Goal: Task Accomplishment & Management: Complete application form

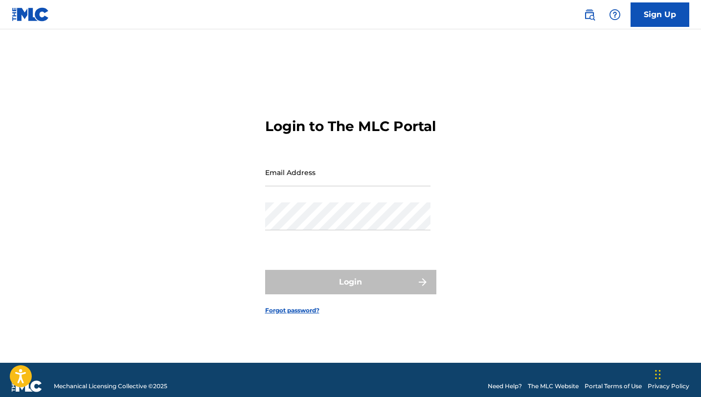
click at [302, 181] on input "Email Address" at bounding box center [347, 172] width 165 height 28
type input "[EMAIL_ADDRESS][DOMAIN_NAME]"
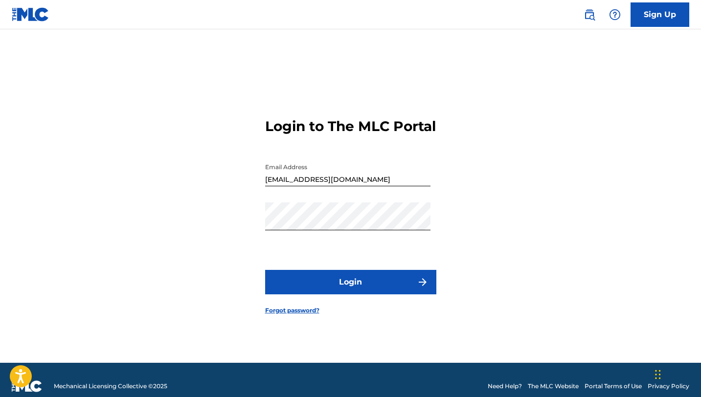
drag, startPoint x: 382, startPoint y: 306, endPoint x: 374, endPoint y: 299, distance: 10.4
click at [380, 304] on form "Login to The MLC Portal Email Address [EMAIL_ADDRESS][DOMAIN_NAME] Password Log…" at bounding box center [350, 208] width 171 height 309
click at [369, 294] on button "Login" at bounding box center [350, 282] width 171 height 24
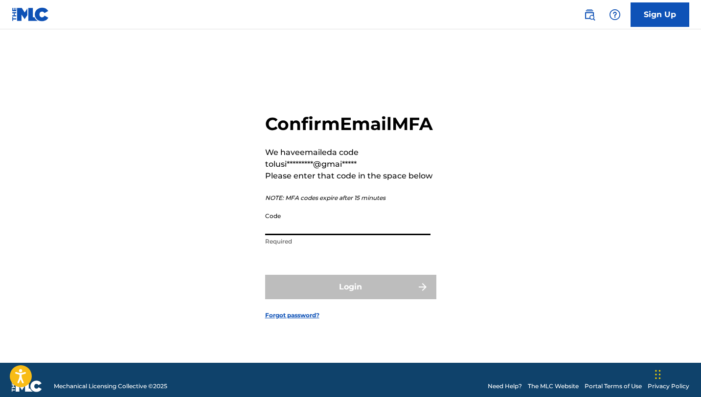
paste input "313138"
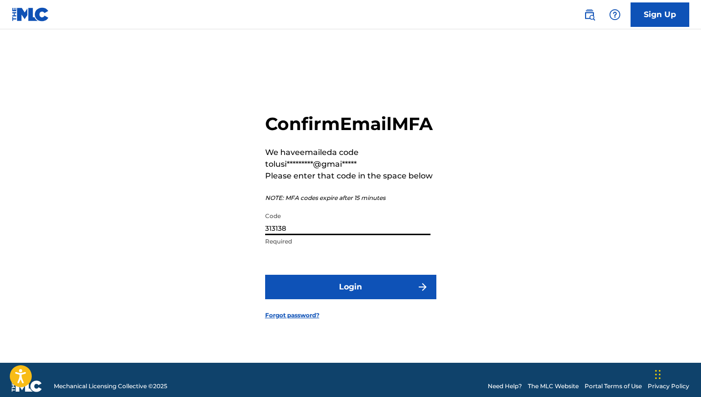
type input "313138"
click at [354, 299] on button "Login" at bounding box center [350, 287] width 171 height 24
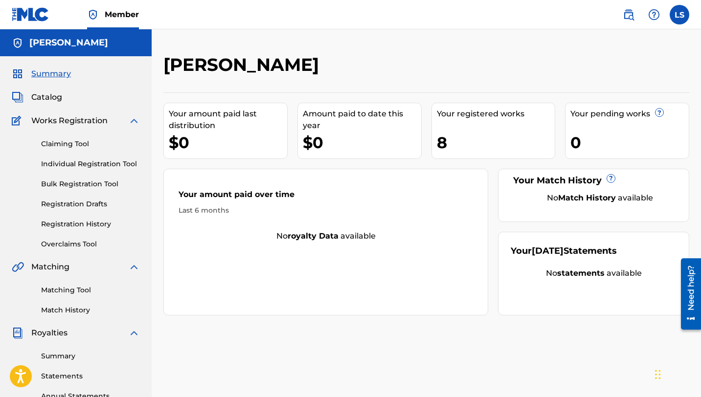
click at [81, 225] on link "Registration History" at bounding box center [90, 224] width 99 height 10
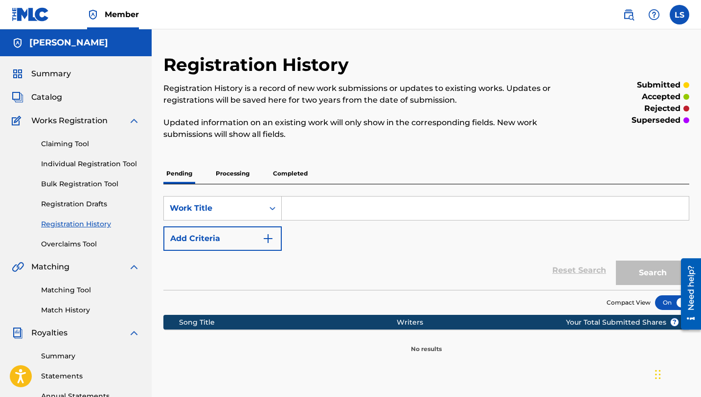
click at [293, 174] on p "Completed" at bounding box center [290, 173] width 41 height 21
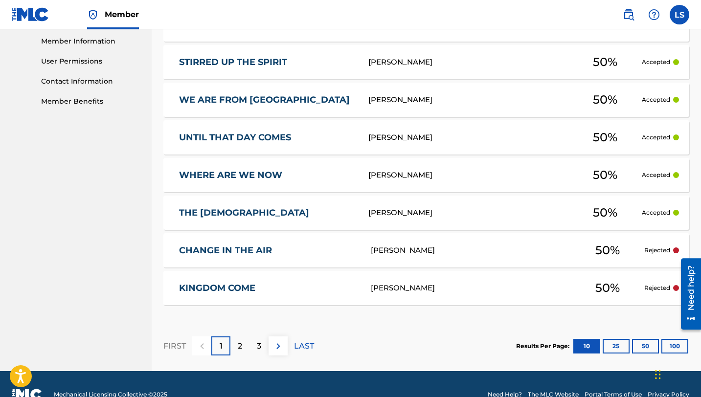
scroll to position [462, 0]
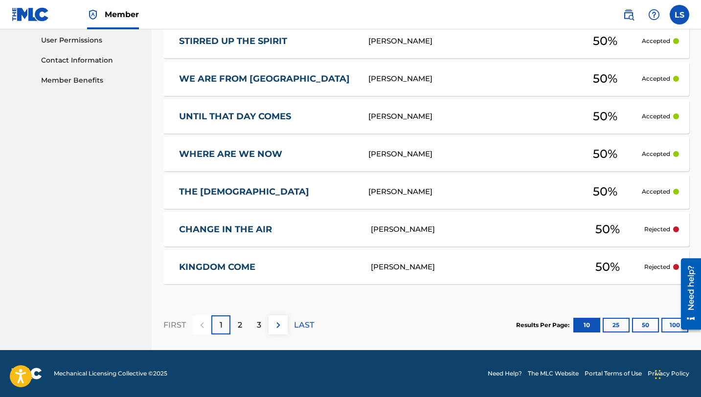
click at [529, 234] on div "[PERSON_NAME]" at bounding box center [471, 229] width 200 height 11
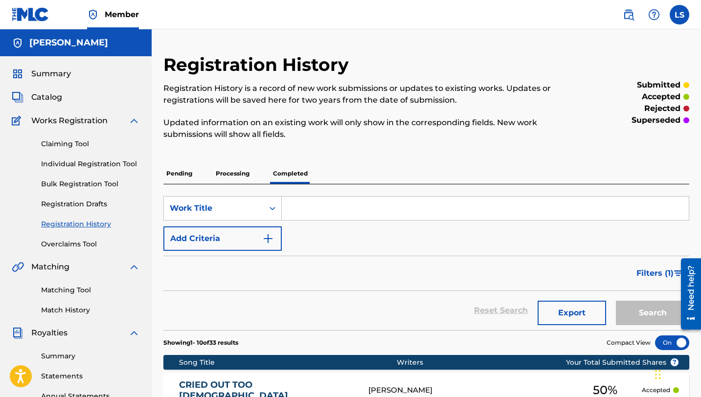
click at [237, 178] on p "Processing" at bounding box center [233, 173] width 40 height 21
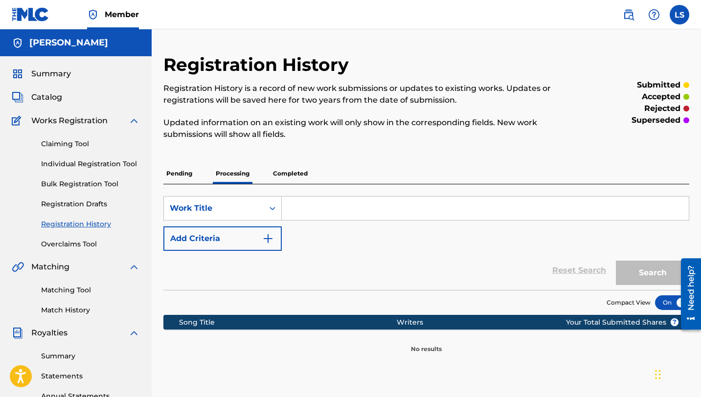
click at [291, 174] on p "Completed" at bounding box center [290, 173] width 41 height 21
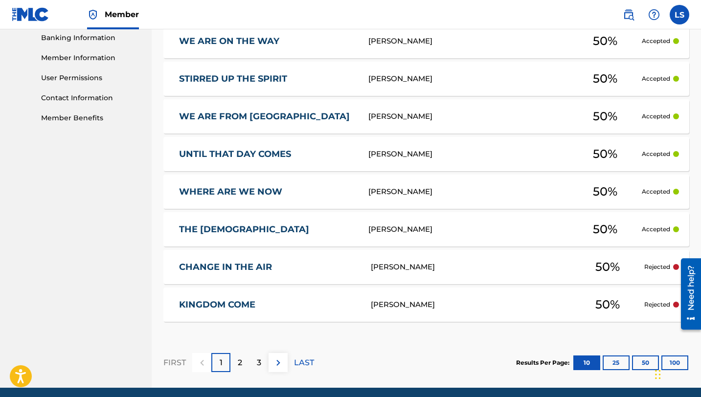
scroll to position [462, 0]
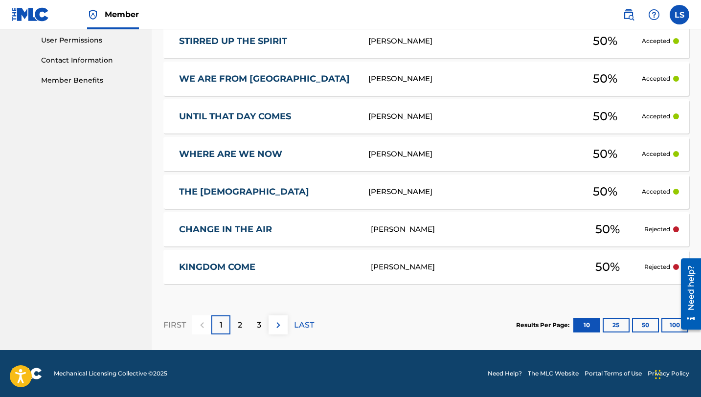
click at [666, 325] on button "100" at bounding box center [674, 325] width 27 height 15
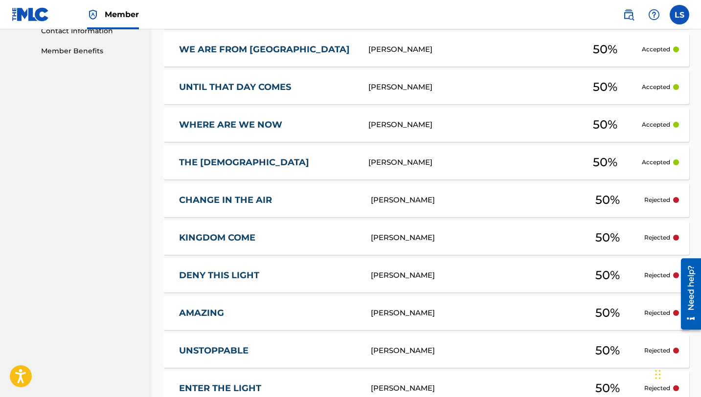
scroll to position [492, 0]
click at [257, 199] on link "CHANGE IN THE AIR" at bounding box center [268, 199] width 179 height 11
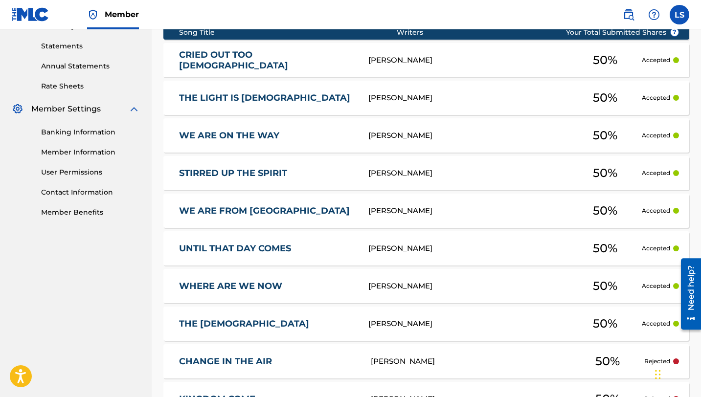
scroll to position [334, 0]
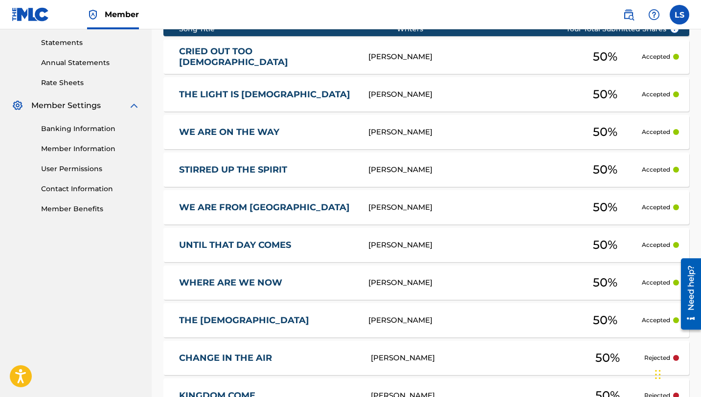
click at [386, 95] on div "[PERSON_NAME]" at bounding box center [468, 94] width 200 height 11
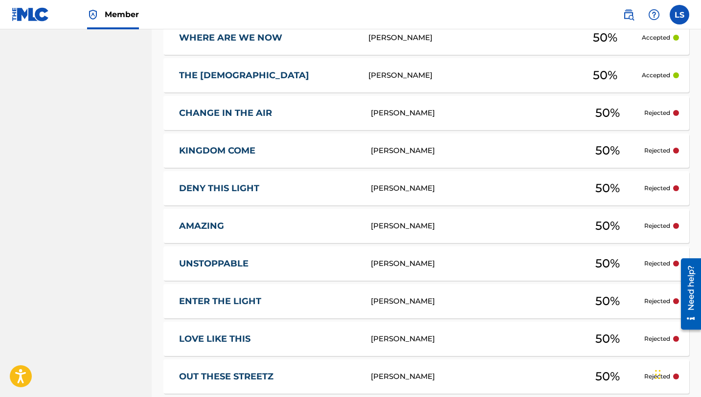
scroll to position [579, 0]
click at [333, 114] on link "CHANGE IN THE AIR" at bounding box center [268, 112] width 179 height 11
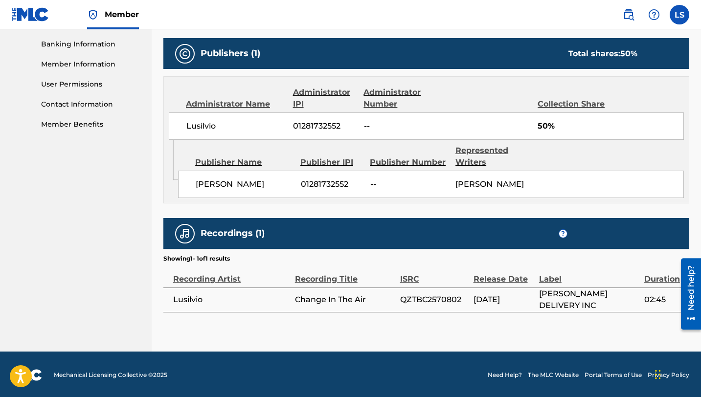
scroll to position [404, 0]
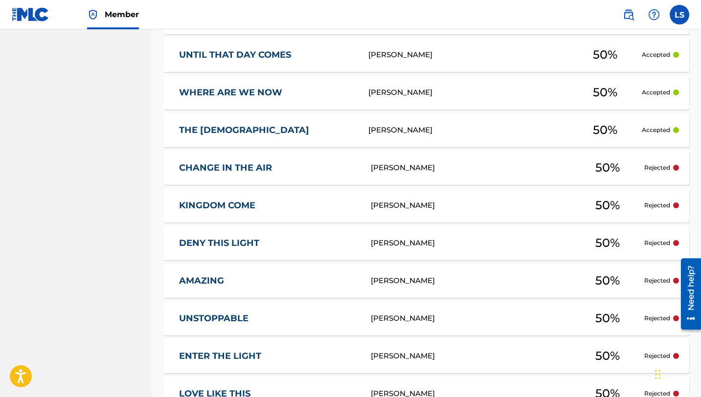
scroll to position [522, 0]
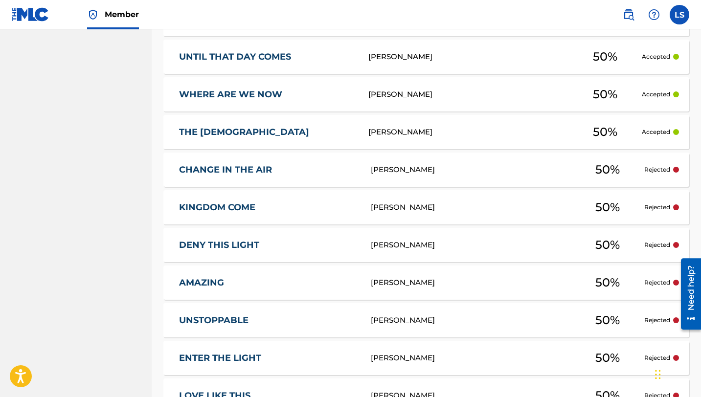
click at [375, 138] on div "THE [DEMOGRAPHIC_DATA] [PERSON_NAME] 50 % Accepted" at bounding box center [426, 132] width 526 height 34
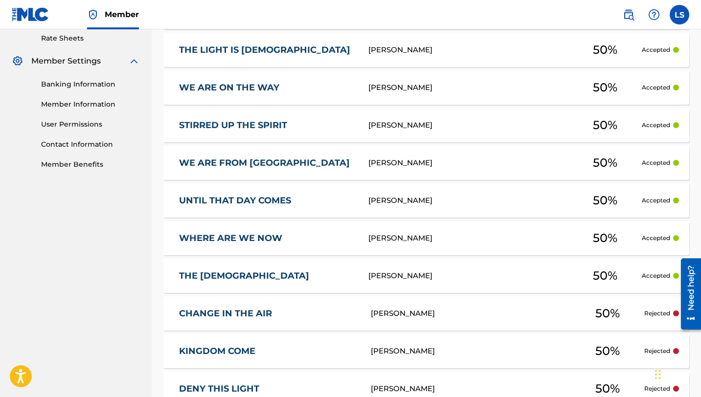
scroll to position [378, 0]
click at [507, 271] on div "[PERSON_NAME]" at bounding box center [468, 276] width 200 height 11
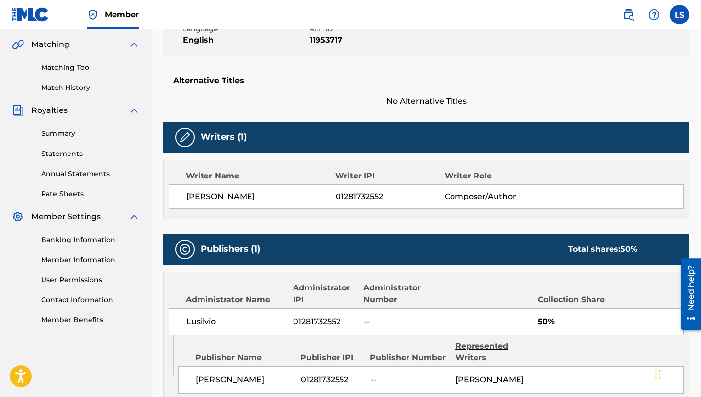
scroll to position [418, 0]
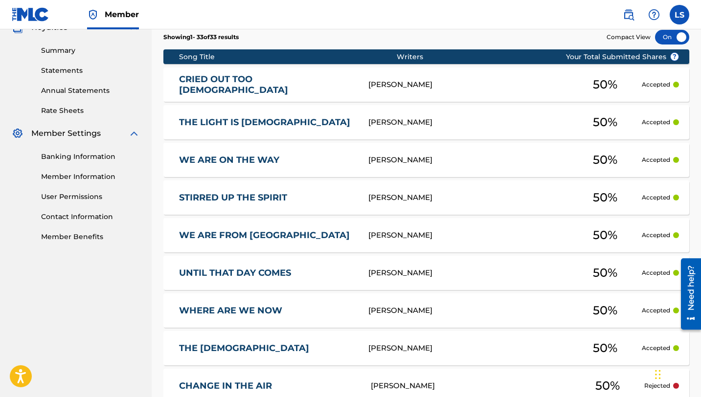
scroll to position [312, 0]
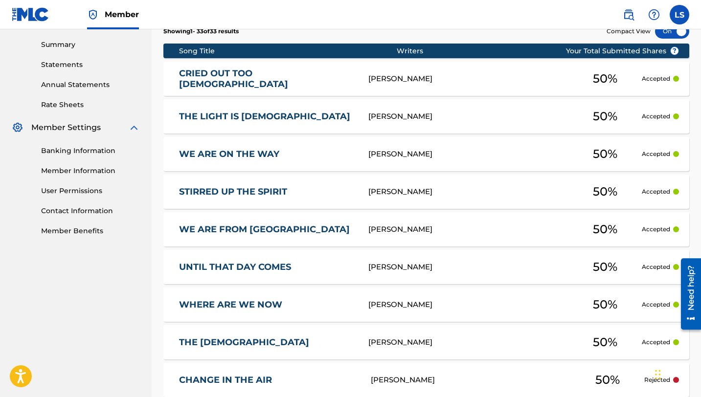
click at [259, 119] on link "THE LIGHT IS [DEMOGRAPHIC_DATA]" at bounding box center [267, 116] width 176 height 11
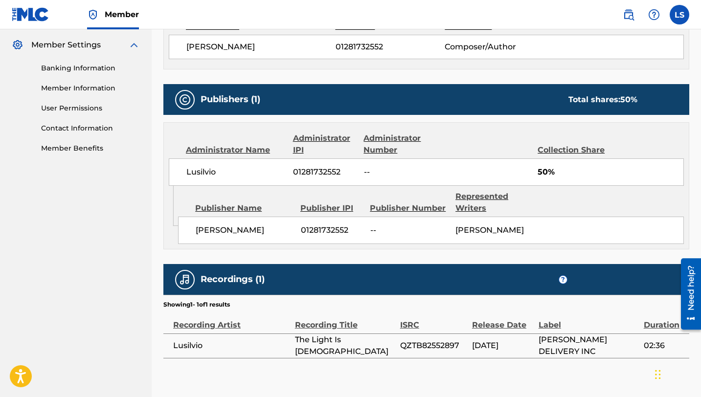
scroll to position [418, 0]
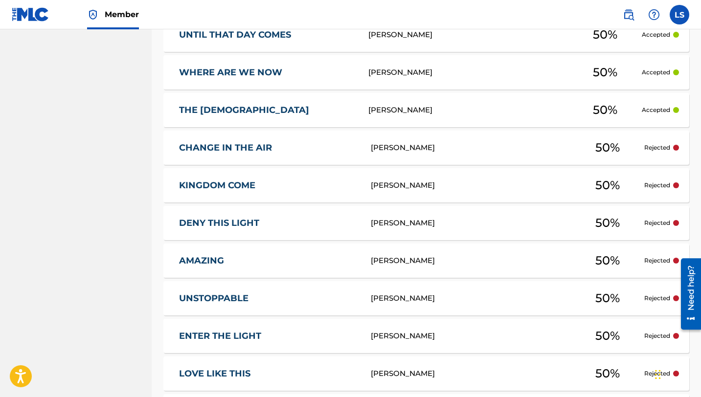
scroll to position [540, 0]
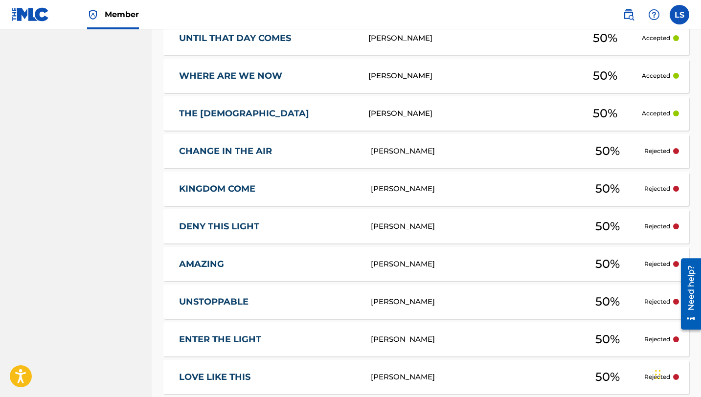
click at [339, 186] on link "KINGDOM COME" at bounding box center [268, 188] width 179 height 11
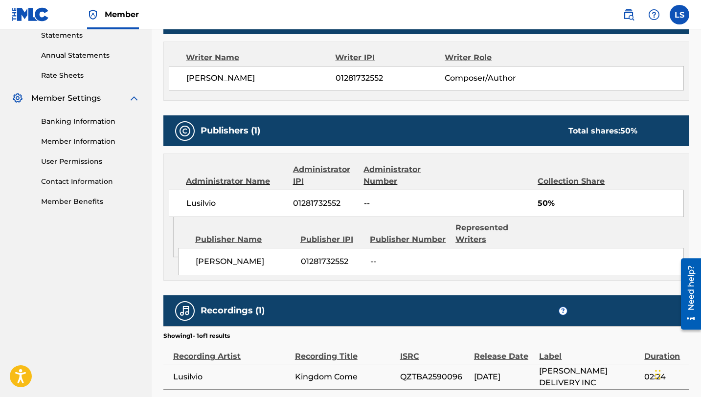
scroll to position [342, 0]
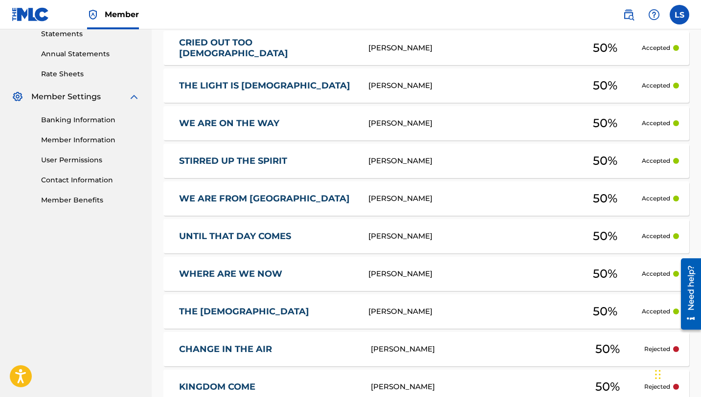
click at [260, 132] on div "WE ARE ON THE WAY [PERSON_NAME] 50 % Accepted" at bounding box center [426, 123] width 526 height 34
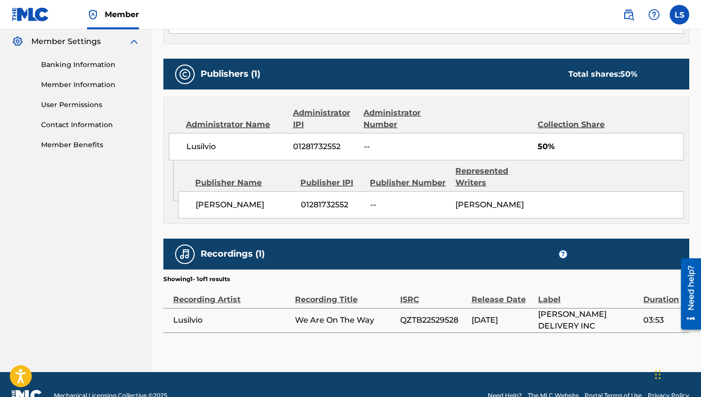
scroll to position [418, 0]
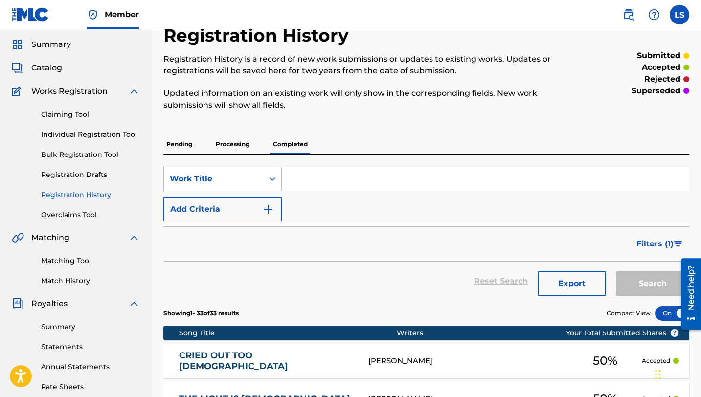
click at [260, 350] on link "CRIED OUT TOO [DEMOGRAPHIC_DATA]" at bounding box center [267, 361] width 176 height 22
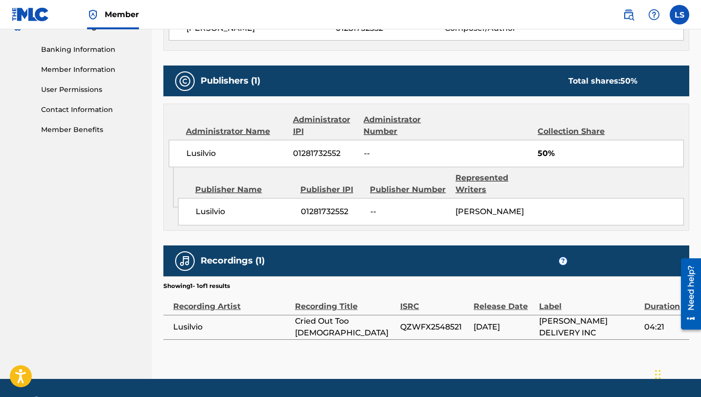
scroll to position [414, 0]
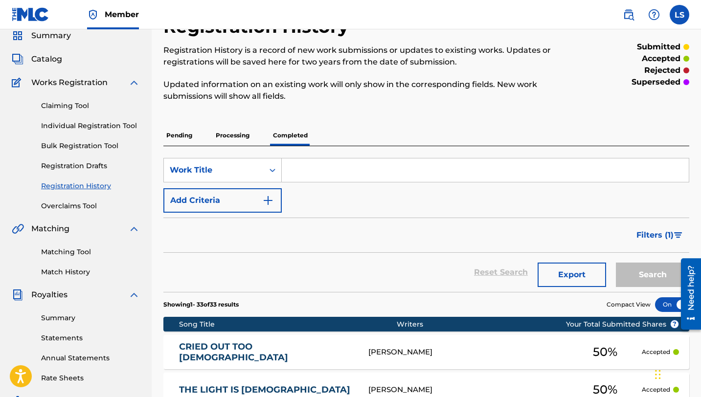
scroll to position [36, 0]
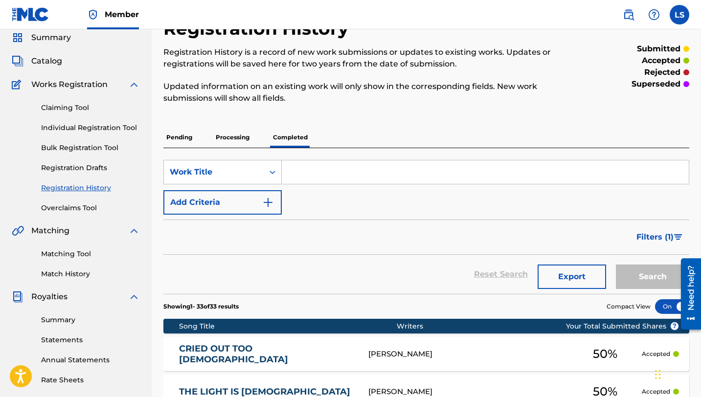
click at [67, 168] on link "Registration Drafts" at bounding box center [90, 168] width 99 height 10
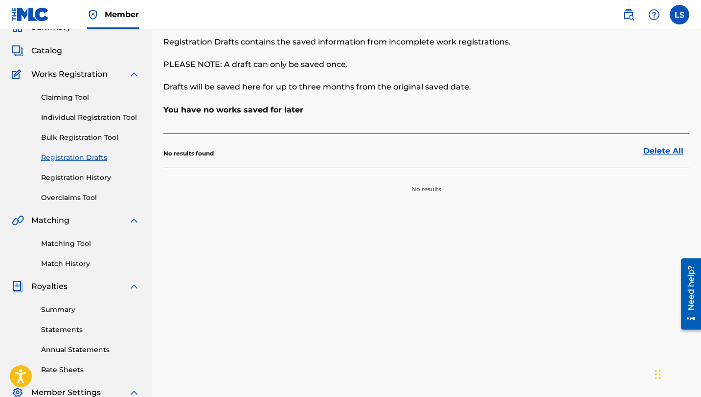
scroll to position [57, 0]
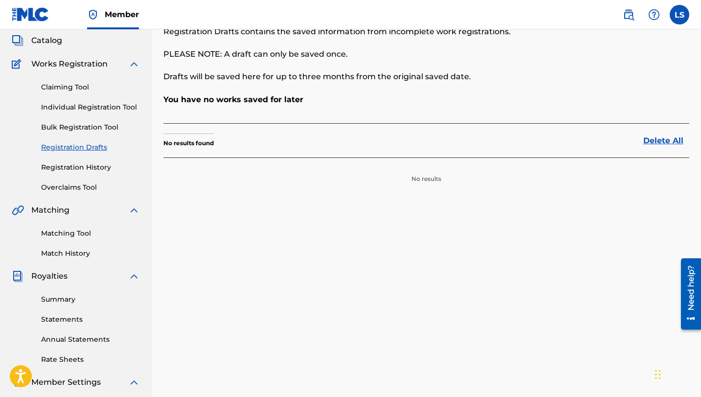
click at [86, 173] on div "Claiming Tool Individual Registration Tool Bulk Registration Tool Registration …" at bounding box center [76, 131] width 128 height 123
click at [85, 170] on link "Registration History" at bounding box center [90, 167] width 99 height 10
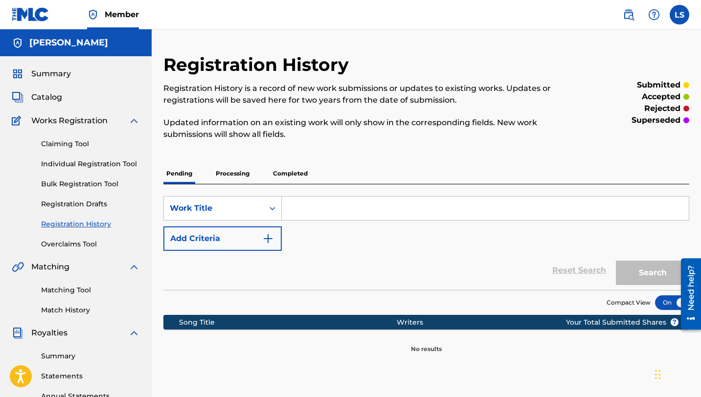
click at [73, 167] on link "Individual Registration Tool" at bounding box center [90, 164] width 99 height 10
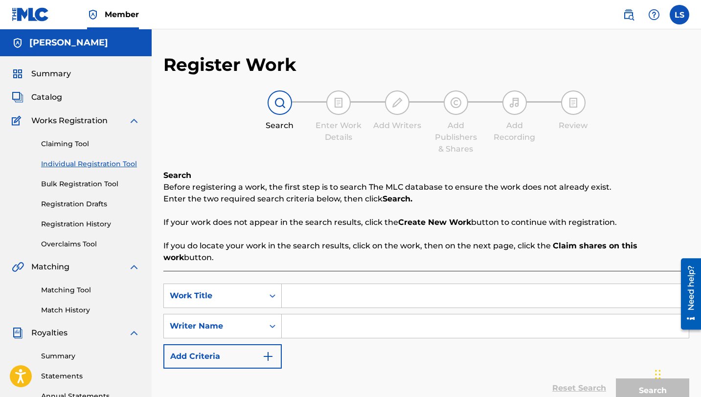
click at [314, 285] on input "Search Form" at bounding box center [485, 295] width 407 height 23
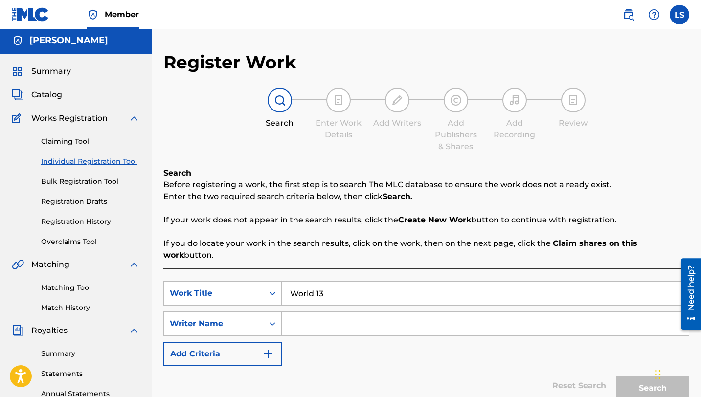
type input "World 13"
click at [319, 312] on input "Search Form" at bounding box center [485, 323] width 407 height 23
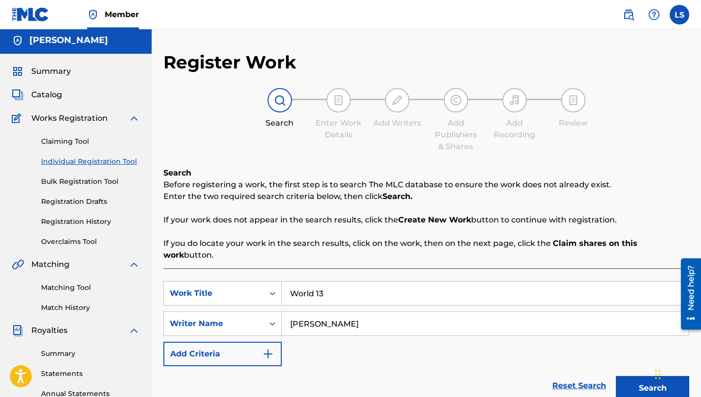
type input "[PERSON_NAME]"
click at [639, 376] on button "Search" at bounding box center [652, 388] width 73 height 24
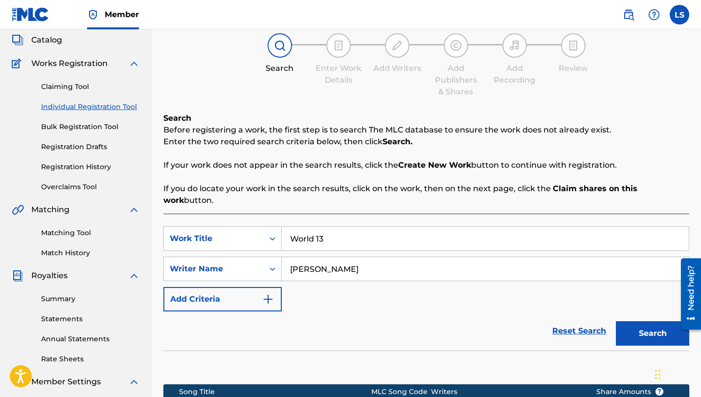
scroll to position [209, 0]
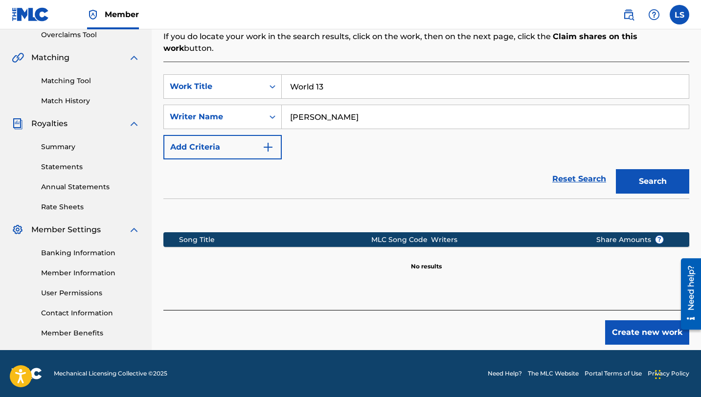
click at [662, 322] on button "Create new work" at bounding box center [647, 332] width 84 height 24
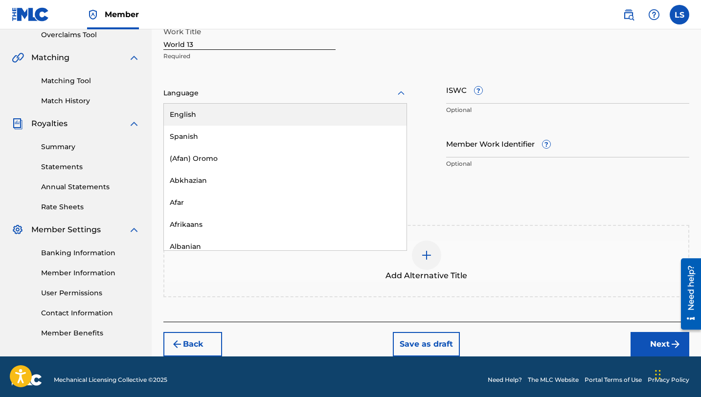
click at [192, 91] on div at bounding box center [285, 93] width 244 height 12
click at [194, 118] on div "English" at bounding box center [285, 115] width 243 height 22
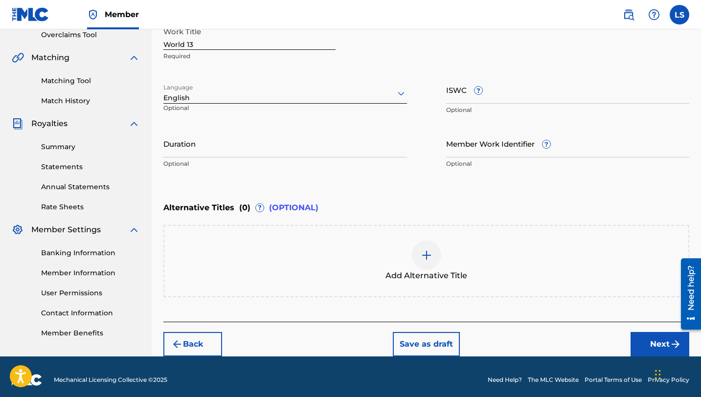
scroll to position [210, 0]
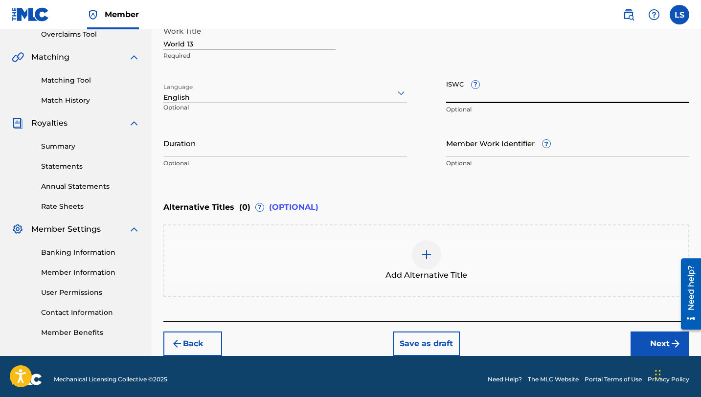
click at [468, 94] on input "ISWC ?" at bounding box center [568, 89] width 244 height 28
paste input "3344946294"
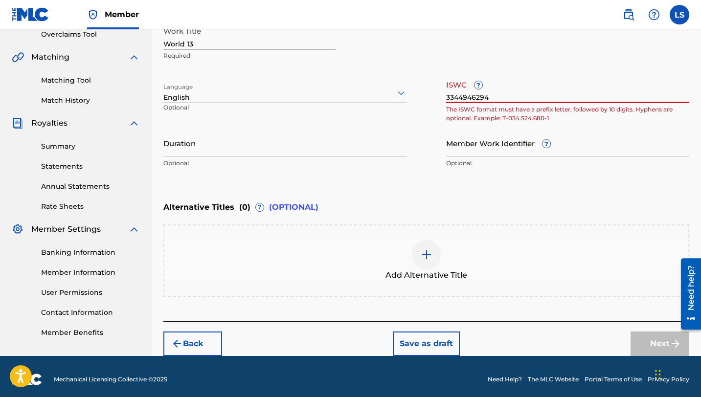
click at [446, 98] on input "3344946294" at bounding box center [568, 89] width 244 height 28
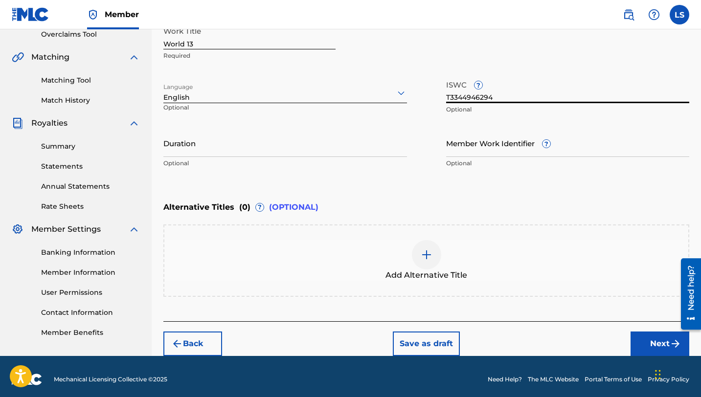
type input "T3344946294"
click at [571, 122] on div "Work Title World 13 Required Language English Optional ISWC ? T3344946294 Optio…" at bounding box center [426, 98] width 526 height 152
click at [173, 150] on input "Duration" at bounding box center [285, 143] width 244 height 28
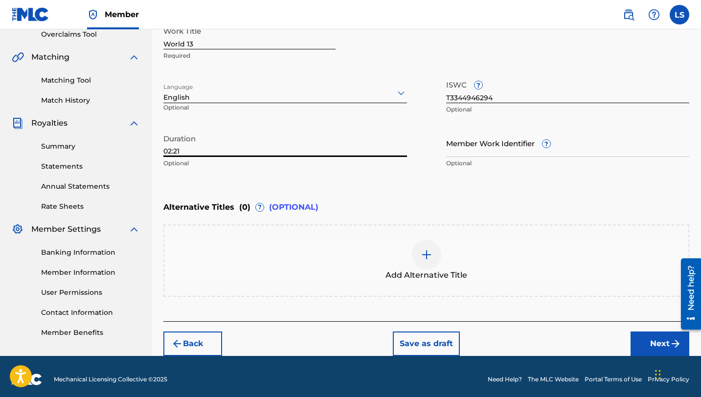
type input "02:21"
click at [485, 190] on div "Enter Work Details Enter work details for ‘ World 13 ’ below. Work Title World …" at bounding box center [426, 78] width 526 height 237
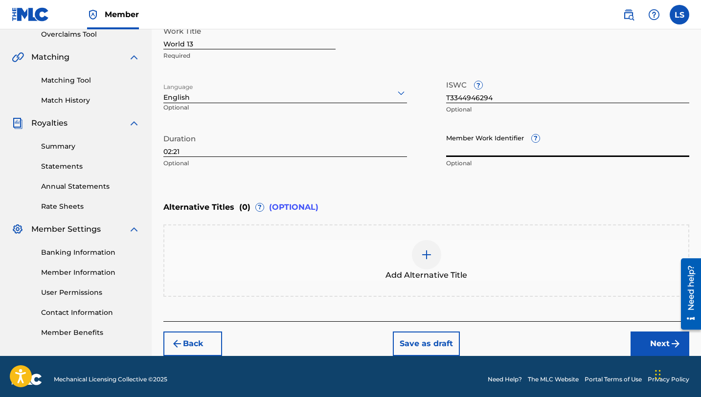
paste input "931552306"
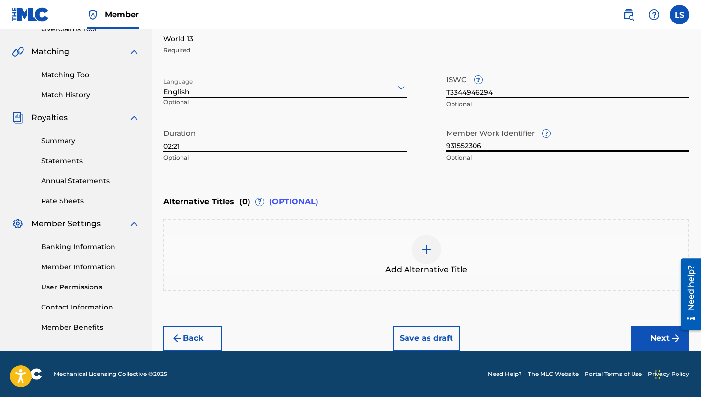
type input "931552306"
click at [641, 338] on button "Next" at bounding box center [659, 338] width 59 height 24
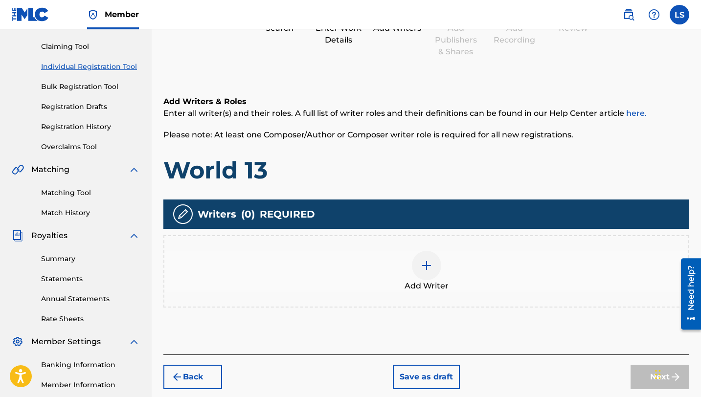
scroll to position [111, 0]
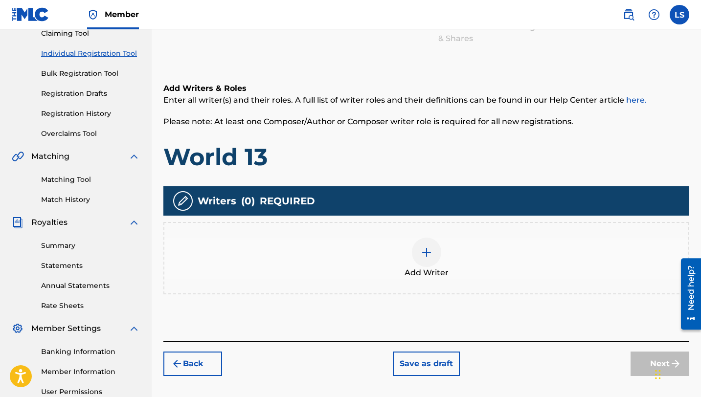
click at [431, 251] on img at bounding box center [427, 253] width 12 height 12
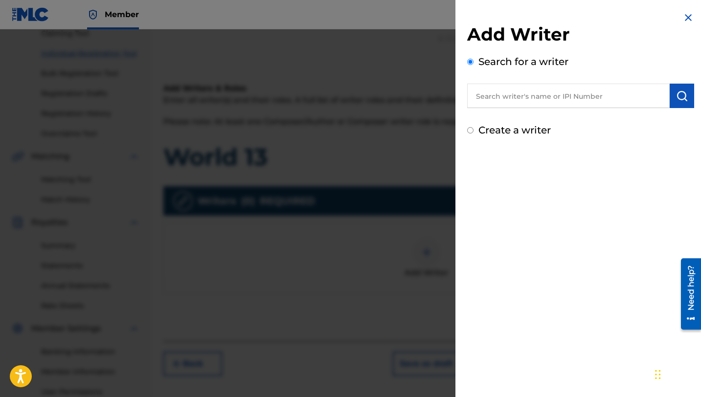
click at [507, 97] on input "text" at bounding box center [568, 96] width 202 height 24
click at [499, 115] on strong "lusilvio" at bounding box center [489, 117] width 29 height 9
type input "[PERSON_NAME]"
click at [689, 99] on div "Add Writer Search for a writer [PERSON_NAME] Create a writer" at bounding box center [580, 74] width 250 height 149
click at [683, 99] on img "submit" at bounding box center [682, 96] width 12 height 12
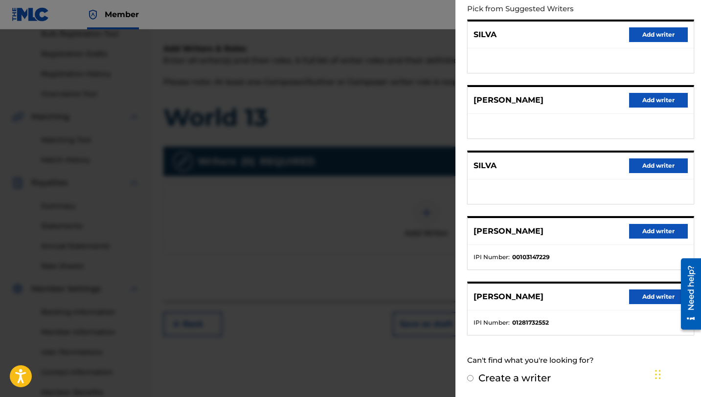
scroll to position [154, 0]
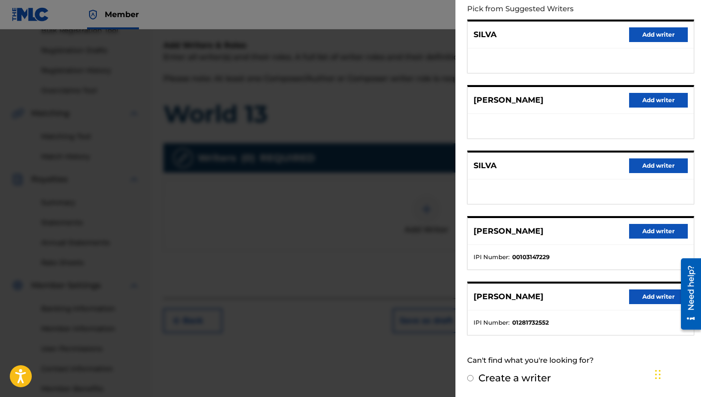
click at [648, 298] on button "Add writer" at bounding box center [658, 297] width 59 height 15
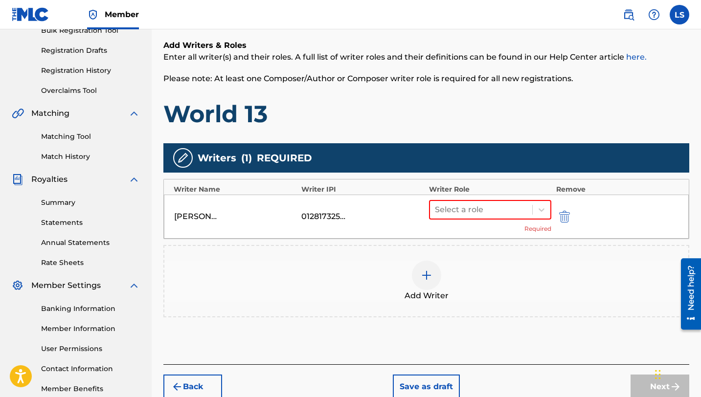
scroll to position [209, 0]
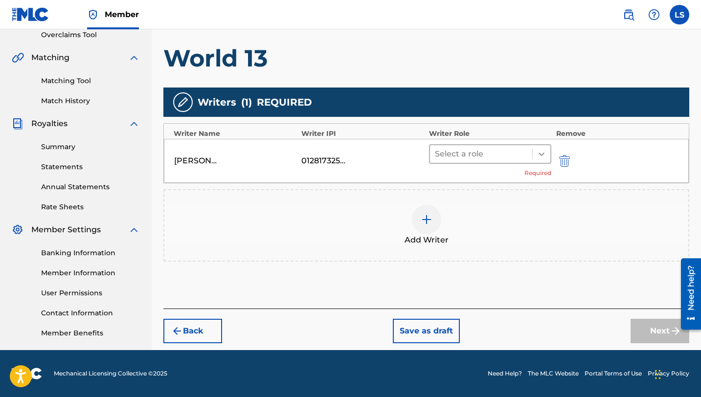
click at [539, 154] on icon at bounding box center [542, 154] width 10 height 10
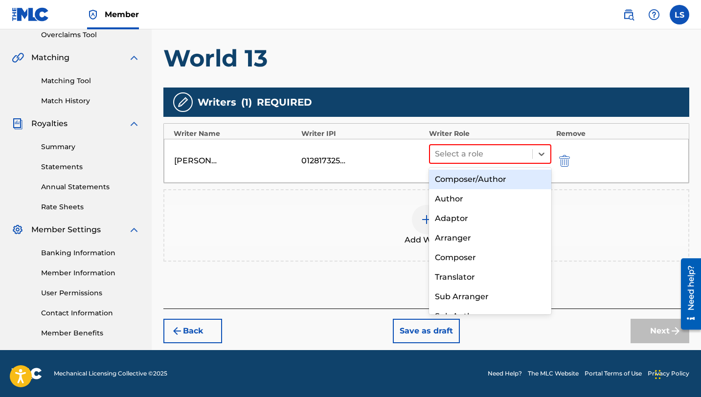
click at [474, 182] on div "Composer/Author" at bounding box center [490, 180] width 122 height 20
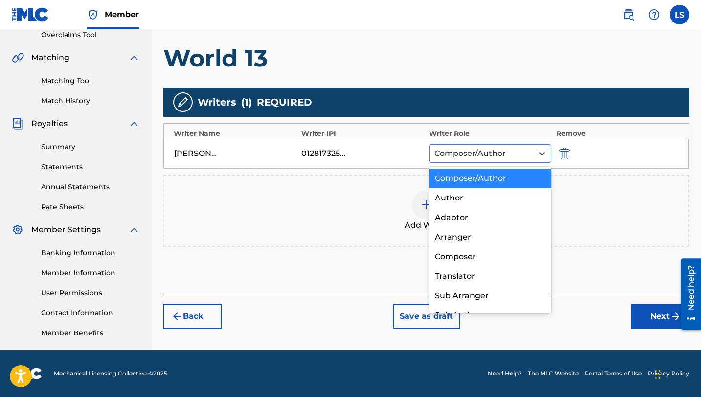
click at [548, 154] on div at bounding box center [542, 154] width 18 height 18
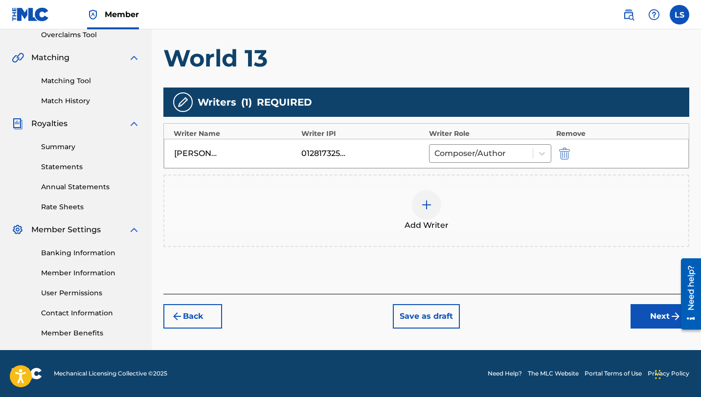
click at [631, 163] on div "[PERSON_NAME] 01281732552 Composer/Author" at bounding box center [426, 153] width 525 height 29
click at [655, 325] on button "Next" at bounding box center [659, 316] width 59 height 24
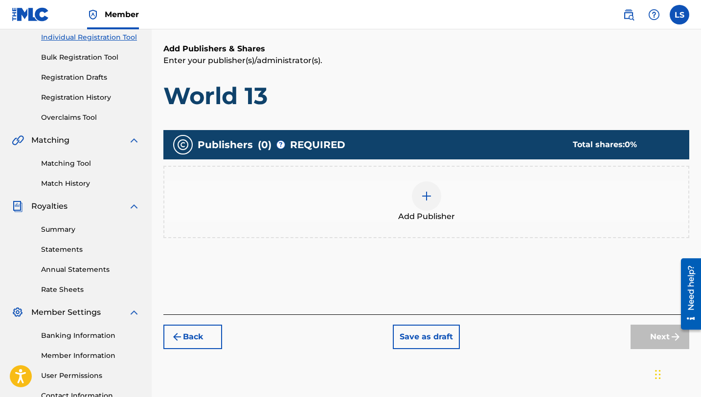
scroll to position [44, 0]
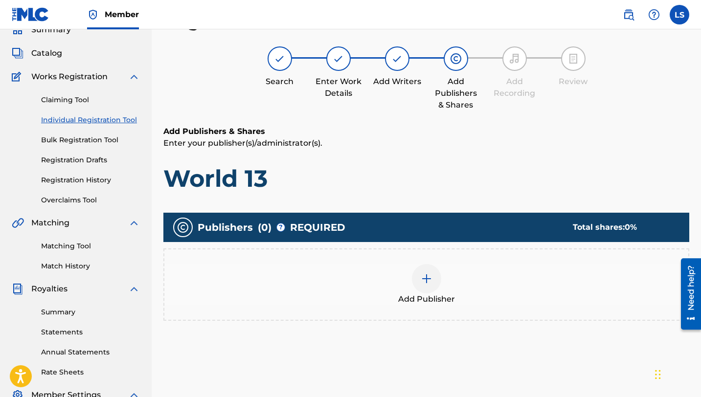
click at [426, 283] on img at bounding box center [427, 279] width 12 height 12
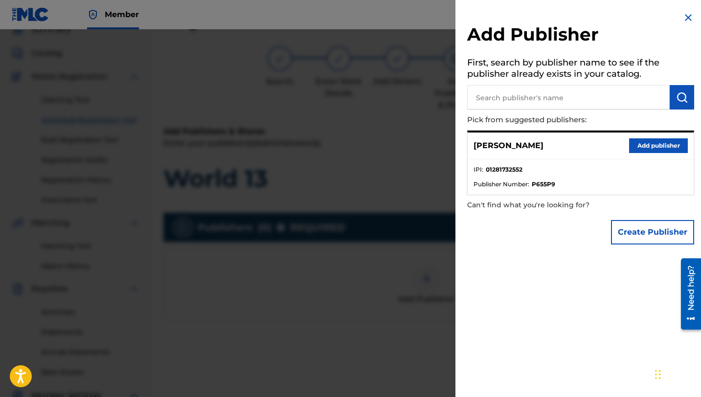
click at [650, 146] on button "Add publisher" at bounding box center [658, 145] width 59 height 15
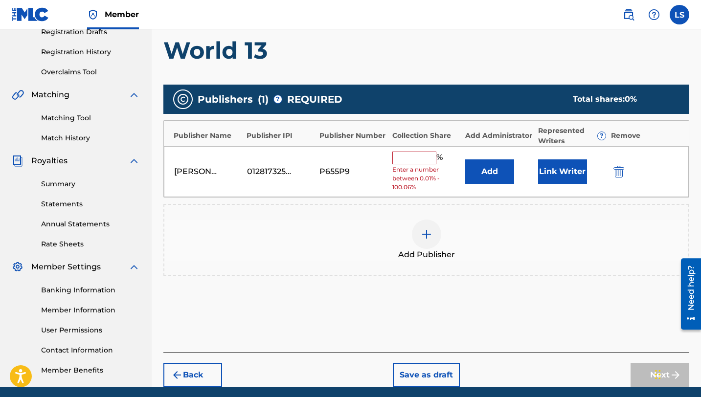
scroll to position [209, 0]
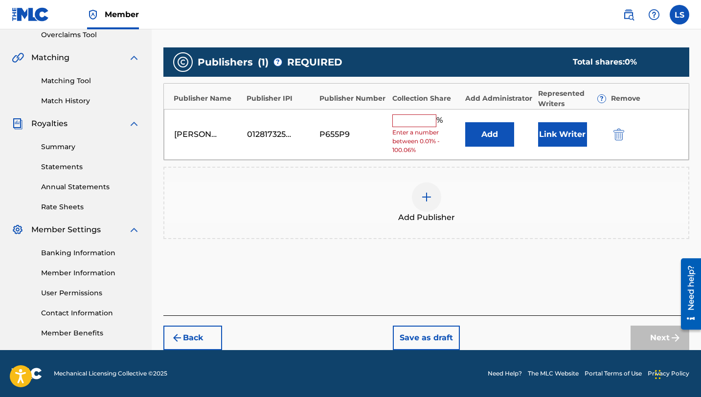
click at [425, 121] on input "text" at bounding box center [414, 120] width 44 height 13
type input "50"
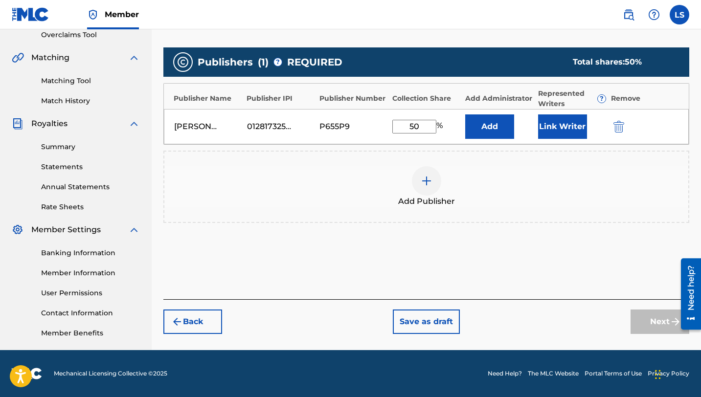
click at [502, 129] on button "Add" at bounding box center [489, 126] width 49 height 24
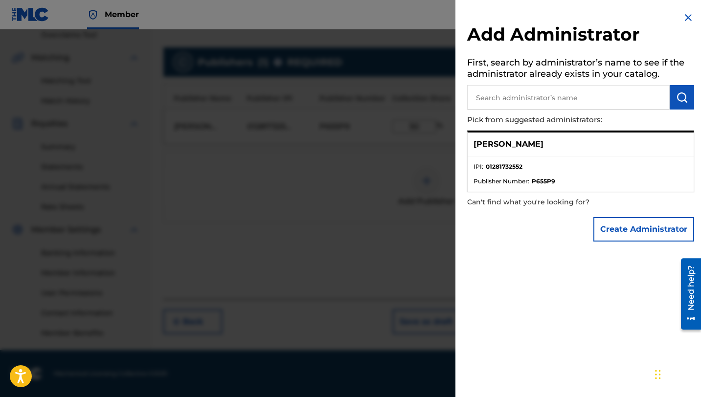
click at [506, 168] on strong "01281732552" at bounding box center [504, 166] width 37 height 9
click at [510, 145] on p "[PERSON_NAME]" at bounding box center [508, 144] width 70 height 12
click at [639, 232] on button "Create Administrator" at bounding box center [643, 229] width 101 height 24
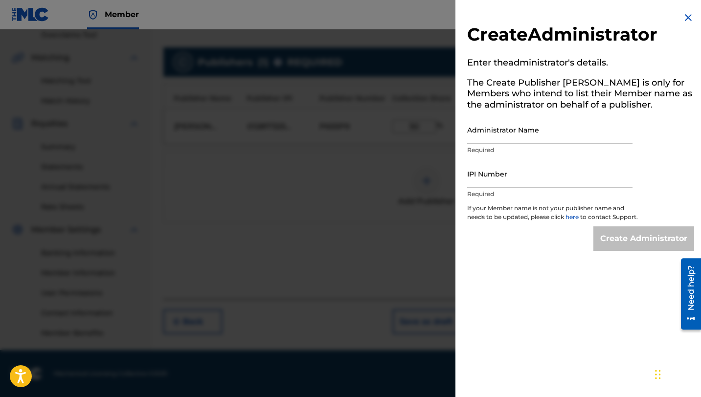
click at [484, 127] on input "Administrator Name" at bounding box center [549, 130] width 165 height 28
click at [506, 136] on input "Lusilvio" at bounding box center [549, 130] width 165 height 28
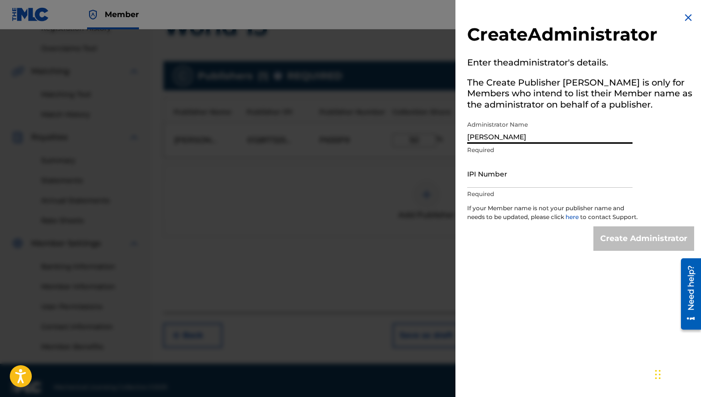
scroll to position [200, 0]
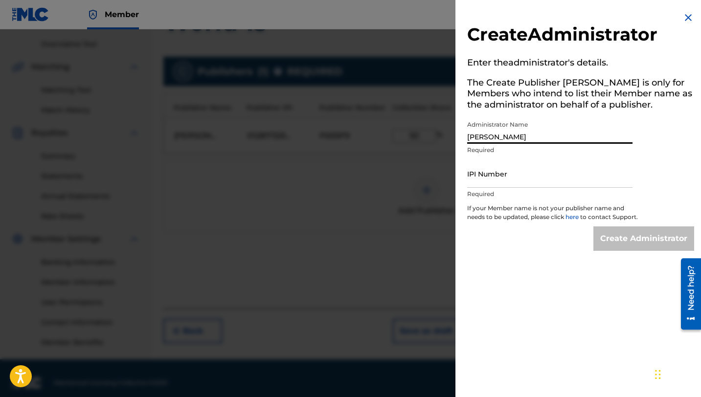
type input "[PERSON_NAME]"
click at [475, 184] on input "IPI Number" at bounding box center [549, 174] width 165 height 28
type input "1281732552"
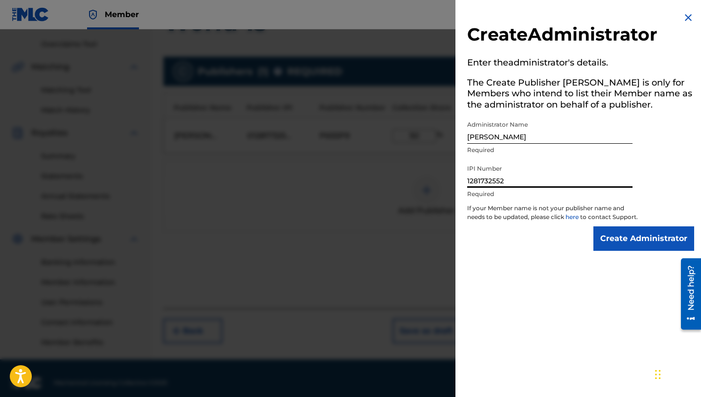
click at [628, 245] on input "Create Administrator" at bounding box center [643, 238] width 101 height 24
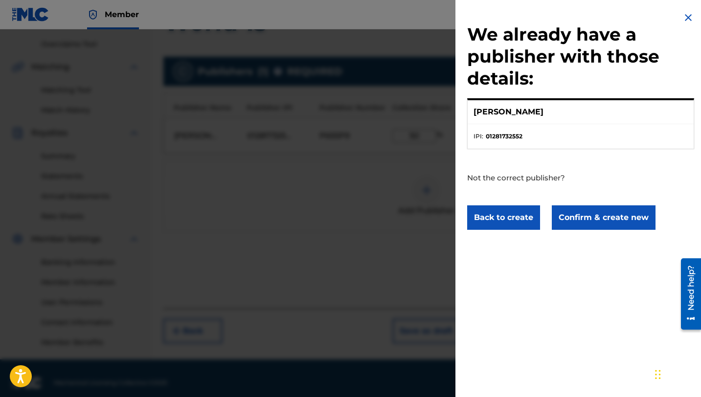
click at [606, 218] on button "Confirm & create new" at bounding box center [604, 217] width 104 height 24
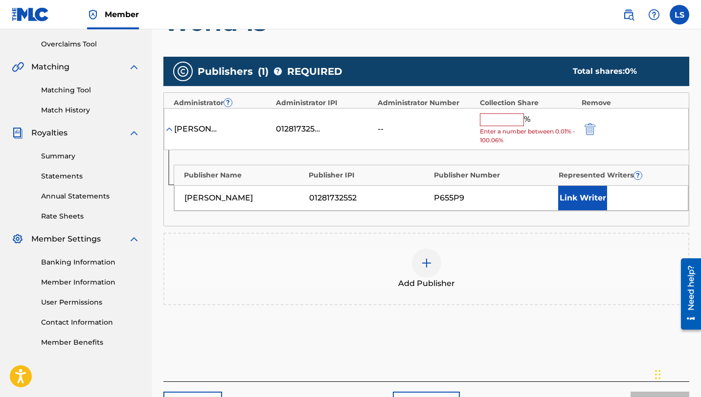
click at [489, 118] on input "text" at bounding box center [502, 119] width 44 height 13
type input "50"
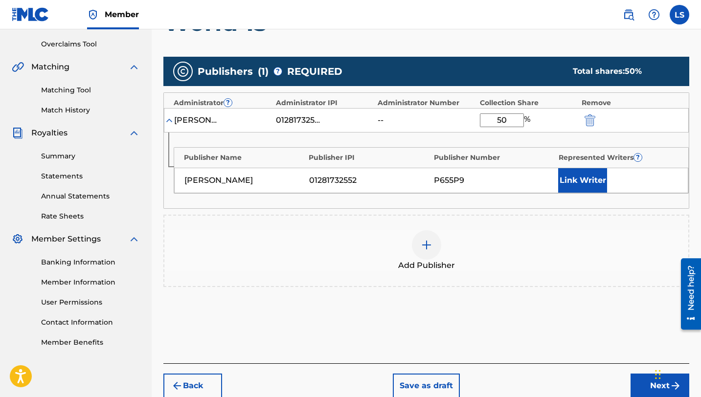
click at [580, 181] on button "Link Writer" at bounding box center [582, 180] width 49 height 24
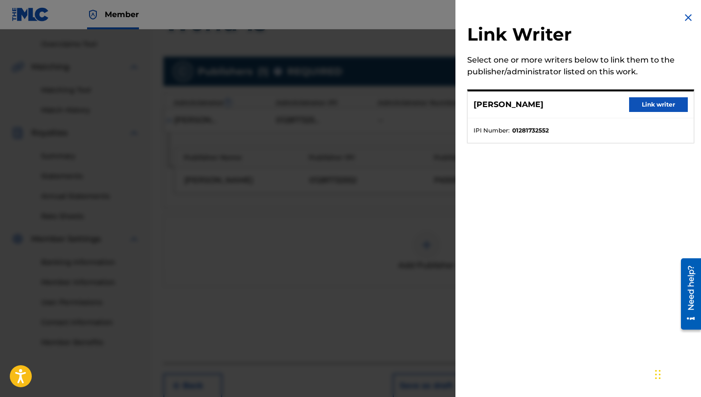
click at [655, 101] on button "Link writer" at bounding box center [658, 104] width 59 height 15
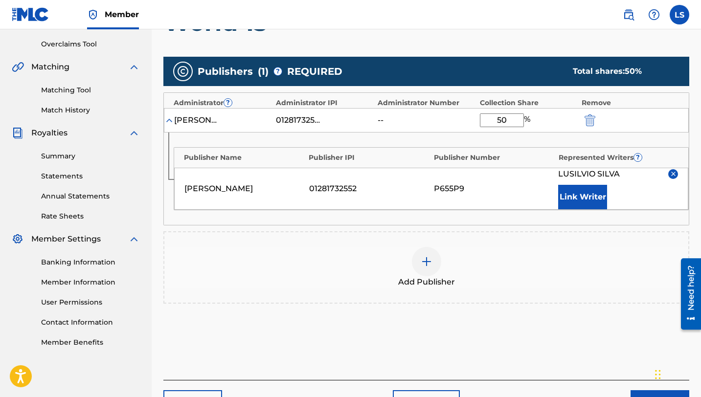
scroll to position [265, 0]
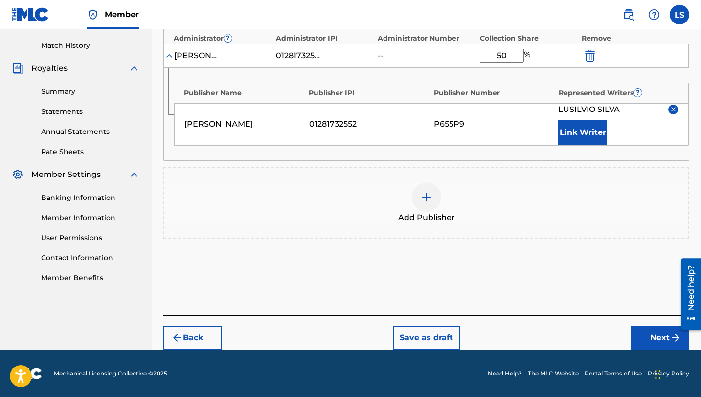
click at [657, 339] on button "Next" at bounding box center [659, 338] width 59 height 24
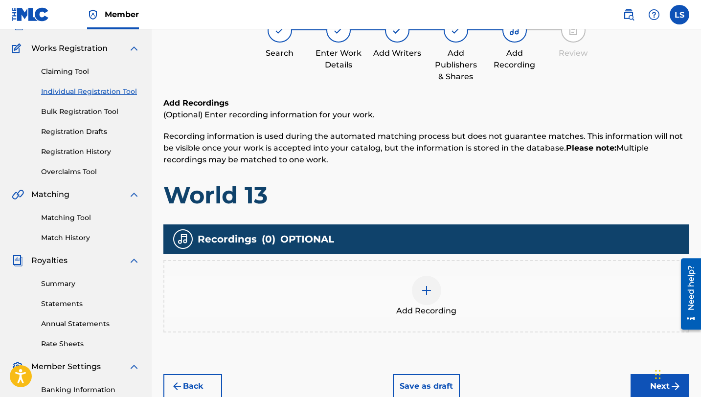
scroll to position [89, 0]
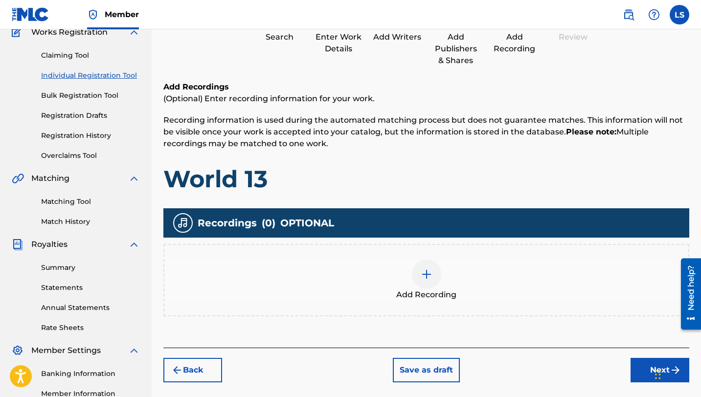
click at [427, 274] on img at bounding box center [427, 275] width 12 height 12
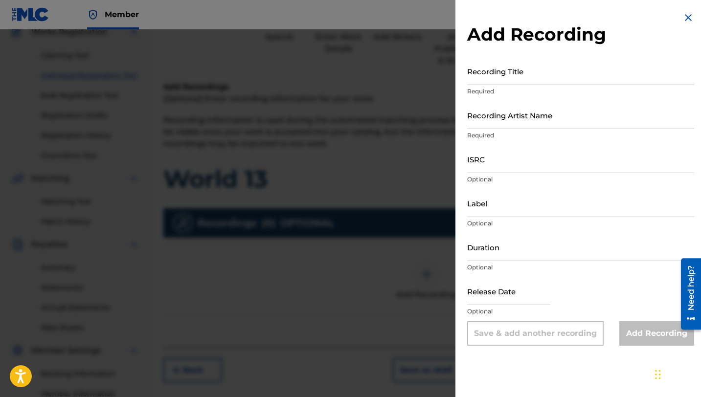
click at [521, 79] on input "Recording Title" at bounding box center [580, 71] width 227 height 28
type input "World 13"
click at [503, 126] on input "Recording Artist Name" at bounding box center [580, 115] width 227 height 28
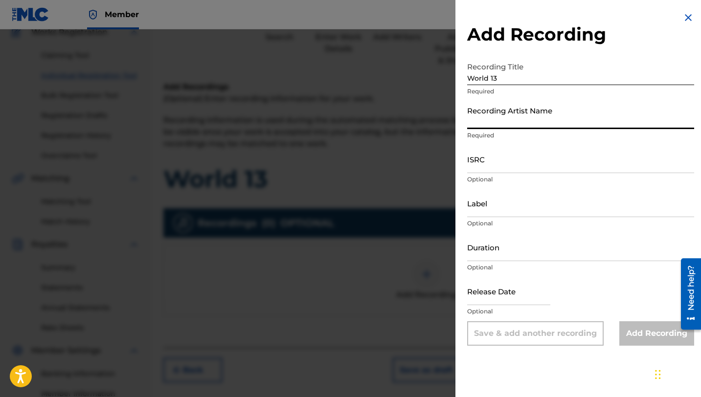
type input "Lusilvio"
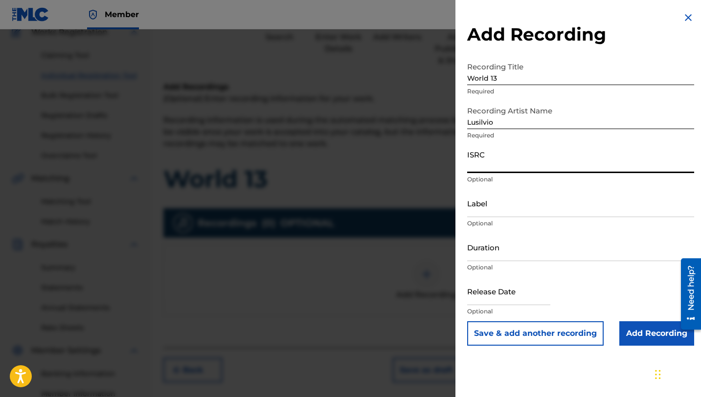
paste input "QZTB62533348"
type input "QZTB62533348"
click at [500, 210] on input "Label" at bounding box center [580, 203] width 227 height 28
type input "[PERSON_NAME] DELIVERY INC"
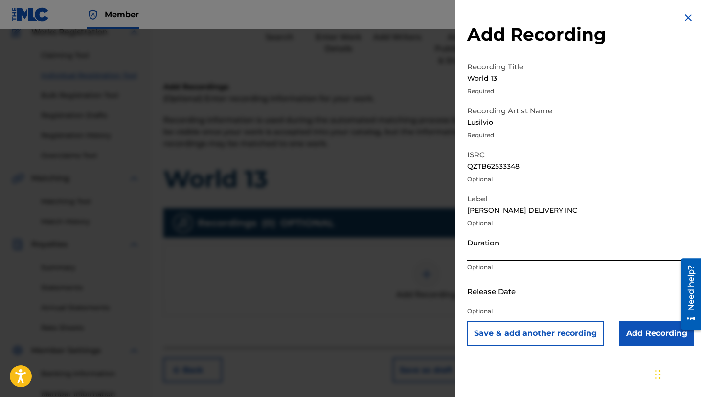
click at [493, 257] on input "Duration" at bounding box center [580, 247] width 227 height 28
type input "02:21"
click at [476, 305] on div at bounding box center [508, 292] width 83 height 30
click at [477, 300] on input "text" at bounding box center [508, 291] width 83 height 28
select select "7"
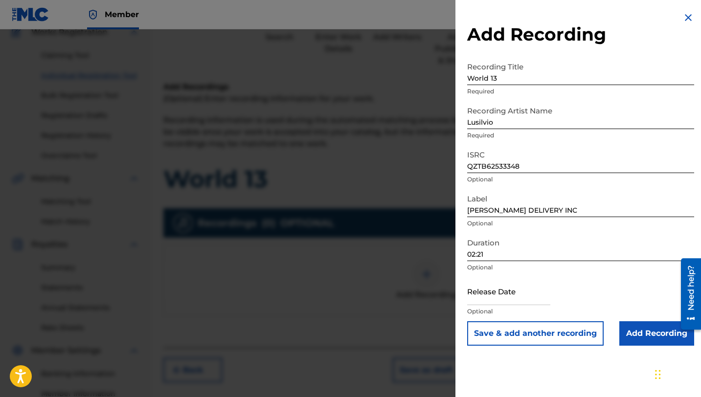
select select "2025"
click at [594, 210] on form "Recording Title World 13 Required Recording Artist Name [PERSON_NAME] Required …" at bounding box center [580, 201] width 227 height 289
select select "7"
select select "2025"
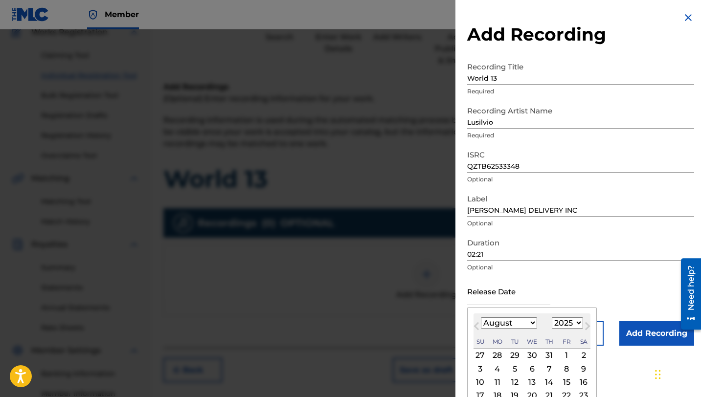
click at [482, 304] on input "text" at bounding box center [508, 291] width 83 height 28
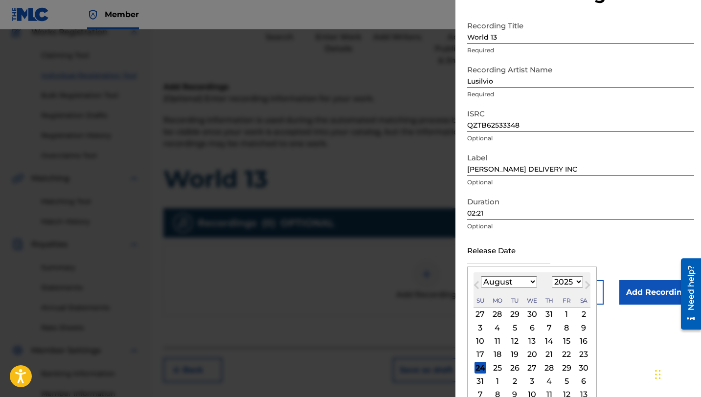
scroll to position [51, 0]
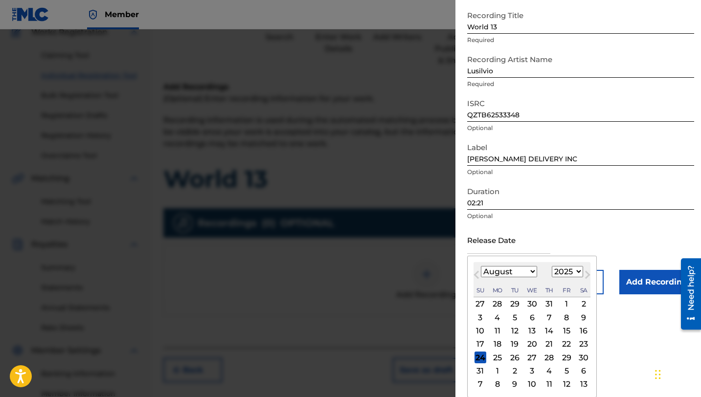
click at [527, 271] on select "January February March April May June July August September October November De…" at bounding box center [509, 271] width 56 height 11
select select "5"
click at [481, 277] on select "January February March April May June July August September October November De…" at bounding box center [509, 271] width 56 height 11
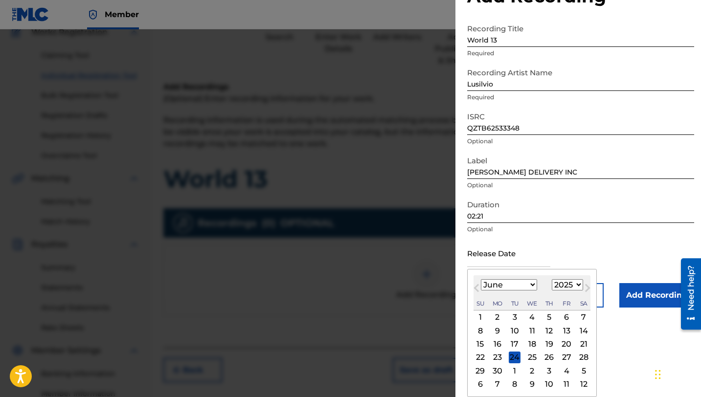
click at [515, 343] on div "17" at bounding box center [515, 344] width 12 height 12
type input "[DATE]"
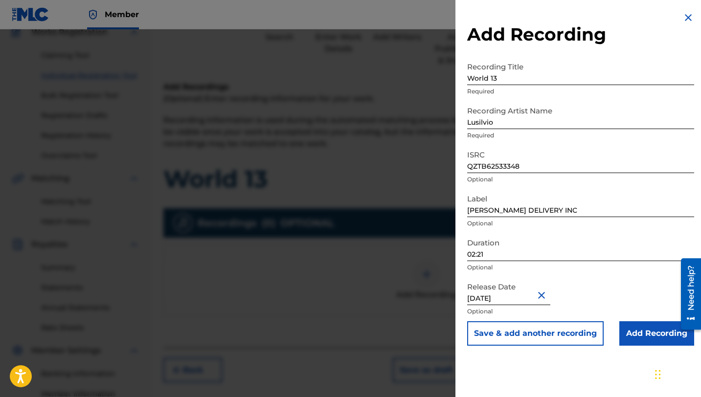
click at [652, 337] on input "Add Recording" at bounding box center [656, 333] width 75 height 24
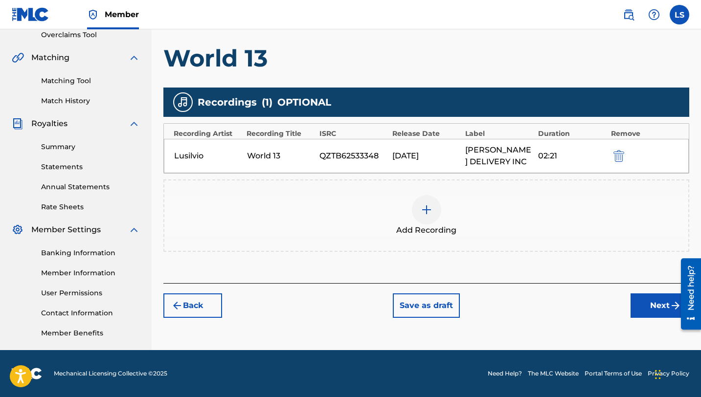
click at [661, 304] on button "Next" at bounding box center [659, 305] width 59 height 24
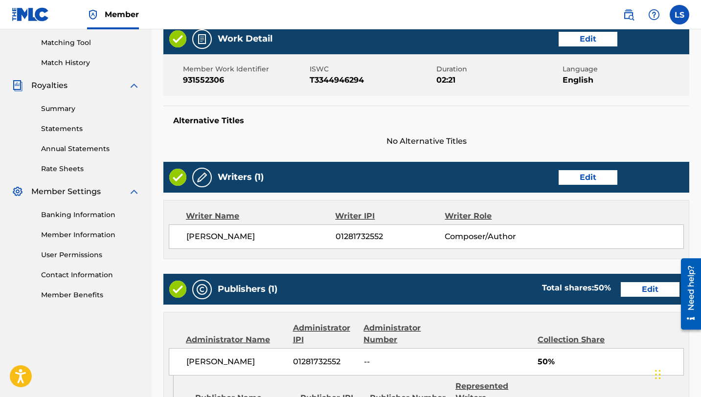
scroll to position [494, 0]
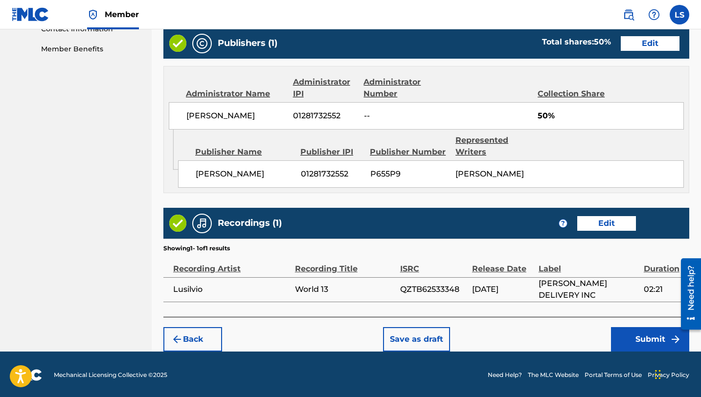
click at [655, 342] on button "Submit" at bounding box center [650, 339] width 78 height 24
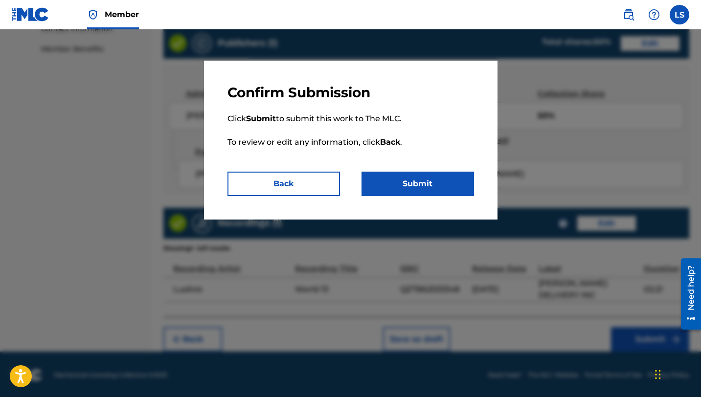
click at [413, 181] on button "Submit" at bounding box center [417, 184] width 112 height 24
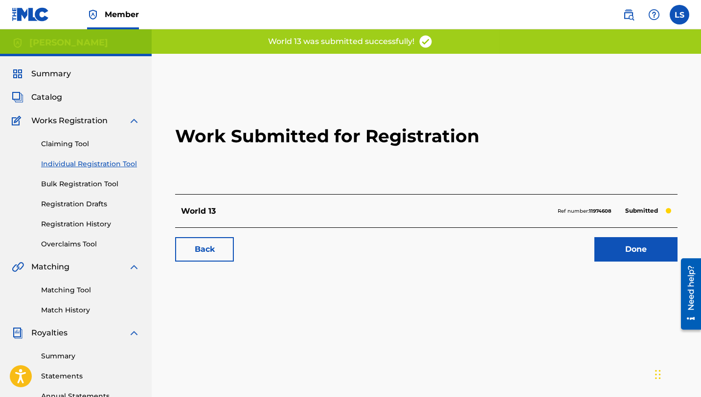
click at [629, 256] on link "Done" at bounding box center [635, 249] width 83 height 24
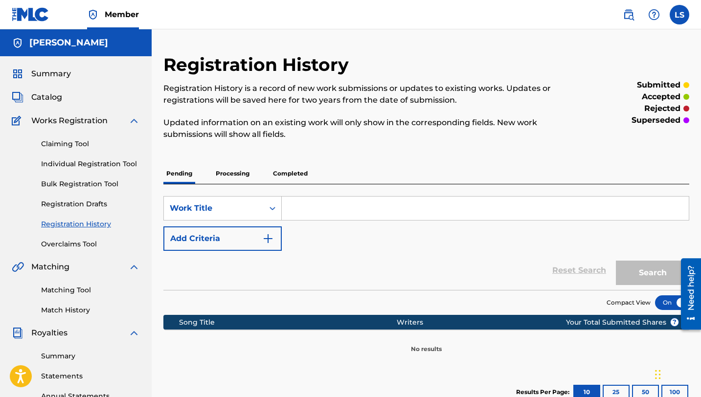
click at [84, 163] on link "Individual Registration Tool" at bounding box center [90, 164] width 99 height 10
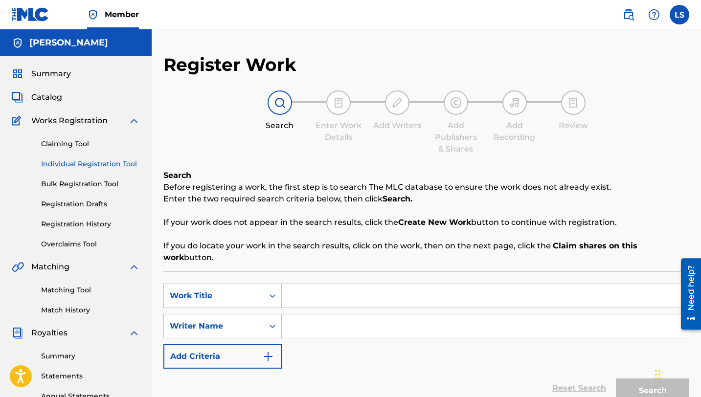
click at [323, 284] on input "Search Form" at bounding box center [485, 295] width 407 height 23
click at [65, 227] on link "Registration History" at bounding box center [90, 224] width 99 height 10
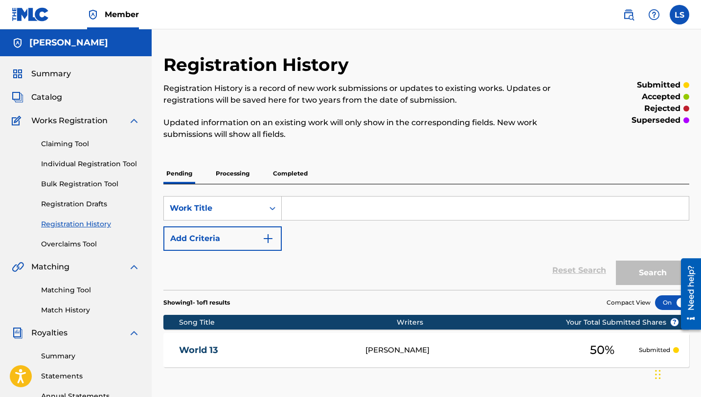
click at [299, 172] on p "Completed" at bounding box center [290, 173] width 41 height 21
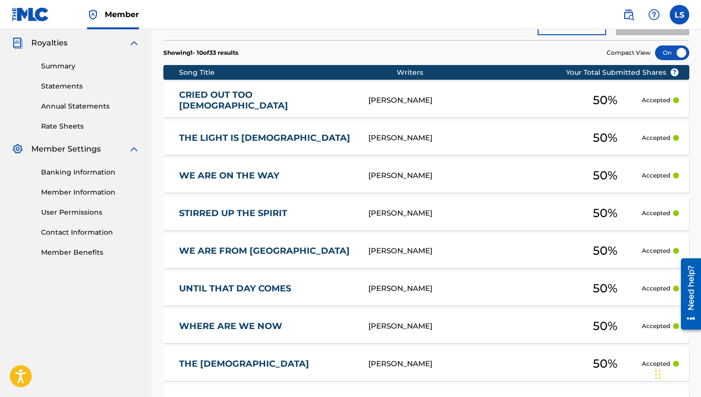
scroll to position [462, 0]
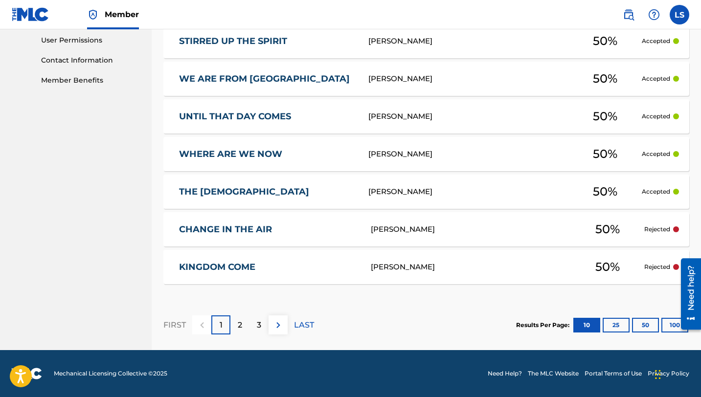
click at [670, 326] on button "100" at bounding box center [674, 325] width 27 height 15
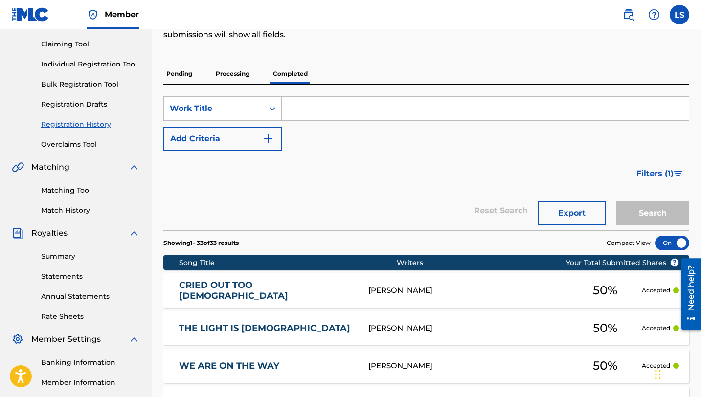
scroll to position [59, 0]
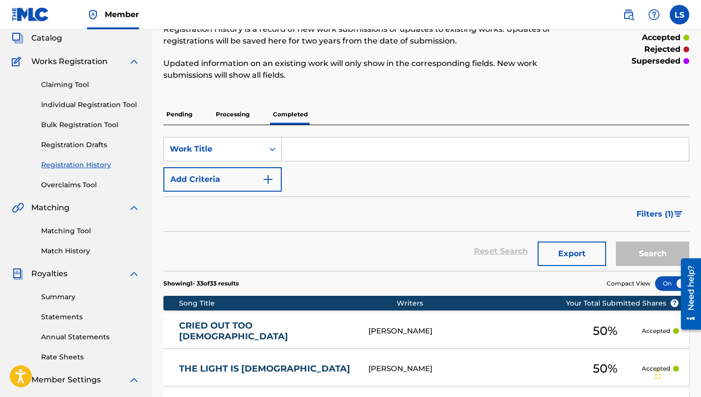
click at [77, 105] on link "Individual Registration Tool" at bounding box center [90, 105] width 99 height 10
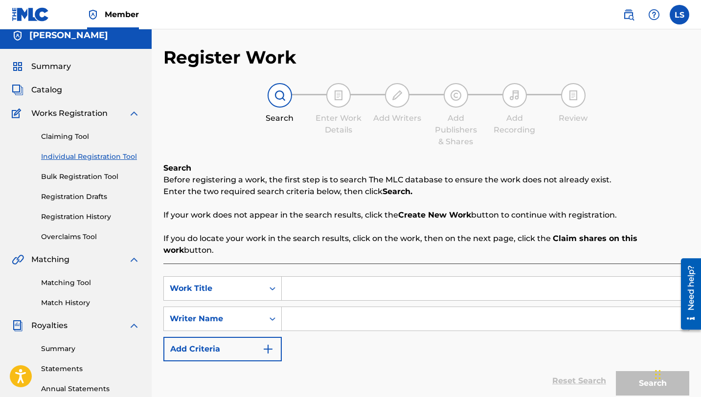
click at [327, 282] on input "Search Form" at bounding box center [485, 288] width 407 height 23
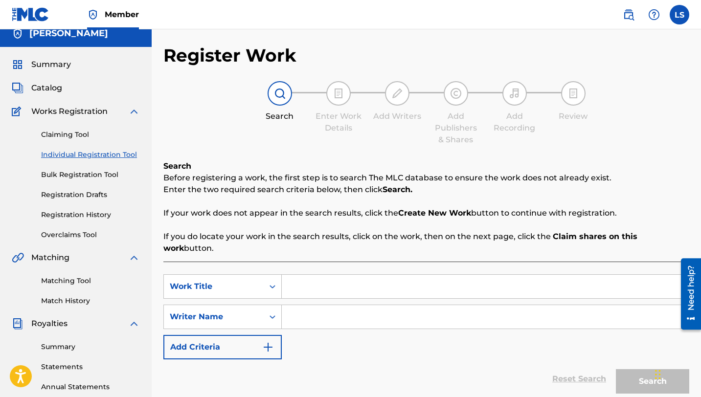
type input "N"
type input "Hebrew Knight"
click at [305, 309] on input "Search Form" at bounding box center [485, 316] width 407 height 23
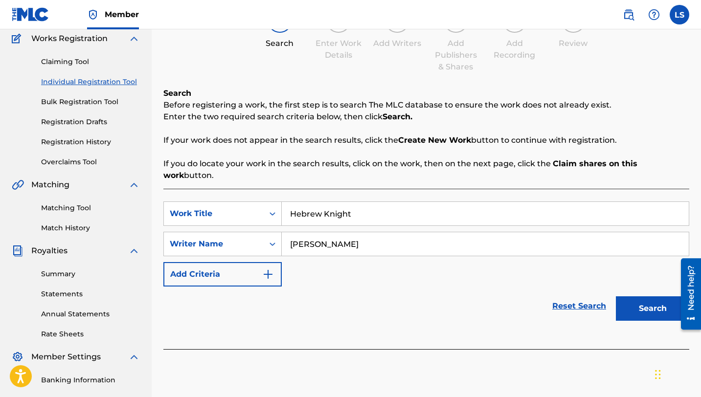
scroll to position [90, 0]
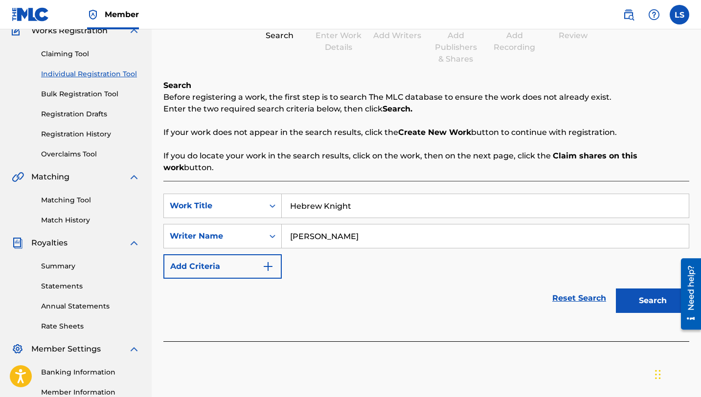
type input "[PERSON_NAME]"
click at [648, 292] on button "Search" at bounding box center [652, 301] width 73 height 24
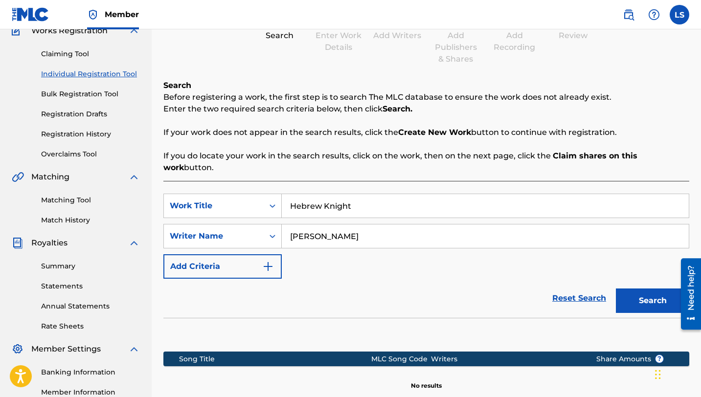
scroll to position [209, 0]
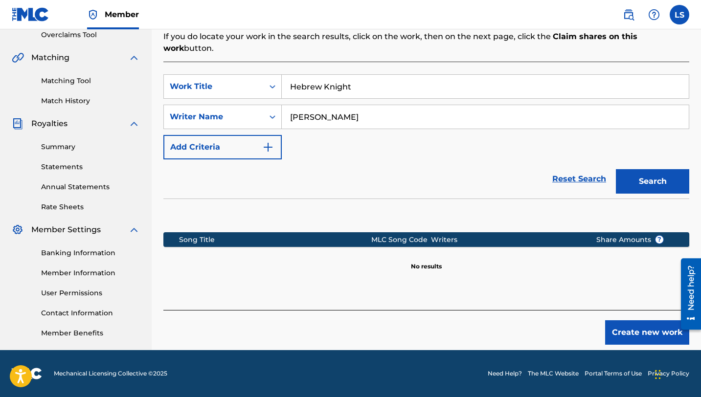
click at [641, 324] on button "Create new work" at bounding box center [647, 332] width 84 height 24
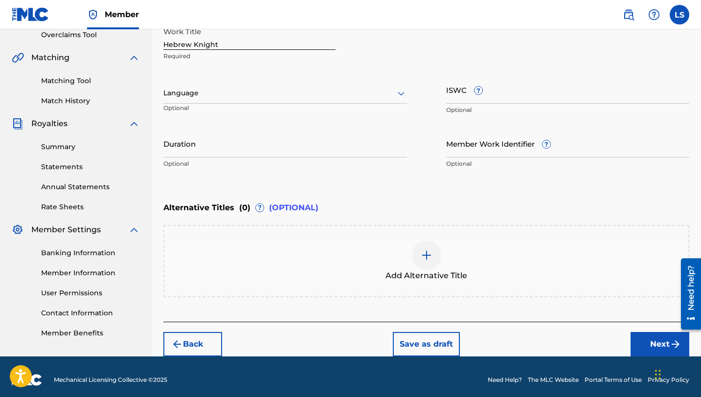
scroll to position [208, 0]
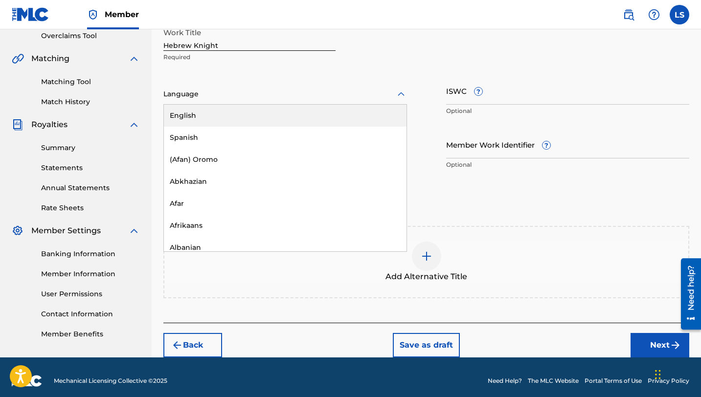
click at [184, 92] on div at bounding box center [285, 94] width 244 height 12
click at [195, 114] on div "English" at bounding box center [285, 116] width 243 height 22
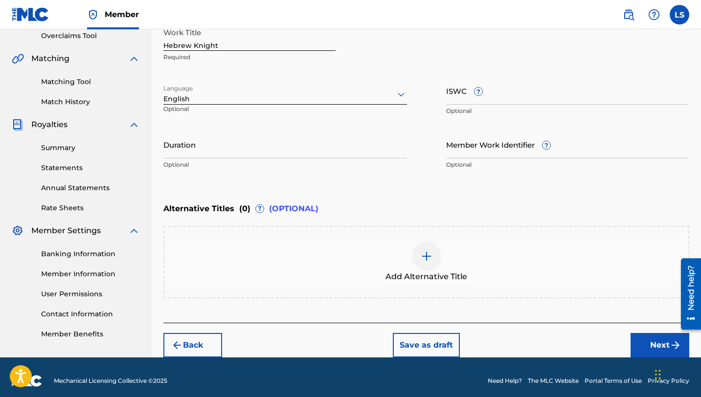
scroll to position [208, 0]
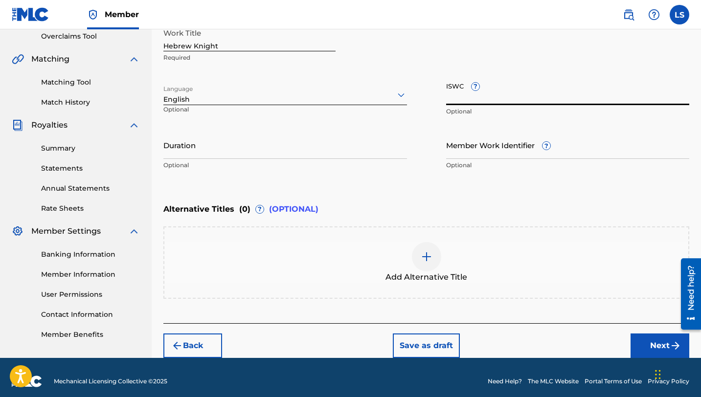
paste input "T3344946432"
type input "T3344946432"
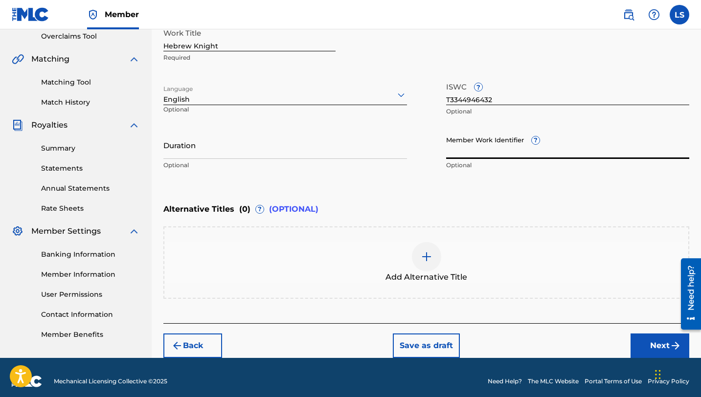
paste input "931552317"
type input "931552317"
click at [190, 157] on input "Duration" at bounding box center [285, 145] width 244 height 28
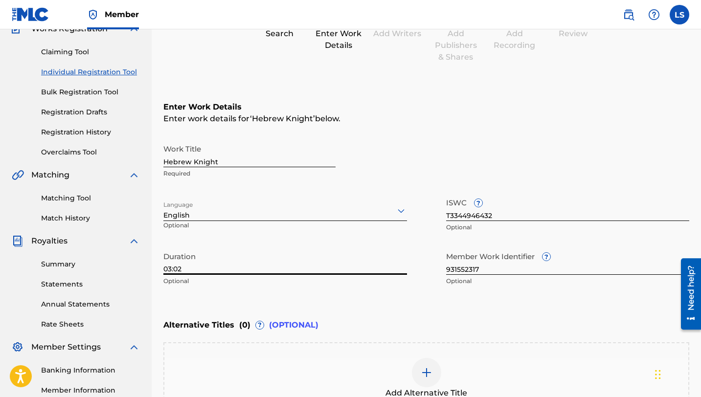
scroll to position [215, 0]
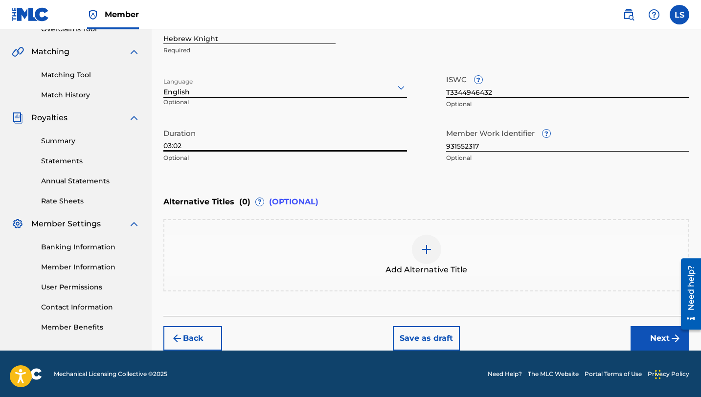
type input "03:02"
click at [654, 340] on button "Next" at bounding box center [659, 338] width 59 height 24
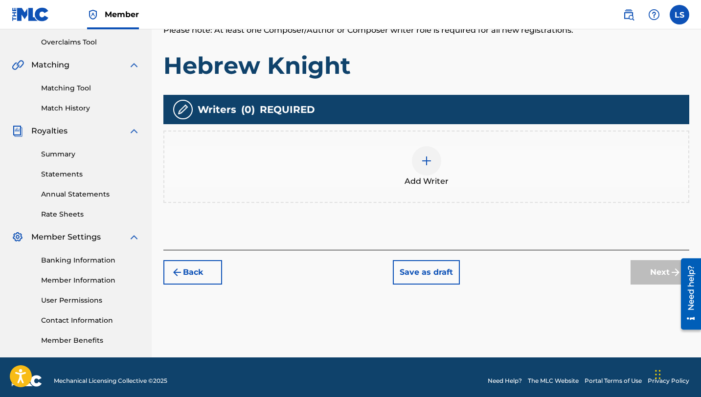
scroll to position [209, 0]
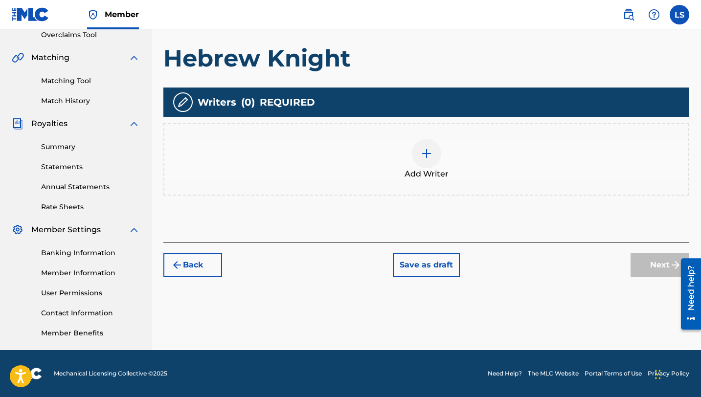
click at [426, 150] on img at bounding box center [427, 154] width 12 height 12
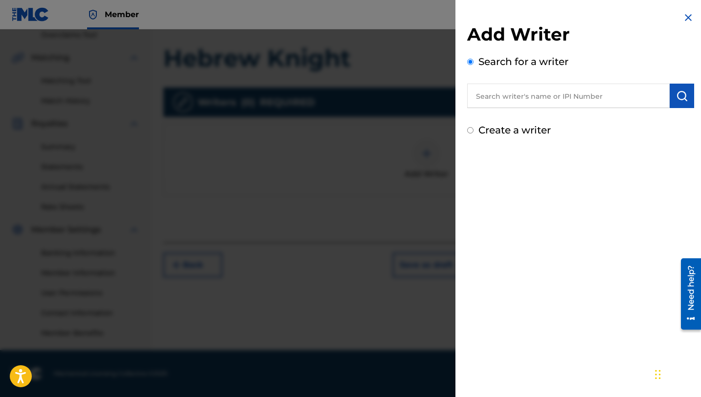
click at [511, 93] on input "text" at bounding box center [568, 96] width 202 height 24
type input "L"
click at [653, 94] on img at bounding box center [658, 96] width 12 height 12
click at [469, 130] on input "Create a writer" at bounding box center [470, 130] width 6 height 6
radio input "false"
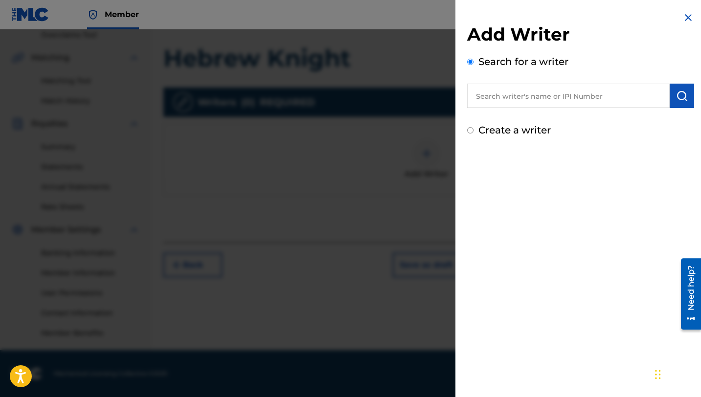
radio input "true"
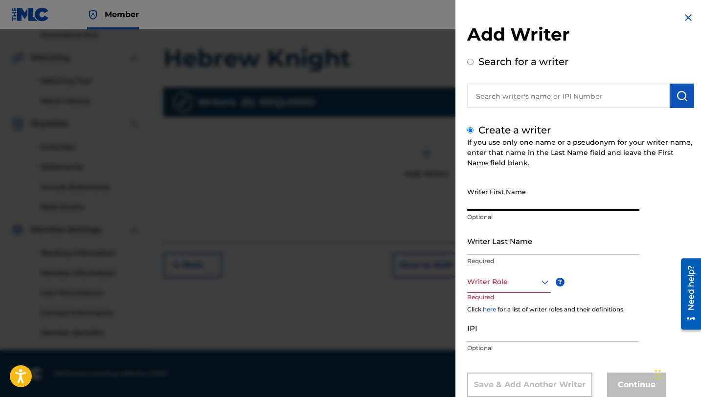
click at [503, 201] on input "Writer First Name" at bounding box center [553, 197] width 172 height 28
type input "[DEMOGRAPHIC_DATA]"
click at [498, 247] on input "Writer Last Name" at bounding box center [553, 241] width 172 height 28
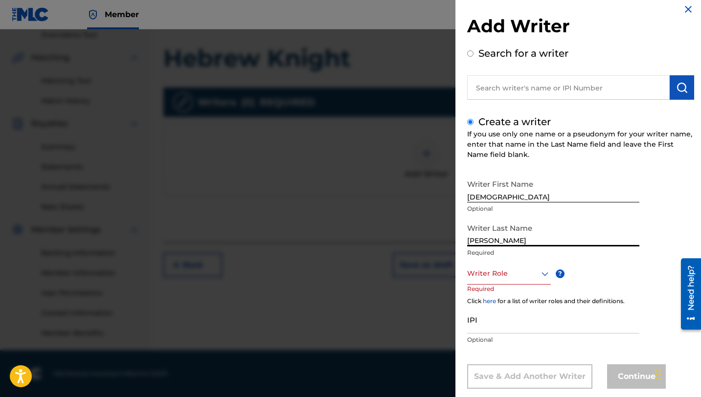
type input "[PERSON_NAME]"
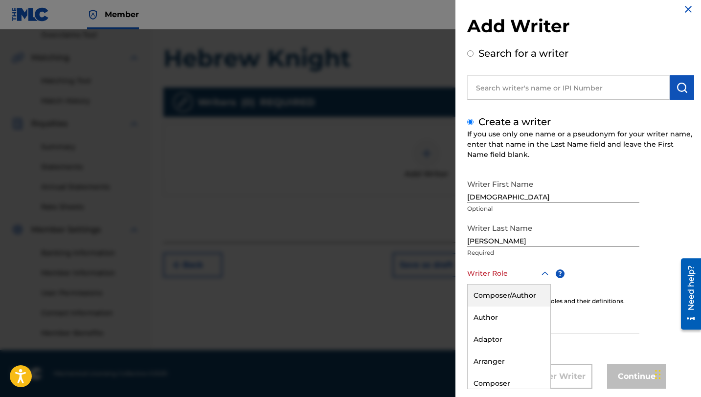
click at [492, 281] on div "Composer/Author, 1 of 8. 8 results available. Use Up and Down to choose options…" at bounding box center [509, 274] width 84 height 22
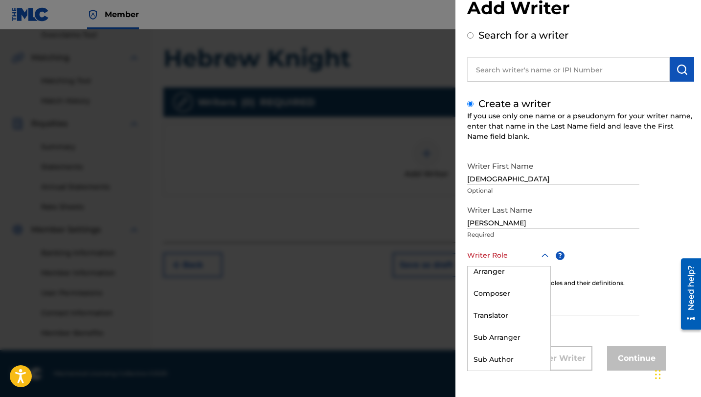
scroll to position [0, 0]
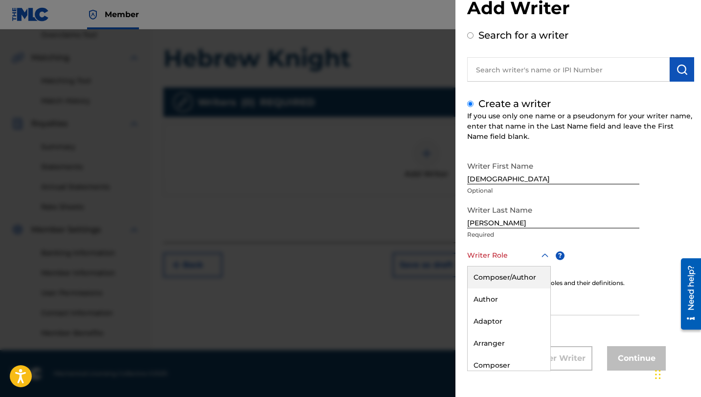
click at [486, 299] on div "Author" at bounding box center [509, 300] width 83 height 22
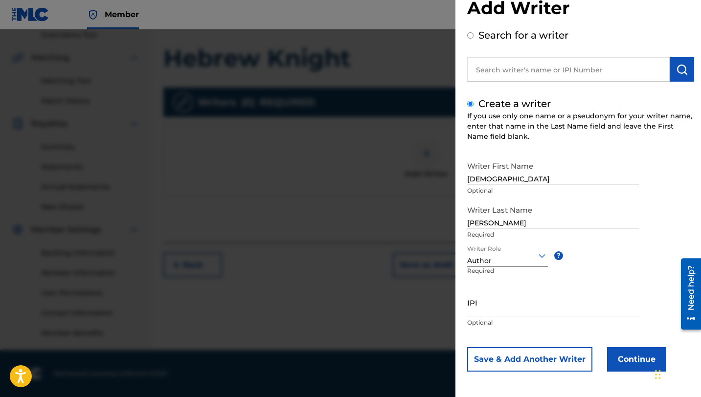
click at [487, 308] on input "IPI" at bounding box center [553, 303] width 172 height 28
click at [637, 364] on button "Continue" at bounding box center [636, 359] width 59 height 24
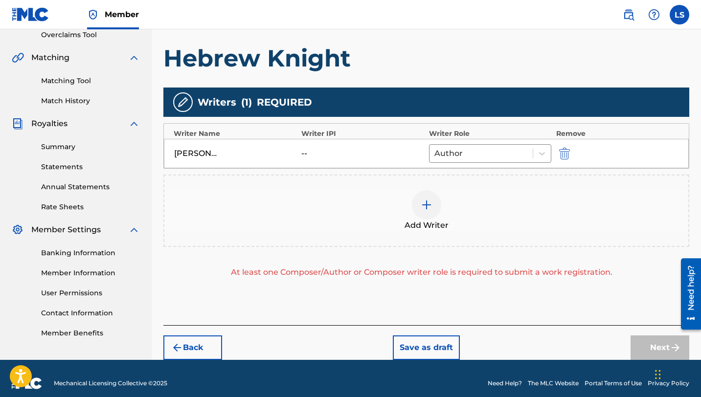
scroll to position [219, 0]
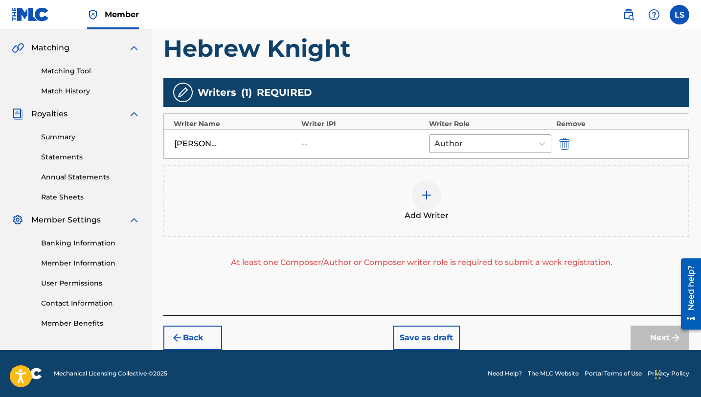
click at [428, 193] on img at bounding box center [427, 195] width 12 height 12
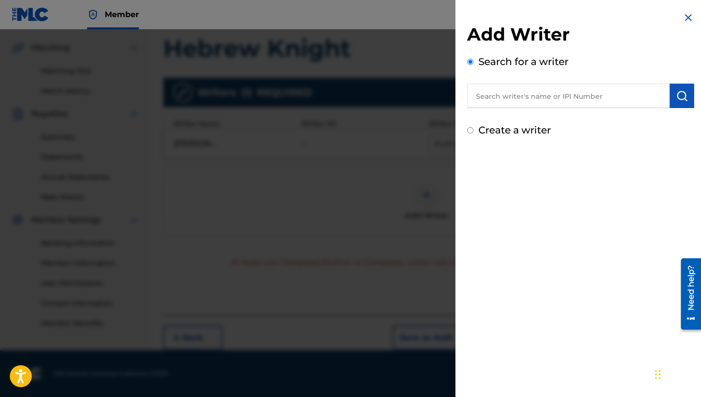
scroll to position [218, 0]
click at [532, 102] on input "text" at bounding box center [568, 96] width 202 height 24
click at [509, 123] on div "[PERSON_NAME]" at bounding box center [568, 119] width 202 height 18
type input "[PERSON_NAME]"
click at [675, 102] on button "submit" at bounding box center [682, 96] width 24 height 24
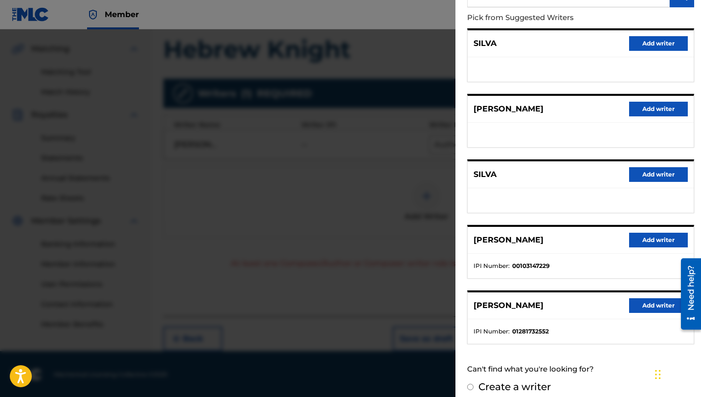
scroll to position [110, 0]
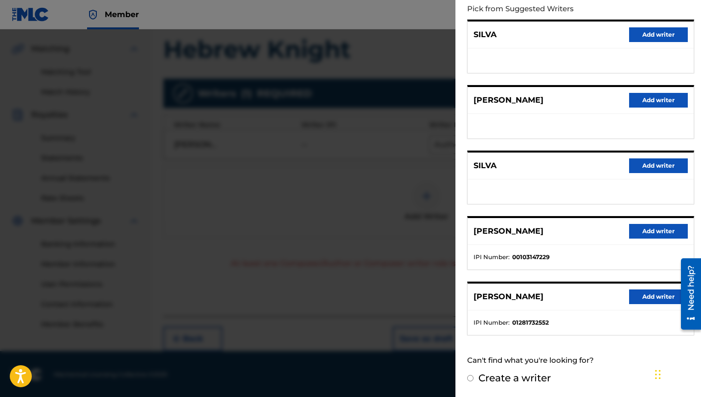
click at [648, 298] on button "Add writer" at bounding box center [658, 297] width 59 height 15
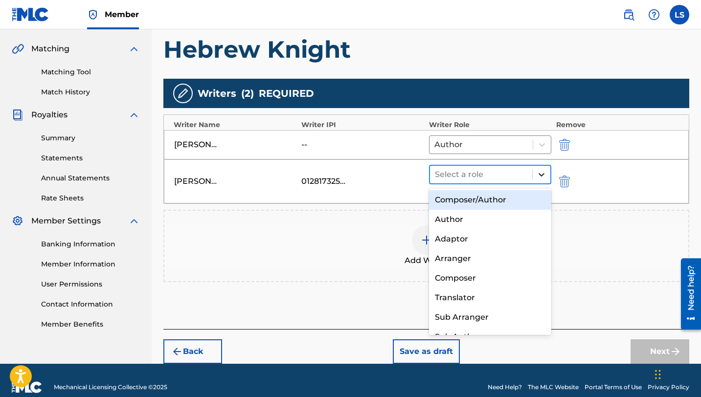
click at [539, 171] on icon at bounding box center [542, 175] width 10 height 10
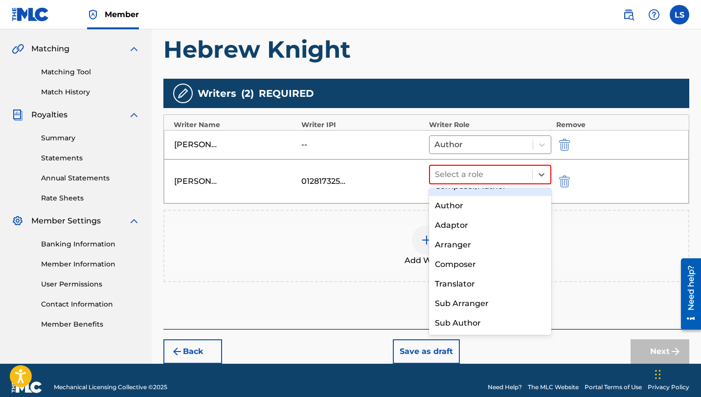
click at [463, 265] on div "Composer" at bounding box center [490, 265] width 122 height 20
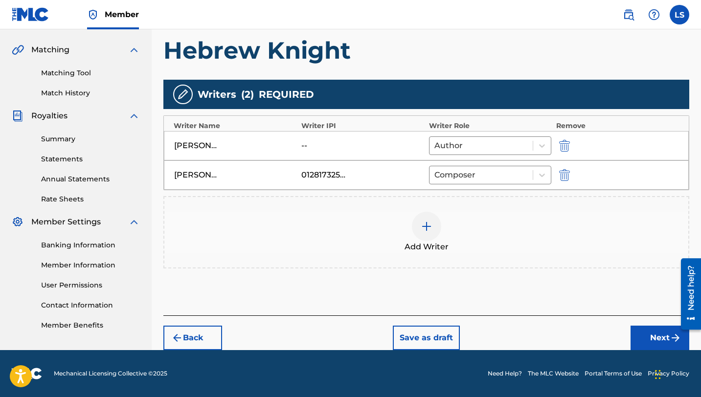
click at [647, 341] on button "Next" at bounding box center [659, 338] width 59 height 24
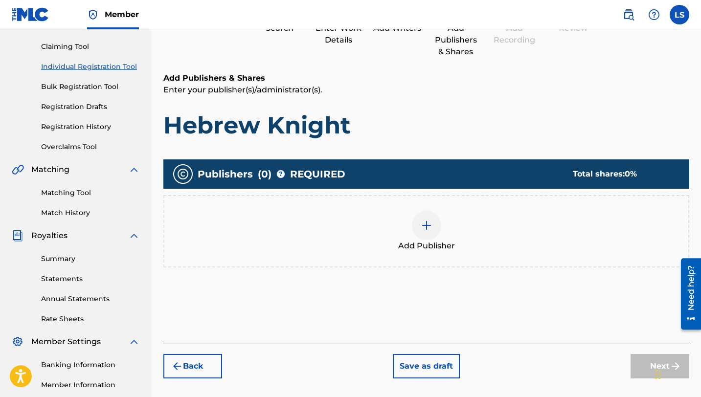
scroll to position [103, 0]
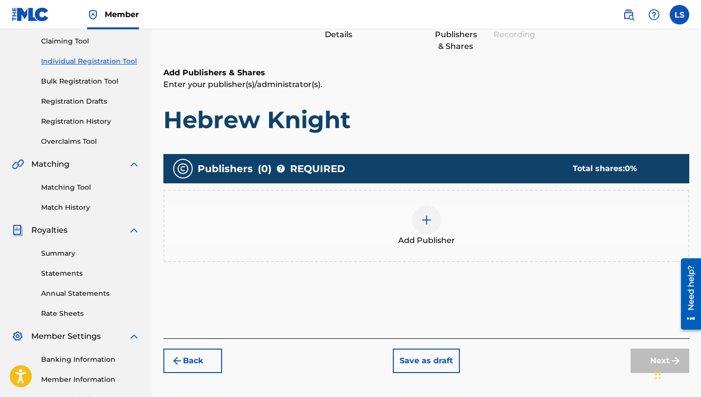
click at [424, 217] on img at bounding box center [427, 220] width 12 height 12
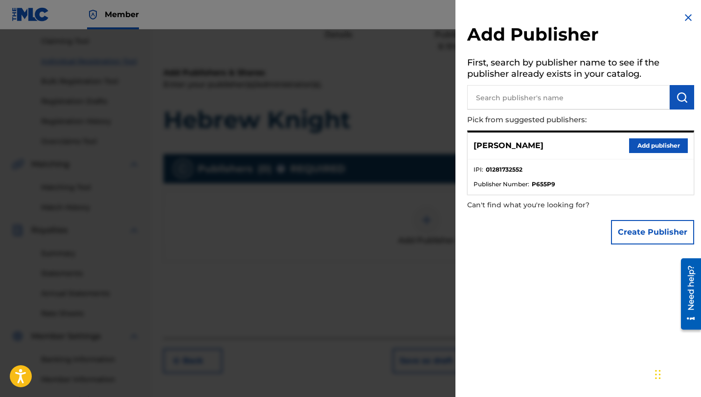
click at [651, 142] on button "Add publisher" at bounding box center [658, 145] width 59 height 15
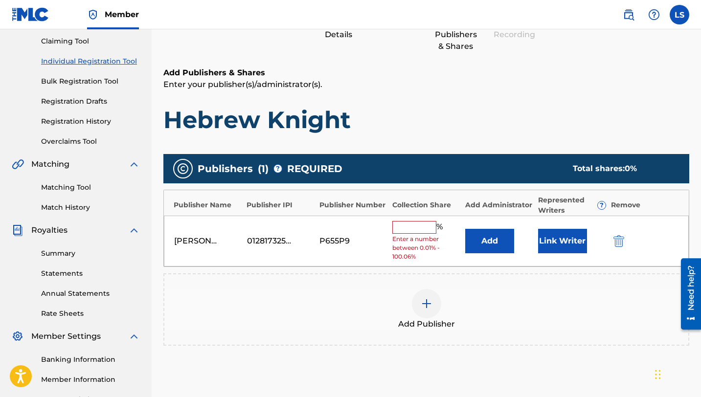
click at [422, 229] on input "text" at bounding box center [414, 227] width 44 height 13
type input "50"
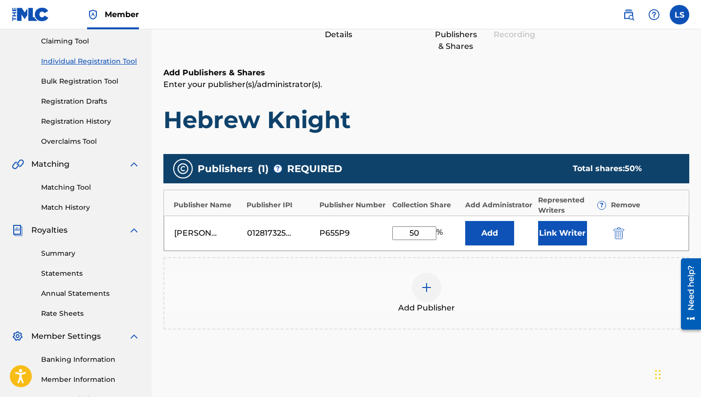
click at [485, 239] on button "Add" at bounding box center [489, 233] width 49 height 24
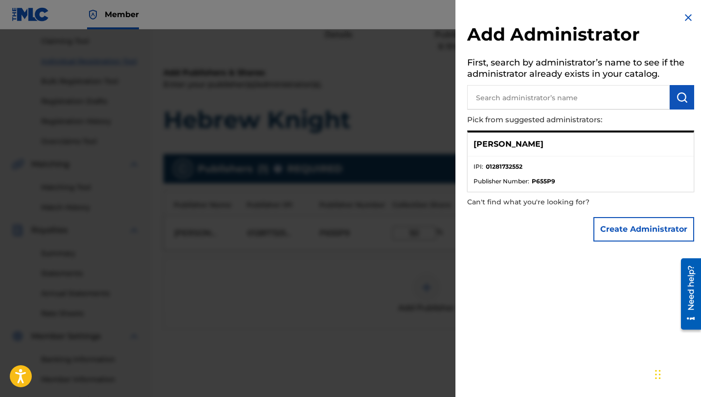
click at [531, 146] on div "[PERSON_NAME]" at bounding box center [581, 145] width 226 height 24
click at [571, 178] on li "Publisher Number : P655P9" at bounding box center [580, 181] width 214 height 9
click at [540, 180] on strong "P655P9" at bounding box center [543, 181] width 23 height 9
click at [499, 161] on ul "IPI : 01281732552 Publisher Number : P655P9" at bounding box center [581, 174] width 226 height 35
click at [502, 98] on input "text" at bounding box center [568, 97] width 202 height 24
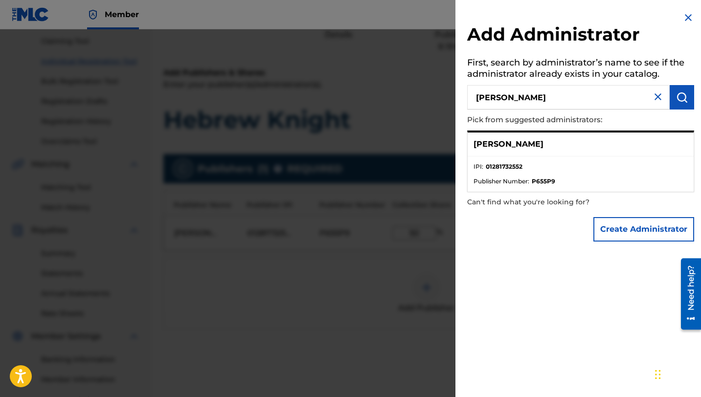
type input "[PERSON_NAME]"
click at [687, 101] on button "submit" at bounding box center [682, 97] width 24 height 24
click at [500, 151] on div "[PERSON_NAME]" at bounding box center [581, 145] width 226 height 24
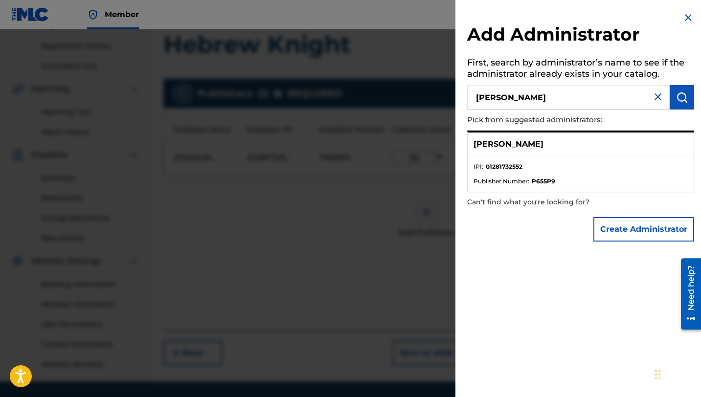
scroll to position [209, 0]
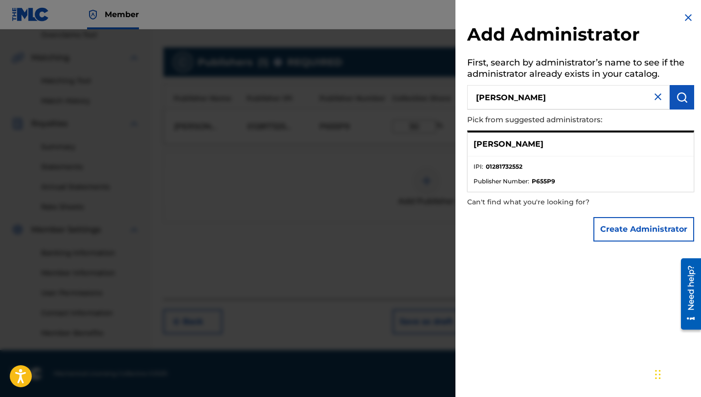
click at [641, 236] on button "Create Administrator" at bounding box center [643, 229] width 101 height 24
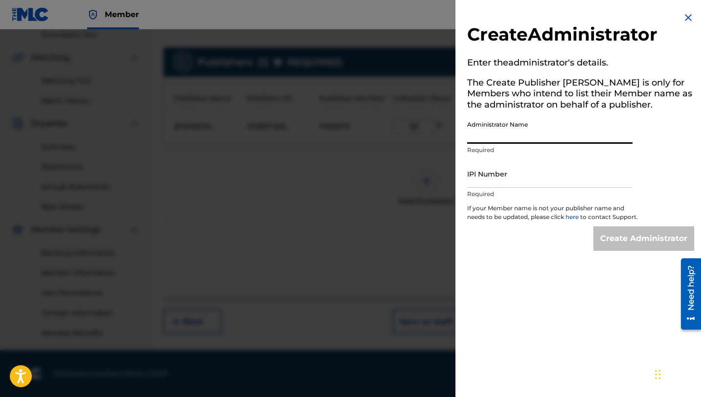
click at [484, 135] on input "Administrator Name" at bounding box center [549, 130] width 165 height 28
type input "[PERSON_NAME]"
click at [497, 179] on input "IPI Number" at bounding box center [549, 174] width 165 height 28
type input "1281732552"
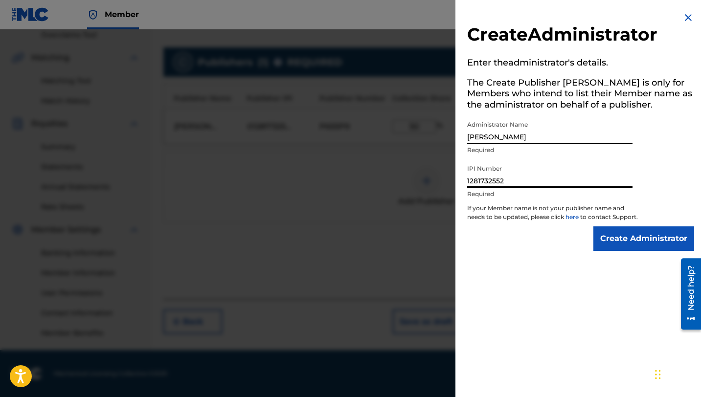
click at [628, 251] on input "Create Administrator" at bounding box center [643, 238] width 101 height 24
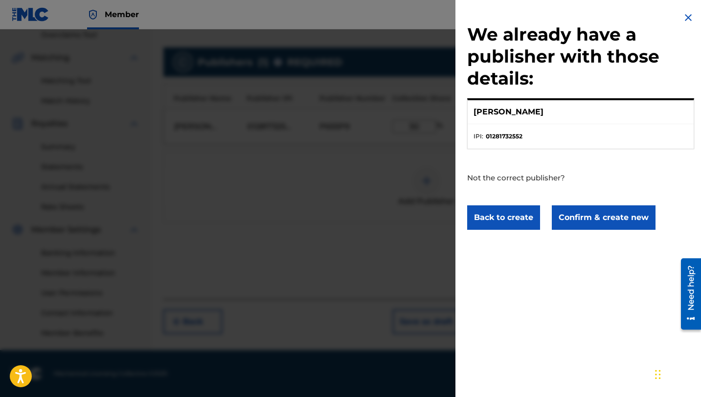
click at [580, 220] on button "Confirm & create new" at bounding box center [604, 217] width 104 height 24
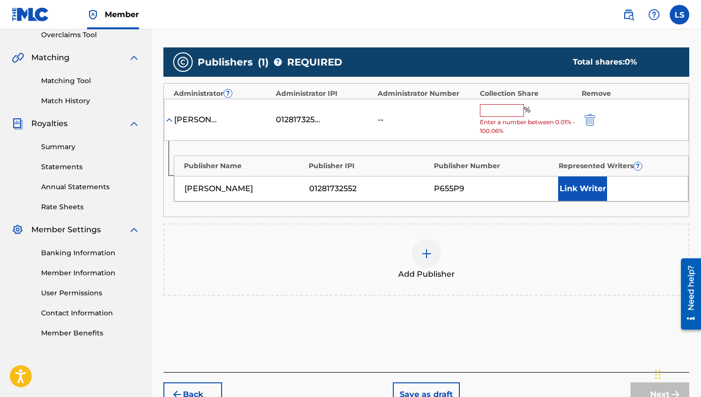
click at [494, 110] on input "text" at bounding box center [502, 110] width 44 height 13
type input "50"
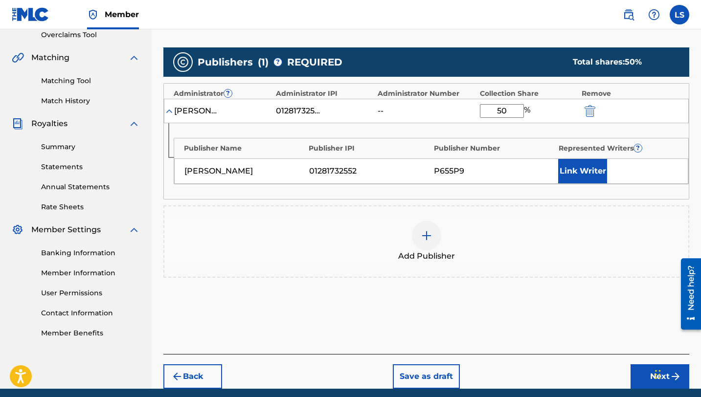
click at [587, 175] on button "Link Writer" at bounding box center [582, 171] width 49 height 24
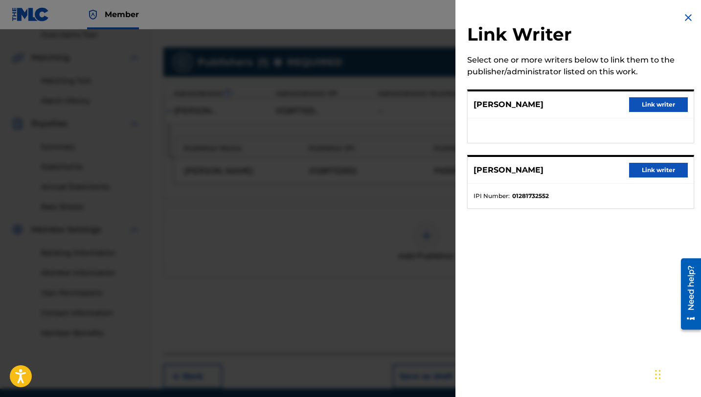
click at [654, 170] on button "Link writer" at bounding box center [658, 170] width 59 height 15
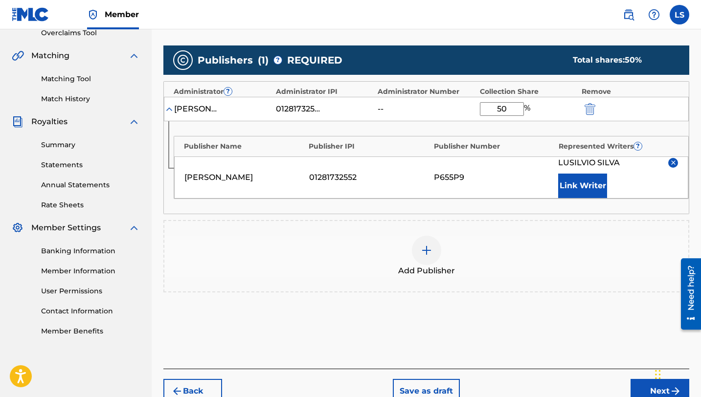
scroll to position [211, 0]
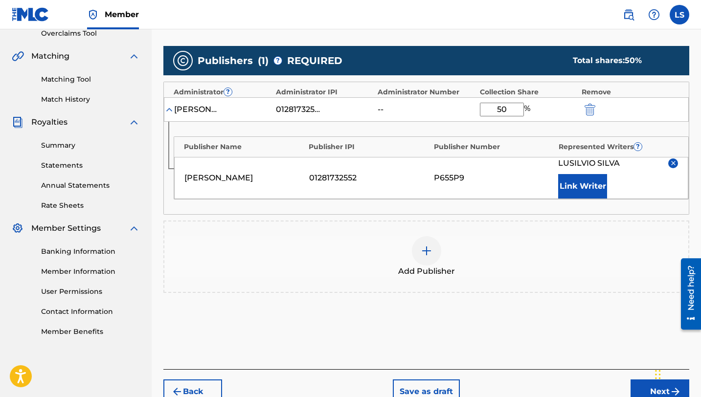
click at [647, 386] on button "Next" at bounding box center [659, 392] width 59 height 24
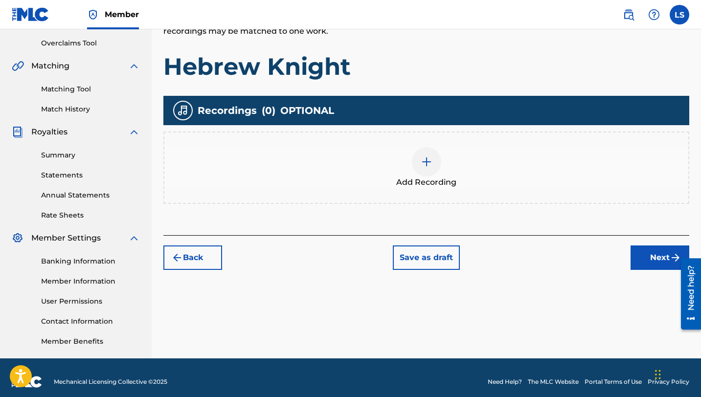
scroll to position [206, 0]
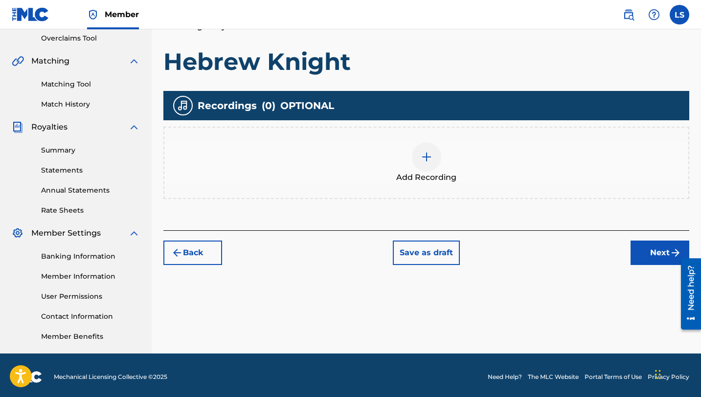
click at [423, 157] on img at bounding box center [427, 157] width 12 height 12
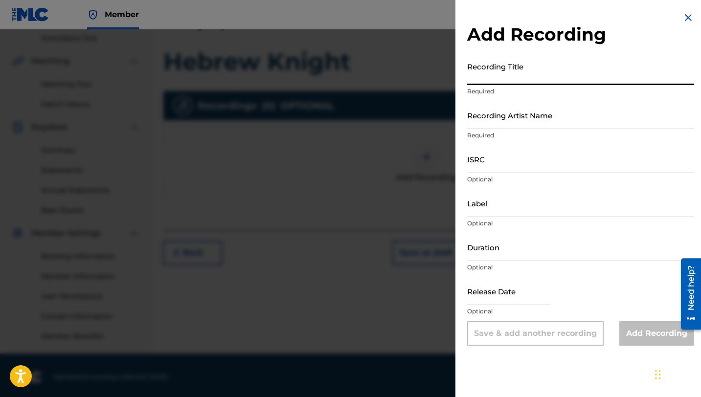
click at [505, 74] on input "Recording Title" at bounding box center [580, 71] width 227 height 28
click at [432, 123] on div at bounding box center [350, 227] width 701 height 397
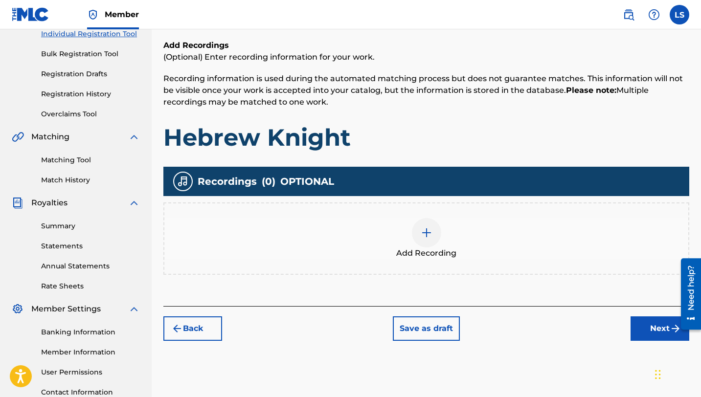
scroll to position [124, 0]
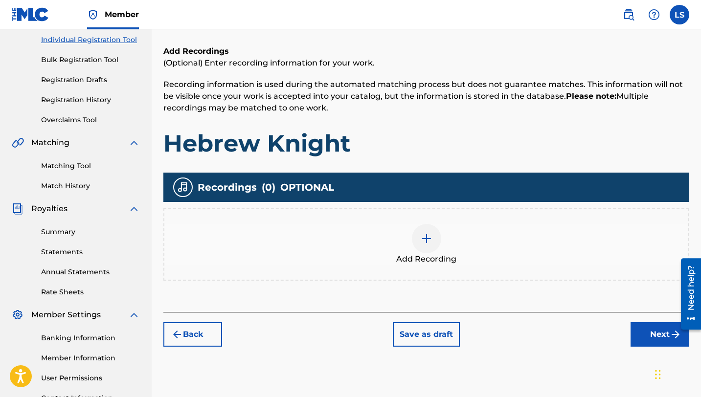
click at [426, 241] on img at bounding box center [427, 239] width 12 height 12
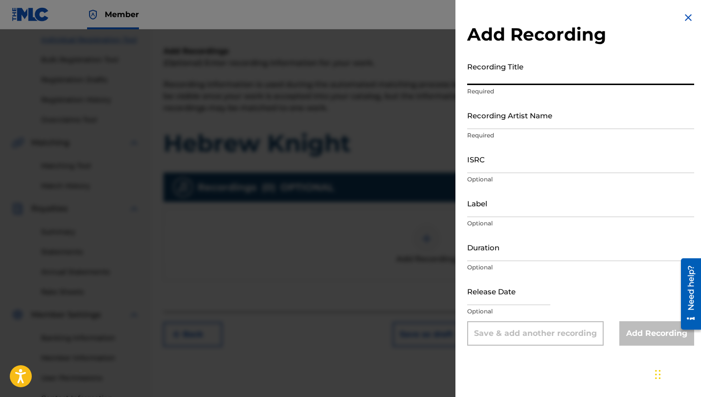
click at [500, 78] on input "Recording Title" at bounding box center [580, 71] width 227 height 28
type input "Hebrew Knight"
click at [488, 124] on input "Recording Artist Name" at bounding box center [580, 115] width 227 height 28
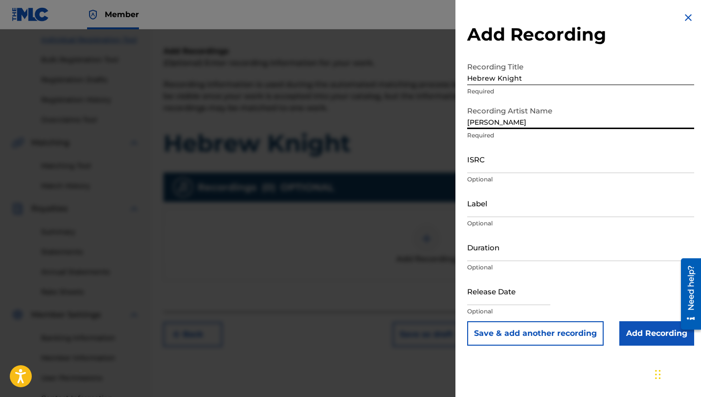
type input "[PERSON_NAME]"
click at [489, 168] on input "ISRC" at bounding box center [580, 159] width 227 height 28
paste input "QZTB62529268"
type input "QZTB62529268"
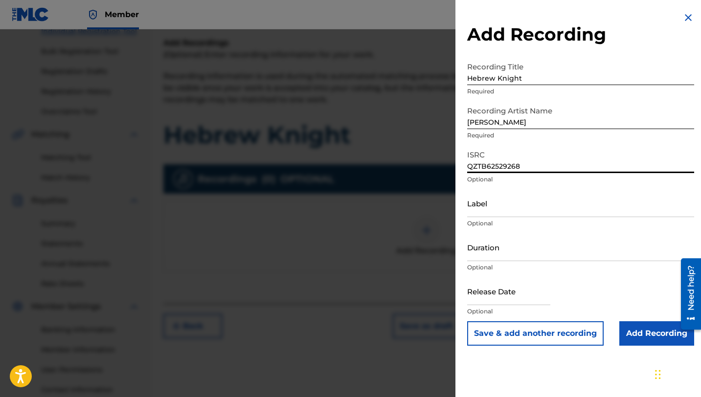
click at [475, 209] on input "Label" at bounding box center [580, 203] width 227 height 28
click at [502, 211] on input "Label" at bounding box center [580, 203] width 227 height 28
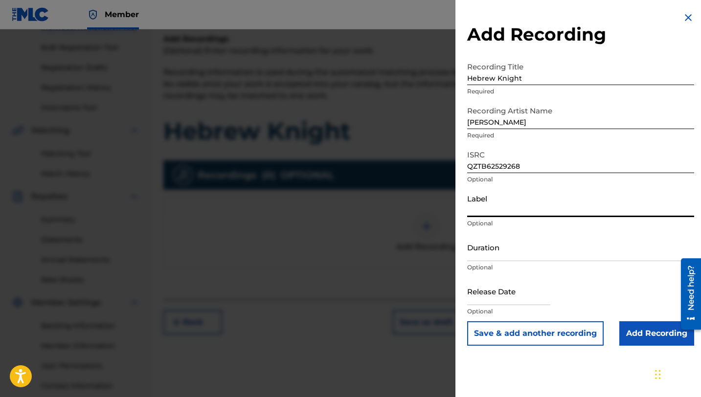
click at [508, 211] on input "Label" at bounding box center [580, 203] width 227 height 28
click at [495, 213] on input "Label" at bounding box center [580, 203] width 227 height 28
type input "[PERSON_NAME] DELIVERY INC"
click at [486, 251] on input "Duration" at bounding box center [580, 247] width 227 height 28
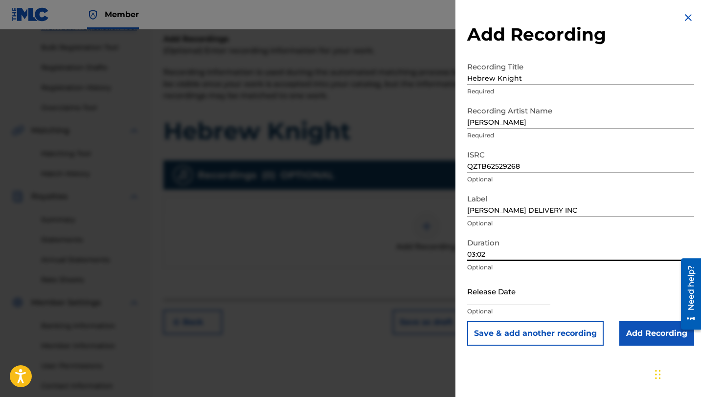
type input "03:02"
click at [470, 298] on input "text" at bounding box center [508, 291] width 83 height 28
select select "7"
select select "2025"
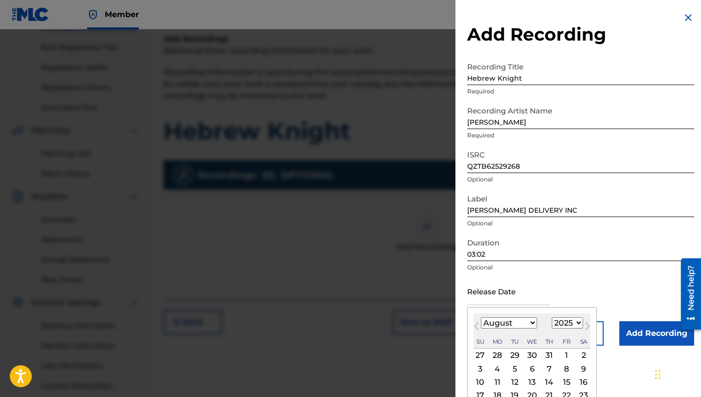
scroll to position [135, 0]
click at [519, 321] on select "January February March April May June July August September October November De…" at bounding box center [509, 322] width 56 height 11
select select "5"
click at [481, 317] on select "January February March April May June July August September October November De…" at bounding box center [509, 322] width 56 height 11
click at [518, 382] on div "17" at bounding box center [515, 383] width 12 height 12
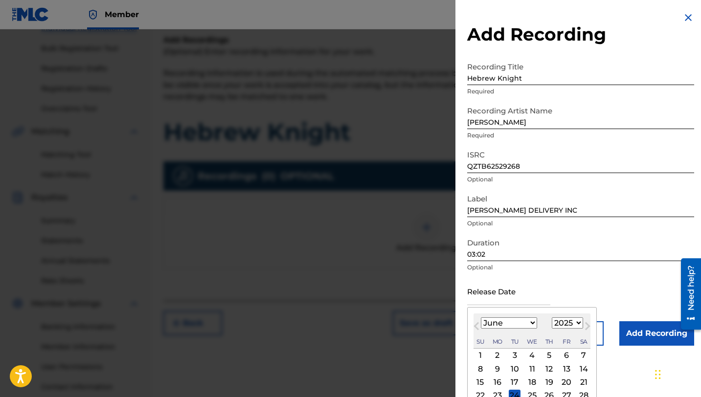
type input "[DATE]"
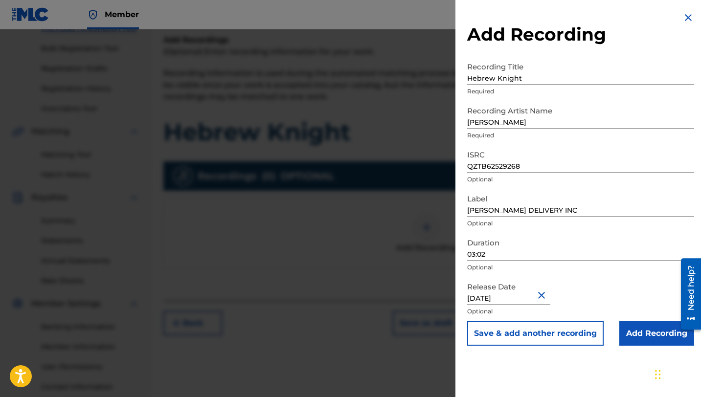
click at [636, 338] on input "Add Recording" at bounding box center [656, 333] width 75 height 24
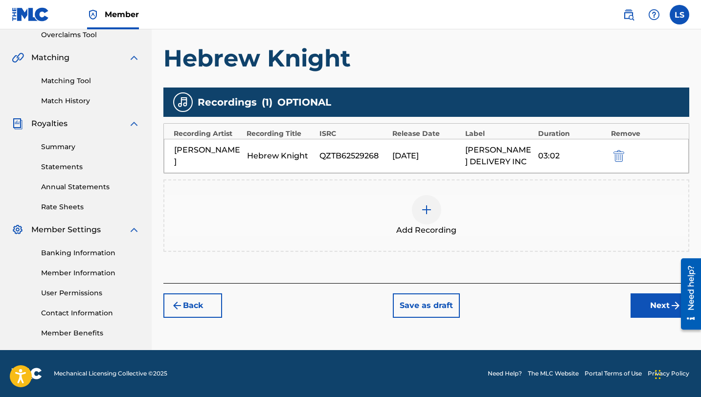
click at [663, 301] on button "Next" at bounding box center [659, 305] width 59 height 24
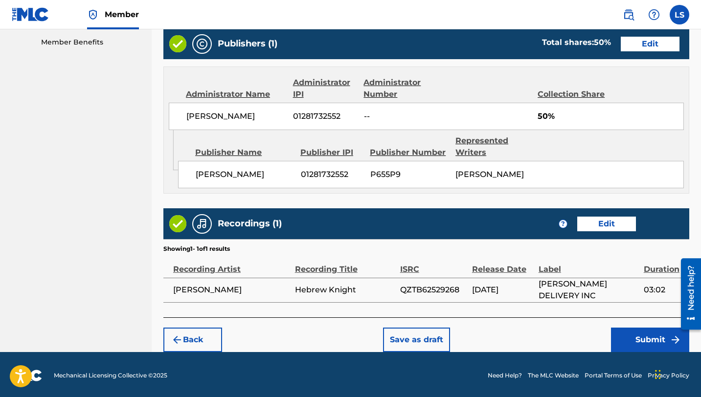
click at [630, 328] on button "Submit" at bounding box center [650, 340] width 78 height 24
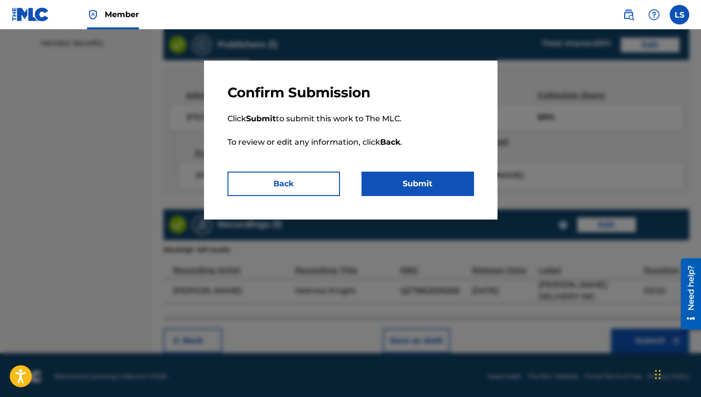
click at [390, 183] on button "Submit" at bounding box center [417, 184] width 112 height 24
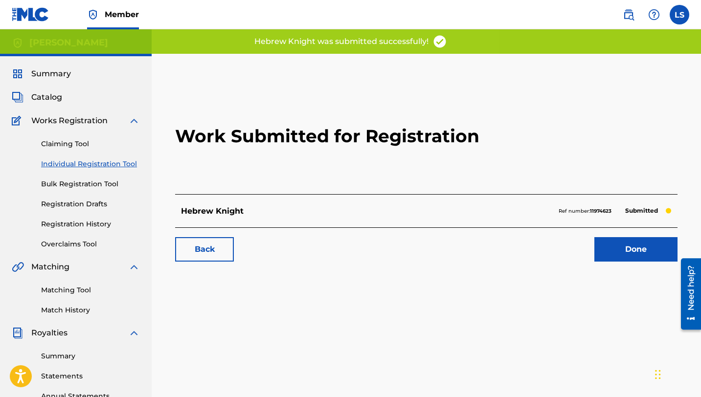
click at [82, 162] on link "Individual Registration Tool" at bounding box center [90, 164] width 99 height 10
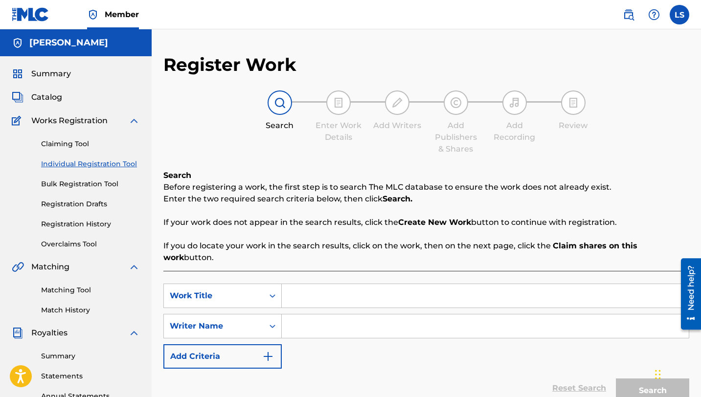
click at [101, 222] on link "Registration History" at bounding box center [90, 224] width 99 height 10
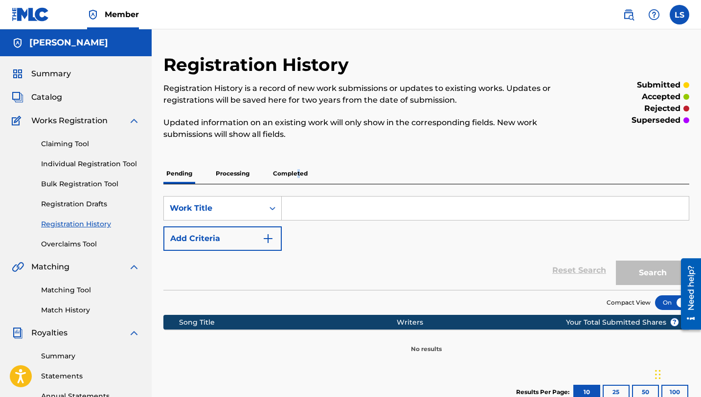
click at [298, 170] on p "Completed" at bounding box center [290, 173] width 41 height 21
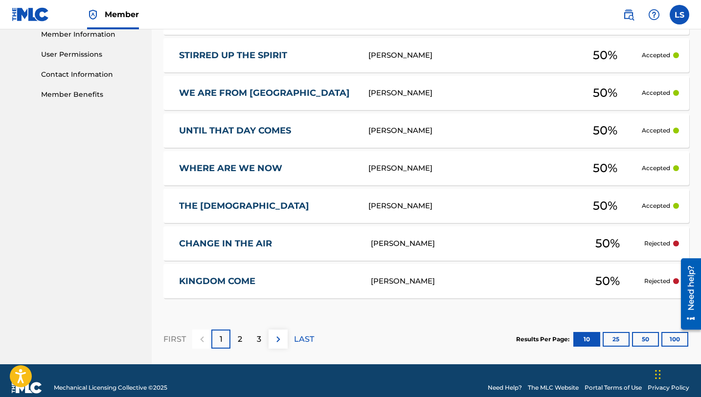
scroll to position [448, 0]
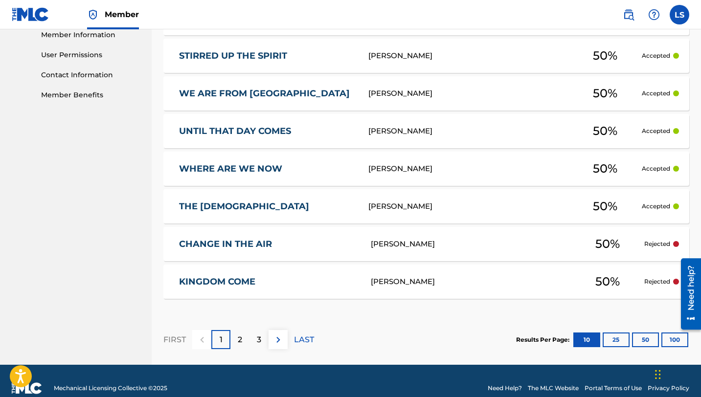
click at [676, 342] on button "100" at bounding box center [674, 340] width 27 height 15
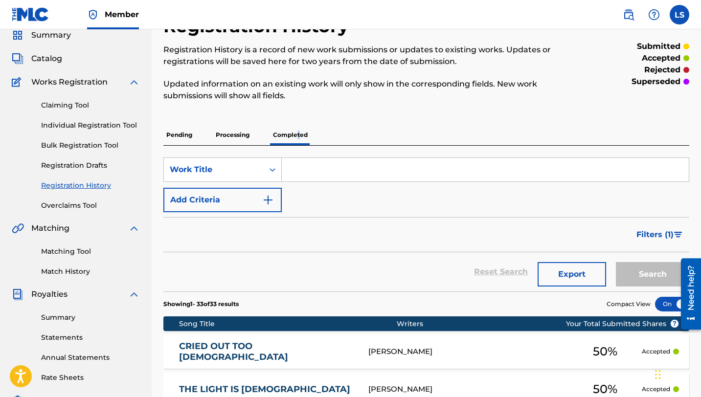
scroll to position [0, 0]
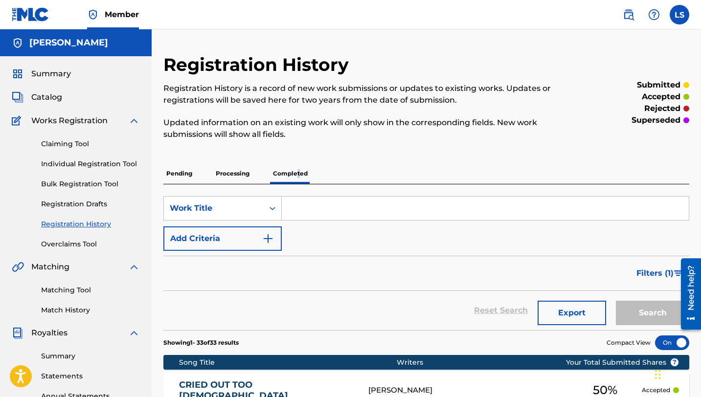
click at [73, 162] on link "Individual Registration Tool" at bounding box center [90, 164] width 99 height 10
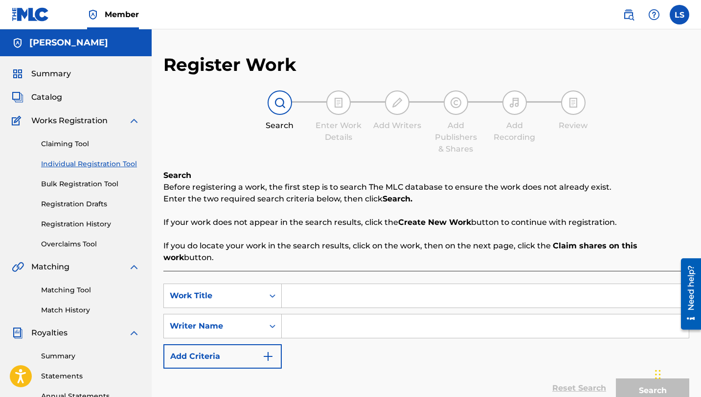
click at [314, 284] on input "Search Form" at bounding box center [485, 295] width 407 height 23
type input "I"
type input "It's All Over Me"
click at [314, 316] on input "Search Form" at bounding box center [485, 325] width 407 height 23
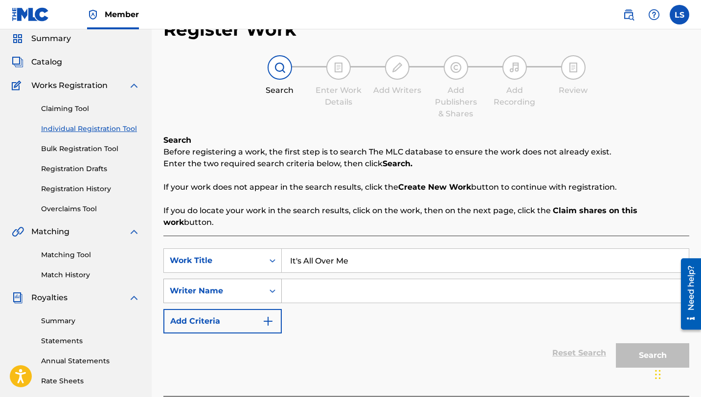
click at [276, 303] on div "Writer Name" at bounding box center [222, 291] width 118 height 24
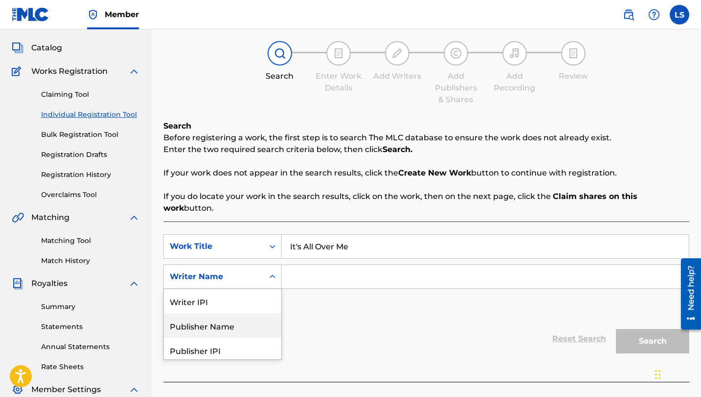
scroll to position [52, 0]
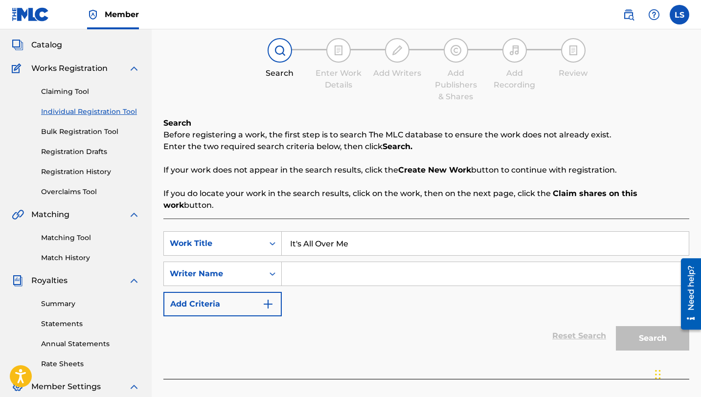
click at [353, 293] on div "SearchWithCriteriae391c3c8-7b3c-4dd3-89ff-1b3b09ec50a5 Work Title It's All Over…" at bounding box center [426, 273] width 526 height 85
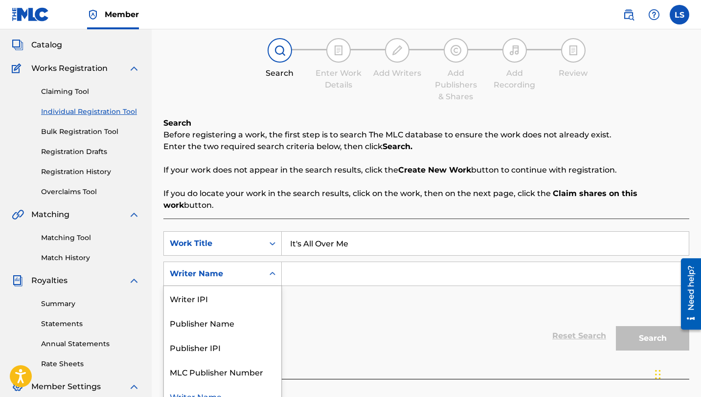
click at [234, 270] on div "Writer Name" at bounding box center [214, 274] width 100 height 19
click at [317, 262] on input "Search Form" at bounding box center [485, 273] width 407 height 23
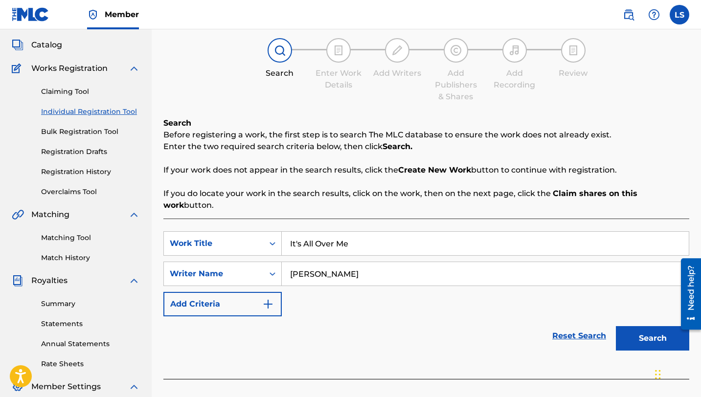
click at [638, 327] on button "Search" at bounding box center [652, 338] width 73 height 24
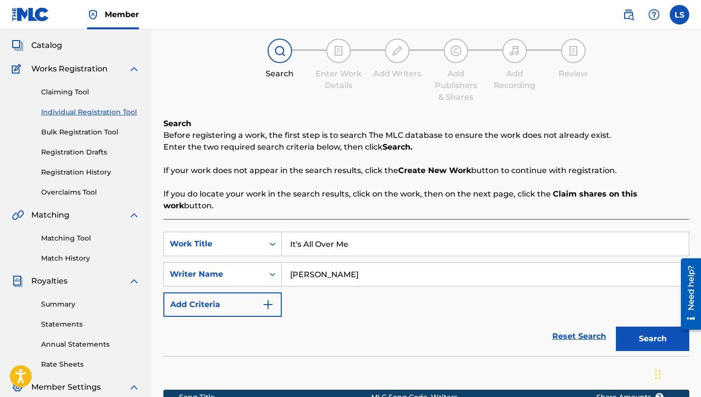
click at [330, 263] on input "[PERSON_NAME]" at bounding box center [485, 274] width 407 height 23
click at [344, 263] on input "[PERSON_NAME]" at bounding box center [485, 274] width 407 height 23
type input "Lusilvio"
click at [659, 327] on button "Search" at bounding box center [652, 339] width 73 height 24
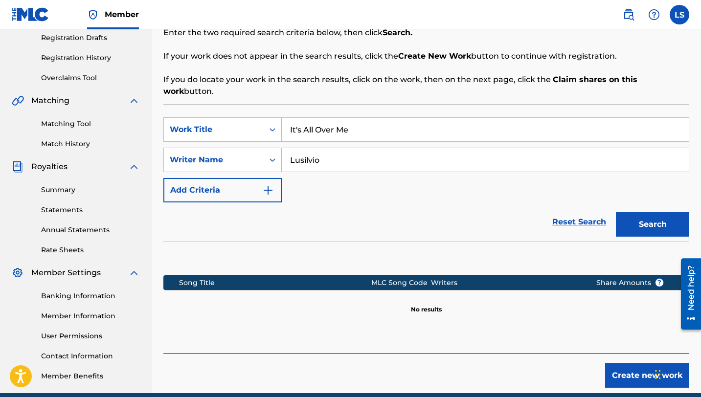
scroll to position [209, 0]
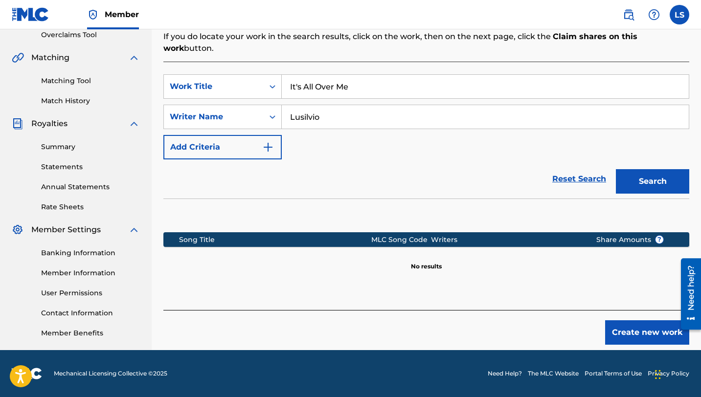
click at [652, 328] on button "Create new work" at bounding box center [647, 332] width 84 height 24
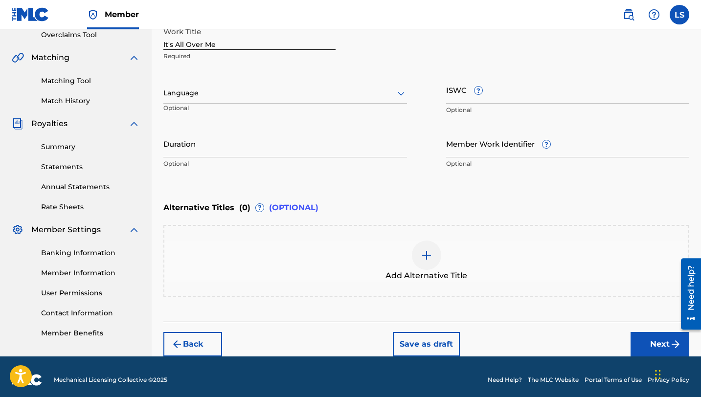
click at [189, 88] on div at bounding box center [285, 93] width 244 height 12
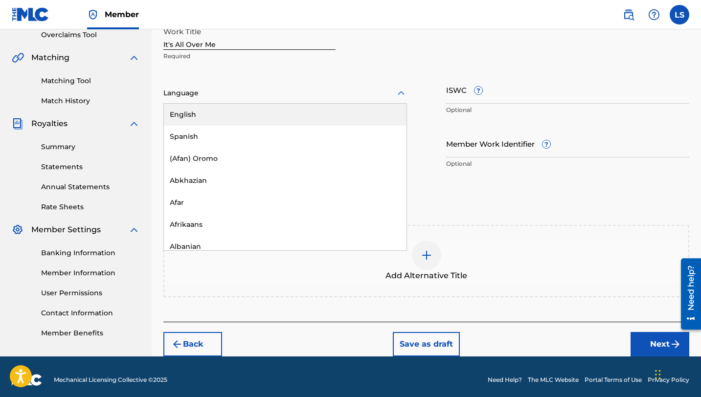
click at [213, 113] on div "English" at bounding box center [285, 115] width 243 height 22
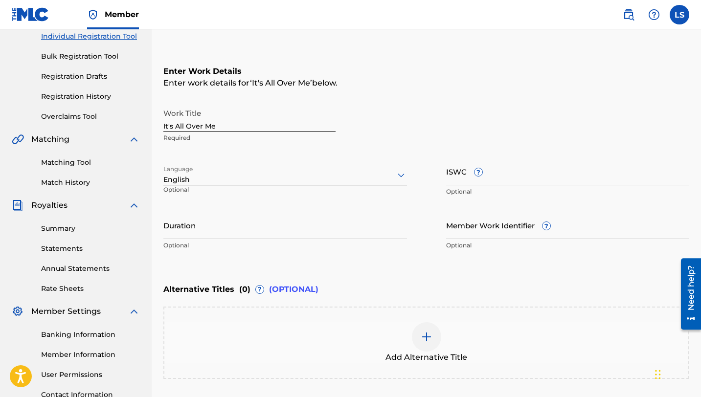
scroll to position [127, 0]
paste input "T3344945939"
type input "T3344945939"
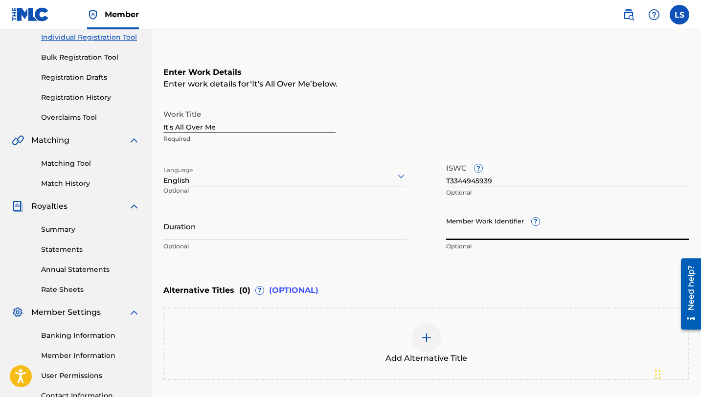
click at [490, 235] on input "Member Work Identifier ?" at bounding box center [568, 226] width 244 height 28
paste input "931552360"
type input "931552360"
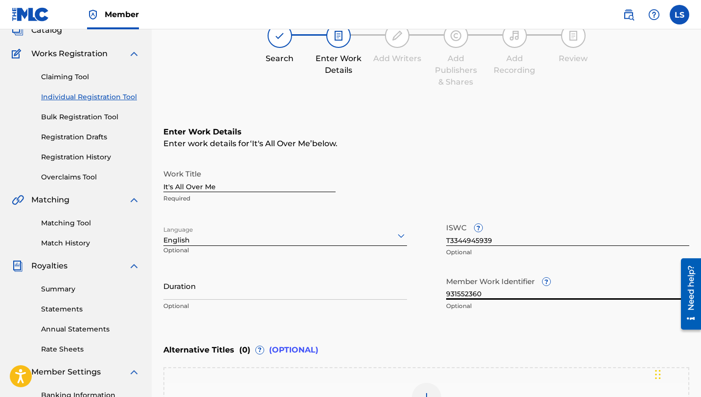
scroll to position [68, 0]
click at [179, 292] on input "Duration" at bounding box center [285, 285] width 244 height 28
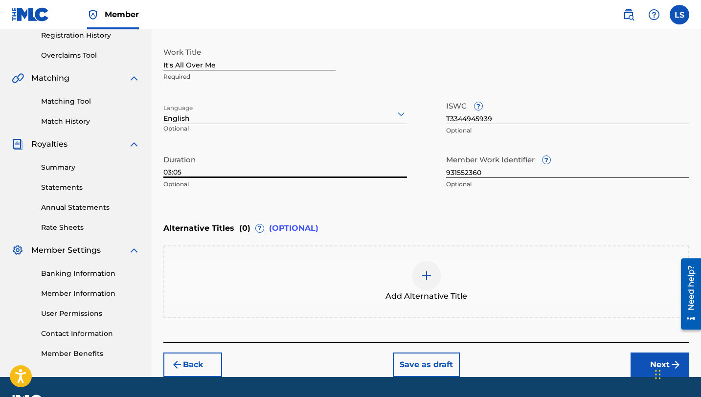
scroll to position [215, 0]
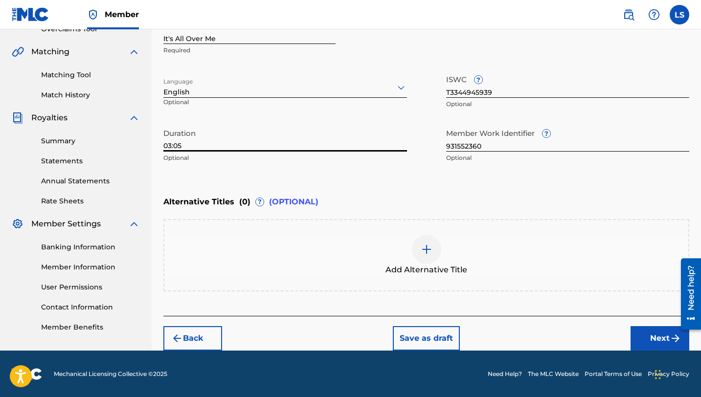
type input "03:05"
click at [664, 339] on button "Next" at bounding box center [659, 338] width 59 height 24
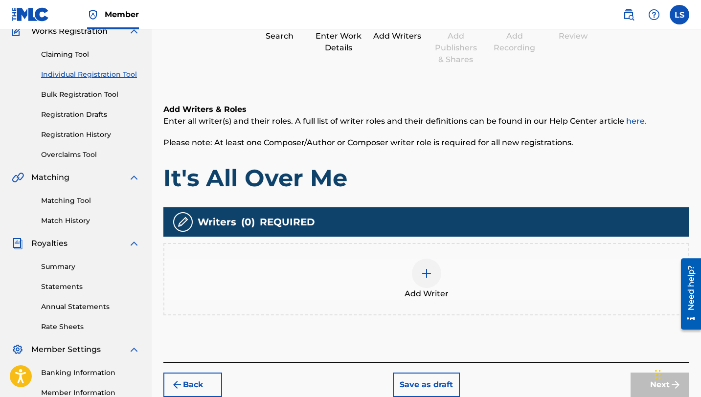
scroll to position [100, 0]
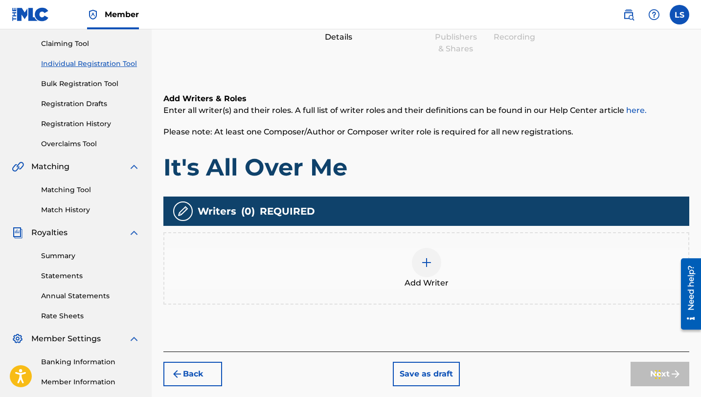
click at [432, 264] on div at bounding box center [426, 262] width 29 height 29
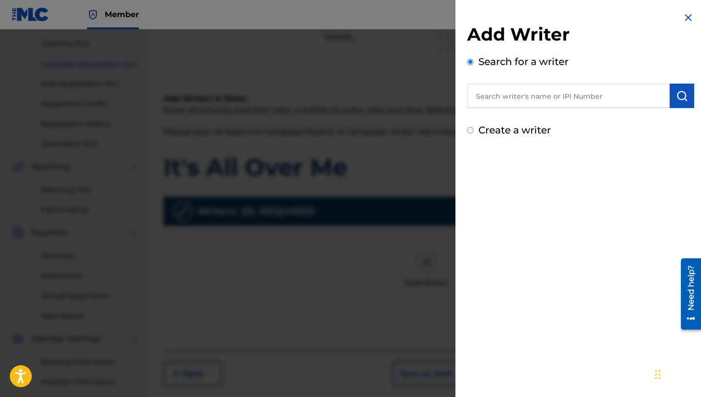
click at [531, 98] on input "text" at bounding box center [568, 96] width 202 height 24
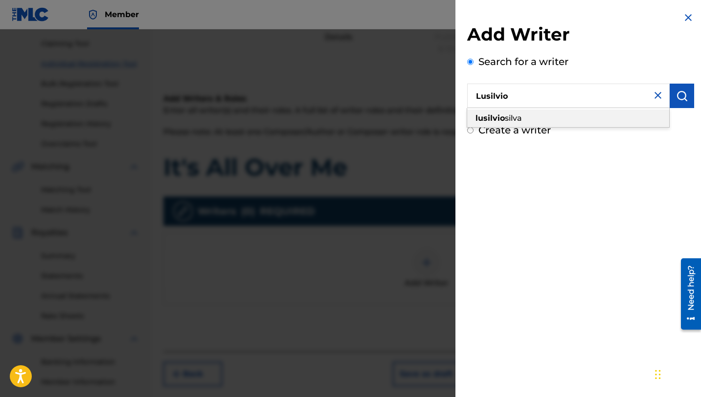
click at [522, 118] on span "silva" at bounding box center [513, 117] width 17 height 9
type input "[PERSON_NAME]"
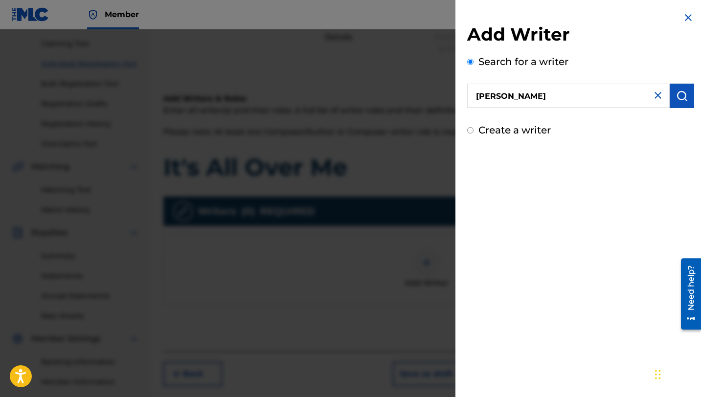
click at [676, 89] on button "submit" at bounding box center [682, 96] width 24 height 24
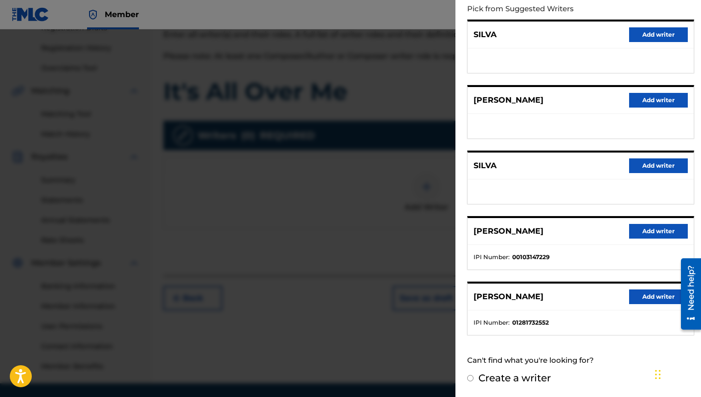
scroll to position [209, 0]
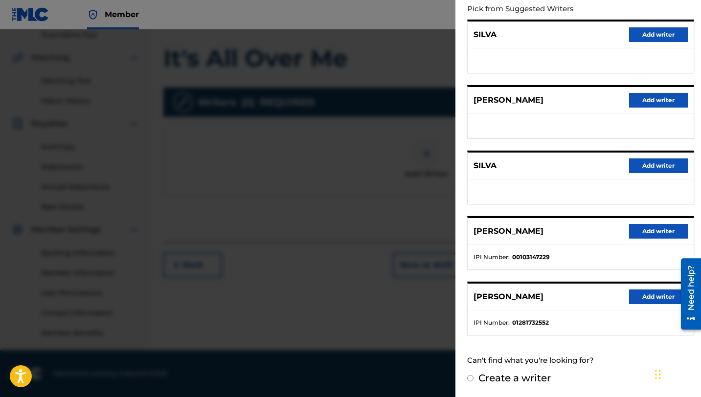
click at [668, 297] on button "Add writer" at bounding box center [658, 297] width 59 height 15
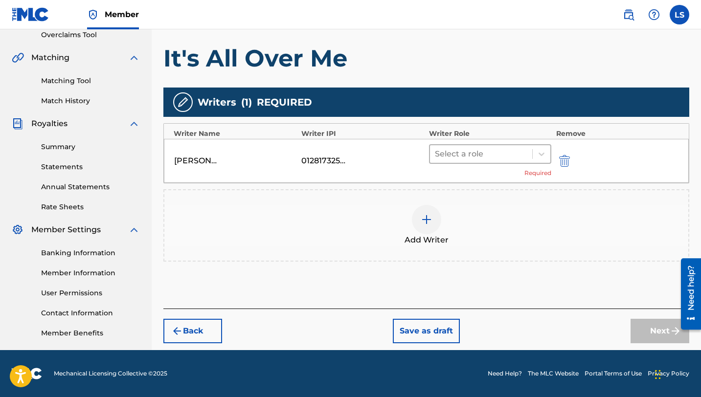
click at [523, 157] on div at bounding box center [481, 154] width 92 height 14
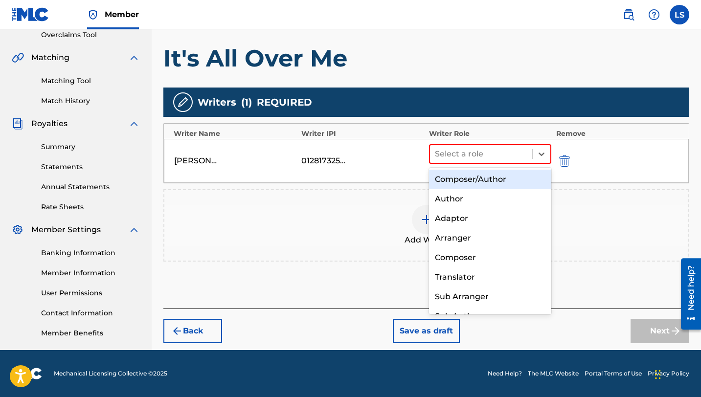
click at [477, 180] on div "Composer/Author" at bounding box center [490, 180] width 122 height 20
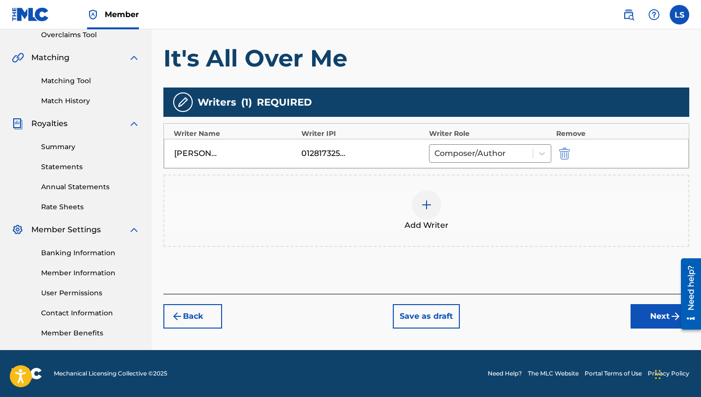
click at [642, 321] on button "Next" at bounding box center [659, 316] width 59 height 24
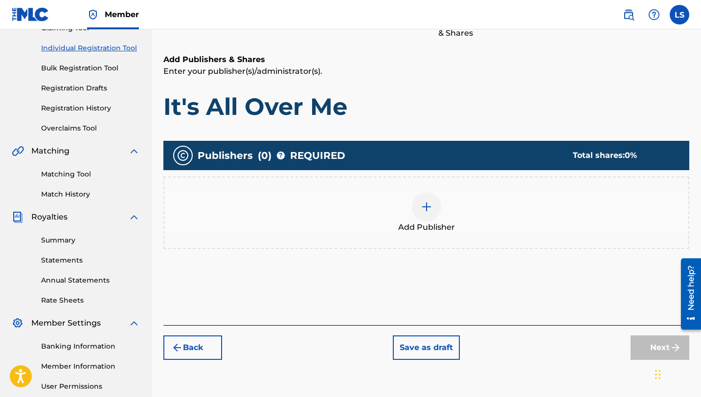
scroll to position [44, 0]
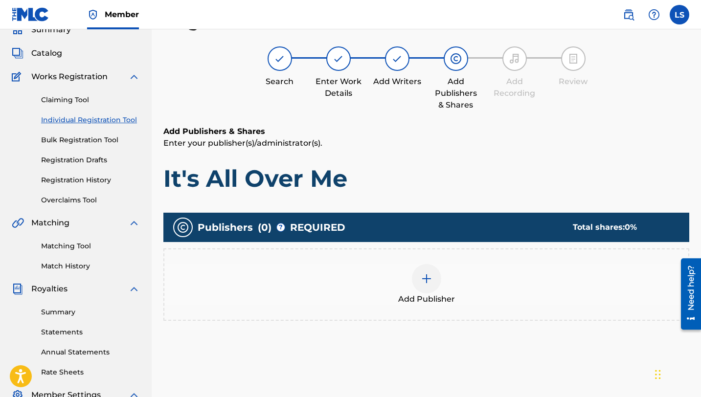
click at [418, 279] on div at bounding box center [426, 278] width 29 height 29
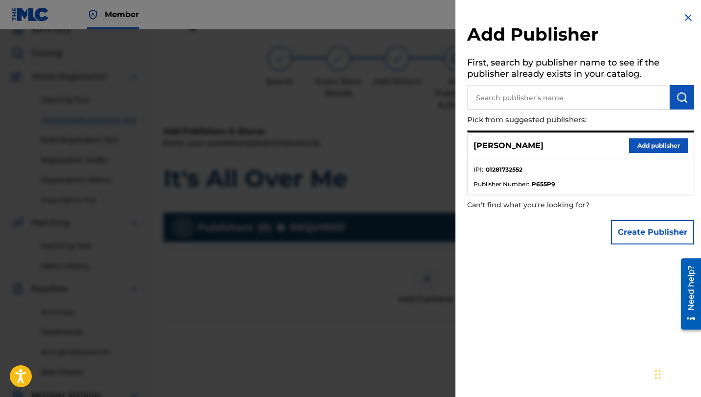
click at [648, 148] on button "Add publisher" at bounding box center [658, 145] width 59 height 15
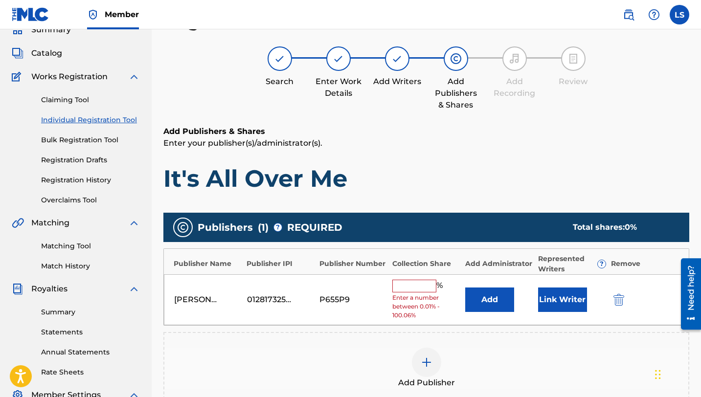
click at [418, 281] on input "text" at bounding box center [414, 286] width 44 height 13
type input "50"
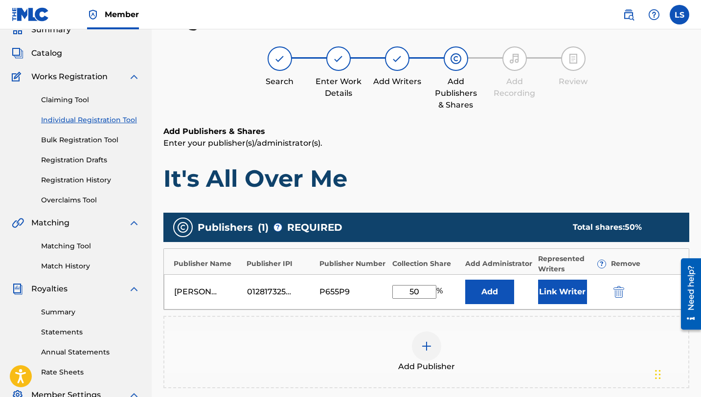
click at [502, 294] on button "Add" at bounding box center [489, 292] width 49 height 24
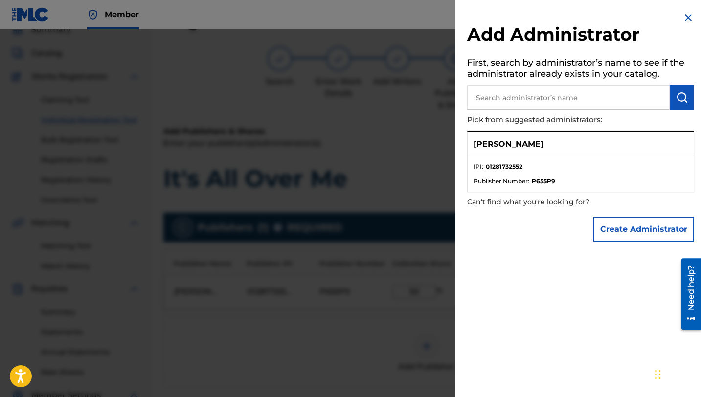
click at [396, 166] on div at bounding box center [350, 227] width 701 height 397
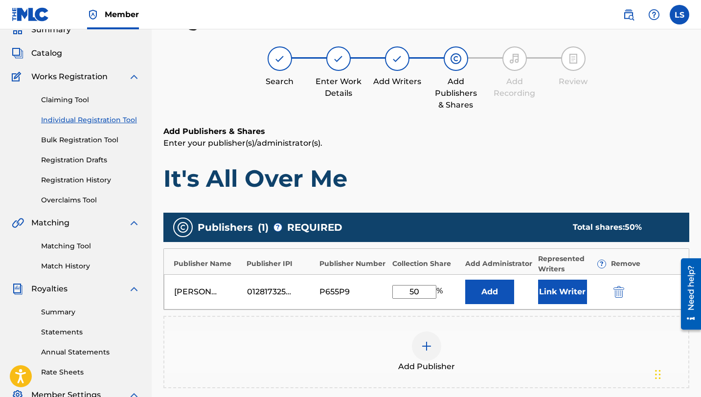
click at [488, 299] on button "Add" at bounding box center [489, 292] width 49 height 24
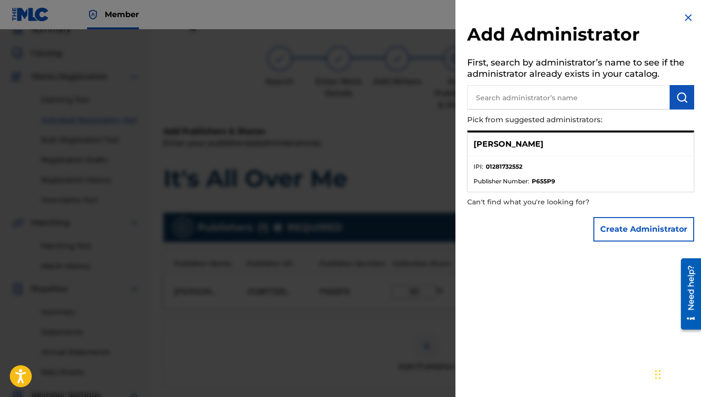
click at [524, 96] on input "text" at bounding box center [568, 97] width 202 height 24
type input "[PERSON_NAME]"
click at [672, 99] on button "submit" at bounding box center [682, 97] width 24 height 24
click at [618, 219] on button "Create Administrator" at bounding box center [643, 229] width 101 height 24
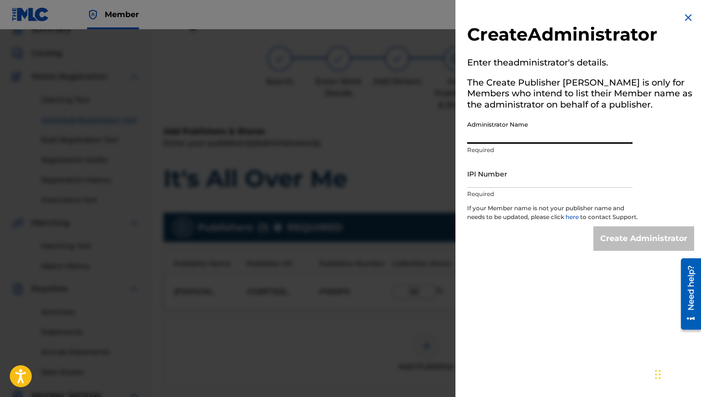
click at [501, 141] on input "Administrator Name" at bounding box center [549, 130] width 165 height 28
type input "Lusilvio"
click at [478, 179] on input "IPI Number" at bounding box center [549, 174] width 165 height 28
type input "1281732552"
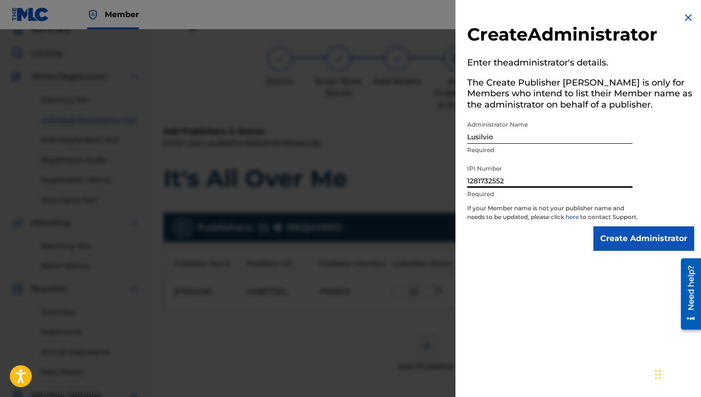
click at [637, 247] on input "Create Administrator" at bounding box center [643, 238] width 101 height 24
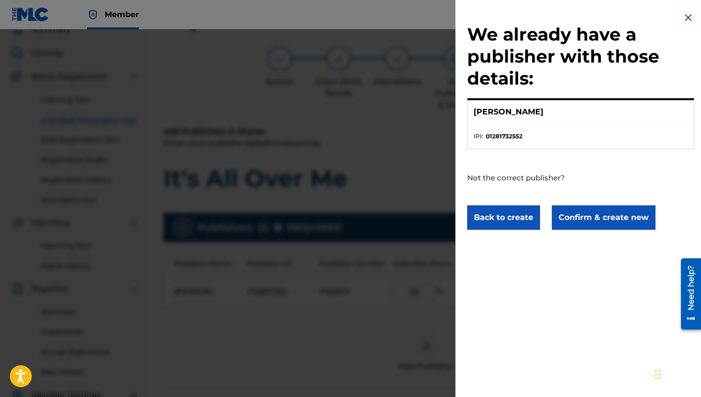
click at [585, 213] on button "Confirm & create new" at bounding box center [604, 217] width 104 height 24
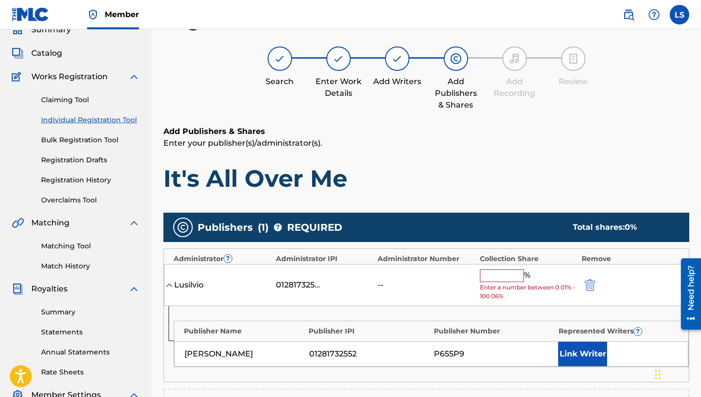
click at [500, 278] on input "text" at bounding box center [502, 275] width 44 height 13
type input "50"
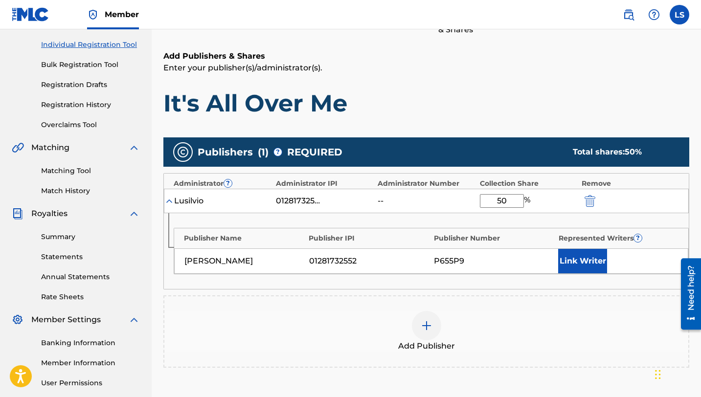
scroll to position [122, 0]
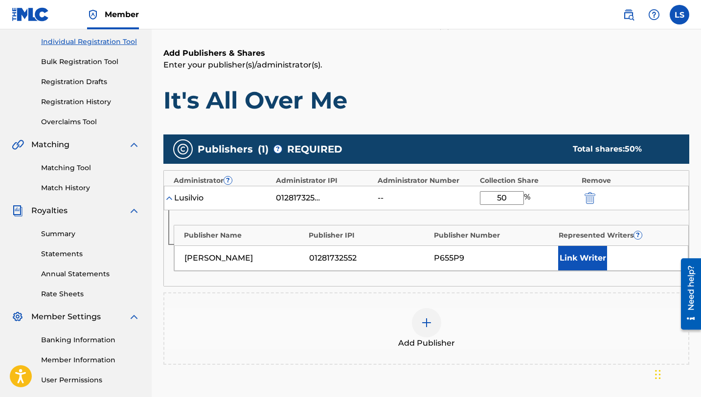
click at [580, 255] on button "Link Writer" at bounding box center [582, 258] width 49 height 24
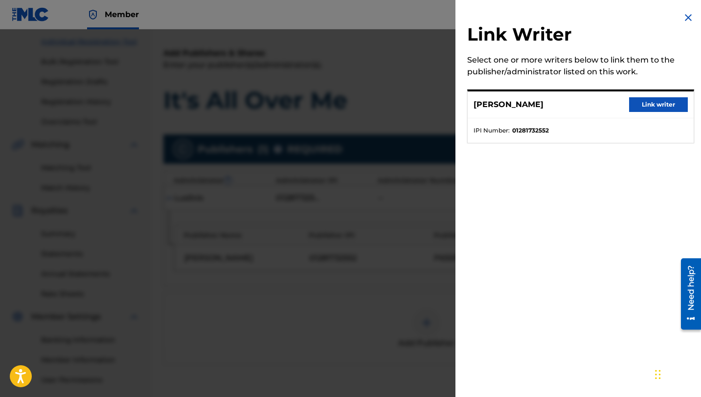
click at [637, 105] on button "Link writer" at bounding box center [658, 104] width 59 height 15
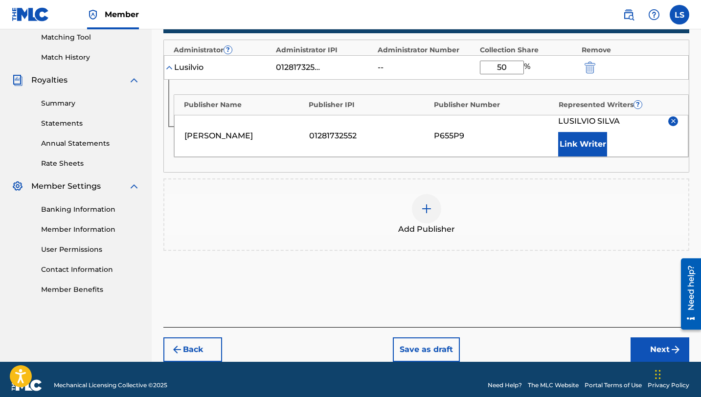
scroll to position [265, 0]
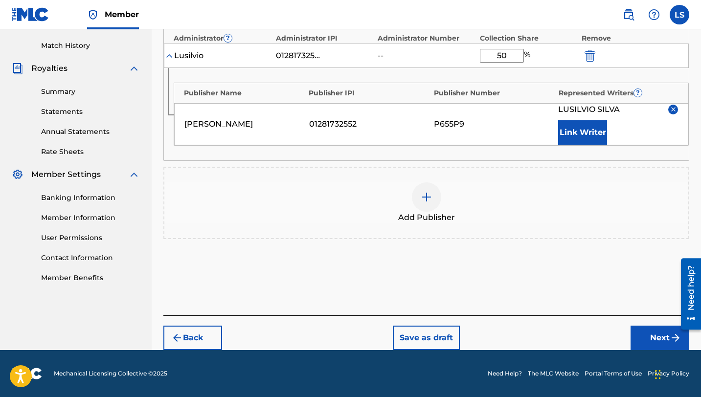
click at [589, 133] on button "Link Writer" at bounding box center [582, 132] width 49 height 24
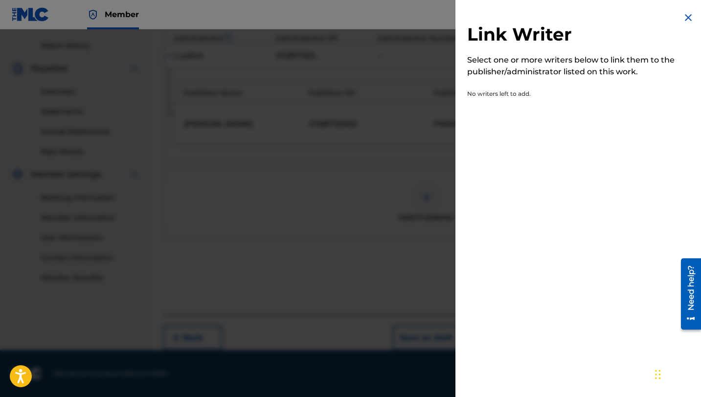
click at [685, 17] on img at bounding box center [688, 18] width 12 height 12
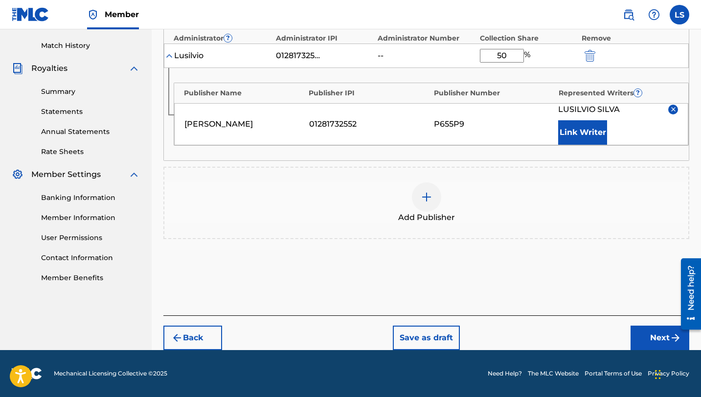
click at [677, 333] on div at bounding box center [686, 293] width 27 height 79
click at [651, 336] on button "Next" at bounding box center [659, 338] width 59 height 24
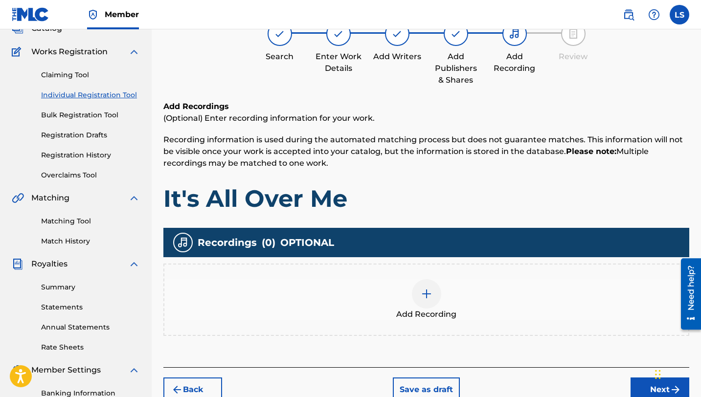
scroll to position [44, 0]
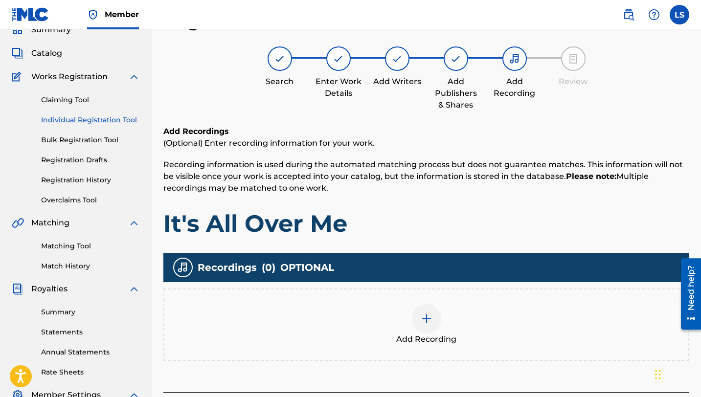
click at [422, 325] on div at bounding box center [426, 318] width 29 height 29
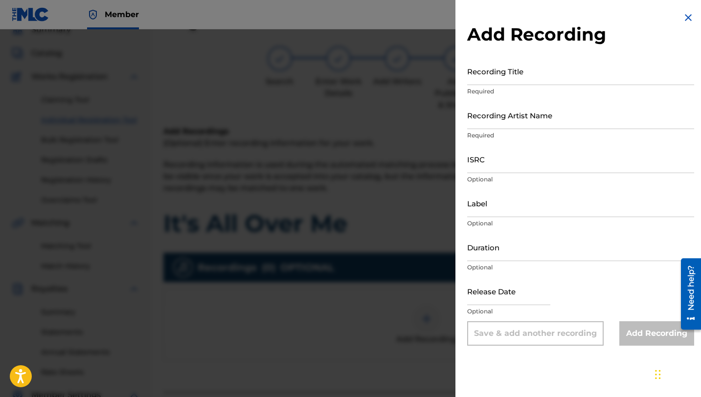
click at [496, 84] on input "Recording Title" at bounding box center [580, 71] width 227 height 28
type input "It's All Over Me"
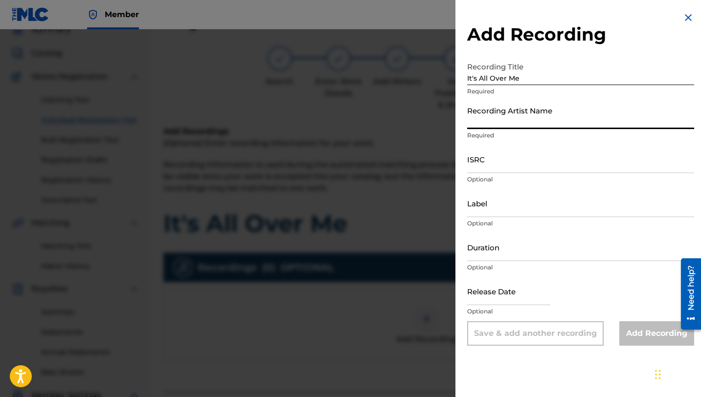
click at [496, 123] on input "Recording Artist Name" at bounding box center [580, 115] width 227 height 28
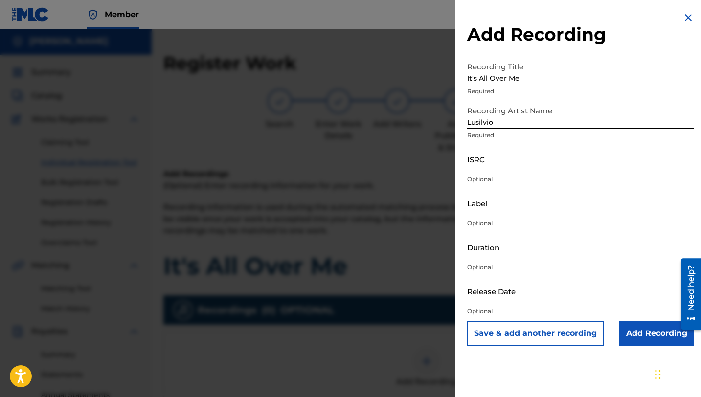
scroll to position [0, 0]
type input "Lusilvio"
click at [481, 168] on input "ISRC" at bounding box center [580, 159] width 227 height 28
paste input "QZTB22532284"
type input "QZTB22532284"
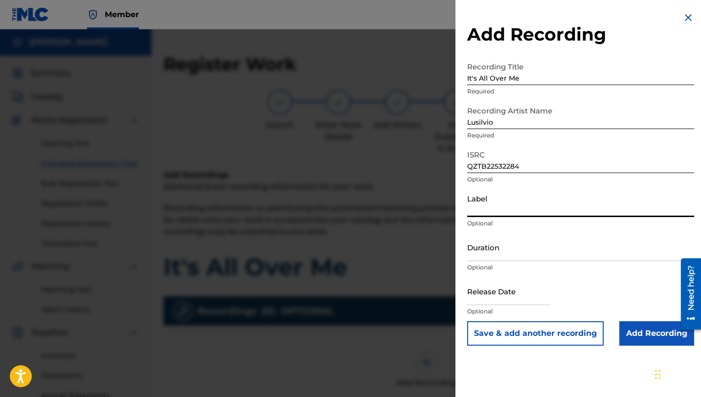
click at [486, 210] on input "Label" at bounding box center [580, 203] width 227 height 28
type input "[PERSON_NAME] DELIVERY INC"
click at [492, 256] on input "Duration" at bounding box center [580, 247] width 227 height 28
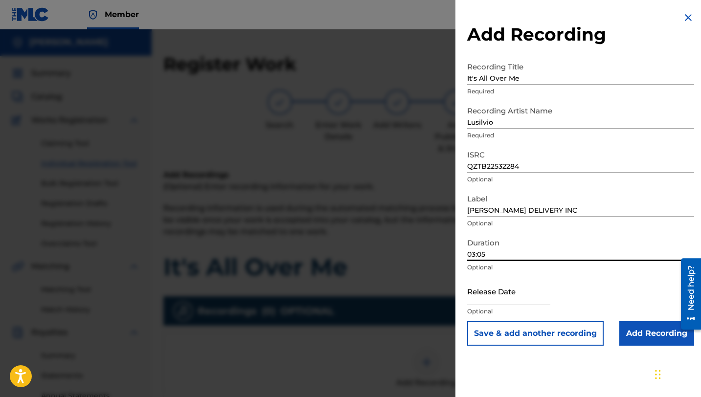
type input "03:05"
click at [467, 304] on input "text" at bounding box center [508, 291] width 83 height 28
select select "7"
select select "2025"
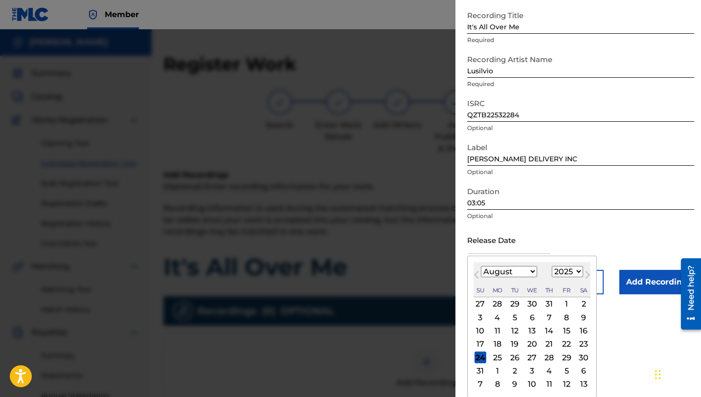
scroll to position [50, 0]
click at [591, 264] on div "Previous Month Next Month August [DATE] February March April May June July Augu…" at bounding box center [532, 328] width 130 height 142
click at [527, 272] on select "January February March April May June July August September October November De…" at bounding box center [509, 272] width 56 height 11
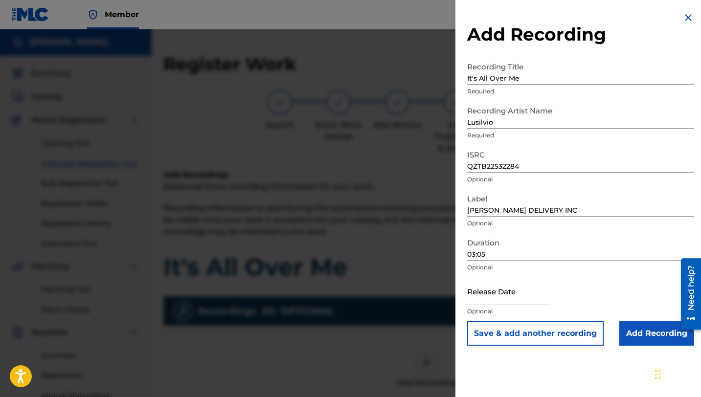
scroll to position [0, 0]
paste input "[DATE]"
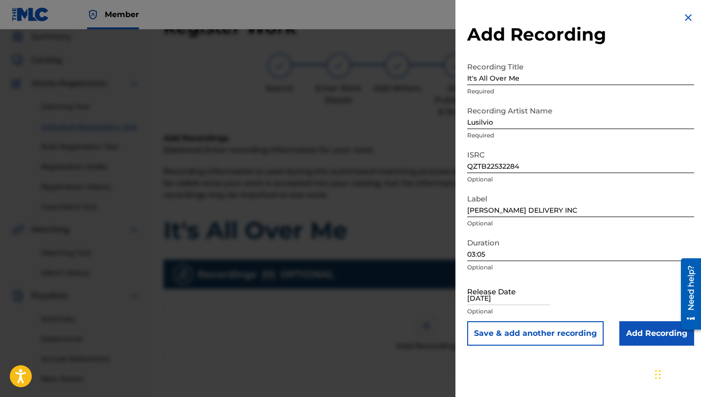
type input "[DATE]"
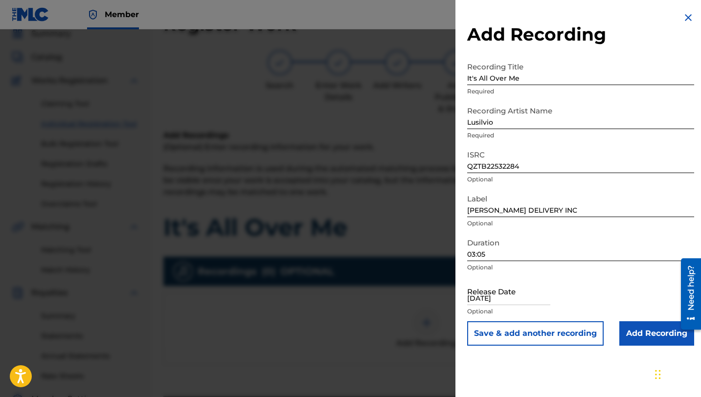
click at [647, 336] on input "Add Recording" at bounding box center [656, 333] width 75 height 24
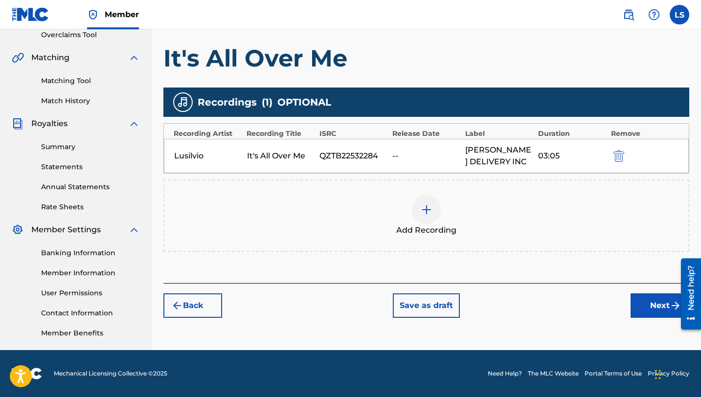
click at [659, 308] on button "Next" at bounding box center [659, 305] width 59 height 24
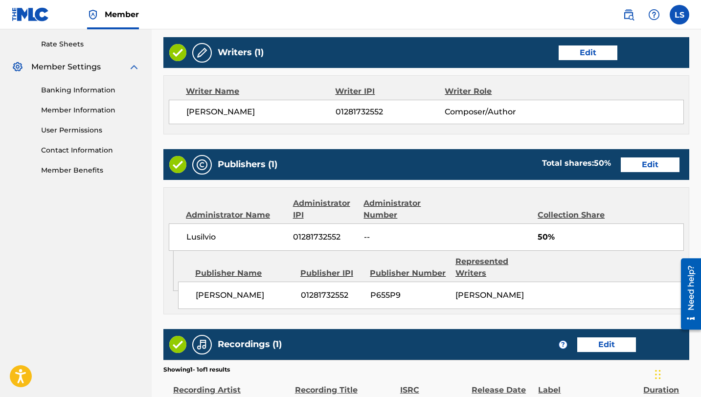
scroll to position [494, 0]
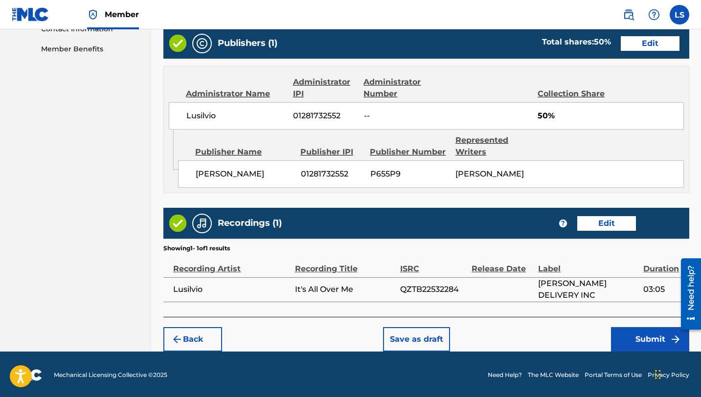
click at [504, 294] on td at bounding box center [504, 289] width 67 height 24
click at [620, 224] on button "Edit" at bounding box center [606, 223] width 59 height 15
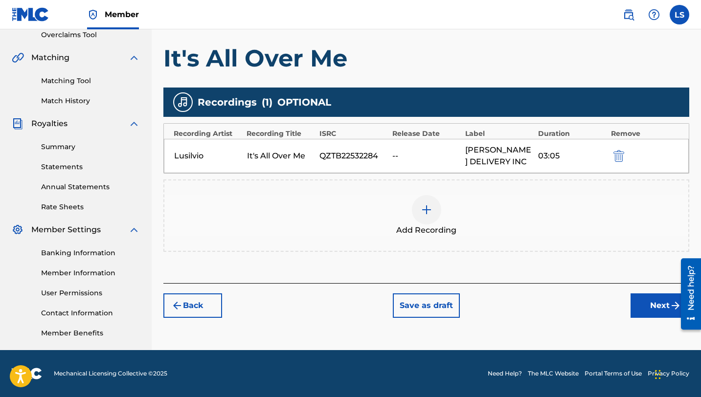
click at [616, 157] on img "submit" at bounding box center [618, 156] width 11 height 12
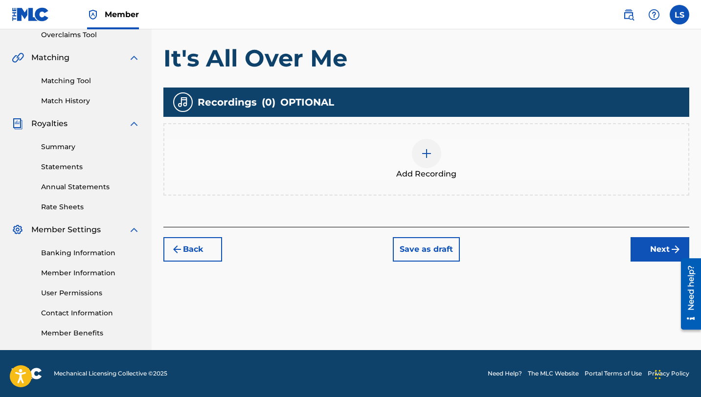
click at [416, 155] on div at bounding box center [426, 153] width 29 height 29
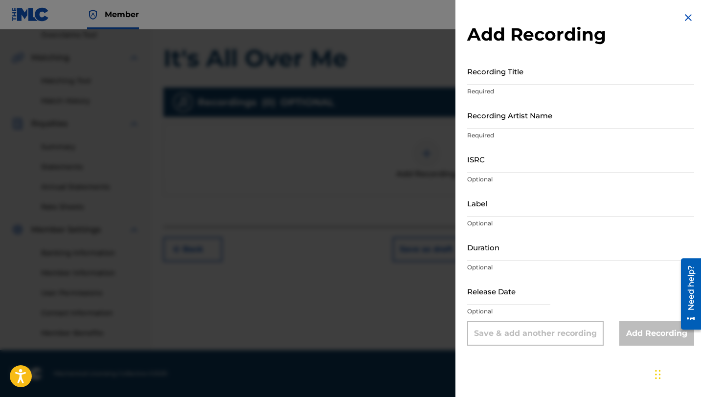
click at [485, 84] on input "Recording Title" at bounding box center [580, 71] width 227 height 28
type input "It's All Over Me"
click at [492, 121] on input "Recording Artist Name" at bounding box center [580, 115] width 227 height 28
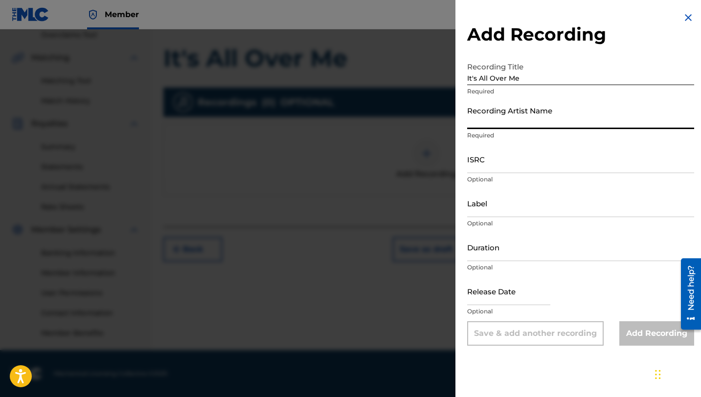
type input "Lusilvio"
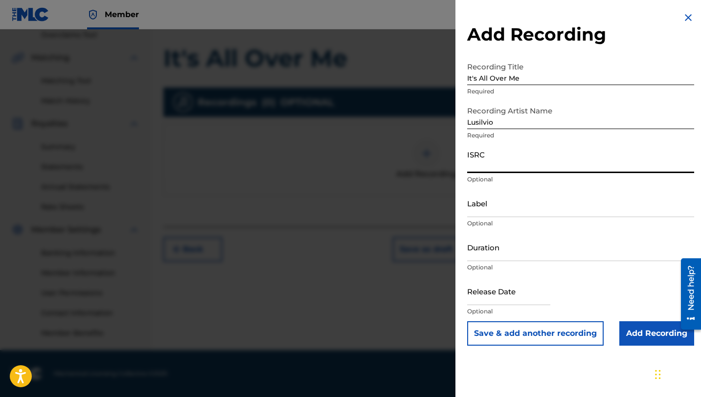
paste input "QZTB22532284"
type input "QZTB22532284"
click at [513, 211] on input "Label" at bounding box center [580, 203] width 227 height 28
type input "[PERSON_NAME] DELIVERY INC"
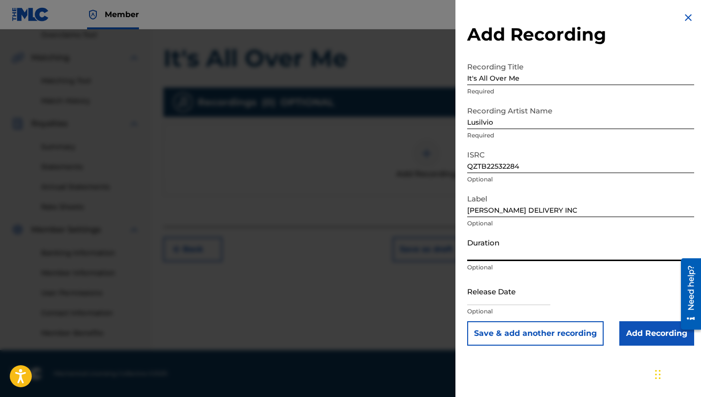
click at [517, 252] on input "Duration" at bounding box center [580, 247] width 227 height 28
click at [555, 59] on input "It's All Over Me" at bounding box center [580, 71] width 227 height 28
click at [478, 258] on input "Duration" at bounding box center [580, 247] width 227 height 28
type input "03:05"
click at [498, 300] on input "text" at bounding box center [508, 291] width 83 height 28
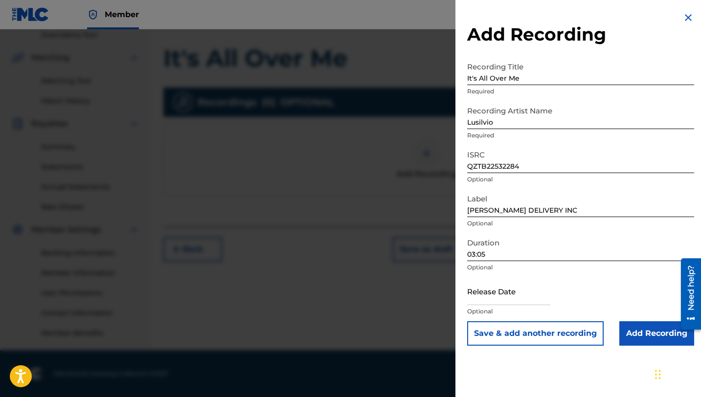
select select "7"
select select "2025"
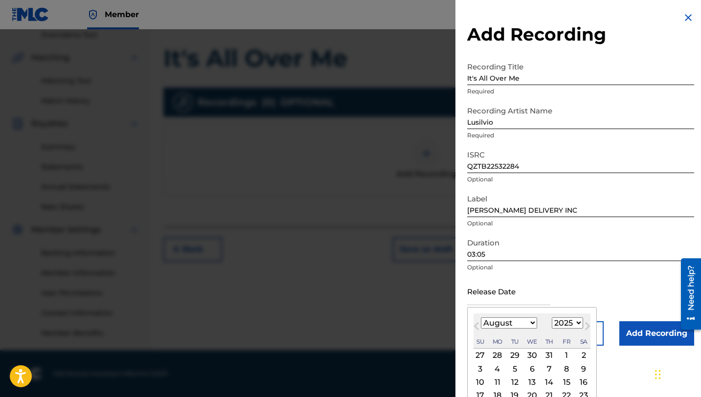
click at [505, 329] on div "August [DATE] February March April May June July August September October Novem…" at bounding box center [531, 331] width 117 height 35
click at [505, 323] on select "January February March April May June July August September October November De…" at bounding box center [509, 322] width 56 height 11
select select "5"
click at [481, 317] on select "January February March April May June July August September October November De…" at bounding box center [509, 322] width 56 height 11
click at [496, 369] on div "9" at bounding box center [498, 369] width 12 height 12
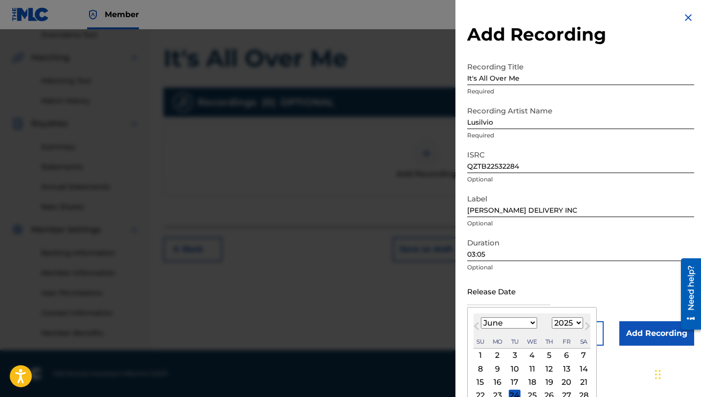
type input "[DATE]"
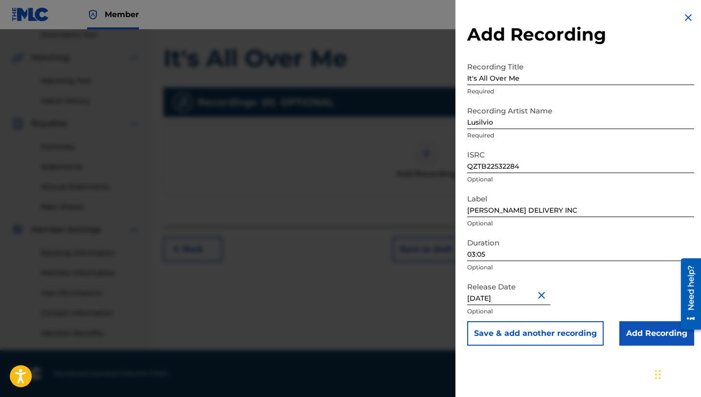
click at [651, 333] on input "Add Recording" at bounding box center [656, 333] width 75 height 24
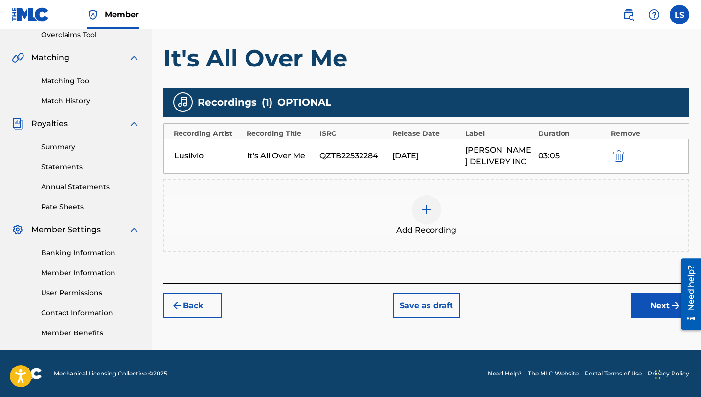
click at [656, 307] on button "Next" at bounding box center [659, 305] width 59 height 24
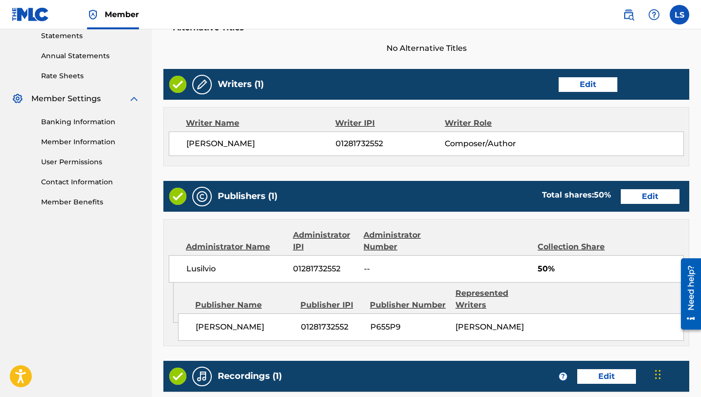
scroll to position [494, 0]
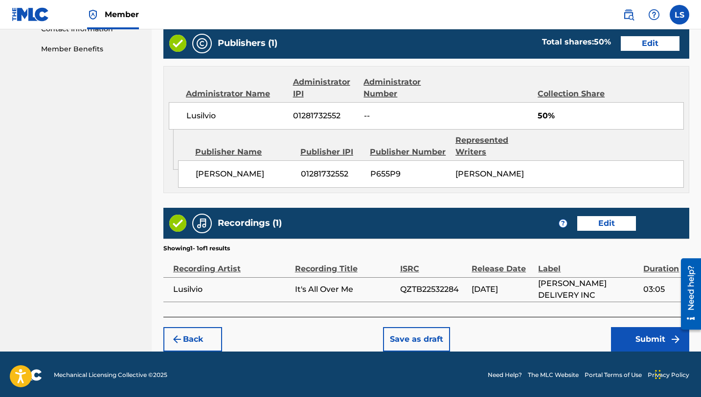
click at [637, 331] on button "Submit" at bounding box center [650, 339] width 78 height 24
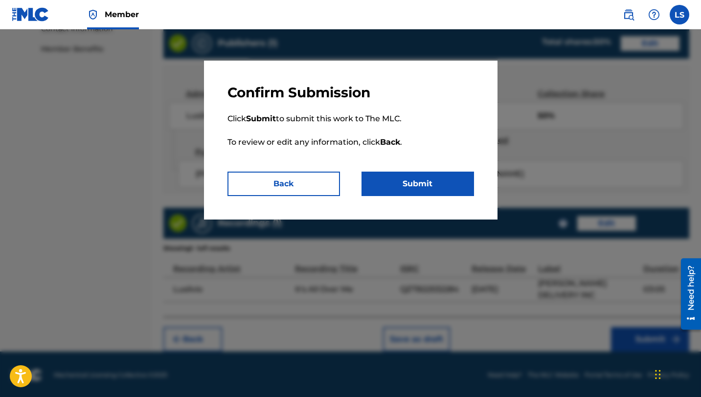
click at [411, 177] on button "Submit" at bounding box center [417, 184] width 112 height 24
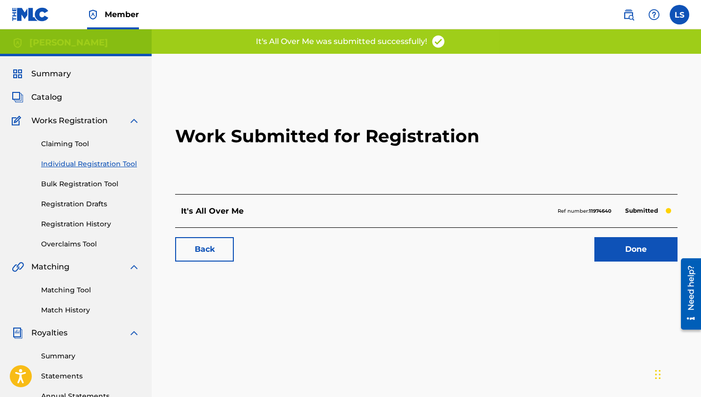
click at [620, 249] on link "Done" at bounding box center [635, 249] width 83 height 24
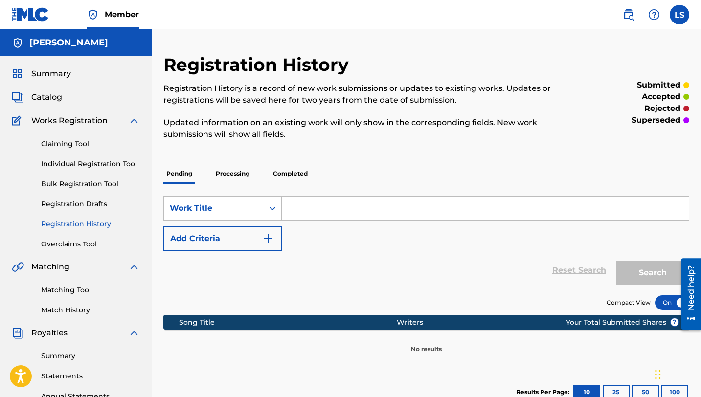
click at [63, 224] on link "Registration History" at bounding box center [90, 224] width 99 height 10
click at [62, 225] on link "Registration History" at bounding box center [90, 224] width 99 height 10
click at [285, 170] on p "Completed" at bounding box center [290, 173] width 41 height 21
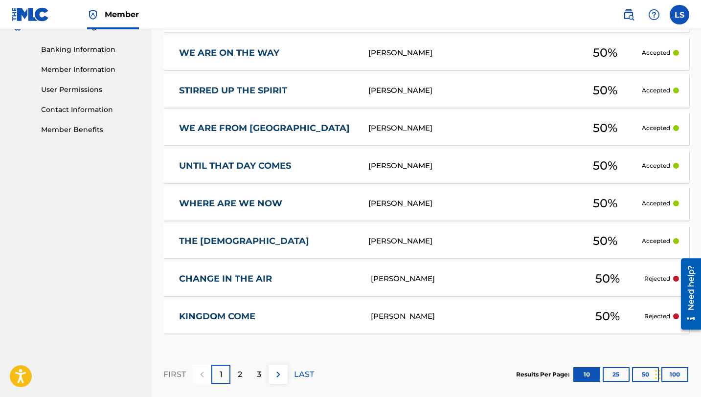
scroll to position [424, 0]
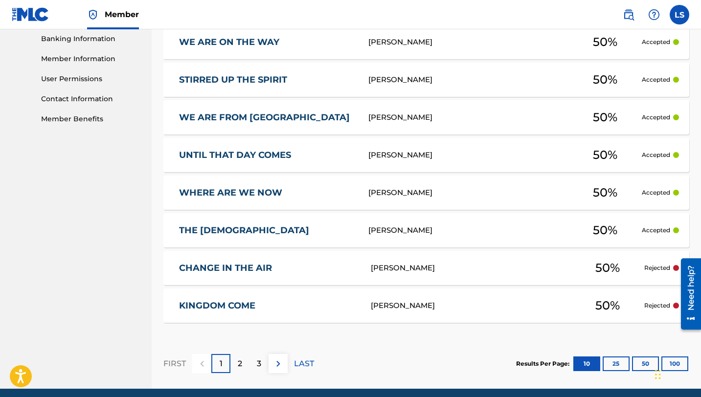
click at [640, 363] on button "50" at bounding box center [645, 364] width 27 height 15
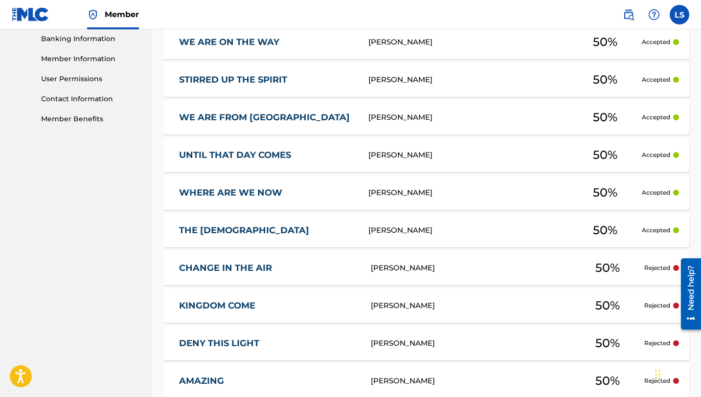
scroll to position [425, 0]
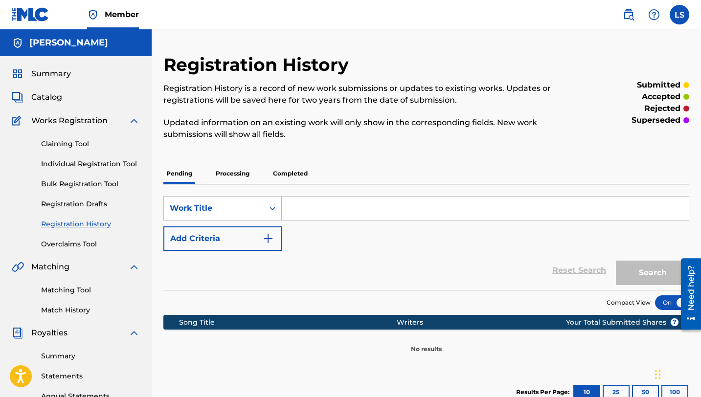
scroll to position [209, 0]
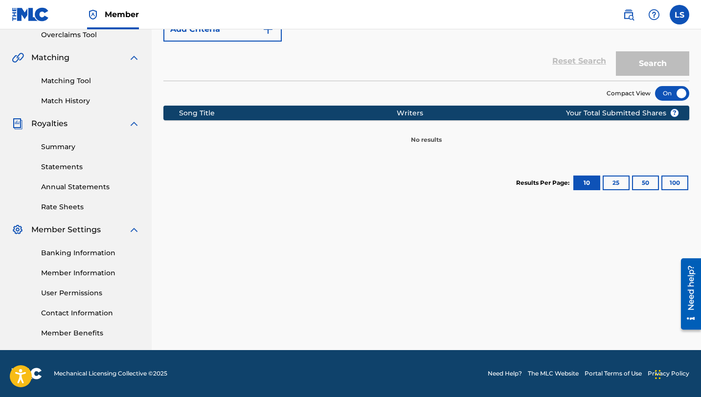
click at [672, 176] on button "100" at bounding box center [674, 183] width 27 height 15
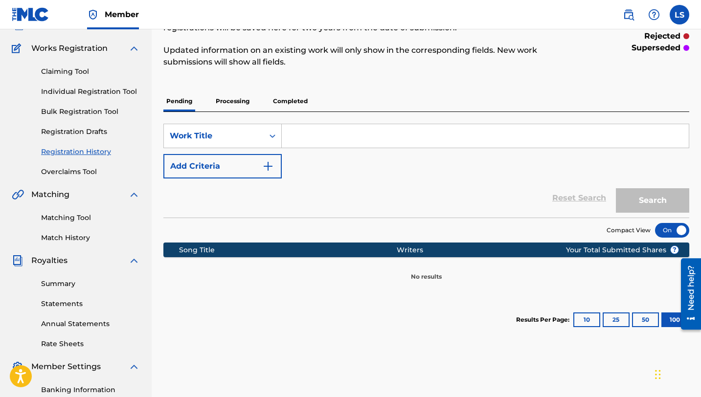
scroll to position [73, 0]
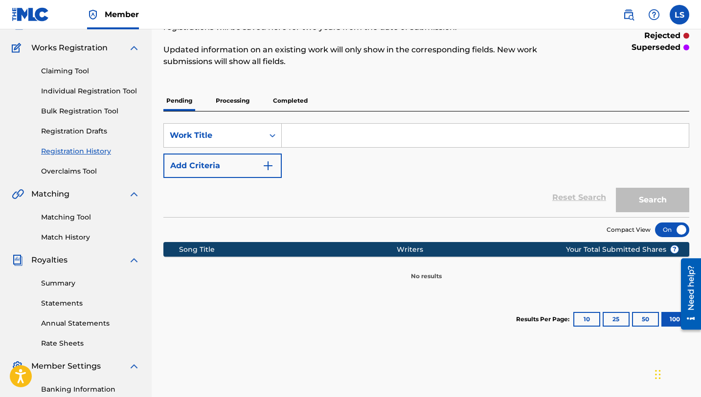
click at [299, 104] on p "Completed" at bounding box center [290, 100] width 41 height 21
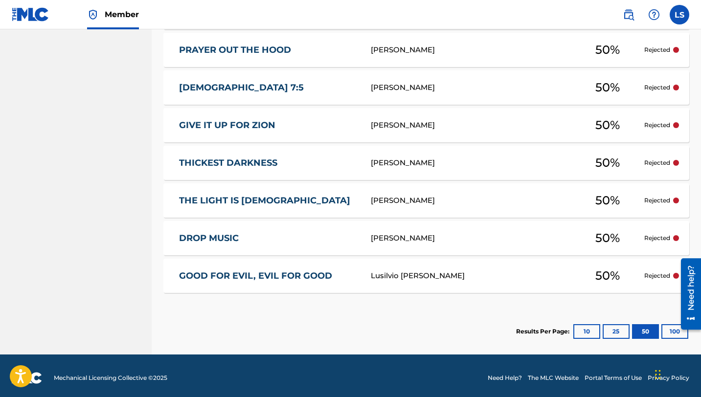
scroll to position [1324, 0]
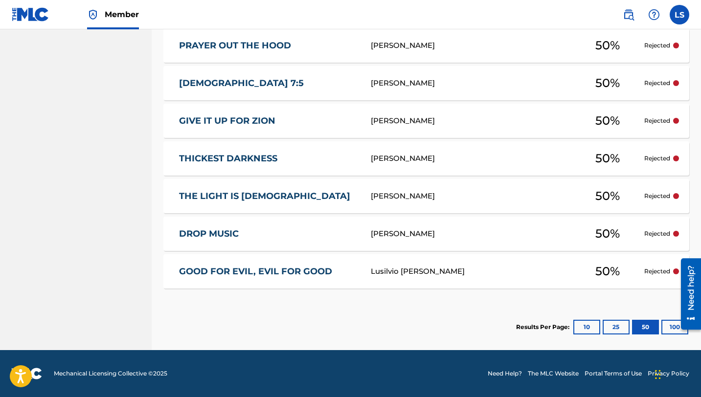
click at [665, 322] on button "100" at bounding box center [674, 327] width 27 height 15
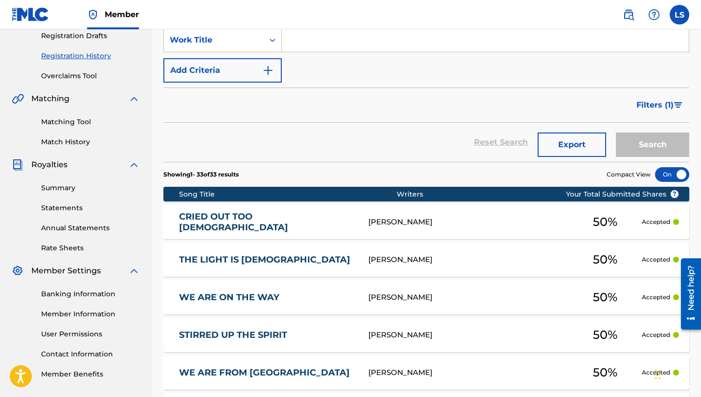
scroll to position [0, 0]
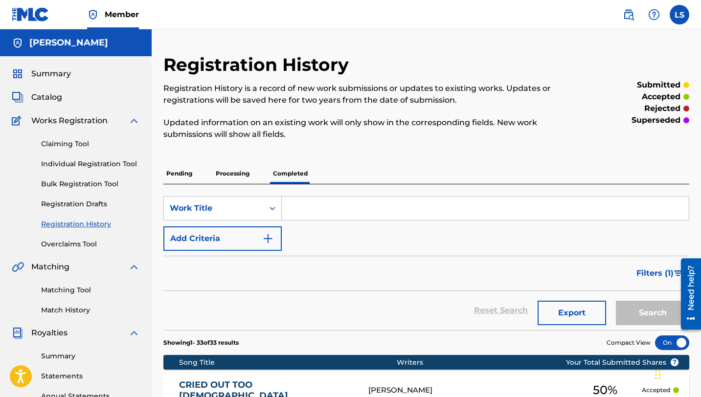
click at [73, 225] on link "Registration History" at bounding box center [90, 224] width 99 height 10
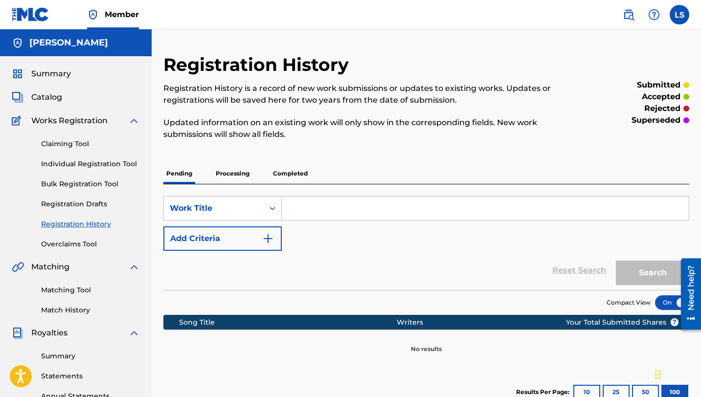
click at [87, 165] on link "Individual Registration Tool" at bounding box center [90, 164] width 99 height 10
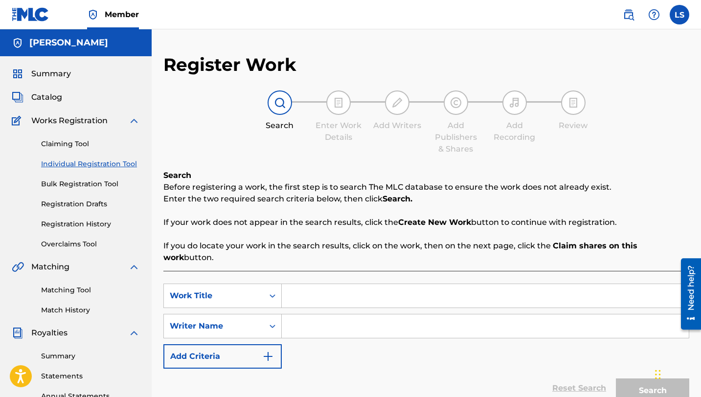
click at [319, 289] on input "Search Form" at bounding box center [485, 295] width 407 height 23
type input "You Are [DEMOGRAPHIC_DATA]"
click at [335, 314] on input "Search Form" at bounding box center [485, 325] width 407 height 23
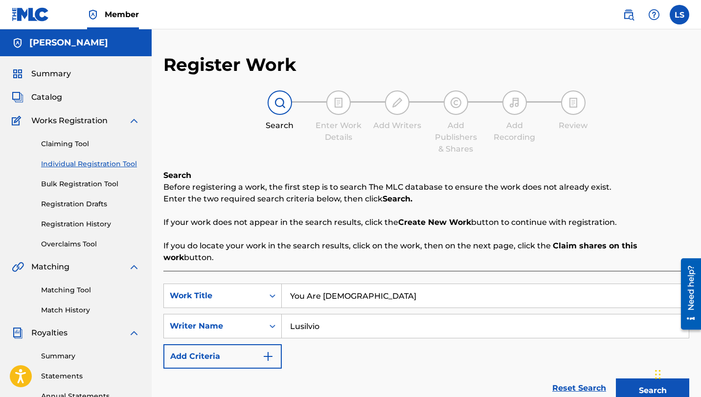
type input "Lusilvio"
click at [639, 379] on button "Search" at bounding box center [652, 391] width 73 height 24
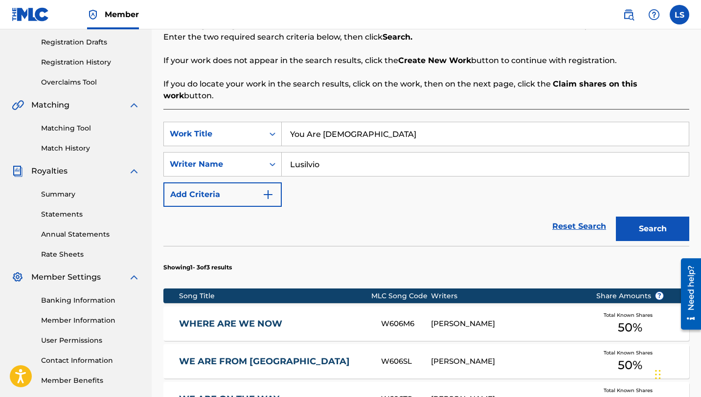
scroll to position [161, 0]
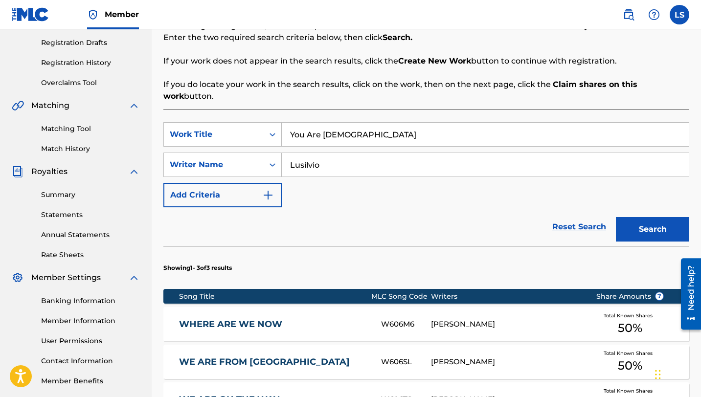
click at [653, 218] on button "Search" at bounding box center [652, 229] width 73 height 24
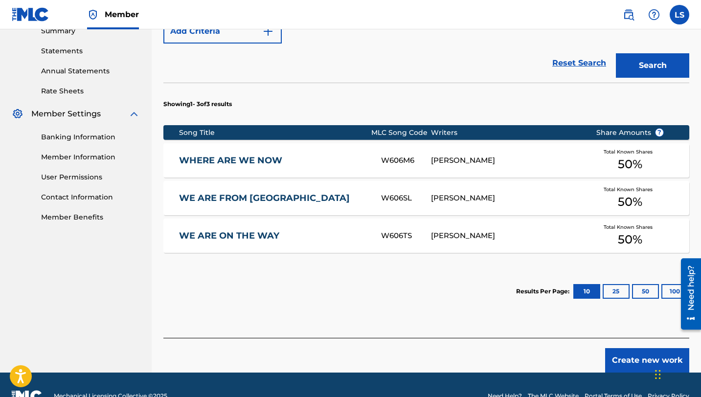
scroll to position [336, 0]
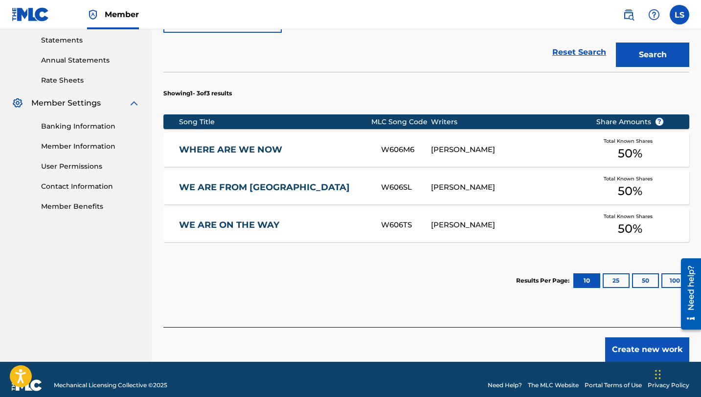
click at [646, 338] on button "Create new work" at bounding box center [647, 349] width 84 height 24
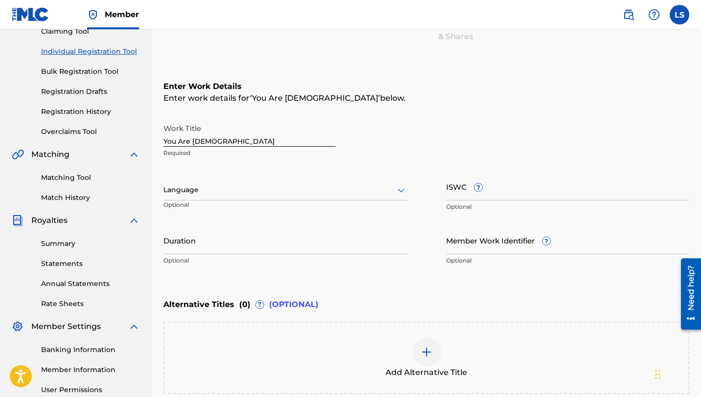
scroll to position [111, 0]
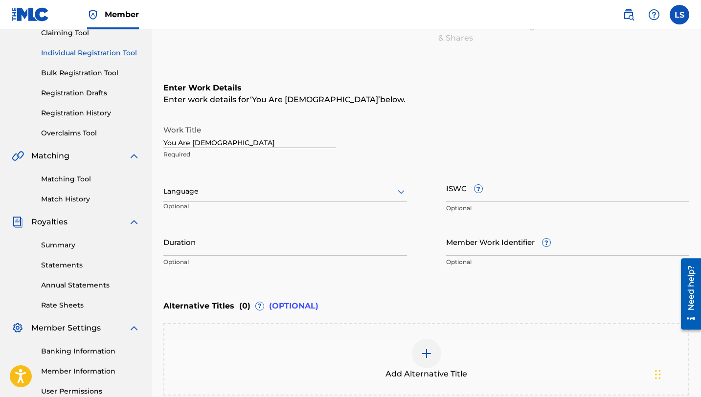
click at [194, 191] on div at bounding box center [285, 191] width 244 height 12
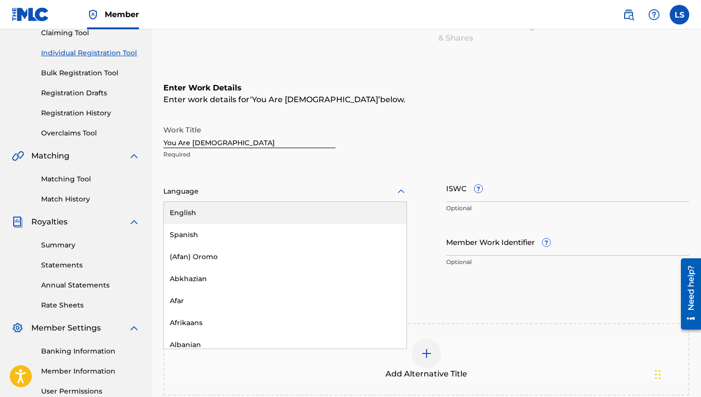
click at [213, 214] on div "English" at bounding box center [285, 213] width 243 height 22
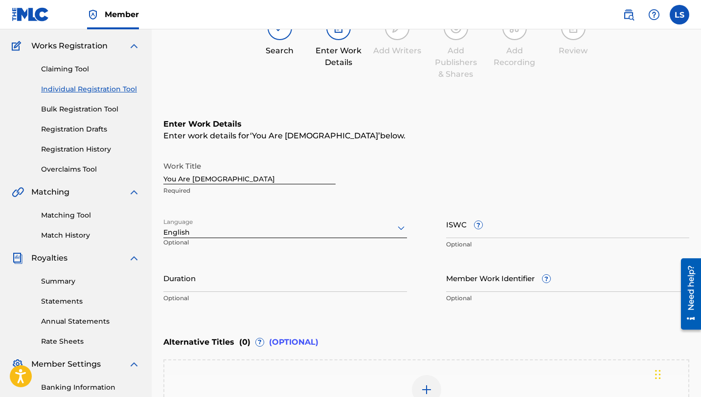
scroll to position [74, 0]
click at [70, 151] on link "Registration History" at bounding box center [90, 150] width 99 height 10
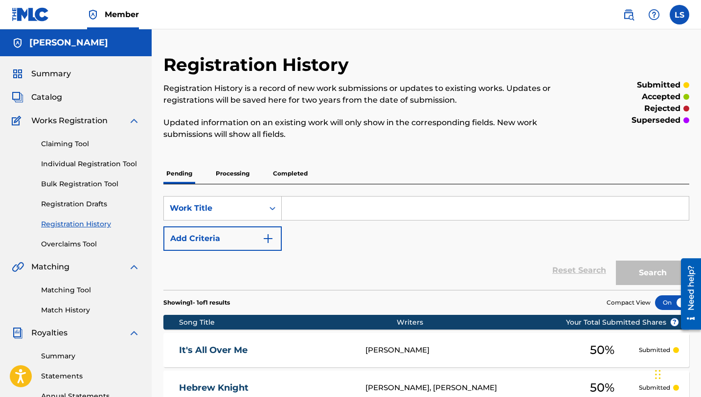
click at [297, 173] on p "Completed" at bounding box center [290, 173] width 41 height 21
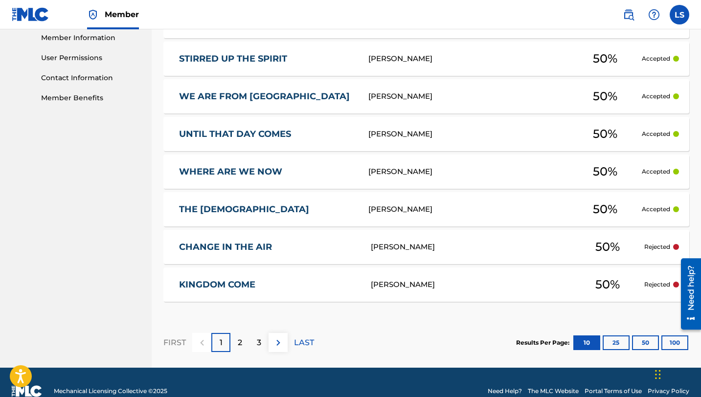
scroll to position [462, 0]
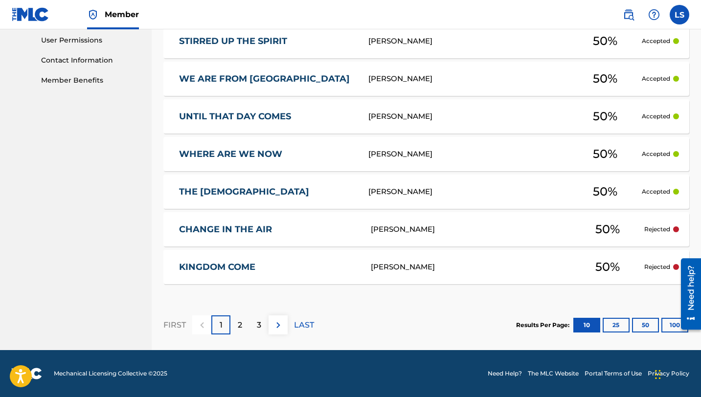
click at [666, 327] on button "100" at bounding box center [674, 325] width 27 height 15
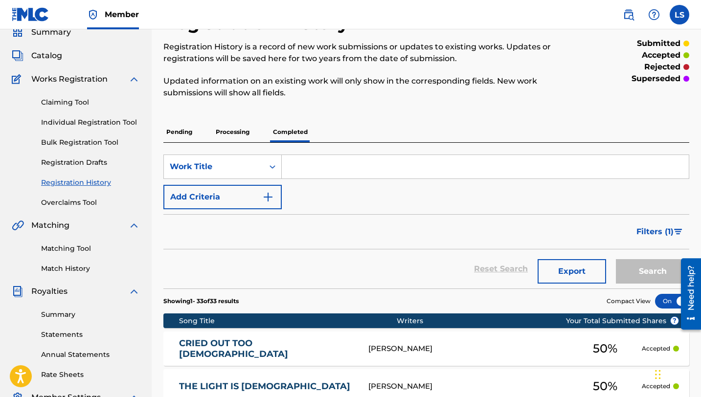
scroll to position [40, 0]
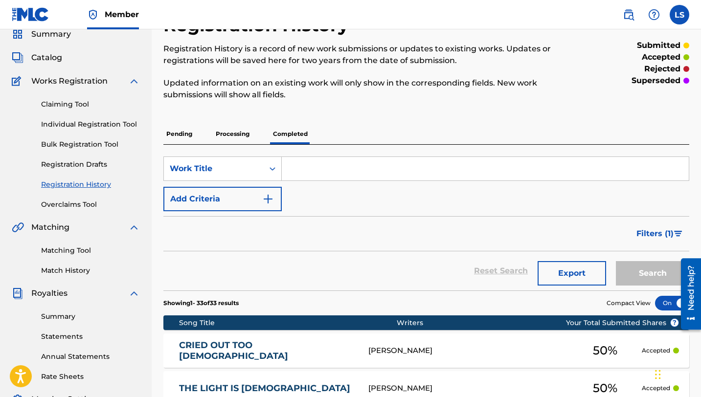
click at [71, 120] on link "Individual Registration Tool" at bounding box center [90, 124] width 99 height 10
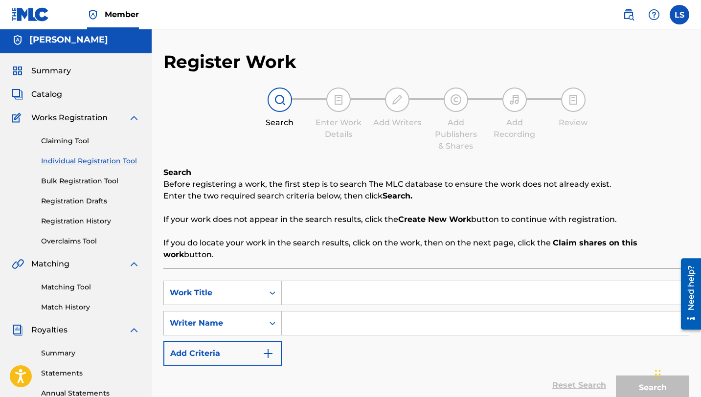
click at [314, 281] on input "Search Form" at bounding box center [485, 292] width 407 height 23
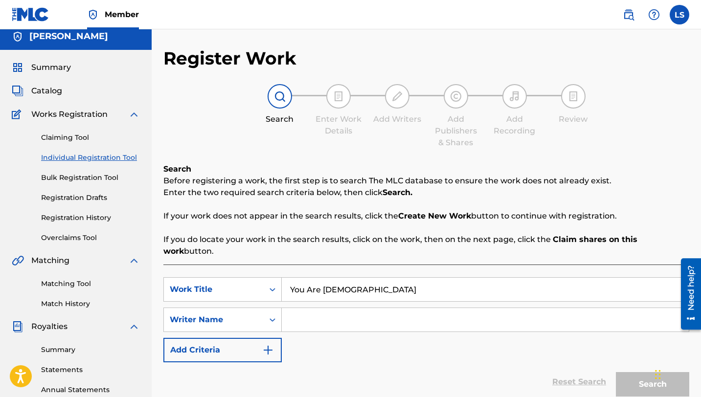
type input "You Are [DEMOGRAPHIC_DATA]"
click at [341, 308] on input "Search Form" at bounding box center [485, 319] width 407 height 23
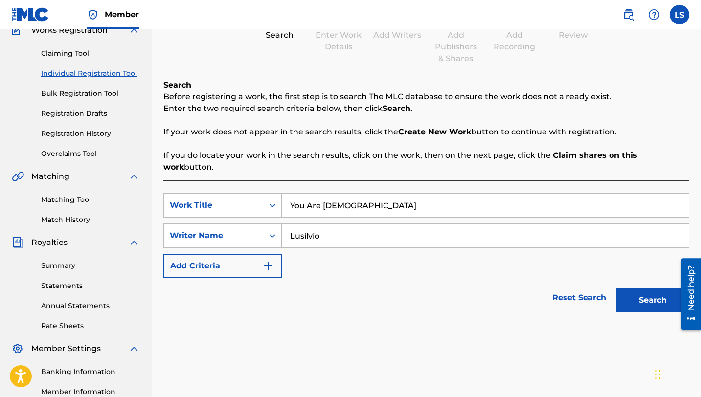
scroll to position [209, 0]
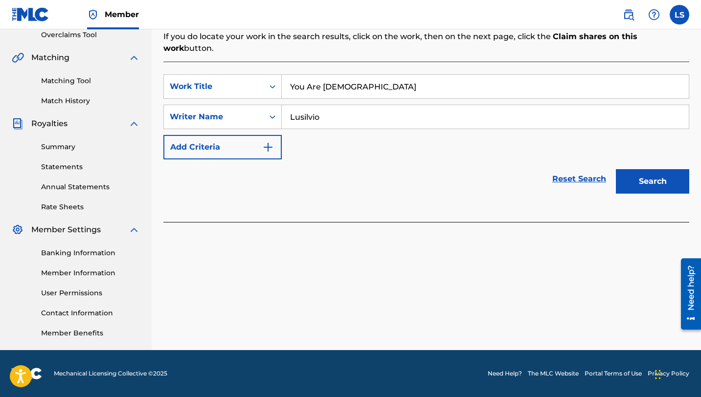
type input "Lusilvio"
click at [651, 169] on button "Search" at bounding box center [652, 181] width 73 height 24
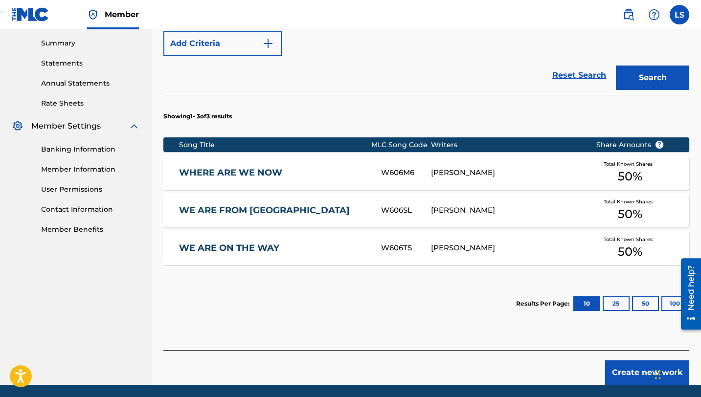
scroll to position [321, 0]
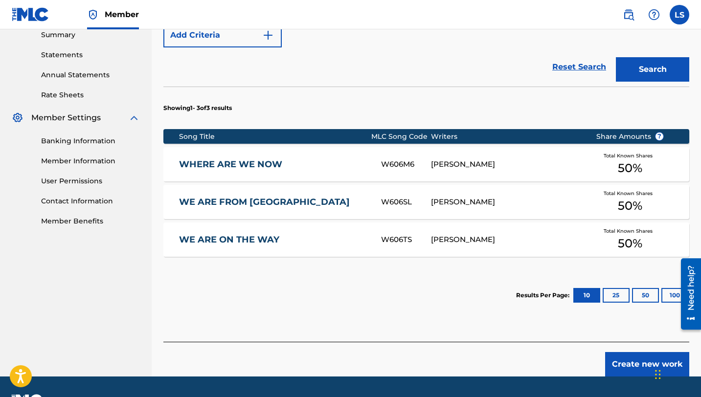
click at [668, 288] on button "100" at bounding box center [674, 295] width 27 height 15
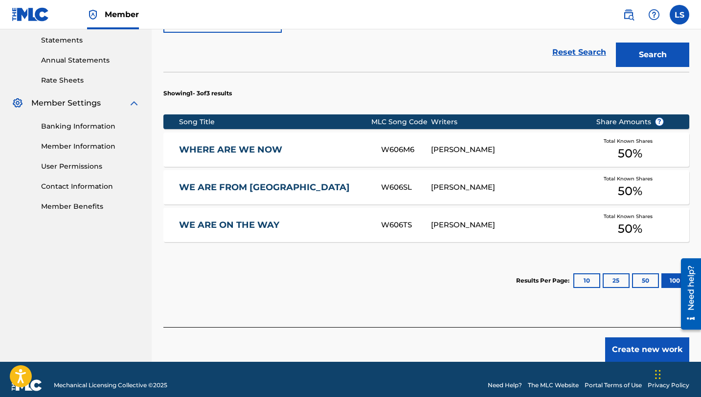
click at [636, 337] on button "Create new work" at bounding box center [647, 349] width 84 height 24
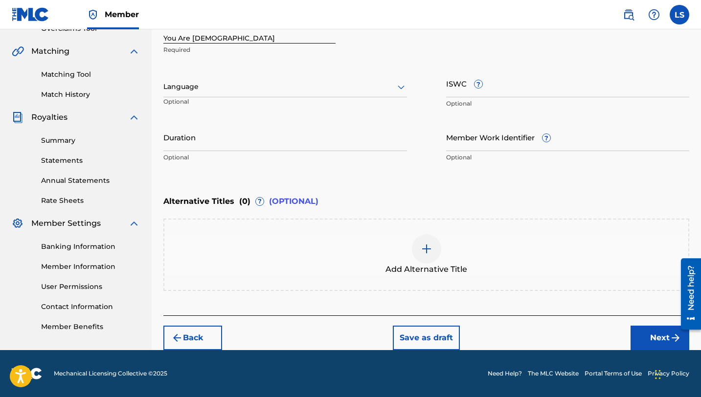
scroll to position [215, 0]
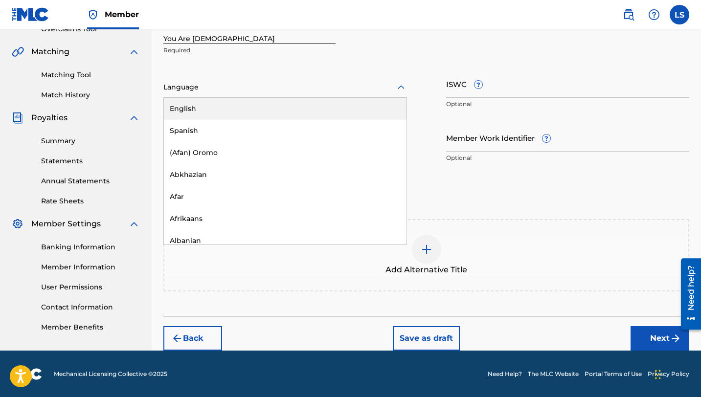
click at [208, 89] on div at bounding box center [285, 87] width 244 height 12
click at [242, 111] on div "English" at bounding box center [285, 109] width 243 height 22
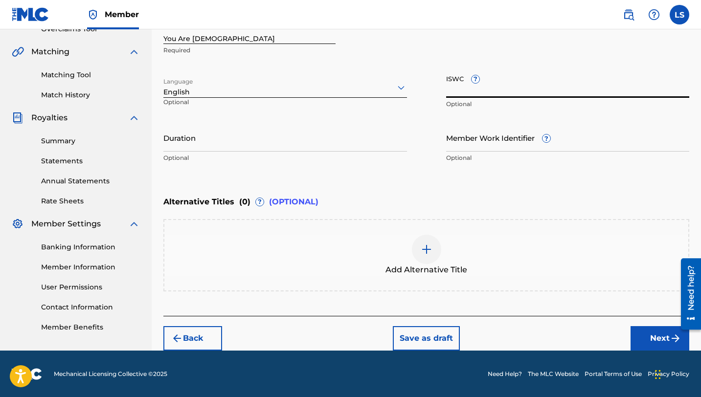
paste input "T3313715429"
type input "T3313715429"
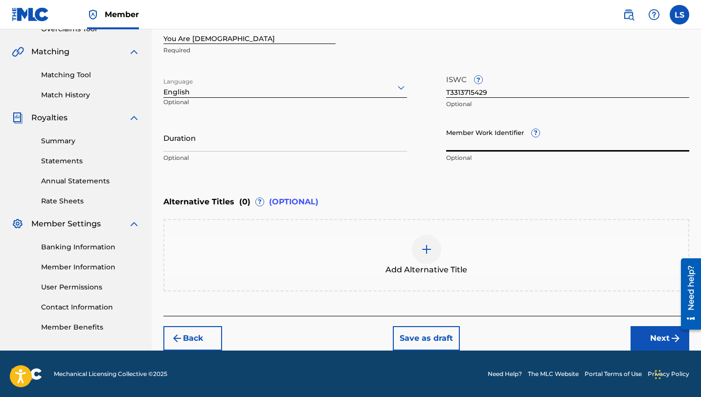
paste input "929372081"
type input "929372081"
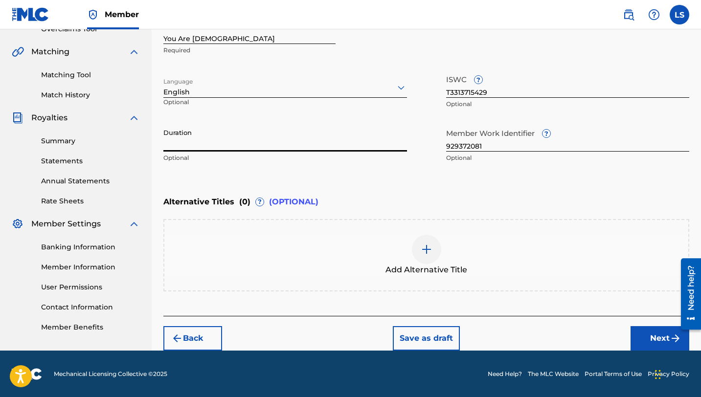
click at [197, 145] on input "Duration" at bounding box center [285, 138] width 244 height 28
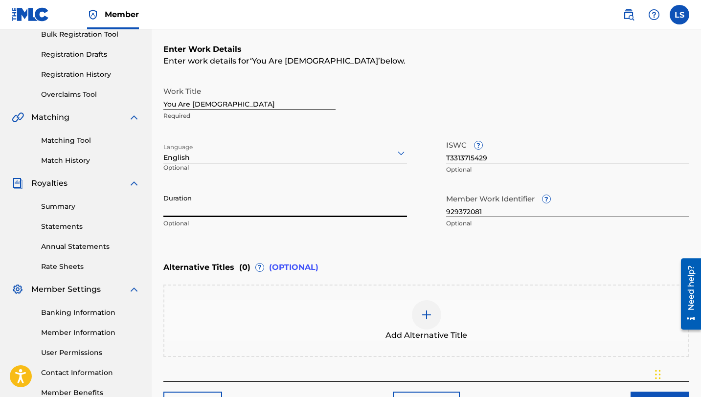
scroll to position [151, 0]
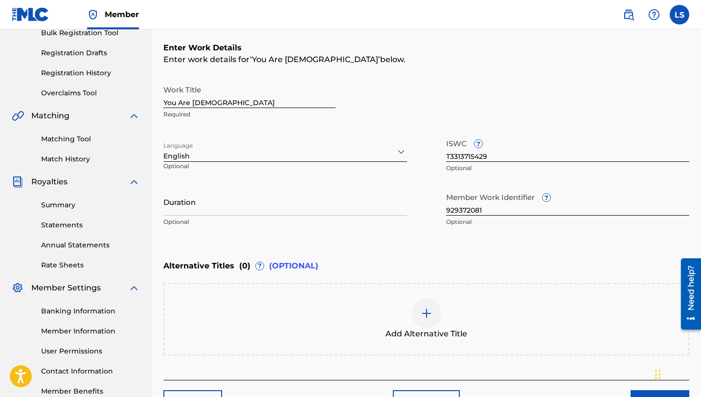
click at [89, 186] on div "Royalties" at bounding box center [76, 182] width 128 height 12
click at [179, 211] on input "Duration" at bounding box center [285, 202] width 244 height 28
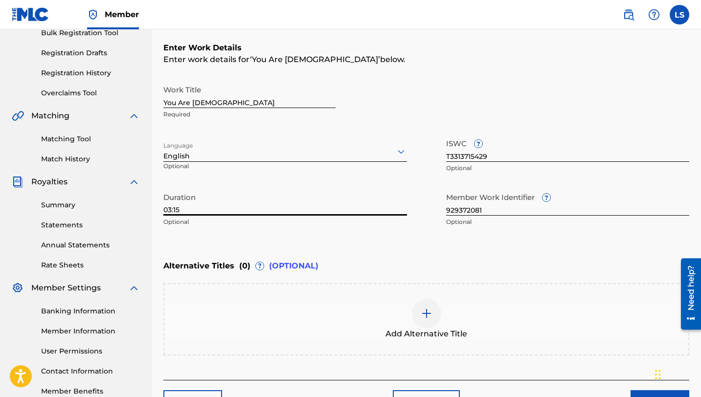
scroll to position [215, 0]
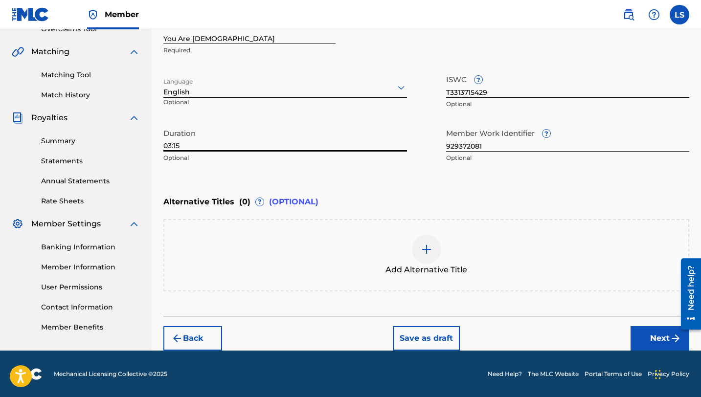
type input "03:15"
click at [643, 334] on button "Next" at bounding box center [659, 338] width 59 height 24
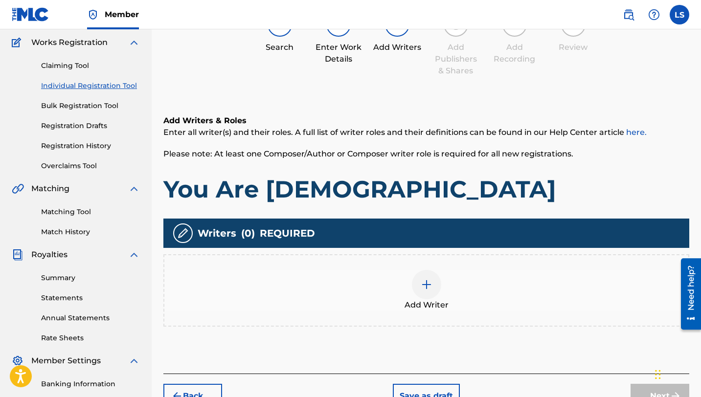
scroll to position [80, 0]
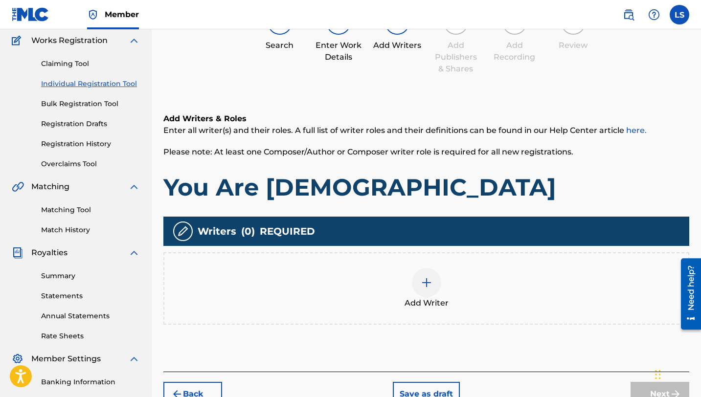
click at [429, 284] on img at bounding box center [427, 283] width 12 height 12
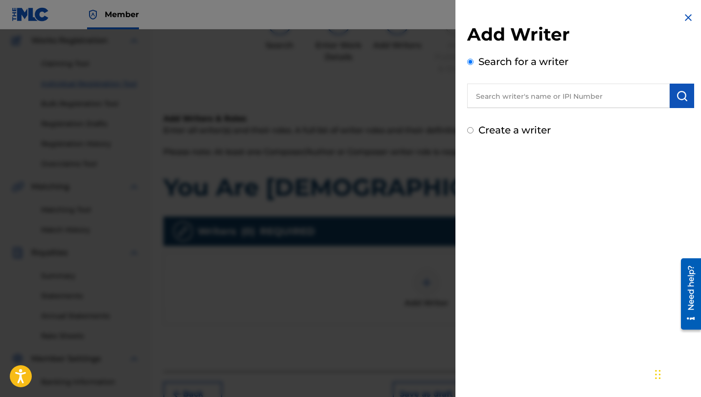
click at [482, 102] on input "text" at bounding box center [568, 96] width 202 height 24
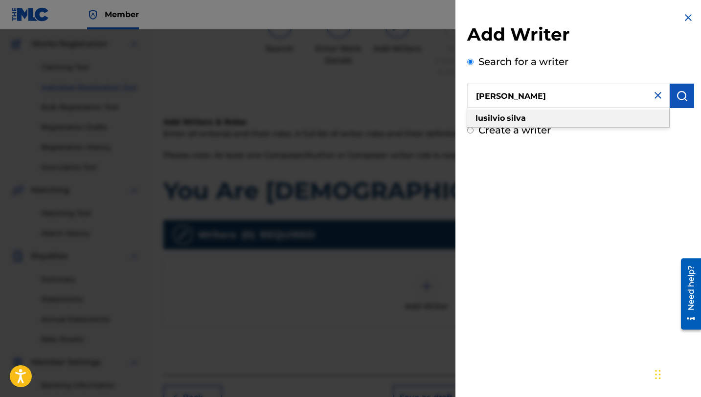
click at [489, 114] on strong "lusilvio" at bounding box center [489, 117] width 29 height 9
type input "[PERSON_NAME]"
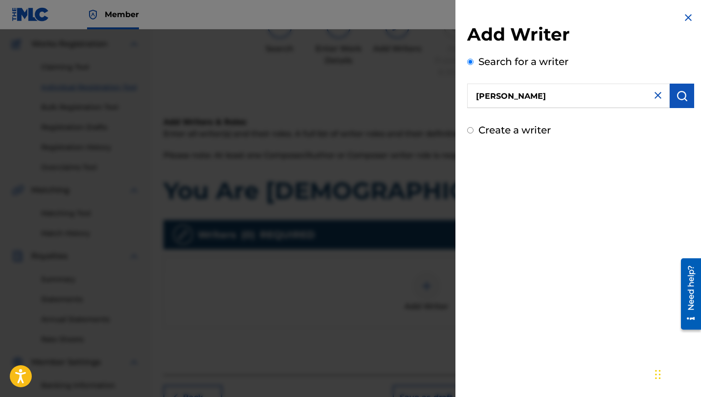
click at [676, 92] on img "submit" at bounding box center [682, 96] width 12 height 12
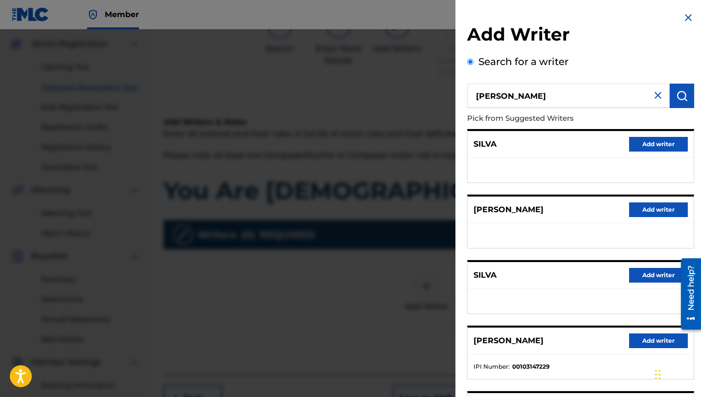
scroll to position [110, 0]
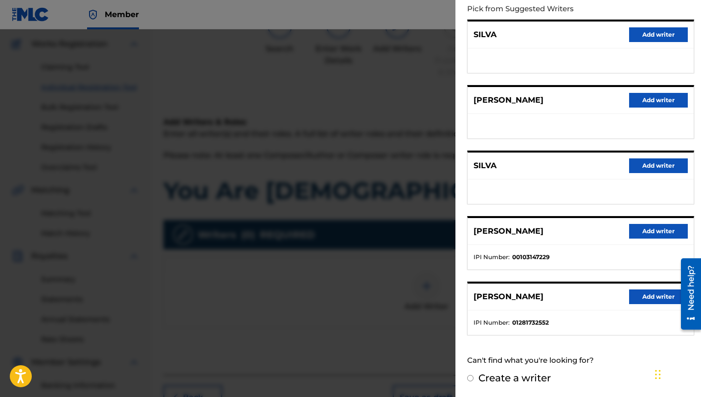
click at [654, 294] on button "Add writer" at bounding box center [658, 297] width 59 height 15
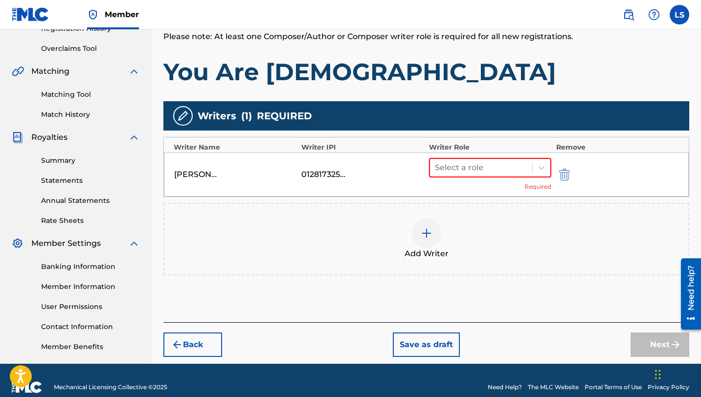
scroll to position [209, 0]
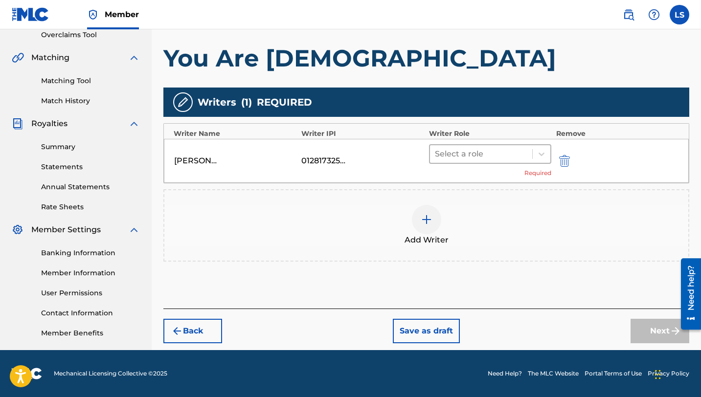
click at [469, 151] on div at bounding box center [481, 154] width 92 height 14
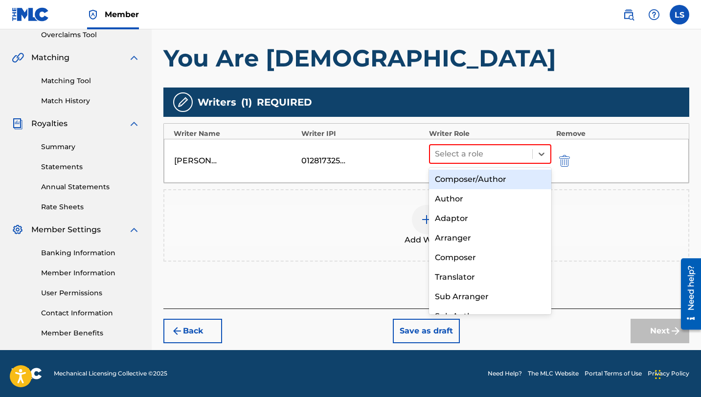
scroll to position [0, 0]
click at [475, 175] on div "Composer/Author" at bounding box center [490, 180] width 122 height 20
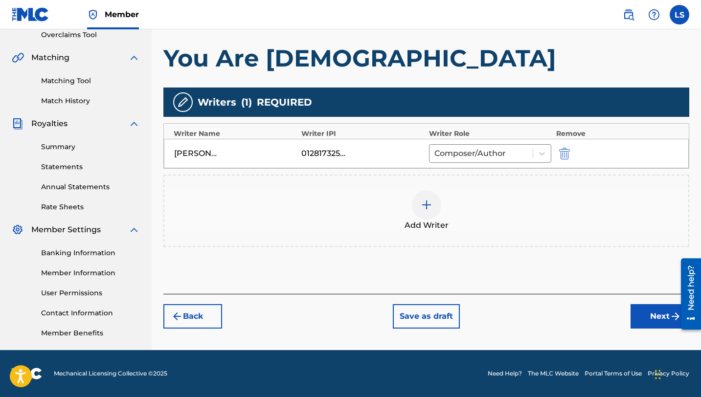
click at [662, 313] on button "Next" at bounding box center [659, 316] width 59 height 24
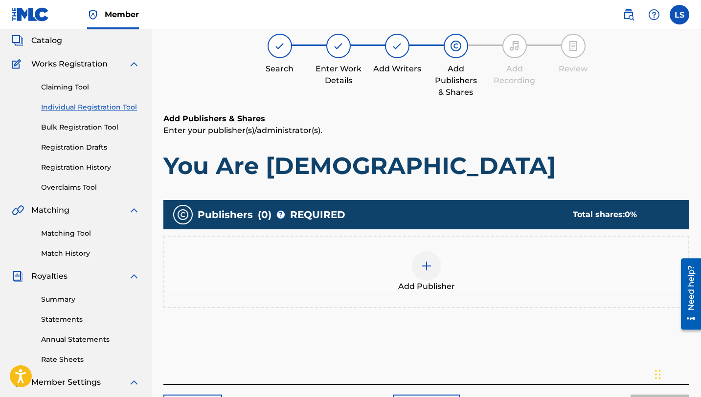
scroll to position [44, 0]
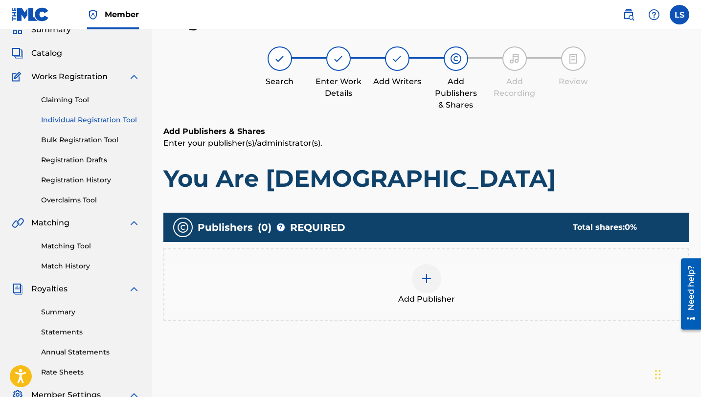
click at [421, 284] on img at bounding box center [427, 279] width 12 height 12
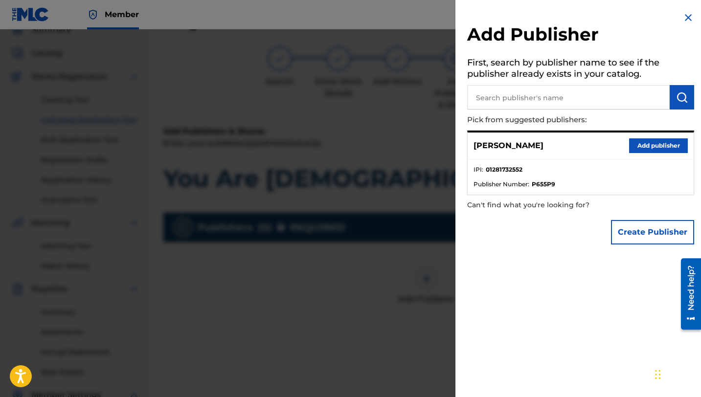
click at [649, 147] on button "Add publisher" at bounding box center [658, 145] width 59 height 15
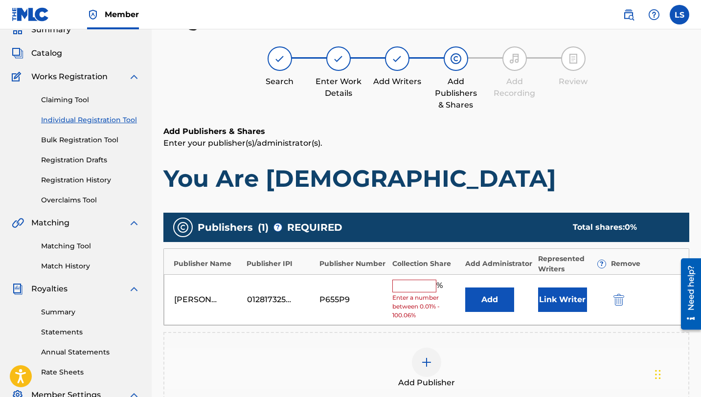
click at [420, 286] on input "text" at bounding box center [414, 286] width 44 height 13
type input "50"
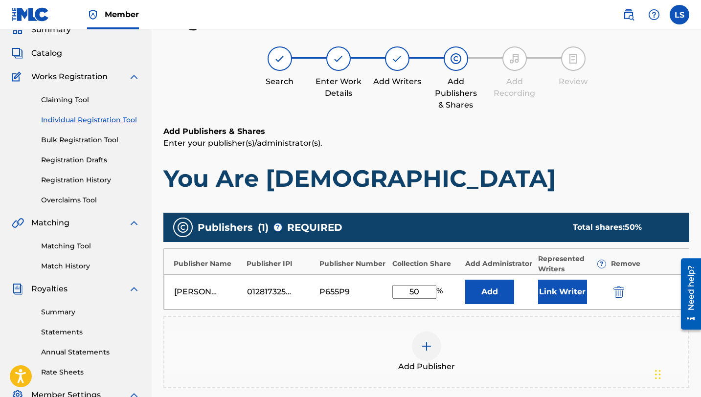
click at [490, 291] on button "Add" at bounding box center [489, 292] width 49 height 24
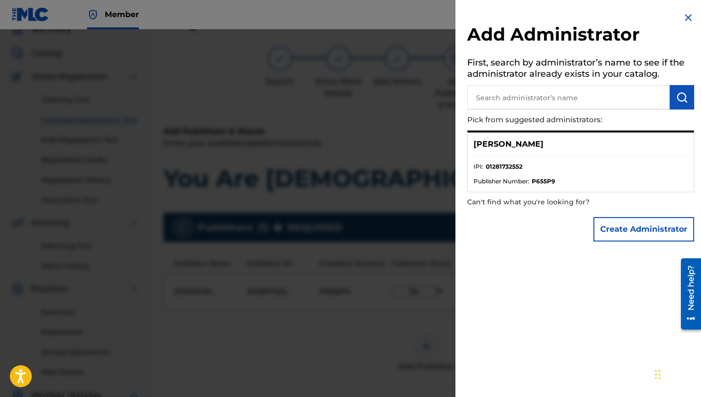
click at [536, 95] on input "text" at bounding box center [568, 97] width 202 height 24
type input "Lusil"
click at [615, 225] on button "Create Administrator" at bounding box center [643, 229] width 101 height 24
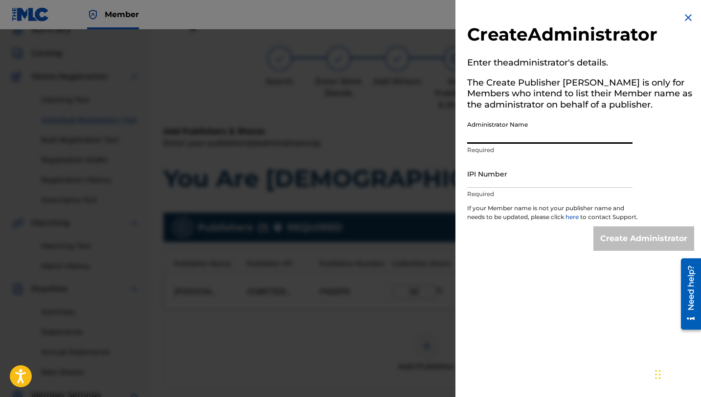
click at [483, 132] on input "Administrator Name" at bounding box center [549, 130] width 165 height 28
type input "Lusilvio"
click at [499, 191] on p "Required" at bounding box center [549, 194] width 165 height 9
click at [508, 181] on input "IPI Number" at bounding box center [549, 174] width 165 height 28
type input "1281732552"
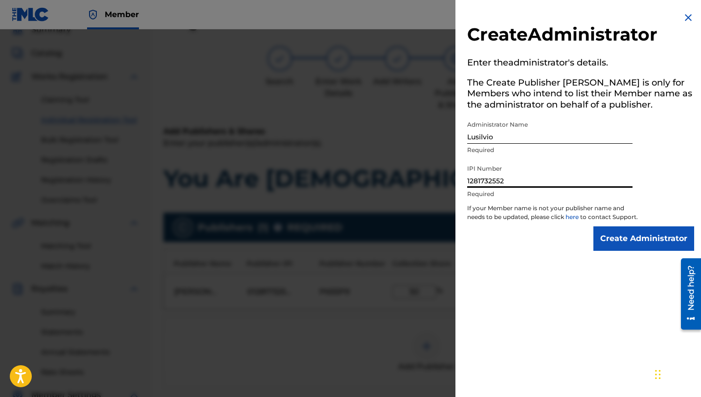
click at [621, 247] on input "Create Administrator" at bounding box center [643, 238] width 101 height 24
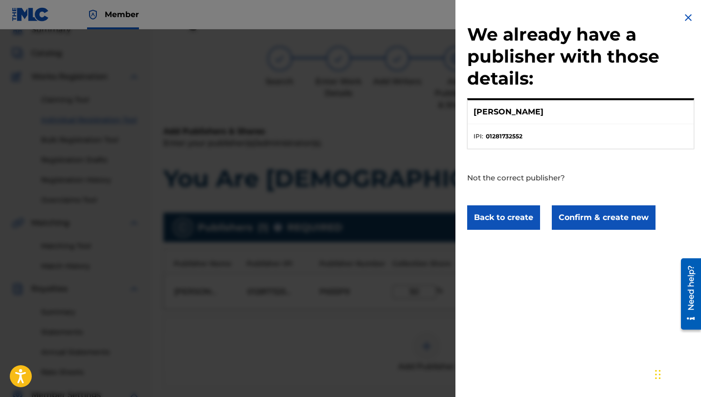
click at [592, 218] on button "Confirm & create new" at bounding box center [604, 217] width 104 height 24
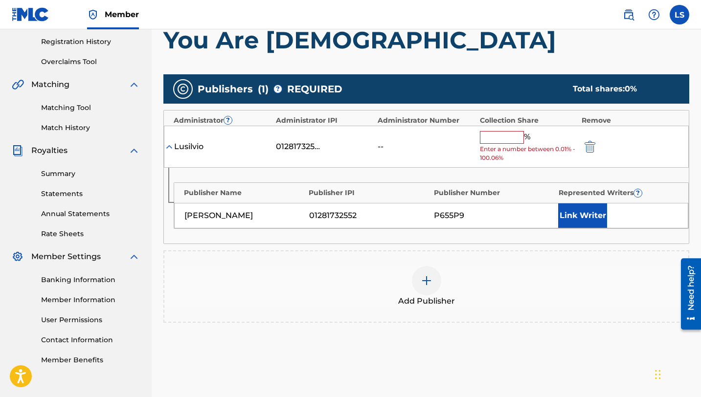
scroll to position [266, 0]
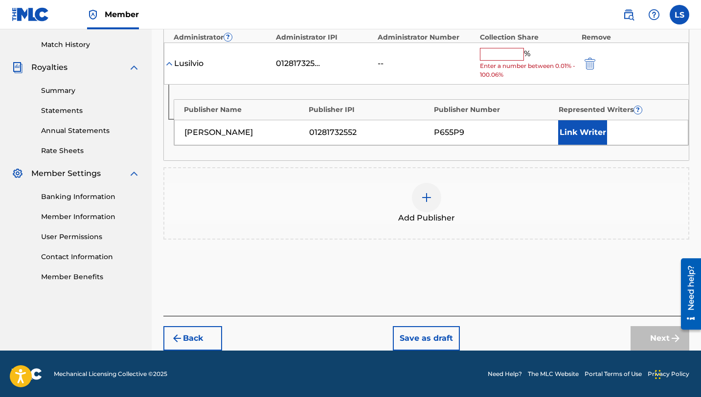
click at [581, 131] on button "Link Writer" at bounding box center [582, 132] width 49 height 24
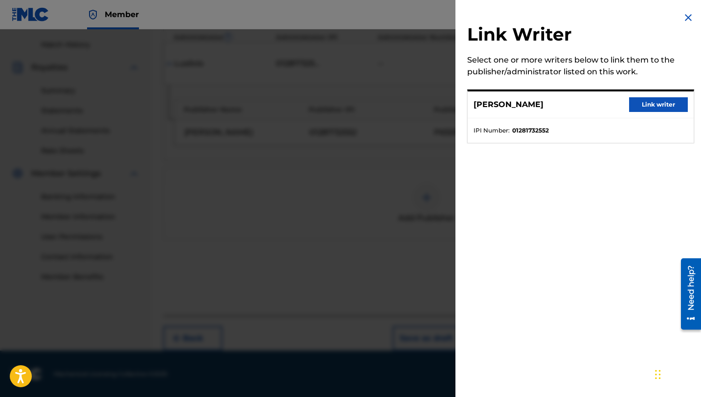
click at [672, 103] on button "Link writer" at bounding box center [658, 104] width 59 height 15
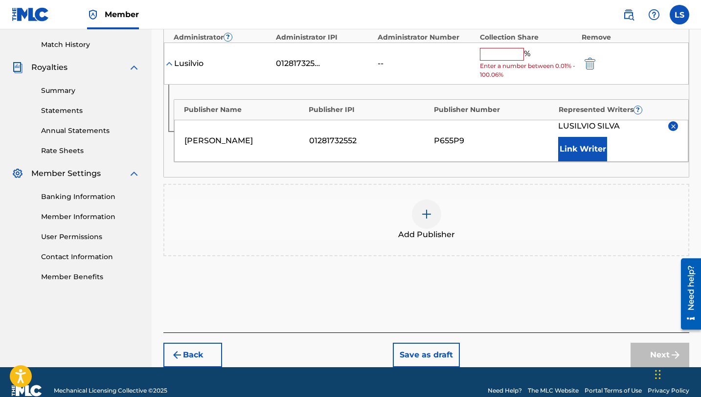
click at [497, 50] on input "text" at bounding box center [502, 54] width 44 height 13
type input "50"
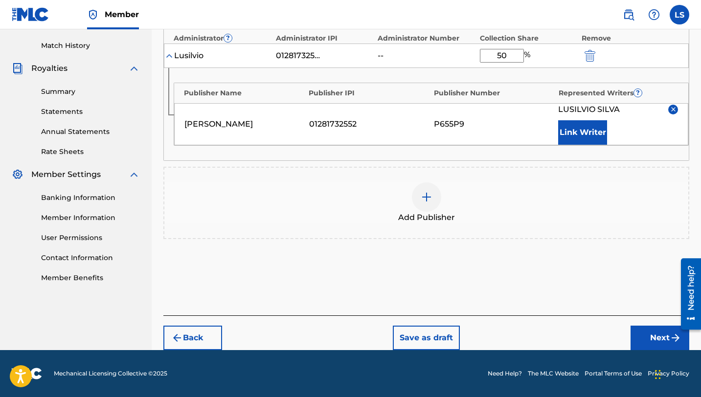
click at [666, 342] on button "Next" at bounding box center [659, 338] width 59 height 24
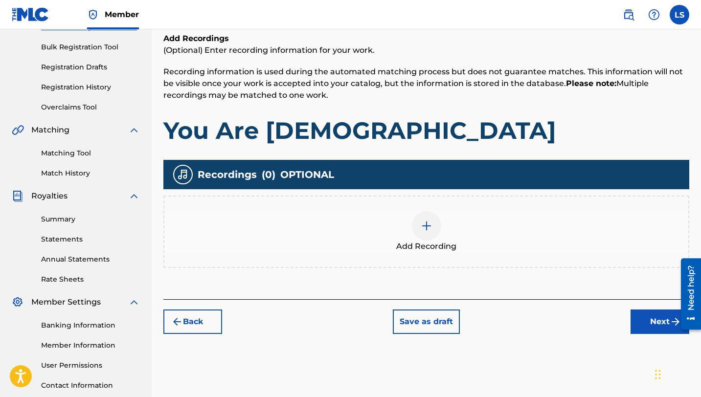
scroll to position [144, 0]
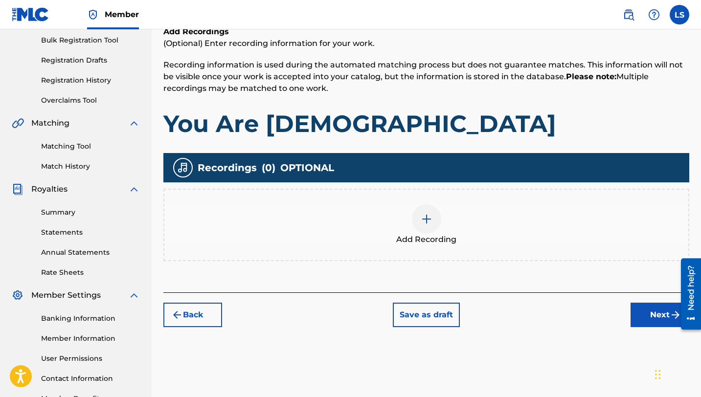
click at [427, 218] on img at bounding box center [427, 219] width 12 height 12
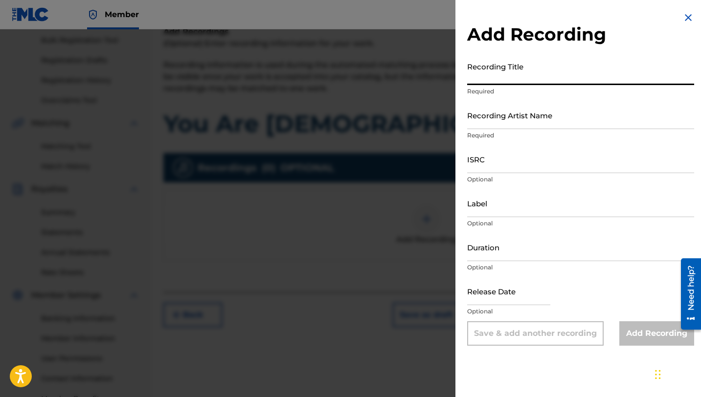
click at [484, 75] on input "Recording Title" at bounding box center [580, 71] width 227 height 28
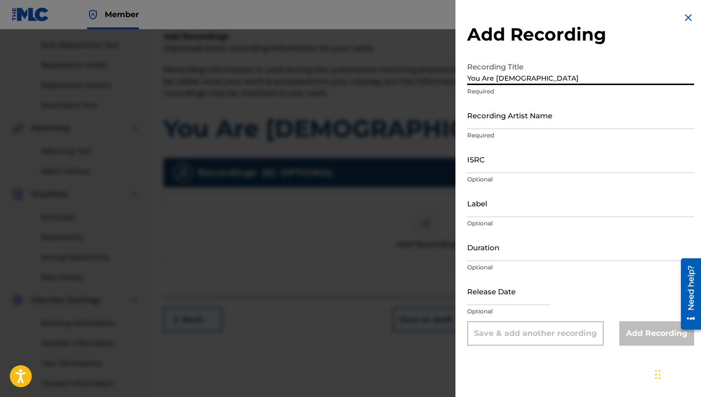
type input "You Are [DEMOGRAPHIC_DATA]"
click at [497, 120] on input "Recording Artist Name" at bounding box center [580, 115] width 227 height 28
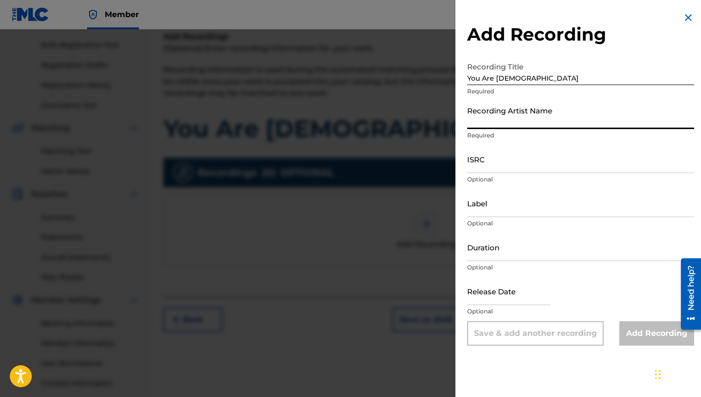
type input "Lusilvio"
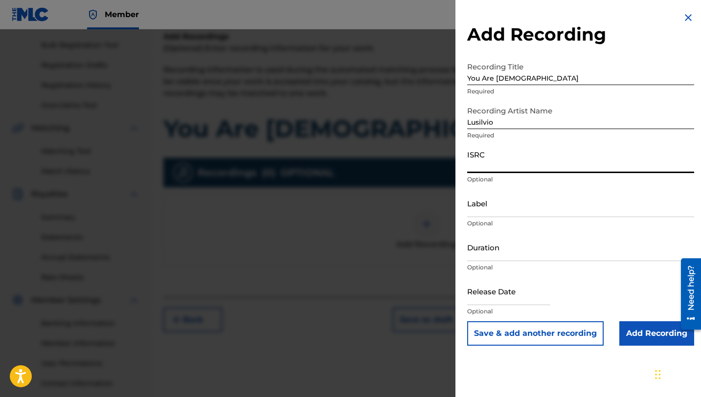
paste input "QZTB52552311"
type input "QZTB52552311"
click at [480, 211] on input "Label" at bounding box center [580, 203] width 227 height 28
type input "[PERSON_NAME] DELIVERY INC"
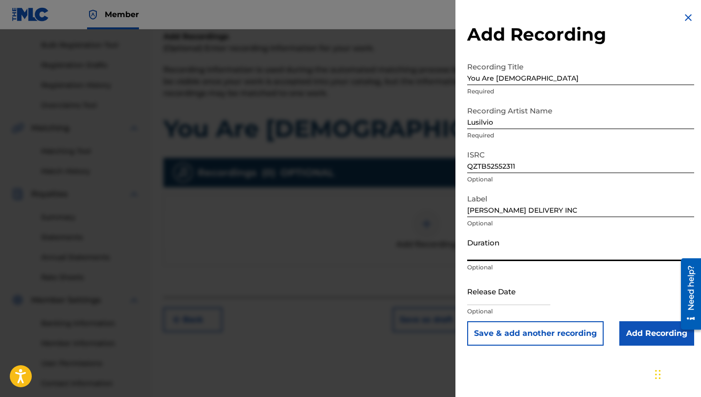
click at [493, 255] on input "Duration" at bounding box center [580, 247] width 227 height 28
click at [390, 23] on nav "Member LS LS [PERSON_NAME] [EMAIL_ADDRESS][DOMAIN_NAME] Notification Preference…" at bounding box center [350, 14] width 701 height 29
click at [490, 298] on input "text" at bounding box center [508, 291] width 83 height 28
select select "7"
select select "2025"
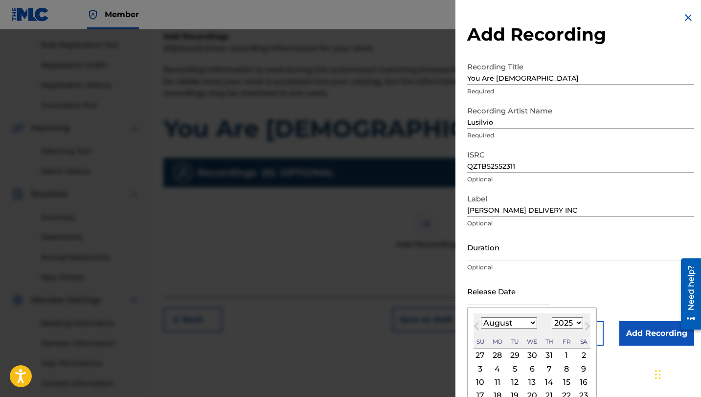
click at [506, 322] on select "January February March April May June July August September October November De…" at bounding box center [509, 322] width 56 height 11
select select "5"
click at [481, 317] on select "January February March April May June July August September October November De…" at bounding box center [509, 322] width 56 height 11
click at [494, 381] on div "16" at bounding box center [498, 383] width 12 height 12
type input "[DATE]"
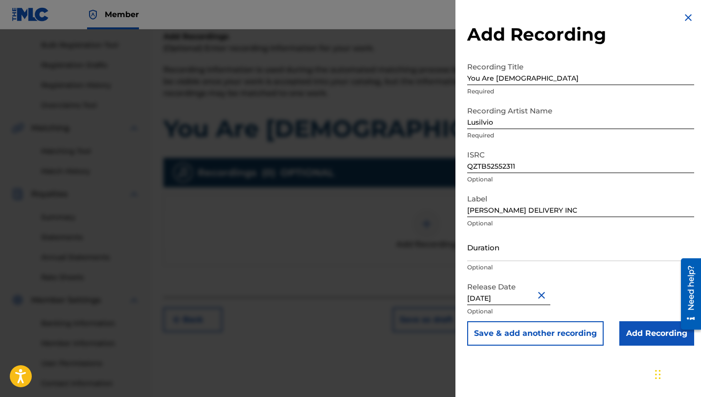
click at [484, 256] on input "Duration" at bounding box center [580, 247] width 227 height 28
type input ")"
type input "03:15"
click at [645, 342] on input "Add Recording" at bounding box center [656, 333] width 75 height 24
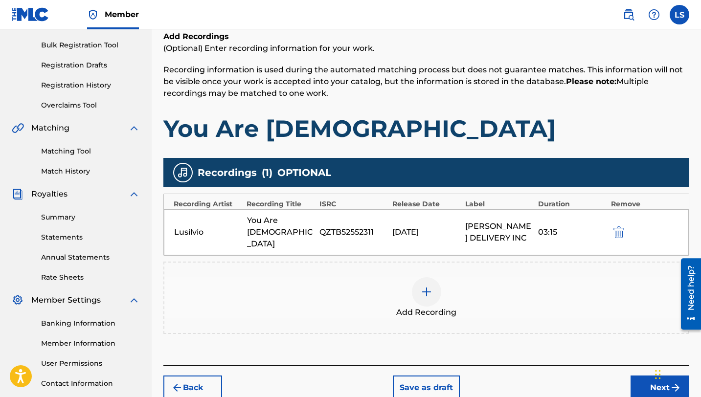
click at [649, 380] on button "Next" at bounding box center [659, 388] width 59 height 24
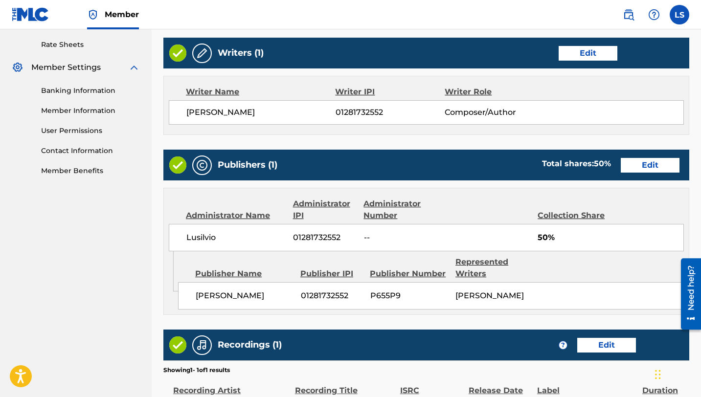
scroll to position [494, 0]
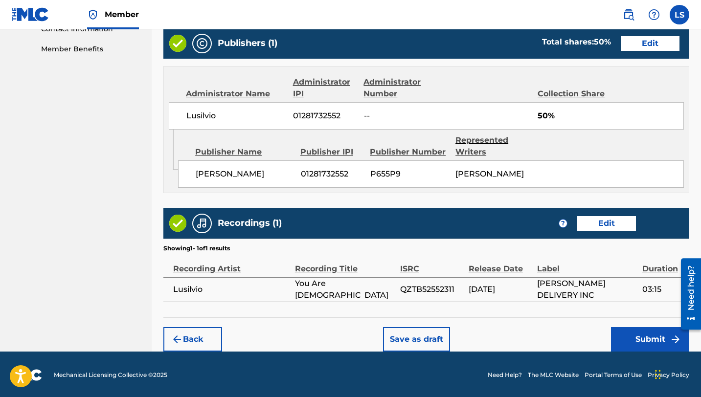
click at [656, 335] on button "Submit" at bounding box center [650, 339] width 78 height 24
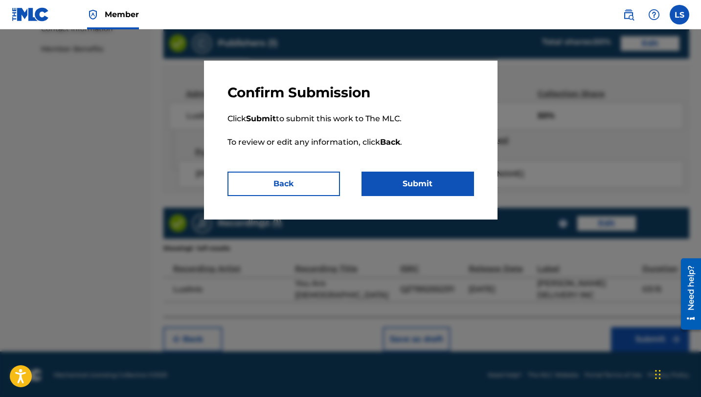
click at [397, 185] on button "Submit" at bounding box center [417, 184] width 112 height 24
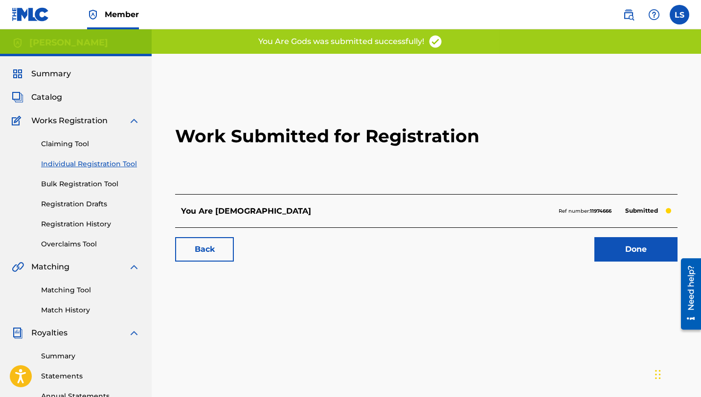
click at [651, 250] on link "Done" at bounding box center [635, 249] width 83 height 24
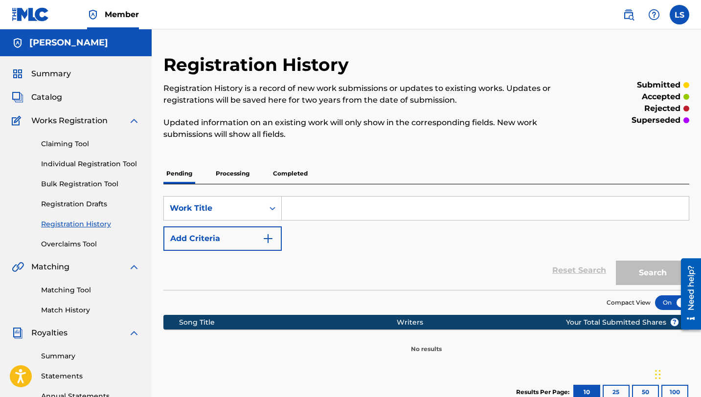
scroll to position [0, 0]
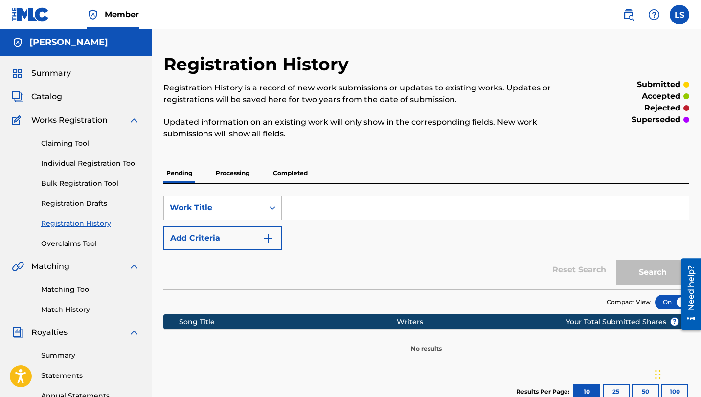
click at [86, 167] on link "Individual Registration Tool" at bounding box center [90, 163] width 99 height 10
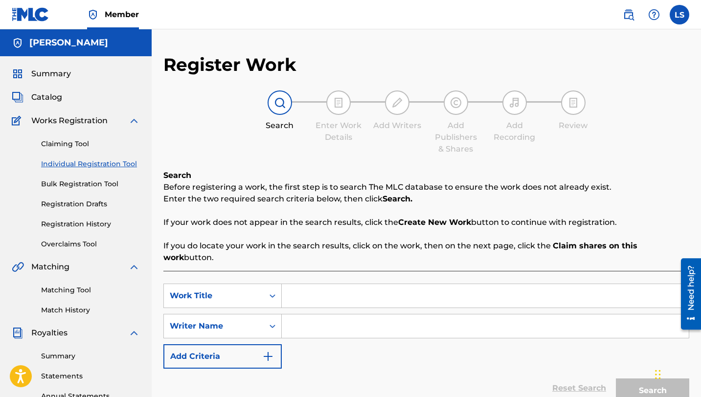
click at [64, 227] on link "Registration History" at bounding box center [90, 224] width 99 height 10
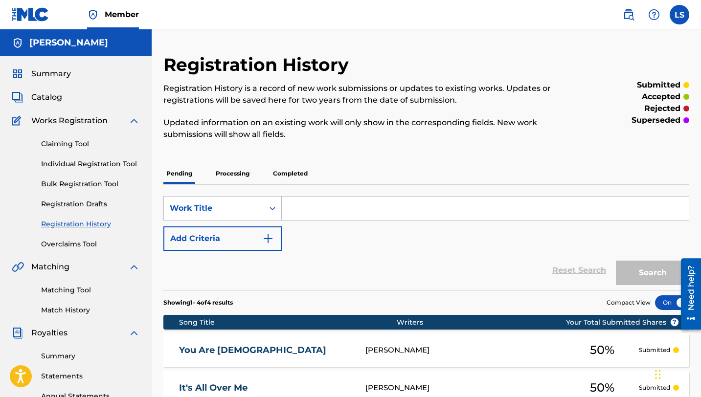
click at [296, 173] on p "Completed" at bounding box center [290, 173] width 41 height 21
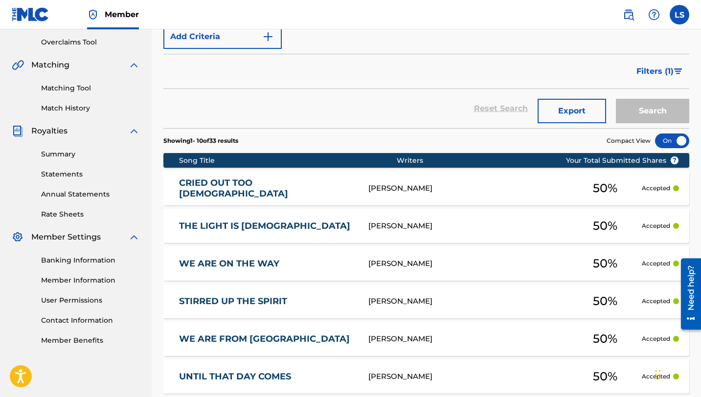
scroll to position [462, 0]
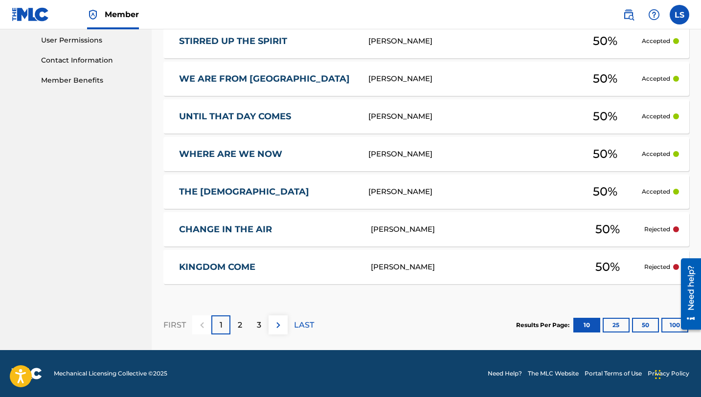
click at [666, 320] on button "100" at bounding box center [674, 325] width 27 height 15
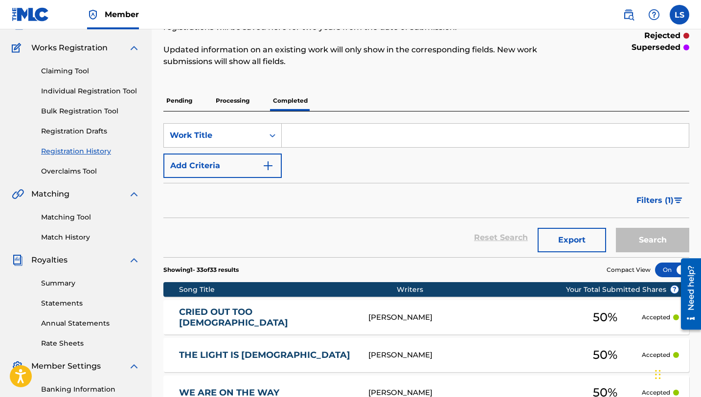
scroll to position [75, 0]
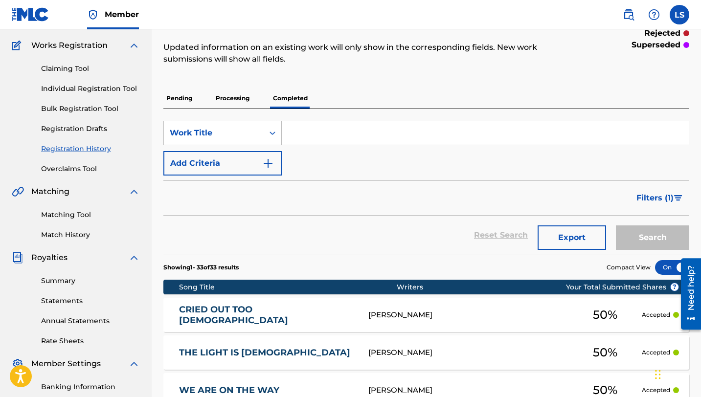
click at [77, 90] on link "Individual Registration Tool" at bounding box center [90, 89] width 99 height 10
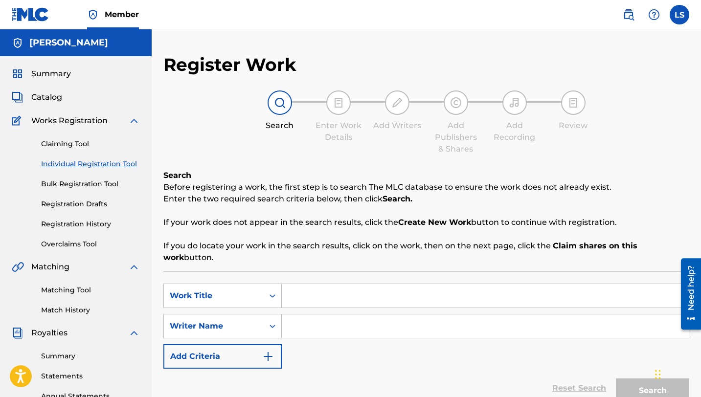
click at [294, 286] on input "Search Form" at bounding box center [485, 295] width 407 height 23
type input "Our [DEMOGRAPHIC_DATA]"
click at [314, 314] on input "Search Form" at bounding box center [485, 325] width 407 height 23
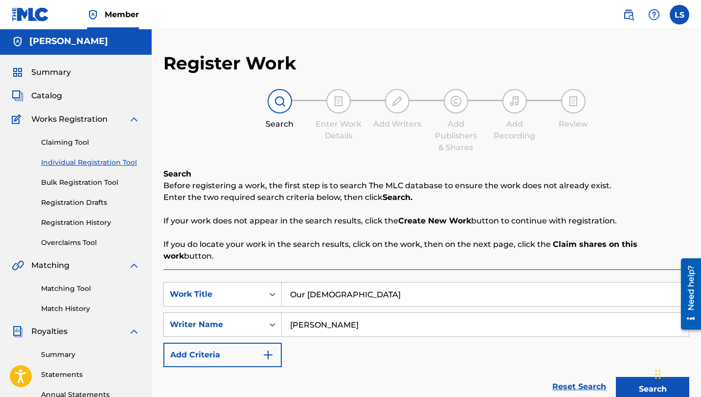
click at [356, 316] on input "[PERSON_NAME]" at bounding box center [485, 324] width 407 height 23
click at [325, 313] on input "[PERSON_NAME]" at bounding box center [485, 324] width 407 height 23
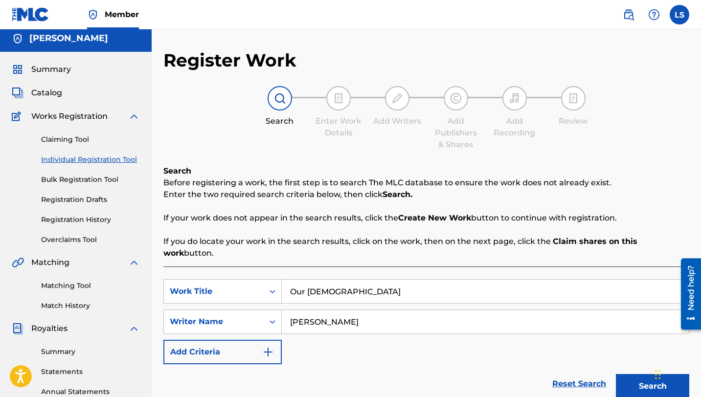
scroll to position [4, 0]
type input "[PERSON_NAME]"
click at [640, 375] on button "Search" at bounding box center [652, 387] width 73 height 24
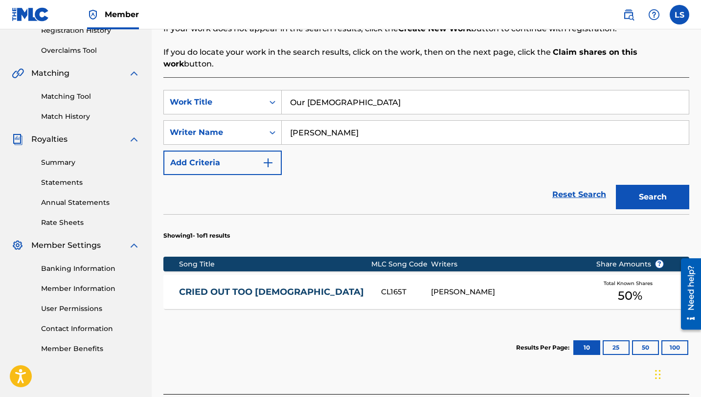
scroll to position [261, 0]
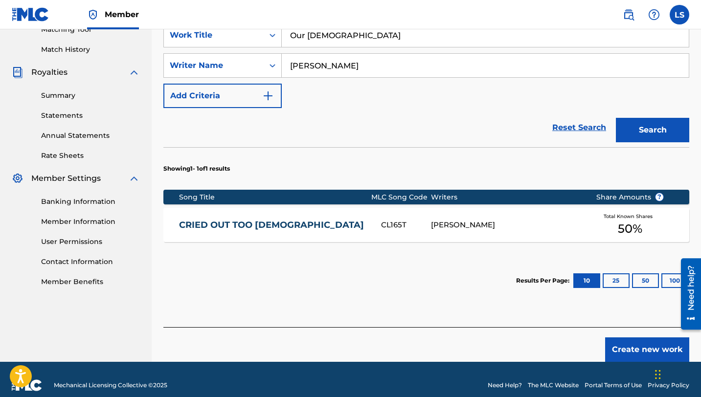
click at [638, 337] on button "Create new work" at bounding box center [647, 349] width 84 height 24
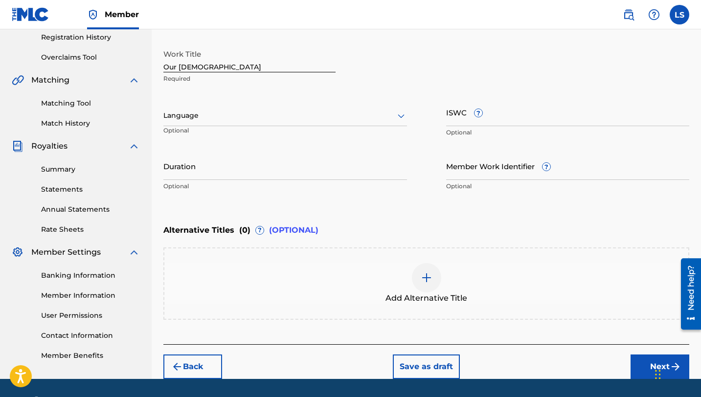
scroll to position [215, 0]
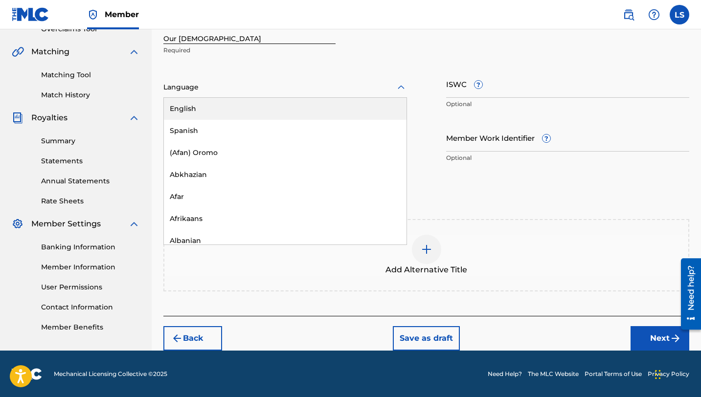
click at [215, 88] on div at bounding box center [285, 87] width 244 height 12
click at [203, 109] on div "English" at bounding box center [285, 109] width 243 height 22
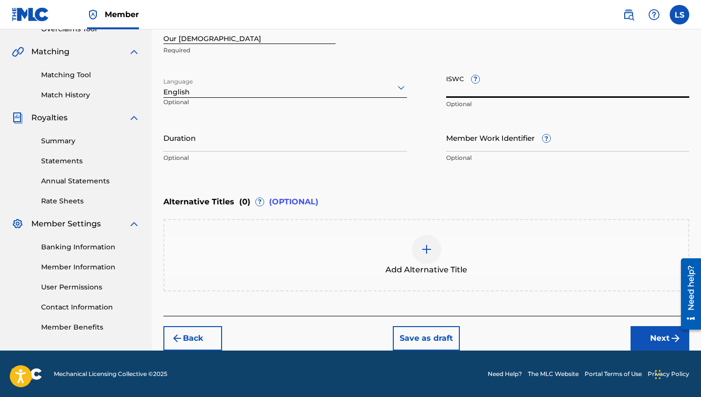
paste input "T3329910052"
type input "T3329910052"
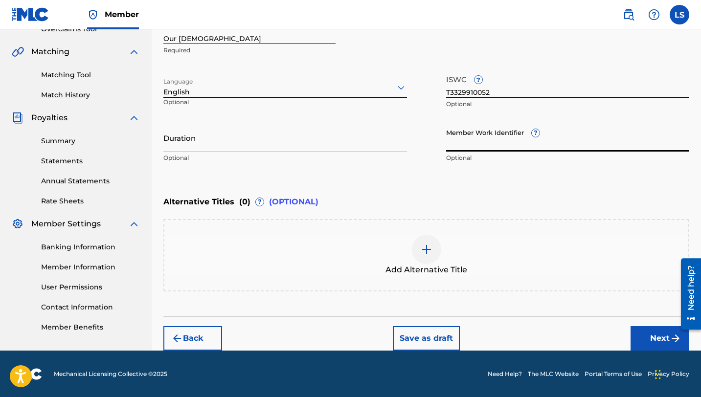
click at [485, 147] on input "Member Work Identifier ?" at bounding box center [568, 138] width 244 height 28
paste input "930512876"
type input "930512876"
click at [184, 143] on input "Duration" at bounding box center [285, 138] width 244 height 28
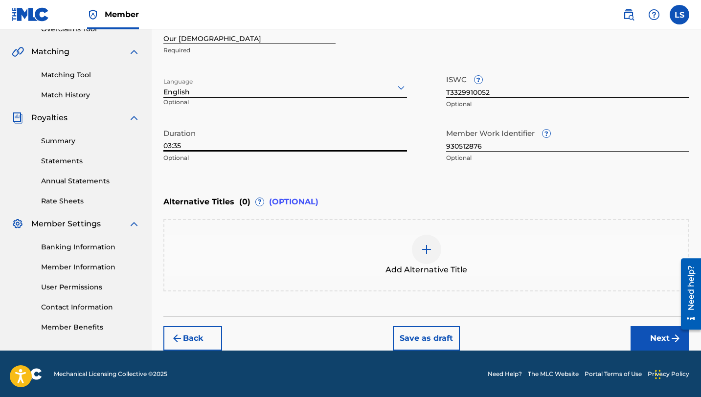
type input "03:35"
click at [650, 338] on button "Next" at bounding box center [659, 338] width 59 height 24
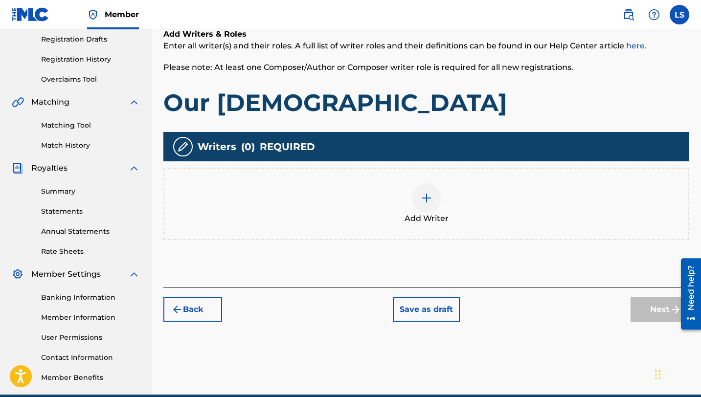
scroll to position [175, 0]
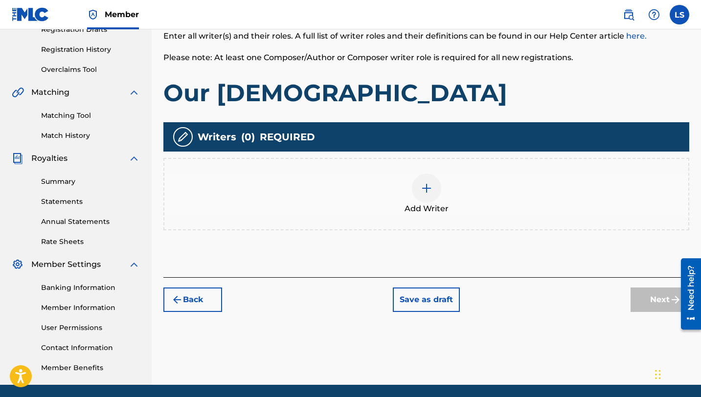
click at [432, 186] on div at bounding box center [426, 188] width 29 height 29
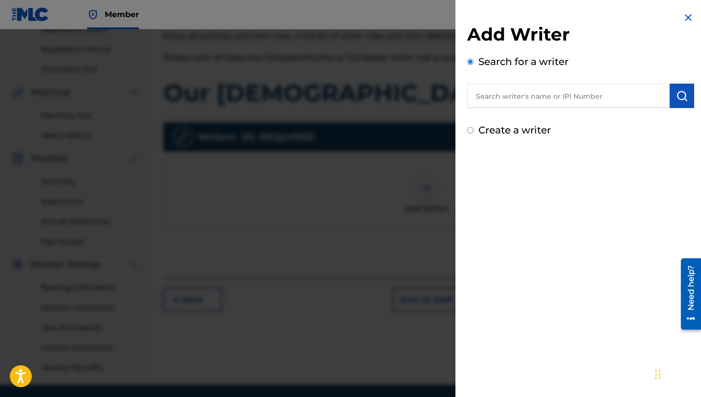
click at [552, 98] on input "text" at bounding box center [568, 96] width 202 height 24
click at [524, 120] on div "[PERSON_NAME]" at bounding box center [568, 119] width 202 height 18
type input "[PERSON_NAME]"
click at [678, 95] on img "submit" at bounding box center [682, 96] width 12 height 12
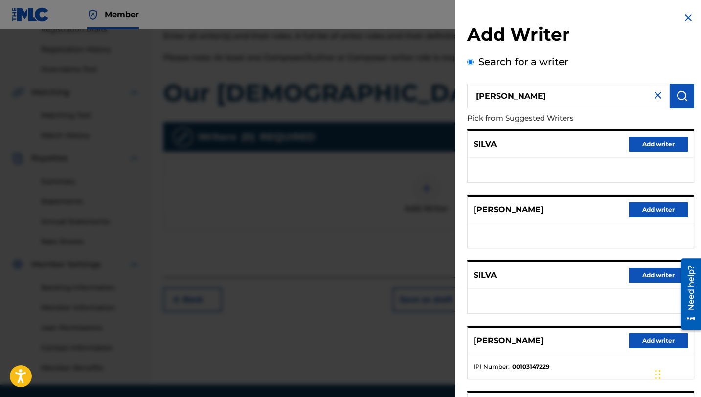
scroll to position [110, 0]
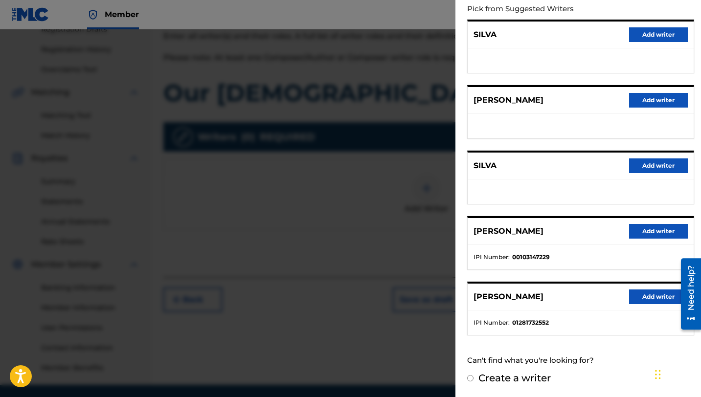
click at [635, 298] on button "Add writer" at bounding box center [658, 297] width 59 height 15
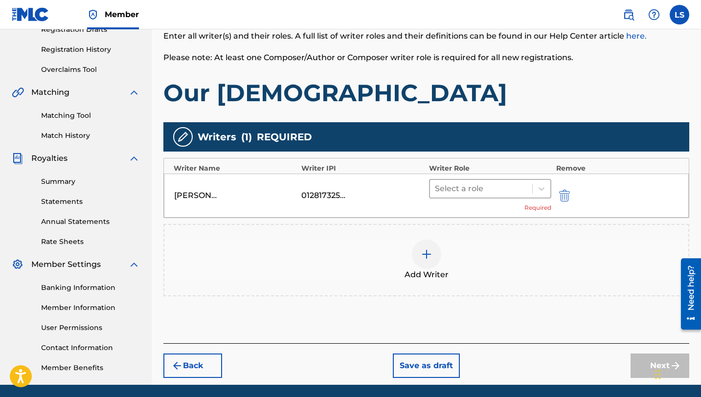
click at [449, 189] on div at bounding box center [481, 189] width 92 height 14
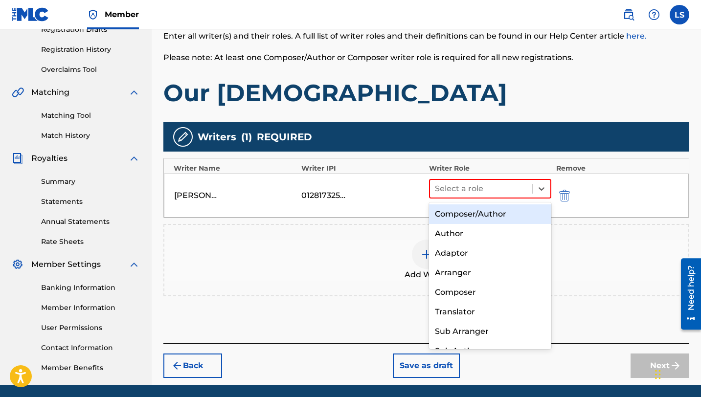
click at [466, 214] on div "Composer/Author" at bounding box center [490, 214] width 122 height 20
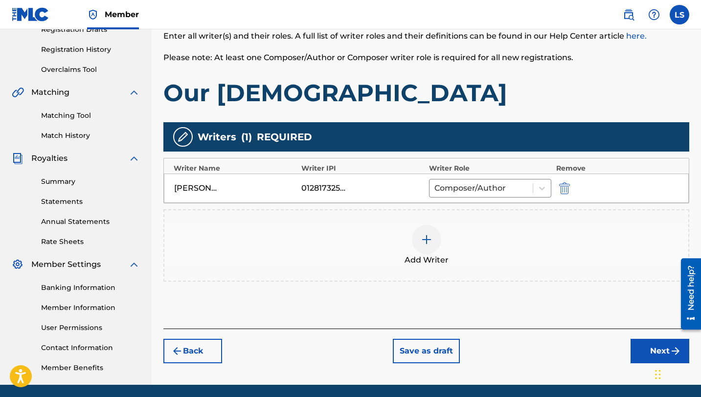
click at [642, 348] on button "Next" at bounding box center [659, 351] width 59 height 24
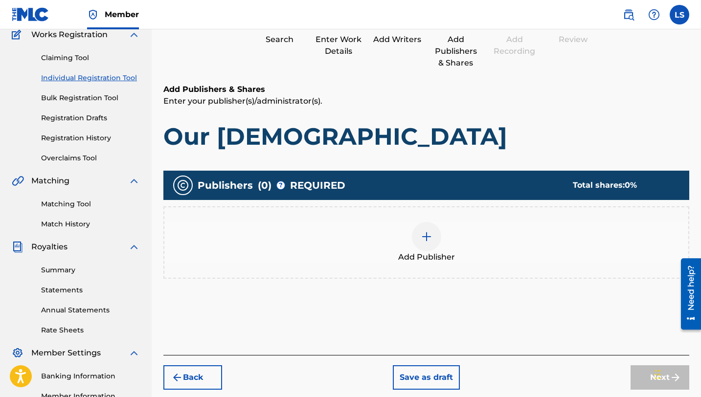
scroll to position [44, 0]
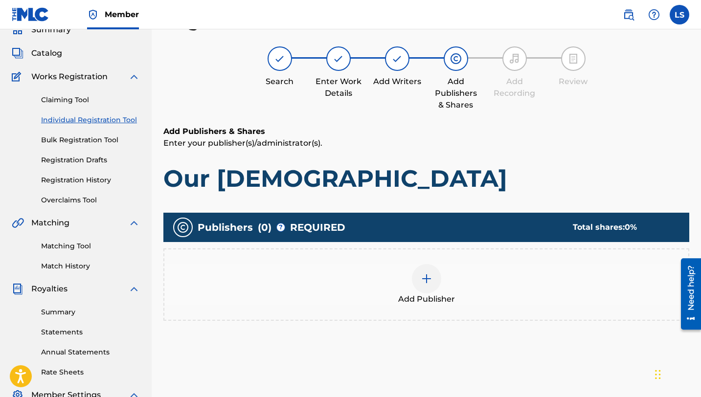
click at [429, 277] on img at bounding box center [427, 279] width 12 height 12
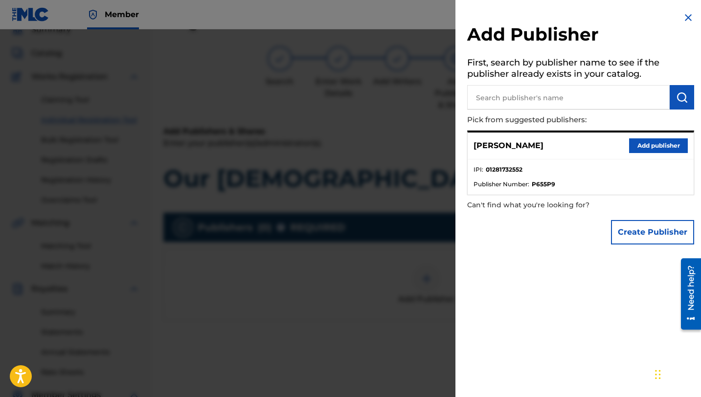
click at [662, 150] on button "Add publisher" at bounding box center [658, 145] width 59 height 15
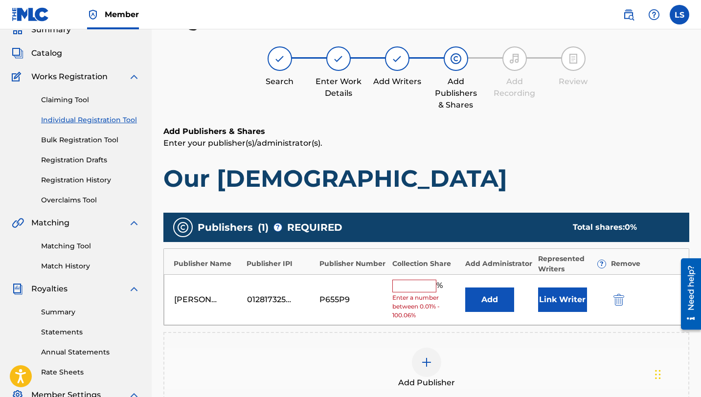
click at [403, 286] on input "text" at bounding box center [414, 286] width 44 height 13
type input "50"
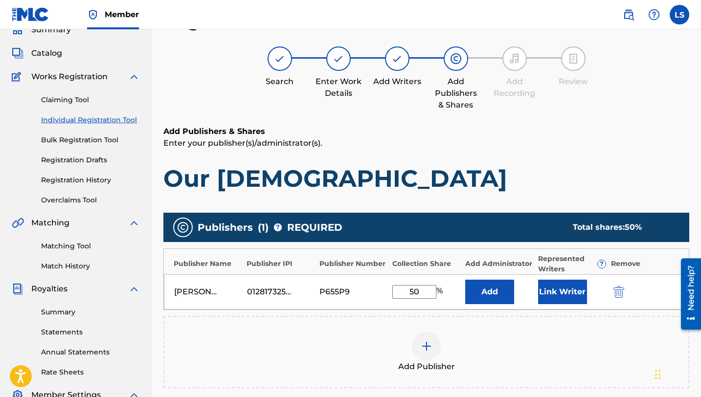
click at [481, 295] on button "Add" at bounding box center [489, 292] width 49 height 24
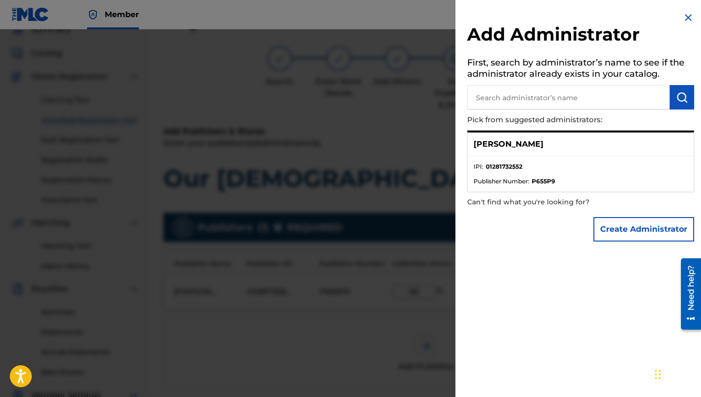
click at [646, 226] on button "Create Administrator" at bounding box center [643, 229] width 101 height 24
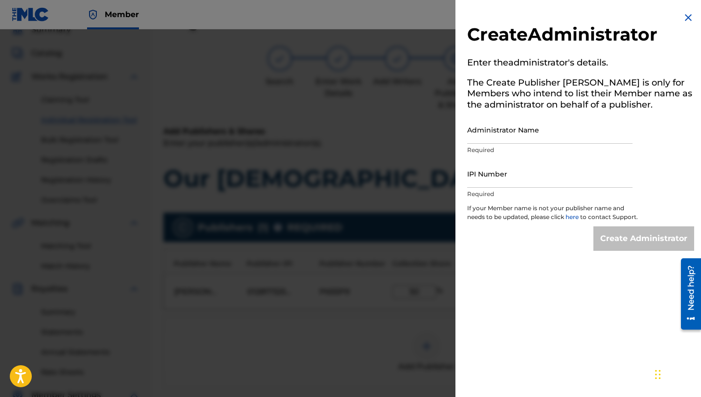
click at [488, 139] on input "Administrator Name" at bounding box center [549, 130] width 165 height 28
type input "Lusilvio"
click at [498, 179] on input "IPI Number" at bounding box center [549, 174] width 165 height 28
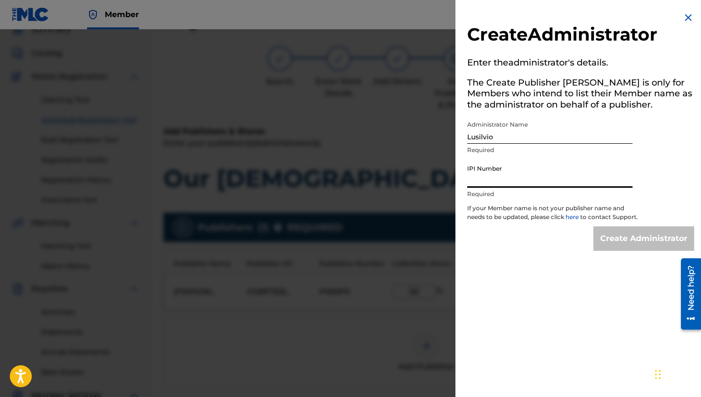
type input "1281732552"
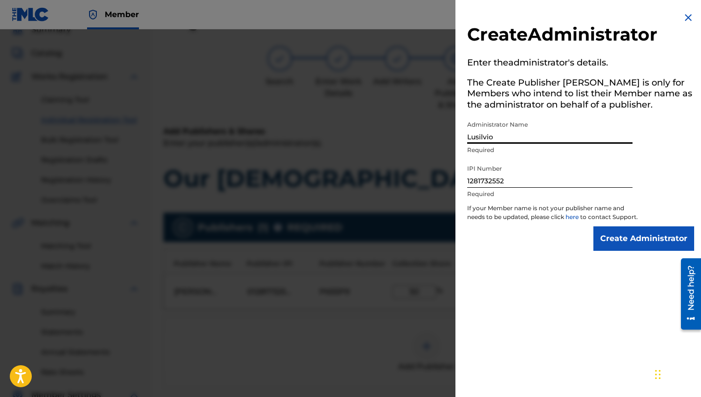
click at [496, 133] on input "Lusilvio" at bounding box center [549, 130] width 165 height 28
type input "[PERSON_NAME]"
click at [622, 243] on input "Create Administrator" at bounding box center [643, 238] width 101 height 24
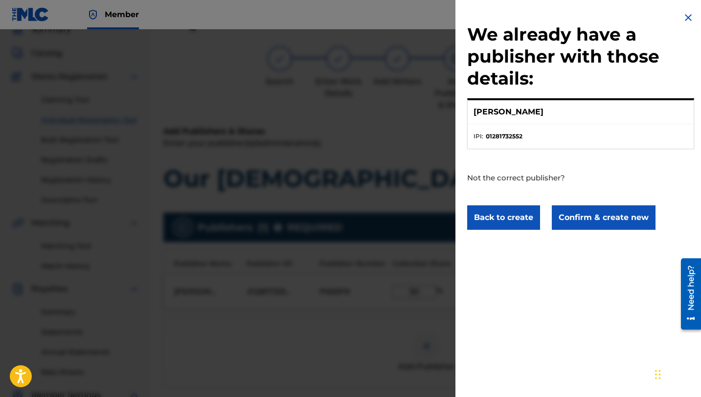
click at [617, 221] on button "Confirm & create new" at bounding box center [604, 217] width 104 height 24
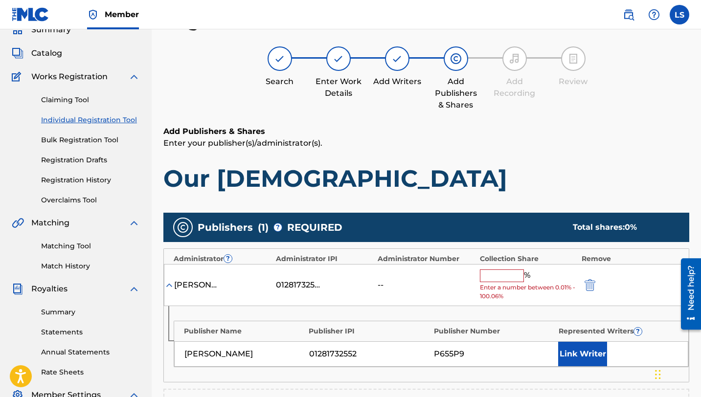
click at [499, 277] on input "text" at bounding box center [502, 275] width 44 height 13
type input "50"
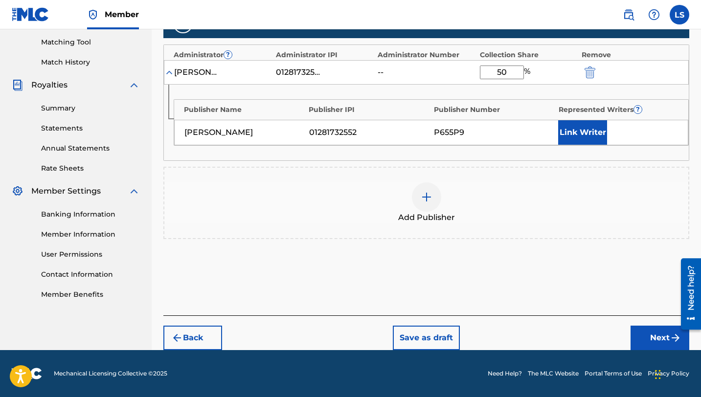
click at [588, 134] on button "Link Writer" at bounding box center [582, 132] width 49 height 24
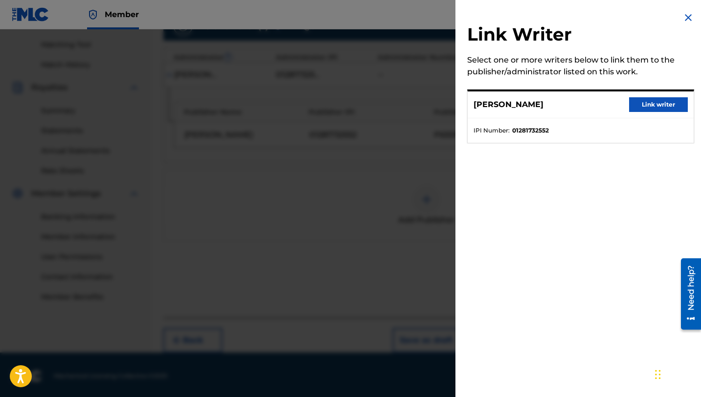
click at [640, 104] on button "Link writer" at bounding box center [658, 104] width 59 height 15
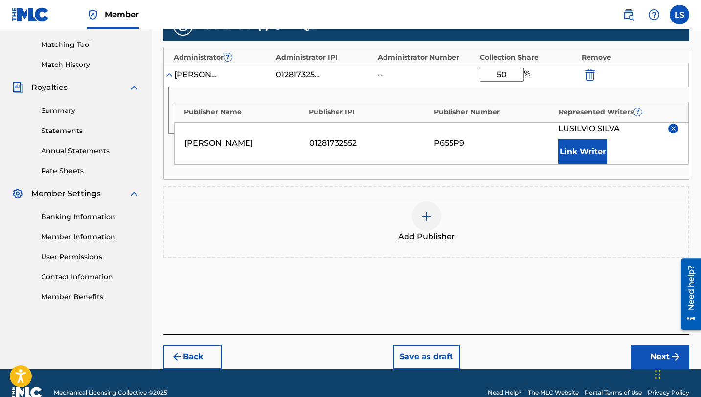
scroll to position [265, 0]
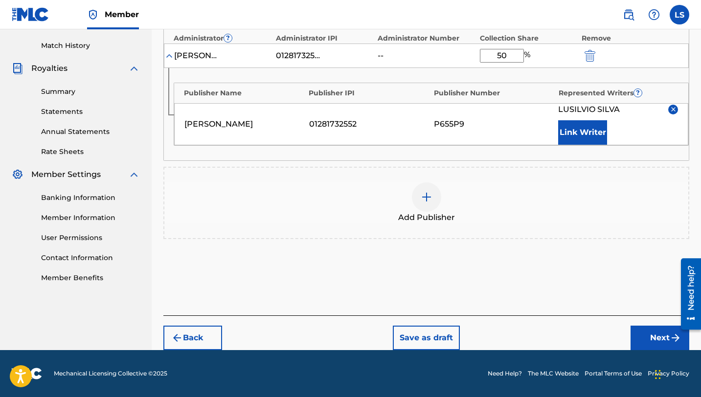
click at [651, 337] on button "Next" at bounding box center [659, 338] width 59 height 24
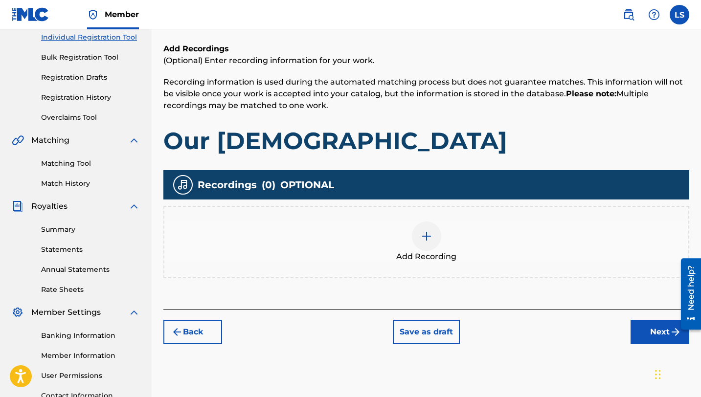
scroll to position [44, 0]
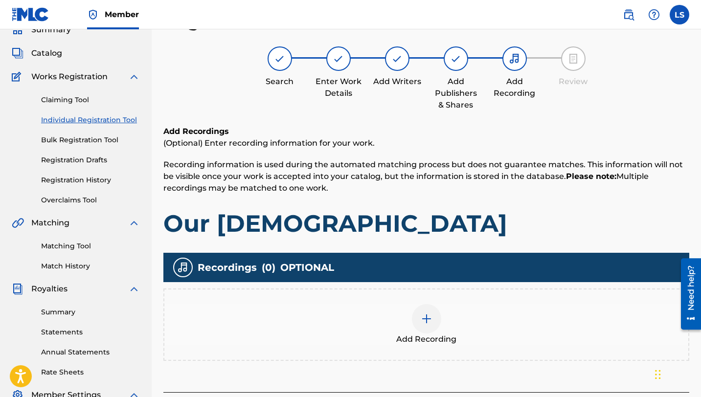
click at [426, 324] on img at bounding box center [427, 319] width 12 height 12
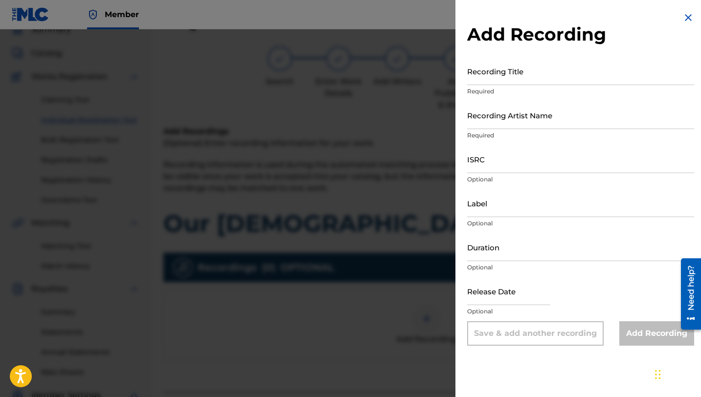
click at [481, 84] on input "Recording Title" at bounding box center [580, 71] width 227 height 28
type input "Our [DEMOGRAPHIC_DATA]"
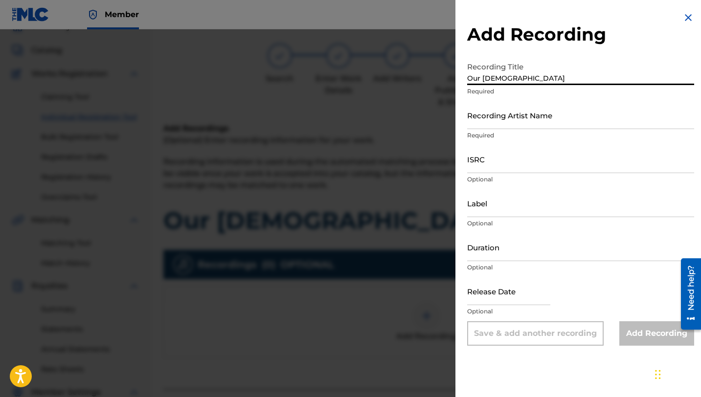
click at [513, 122] on input "Recording Artist Name" at bounding box center [580, 115] width 227 height 28
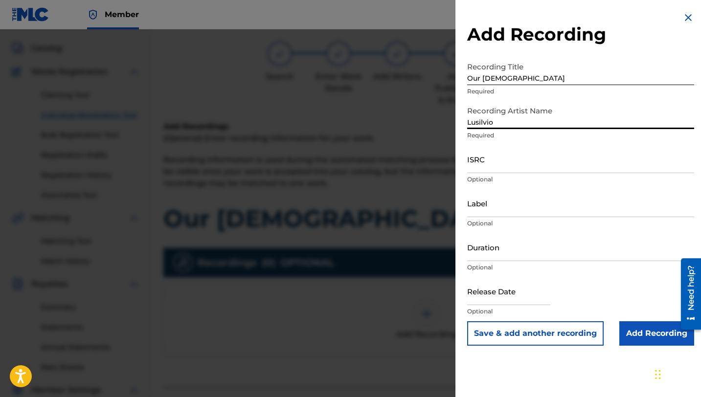
type input "Lusilvio"
click at [491, 167] on input "ISRC" at bounding box center [580, 159] width 227 height 28
paste input "QZTAZ2512206"
type input "QZTAZ2512206"
click at [495, 210] on input "Label" at bounding box center [580, 203] width 227 height 28
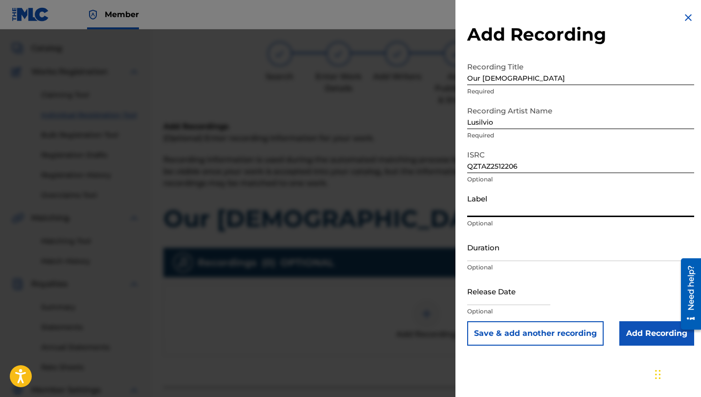
type input "[PERSON_NAME] DELIVERY INC"
click at [490, 253] on input "Duration" at bounding box center [580, 247] width 227 height 28
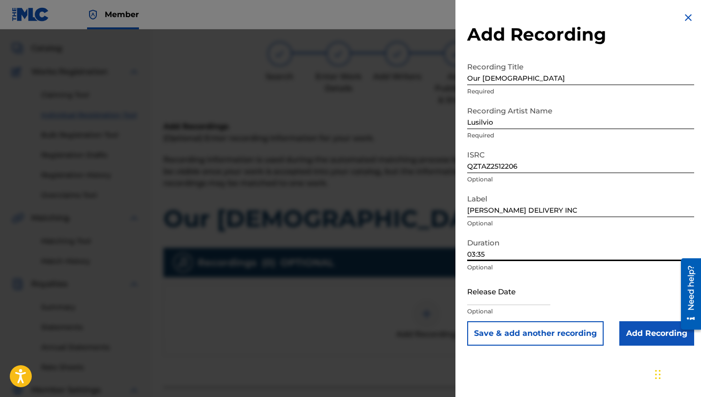
type input "03:35"
click at [492, 299] on input "text" at bounding box center [508, 291] width 83 height 28
select select "7"
select select "2025"
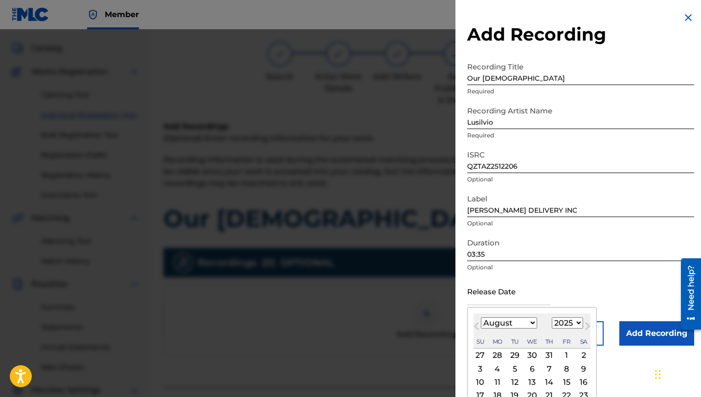
click at [525, 320] on select "January February March April May June July August September October November De…" at bounding box center [509, 322] width 56 height 11
select select "5"
click at [481, 317] on select "January February March April May June July August September October November De…" at bounding box center [509, 322] width 56 height 11
click at [546, 353] on div "5" at bounding box center [549, 356] width 12 height 12
type input "[DATE]"
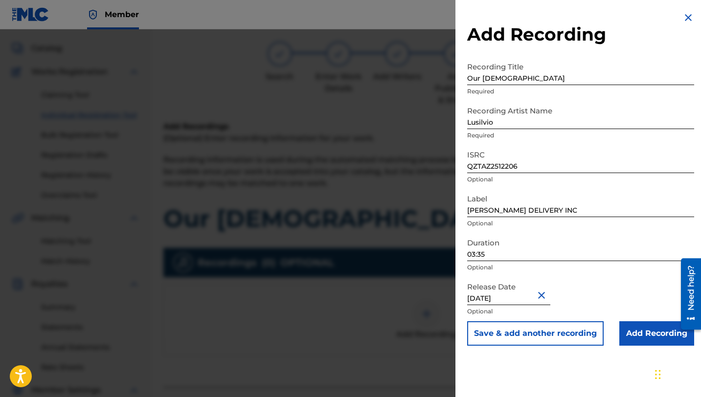
click at [627, 328] on input "Add Recording" at bounding box center [656, 333] width 75 height 24
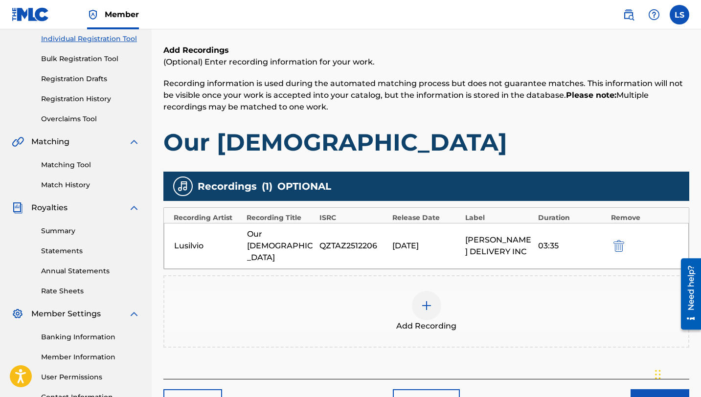
scroll to position [209, 0]
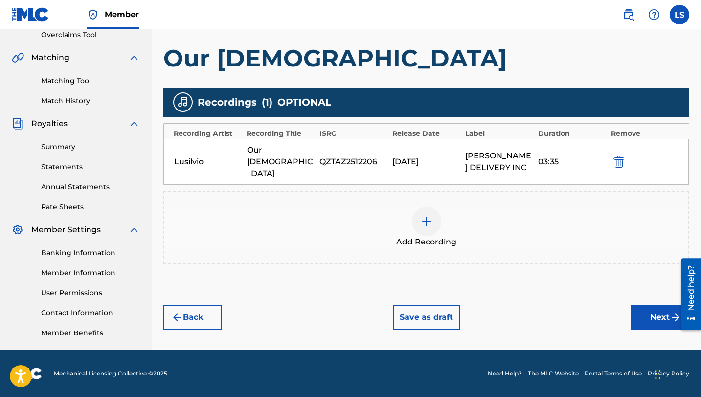
click at [655, 305] on button "Next" at bounding box center [659, 317] width 59 height 24
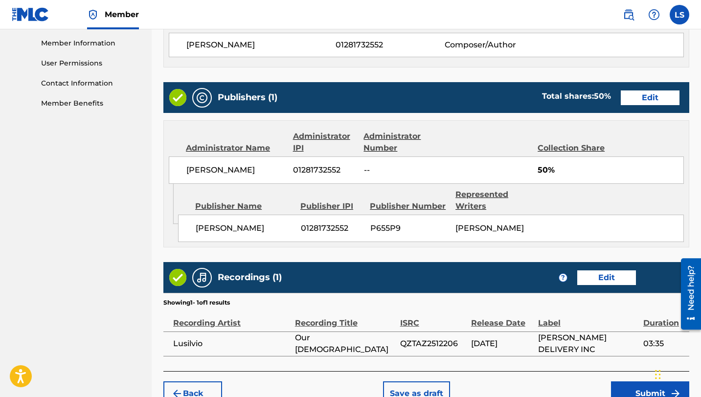
scroll to position [494, 0]
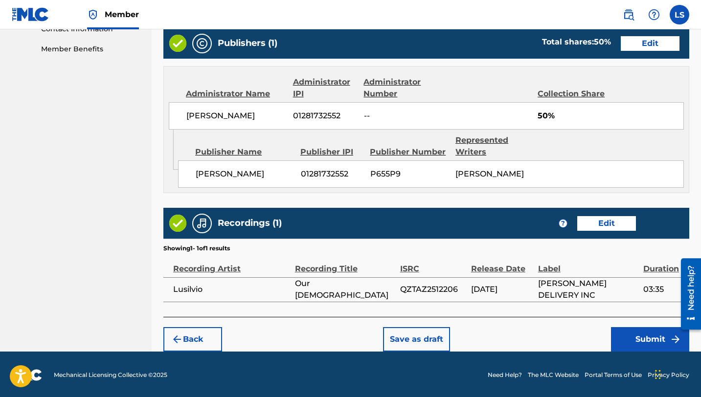
click at [639, 336] on button "Submit" at bounding box center [650, 339] width 78 height 24
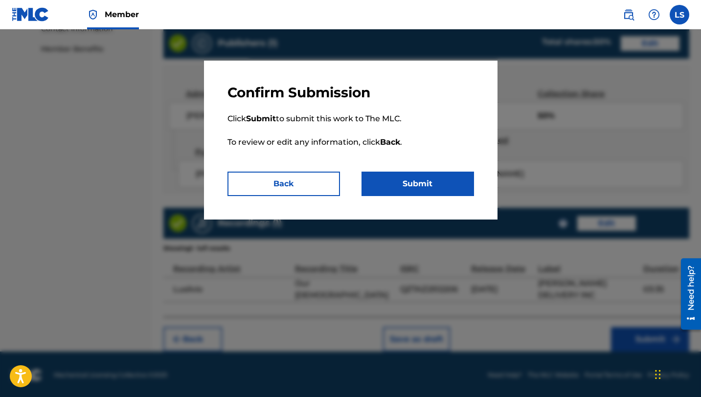
click at [443, 188] on button "Submit" at bounding box center [417, 184] width 112 height 24
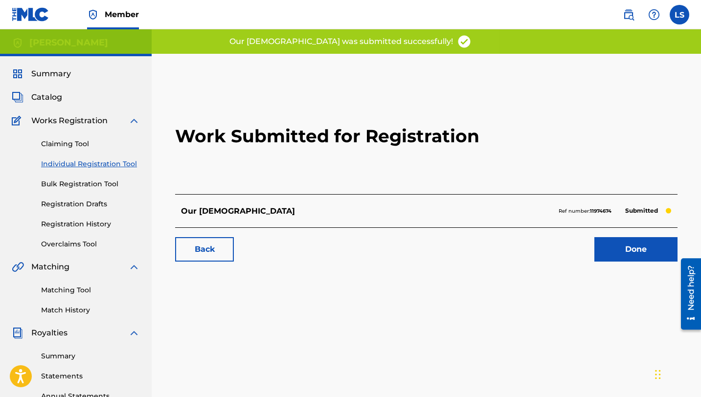
click at [639, 254] on link "Done" at bounding box center [635, 249] width 83 height 24
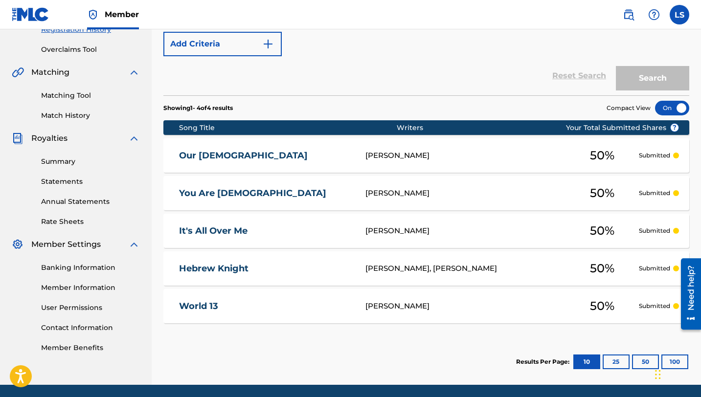
scroll to position [229, 0]
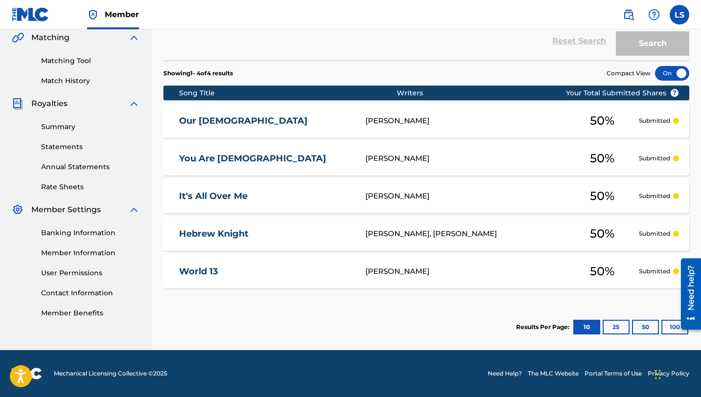
click at [664, 325] on button "100" at bounding box center [674, 327] width 27 height 15
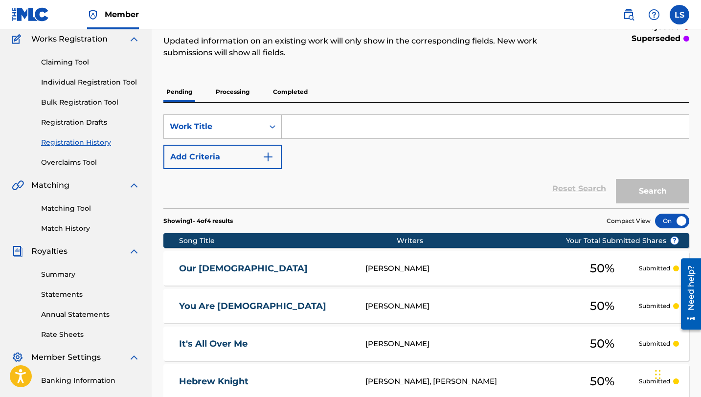
scroll to position [0, 0]
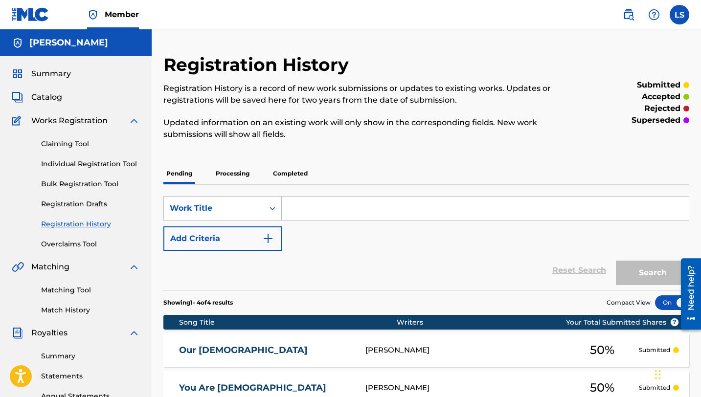
click at [77, 162] on link "Individual Registration Tool" at bounding box center [90, 164] width 99 height 10
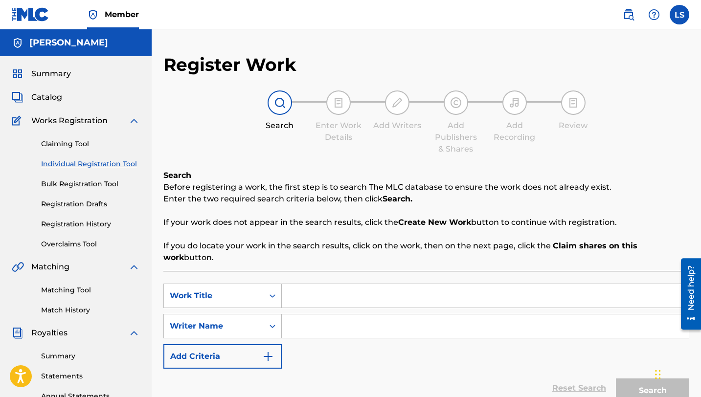
click at [304, 284] on input "Search Form" at bounding box center [485, 295] width 407 height 23
type input "c"
type input "Cartier Dreams"
click at [326, 314] on input "Search Form" at bounding box center [485, 325] width 407 height 23
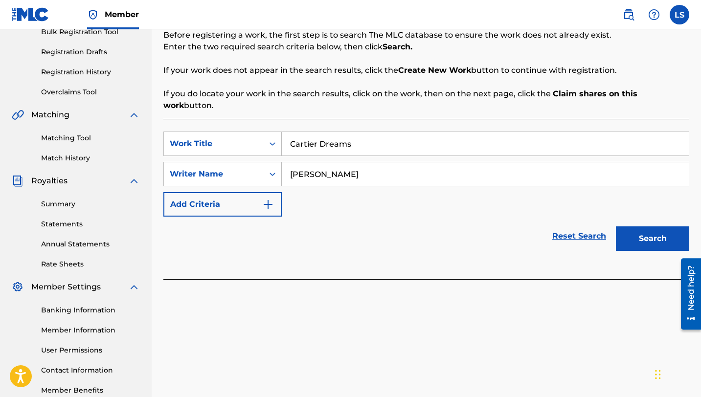
scroll to position [209, 0]
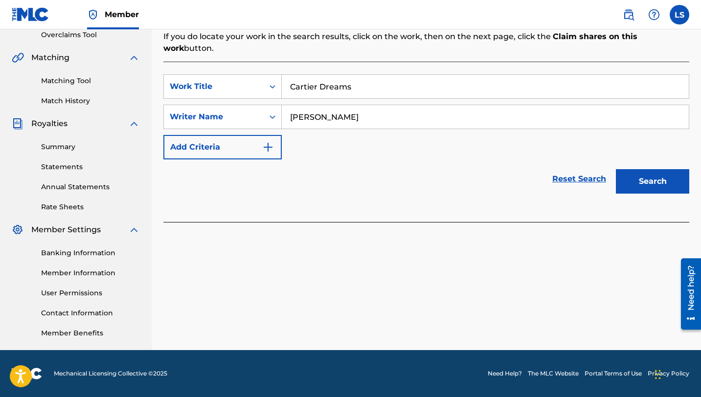
type input "[PERSON_NAME]"
click at [640, 170] on button "Search" at bounding box center [652, 181] width 73 height 24
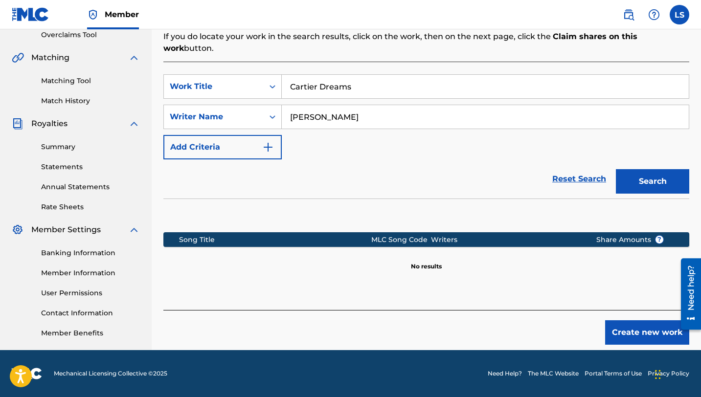
click at [635, 323] on button "Create new work" at bounding box center [647, 332] width 84 height 24
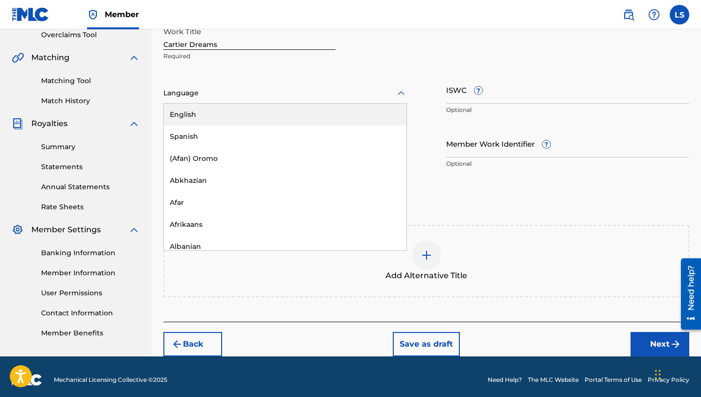
click at [200, 95] on div at bounding box center [285, 93] width 244 height 12
click at [198, 115] on div "English" at bounding box center [285, 115] width 243 height 22
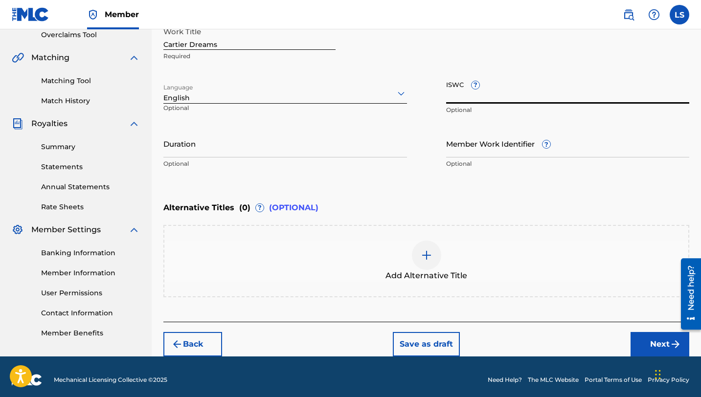
click at [481, 98] on input "ISWC ?" at bounding box center [568, 90] width 244 height 28
paste input "T3329911215"
type input "T3329911215"
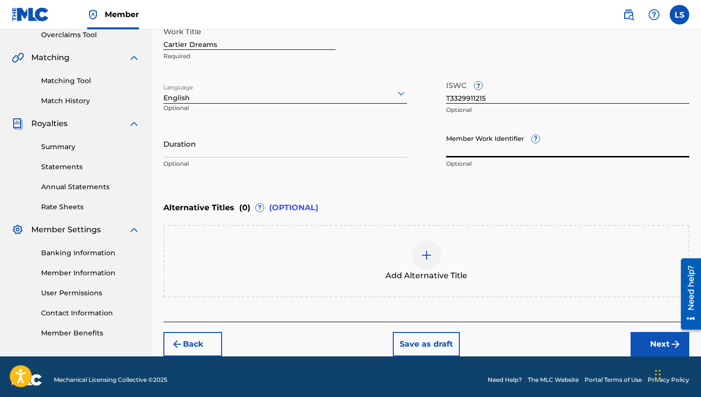
paste input "930512847"
type input "930512847"
click at [183, 156] on input "Duration" at bounding box center [285, 144] width 244 height 28
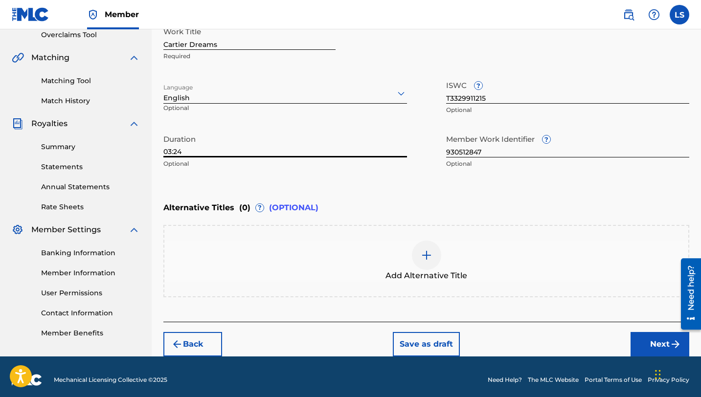
scroll to position [215, 0]
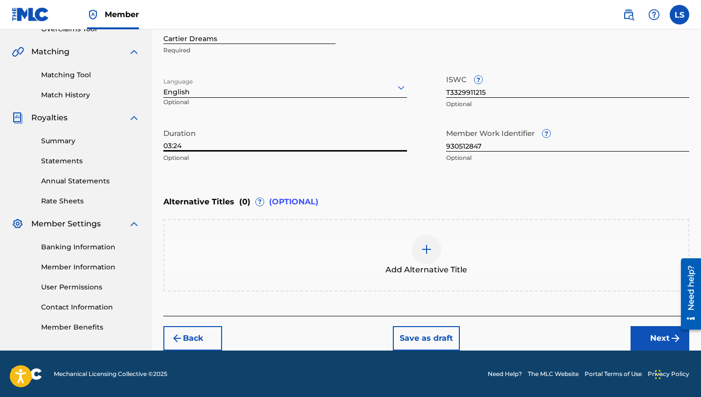
type input "03:24"
click at [645, 338] on button "Next" at bounding box center [659, 338] width 59 height 24
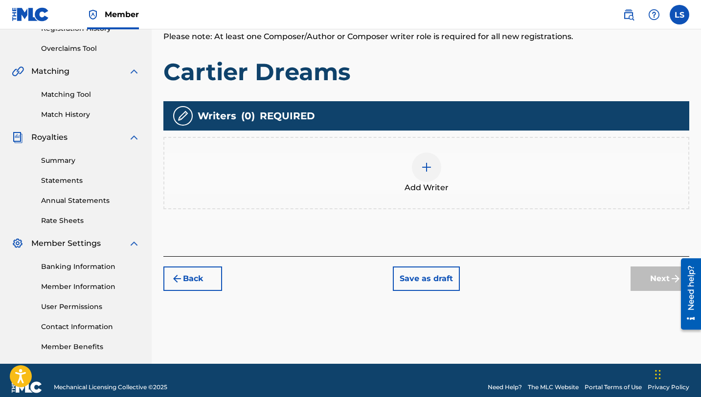
scroll to position [209, 0]
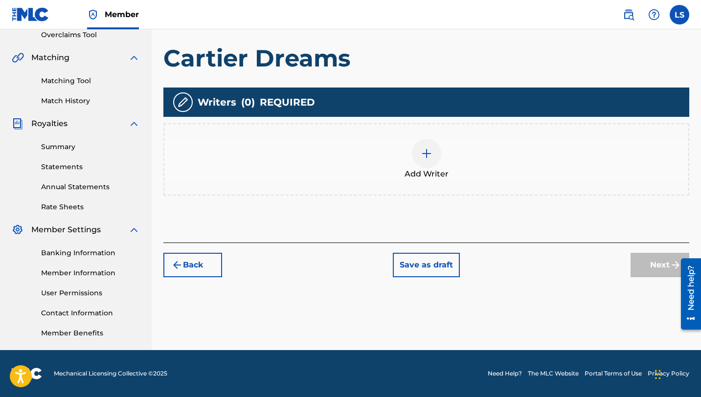
click at [429, 156] on img at bounding box center [427, 154] width 12 height 12
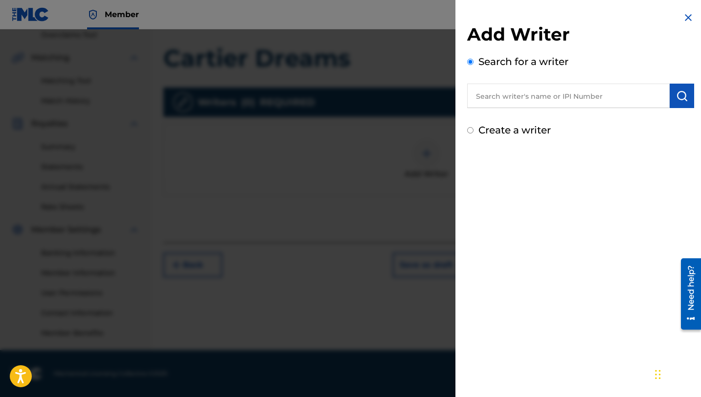
click at [502, 92] on input "text" at bounding box center [568, 96] width 202 height 24
click at [489, 118] on strong "lusilvio" at bounding box center [489, 117] width 29 height 9
type input "[PERSON_NAME]"
click at [677, 99] on img "submit" at bounding box center [682, 96] width 12 height 12
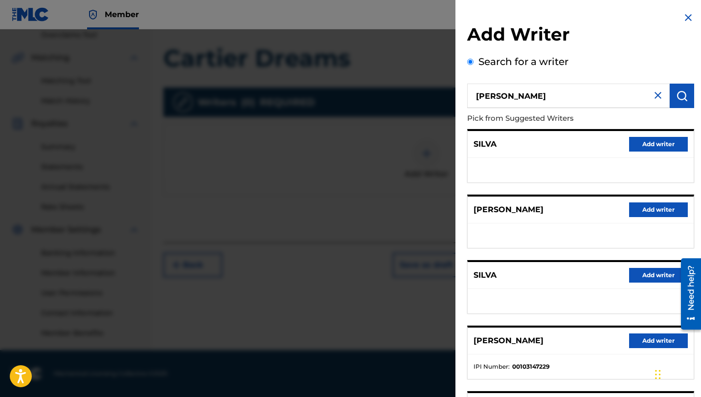
scroll to position [110, 0]
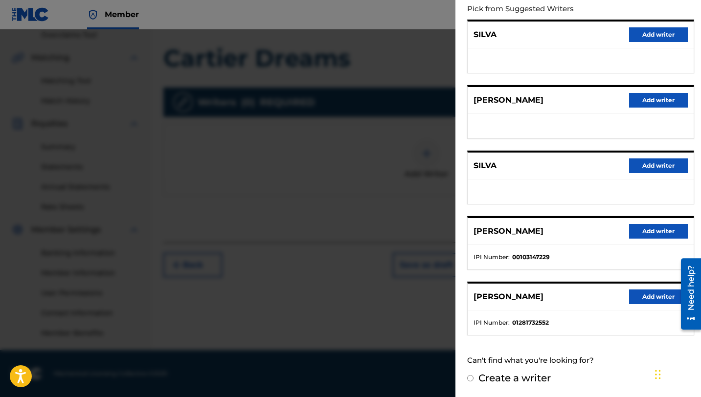
click at [663, 295] on button "Add writer" at bounding box center [658, 297] width 59 height 15
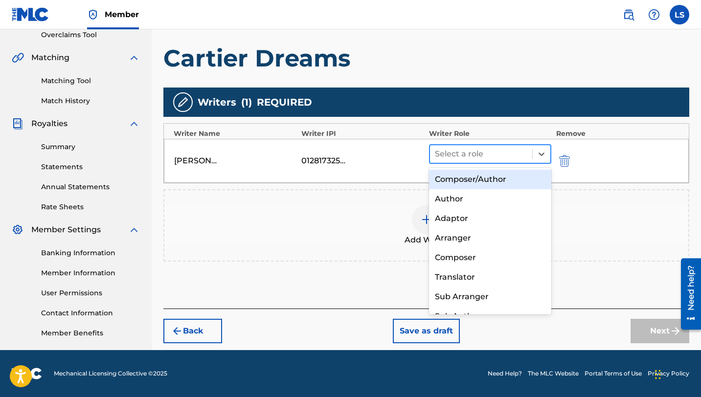
click at [471, 150] on div at bounding box center [481, 154] width 92 height 14
click at [472, 178] on div "Composer/Author" at bounding box center [490, 180] width 122 height 20
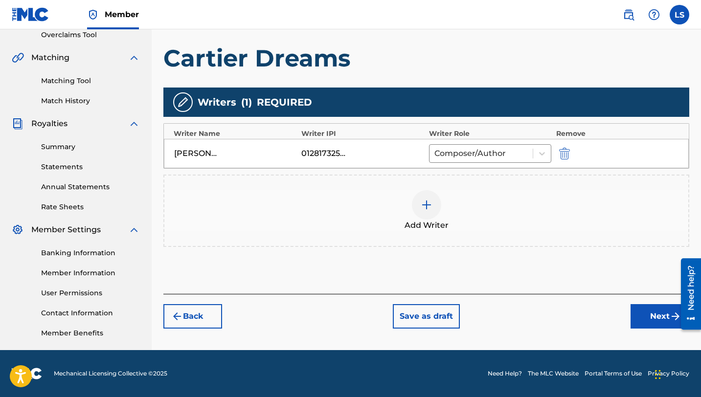
click at [656, 315] on button "Next" at bounding box center [659, 316] width 59 height 24
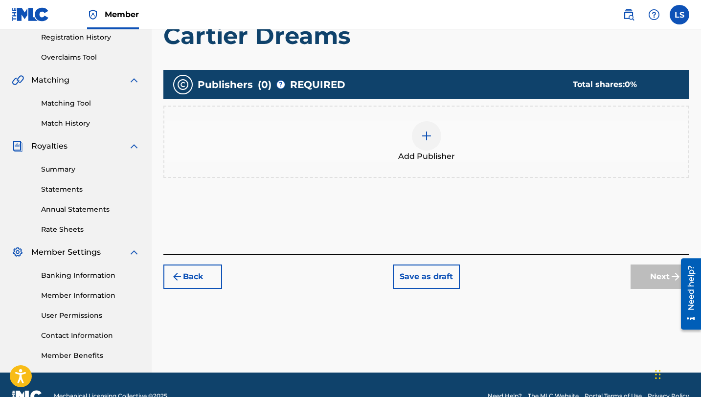
scroll to position [209, 0]
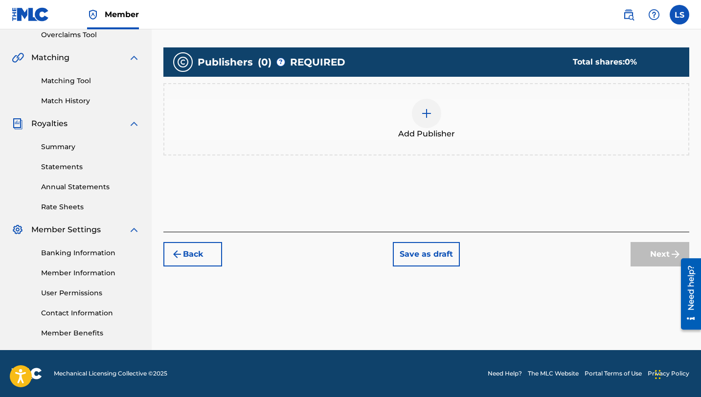
click at [424, 114] on img at bounding box center [427, 114] width 12 height 12
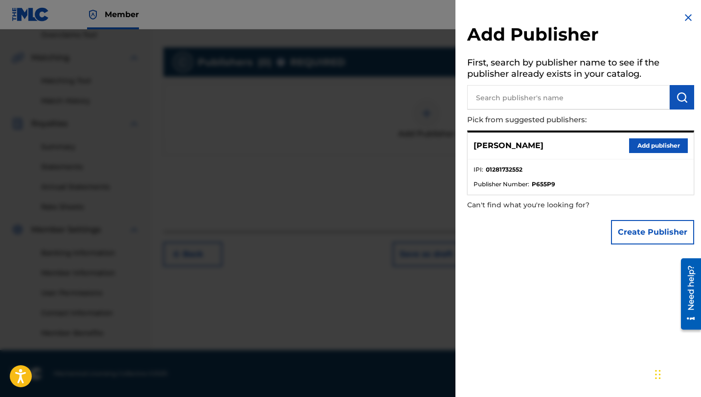
click at [663, 147] on button "Add publisher" at bounding box center [658, 145] width 59 height 15
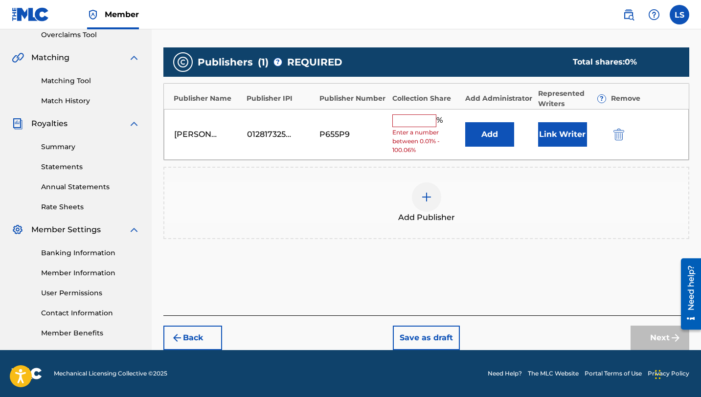
click at [432, 124] on input "text" at bounding box center [414, 120] width 44 height 13
type input "50"
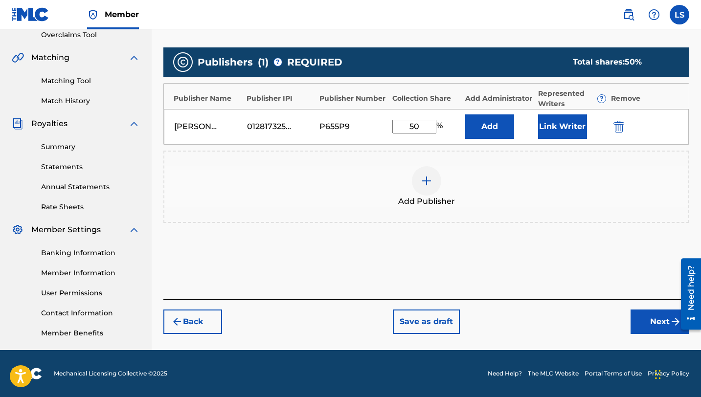
click at [482, 137] on button "Add" at bounding box center [489, 126] width 49 height 24
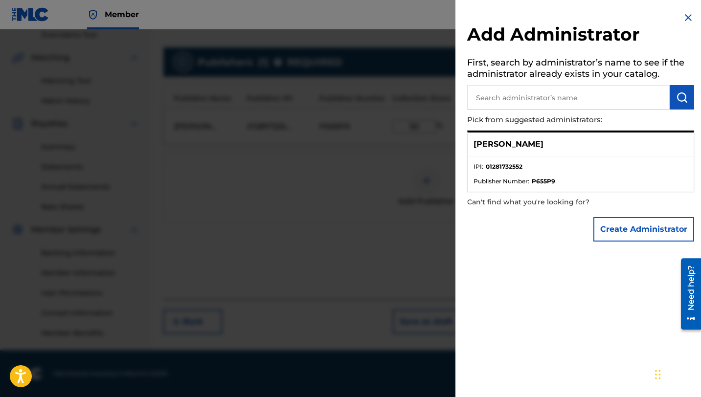
click at [532, 92] on input "text" at bounding box center [568, 97] width 202 height 24
click at [499, 144] on p "[PERSON_NAME]" at bounding box center [508, 144] width 70 height 12
click at [549, 133] on div "[PERSON_NAME]" at bounding box center [581, 145] width 226 height 24
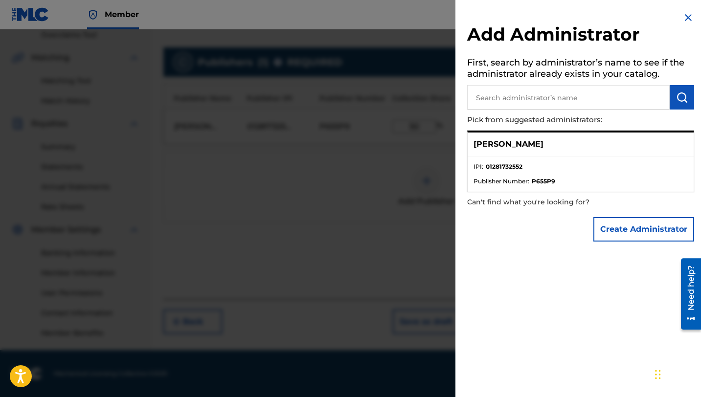
click at [538, 99] on input "text" at bounding box center [568, 97] width 202 height 24
type input "[PERSON_NAME]"
click at [687, 95] on button "submit" at bounding box center [682, 97] width 24 height 24
click at [531, 158] on ul "IPI : 01281732552 Publisher Number : P655P9" at bounding box center [581, 174] width 226 height 35
click at [632, 236] on button "Create Administrator" at bounding box center [643, 229] width 101 height 24
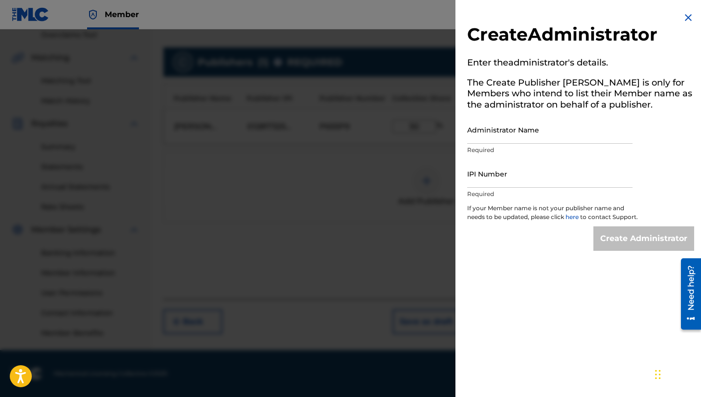
click at [517, 138] on input "Administrator Name" at bounding box center [549, 130] width 165 height 28
type input "[PERSON_NAME]"
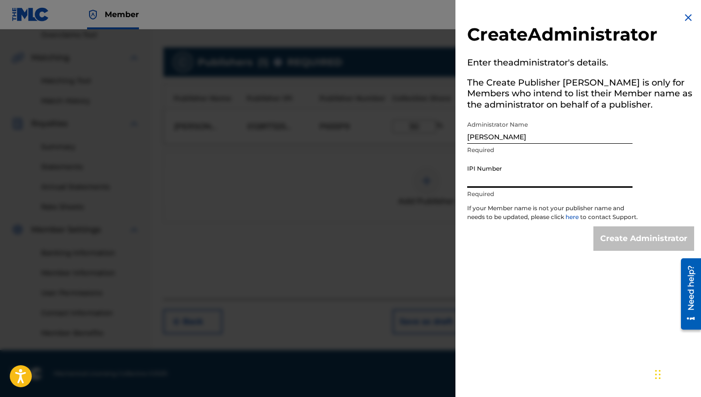
click at [511, 180] on input "IPI Number" at bounding box center [549, 174] width 165 height 28
type input "1281732552"
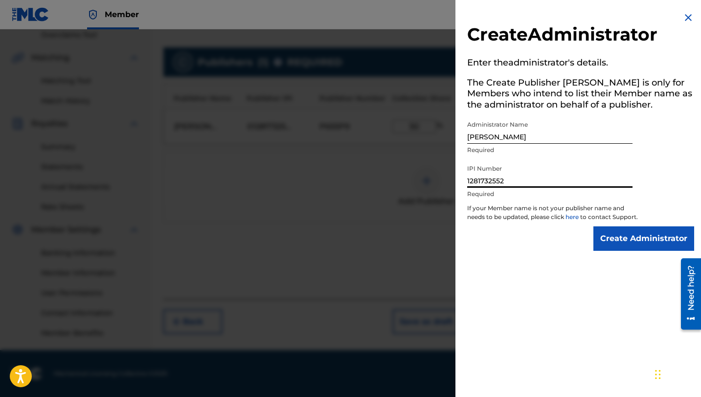
click at [628, 247] on input "Create Administrator" at bounding box center [643, 238] width 101 height 24
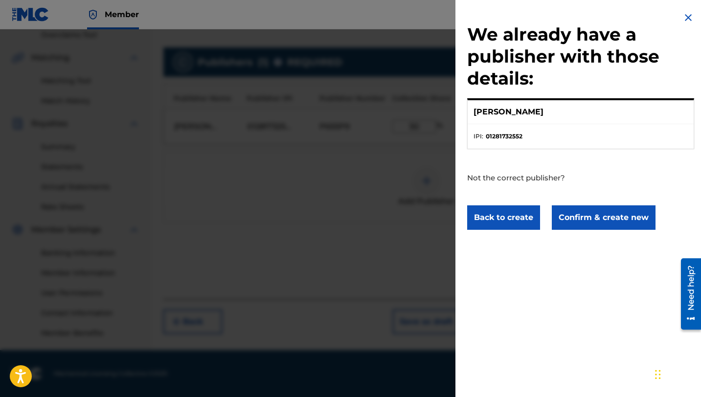
click at [544, 135] on li "IPI : 01281732552" at bounding box center [580, 136] width 214 height 9
click at [592, 222] on button "Confirm & create new" at bounding box center [604, 217] width 104 height 24
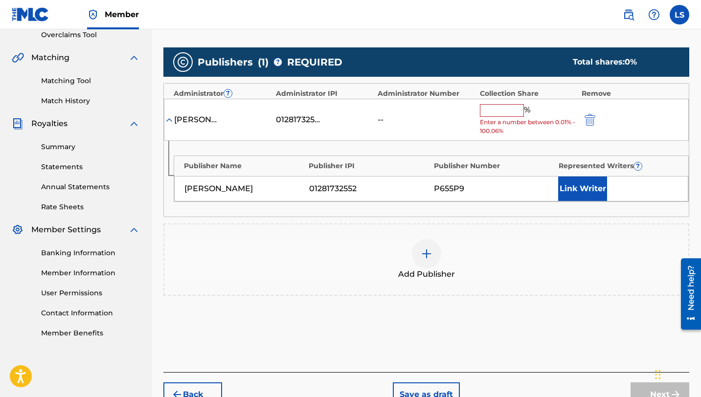
click at [496, 112] on input "text" at bounding box center [502, 110] width 44 height 13
type input "50"
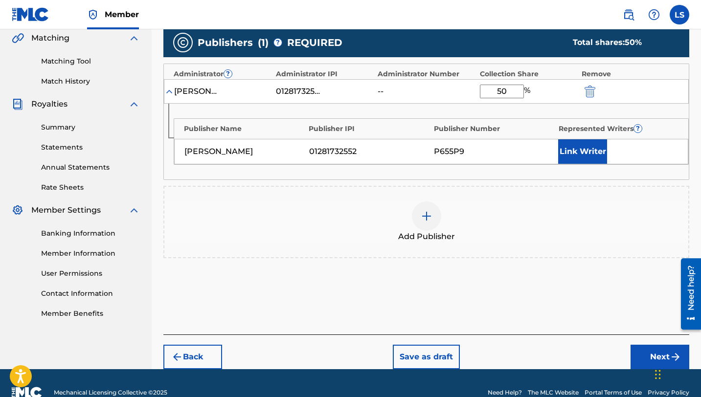
scroll to position [248, 0]
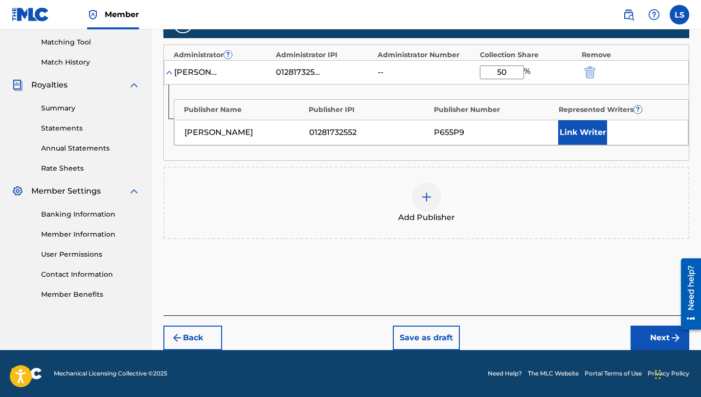
click at [564, 136] on button "Link Writer" at bounding box center [582, 132] width 49 height 24
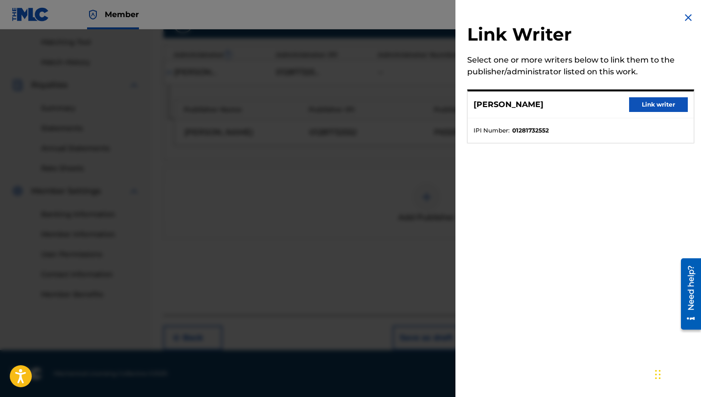
click at [655, 105] on button "Link writer" at bounding box center [658, 104] width 59 height 15
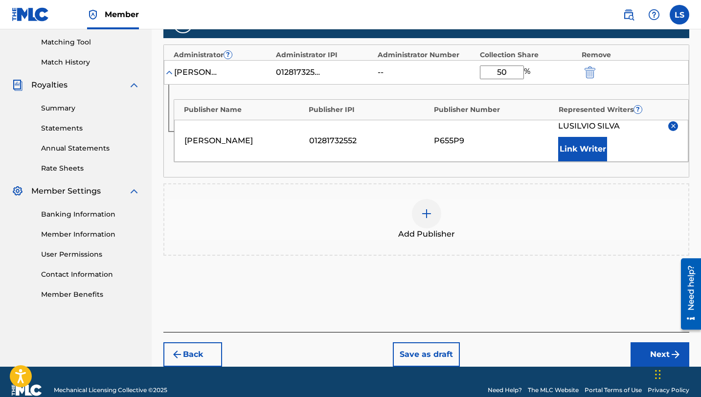
click at [645, 353] on button "Next" at bounding box center [659, 354] width 59 height 24
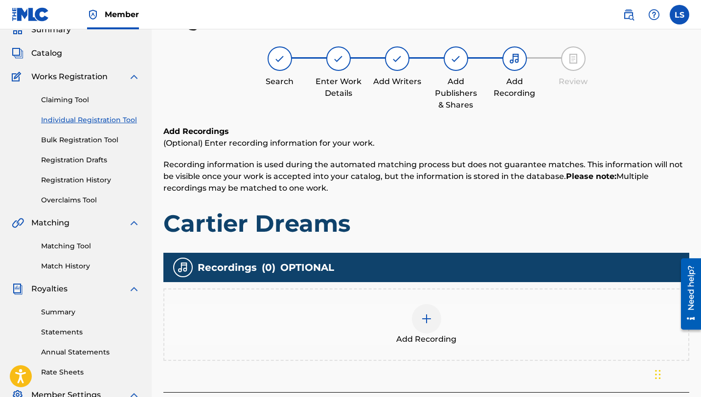
scroll to position [209, 0]
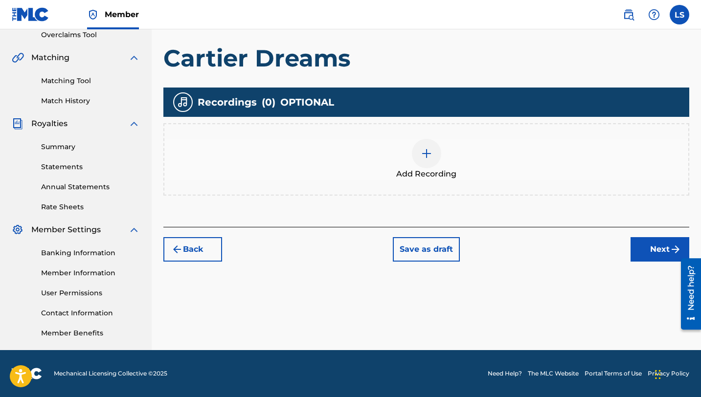
click at [426, 153] on img at bounding box center [427, 154] width 12 height 12
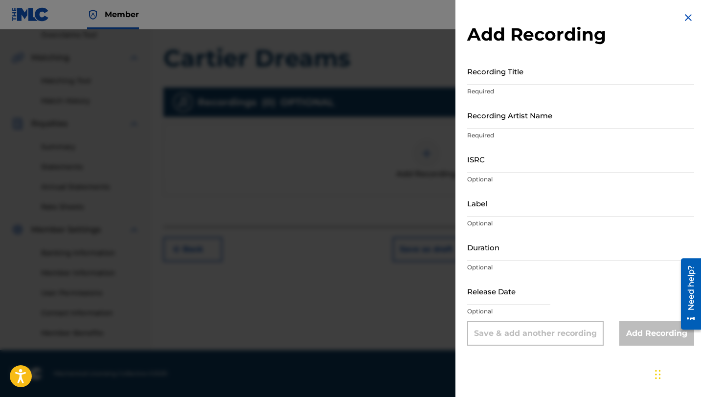
click at [495, 88] on p "Required" at bounding box center [580, 91] width 227 height 9
click at [494, 83] on input "Recording Title" at bounding box center [580, 71] width 227 height 28
type input "C"
click at [431, 126] on div at bounding box center [350, 227] width 701 height 397
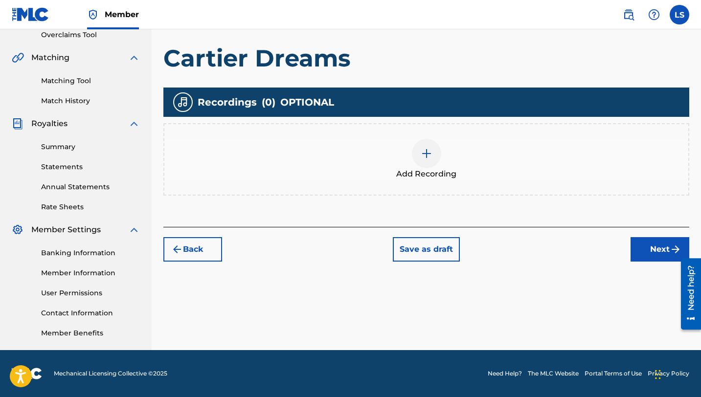
click at [209, 241] on button "Back" at bounding box center [192, 249] width 59 height 24
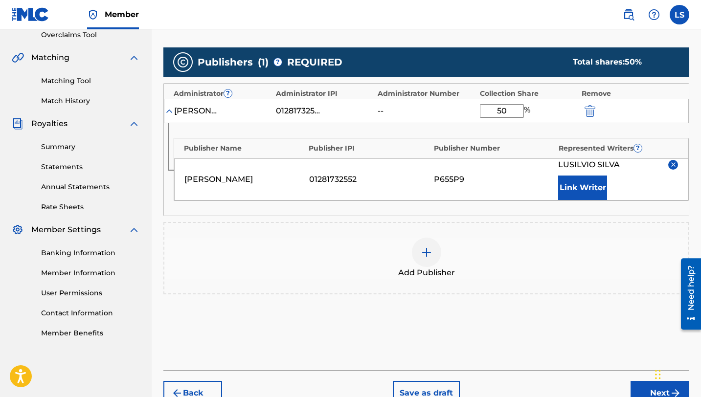
click at [577, 189] on button "Link Writer" at bounding box center [582, 188] width 49 height 24
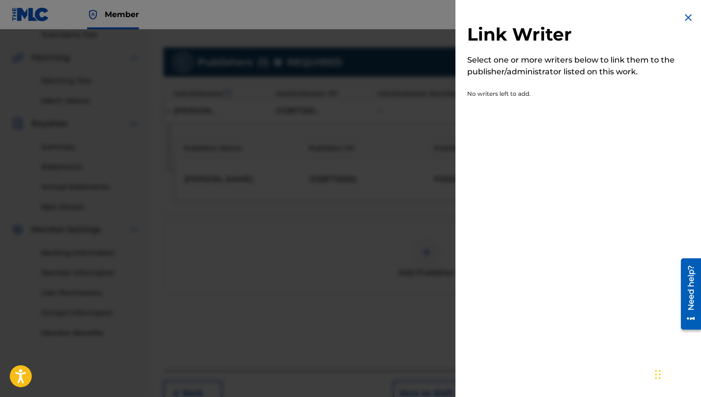
click at [682, 14] on img at bounding box center [688, 18] width 12 height 12
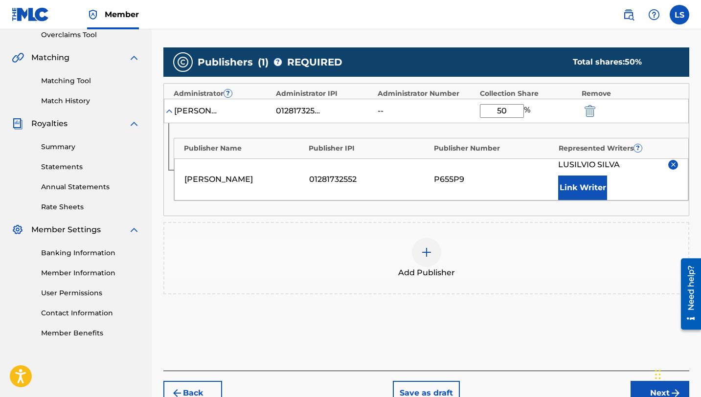
click at [674, 164] on img at bounding box center [673, 164] width 7 height 7
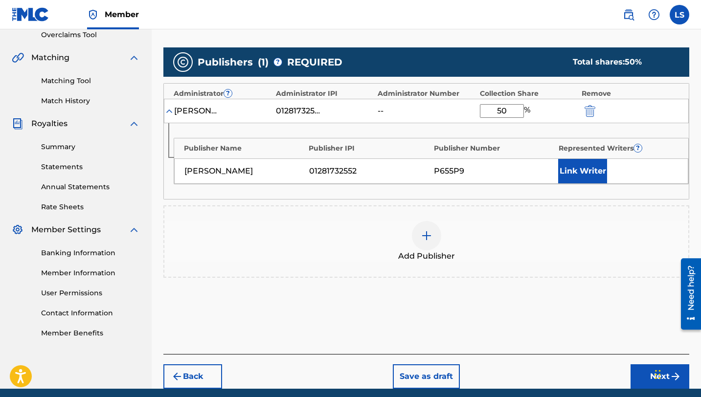
click at [595, 172] on button "Link Writer" at bounding box center [582, 171] width 49 height 24
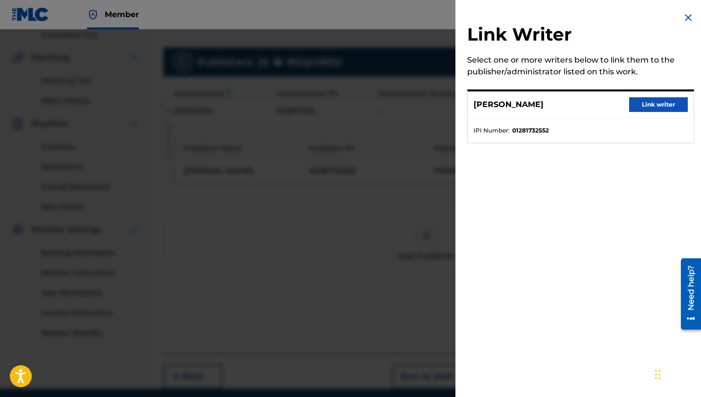
click at [682, 15] on img at bounding box center [688, 18] width 12 height 12
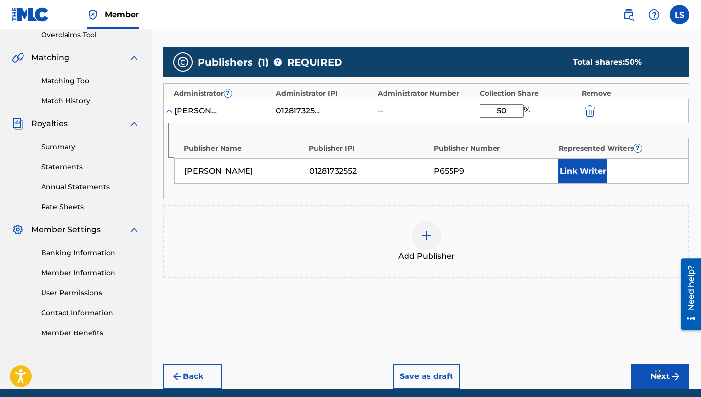
click at [179, 375] on img "submit" at bounding box center [177, 377] width 12 height 12
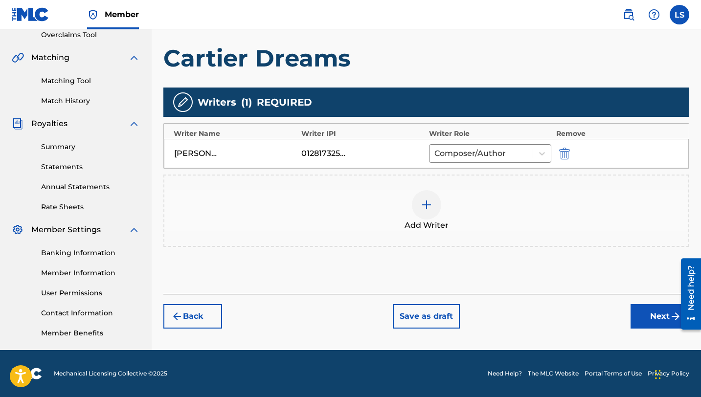
click at [566, 149] on img "submit" at bounding box center [564, 154] width 11 height 12
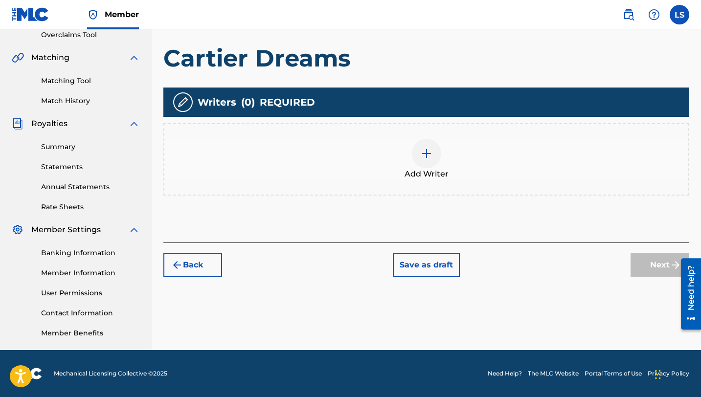
click at [421, 150] on img at bounding box center [427, 154] width 12 height 12
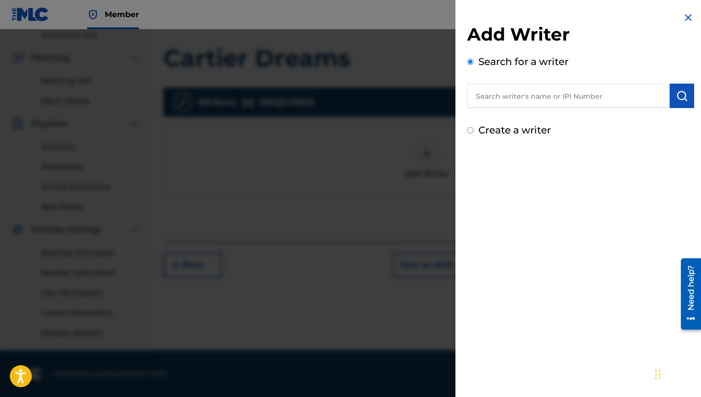
click at [525, 93] on input "text" at bounding box center [568, 96] width 202 height 24
type input "[PERSON_NAME]"
click at [685, 96] on button "submit" at bounding box center [682, 96] width 24 height 24
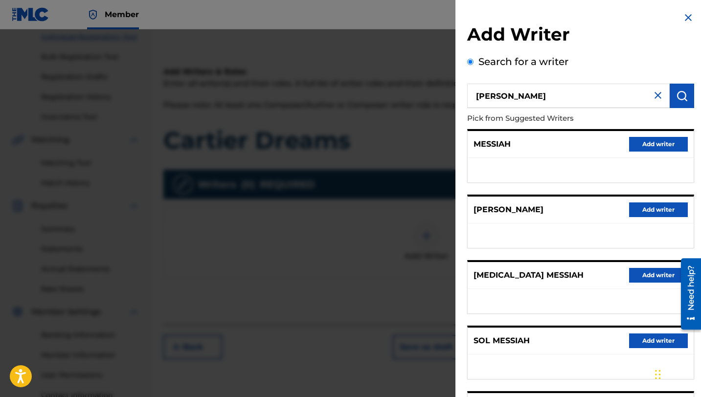
scroll to position [125, 0]
click at [635, 59] on div "Search for a writer [PERSON_NAME] Pick from Suggested Writers MESSIAH Add write…" at bounding box center [580, 267] width 227 height 426
click at [688, 15] on img at bounding box center [688, 18] width 12 height 12
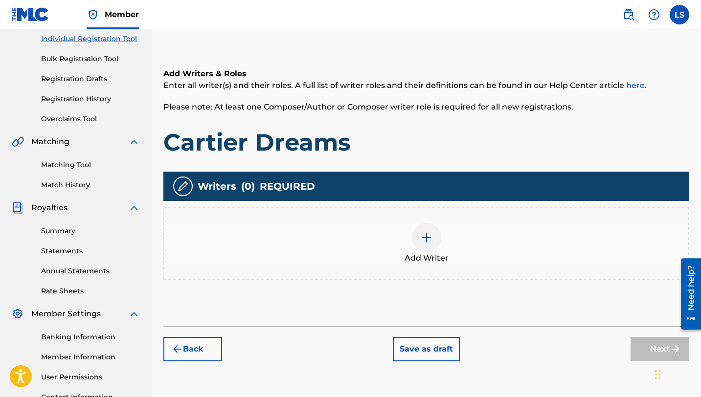
click at [431, 246] on div at bounding box center [426, 237] width 29 height 29
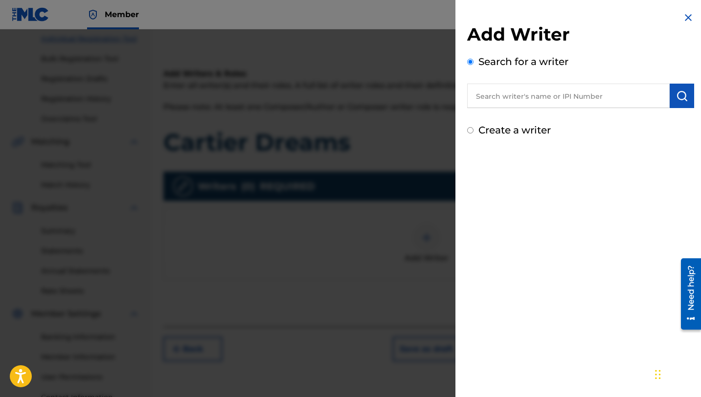
click at [487, 130] on label "Create a writer" at bounding box center [514, 130] width 72 height 12
radio input "true"
click at [473, 130] on input "Create a writer" at bounding box center [470, 130] width 6 height 6
radio input "false"
radio input "true"
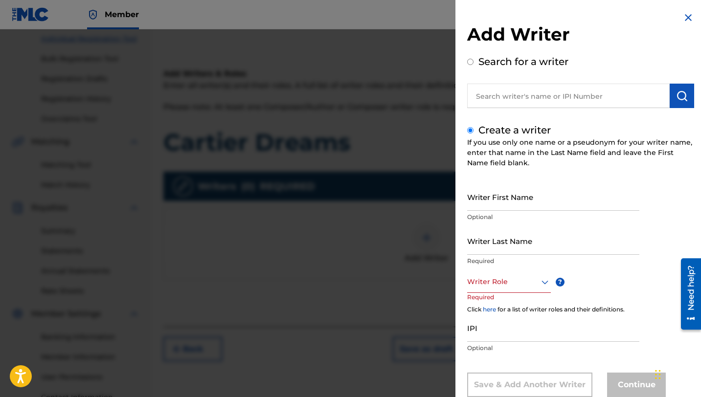
click at [498, 204] on input "Writer First Name" at bounding box center [553, 197] width 172 height 28
type input "[DEMOGRAPHIC_DATA]"
click at [492, 245] on input "Writer Last Name" at bounding box center [553, 241] width 172 height 28
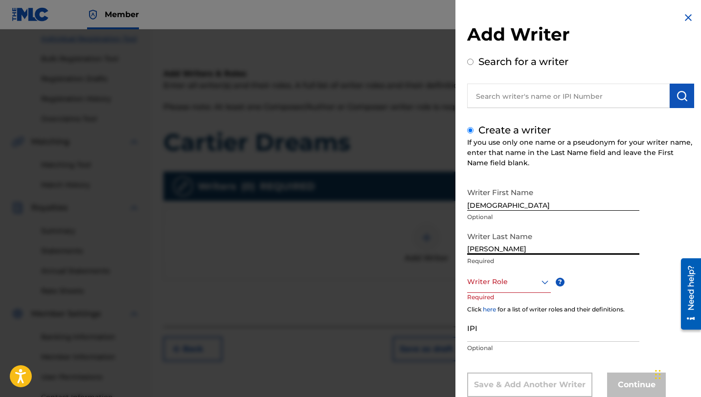
scroll to position [119, 0]
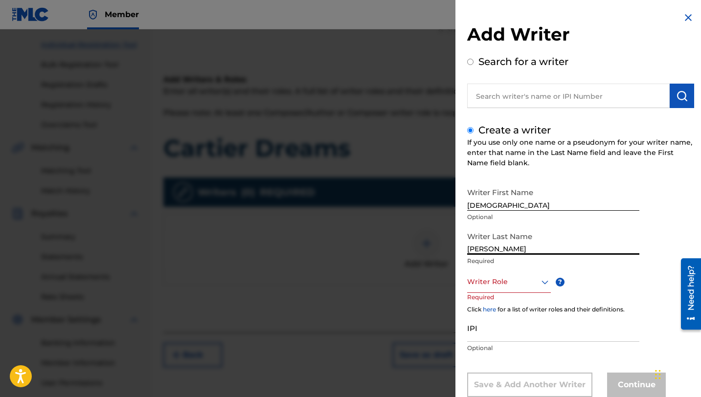
type input "[PERSON_NAME]"
click at [528, 287] on div "Writer Role" at bounding box center [509, 282] width 84 height 22
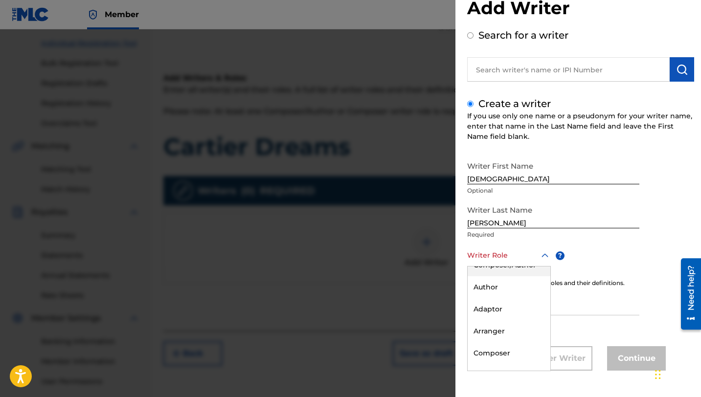
scroll to position [0, 0]
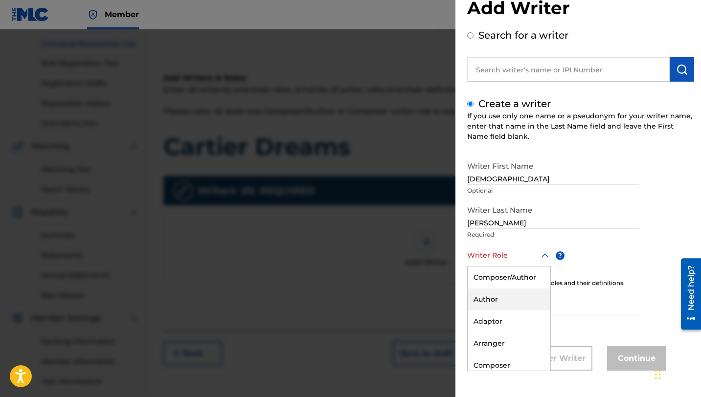
click at [486, 297] on div "Author" at bounding box center [509, 300] width 83 height 22
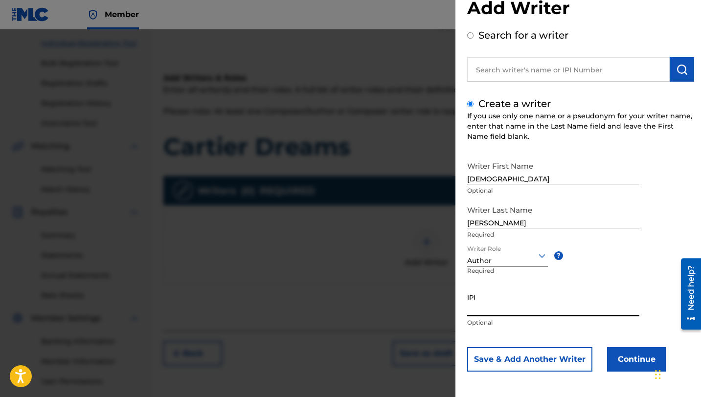
click at [483, 309] on input "IPI" at bounding box center [553, 303] width 172 height 28
click at [622, 359] on button "Continue" at bounding box center [636, 359] width 59 height 24
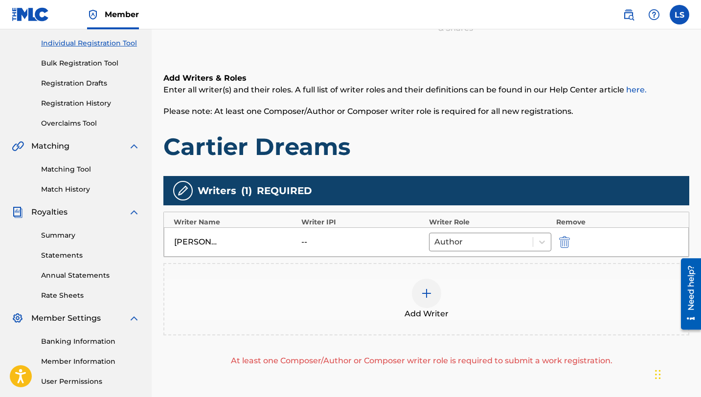
click at [426, 297] on img at bounding box center [427, 294] width 12 height 12
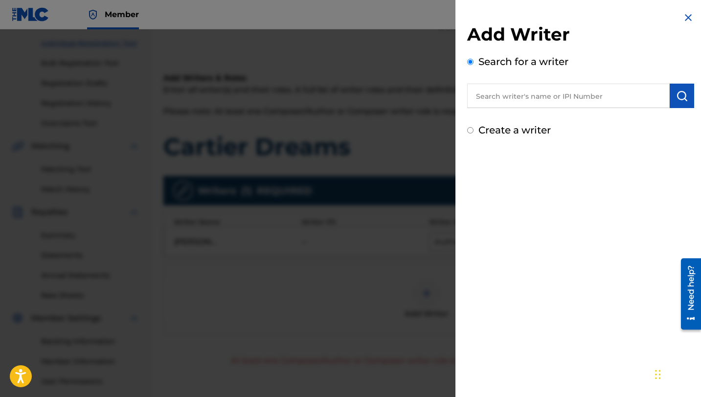
click at [547, 93] on input "text" at bounding box center [568, 96] width 202 height 24
click at [500, 117] on span "[PERSON_NAME]" at bounding box center [531, 117] width 68 height 9
type input "[PERSON_NAME]"
click at [683, 99] on img "submit" at bounding box center [682, 96] width 12 height 12
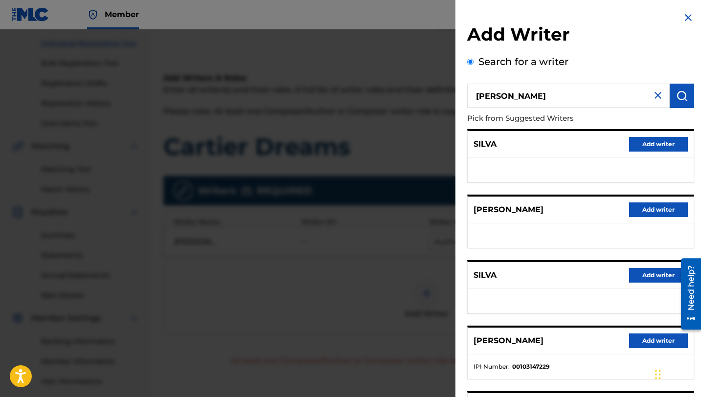
scroll to position [110, 0]
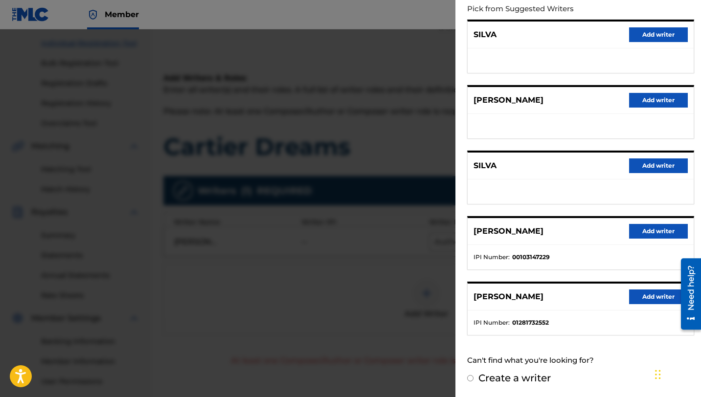
click at [639, 298] on button "Add writer" at bounding box center [658, 297] width 59 height 15
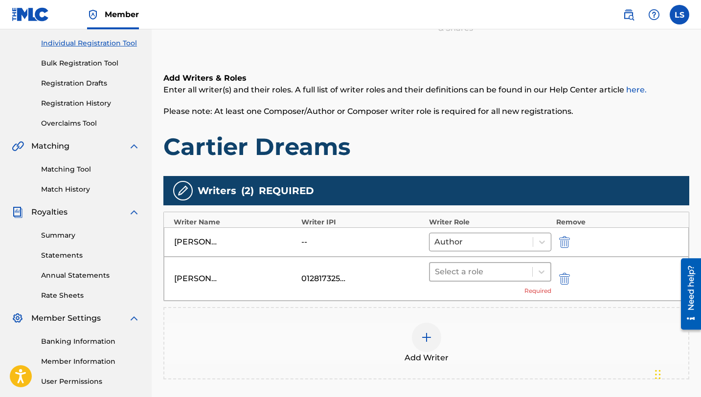
click at [476, 273] on div at bounding box center [481, 272] width 92 height 14
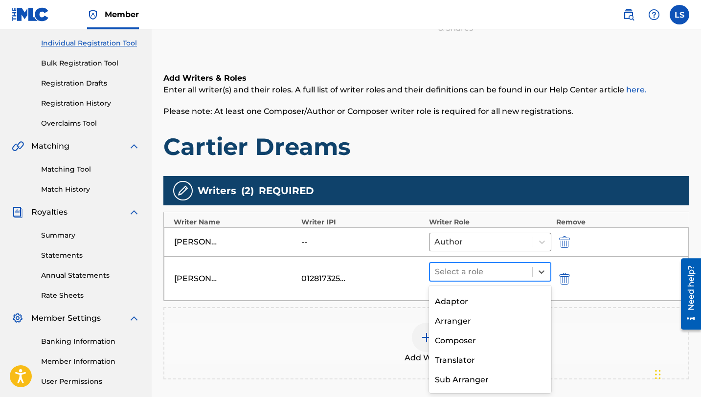
scroll to position [52, 0]
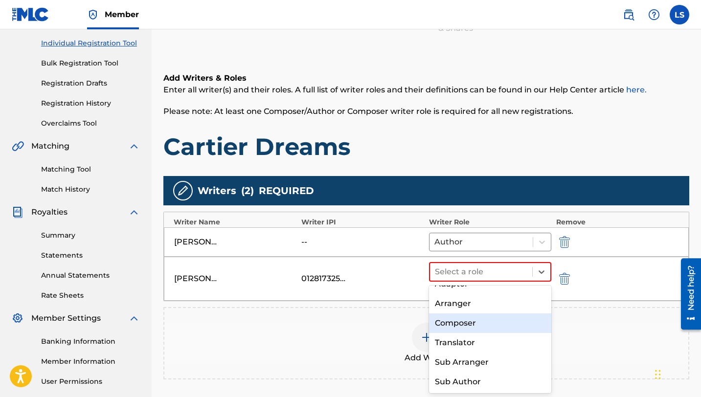
click at [466, 323] on div "Composer" at bounding box center [490, 324] width 122 height 20
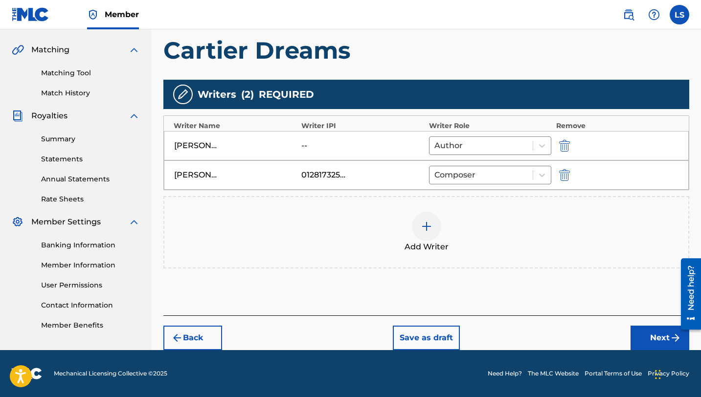
click at [643, 336] on button "Next" at bounding box center [659, 338] width 59 height 24
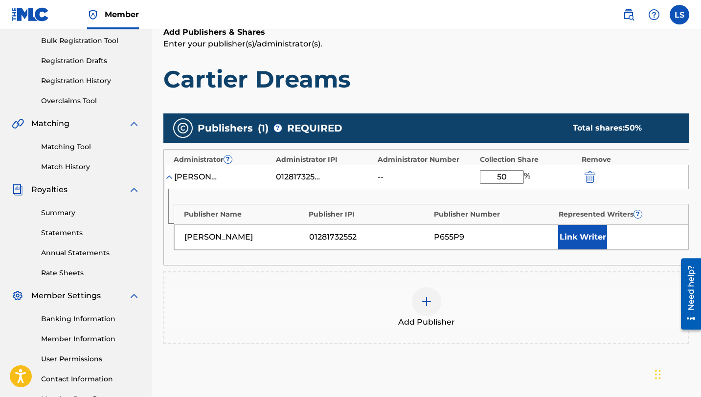
scroll to position [144, 0]
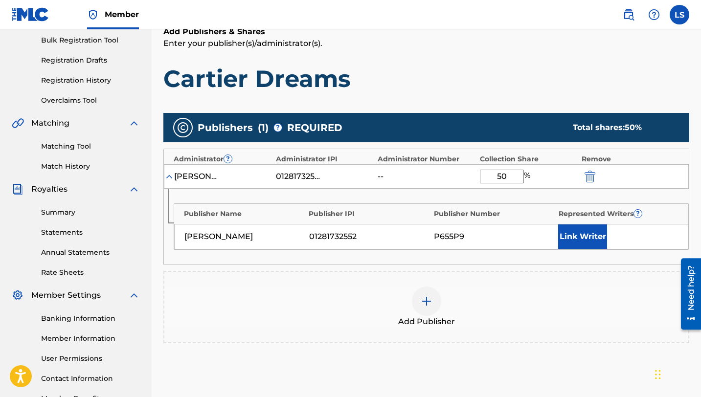
click at [580, 235] on button "Link Writer" at bounding box center [582, 236] width 49 height 24
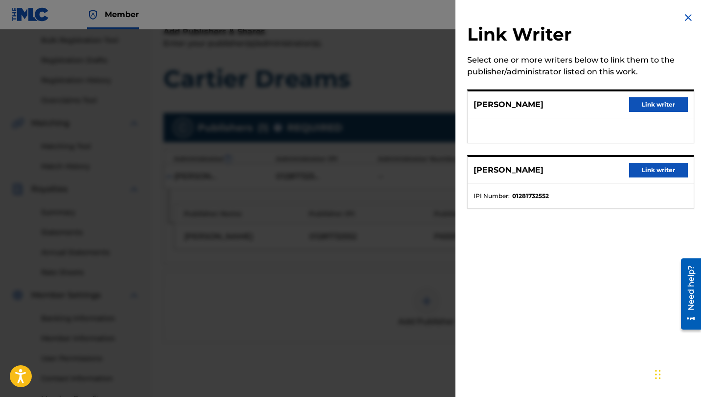
click at [649, 104] on button "Link writer" at bounding box center [658, 104] width 59 height 15
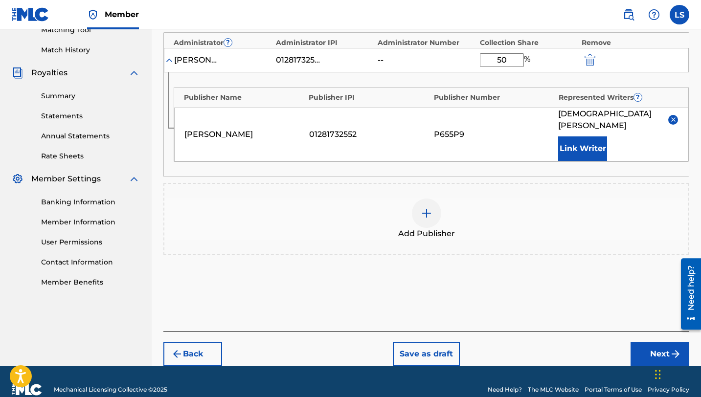
scroll to position [265, 0]
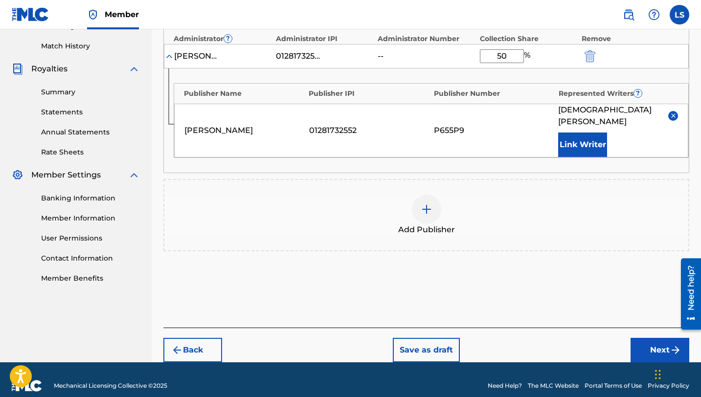
click at [654, 338] on button "Next" at bounding box center [659, 350] width 59 height 24
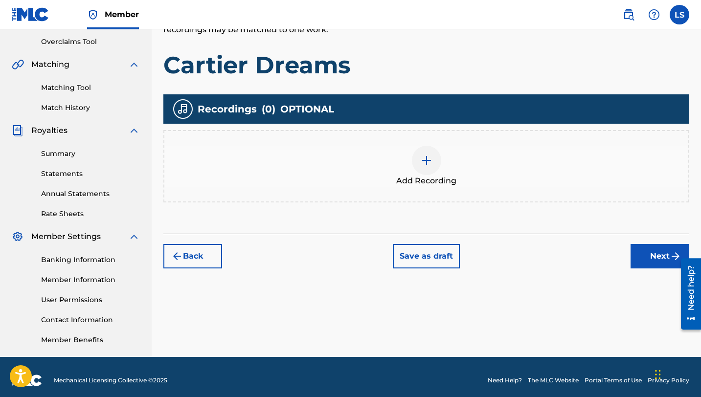
scroll to position [209, 0]
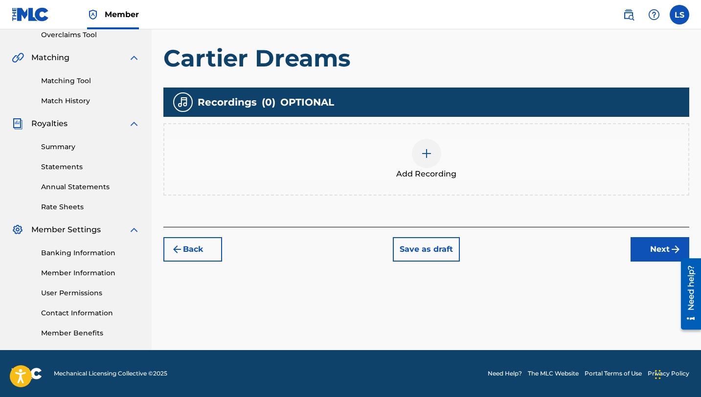
click at [419, 141] on div at bounding box center [426, 153] width 29 height 29
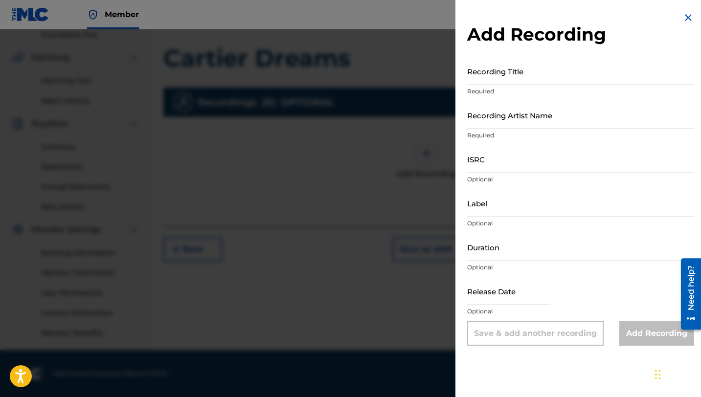
click at [511, 79] on input "Recording Title" at bounding box center [580, 71] width 227 height 28
type input "Cartier Dreams"
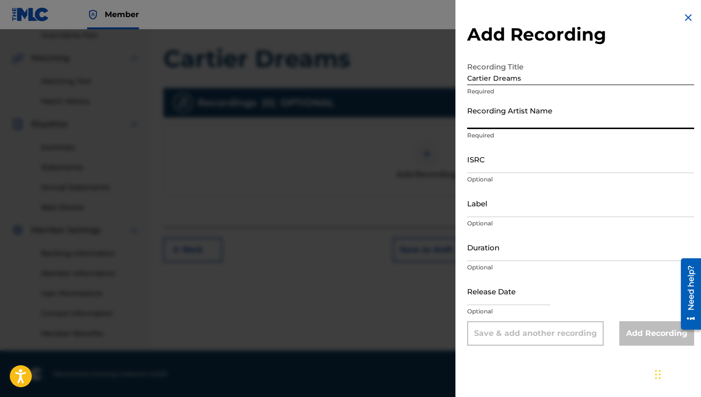
click at [499, 120] on input "Recording Artist Name" at bounding box center [580, 115] width 227 height 28
type input "[PERSON_NAME]"
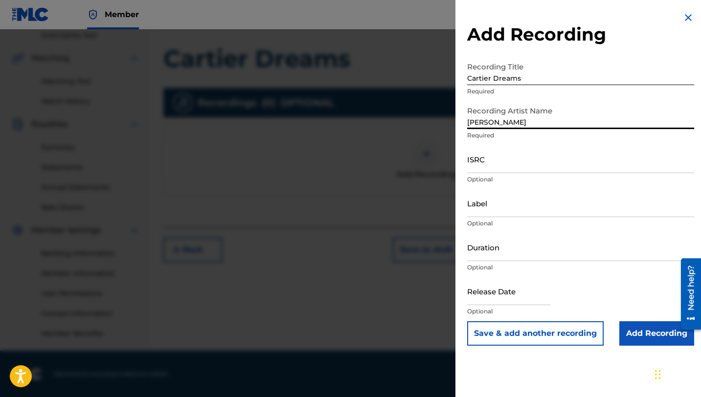
click at [504, 163] on input "ISRC" at bounding box center [580, 159] width 227 height 28
paste input "QZTAZ2512206"
type input "QZTAZ2512206"
click at [493, 209] on input "Label" at bounding box center [580, 203] width 227 height 28
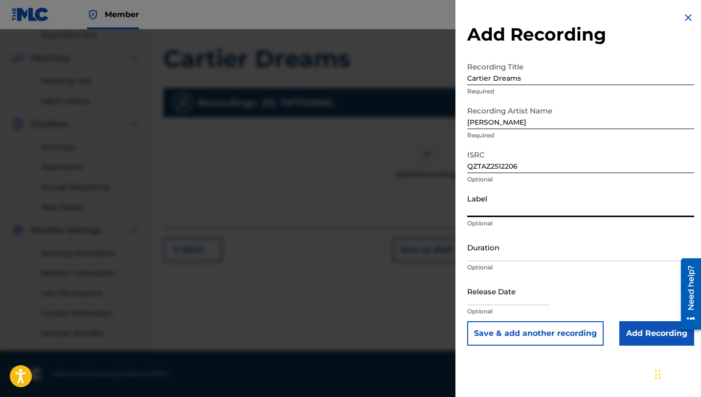
type input "[PERSON_NAME] DELIVERY INC"
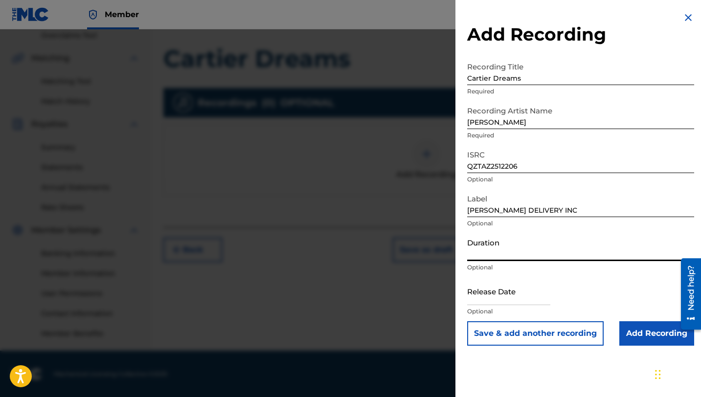
click at [495, 260] on input "Duration" at bounding box center [580, 247] width 227 height 28
type input "03:24"
click at [482, 296] on input "text" at bounding box center [508, 291] width 83 height 28
select select "7"
select select "2025"
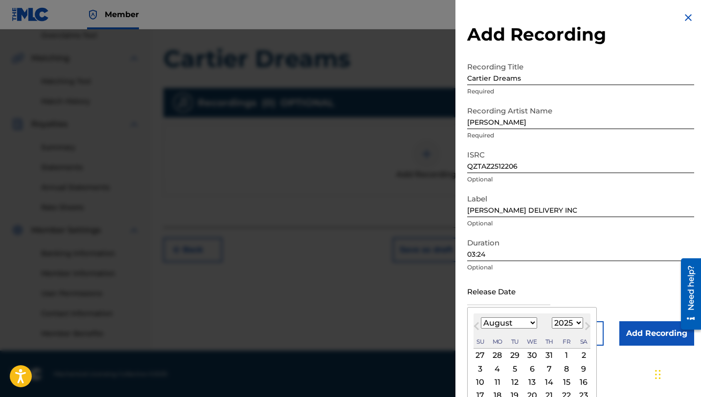
click at [623, 269] on p "Optional" at bounding box center [580, 267] width 227 height 9
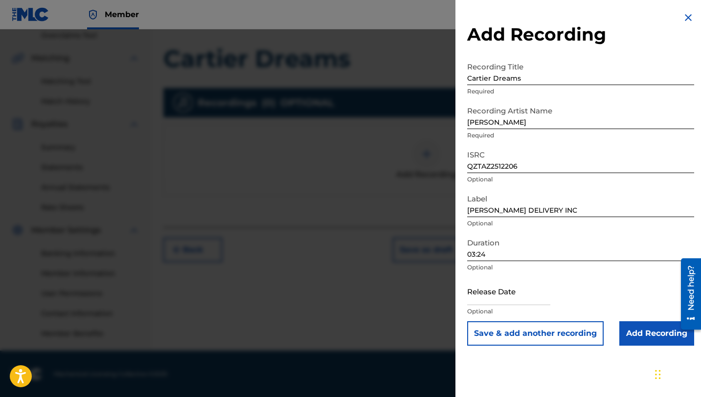
click at [491, 294] on input "text" at bounding box center [508, 291] width 83 height 28
select select "7"
select select "2025"
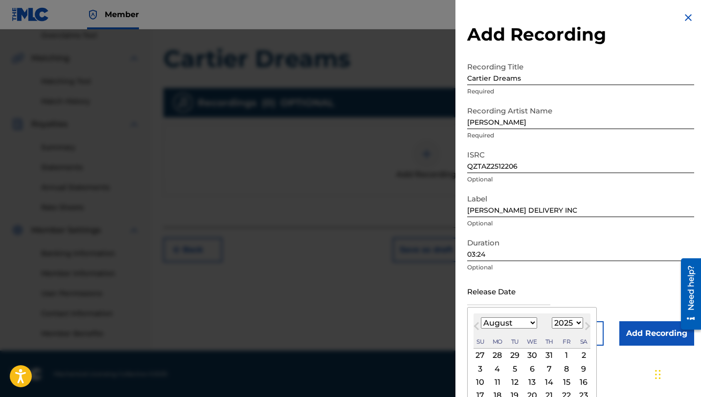
click at [508, 320] on select "January February March April May June July August September October November De…" at bounding box center [509, 322] width 56 height 11
select select "5"
click at [481, 317] on select "January February March April May June July August September October November De…" at bounding box center [509, 322] width 56 height 11
click at [549, 355] on div "5" at bounding box center [549, 356] width 12 height 12
type input "[DATE]"
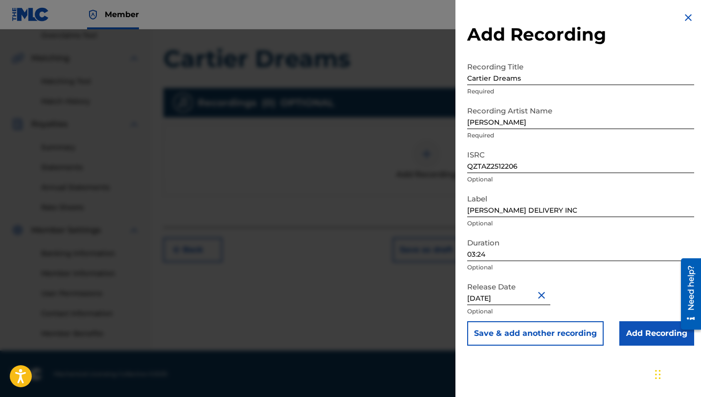
click at [631, 336] on input "Add Recording" at bounding box center [656, 333] width 75 height 24
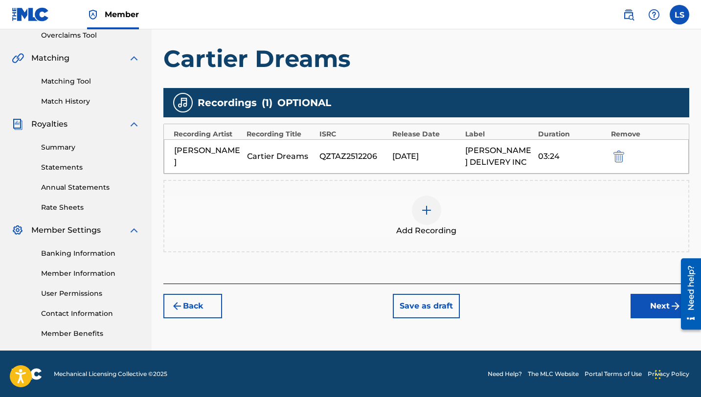
click at [658, 304] on button "Next" at bounding box center [659, 306] width 59 height 24
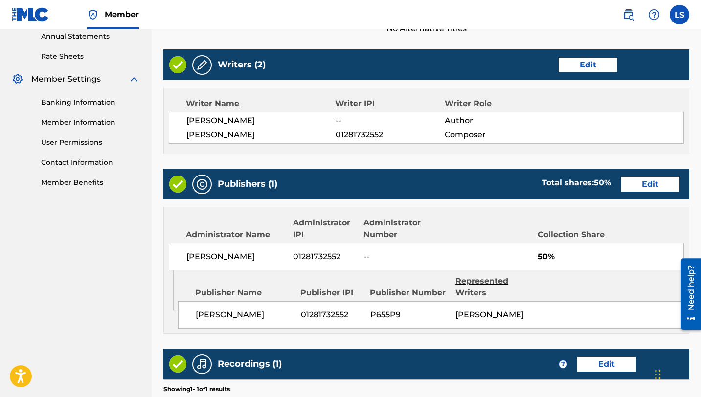
scroll to position [500, 0]
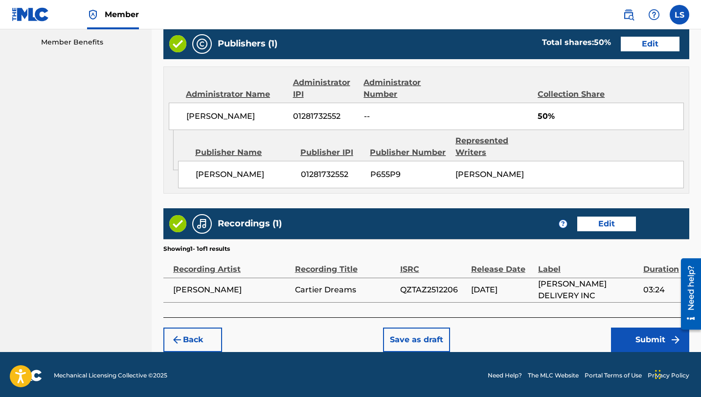
click at [640, 337] on button "Submit" at bounding box center [650, 340] width 78 height 24
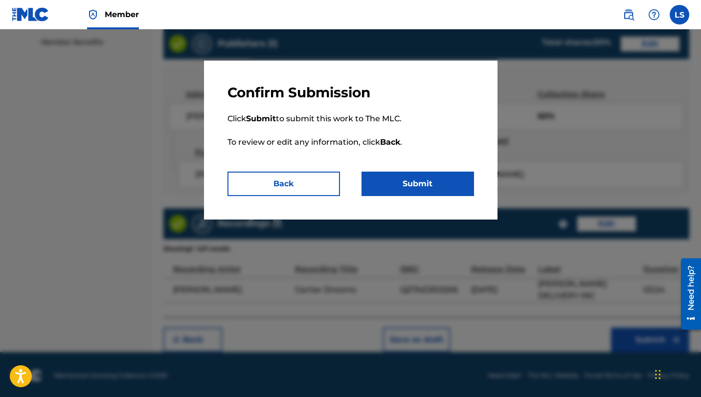
click at [417, 184] on button "Submit" at bounding box center [417, 184] width 112 height 24
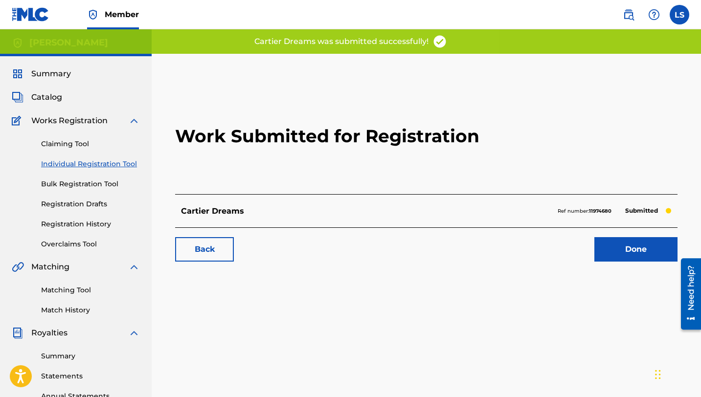
click at [639, 243] on link "Done" at bounding box center [635, 249] width 83 height 24
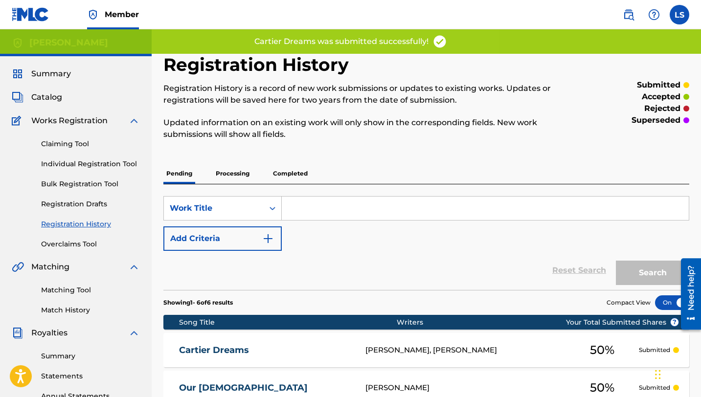
click at [68, 165] on link "Individual Registration Tool" at bounding box center [90, 164] width 99 height 10
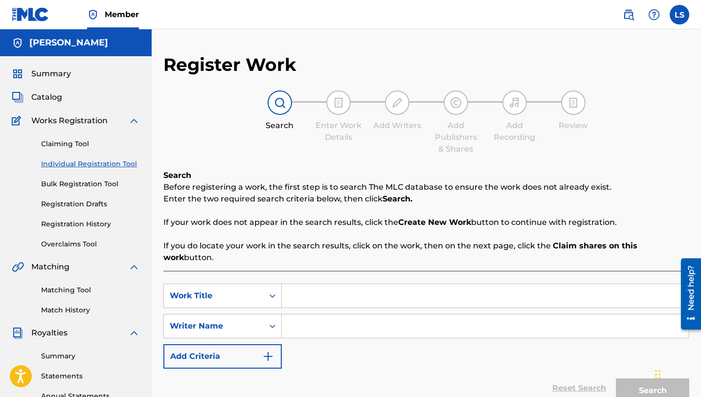
click at [309, 284] on input "Search Form" at bounding box center [485, 295] width 407 height 23
type input "[DEMOGRAPHIC_DATA] Mas Menjor"
click at [306, 314] on input "Search Form" at bounding box center [485, 325] width 407 height 23
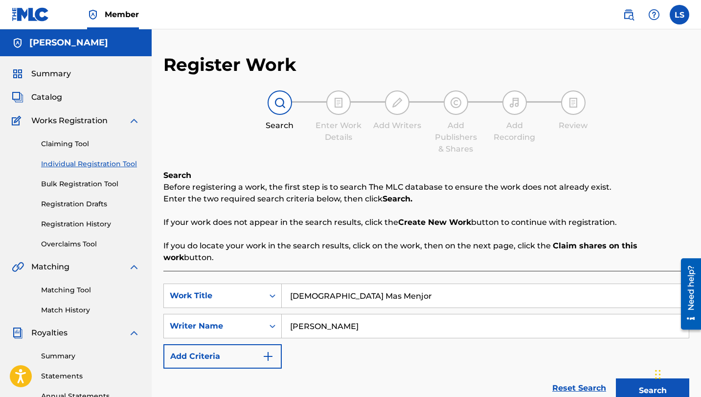
click at [323, 316] on input "[PERSON_NAME]" at bounding box center [485, 325] width 407 height 23
click at [324, 316] on input "[PERSON_NAME]" at bounding box center [485, 325] width 407 height 23
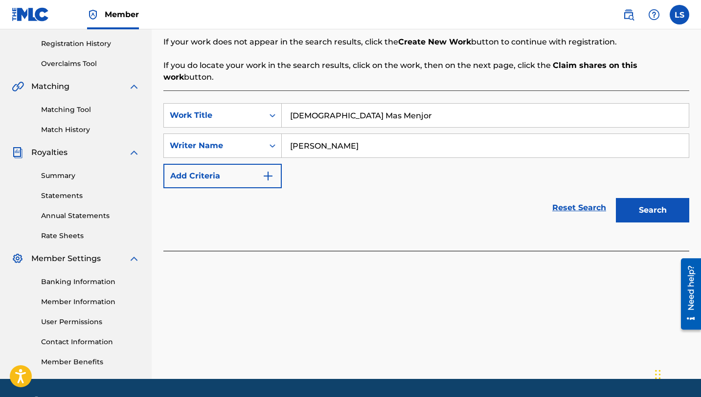
scroll to position [183, 0]
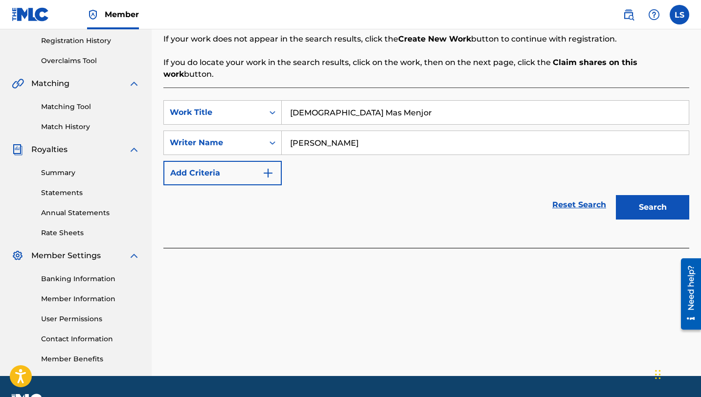
type input "[PERSON_NAME]"
click at [629, 201] on button "Search" at bounding box center [652, 207] width 73 height 24
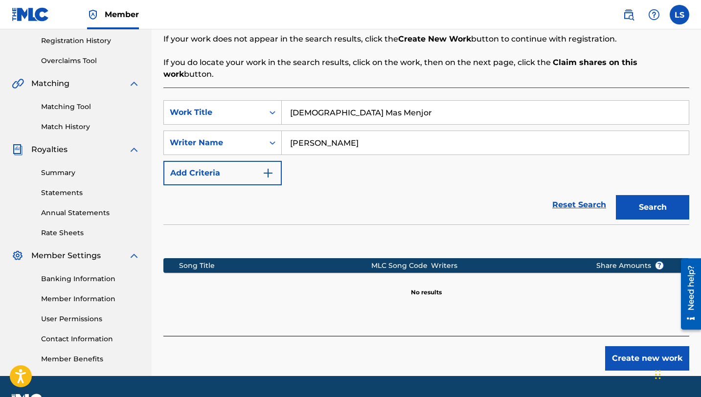
click at [621, 346] on button "Create new work" at bounding box center [647, 358] width 84 height 24
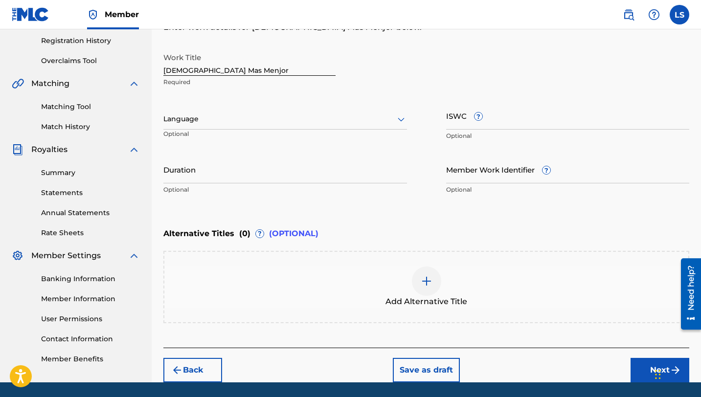
click at [324, 121] on div at bounding box center [285, 119] width 244 height 12
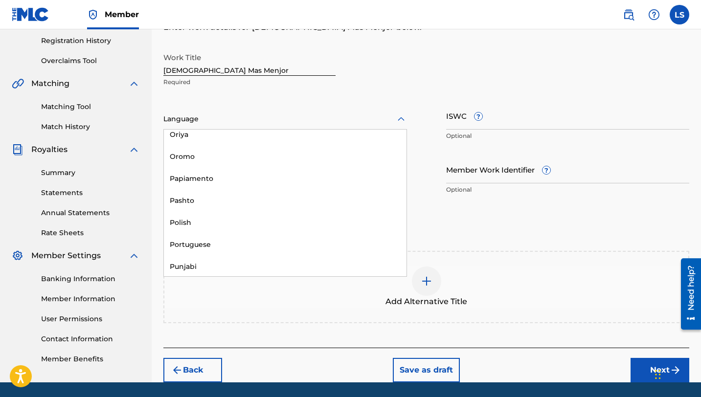
scroll to position [1944, 0]
click at [197, 241] on div "Portuguese" at bounding box center [285, 244] width 243 height 22
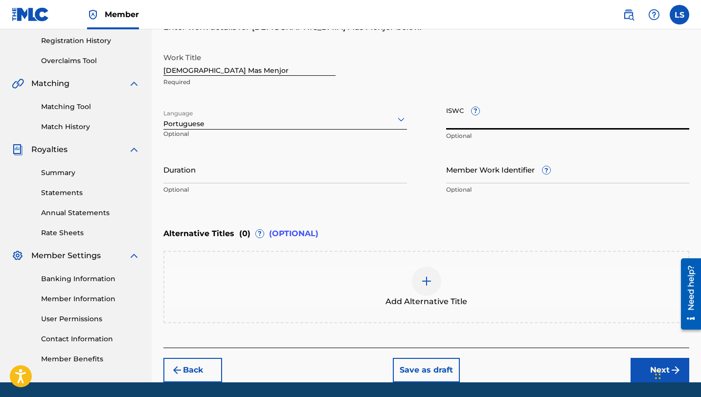
paste input "T3329909657"
type input "T3329909657"
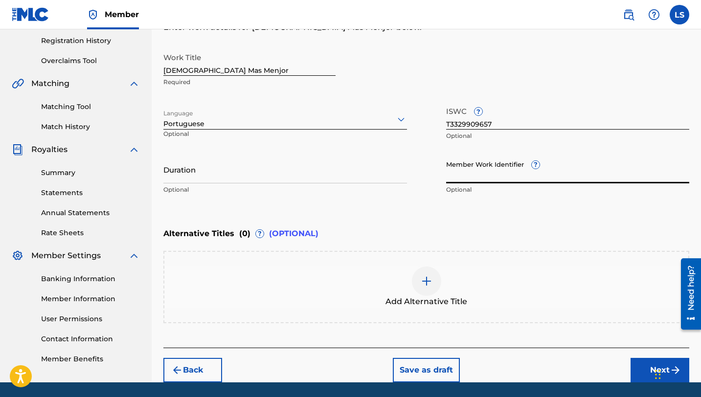
paste input "930512892"
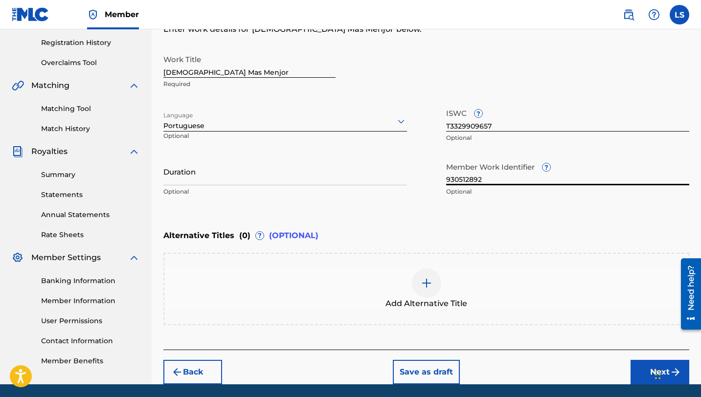
type input "930512892"
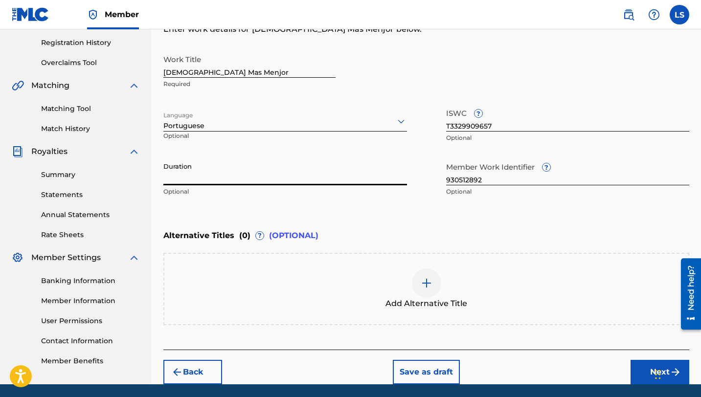
click at [187, 178] on input "Duration" at bounding box center [285, 171] width 244 height 28
type input "02:26"
click at [651, 372] on button "Next" at bounding box center [659, 372] width 59 height 24
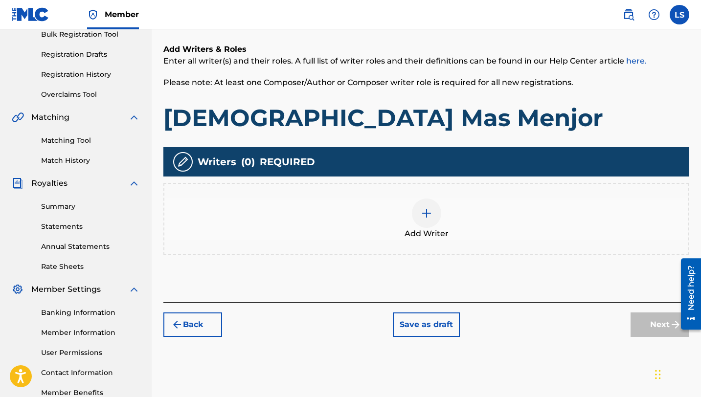
scroll to position [209, 0]
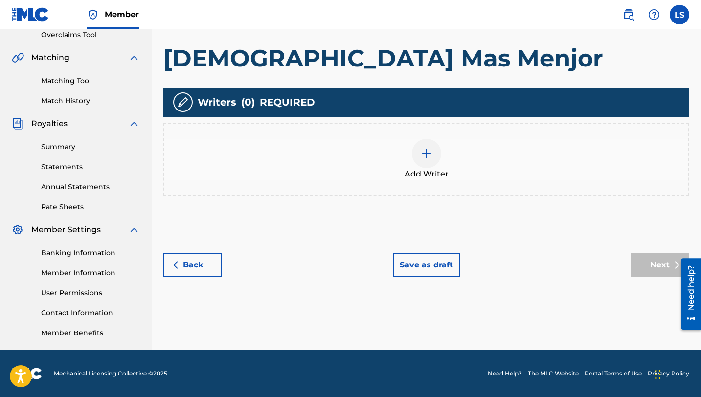
click at [425, 148] on img at bounding box center [427, 154] width 12 height 12
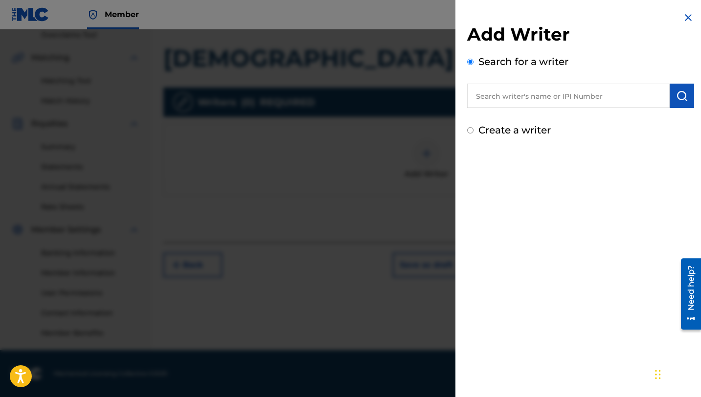
click at [495, 93] on input "text" at bounding box center [568, 96] width 202 height 24
click at [493, 118] on strong "lusilvio" at bounding box center [489, 117] width 29 height 9
type input "[PERSON_NAME]"
click at [686, 91] on button "submit" at bounding box center [682, 96] width 24 height 24
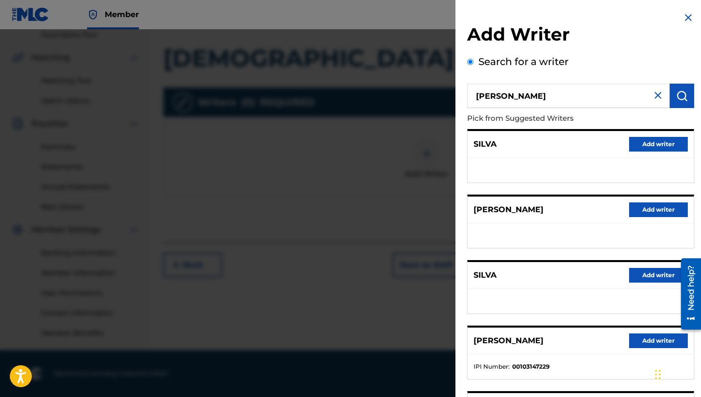
scroll to position [110, 0]
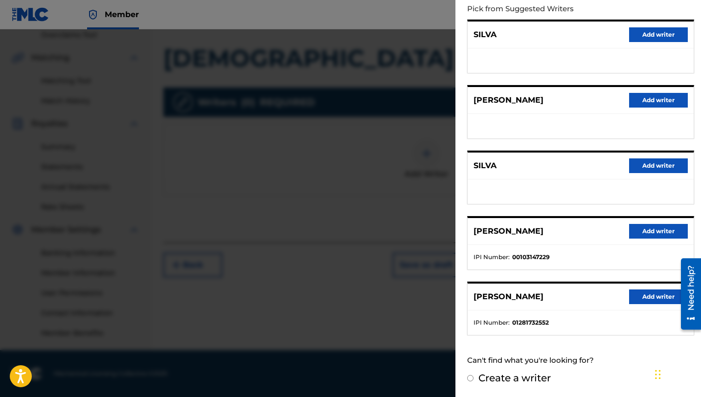
click at [643, 292] on button "Add writer" at bounding box center [658, 297] width 59 height 15
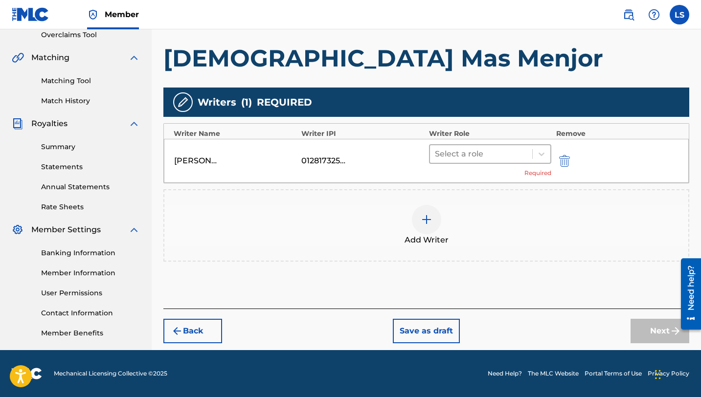
click at [441, 147] on div at bounding box center [481, 154] width 92 height 14
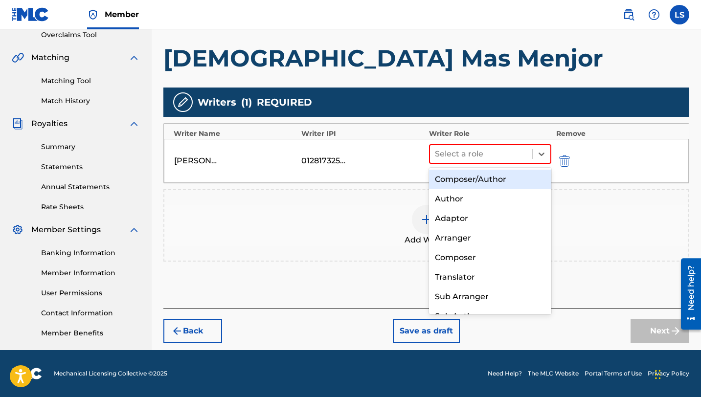
click at [477, 180] on div "Composer/Author" at bounding box center [490, 180] width 122 height 20
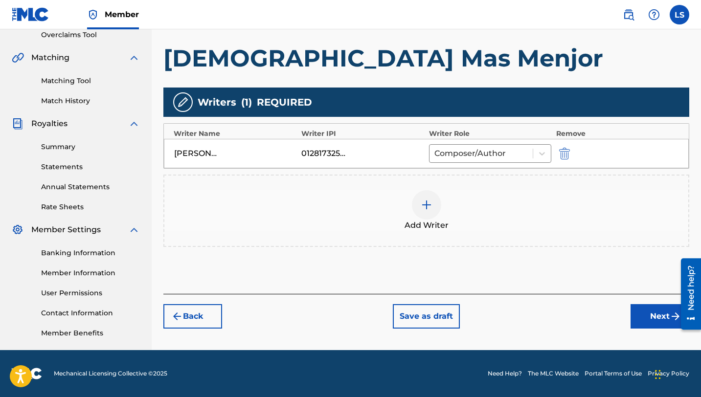
click at [646, 314] on button "Next" at bounding box center [659, 316] width 59 height 24
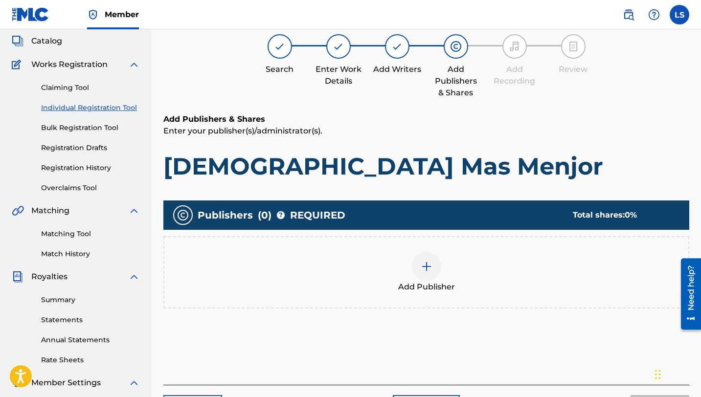
scroll to position [44, 0]
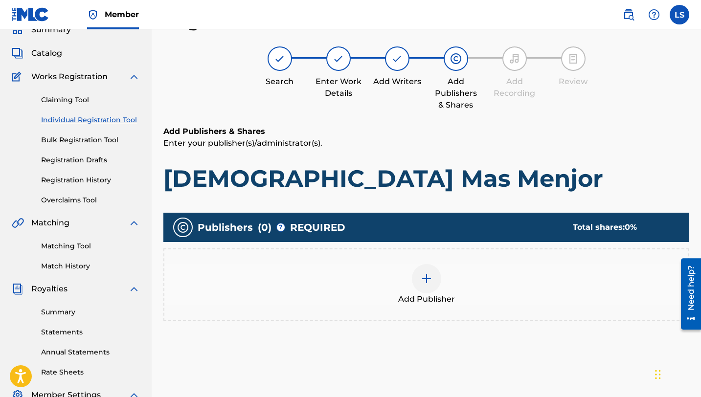
click at [422, 281] on img at bounding box center [427, 279] width 12 height 12
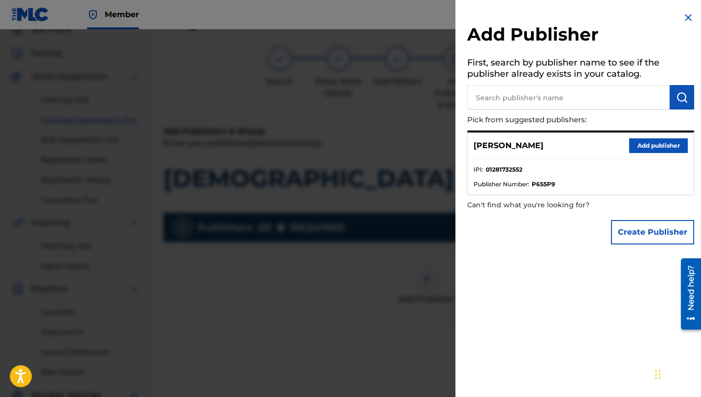
click at [645, 146] on button "Add publisher" at bounding box center [658, 145] width 59 height 15
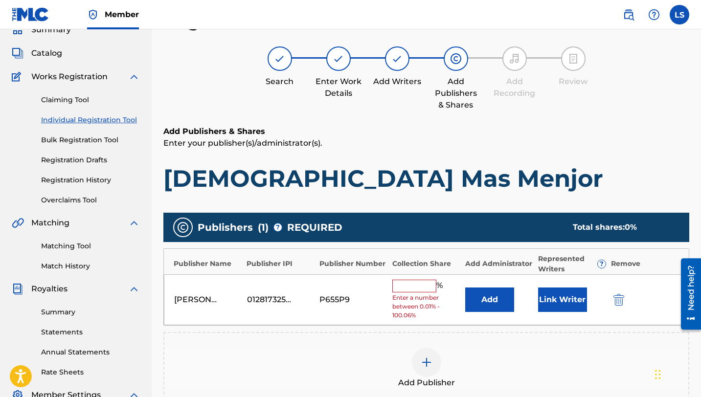
scroll to position [209, 0]
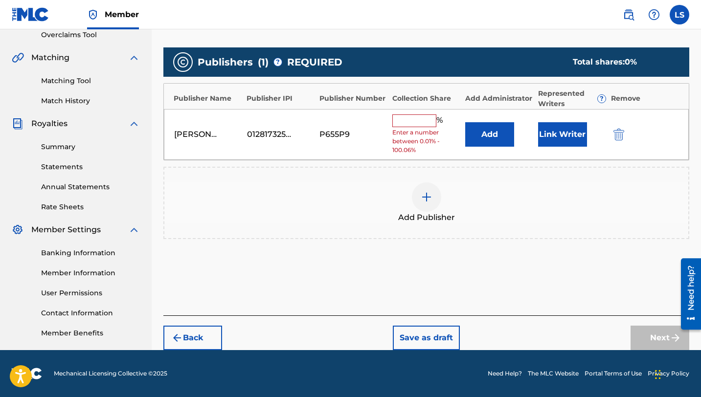
click at [418, 124] on input "text" at bounding box center [414, 120] width 44 height 13
type input "50"
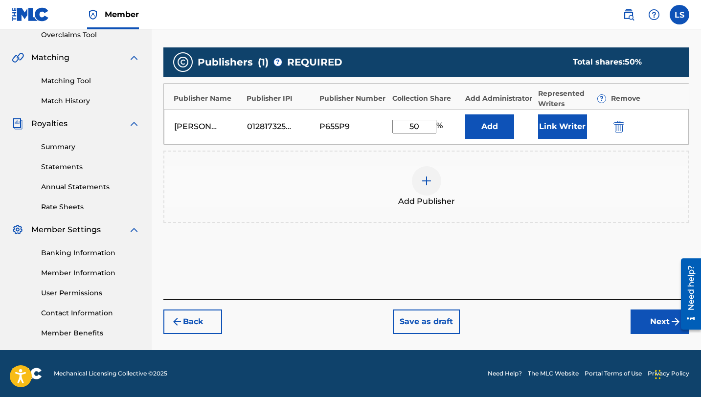
click at [475, 131] on button "Add" at bounding box center [489, 126] width 49 height 24
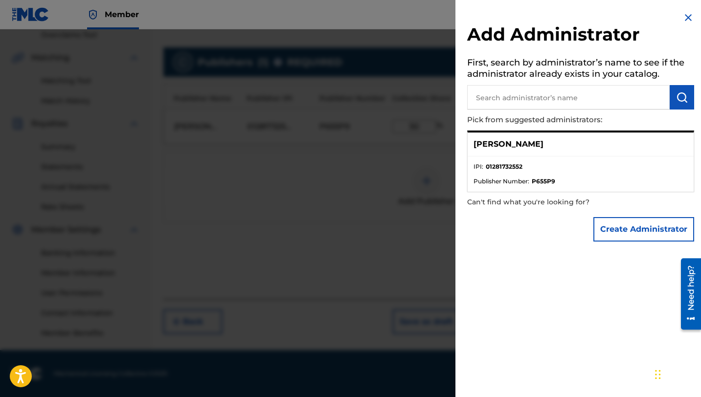
click at [602, 151] on div "[PERSON_NAME]" at bounding box center [581, 145] width 226 height 24
click at [517, 162] on strong "01281732552" at bounding box center [504, 166] width 37 height 9
click at [513, 146] on p "[PERSON_NAME]" at bounding box center [508, 144] width 70 height 12
click at [513, 145] on p "[PERSON_NAME]" at bounding box center [508, 144] width 70 height 12
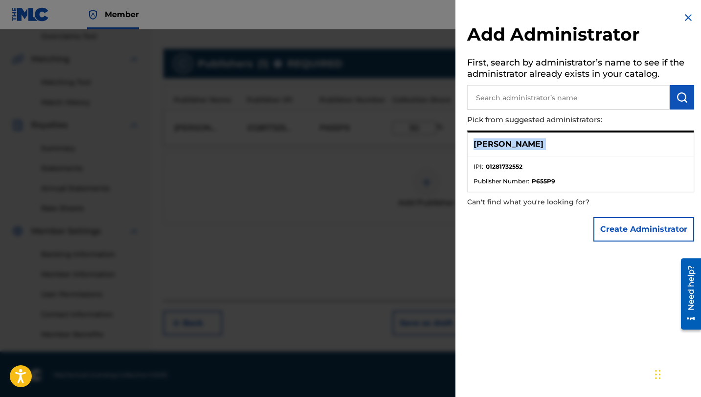
click at [513, 146] on p "[PERSON_NAME]" at bounding box center [508, 144] width 70 height 12
click at [422, 184] on div at bounding box center [350, 227] width 701 height 397
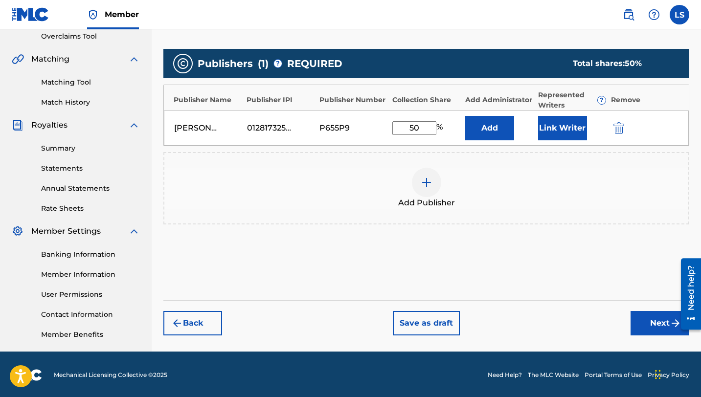
click at [564, 131] on button "Link Writer" at bounding box center [562, 128] width 49 height 24
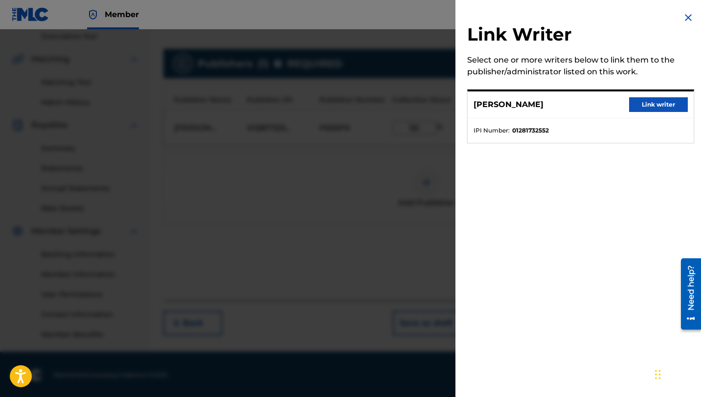
click at [657, 100] on button "Link writer" at bounding box center [658, 104] width 59 height 15
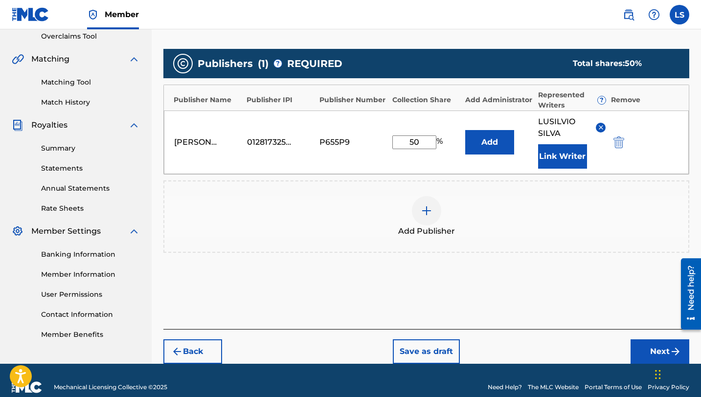
click at [471, 144] on button "Add" at bounding box center [489, 142] width 49 height 24
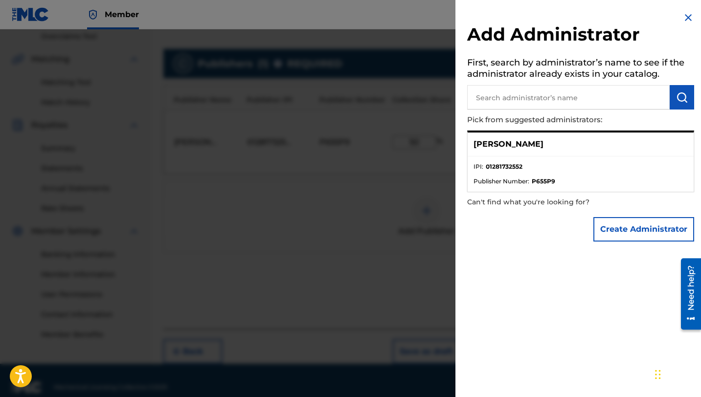
click at [522, 203] on p "Can't find what you're looking for?" at bounding box center [552, 202] width 171 height 20
click at [533, 177] on strong "P655P9" at bounding box center [543, 181] width 23 height 9
click at [625, 232] on button "Create Administrator" at bounding box center [643, 229] width 101 height 24
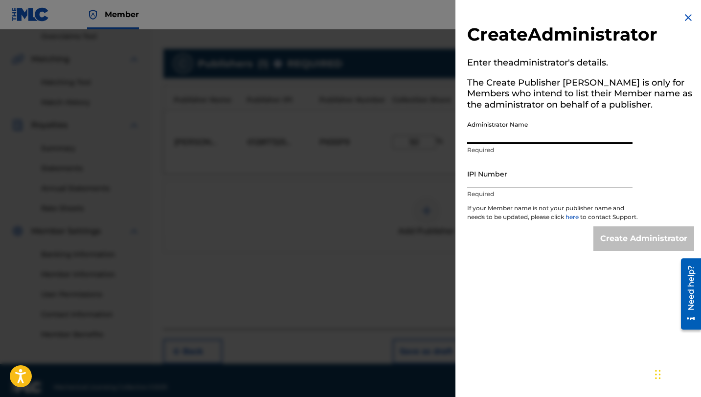
click at [508, 135] on input "Administrator Name" at bounding box center [549, 130] width 165 height 28
type input "Lusilvio"
click at [494, 186] on input "IPI Number" at bounding box center [549, 174] width 165 height 28
type input "1281732552"
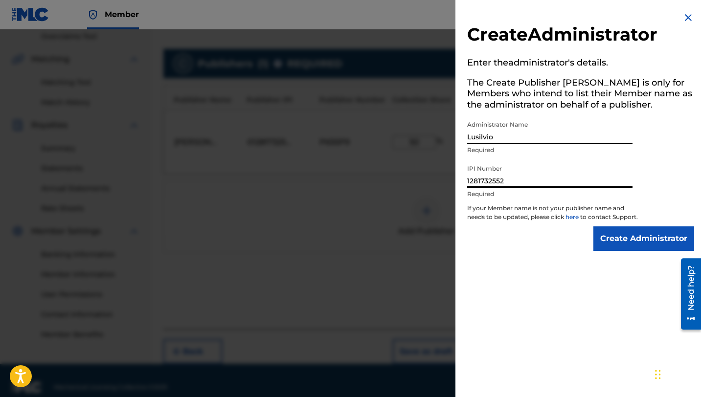
click at [631, 241] on input "Create Administrator" at bounding box center [643, 238] width 101 height 24
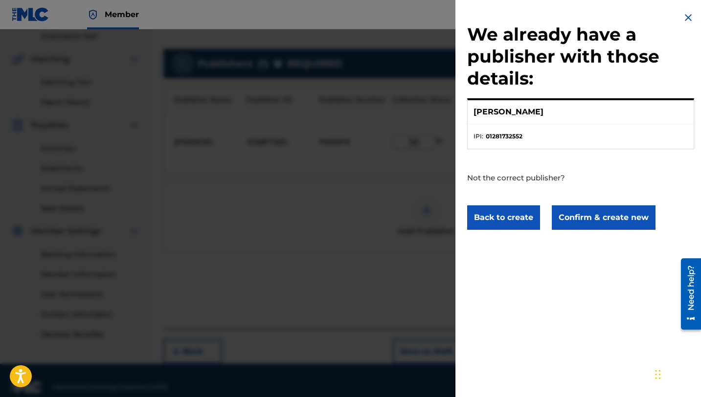
click at [524, 136] on li "IPI : 01281732552" at bounding box center [580, 136] width 214 height 9
click at [502, 136] on strong "01281732552" at bounding box center [504, 136] width 37 height 9
click at [497, 218] on button "Back to create" at bounding box center [503, 217] width 73 height 24
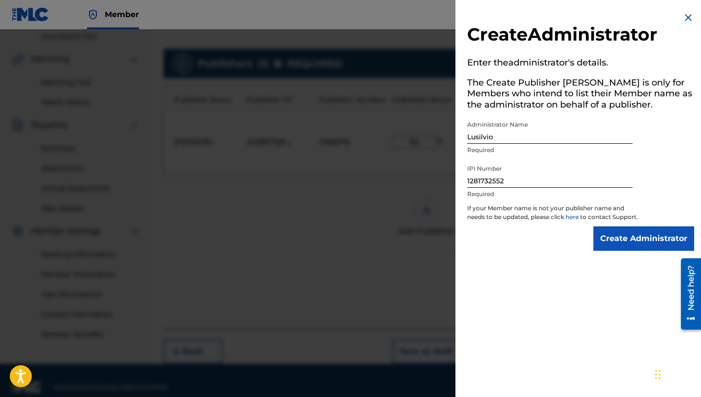
click at [686, 16] on img at bounding box center [688, 18] width 12 height 12
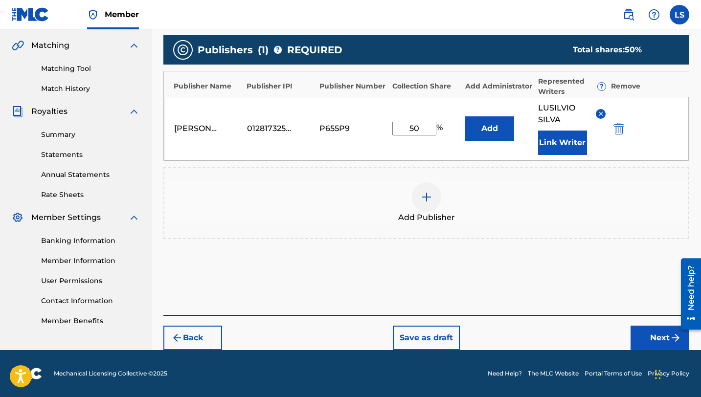
click at [646, 336] on button "Next" at bounding box center [659, 338] width 59 height 24
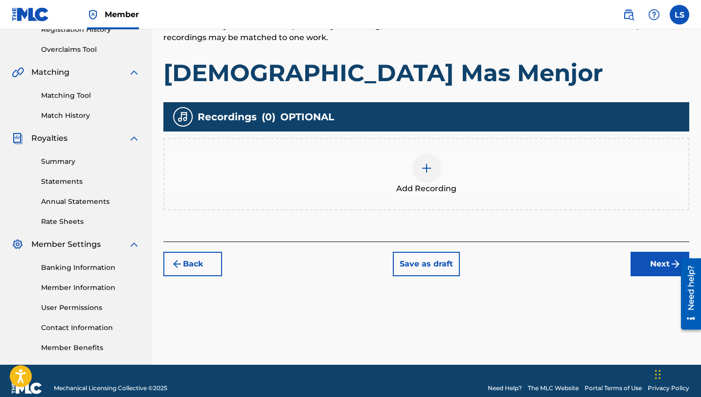
scroll to position [209, 0]
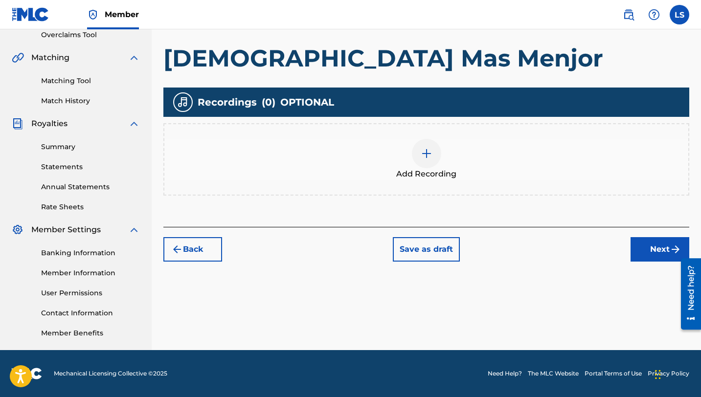
click at [430, 157] on img at bounding box center [427, 154] width 12 height 12
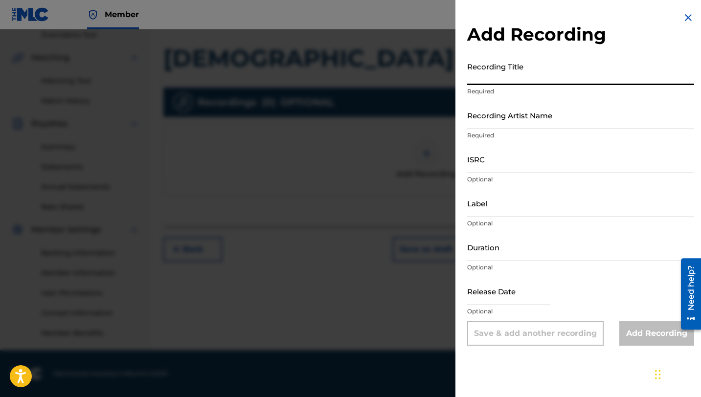
click at [492, 81] on input "Recording Title" at bounding box center [580, 71] width 227 height 28
click at [513, 78] on input "Recording Title" at bounding box center [580, 71] width 227 height 28
type input "[DEMOGRAPHIC_DATA] Mas Menjor"
click at [489, 124] on input "Recording Artist Name" at bounding box center [580, 115] width 227 height 28
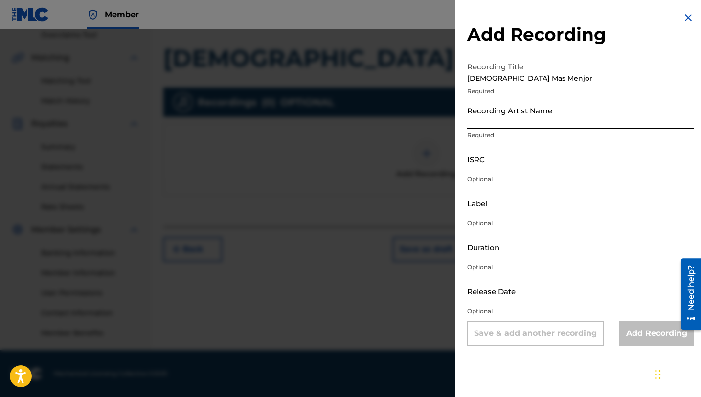
type input "Lusilvio"
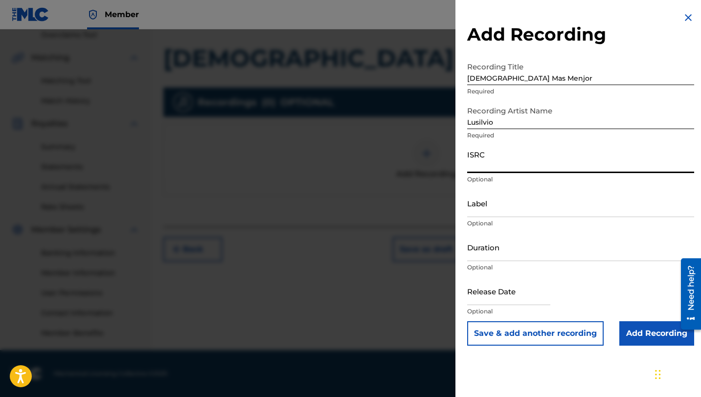
click at [498, 167] on input "ISRC" at bounding box center [580, 159] width 227 height 28
paste input "QZTAX2566301"
type input "QZTAX2566301"
click at [494, 214] on input "Label" at bounding box center [580, 203] width 227 height 28
type input "[PERSON_NAME] DELIVERY INC"
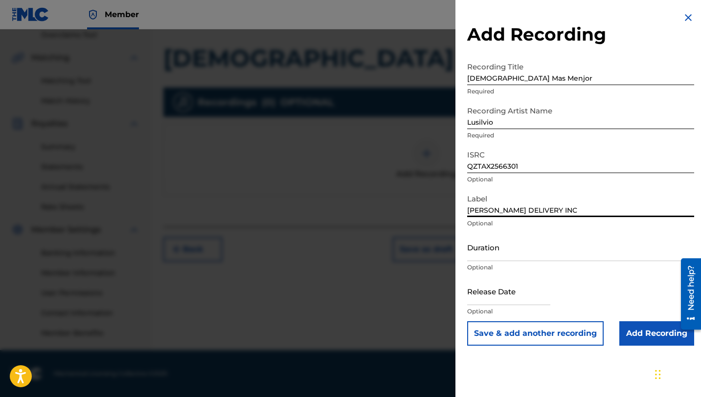
click at [486, 255] on input "Duration" at bounding box center [580, 247] width 227 height 28
type input "02:26"
click at [478, 300] on input "text" at bounding box center [508, 291] width 83 height 28
select select "7"
select select "2025"
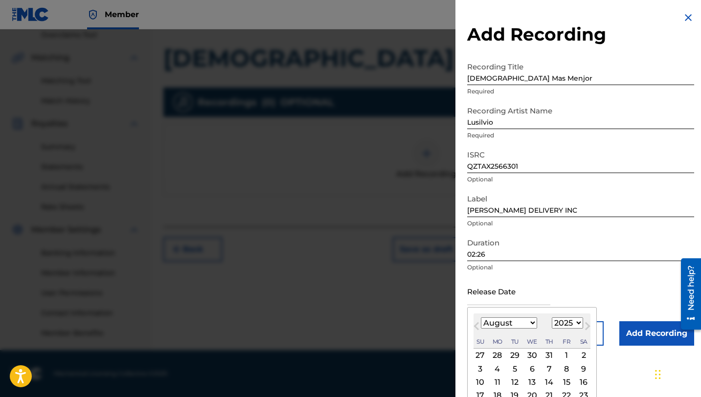
click at [509, 326] on select "January February March April May June July August September October November De…" at bounding box center [509, 322] width 56 height 11
select select "5"
click at [481, 317] on select "January February March April May June July August September October November De…" at bounding box center [509, 322] width 56 height 11
click at [513, 357] on div "3" at bounding box center [515, 356] width 12 height 12
type input "[DATE]"
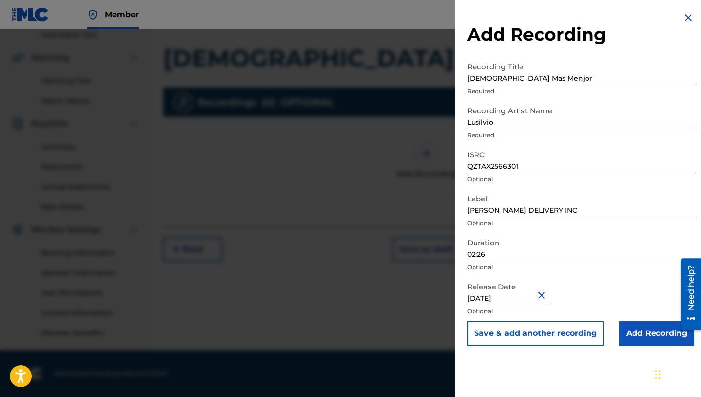
click at [642, 335] on input "Add Recording" at bounding box center [656, 333] width 75 height 24
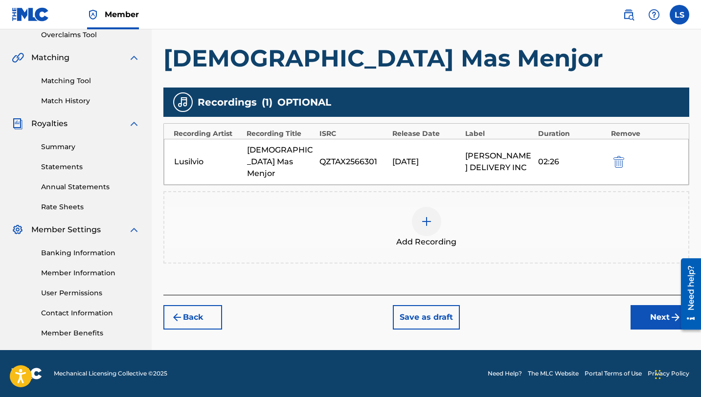
click at [642, 305] on button "Next" at bounding box center [659, 317] width 59 height 24
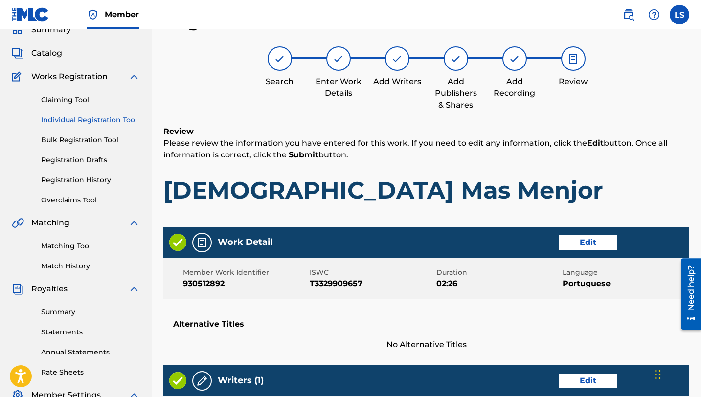
scroll to position [441, 0]
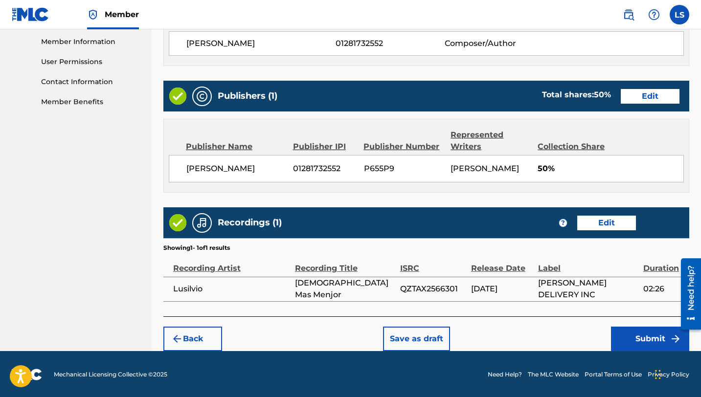
click at [632, 330] on button "Submit" at bounding box center [650, 339] width 78 height 24
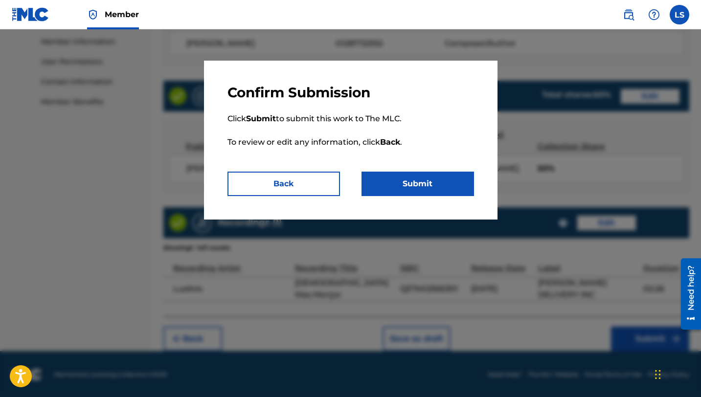
click at [424, 184] on button "Submit" at bounding box center [417, 184] width 112 height 24
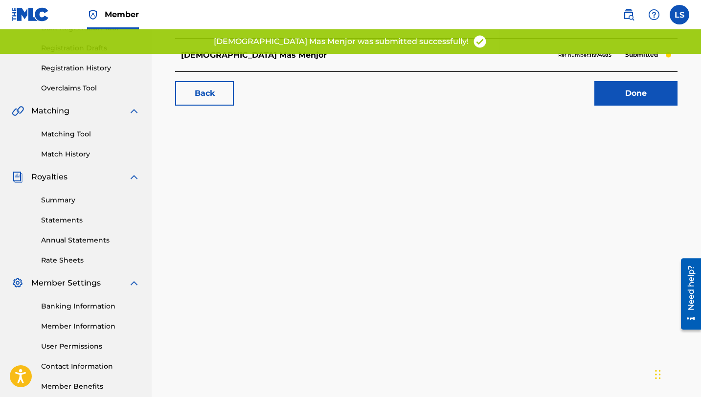
scroll to position [151, 0]
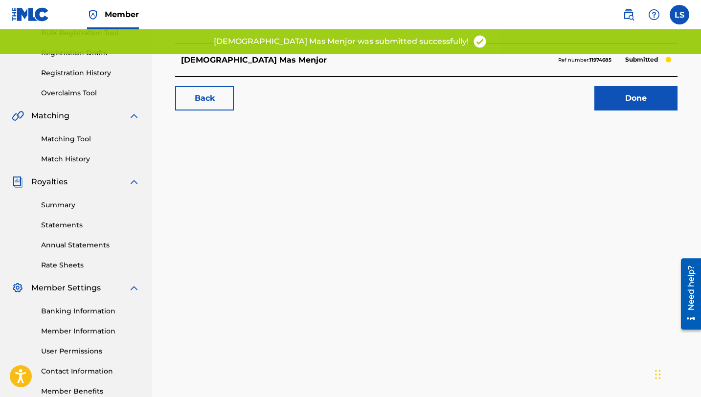
click at [627, 99] on link "Done" at bounding box center [635, 98] width 83 height 24
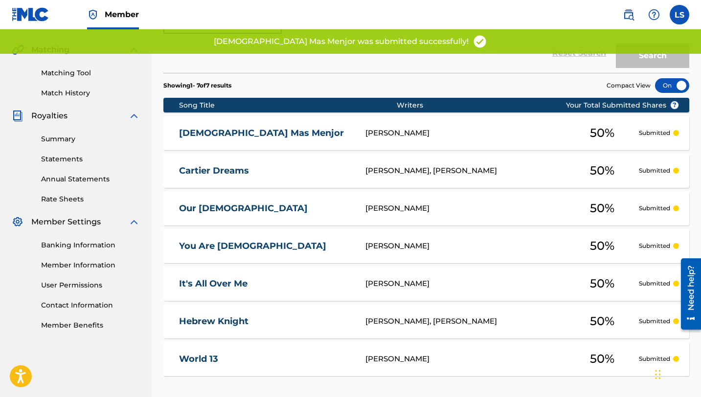
scroll to position [215, 0]
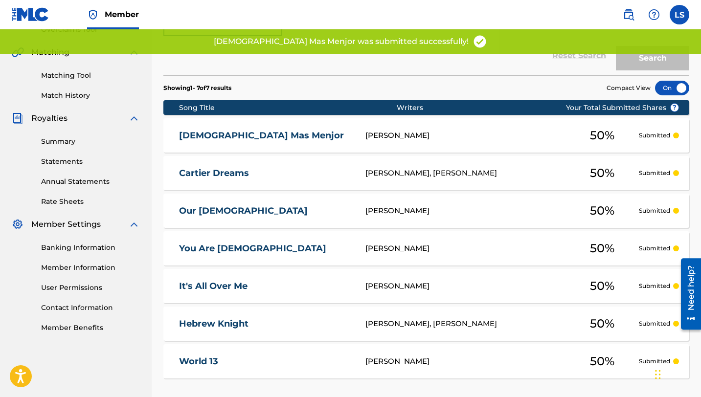
click at [616, 143] on div "50 %" at bounding box center [601, 135] width 73 height 22
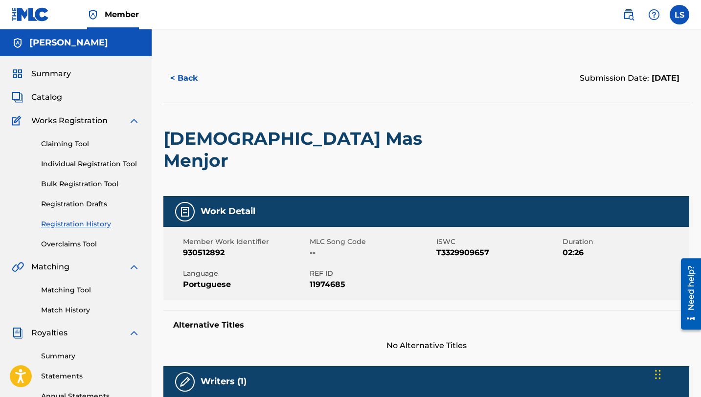
click at [188, 79] on button "< Back" at bounding box center [192, 78] width 59 height 24
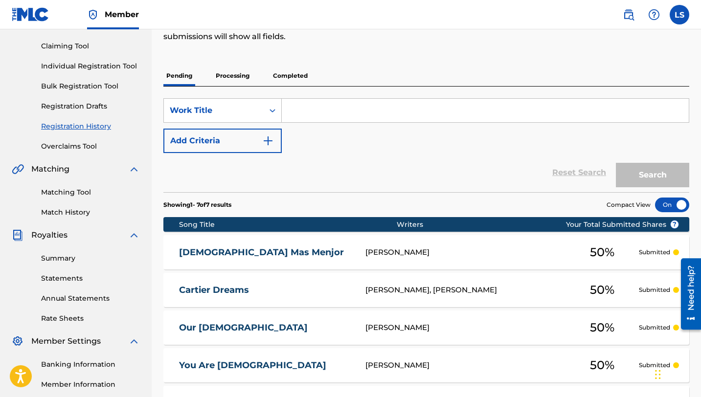
scroll to position [96, 0]
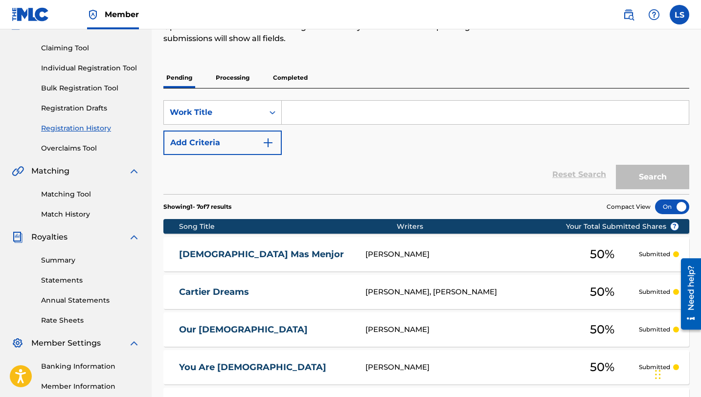
click at [67, 127] on link "Registration History" at bounding box center [90, 128] width 99 height 10
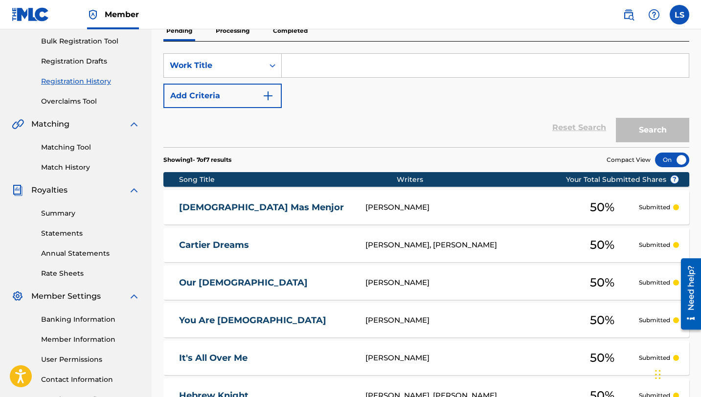
scroll to position [169, 0]
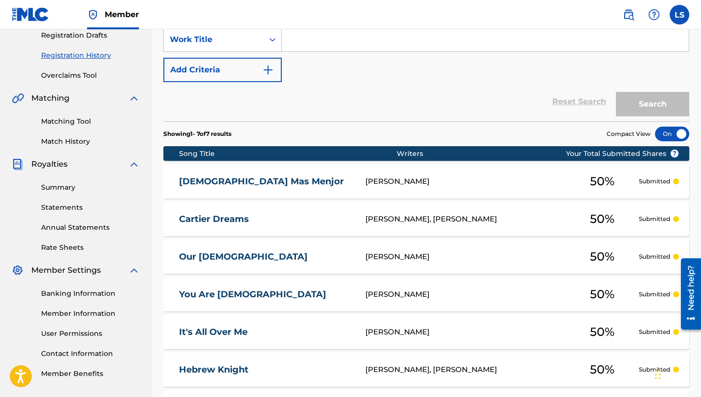
click at [627, 185] on div "50 %" at bounding box center [601, 181] width 73 height 22
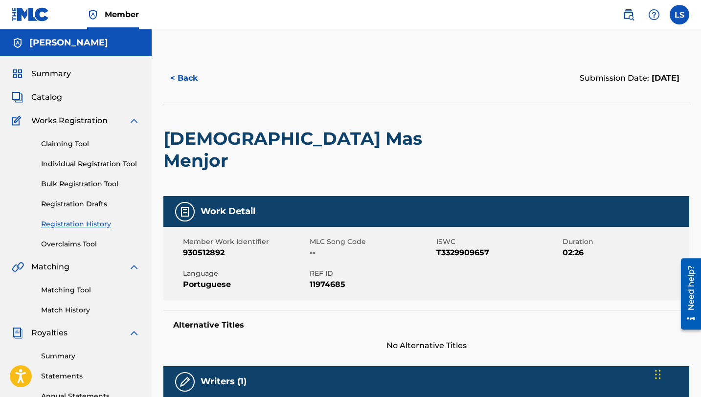
click at [188, 78] on button "< Back" at bounding box center [192, 78] width 59 height 24
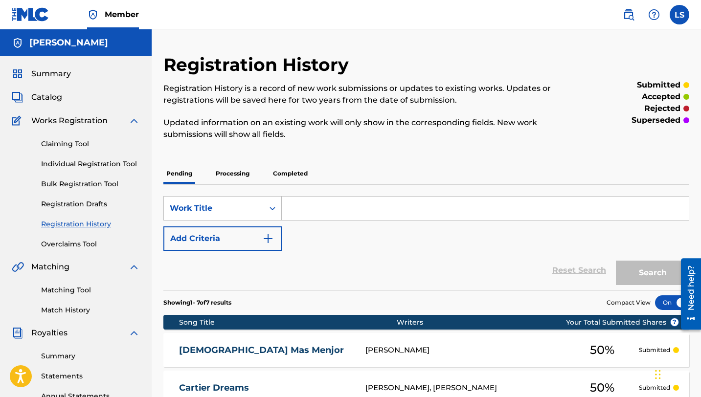
scroll to position [169, 0]
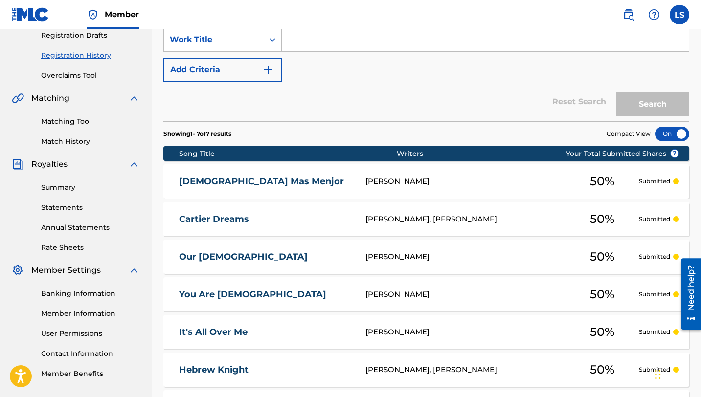
click at [597, 214] on span "50 %" at bounding box center [602, 219] width 24 height 18
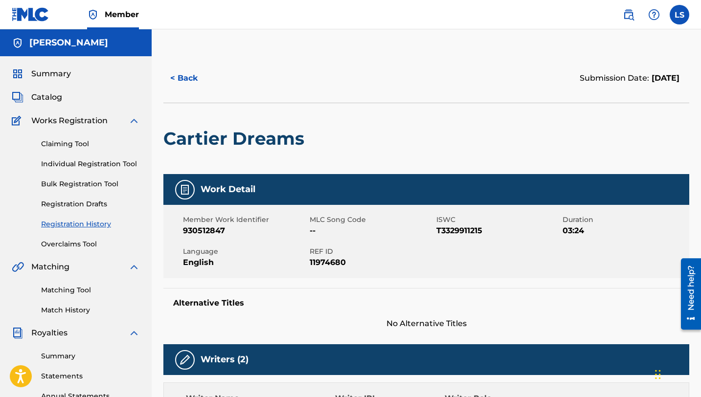
click at [80, 166] on link "Individual Registration Tool" at bounding box center [90, 164] width 99 height 10
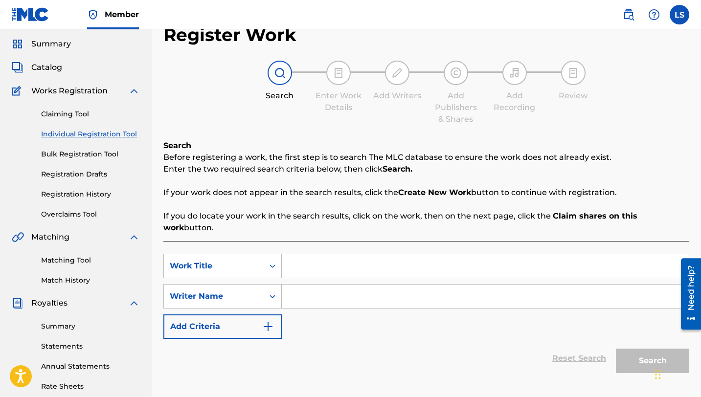
scroll to position [27, 0]
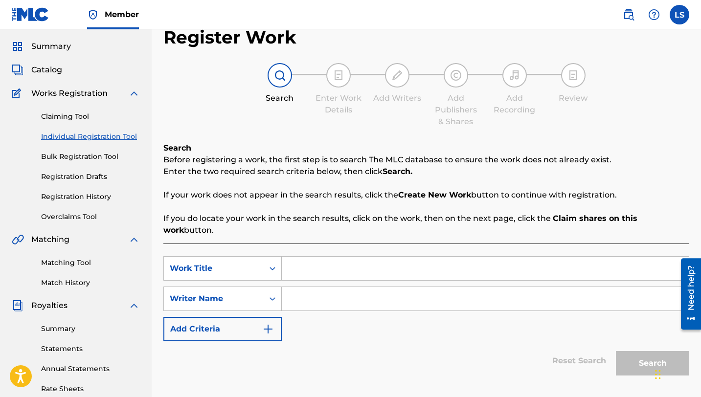
click at [344, 257] on input "Search Form" at bounding box center [485, 268] width 407 height 23
type input "s"
type input "Sons And Daughters Of [DEMOGRAPHIC_DATA]"
click at [311, 289] on input "Search Form" at bounding box center [485, 298] width 407 height 23
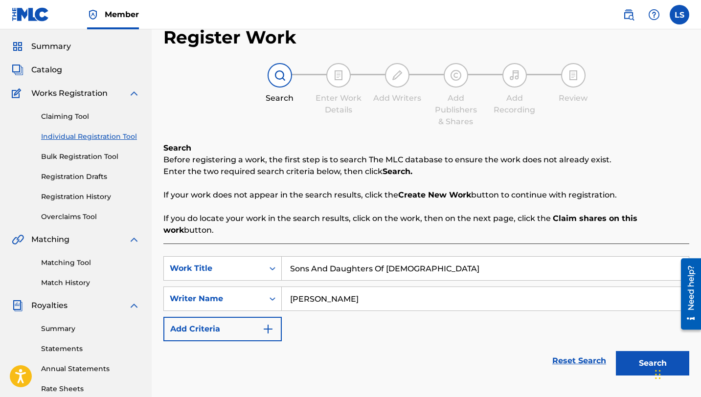
scroll to position [27, 0]
type input "[PERSON_NAME]"
click at [634, 352] on button "Search" at bounding box center [652, 364] width 73 height 24
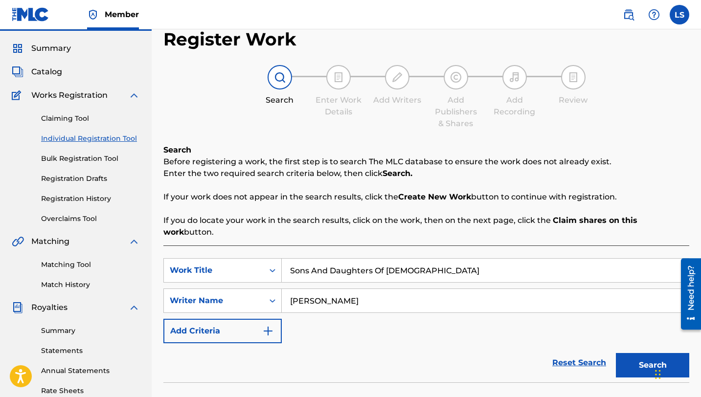
click at [649, 353] on button "Search" at bounding box center [652, 365] width 73 height 24
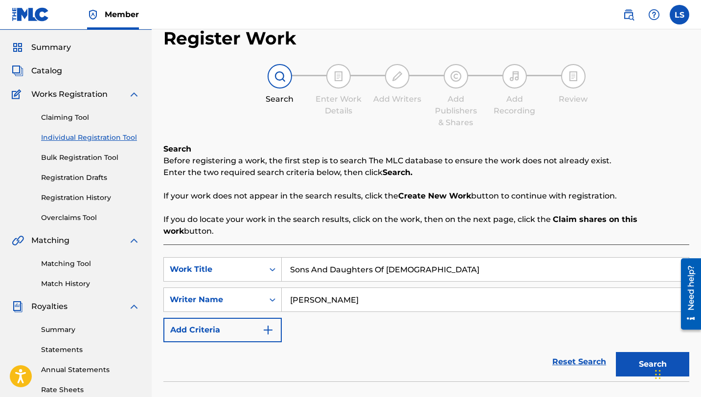
click at [622, 352] on button "Search" at bounding box center [652, 364] width 73 height 24
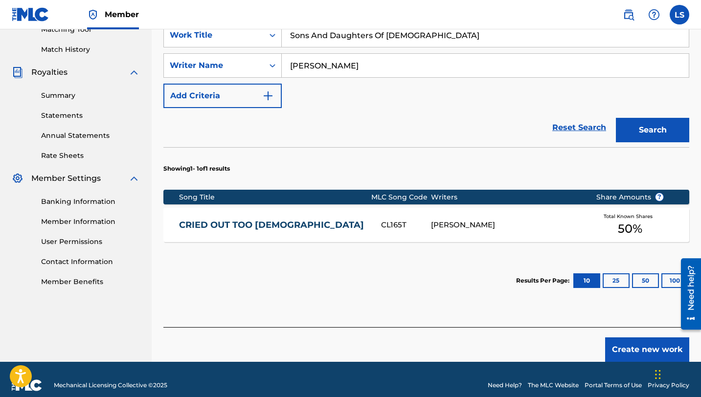
click at [637, 337] on button "Create new work" at bounding box center [647, 349] width 84 height 24
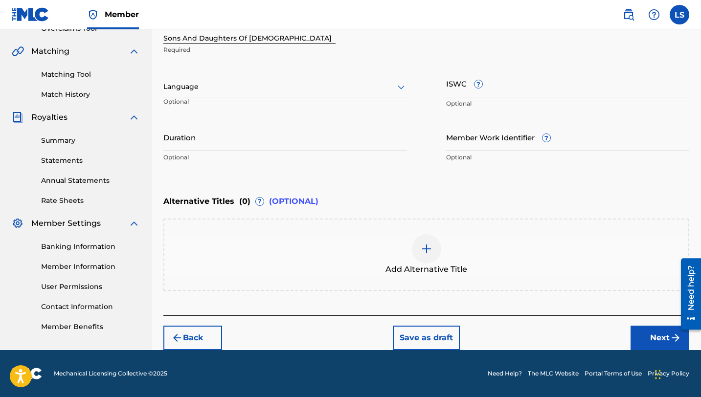
scroll to position [215, 0]
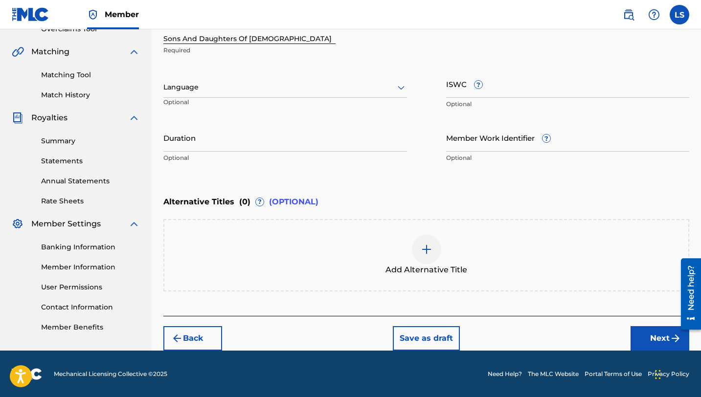
click at [179, 90] on div at bounding box center [285, 87] width 244 height 12
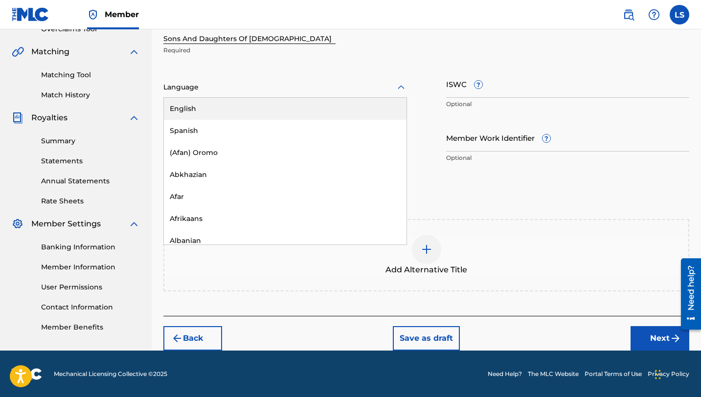
click at [219, 109] on div "English" at bounding box center [285, 109] width 243 height 22
click at [212, 90] on div at bounding box center [285, 87] width 244 height 12
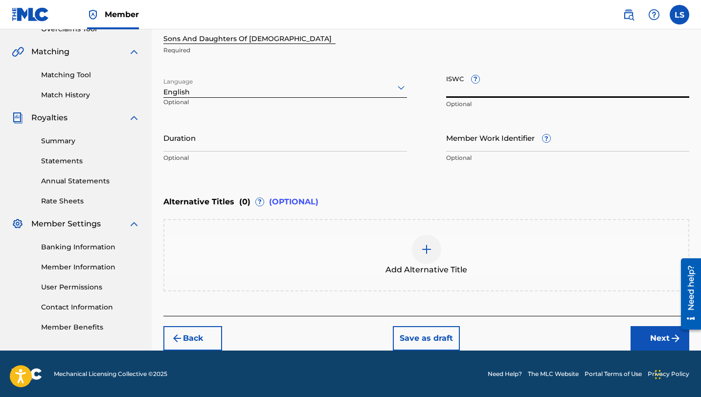
click at [514, 71] on input "ISWC ?" at bounding box center [568, 84] width 244 height 28
click at [463, 88] on input "ISWC ?" at bounding box center [568, 84] width 244 height 28
paste input "T3329909782"
type input "T3329909782"
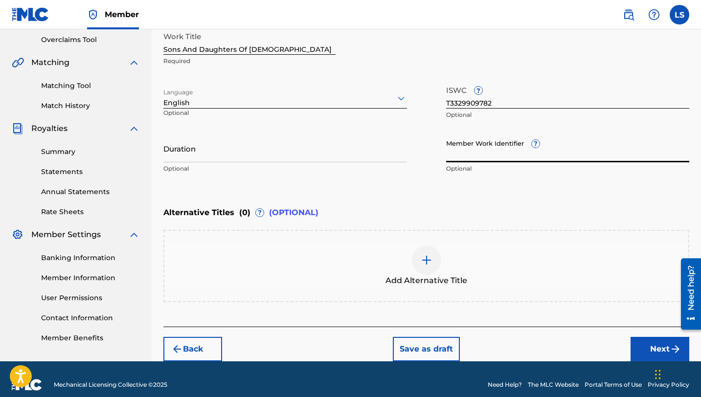
paste input "930512912"
type input "930512912"
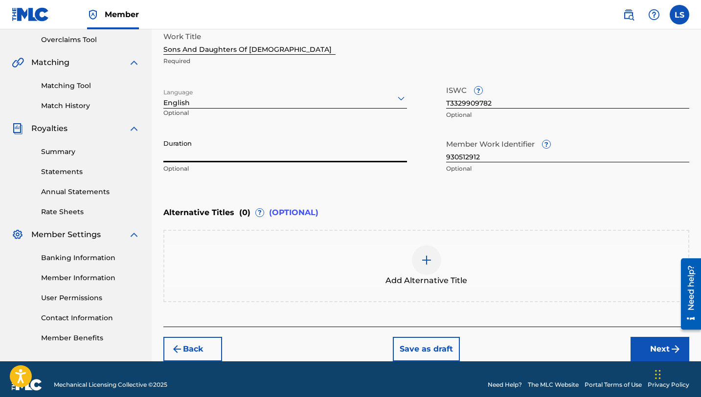
click at [194, 151] on input "Duration" at bounding box center [285, 149] width 244 height 28
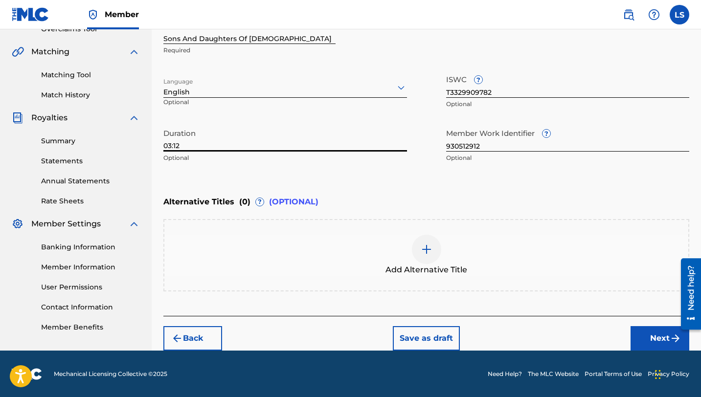
type input "03:12"
click at [664, 342] on button "Next" at bounding box center [659, 338] width 59 height 24
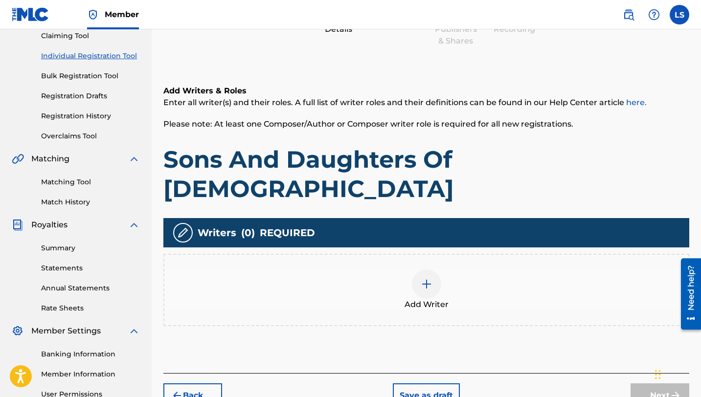
click at [429, 278] on img at bounding box center [427, 284] width 12 height 12
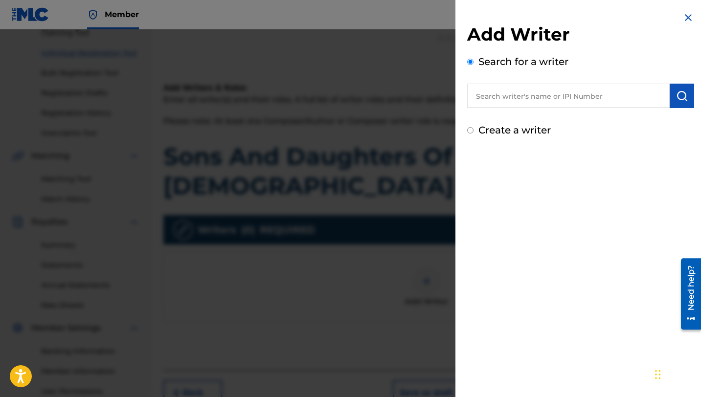
click at [521, 101] on input "text" at bounding box center [568, 96] width 202 height 24
click at [514, 115] on span "silva" at bounding box center [513, 117] width 17 height 9
type input "[PERSON_NAME]"
click at [684, 95] on button "submit" at bounding box center [682, 96] width 24 height 24
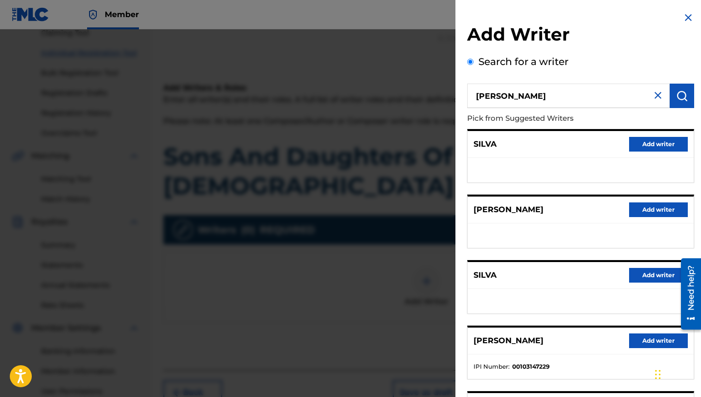
scroll to position [110, 0]
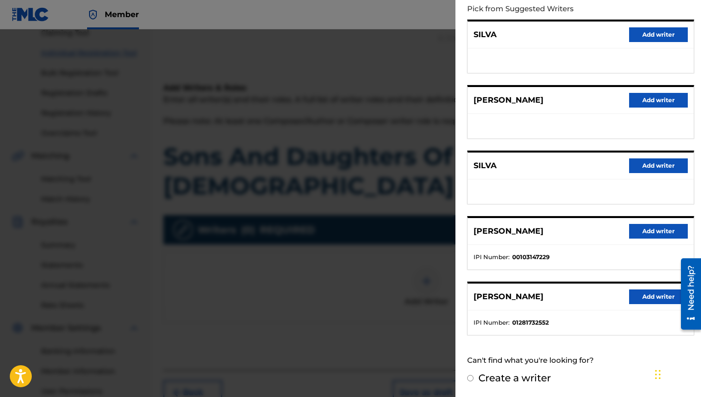
click at [644, 292] on button "Add writer" at bounding box center [658, 297] width 59 height 15
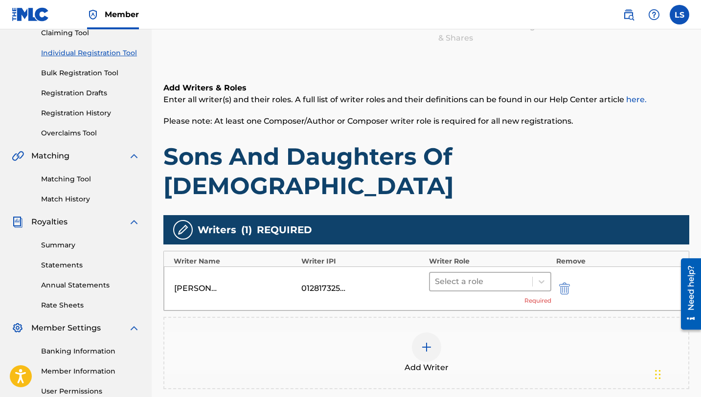
click at [453, 275] on div at bounding box center [481, 282] width 92 height 14
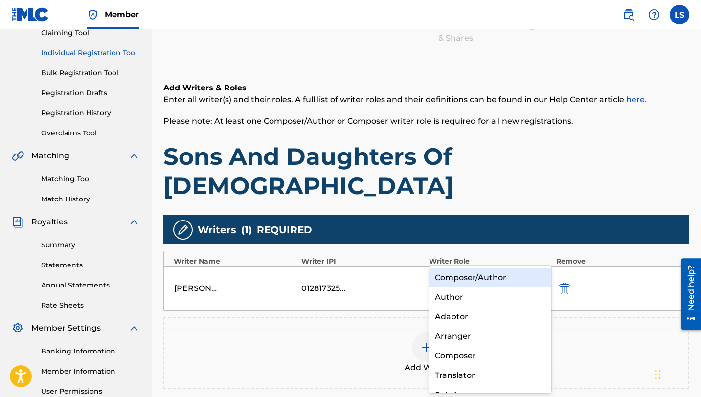
click at [467, 279] on div "Composer/Author" at bounding box center [490, 278] width 122 height 20
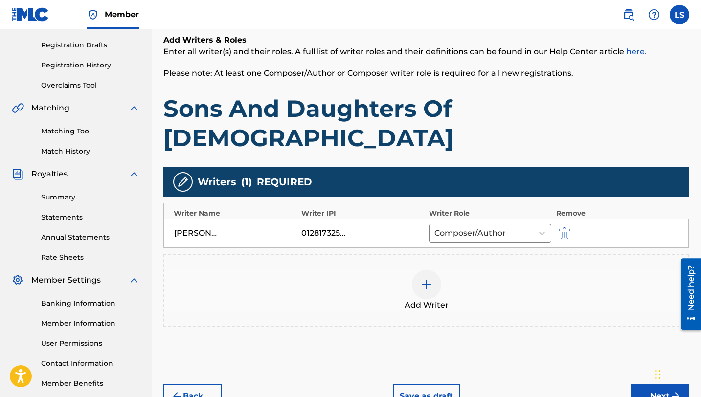
scroll to position [209, 0]
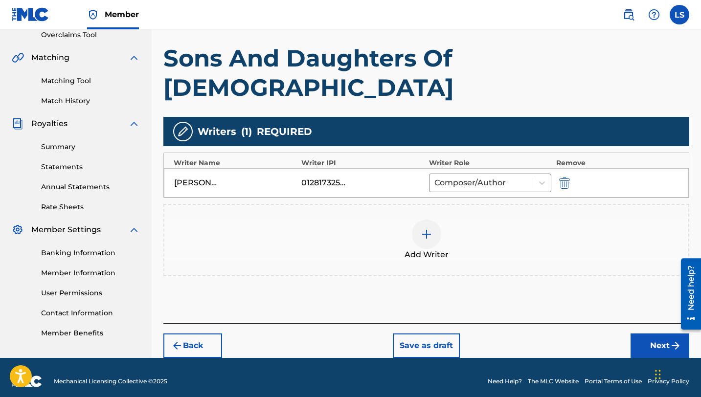
click at [651, 334] on button "Next" at bounding box center [659, 346] width 59 height 24
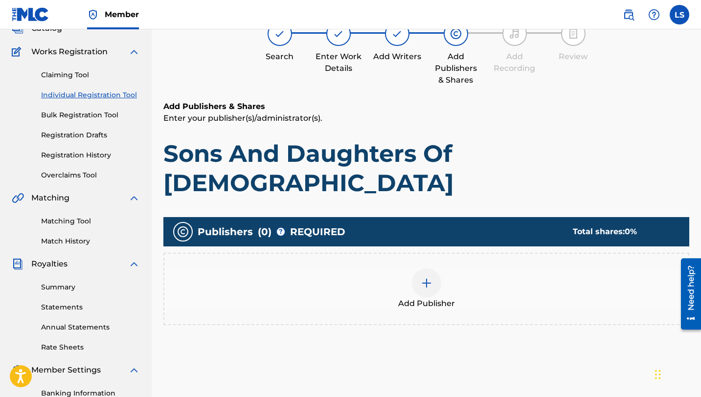
scroll to position [44, 0]
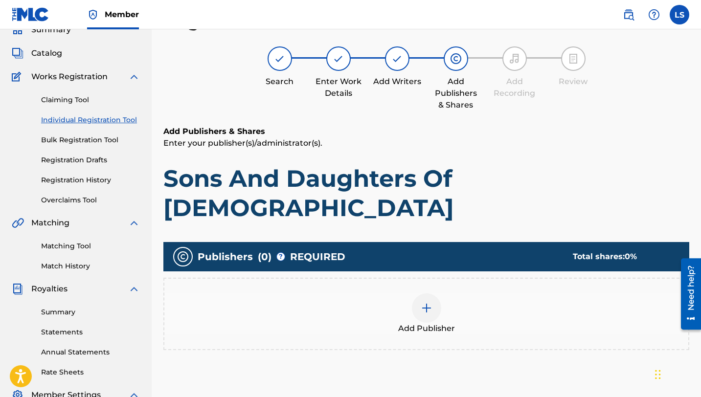
click at [427, 302] on img at bounding box center [427, 308] width 12 height 12
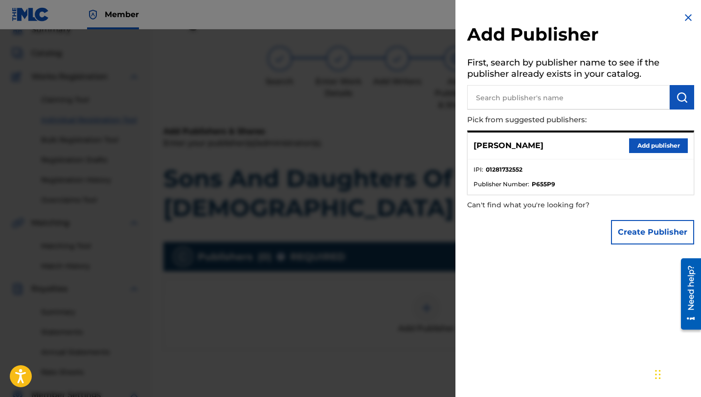
click at [652, 147] on button "Add publisher" at bounding box center [658, 145] width 59 height 15
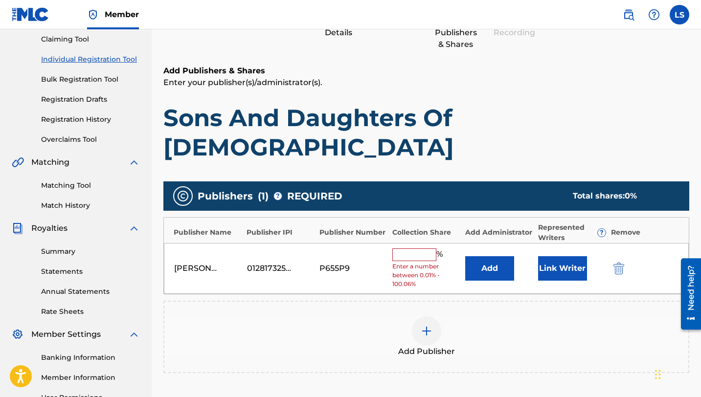
scroll to position [106, 0]
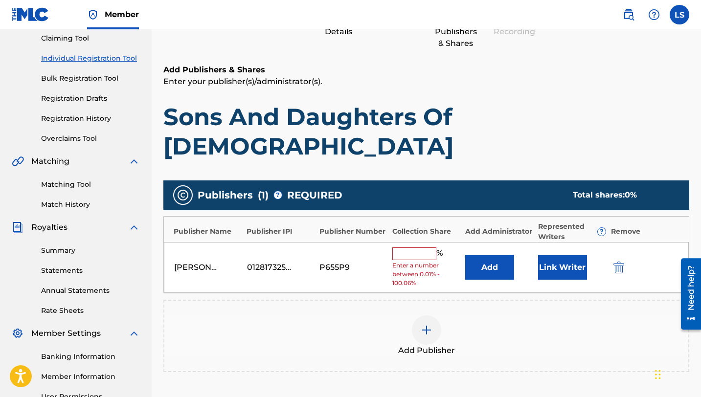
click at [405, 247] on input "text" at bounding box center [414, 253] width 44 height 13
type input "50"
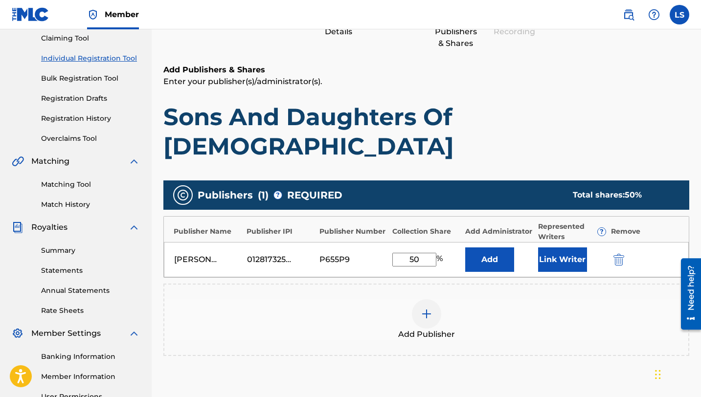
click at [562, 247] on button "Link Writer" at bounding box center [562, 259] width 49 height 24
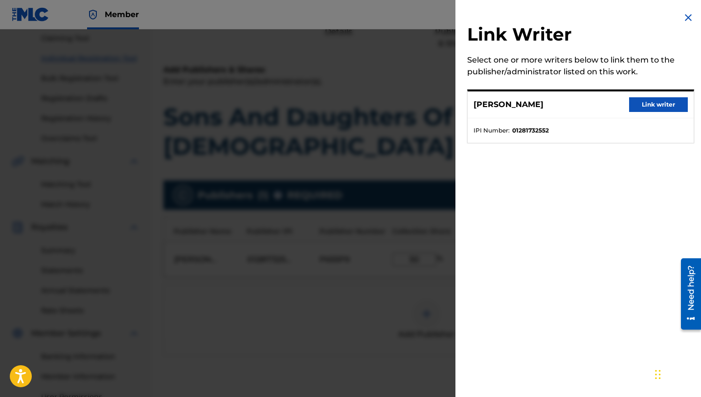
click at [656, 107] on button "Link writer" at bounding box center [658, 104] width 59 height 15
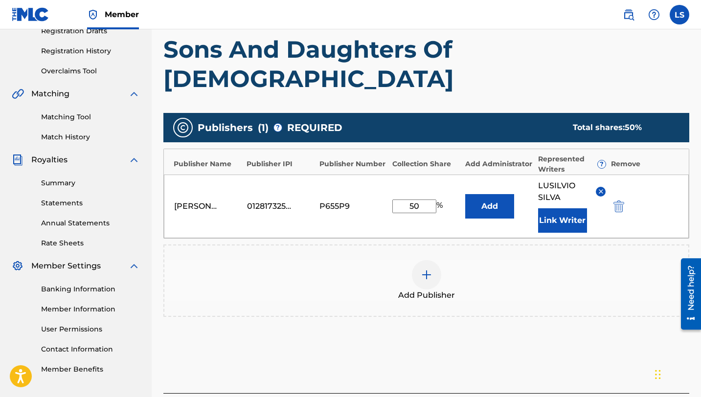
scroll to position [222, 0]
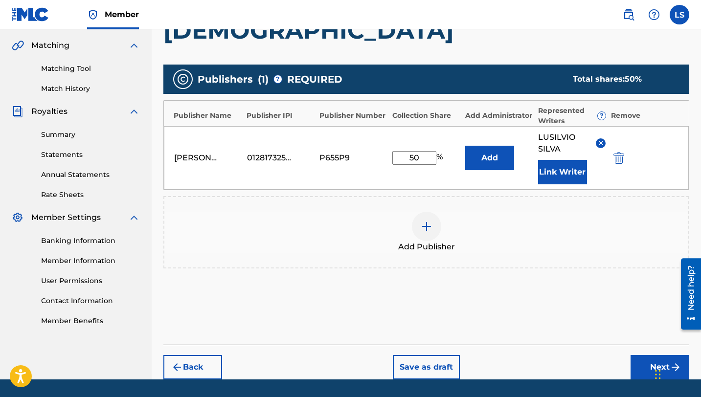
click at [654, 355] on button "Next" at bounding box center [659, 367] width 59 height 24
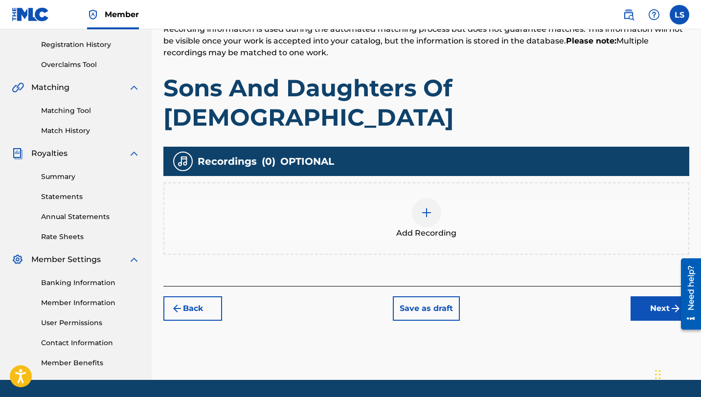
click at [429, 207] on img at bounding box center [427, 213] width 12 height 12
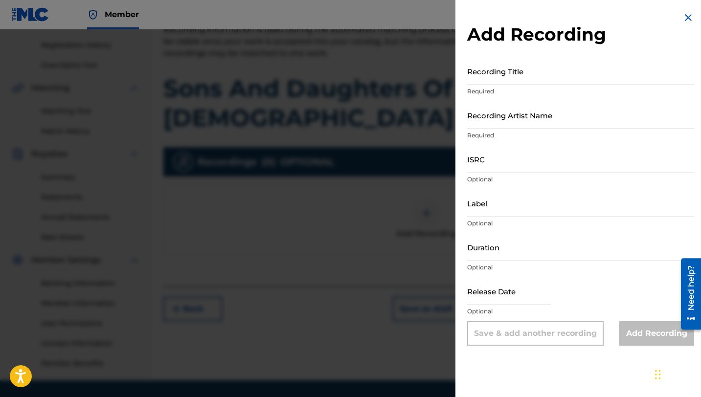
click at [485, 73] on input "Recording Title" at bounding box center [580, 71] width 227 height 28
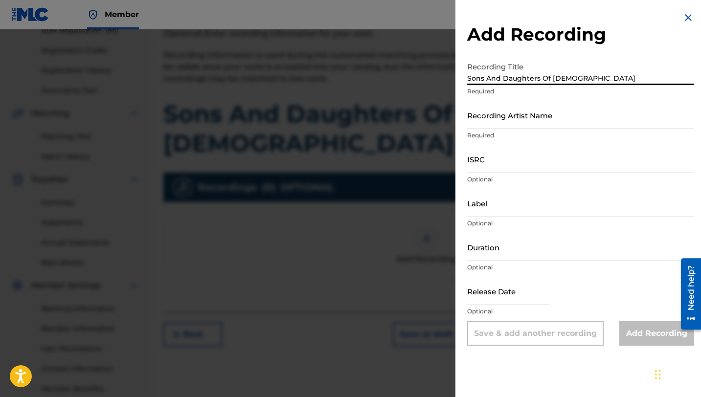
scroll to position [150, 0]
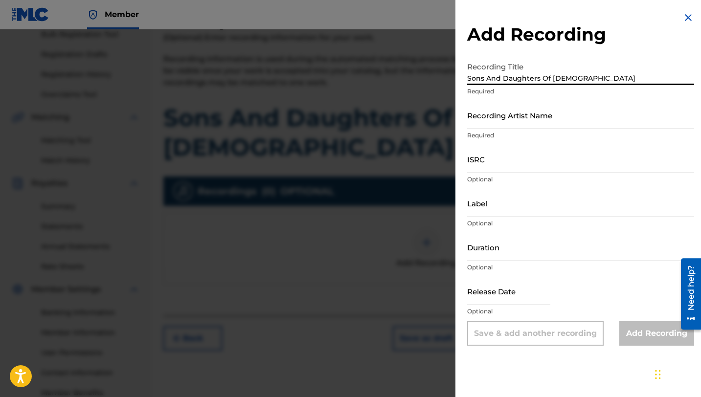
type input "Sons And Daughters Of [DEMOGRAPHIC_DATA]"
click at [517, 120] on input "Recording Artist Name" at bounding box center [580, 115] width 227 height 28
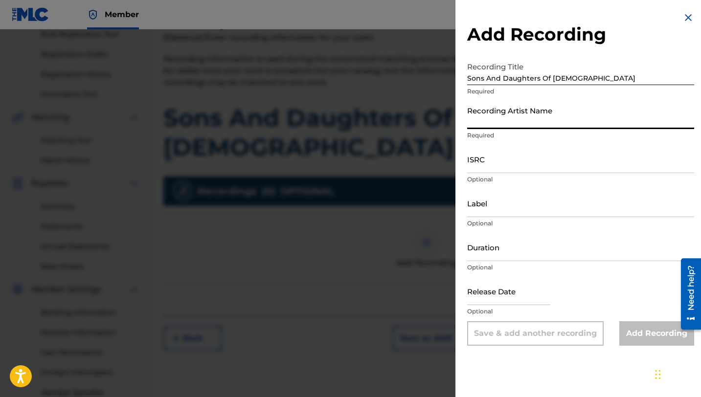
type input "Lusilvio"
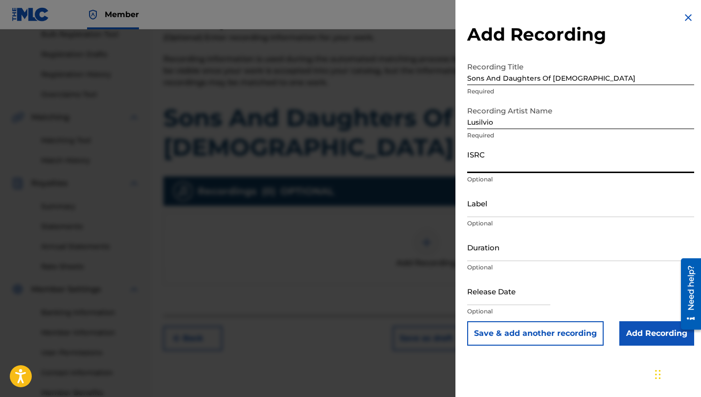
paste input "QZTAS2566416"
type input "QZTAS2566416"
click at [487, 208] on input "Label" at bounding box center [580, 203] width 227 height 28
type input "[PERSON_NAME] DELIVERY INC"
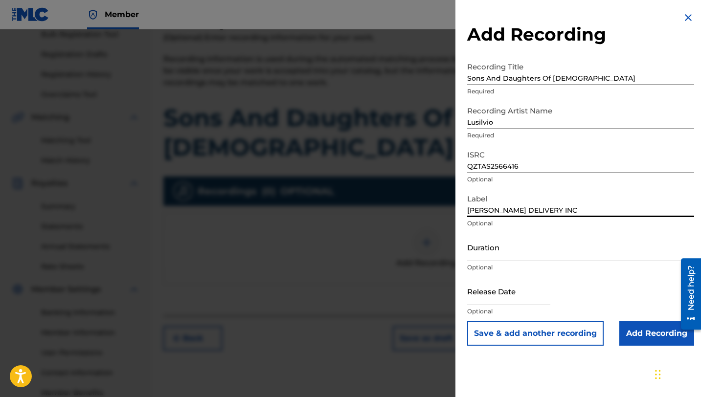
click at [501, 254] on input "Duration" at bounding box center [580, 247] width 227 height 28
type input "03:12"
click at [479, 298] on input "text" at bounding box center [508, 291] width 83 height 28
select select "7"
select select "2025"
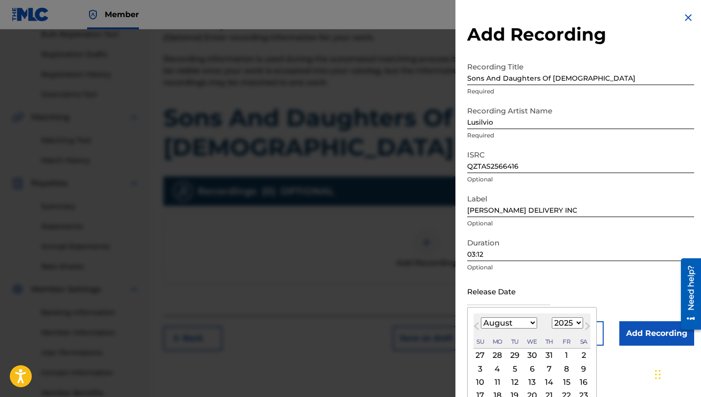
click at [578, 277] on div "Duration 03:12 Optional" at bounding box center [580, 255] width 227 height 44
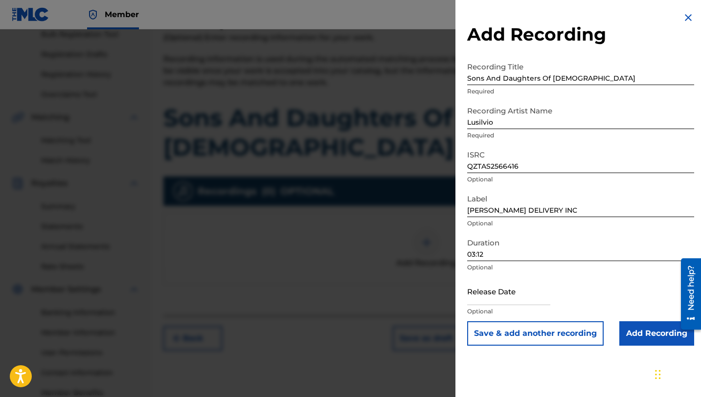
click at [485, 295] on input "text" at bounding box center [508, 291] width 83 height 28
select select "7"
select select "2025"
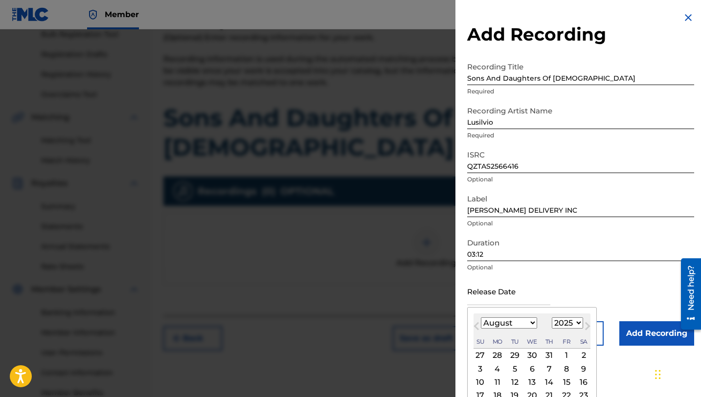
click at [508, 322] on select "January February March April May June July August September October November De…" at bounding box center [509, 322] width 56 height 11
click at [524, 322] on select "January February March April May June July August September October November De…" at bounding box center [509, 322] width 56 height 11
select select "4"
click at [481, 317] on select "January February March April May June July August September October November De…" at bounding box center [509, 322] width 56 height 11
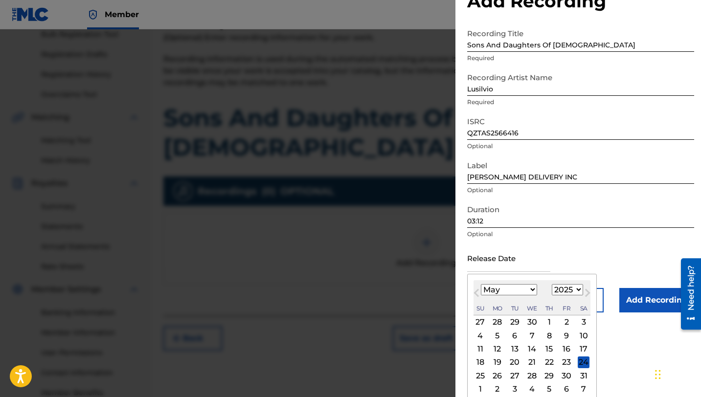
scroll to position [38, 0]
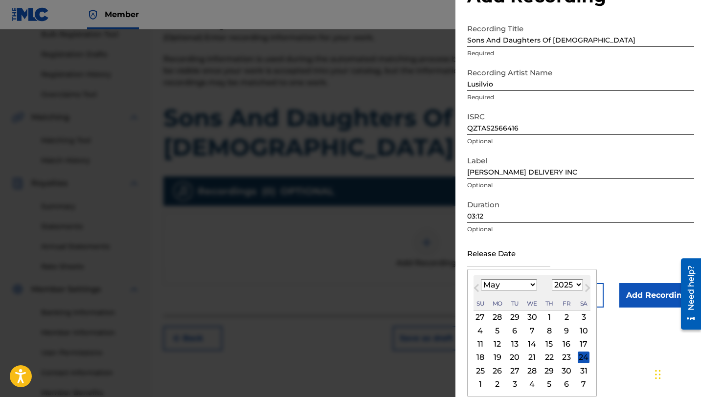
click at [482, 369] on div "25" at bounding box center [480, 371] width 12 height 12
type input "[DATE]"
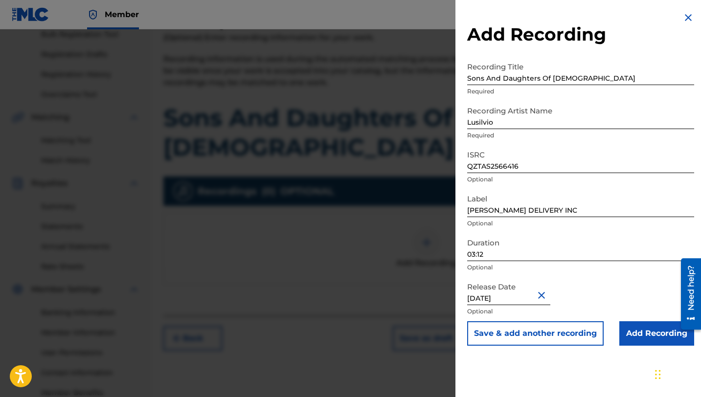
click at [657, 336] on input "Add Recording" at bounding box center [656, 333] width 75 height 24
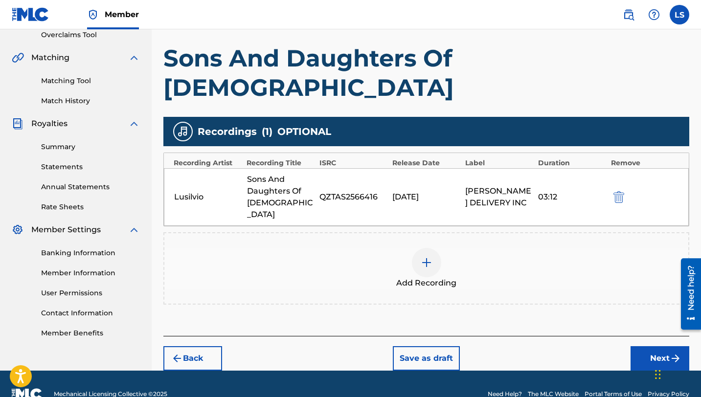
click at [671, 353] on img "submit" at bounding box center [676, 359] width 12 height 12
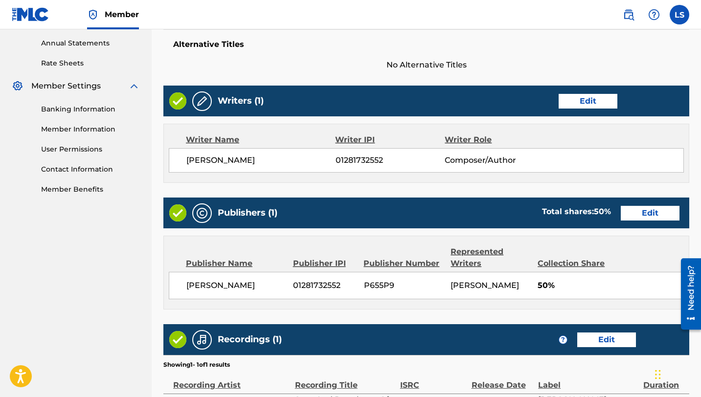
scroll to position [441, 0]
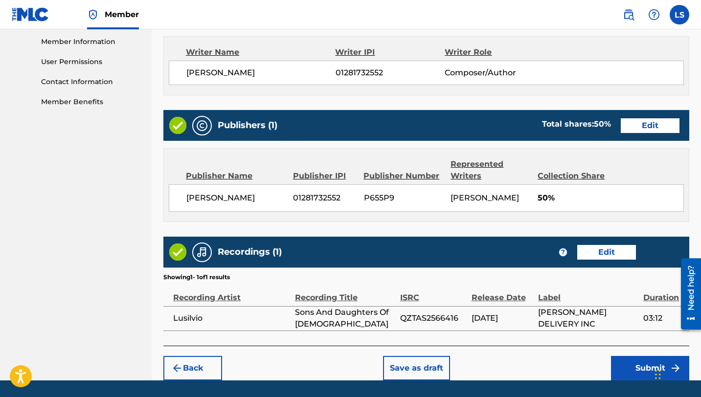
click at [648, 356] on button "Submit" at bounding box center [650, 368] width 78 height 24
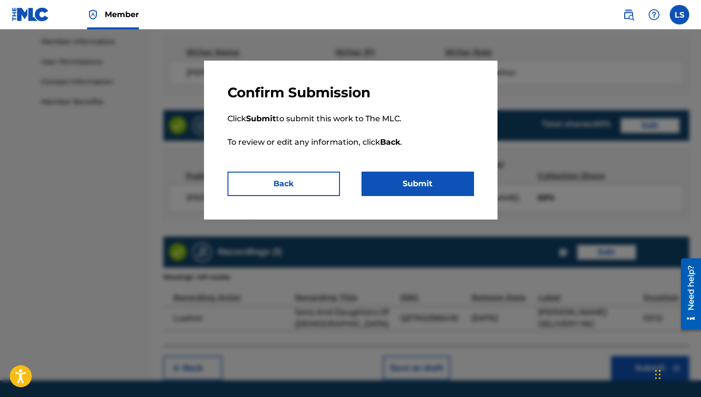
click at [434, 191] on button "Submit" at bounding box center [417, 184] width 112 height 24
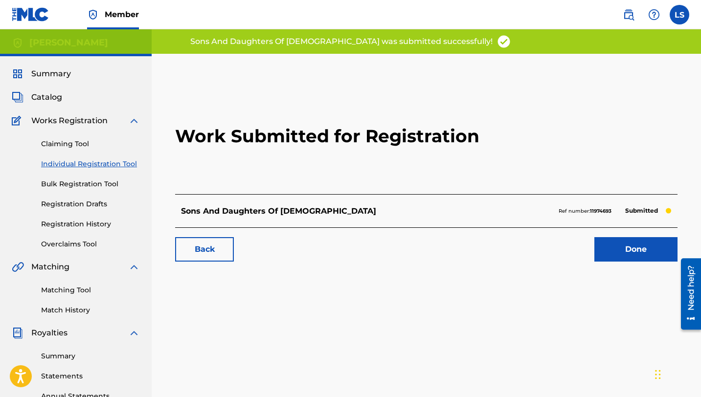
click at [637, 240] on link "Done" at bounding box center [635, 249] width 83 height 24
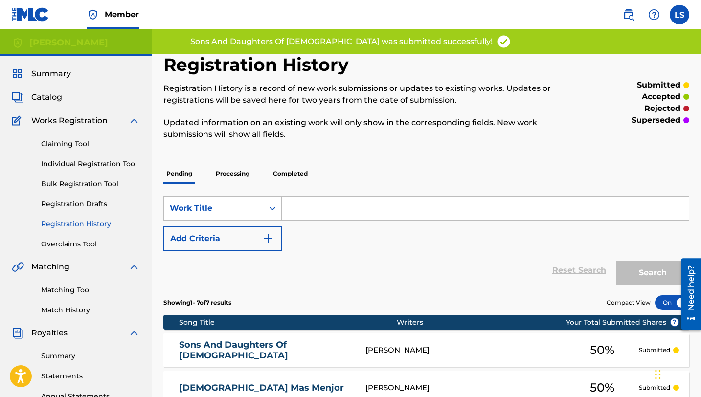
click at [80, 165] on link "Individual Registration Tool" at bounding box center [90, 164] width 99 height 10
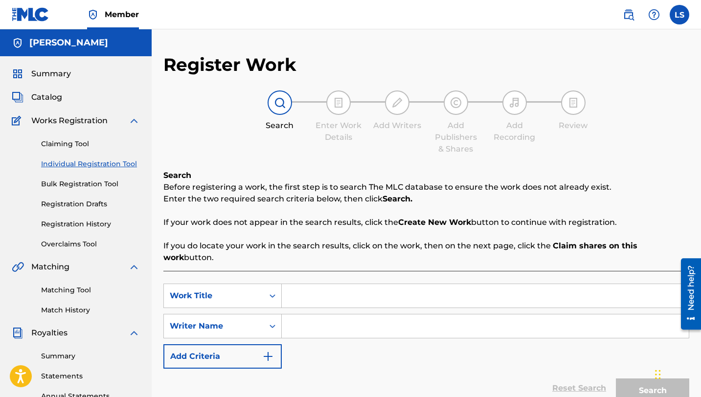
click at [87, 166] on link "Individual Registration Tool" at bounding box center [90, 164] width 99 height 10
click at [304, 287] on input "Search Form" at bounding box center [485, 295] width 407 height 23
type input "Filled With Glory"
click at [315, 315] on input "Search Form" at bounding box center [485, 325] width 407 height 23
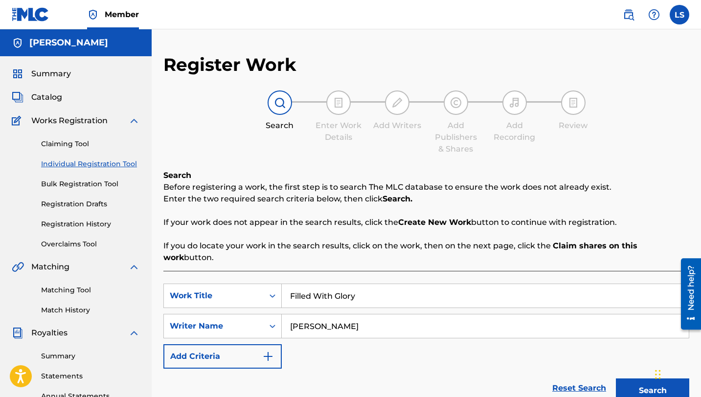
type input "[PERSON_NAME]"
click at [640, 379] on button "Search" at bounding box center [652, 391] width 73 height 24
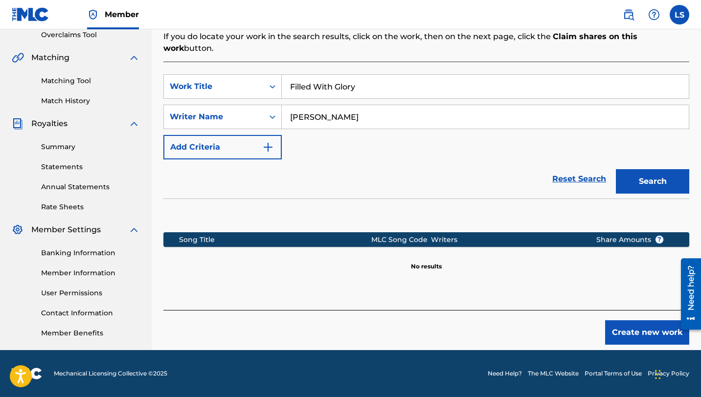
click at [633, 324] on button "Create new work" at bounding box center [647, 332] width 84 height 24
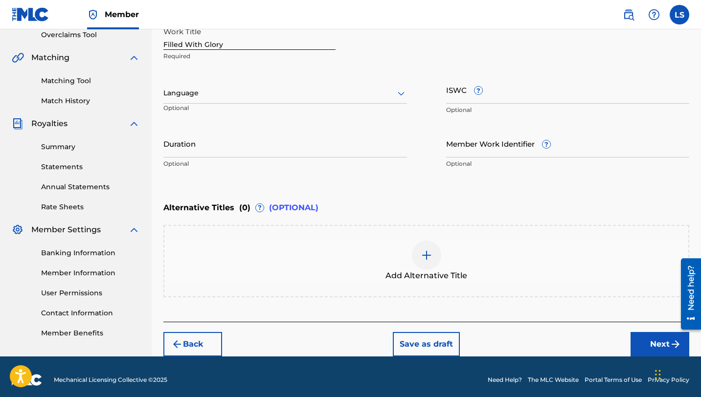
click at [195, 93] on div at bounding box center [285, 93] width 244 height 12
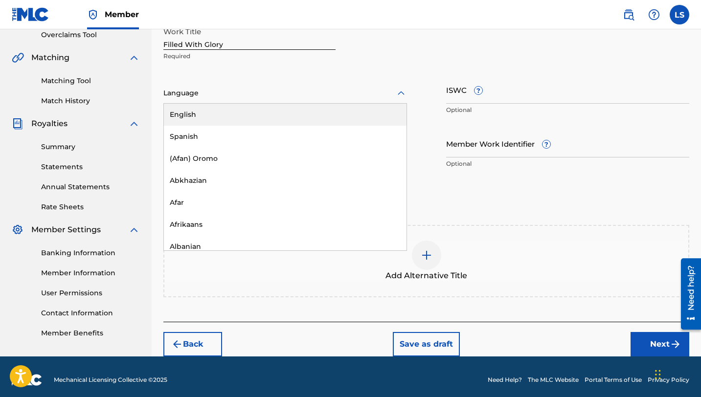
click at [224, 111] on div "English" at bounding box center [285, 115] width 243 height 22
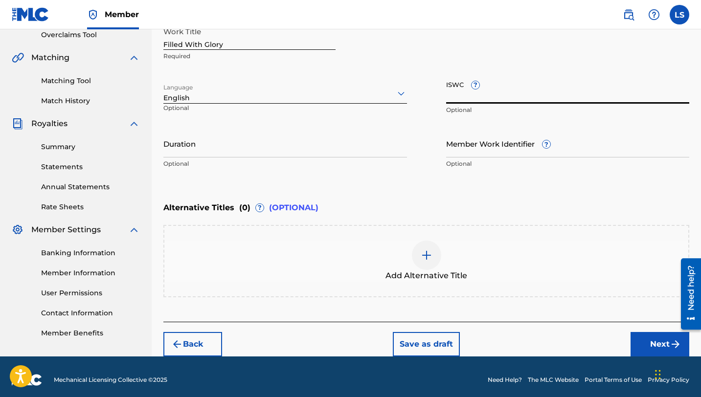
paste input "T3329909475"
type input "T3329909475"
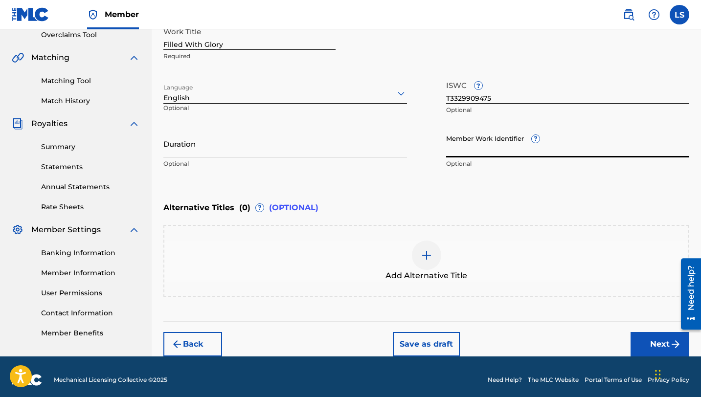
paste input "930512930"
type input "930512930"
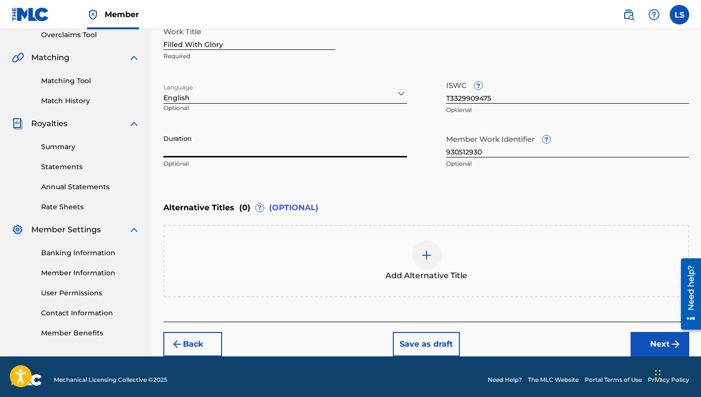
click at [166, 153] on input "Duration" at bounding box center [285, 144] width 244 height 28
type input "03:19"
click at [651, 338] on button "Next" at bounding box center [659, 344] width 59 height 24
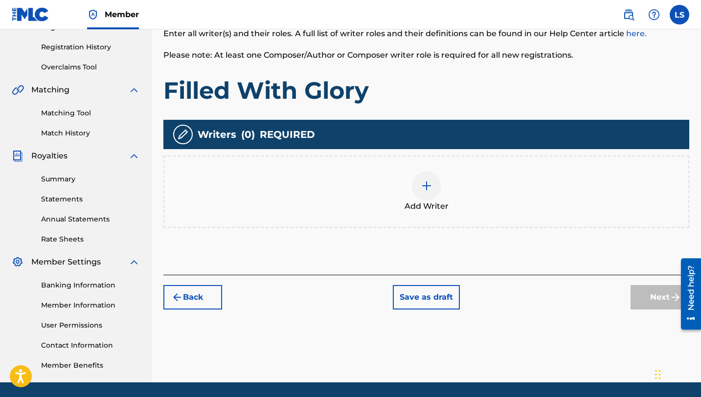
scroll to position [178, 0]
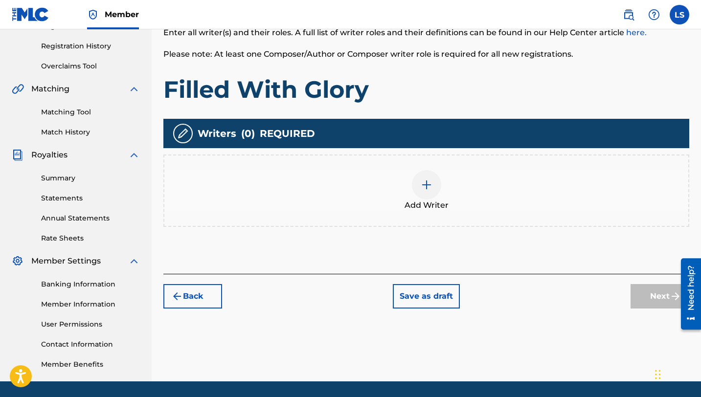
click at [427, 182] on img at bounding box center [427, 185] width 12 height 12
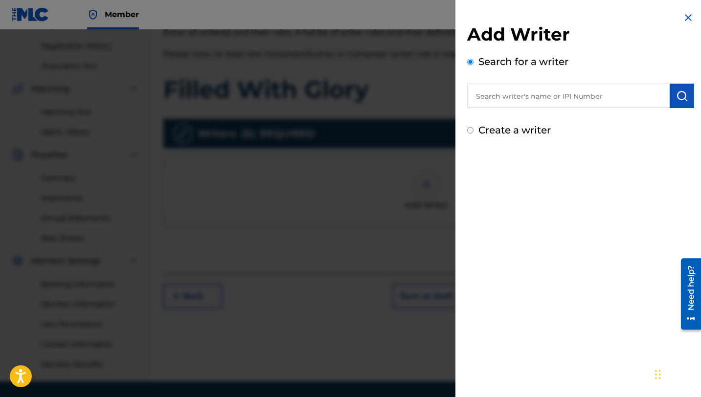
click at [510, 101] on input "text" at bounding box center [568, 96] width 202 height 24
click at [517, 120] on span "[PERSON_NAME]" at bounding box center [534, 117] width 68 height 9
type input "[PERSON_NAME]"
click at [670, 90] on button "submit" at bounding box center [682, 96] width 24 height 24
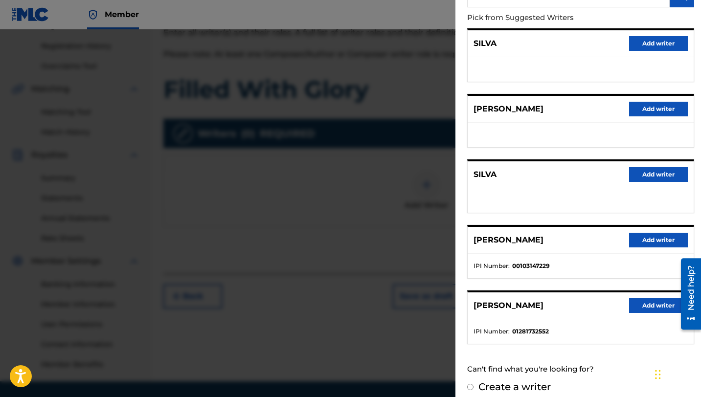
scroll to position [110, 0]
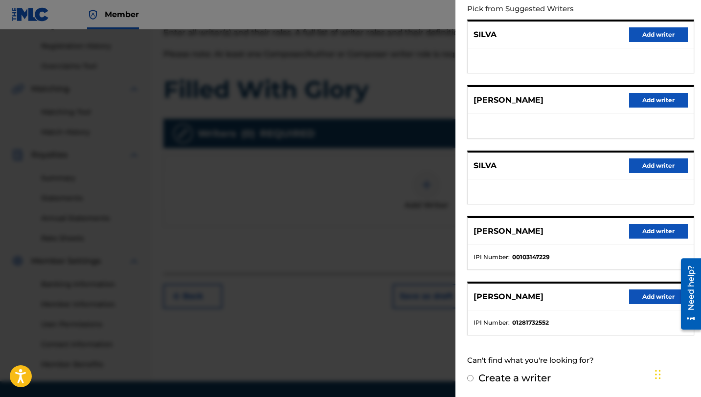
click at [649, 300] on button "Add writer" at bounding box center [658, 297] width 59 height 15
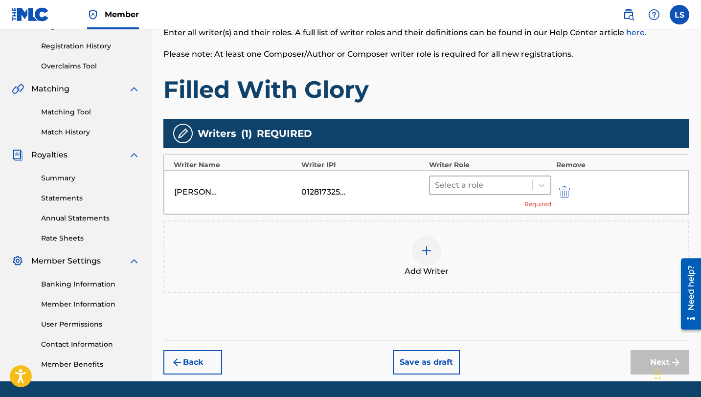
click at [445, 181] on div at bounding box center [481, 186] width 92 height 14
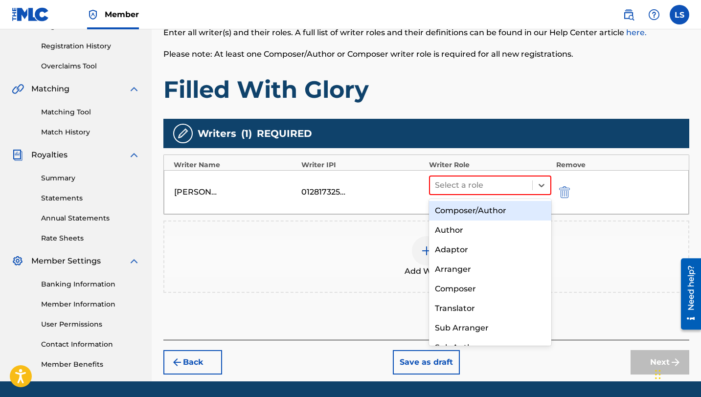
click at [473, 212] on div "Composer/Author" at bounding box center [490, 211] width 122 height 20
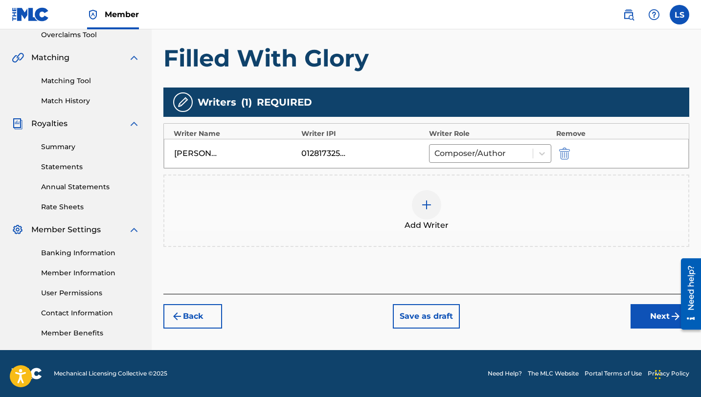
click at [646, 309] on button "Next" at bounding box center [659, 316] width 59 height 24
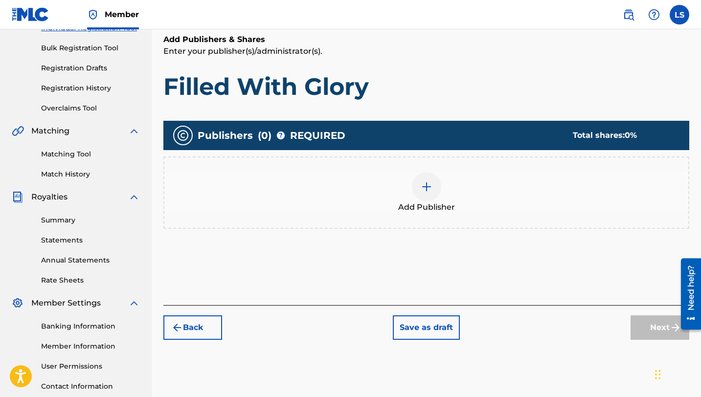
scroll to position [209, 0]
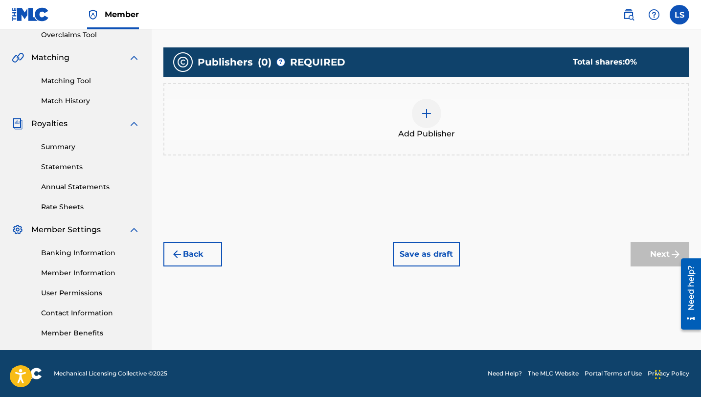
click at [431, 112] on img at bounding box center [427, 114] width 12 height 12
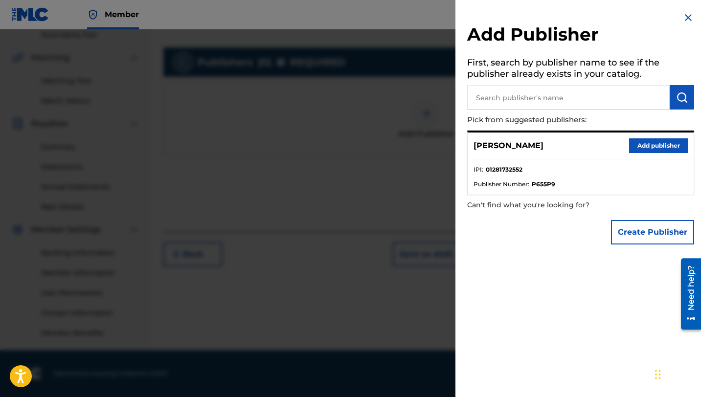
click at [648, 143] on button "Add publisher" at bounding box center [658, 145] width 59 height 15
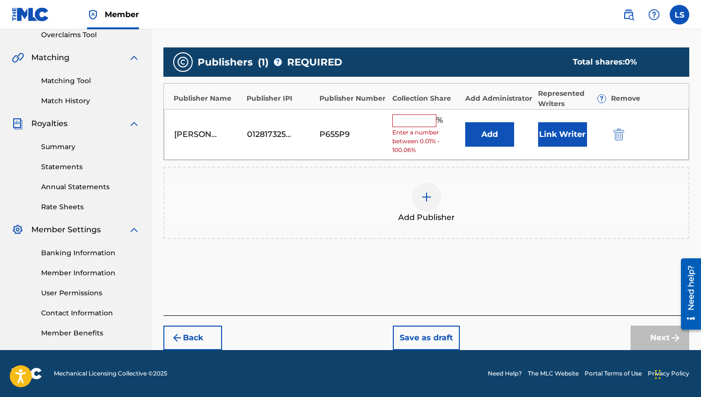
click at [421, 129] on span "Enter a number between 0.01% - 100.06%" at bounding box center [426, 141] width 68 height 26
click at [417, 124] on input "text" at bounding box center [414, 120] width 44 height 13
type input "50"
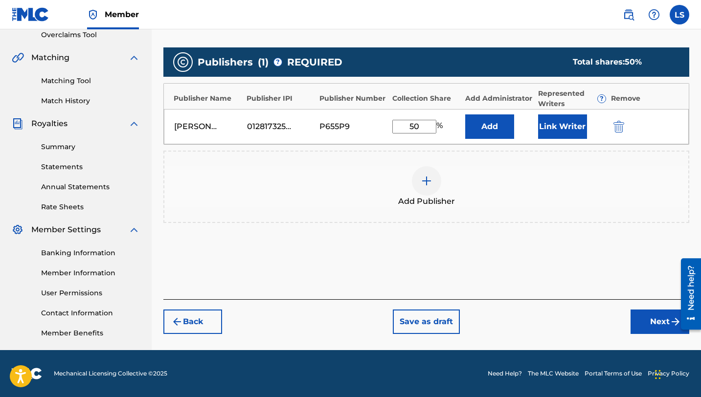
click at [556, 130] on button "Link Writer" at bounding box center [562, 126] width 49 height 24
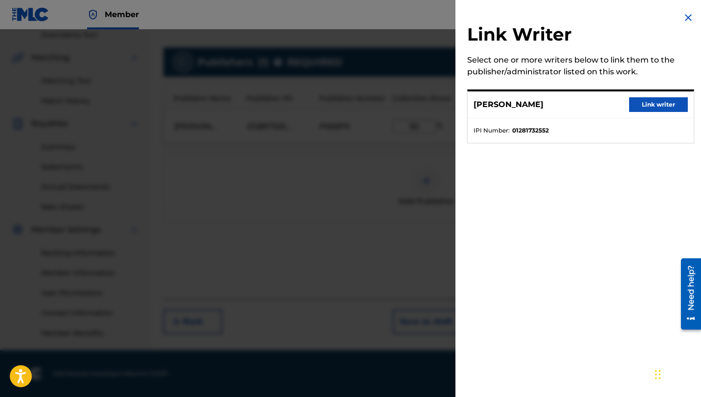
click at [644, 104] on button "Link writer" at bounding box center [658, 104] width 59 height 15
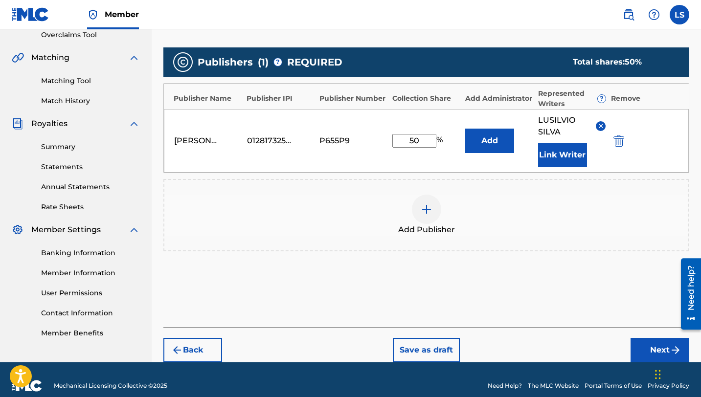
scroll to position [222, 0]
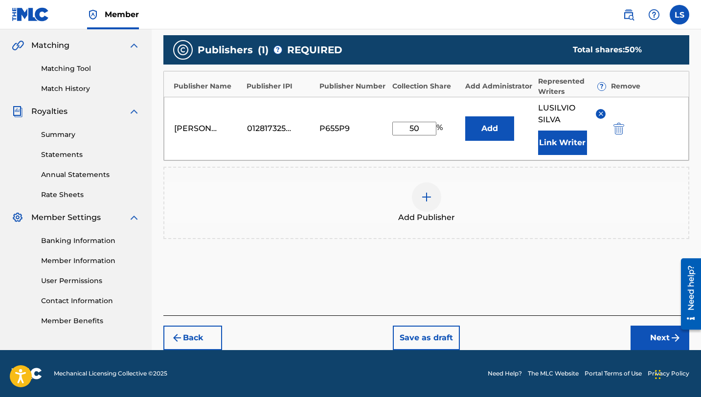
click at [657, 334] on button "Next" at bounding box center [659, 338] width 59 height 24
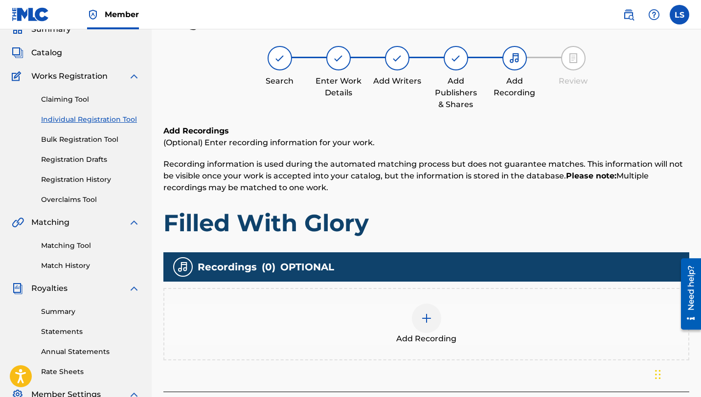
click at [428, 323] on div at bounding box center [426, 318] width 29 height 29
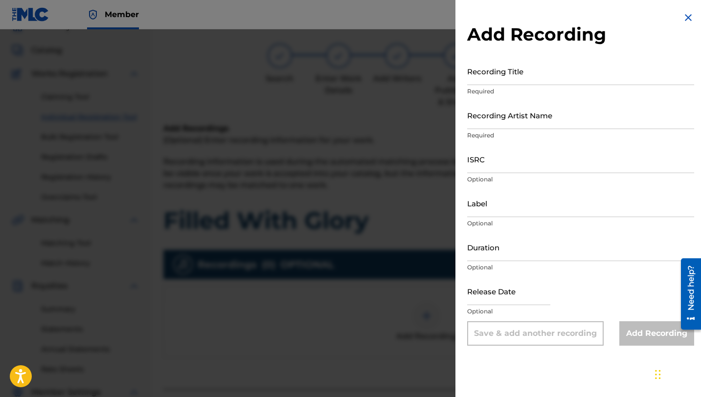
click at [476, 80] on input "Recording Title" at bounding box center [580, 71] width 227 height 28
type input "Filled With Glory"
click at [501, 121] on input "Recording Artist Name" at bounding box center [580, 115] width 227 height 28
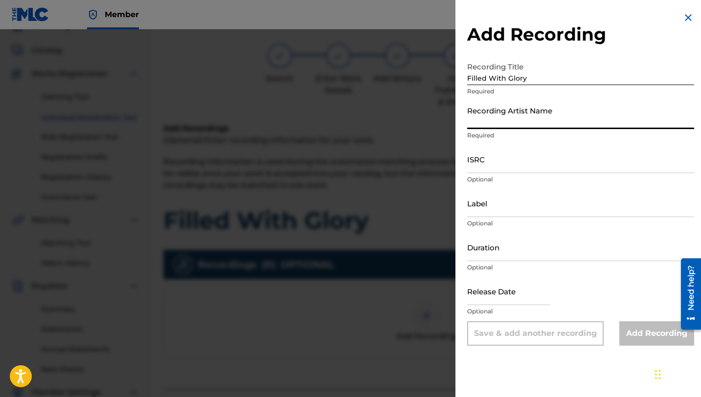
type input "Lusilvio"
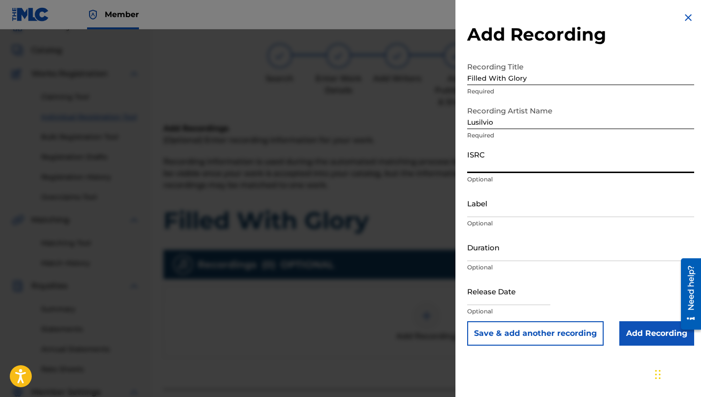
paste input "QZRP52548258"
type input "QZRP52548258"
click at [484, 213] on input "Label" at bounding box center [580, 203] width 227 height 28
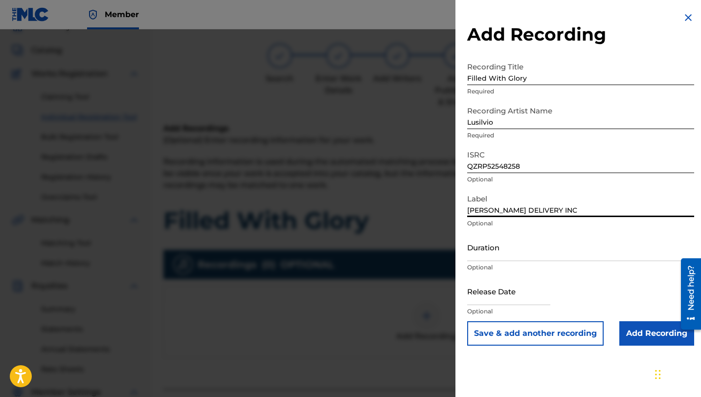
click at [502, 256] on input "Duration" at bounding box center [580, 247] width 227 height 28
click at [501, 300] on input "text" at bounding box center [508, 291] width 83 height 28
click at [660, 268] on p "Optional" at bounding box center [580, 267] width 227 height 9
click at [495, 302] on input "text" at bounding box center [508, 291] width 83 height 28
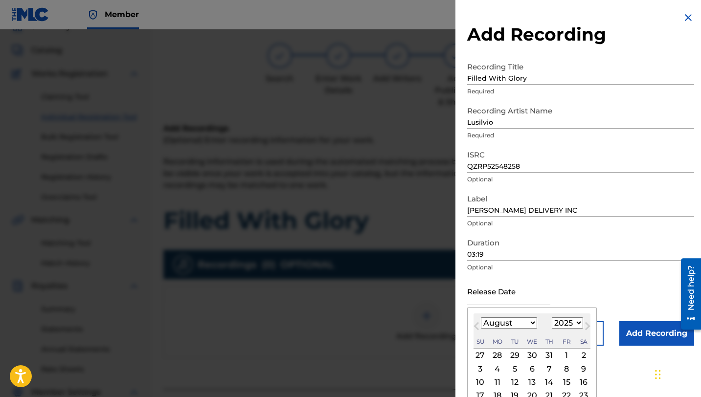
scroll to position [51, 0]
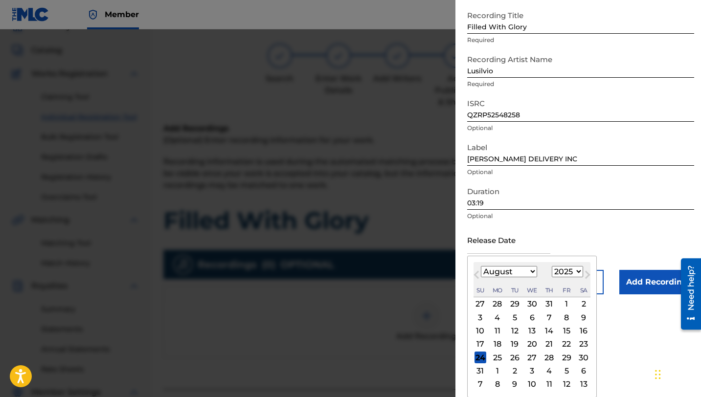
click at [485, 270] on select "January February March April May June July August September October November De…" at bounding box center [509, 271] width 56 height 11
click at [481, 277] on select "January February March April May June July August September October November De…" at bounding box center [509, 271] width 56 height 11
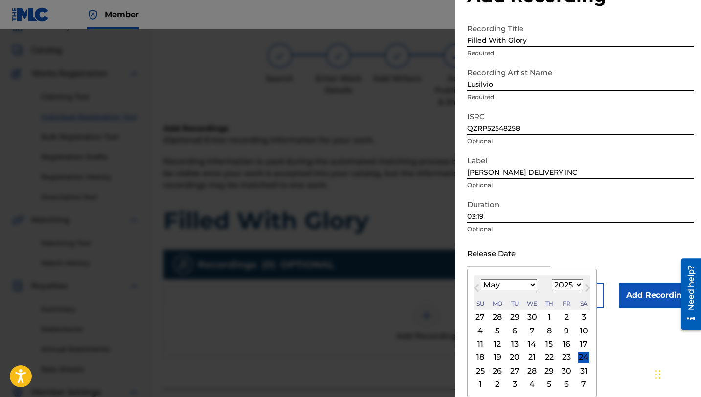
click at [549, 356] on div "22" at bounding box center [549, 358] width 12 height 12
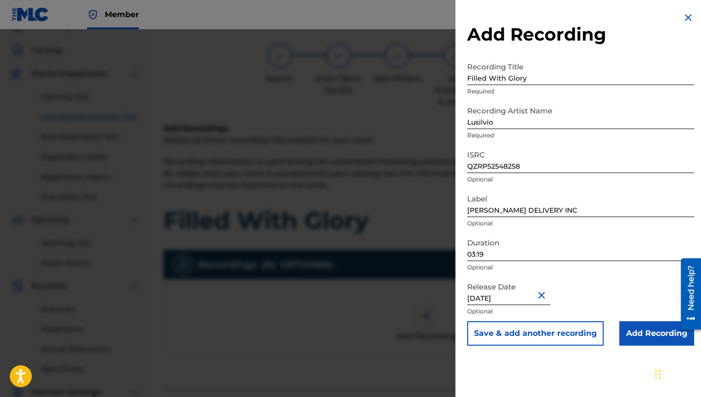
click at [638, 335] on input "Add Recording" at bounding box center [656, 333] width 75 height 24
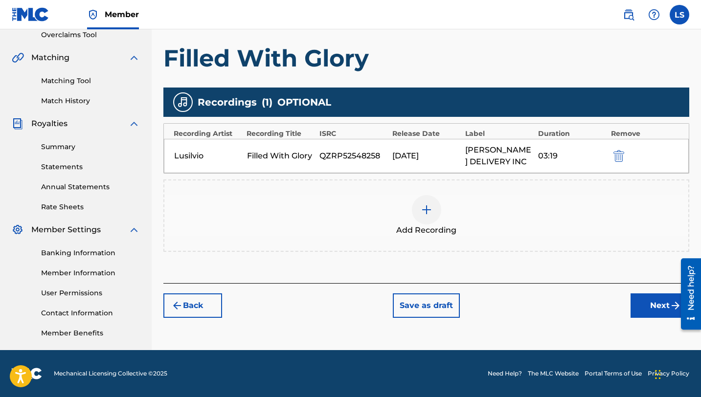
click at [654, 306] on button "Next" at bounding box center [659, 305] width 59 height 24
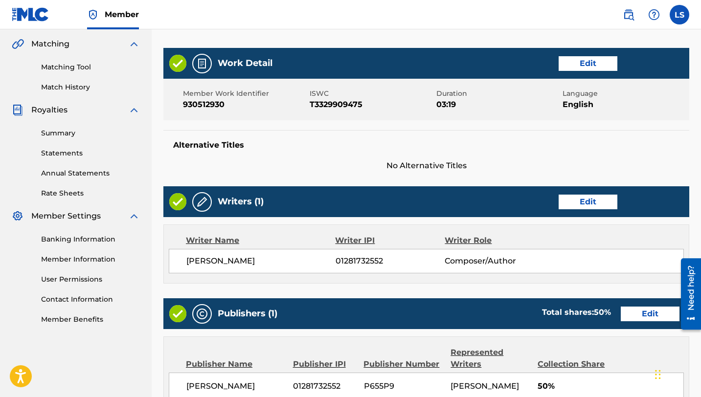
scroll to position [441, 0]
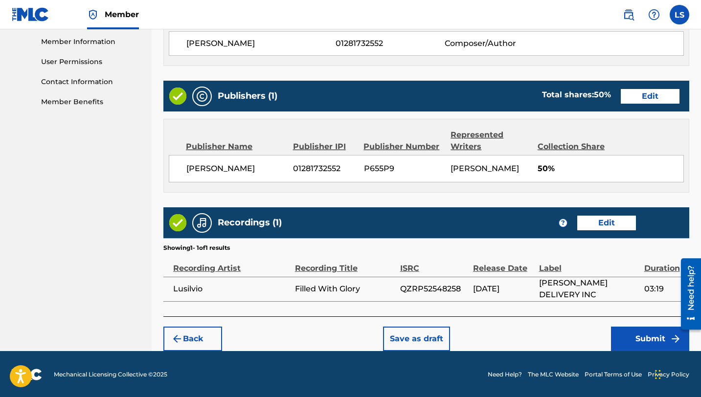
click at [635, 335] on button "Submit" at bounding box center [650, 339] width 78 height 24
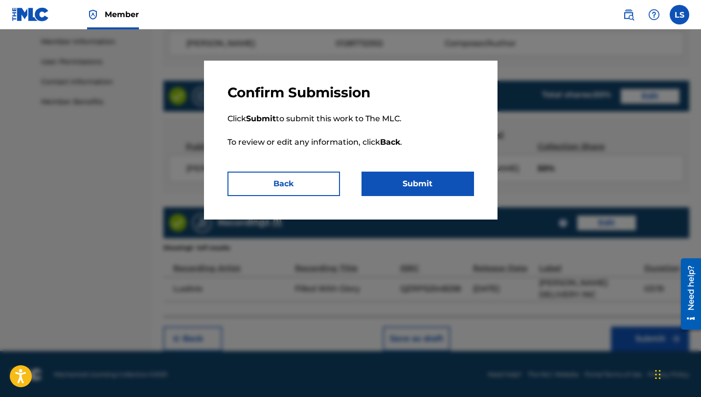
click at [440, 188] on button "Submit" at bounding box center [417, 184] width 112 height 24
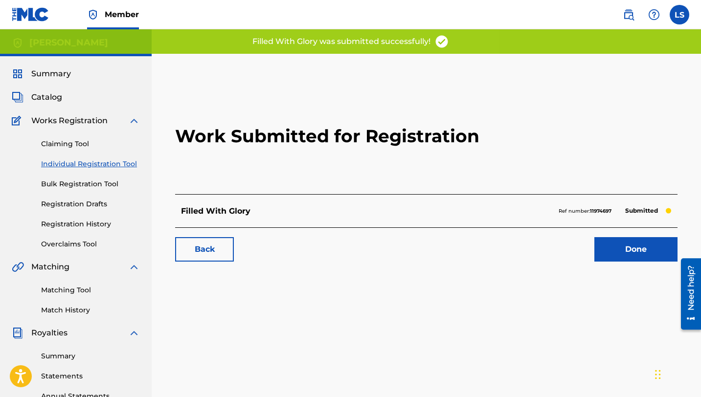
click at [640, 250] on link "Done" at bounding box center [635, 249] width 83 height 24
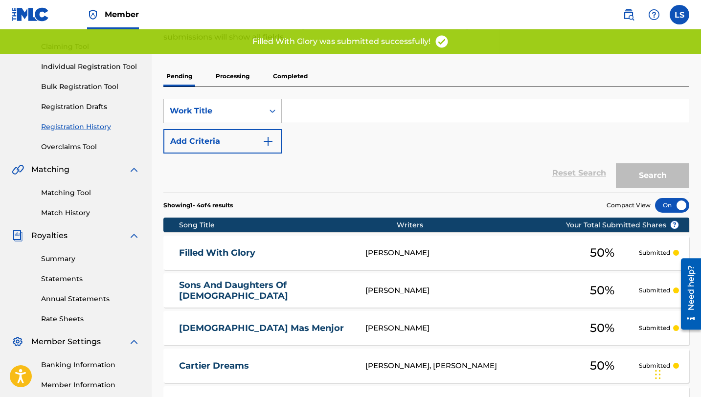
scroll to position [112, 0]
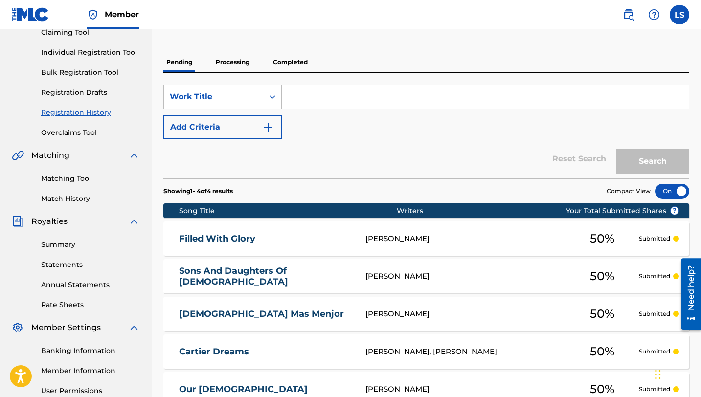
click at [78, 54] on link "Individual Registration Tool" at bounding box center [90, 52] width 99 height 10
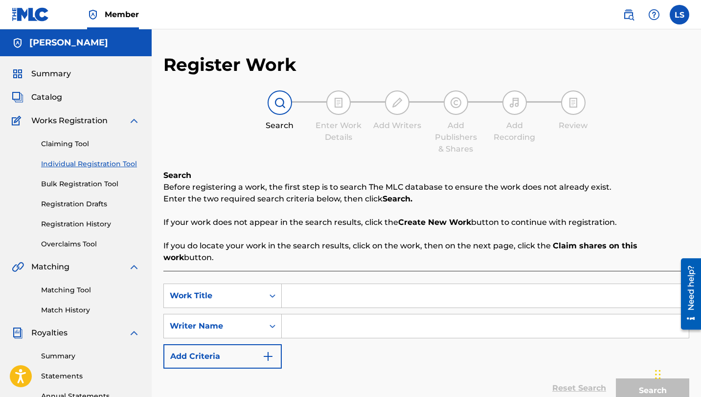
click at [309, 291] on input "Search Form" at bounding box center [485, 295] width 407 height 23
click at [312, 314] on input "Search Form" at bounding box center [485, 325] width 407 height 23
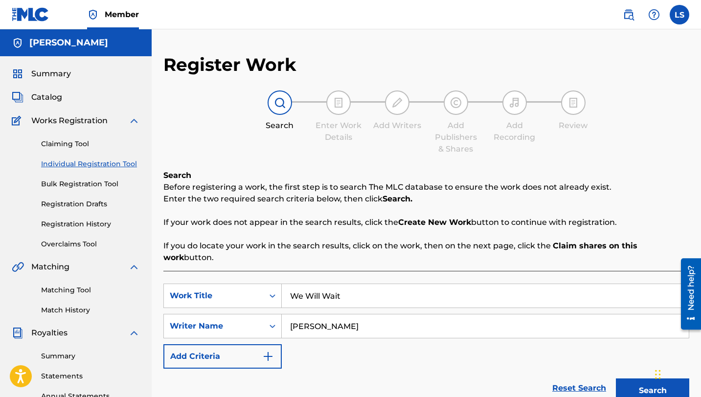
click at [625, 379] on button "Search" at bounding box center [652, 391] width 73 height 24
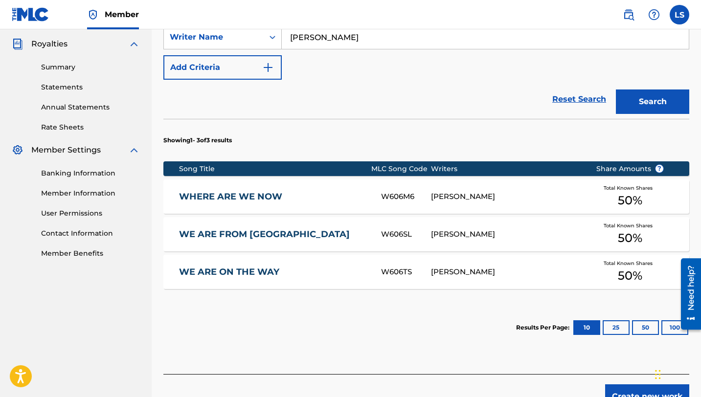
scroll to position [336, 0]
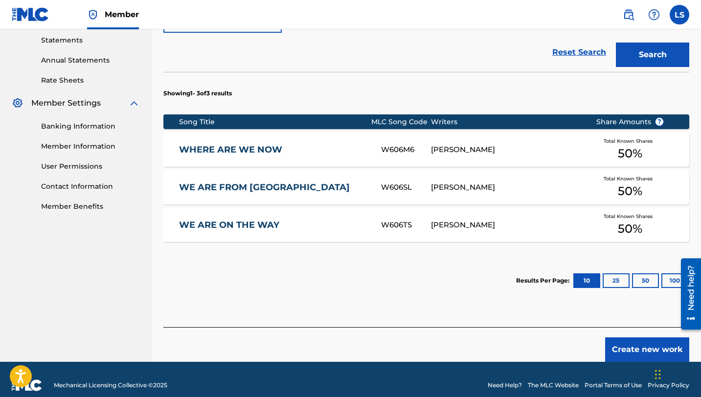
click at [629, 337] on button "Create new work" at bounding box center [647, 349] width 84 height 24
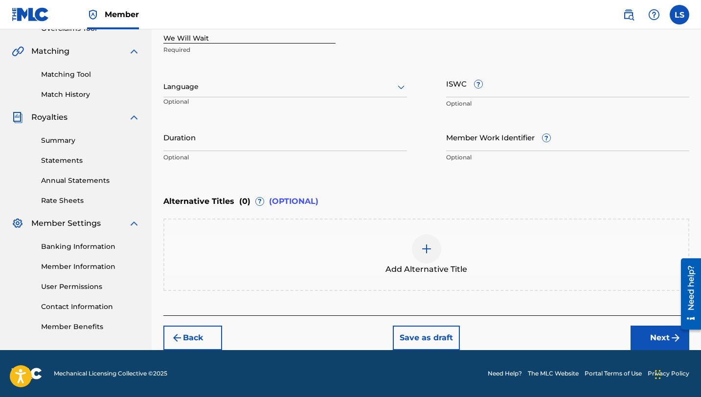
scroll to position [215, 0]
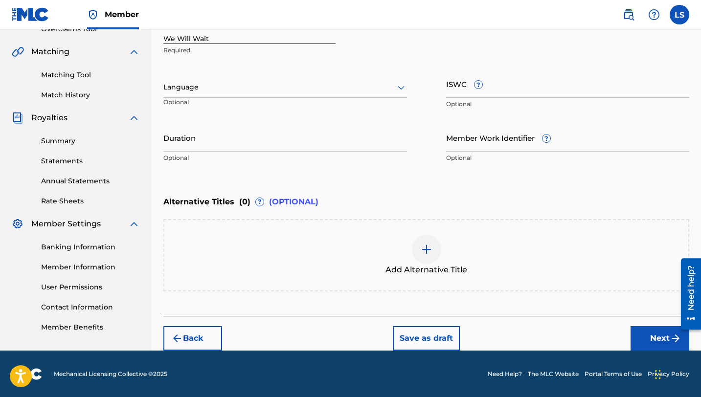
click at [187, 90] on div at bounding box center [285, 87] width 244 height 12
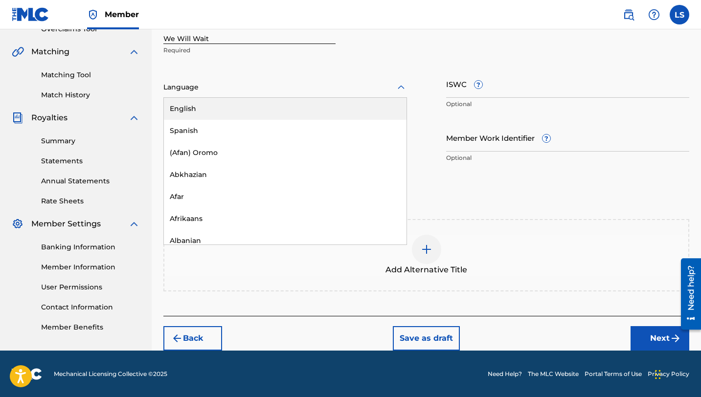
click at [207, 104] on div "English" at bounding box center [285, 109] width 243 height 22
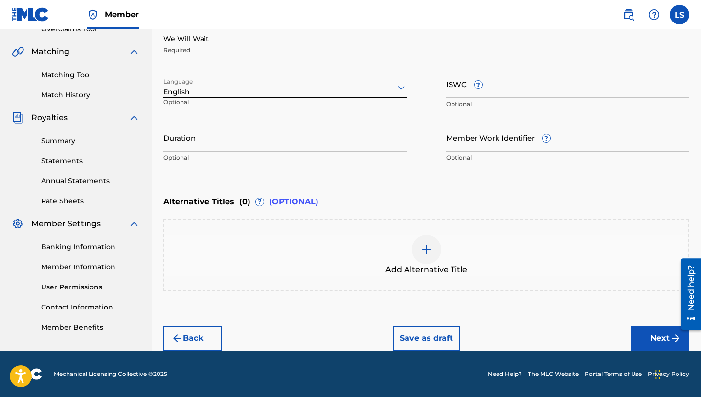
click at [497, 90] on input "ISWC ?" at bounding box center [568, 84] width 244 height 28
paste input "T3324717917"
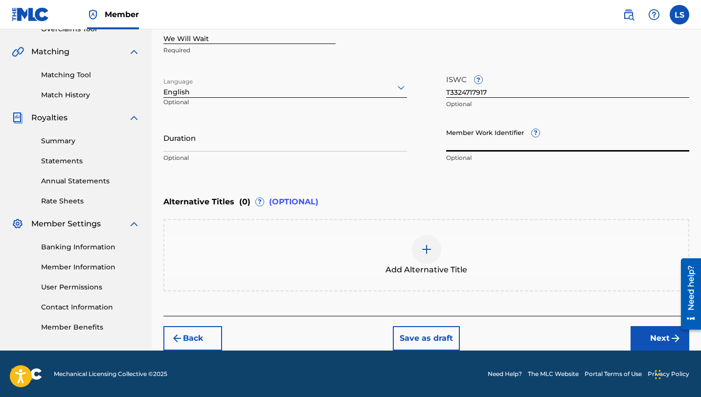
paste input "930173565"
click at [180, 148] on input "Duration" at bounding box center [285, 138] width 244 height 28
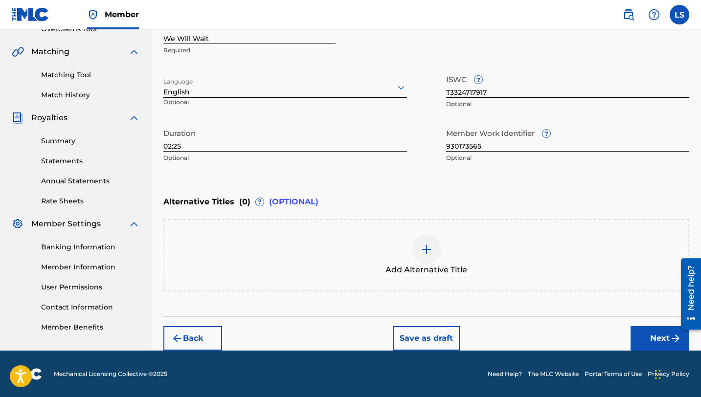
click at [654, 343] on button "Next" at bounding box center [659, 338] width 59 height 24
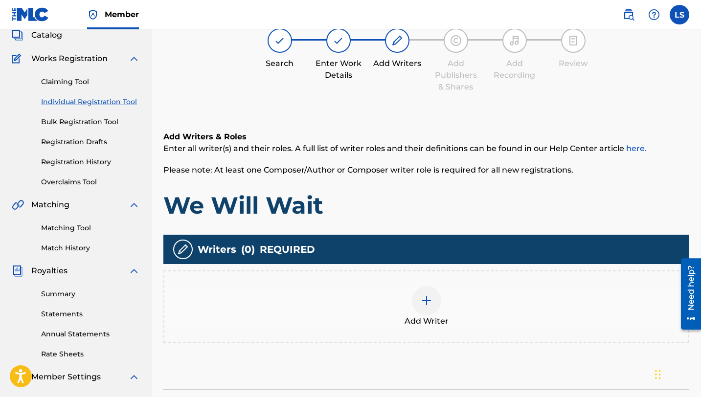
scroll to position [44, 0]
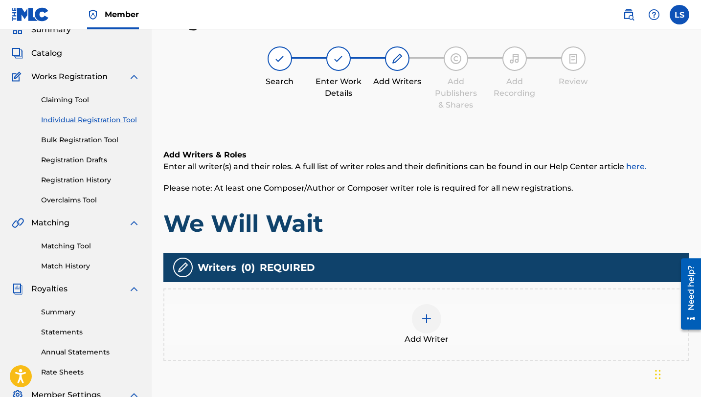
click at [440, 331] on div "Add Writer" at bounding box center [426, 324] width 524 height 41
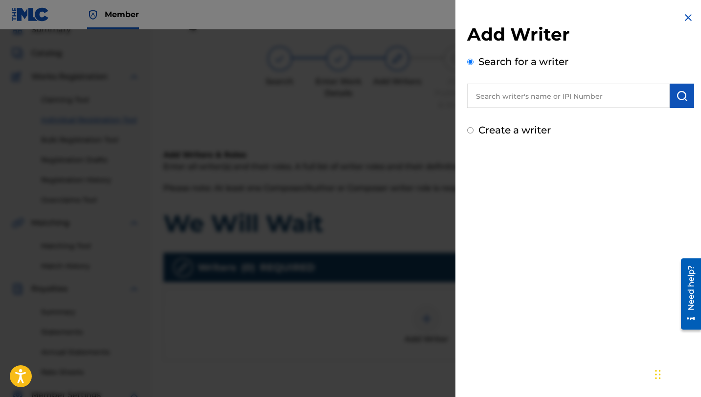
click at [500, 93] on input "text" at bounding box center [568, 96] width 202 height 24
click at [508, 117] on span "silva" at bounding box center [513, 117] width 17 height 9
click at [665, 95] on input "[PERSON_NAME]" at bounding box center [568, 96] width 202 height 24
click at [677, 95] on img "submit" at bounding box center [682, 96] width 12 height 12
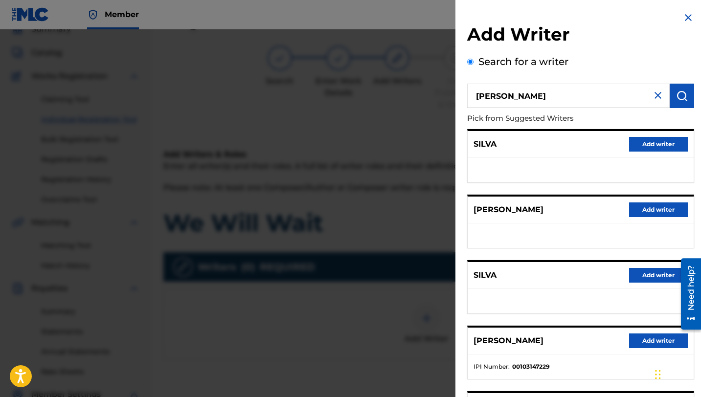
scroll to position [110, 0]
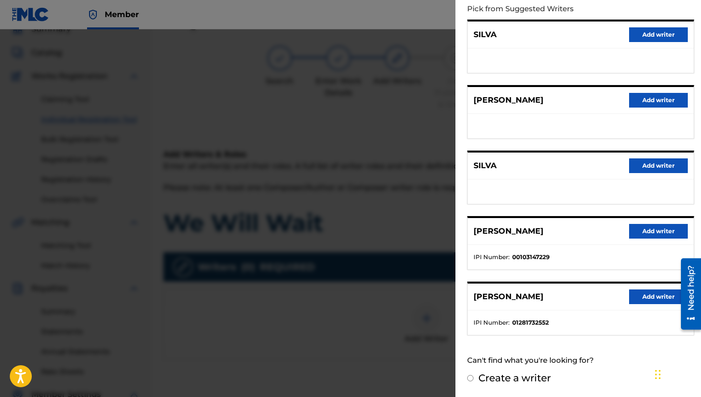
click at [647, 295] on button "Add writer" at bounding box center [658, 297] width 59 height 15
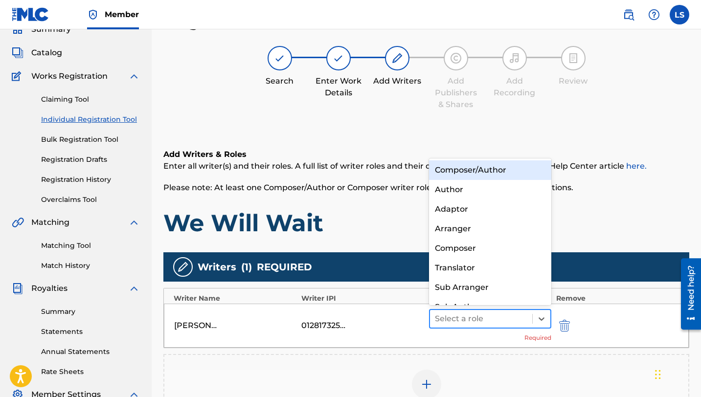
click at [518, 316] on div at bounding box center [481, 319] width 92 height 14
click at [441, 162] on div "Composer/Author" at bounding box center [490, 170] width 122 height 20
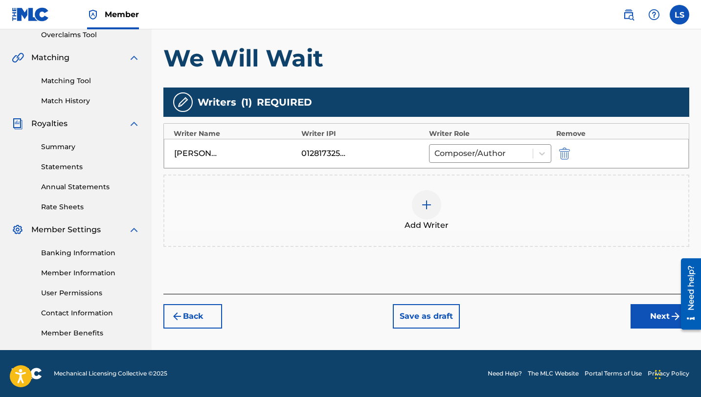
click at [650, 314] on button "Next" at bounding box center [659, 316] width 59 height 24
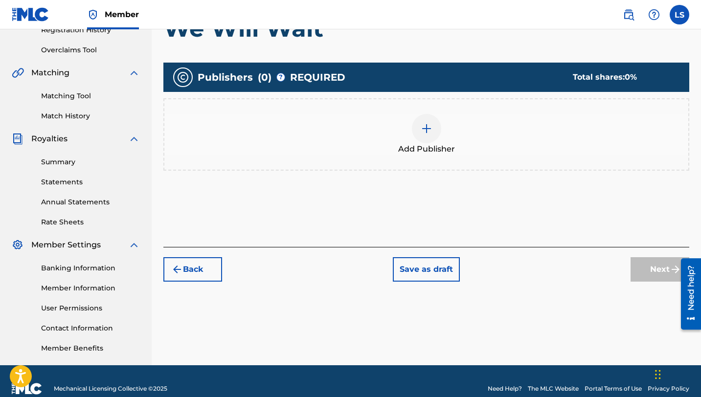
scroll to position [209, 0]
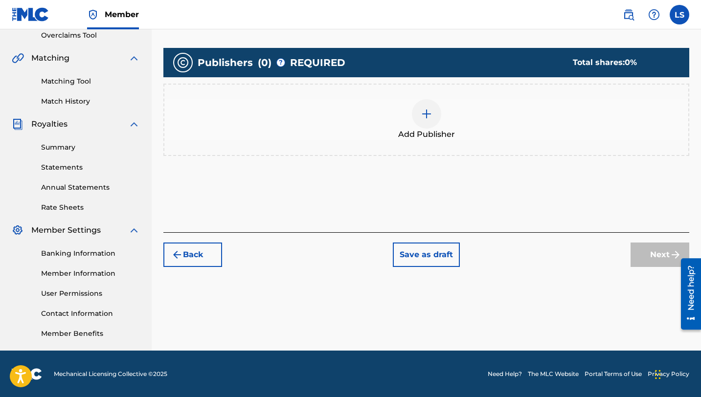
click at [421, 109] on img at bounding box center [427, 114] width 12 height 12
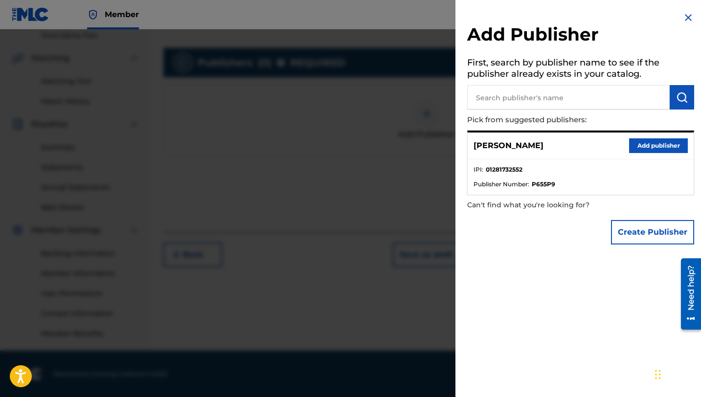
click at [663, 146] on button "Add publisher" at bounding box center [658, 145] width 59 height 15
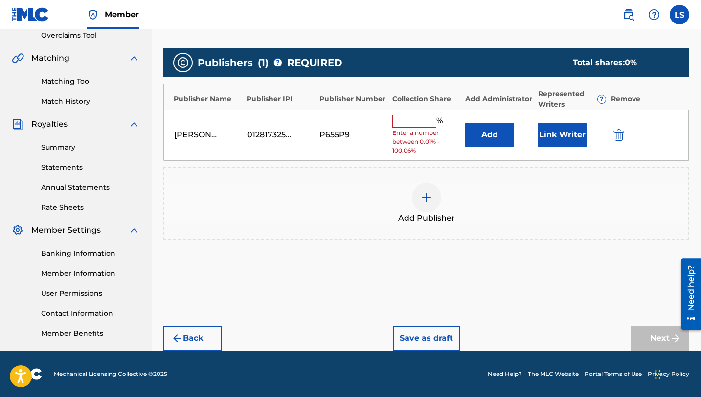
click at [419, 120] on input "text" at bounding box center [414, 121] width 44 height 13
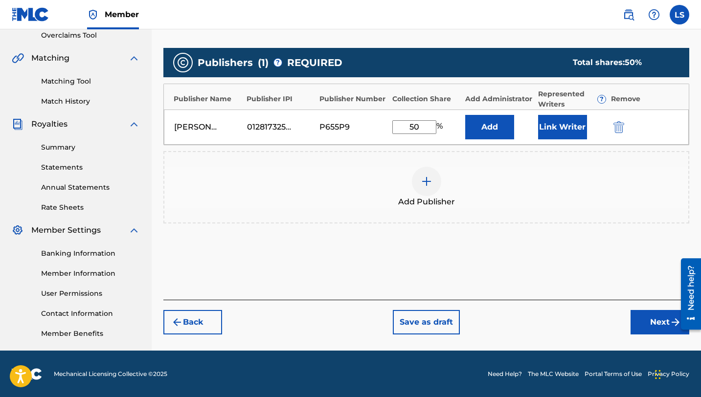
click at [569, 130] on button "Link Writer" at bounding box center [562, 127] width 49 height 24
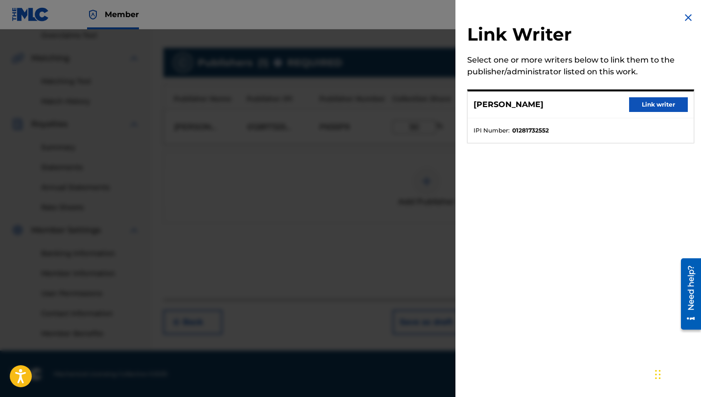
click at [644, 111] on button "Link writer" at bounding box center [658, 104] width 59 height 15
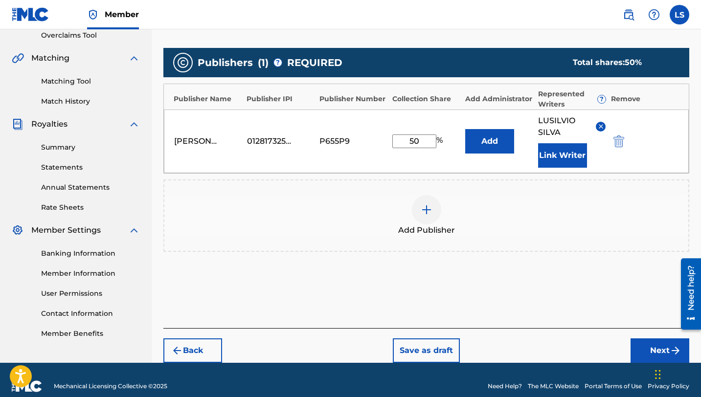
scroll to position [222, 0]
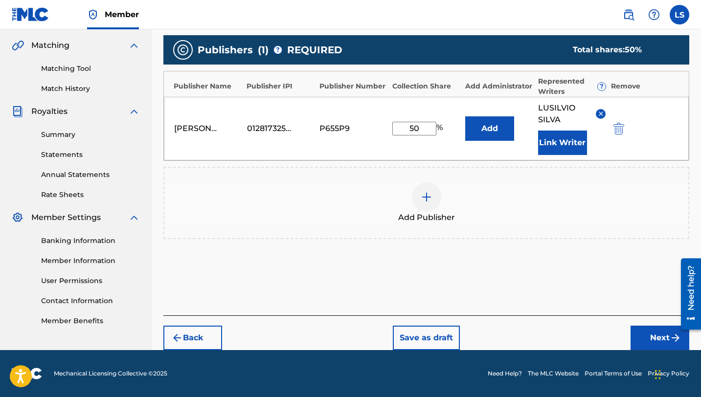
click at [644, 332] on button "Next" at bounding box center [659, 338] width 59 height 24
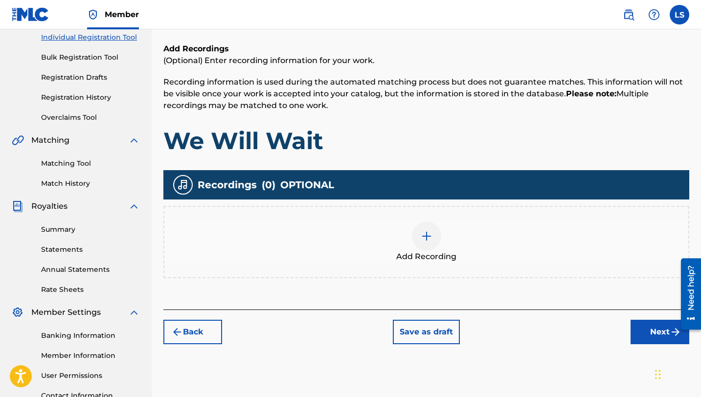
scroll to position [44, 0]
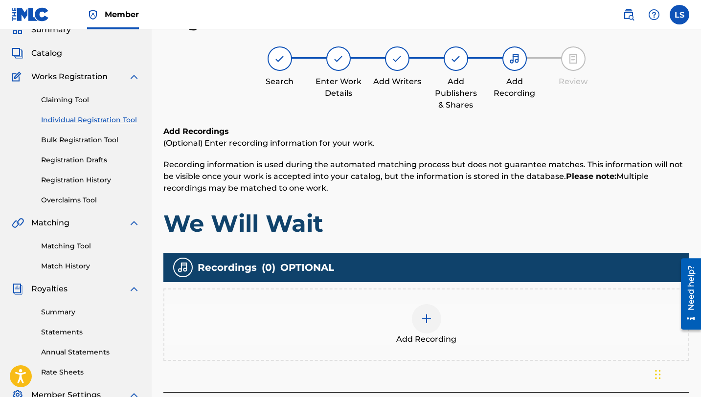
click at [426, 325] on div at bounding box center [426, 318] width 29 height 29
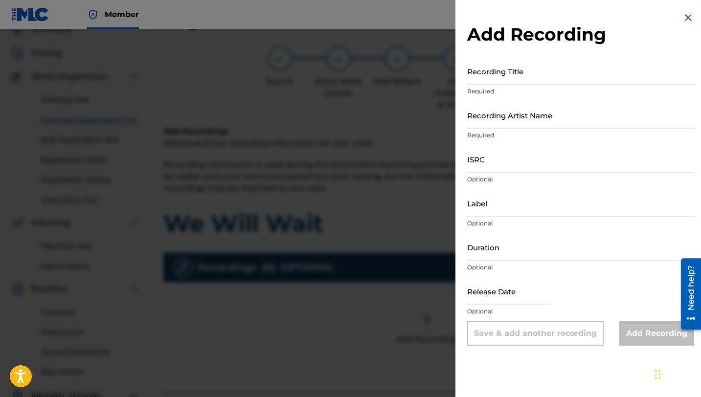
click at [486, 80] on input "Recording Title" at bounding box center [580, 71] width 227 height 28
click at [500, 122] on input "Recording Artist Name" at bounding box center [580, 115] width 227 height 28
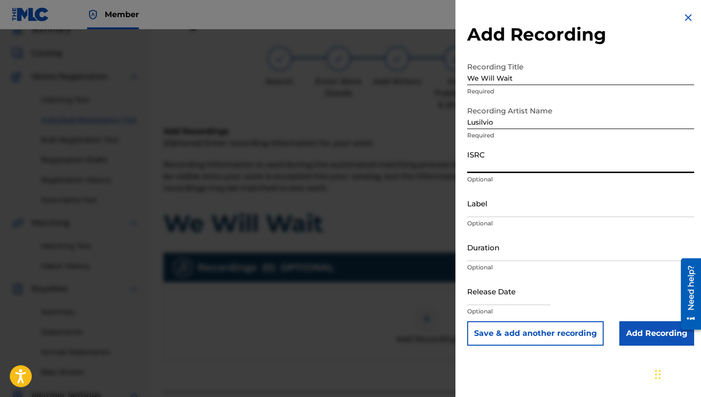
paste input "QZNWY2581181"
click at [508, 211] on input "Label" at bounding box center [580, 203] width 227 height 28
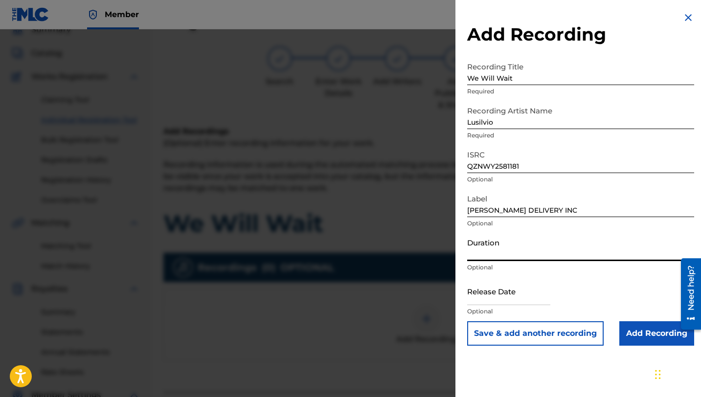
click at [493, 252] on input "Duration" at bounding box center [580, 247] width 227 height 28
click at [480, 290] on input "text" at bounding box center [508, 291] width 83 height 28
click at [580, 272] on div "Duration 02:54 Optional" at bounding box center [580, 255] width 227 height 44
click at [502, 298] on input "text" at bounding box center [508, 291] width 83 height 28
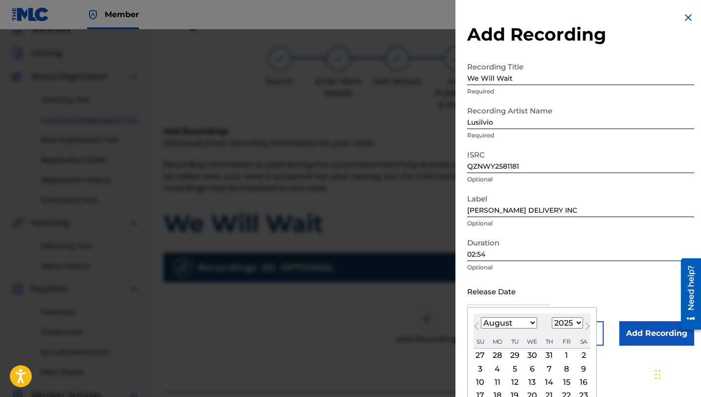
click at [511, 324] on select "January February March April May June July August September October November De…" at bounding box center [509, 322] width 56 height 11
click at [481, 317] on select "January February March April May June July August September October November De…" at bounding box center [509, 322] width 56 height 11
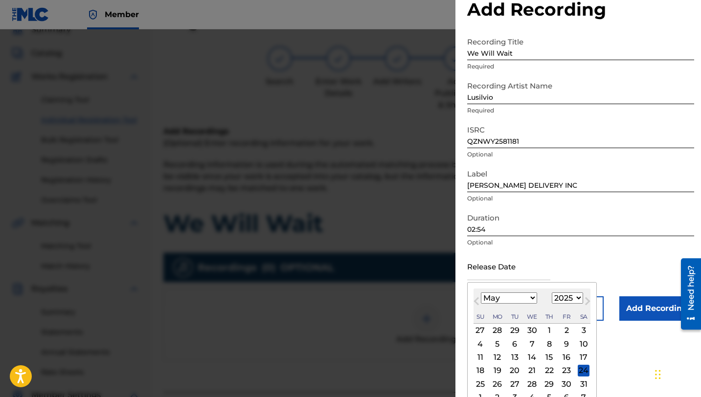
scroll to position [38, 0]
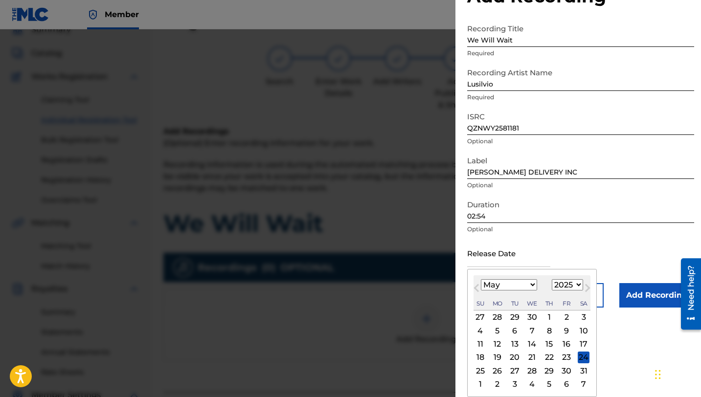
click at [495, 346] on div "12" at bounding box center [498, 344] width 12 height 12
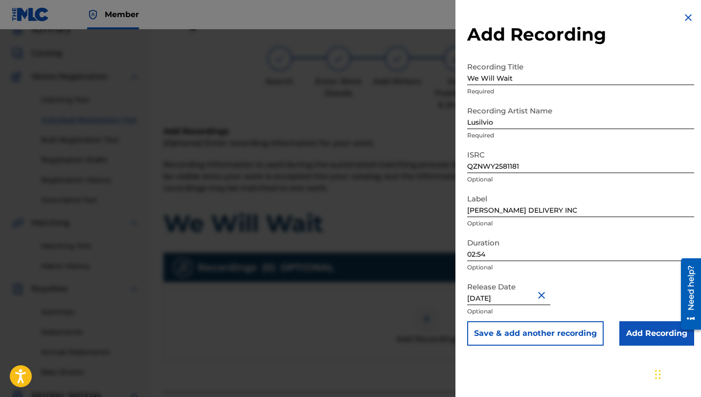
scroll to position [0, 0]
click at [639, 338] on input "Add Recording" at bounding box center [656, 333] width 75 height 24
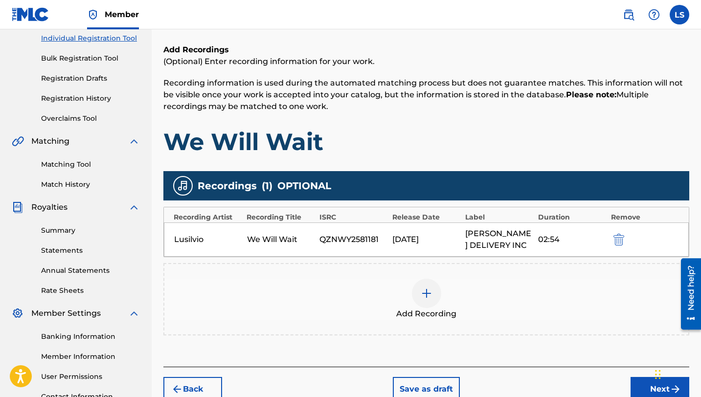
scroll to position [138, 0]
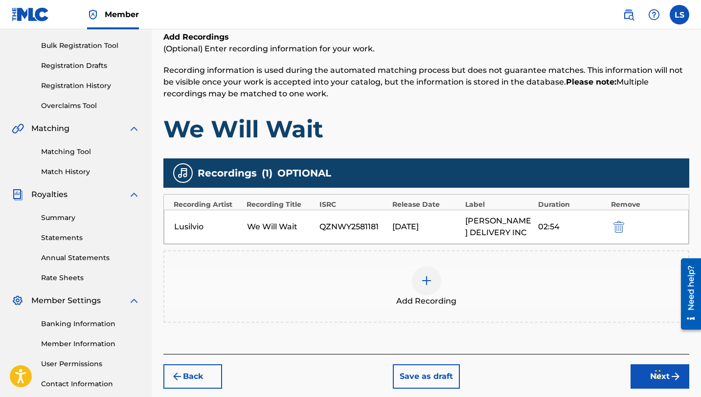
click at [641, 376] on button "Next" at bounding box center [659, 376] width 59 height 24
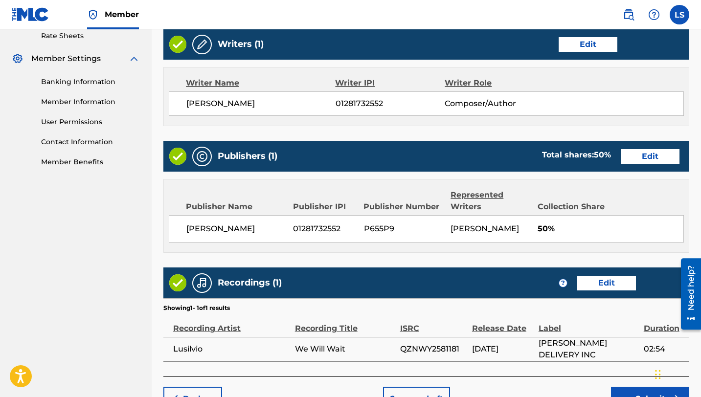
scroll to position [441, 0]
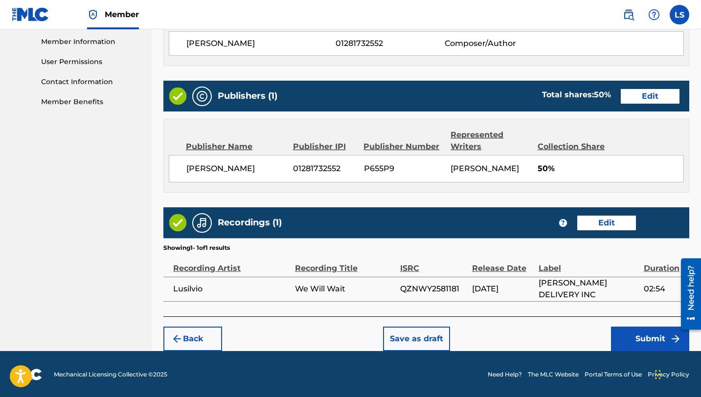
click at [630, 339] on button "Submit" at bounding box center [650, 339] width 78 height 24
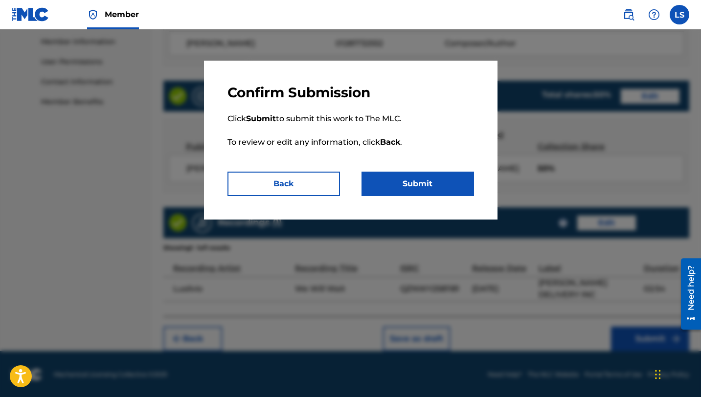
click at [421, 195] on button "Submit" at bounding box center [417, 184] width 112 height 24
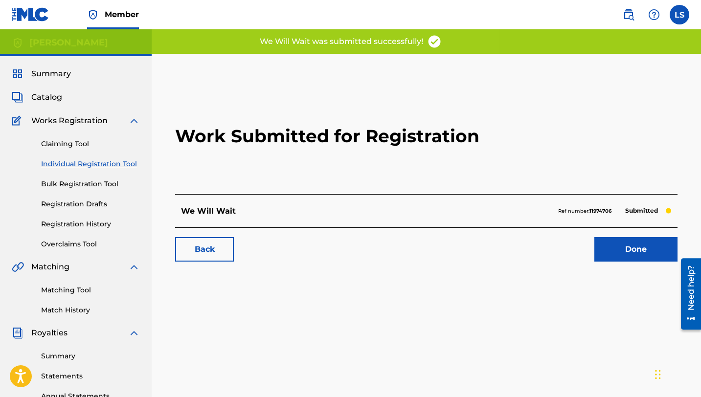
click at [633, 250] on link "Done" at bounding box center [635, 249] width 83 height 24
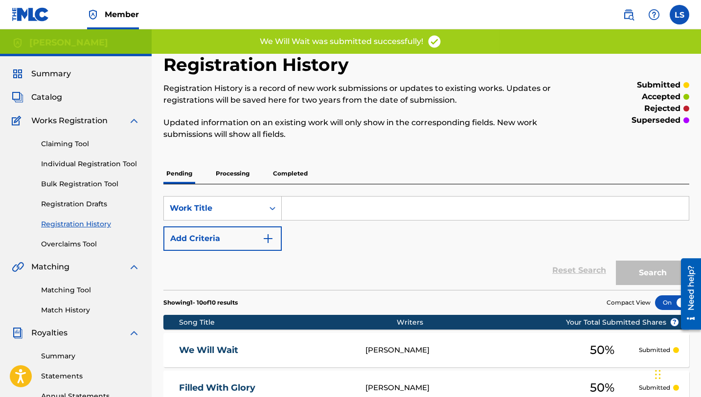
click at [74, 160] on link "Individual Registration Tool" at bounding box center [90, 164] width 99 height 10
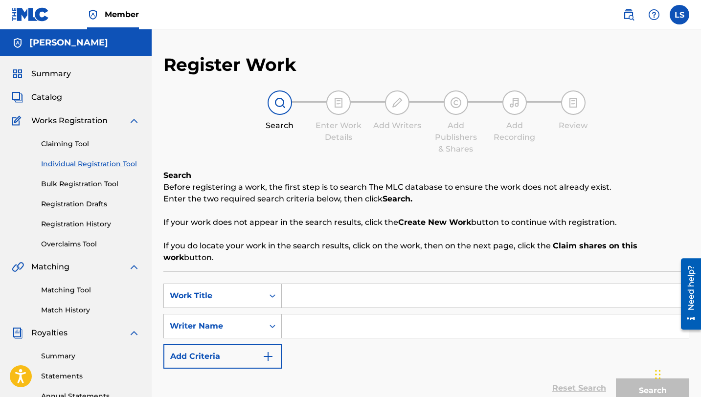
click at [294, 285] on input "Search Form" at bounding box center [485, 295] width 407 height 23
click at [304, 314] on input "Search Form" at bounding box center [485, 325] width 407 height 23
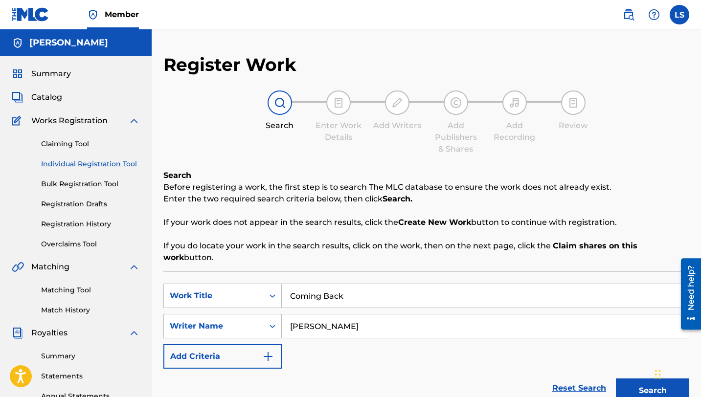
click at [630, 379] on button "Search" at bounding box center [652, 391] width 73 height 24
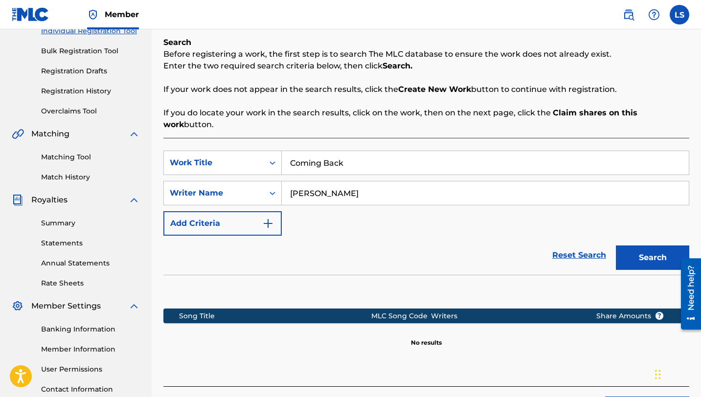
scroll to position [209, 0]
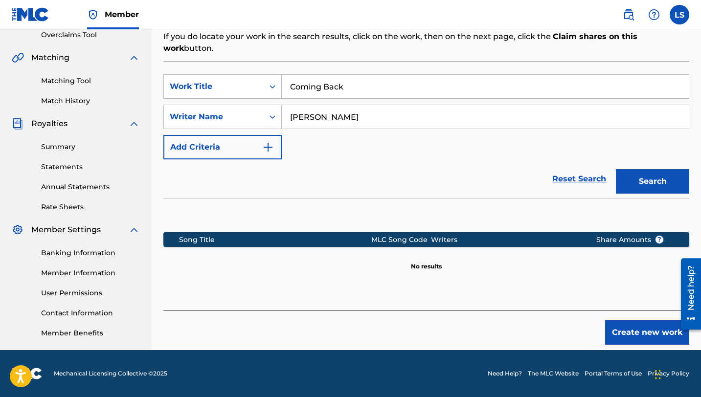
click at [623, 325] on button "Create new work" at bounding box center [647, 332] width 84 height 24
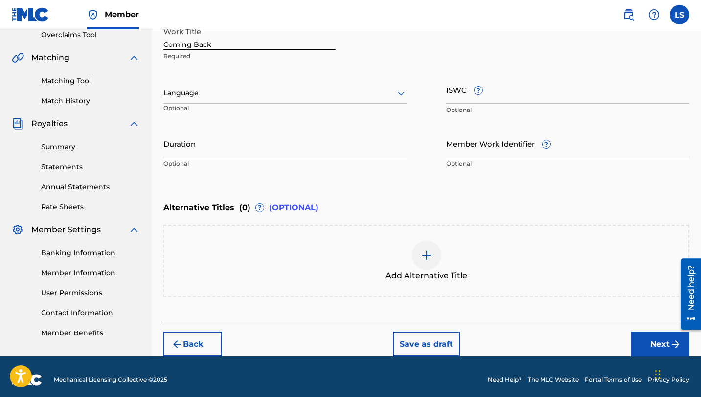
click at [223, 92] on div at bounding box center [285, 93] width 244 height 12
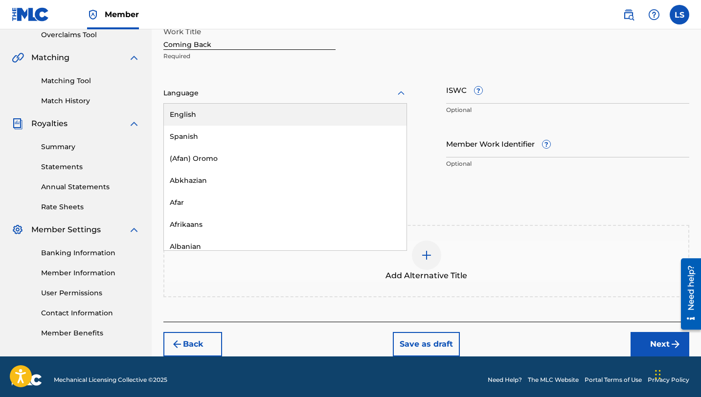
click at [175, 112] on div "English" at bounding box center [285, 115] width 243 height 22
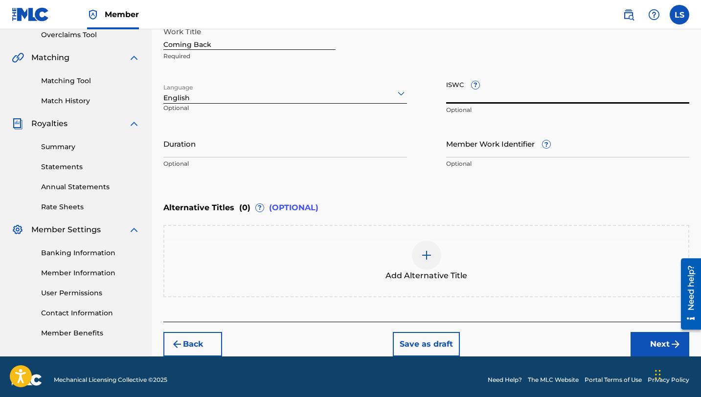
paste input "T3324716674"
click at [480, 156] on input "Member Work Identifier ?" at bounding box center [568, 144] width 244 height 28
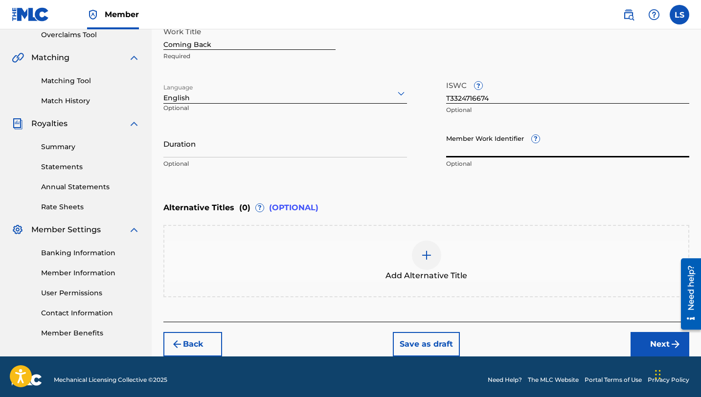
paste input "930173563"
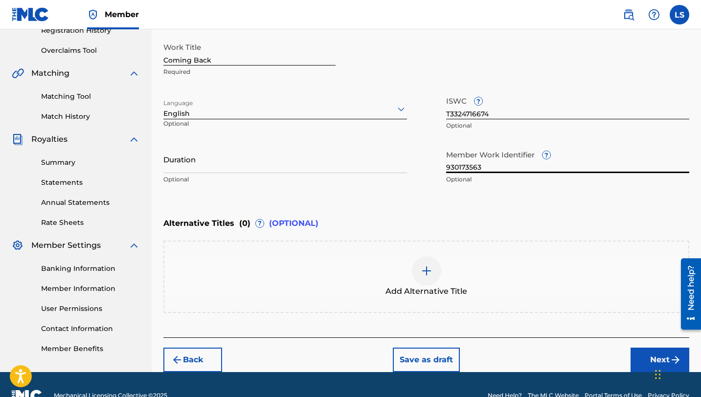
scroll to position [197, 0]
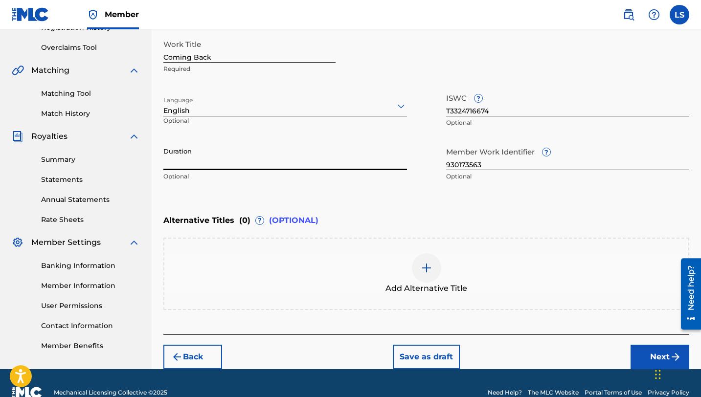
click at [189, 169] on input "Duration" at bounding box center [285, 156] width 244 height 28
click at [642, 353] on button "Next" at bounding box center [659, 357] width 59 height 24
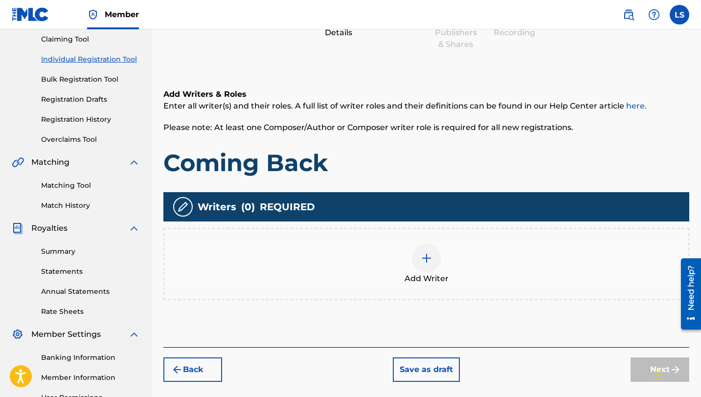
scroll to position [44, 0]
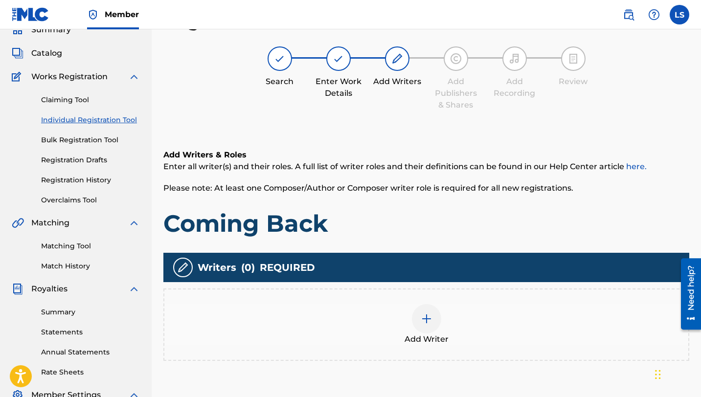
click at [430, 317] on img at bounding box center [427, 319] width 12 height 12
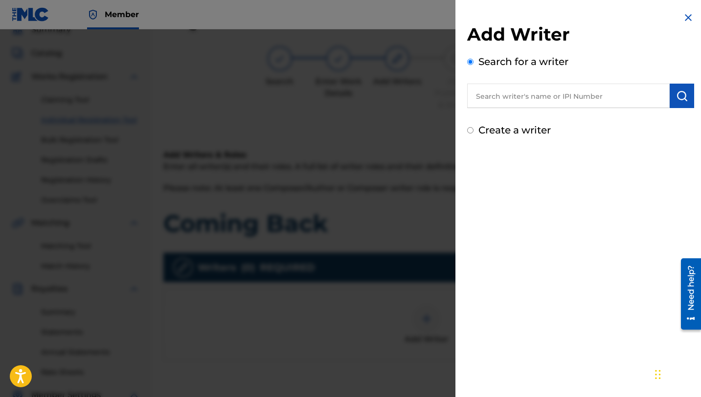
click at [484, 92] on input "text" at bounding box center [568, 96] width 202 height 24
click at [508, 117] on span "[PERSON_NAME]" at bounding box center [534, 117] width 68 height 9
click at [676, 99] on img "submit" at bounding box center [682, 96] width 12 height 12
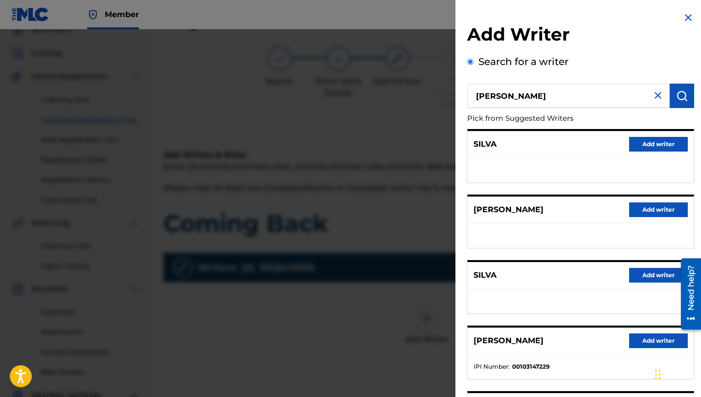
scroll to position [110, 0]
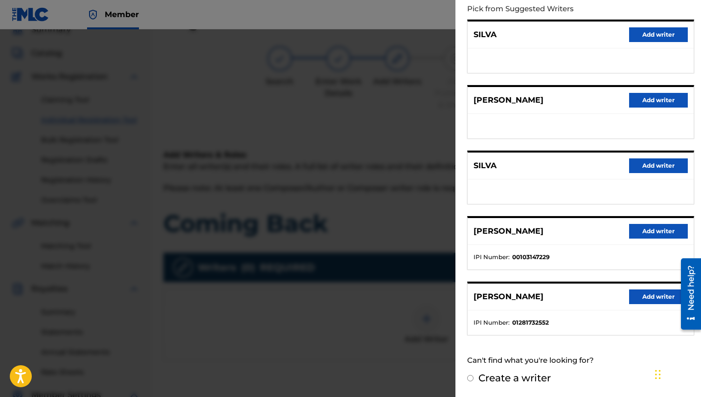
click at [667, 292] on button "Add writer" at bounding box center [658, 297] width 59 height 15
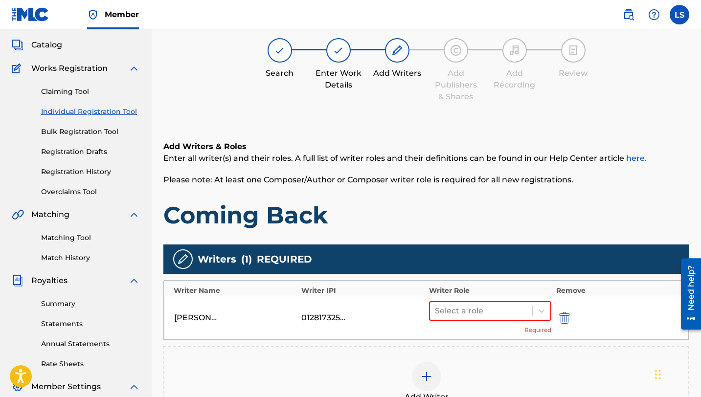
scroll to position [53, 0]
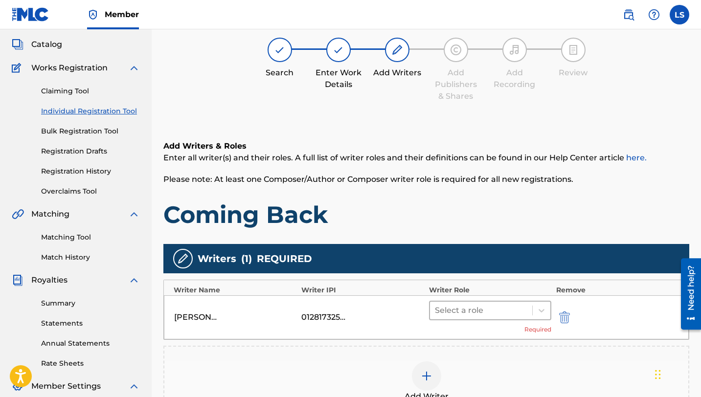
click at [466, 319] on div "Select a role Required" at bounding box center [490, 317] width 122 height 33
click at [466, 312] on div at bounding box center [481, 311] width 92 height 14
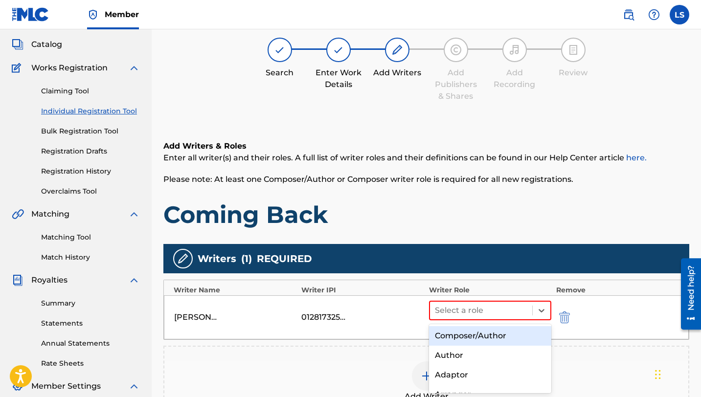
click at [473, 332] on div "Composer/Author" at bounding box center [490, 336] width 122 height 20
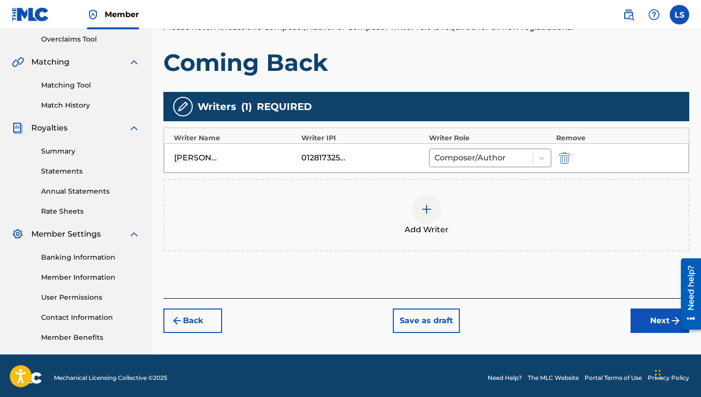
scroll to position [209, 0]
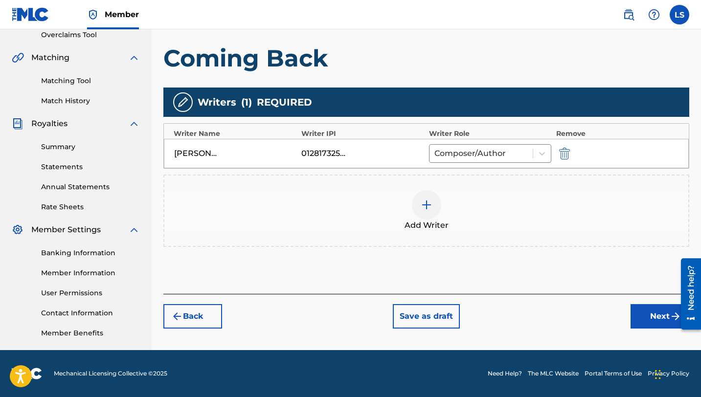
click at [654, 319] on button "Next" at bounding box center [659, 316] width 59 height 24
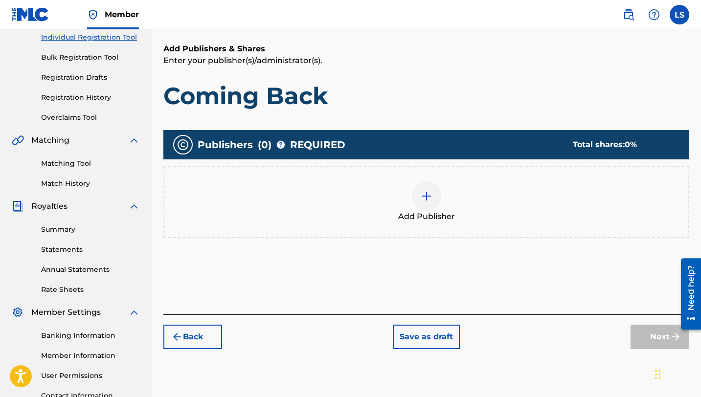
scroll to position [44, 0]
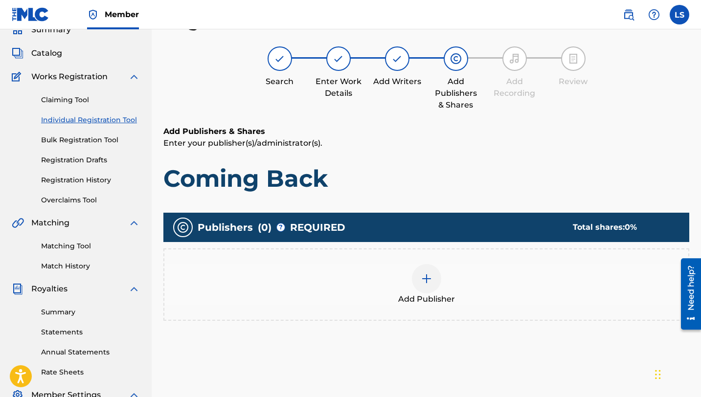
click at [431, 285] on div at bounding box center [426, 278] width 29 height 29
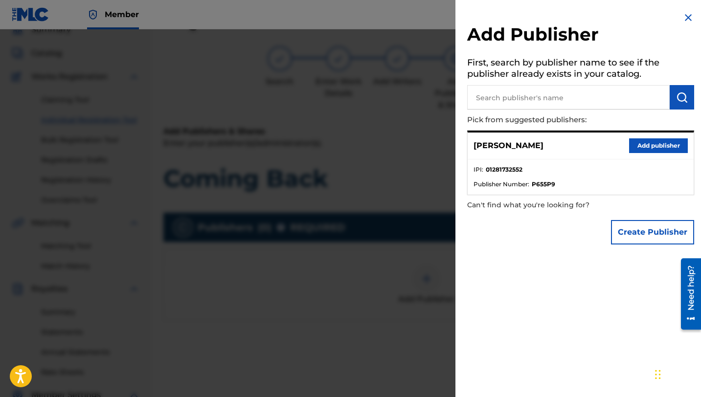
click at [629, 143] on button "Add publisher" at bounding box center [658, 145] width 59 height 15
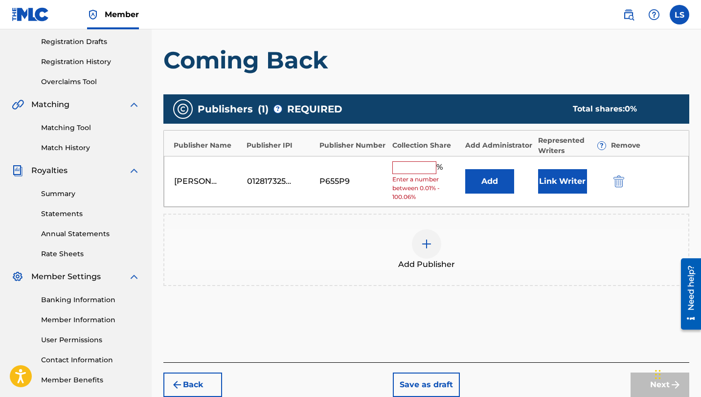
scroll to position [209, 0]
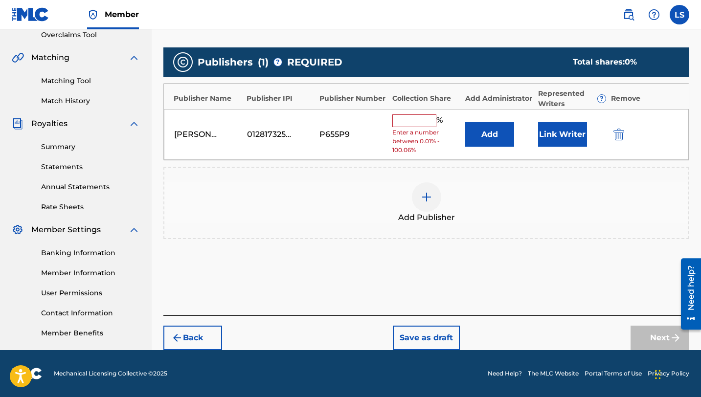
click at [408, 118] on input "text" at bounding box center [414, 120] width 44 height 13
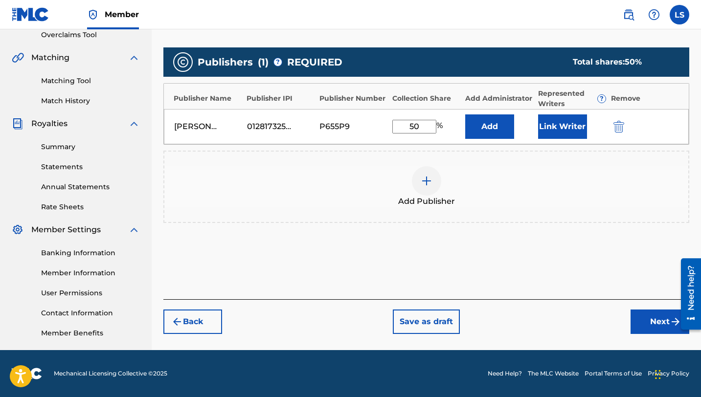
click at [569, 134] on button "Link Writer" at bounding box center [562, 126] width 49 height 24
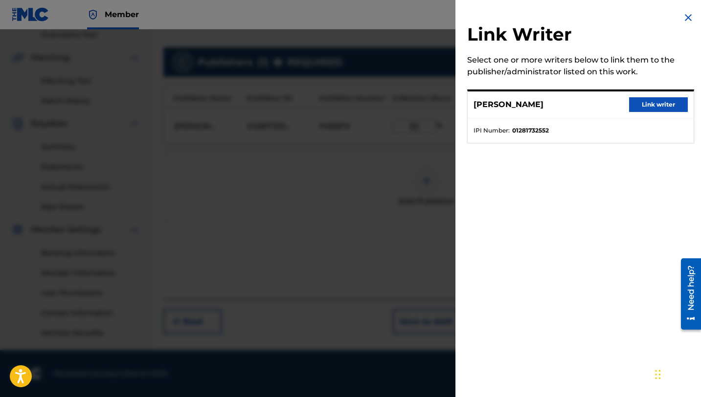
click at [677, 106] on button "Link writer" at bounding box center [658, 104] width 59 height 15
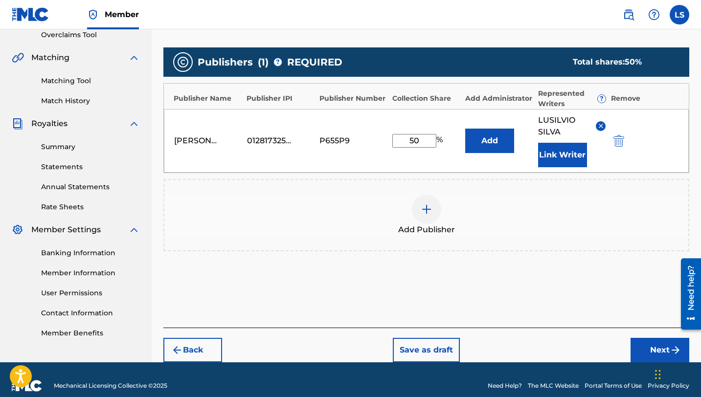
scroll to position [222, 0]
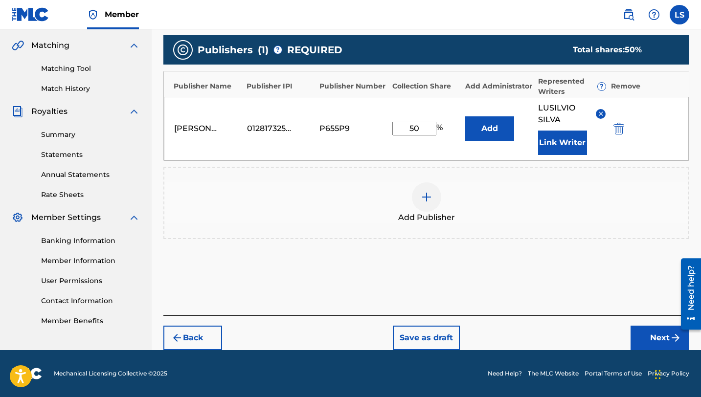
click at [639, 326] on button "Next" at bounding box center [659, 338] width 59 height 24
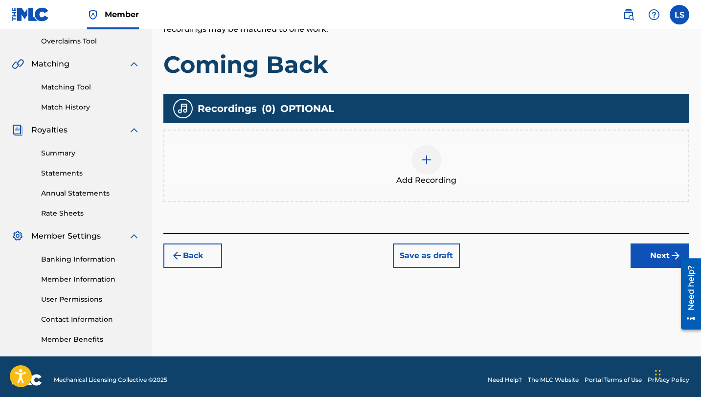
scroll to position [209, 0]
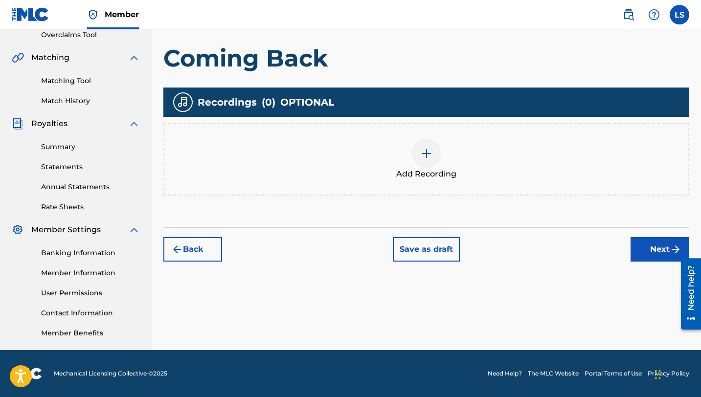
click at [439, 157] on div at bounding box center [426, 153] width 29 height 29
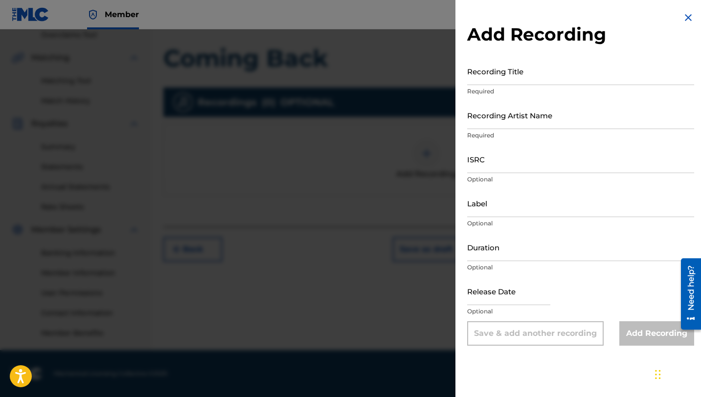
click at [478, 78] on input "Recording Title" at bounding box center [580, 71] width 227 height 28
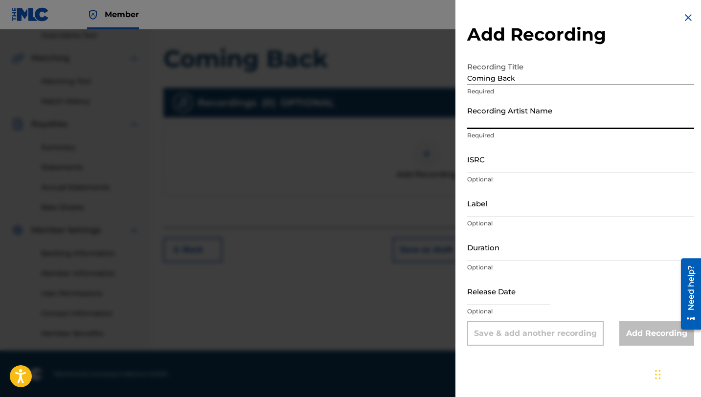
click at [490, 127] on input "Recording Artist Name" at bounding box center [580, 115] width 227 height 28
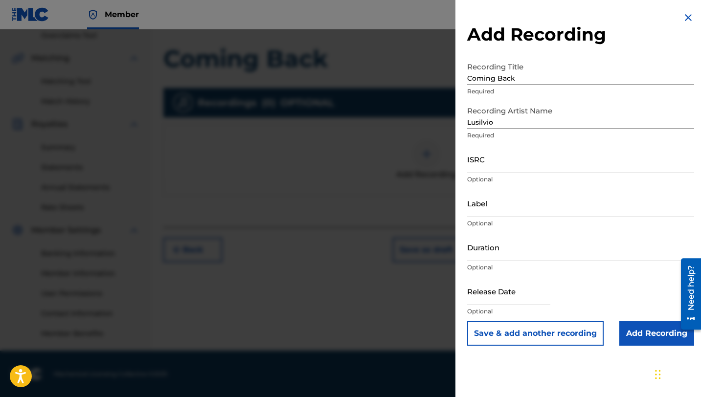
click at [397, 159] on div at bounding box center [350, 227] width 701 height 397
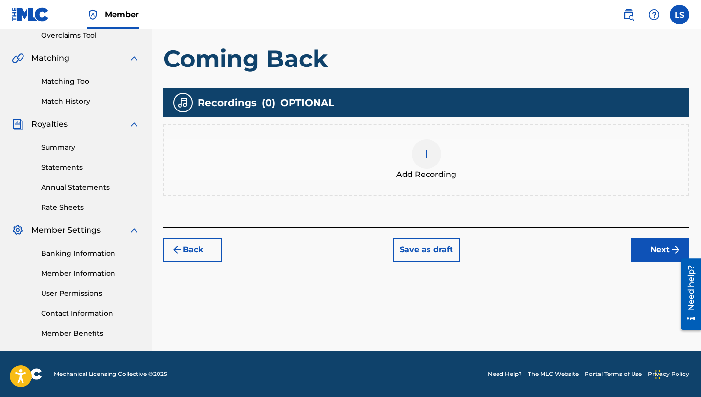
click at [428, 143] on div at bounding box center [426, 153] width 29 height 29
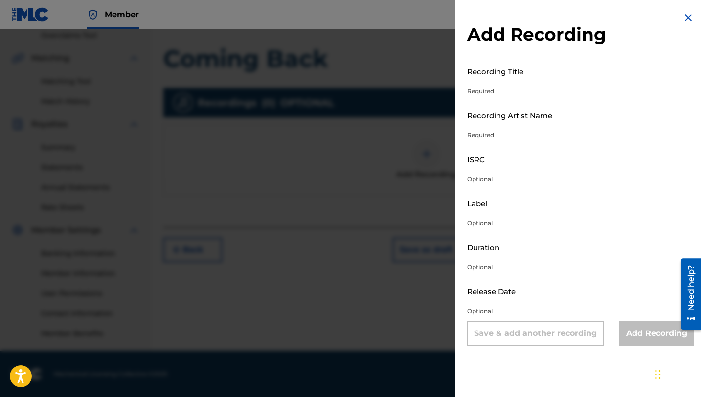
click at [512, 73] on input "Recording Title" at bounding box center [580, 71] width 227 height 28
click at [479, 127] on input "Recording Artist Name" at bounding box center [580, 115] width 227 height 28
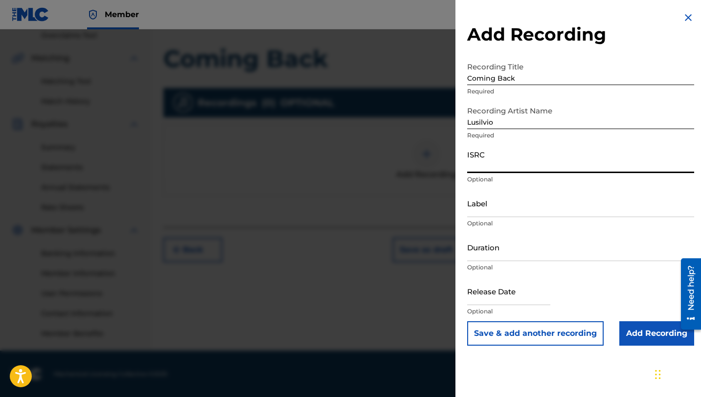
paste input "QZNWY2573088"
click at [499, 210] on input "Label" at bounding box center [580, 203] width 227 height 28
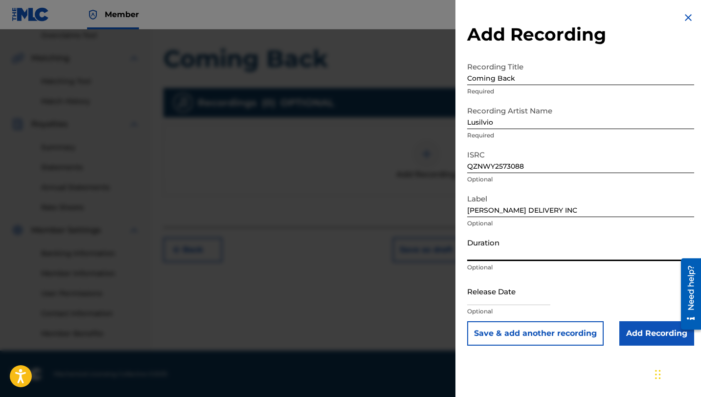
click at [488, 257] on input "Duration" at bounding box center [580, 247] width 227 height 28
click at [494, 292] on input "text" at bounding box center [508, 291] width 83 height 28
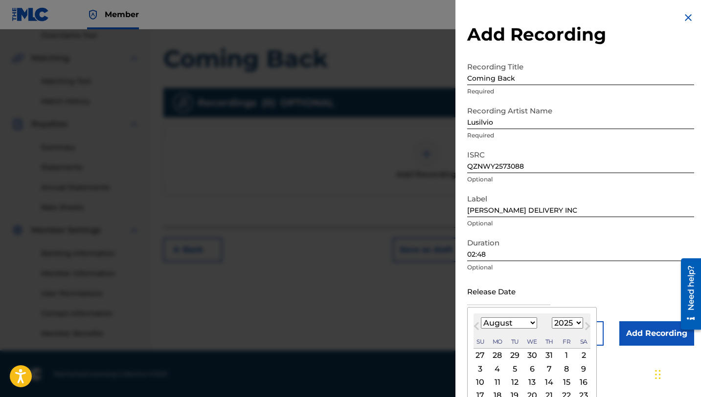
click at [513, 320] on select "January February March April May June July August September October November De…" at bounding box center [509, 322] width 56 height 11
click at [481, 317] on select "January February March April May June July August September October November De…" at bounding box center [509, 322] width 56 height 11
click at [480, 381] on div "11" at bounding box center [480, 383] width 12 height 12
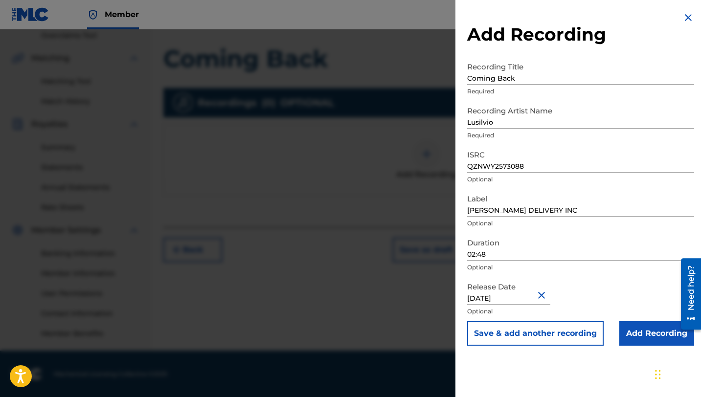
scroll to position [209, 0]
click at [652, 337] on input "Add Recording" at bounding box center [656, 333] width 75 height 24
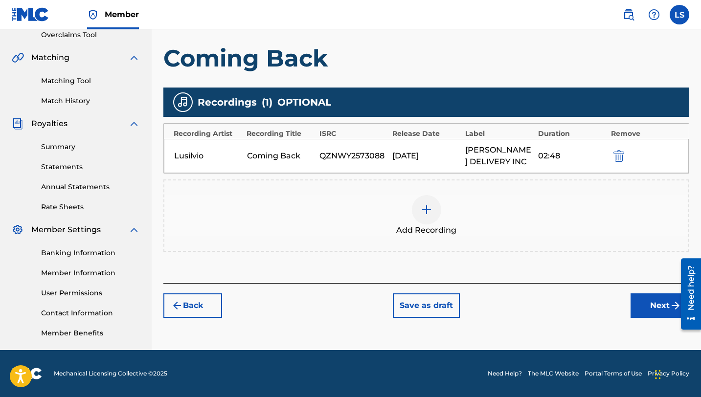
click at [646, 309] on button "Next" at bounding box center [659, 305] width 59 height 24
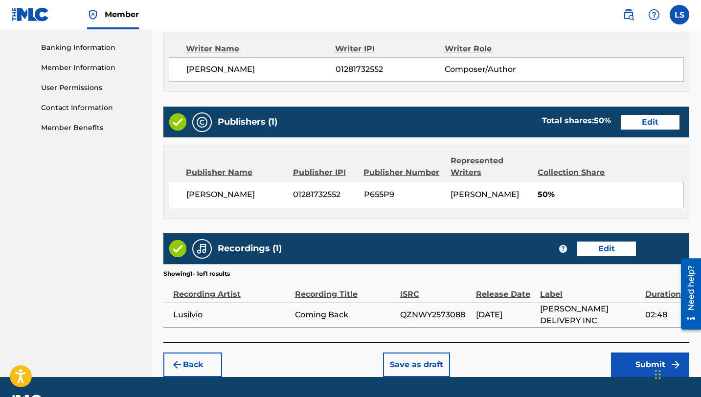
scroll to position [441, 0]
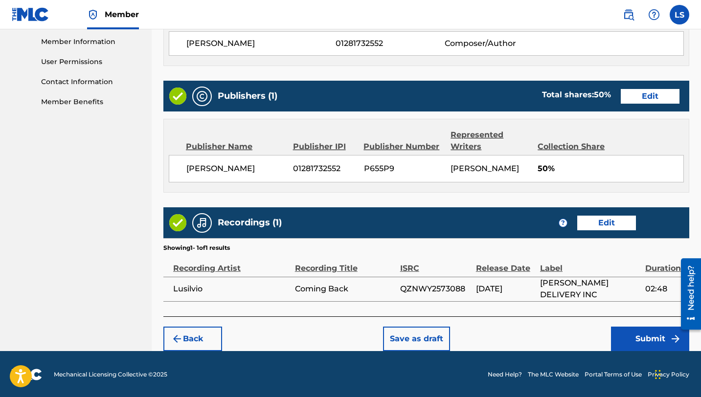
click at [628, 334] on button "Submit" at bounding box center [650, 339] width 78 height 24
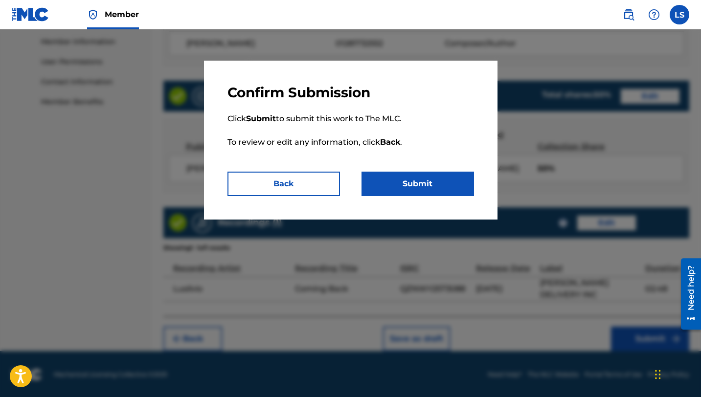
click at [426, 187] on button "Submit" at bounding box center [417, 184] width 112 height 24
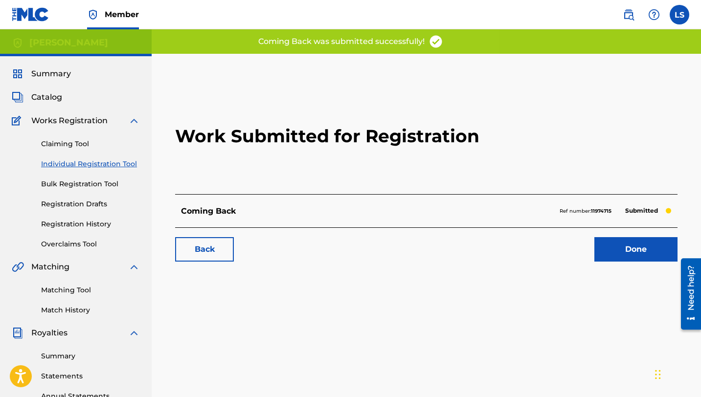
click at [618, 245] on link "Done" at bounding box center [635, 249] width 83 height 24
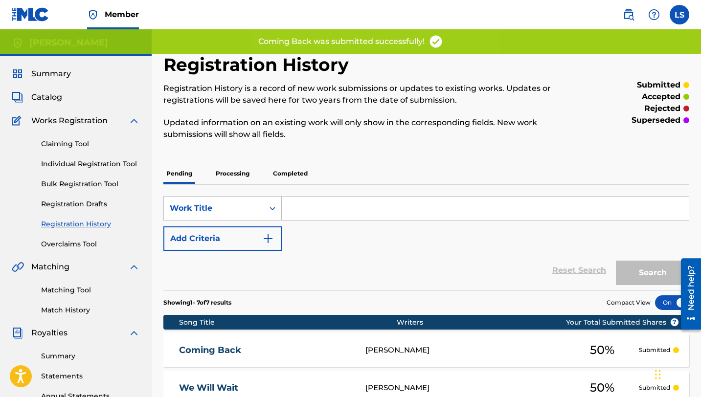
click at [90, 161] on link "Individual Registration Tool" at bounding box center [90, 164] width 99 height 10
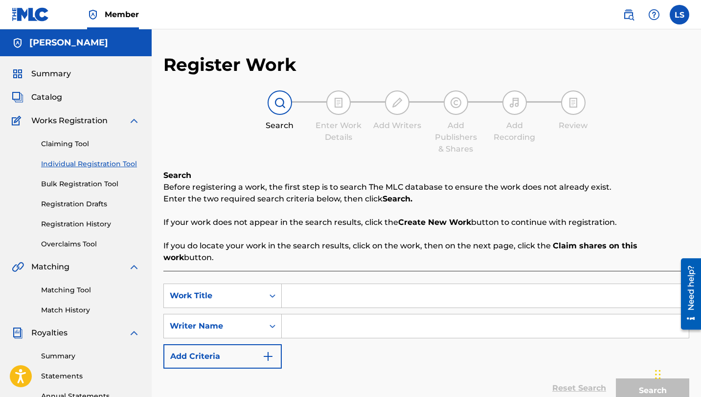
click at [294, 289] on input "Search Form" at bounding box center [485, 295] width 407 height 23
click at [333, 318] on input "Search Form" at bounding box center [485, 325] width 407 height 23
click at [641, 379] on button "Search" at bounding box center [652, 391] width 73 height 24
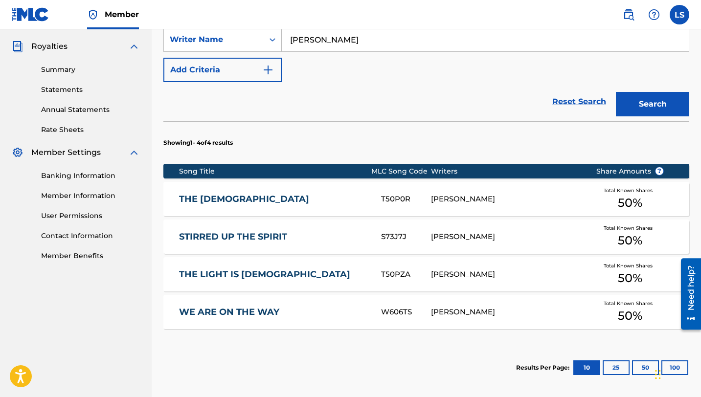
scroll to position [374, 0]
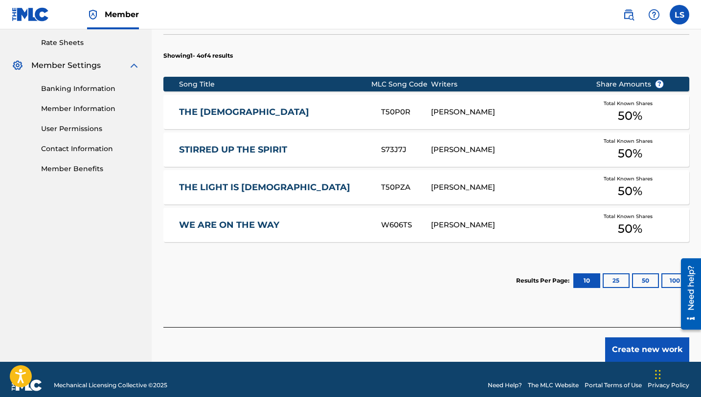
click at [641, 337] on button "Create new work" at bounding box center [647, 349] width 84 height 24
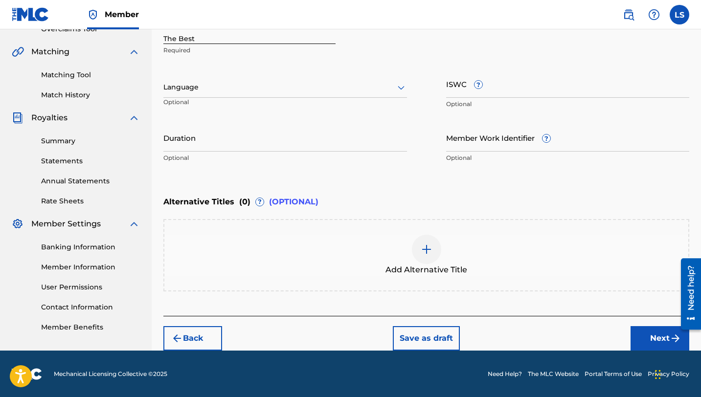
click at [193, 88] on div at bounding box center [285, 87] width 244 height 12
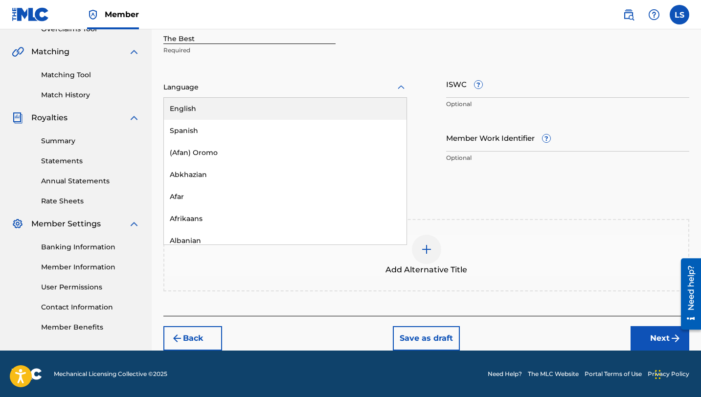
click at [253, 108] on div "English" at bounding box center [285, 109] width 243 height 22
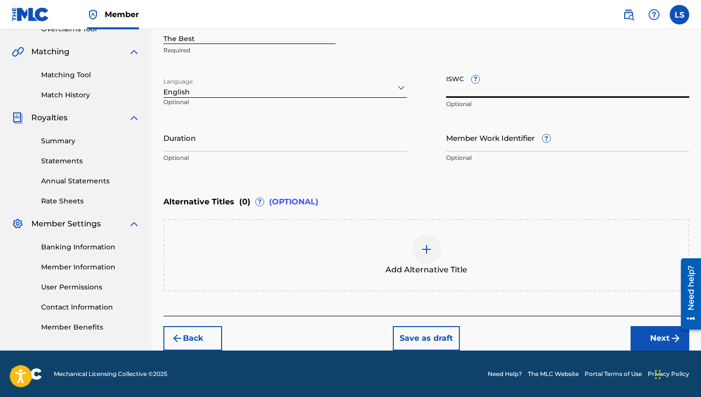
paste input "T3324716765"
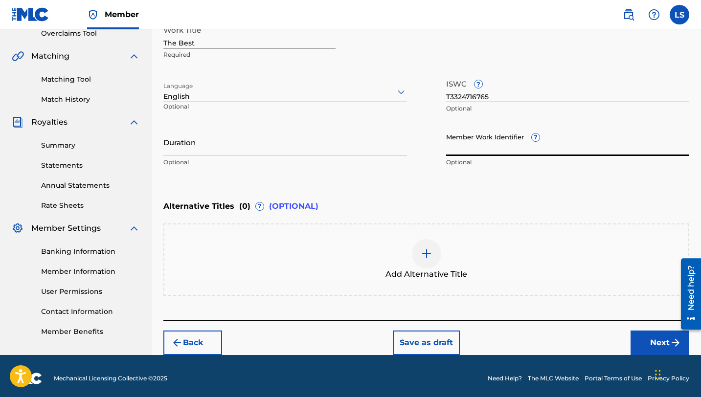
paste input "930173561"
click at [166, 152] on input "Duration" at bounding box center [285, 142] width 244 height 28
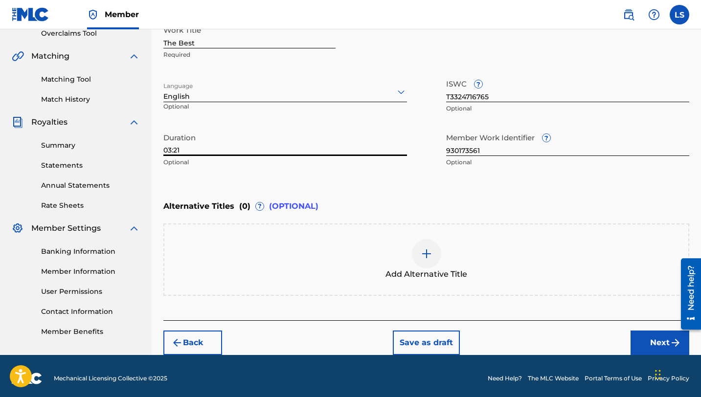
scroll to position [215, 0]
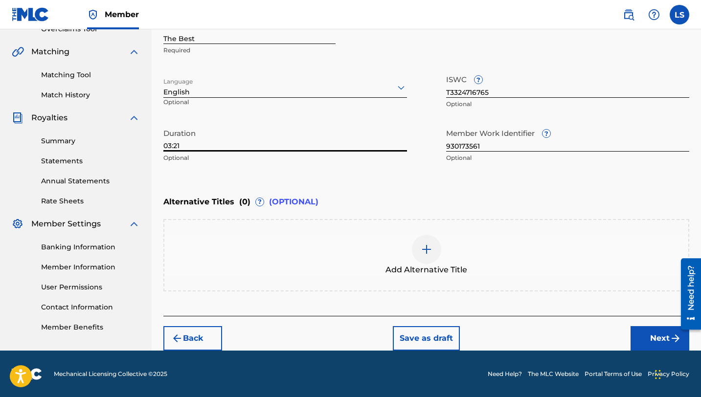
click at [651, 339] on button "Next" at bounding box center [659, 338] width 59 height 24
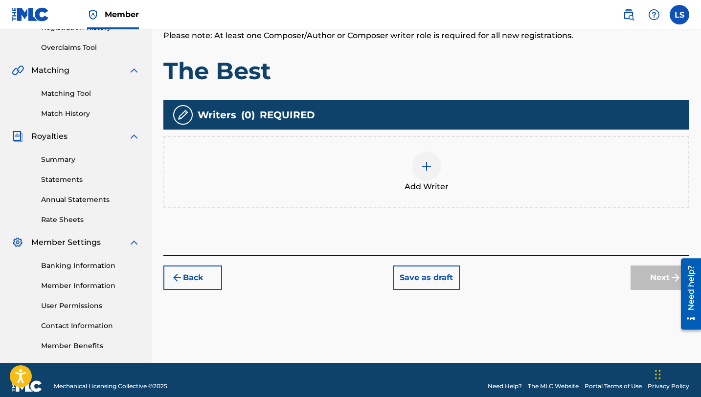
scroll to position [209, 0]
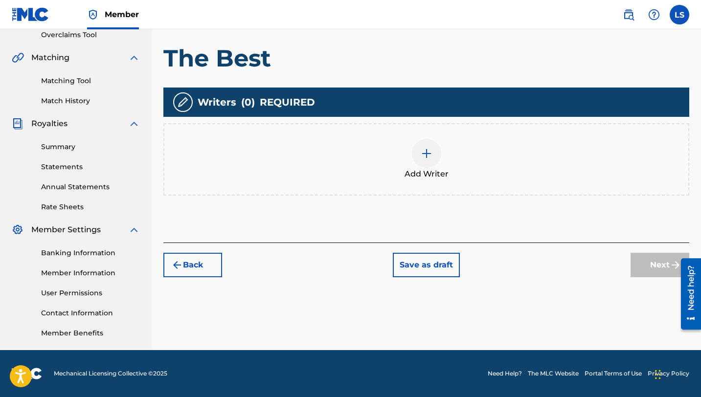
click at [435, 160] on div at bounding box center [426, 153] width 29 height 29
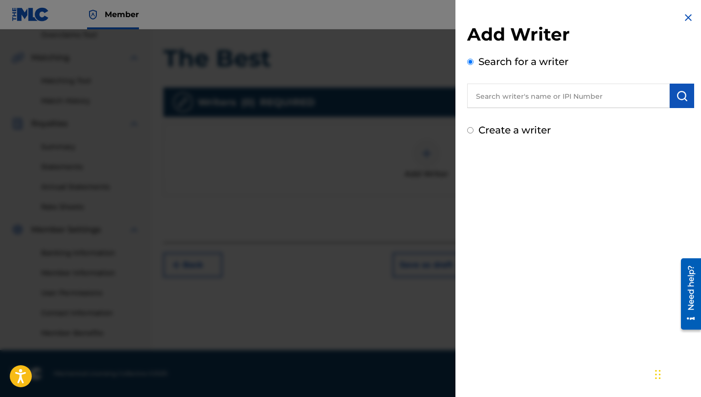
click at [512, 96] on input "text" at bounding box center [568, 96] width 202 height 24
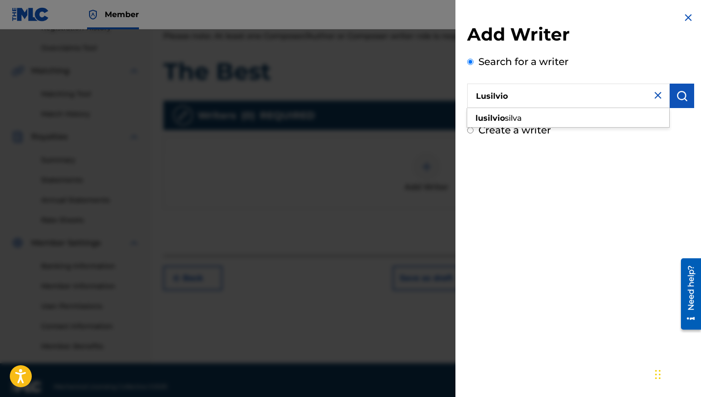
click at [529, 119] on div "[PERSON_NAME]" at bounding box center [568, 119] width 202 height 18
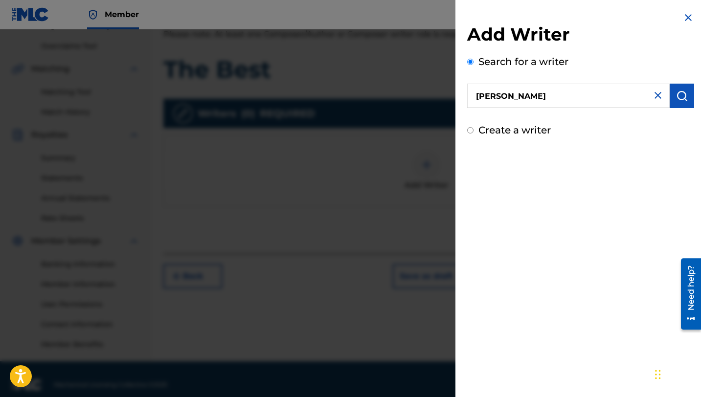
click at [680, 95] on img "submit" at bounding box center [682, 96] width 12 height 12
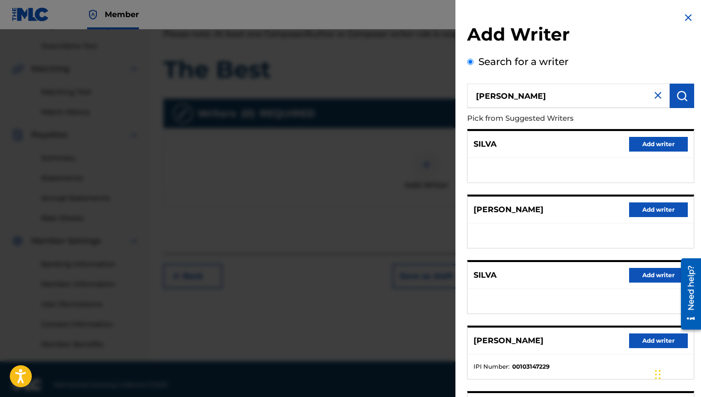
scroll to position [110, 0]
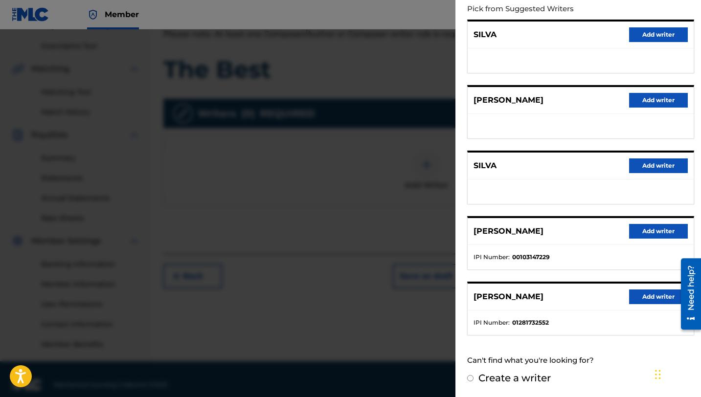
click at [656, 299] on button "Add writer" at bounding box center [658, 297] width 59 height 15
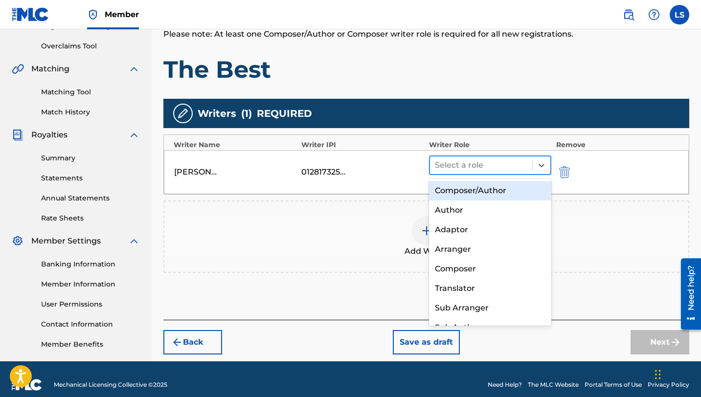
click at [468, 166] on div at bounding box center [481, 165] width 92 height 14
click at [489, 195] on div "Composer/Author" at bounding box center [490, 191] width 122 height 20
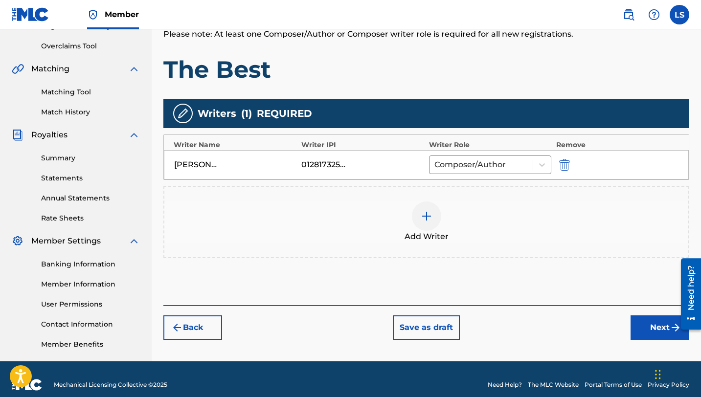
click at [648, 330] on button "Next" at bounding box center [659, 327] width 59 height 24
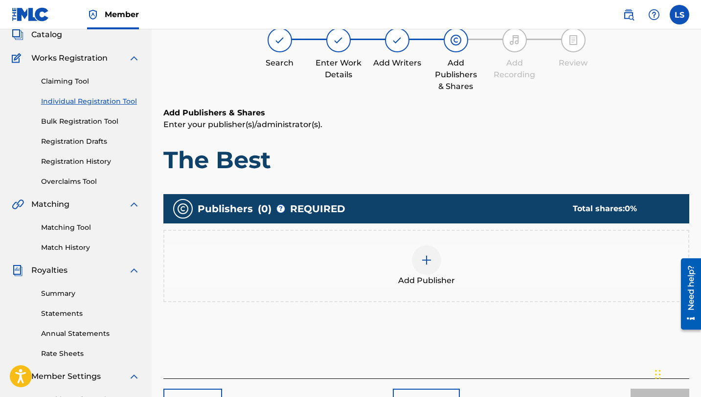
scroll to position [44, 0]
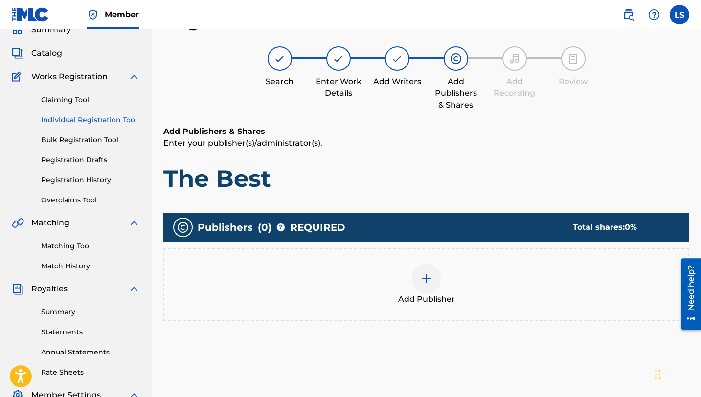
click at [425, 277] on img at bounding box center [427, 279] width 12 height 12
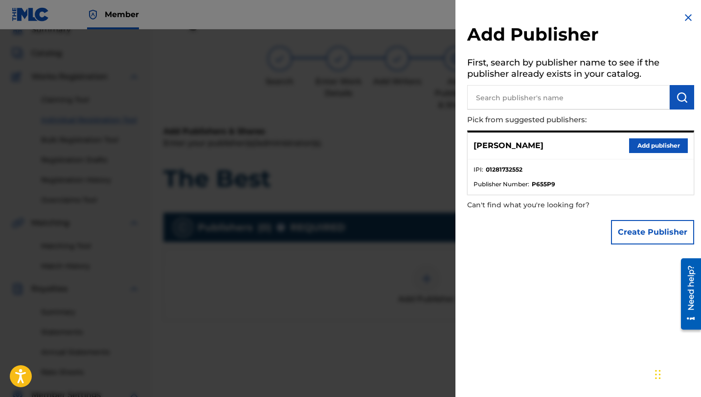
click at [639, 149] on button "Add publisher" at bounding box center [658, 145] width 59 height 15
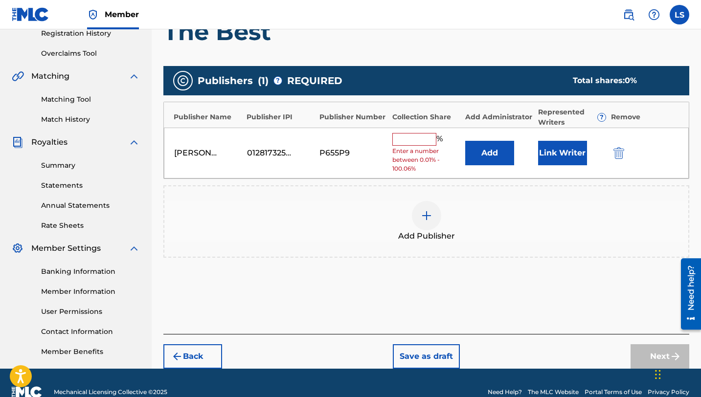
scroll to position [209, 0]
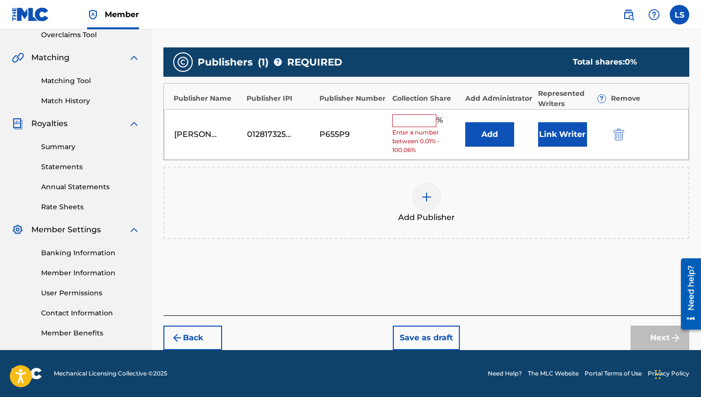
click at [414, 118] on input "text" at bounding box center [414, 120] width 44 height 13
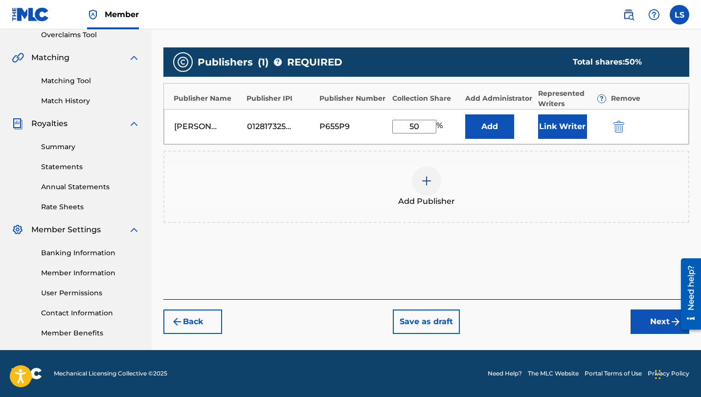
click at [560, 131] on button "Link Writer" at bounding box center [562, 126] width 49 height 24
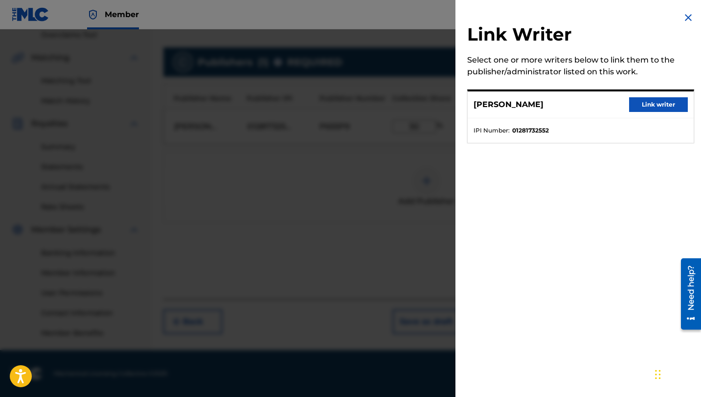
click at [662, 109] on button "Link writer" at bounding box center [658, 104] width 59 height 15
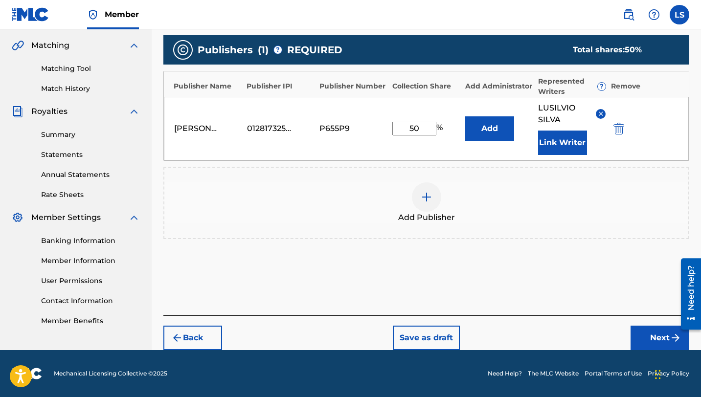
click at [645, 332] on button "Next" at bounding box center [659, 338] width 59 height 24
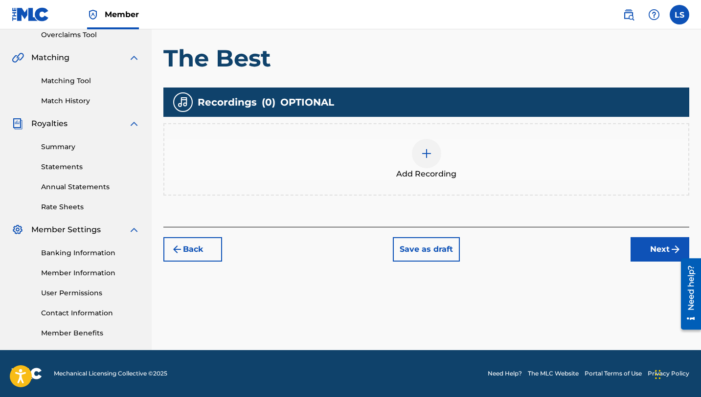
click at [426, 155] on img at bounding box center [427, 154] width 12 height 12
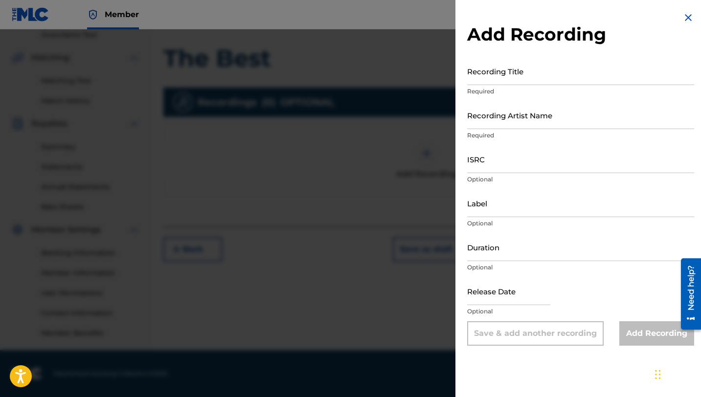
click at [501, 71] on input "Recording Title" at bounding box center [580, 71] width 227 height 28
click at [501, 121] on input "Recording Artist Name" at bounding box center [580, 115] width 227 height 28
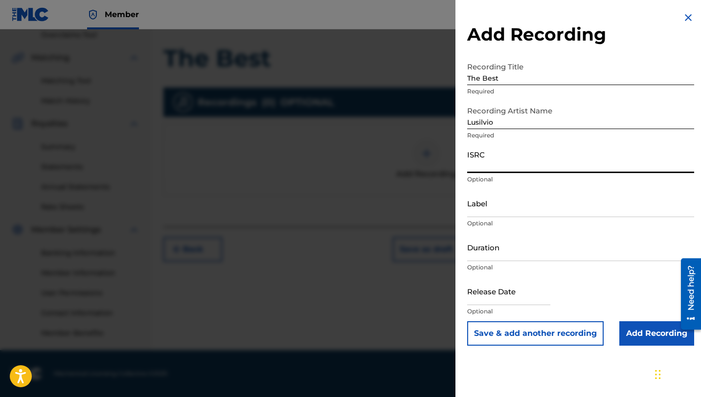
paste input "QZNWY2528191"
click at [516, 212] on input "Label" at bounding box center [580, 203] width 227 height 28
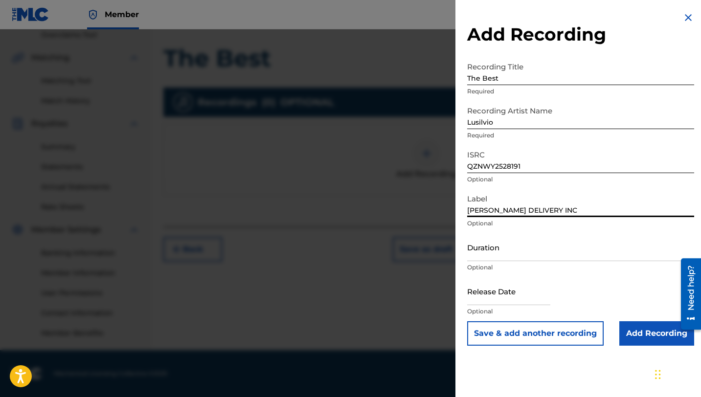
click at [478, 251] on input "Duration" at bounding box center [580, 247] width 227 height 28
click at [504, 301] on input "text" at bounding box center [508, 291] width 83 height 28
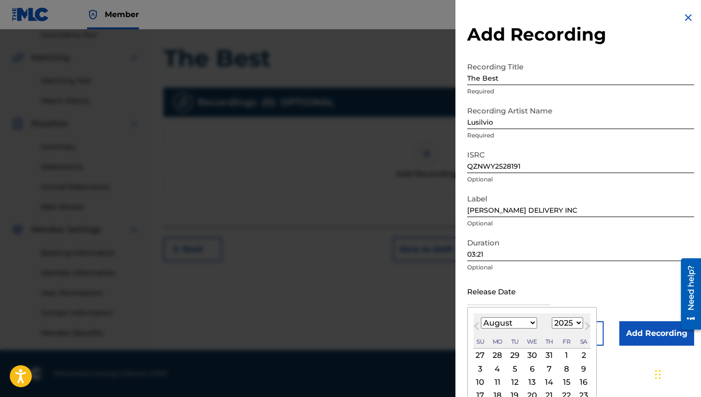
click at [506, 323] on select "January February March April May June July August September October November De…" at bounding box center [509, 322] width 56 height 11
click at [481, 317] on select "January February March April May June July August September October November De…" at bounding box center [509, 322] width 56 height 11
click at [580, 368] on div "10" at bounding box center [584, 369] width 12 height 12
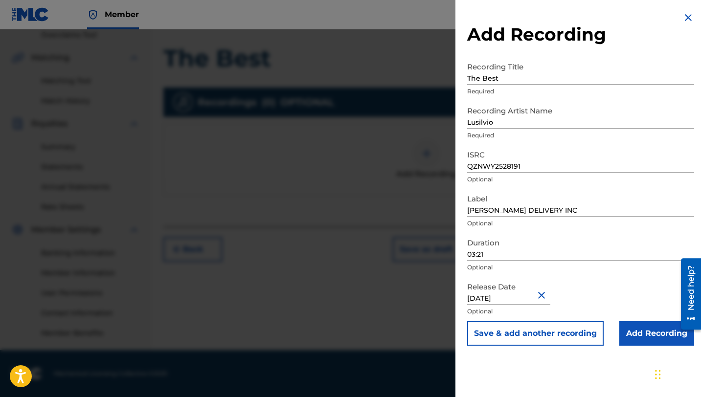
click at [642, 332] on input "Add Recording" at bounding box center [656, 333] width 75 height 24
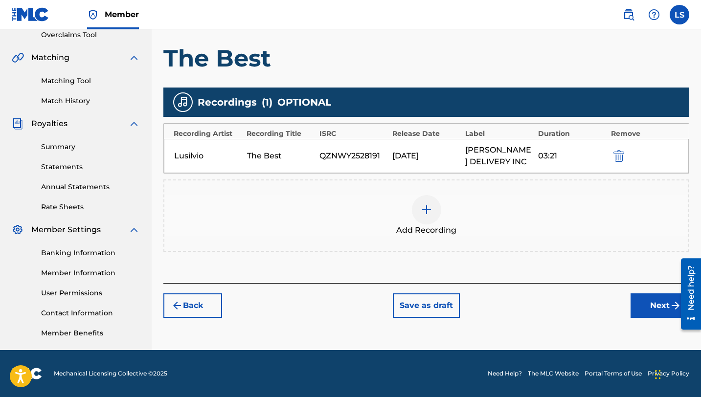
click at [636, 302] on button "Next" at bounding box center [659, 305] width 59 height 24
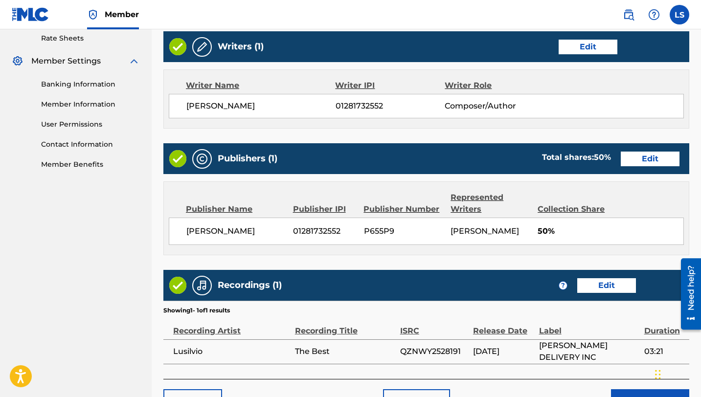
scroll to position [412, 0]
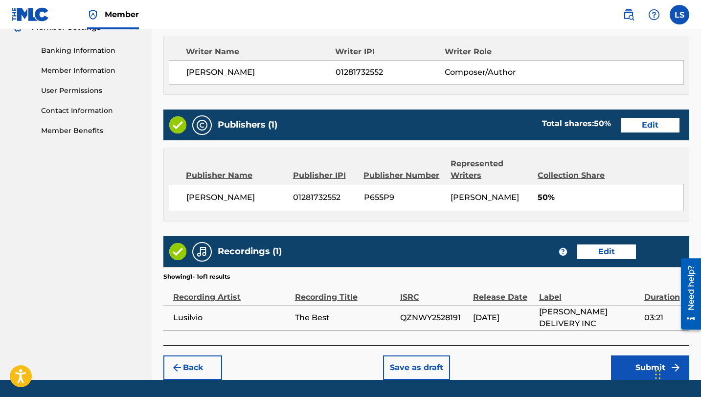
click at [634, 372] on button "Submit" at bounding box center [650, 368] width 78 height 24
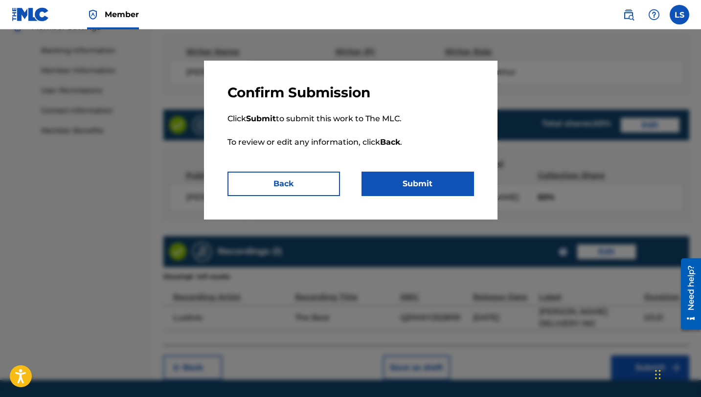
click at [402, 193] on button "Submit" at bounding box center [417, 184] width 112 height 24
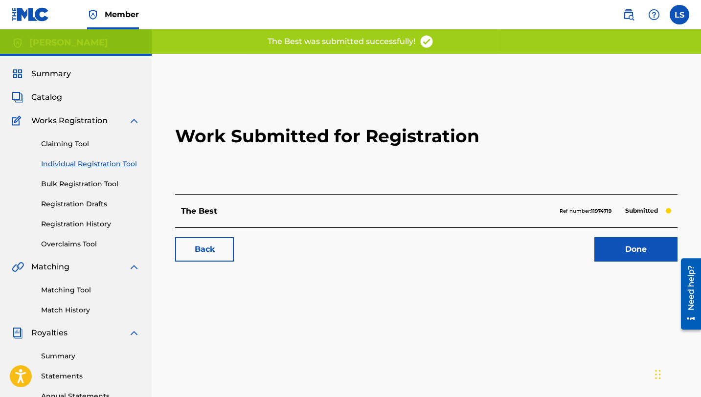
click at [635, 251] on link "Done" at bounding box center [635, 249] width 83 height 24
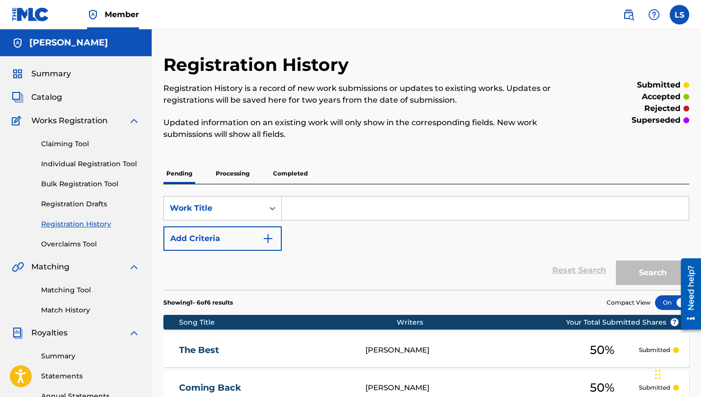
click at [72, 165] on link "Individual Registration Tool" at bounding box center [90, 164] width 99 height 10
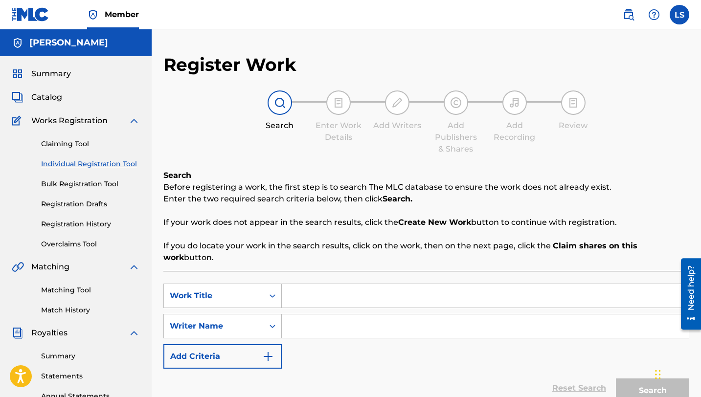
click at [303, 284] on input "Search Form" at bounding box center [485, 295] width 407 height 23
click at [314, 314] on input "Search Form" at bounding box center [485, 325] width 407 height 23
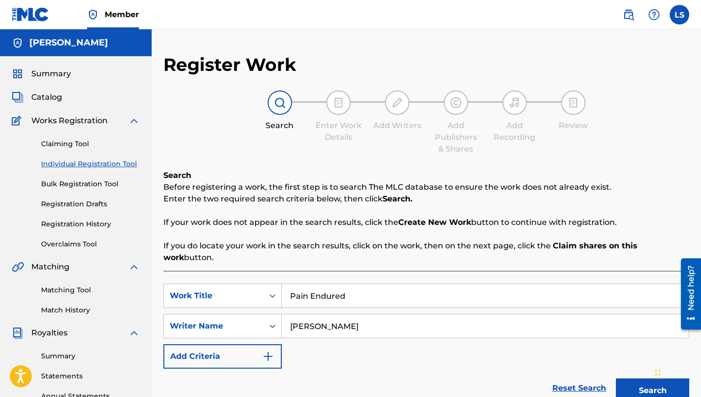
click at [619, 379] on button "Search" at bounding box center [652, 391] width 73 height 24
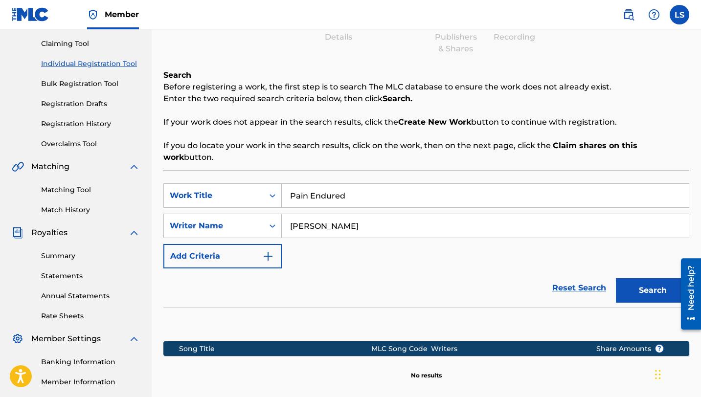
scroll to position [209, 0]
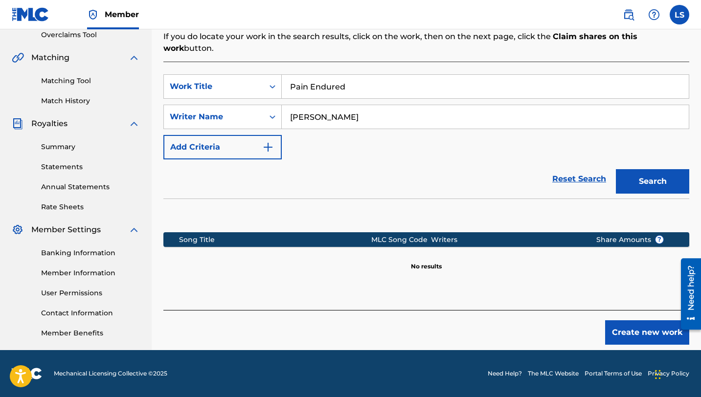
click at [639, 329] on button "Create new work" at bounding box center [647, 332] width 84 height 24
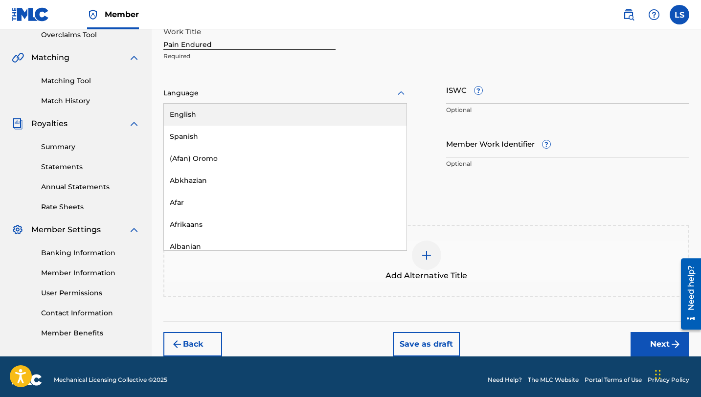
click at [209, 99] on div at bounding box center [285, 93] width 244 height 12
click at [217, 110] on div "English" at bounding box center [285, 115] width 243 height 22
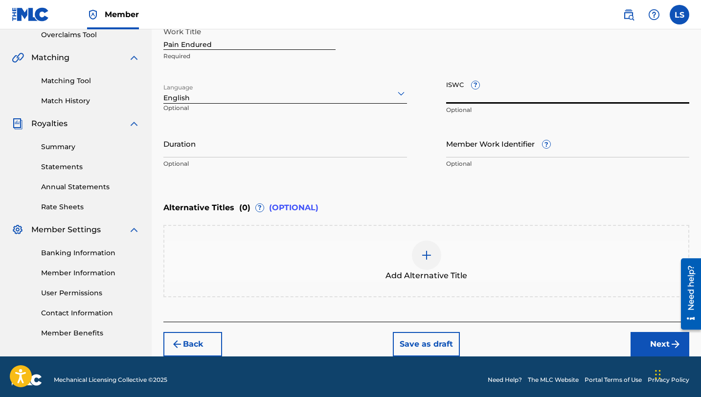
paste input "T3324716823"
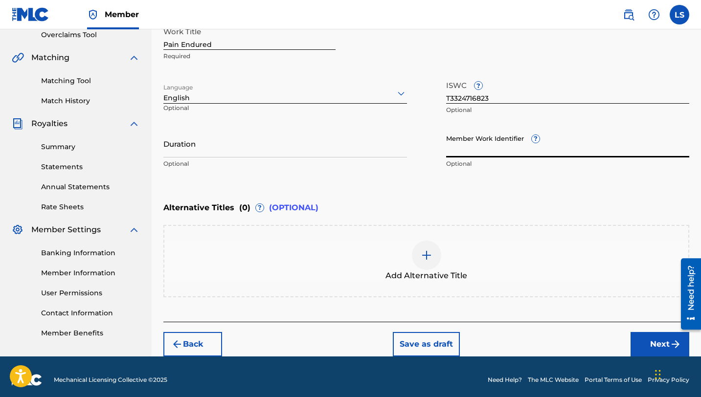
paste input "930173559"
click at [187, 152] on input "Duration" at bounding box center [285, 144] width 244 height 28
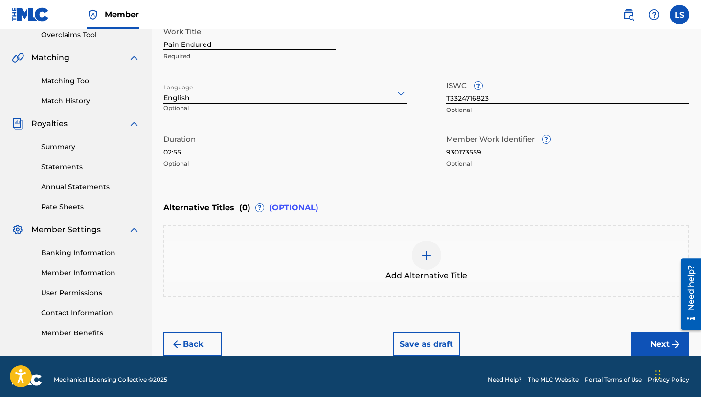
click at [637, 335] on button "Next" at bounding box center [659, 344] width 59 height 24
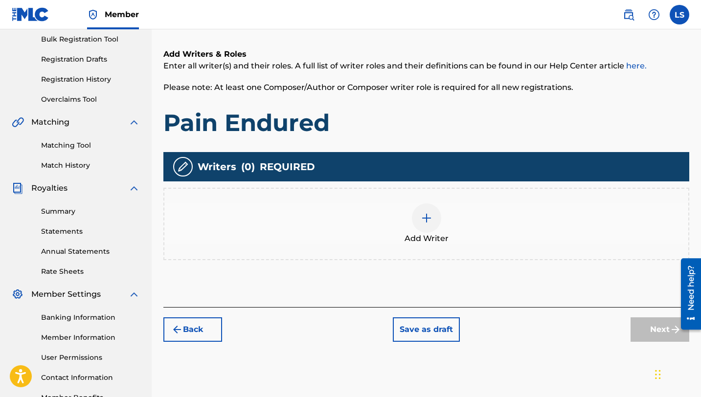
scroll to position [150, 0]
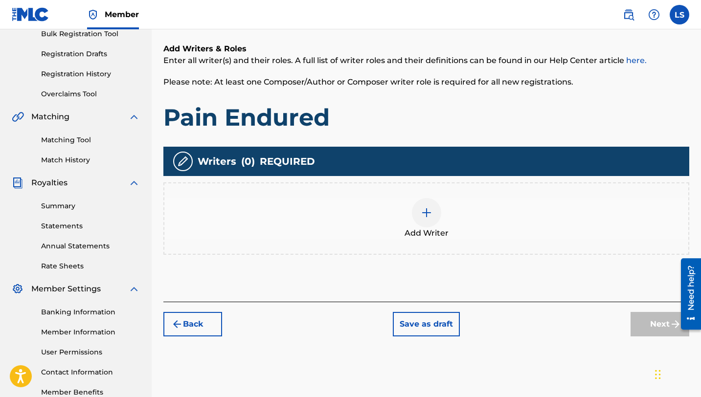
click at [425, 213] on img at bounding box center [427, 213] width 12 height 12
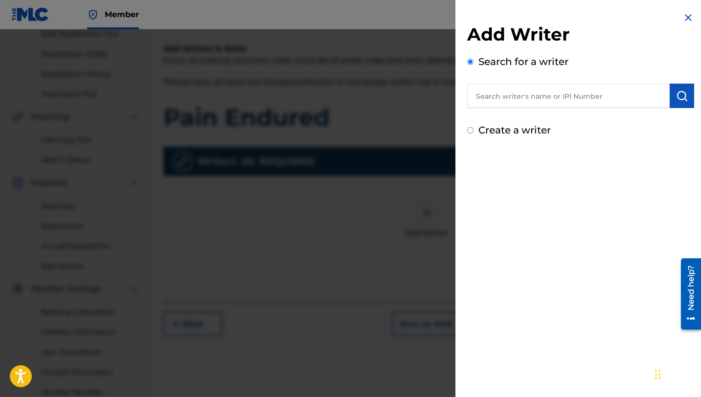
click at [538, 94] on input "text" at bounding box center [568, 96] width 202 height 24
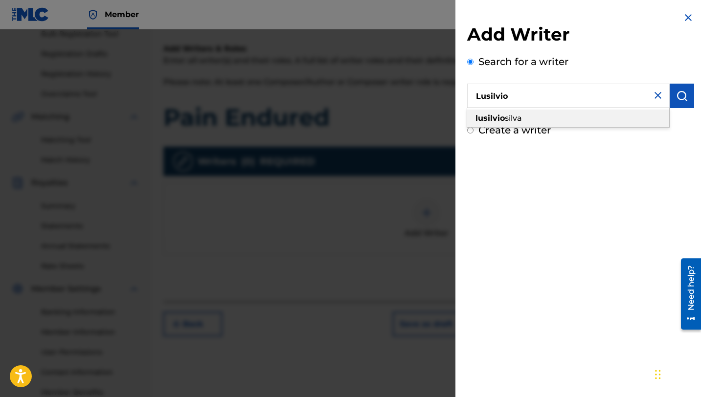
click at [512, 115] on span "silva" at bounding box center [513, 117] width 17 height 9
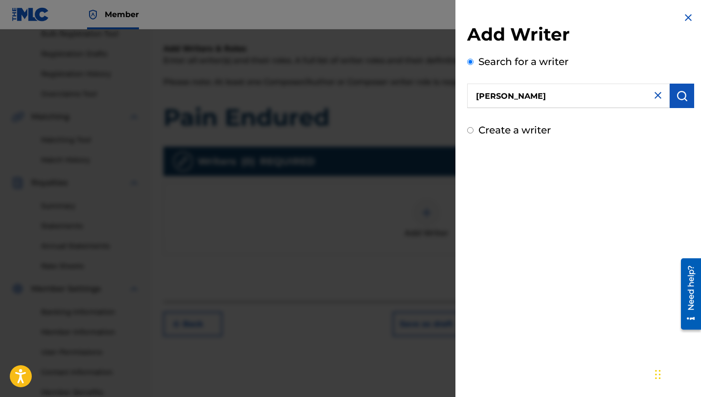
click at [679, 100] on img "submit" at bounding box center [682, 96] width 12 height 12
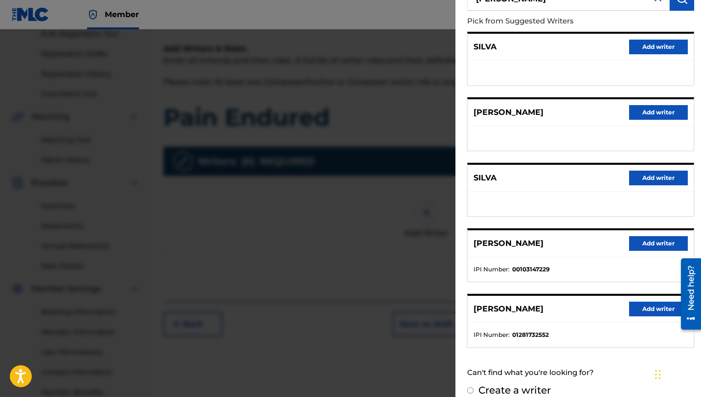
scroll to position [110, 0]
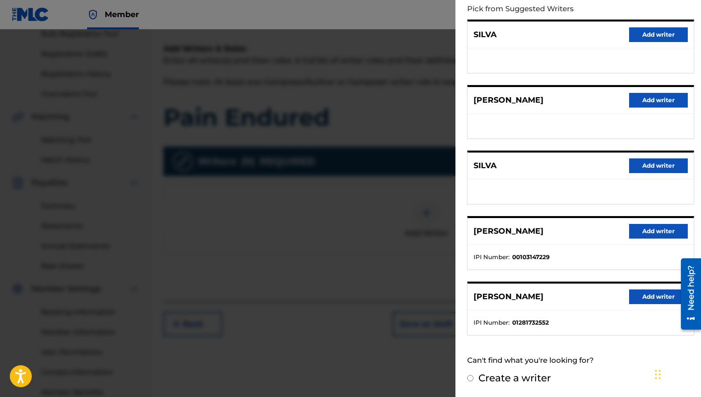
click at [635, 295] on button "Add writer" at bounding box center [658, 297] width 59 height 15
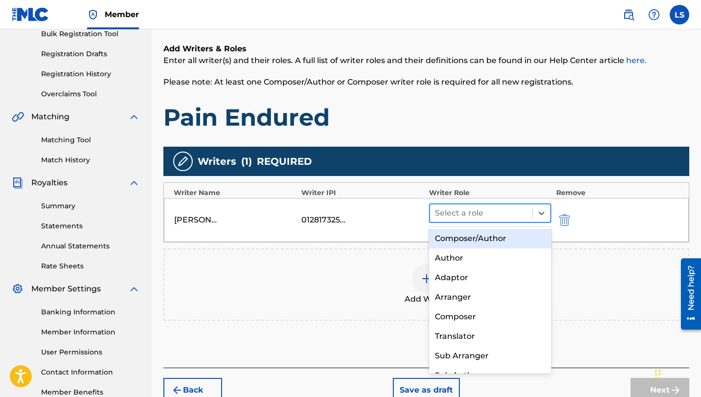
click at [458, 213] on div at bounding box center [481, 213] width 92 height 14
click at [493, 244] on div "Composer/Author" at bounding box center [490, 239] width 122 height 20
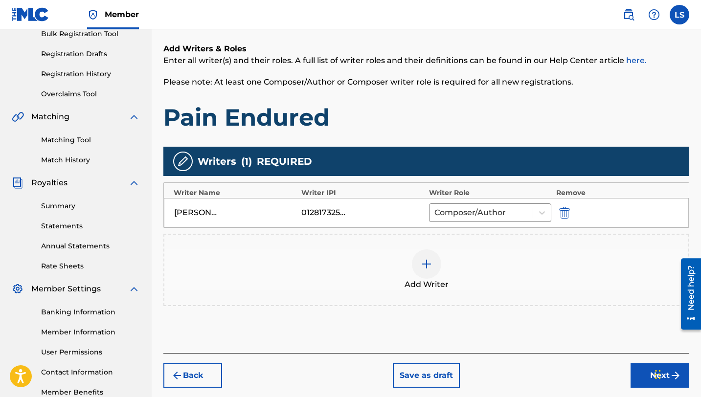
scroll to position [209, 0]
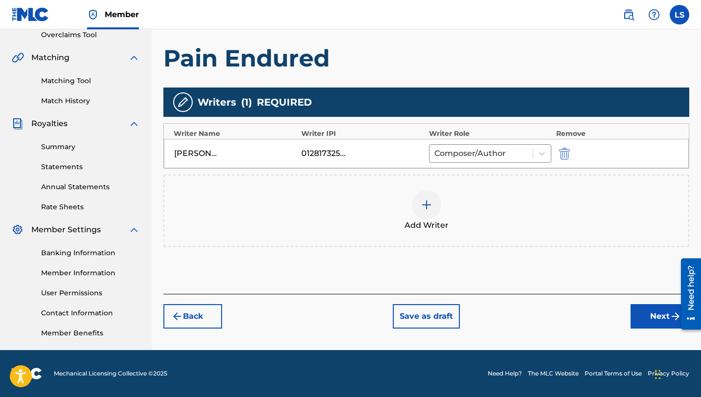
click at [648, 310] on button "Next" at bounding box center [659, 316] width 59 height 24
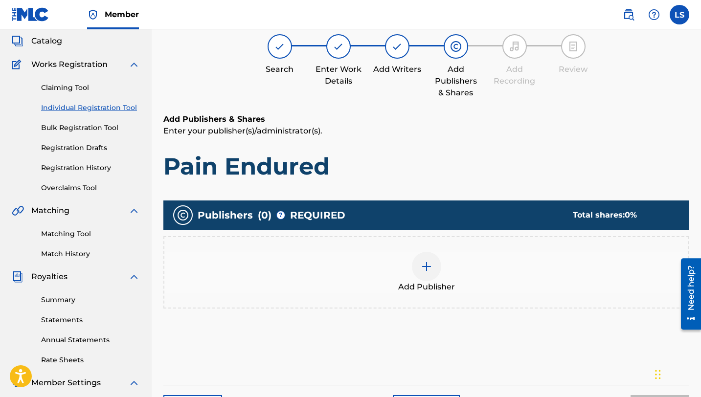
scroll to position [44, 0]
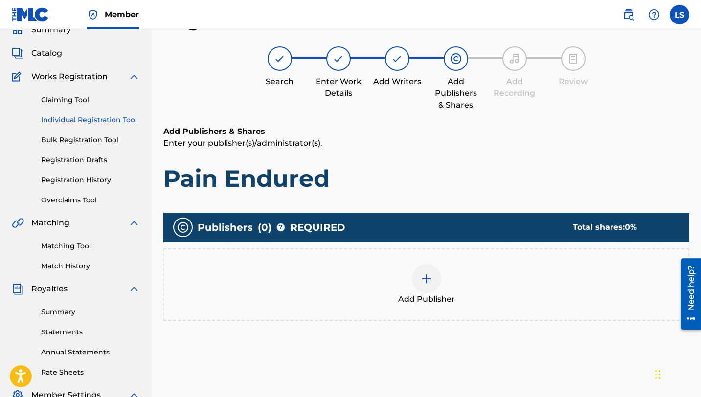
click at [425, 280] on img at bounding box center [427, 279] width 12 height 12
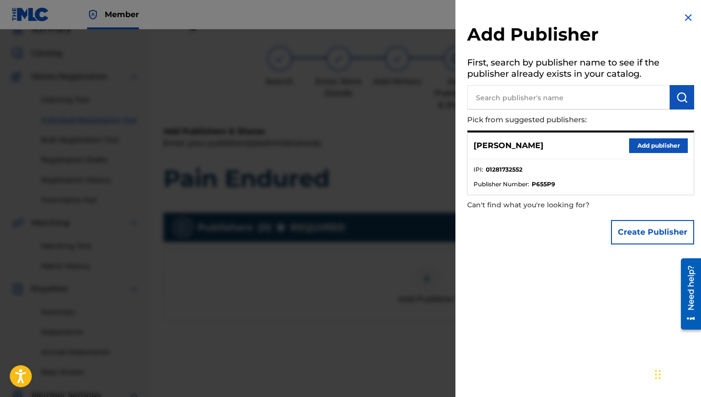
click at [641, 145] on button "Add publisher" at bounding box center [658, 145] width 59 height 15
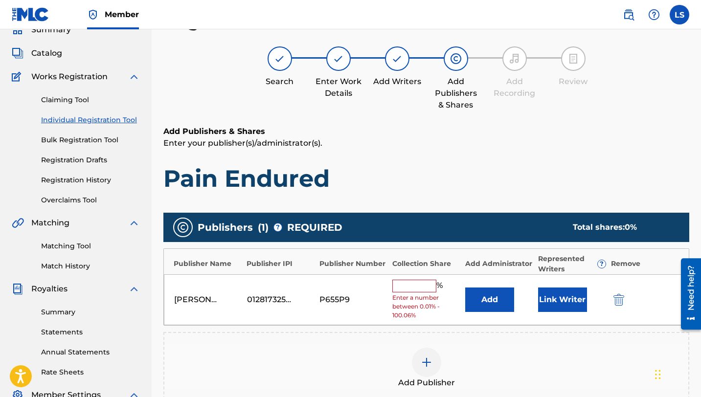
click at [409, 283] on input "text" at bounding box center [414, 286] width 44 height 13
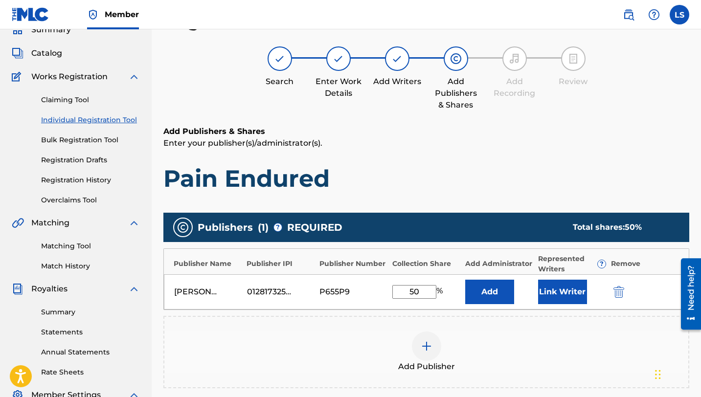
click at [561, 291] on button "Link Writer" at bounding box center [562, 292] width 49 height 24
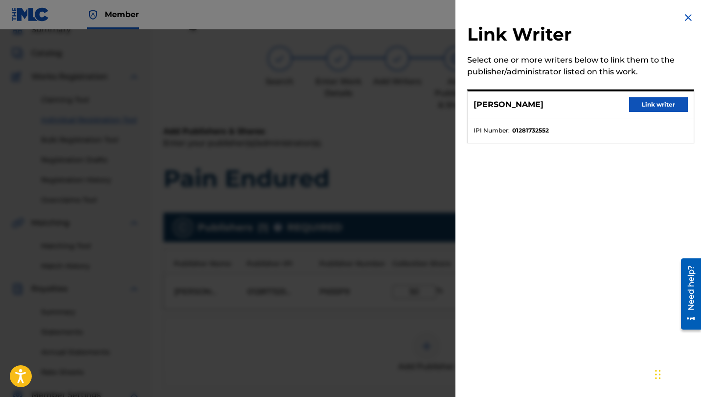
click at [653, 103] on button "Link writer" at bounding box center [658, 104] width 59 height 15
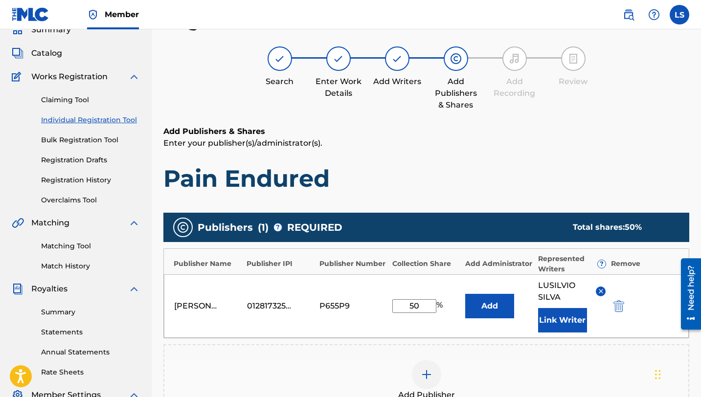
scroll to position [222, 0]
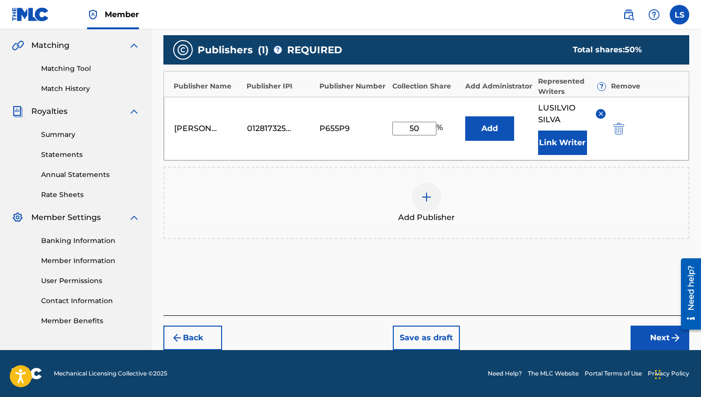
click at [650, 332] on button "Next" at bounding box center [659, 338] width 59 height 24
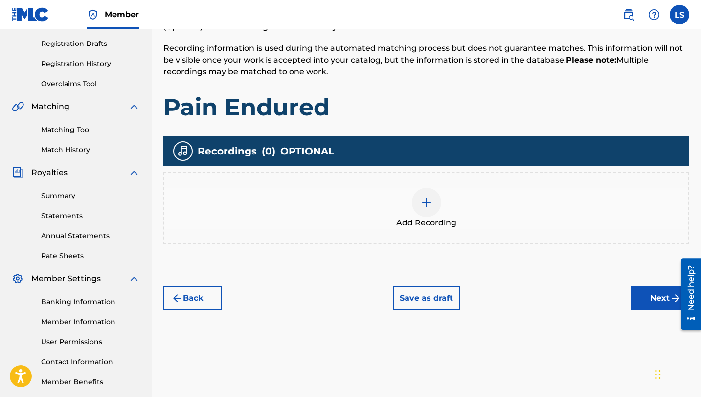
scroll to position [209, 0]
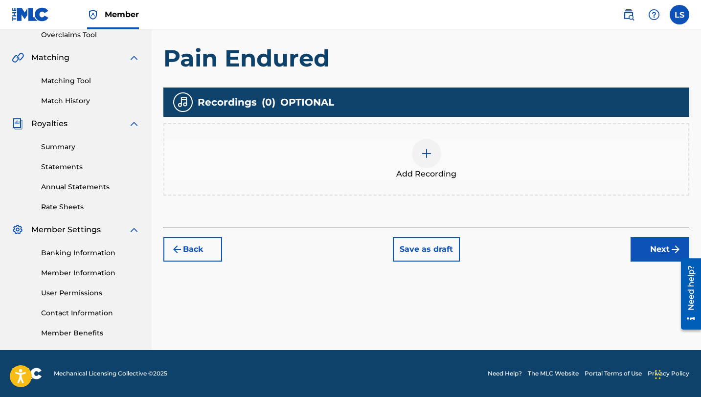
click at [423, 161] on div at bounding box center [426, 153] width 29 height 29
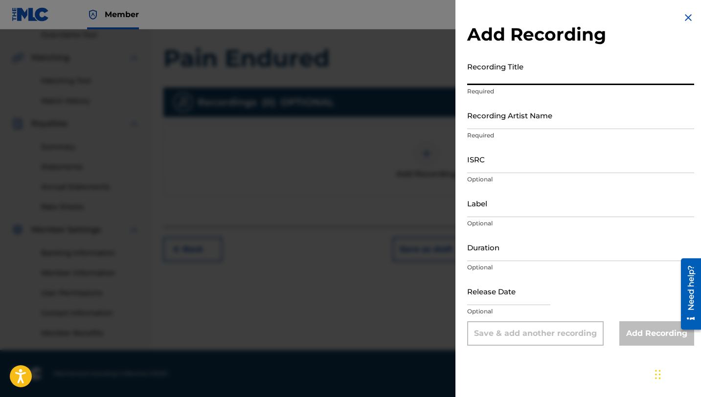
click at [498, 82] on input "Recording Title" at bounding box center [580, 71] width 227 height 28
click at [490, 124] on input "Recording Artist Name" at bounding box center [580, 115] width 227 height 28
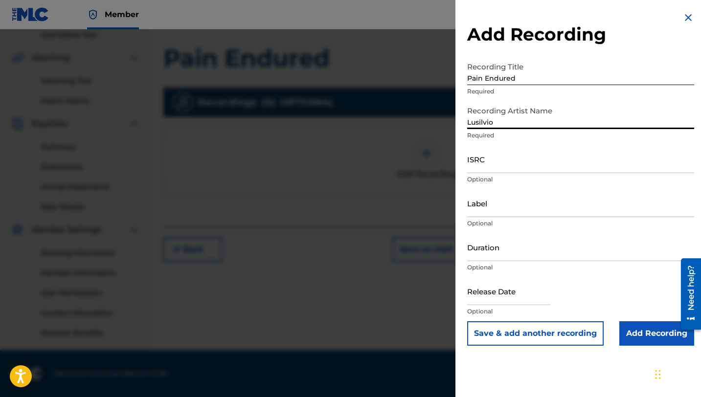
click at [499, 166] on input "ISRC" at bounding box center [580, 159] width 227 height 28
click at [495, 124] on input "Lusilvio" at bounding box center [580, 115] width 227 height 28
click at [497, 140] on div "Recording Artist Name [PERSON_NAME] Required" at bounding box center [580, 123] width 227 height 44
paste input "QZNWX2594917"
click at [483, 211] on input "Label" at bounding box center [580, 203] width 227 height 28
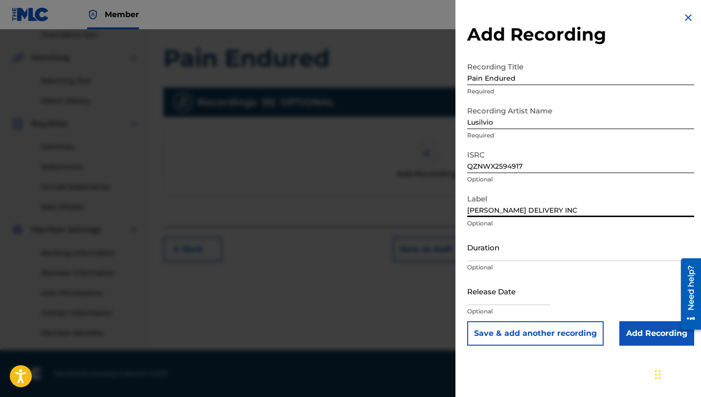
click at [495, 252] on input "Duration" at bounding box center [580, 247] width 227 height 28
click at [501, 297] on input "text" at bounding box center [508, 291] width 83 height 28
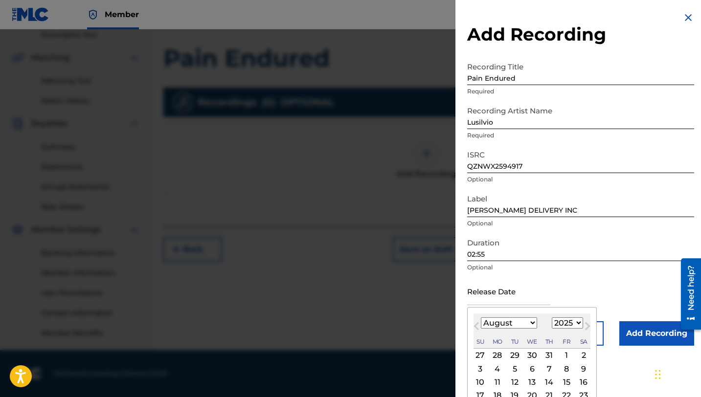
click at [614, 259] on input "02:55" at bounding box center [580, 247] width 227 height 28
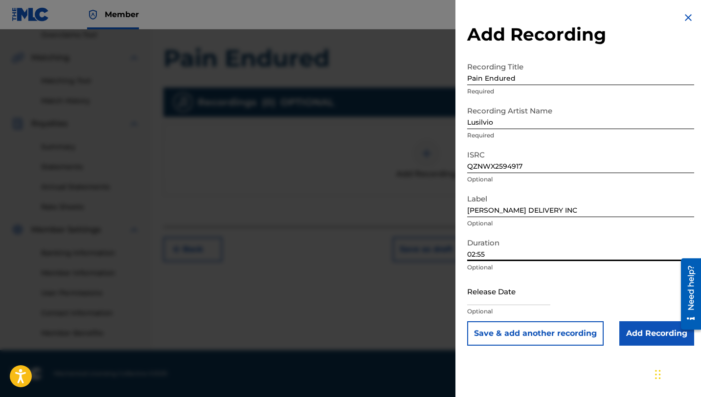
click at [515, 295] on input "text" at bounding box center [508, 291] width 83 height 28
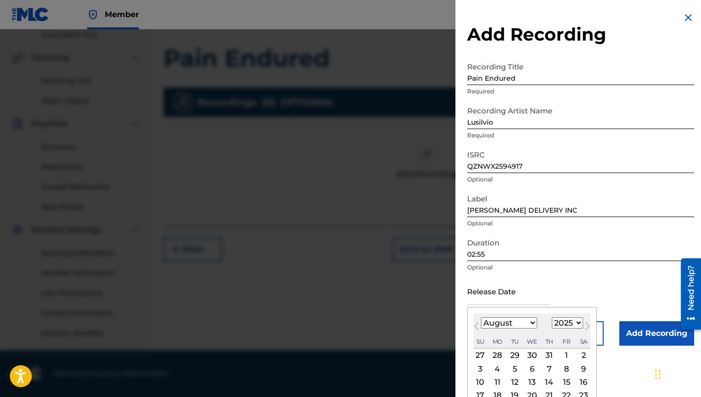
click at [623, 284] on div "Release Date Previous Month Next Month August [DATE] February March April May J…" at bounding box center [580, 299] width 227 height 44
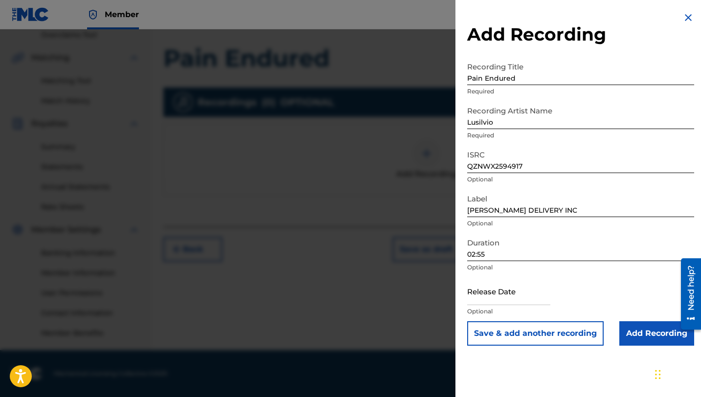
click at [481, 302] on input "text" at bounding box center [508, 291] width 83 height 28
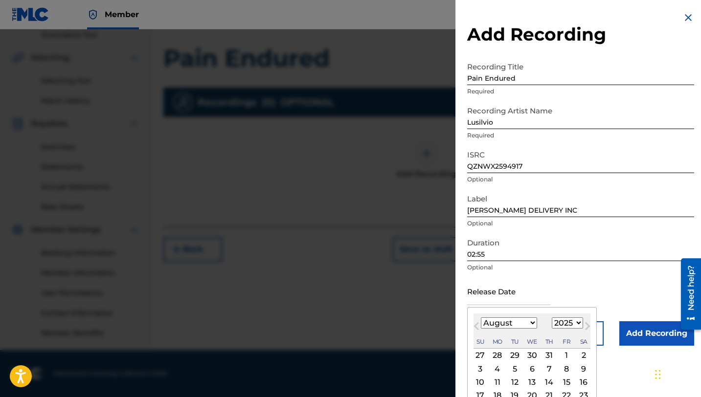
click at [526, 326] on select "January February March April May June July August September October November De…" at bounding box center [509, 322] width 56 height 11
click at [481, 317] on select "January February March April May June July August September October November De…" at bounding box center [509, 322] width 56 height 11
click at [581, 368] on div "10" at bounding box center [584, 369] width 12 height 12
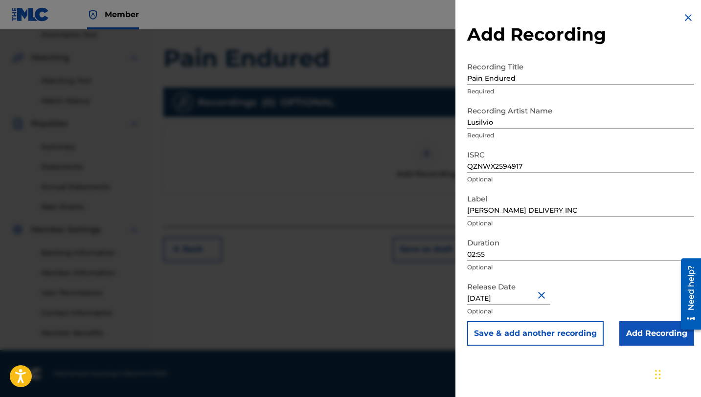
click at [641, 326] on input "Add Recording" at bounding box center [656, 333] width 75 height 24
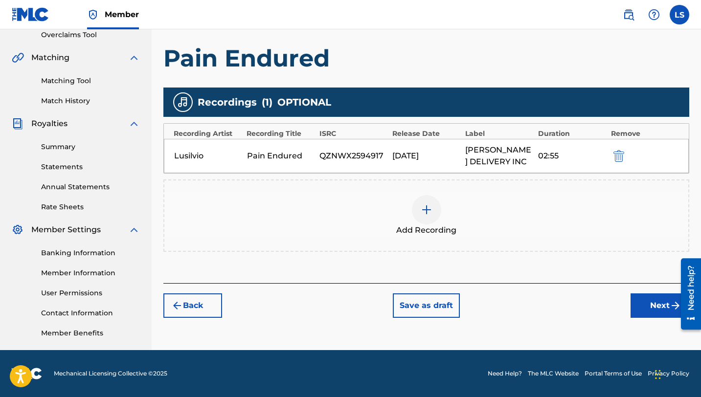
click at [646, 301] on button "Next" at bounding box center [659, 305] width 59 height 24
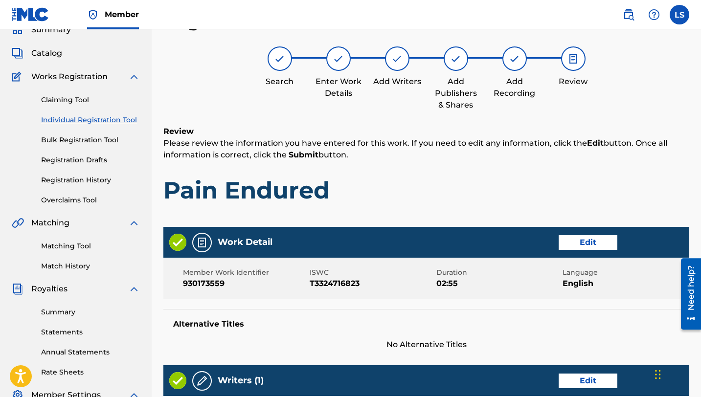
scroll to position [441, 0]
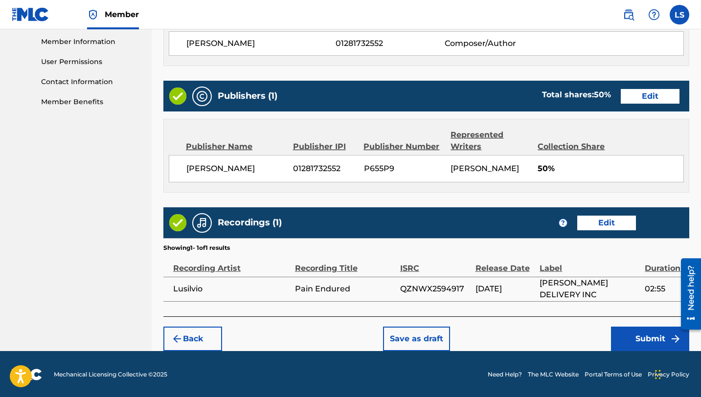
click at [640, 337] on button "Submit" at bounding box center [650, 339] width 78 height 24
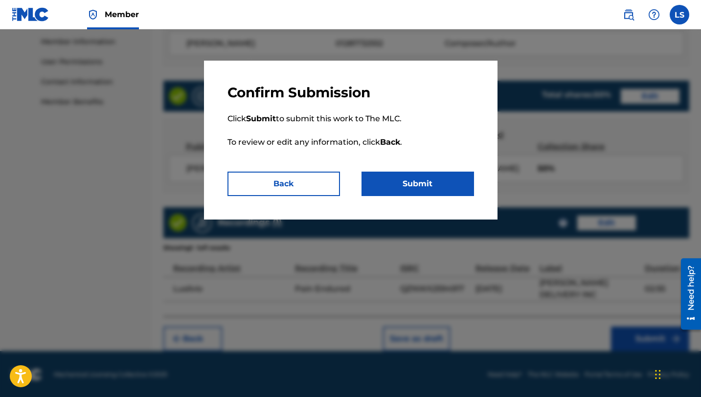
click at [414, 187] on button "Submit" at bounding box center [417, 184] width 112 height 24
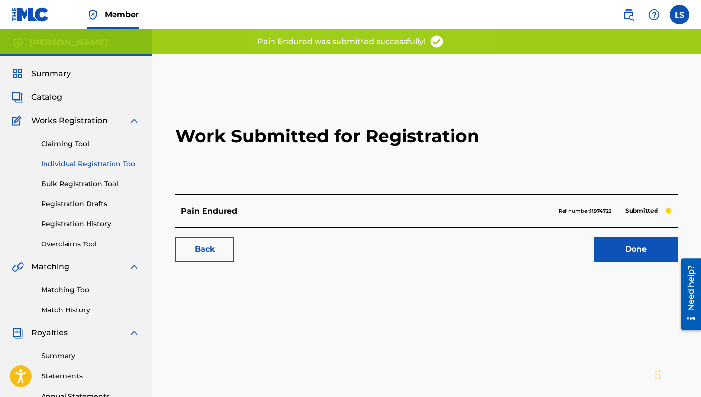
click at [612, 240] on link "Done" at bounding box center [635, 249] width 83 height 24
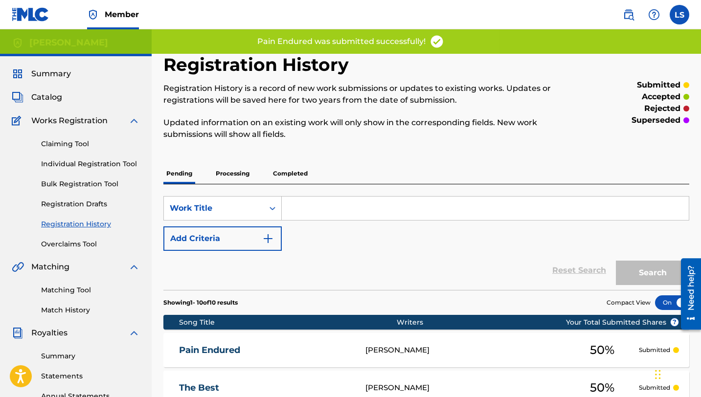
click at [41, 157] on div "Claiming Tool Individual Registration Tool Bulk Registration Tool Registration …" at bounding box center [76, 188] width 128 height 123
click at [56, 163] on link "Individual Registration Tool" at bounding box center [90, 164] width 99 height 10
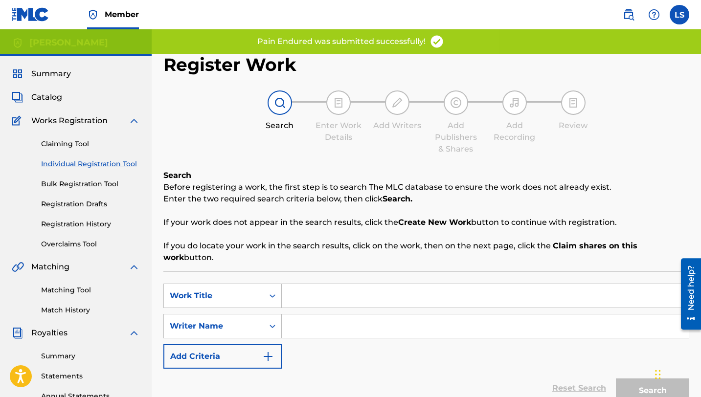
scroll to position [1, 0]
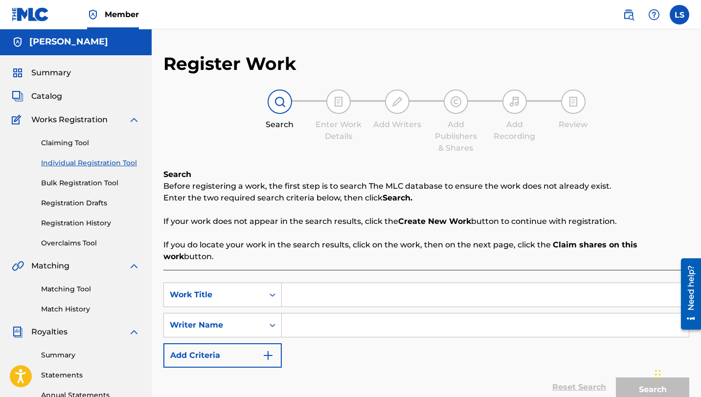
click at [315, 283] on input "Search Form" at bounding box center [485, 294] width 407 height 23
click at [305, 314] on input "Search Form" at bounding box center [485, 325] width 407 height 23
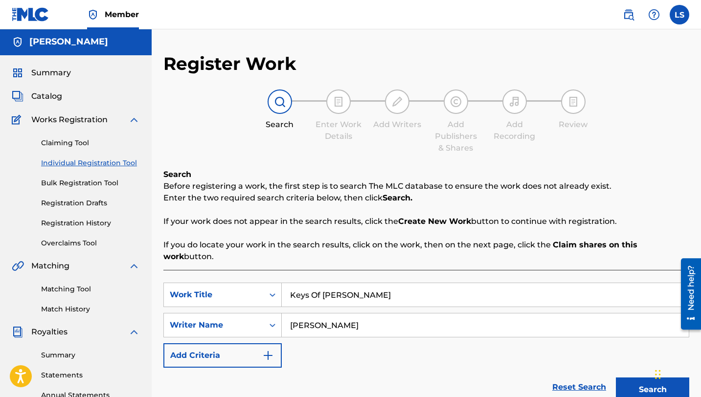
click at [630, 378] on button "Search" at bounding box center [652, 390] width 73 height 24
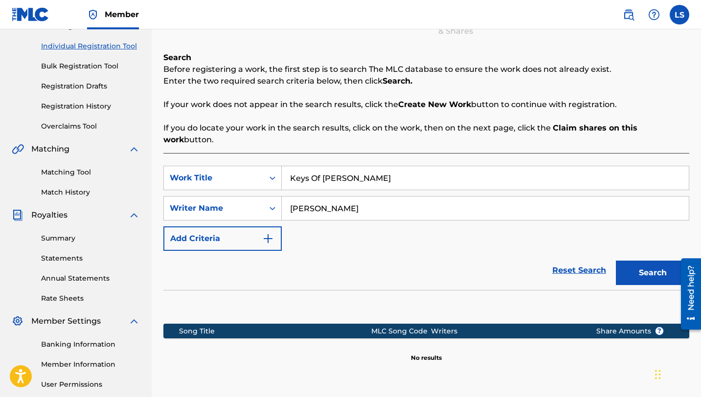
scroll to position [209, 0]
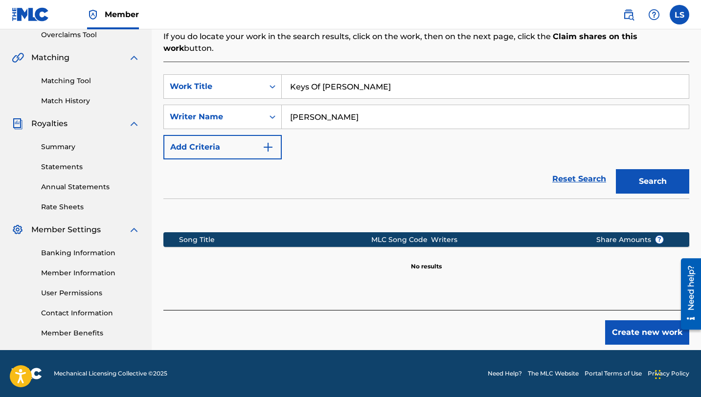
click at [634, 320] on button "Create new work" at bounding box center [647, 332] width 84 height 24
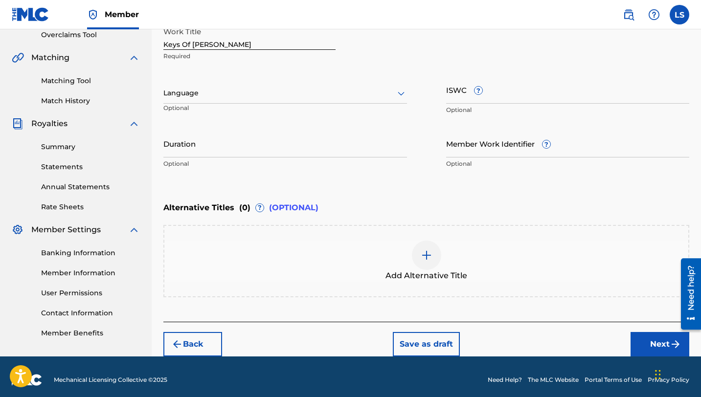
scroll to position [215, 0]
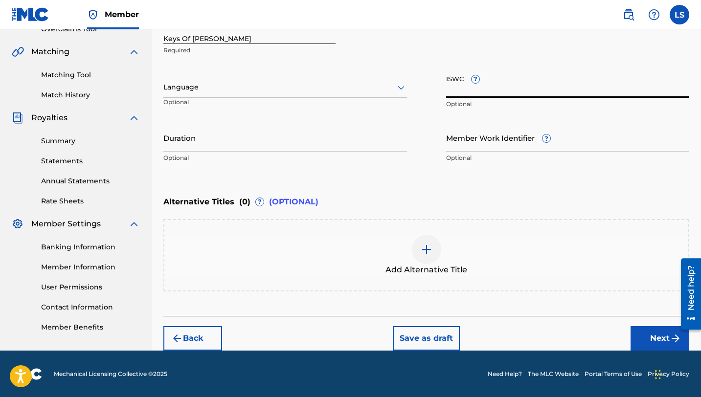
paste input "T3324716936"
click at [517, 144] on input "Member Work Identifier ?" at bounding box center [568, 138] width 244 height 28
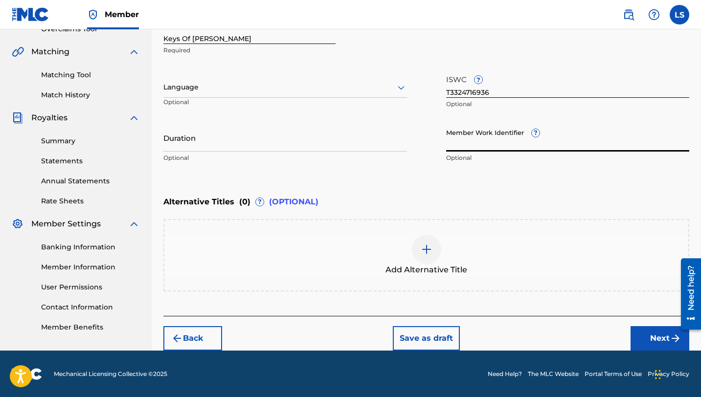
paste input "930173555"
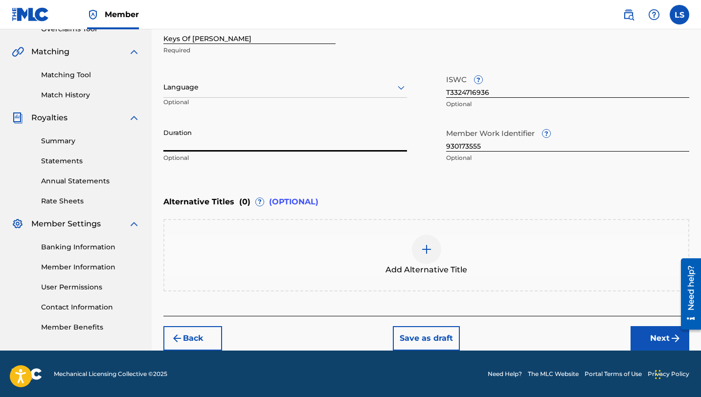
click at [177, 143] on input "Duration" at bounding box center [285, 138] width 244 height 28
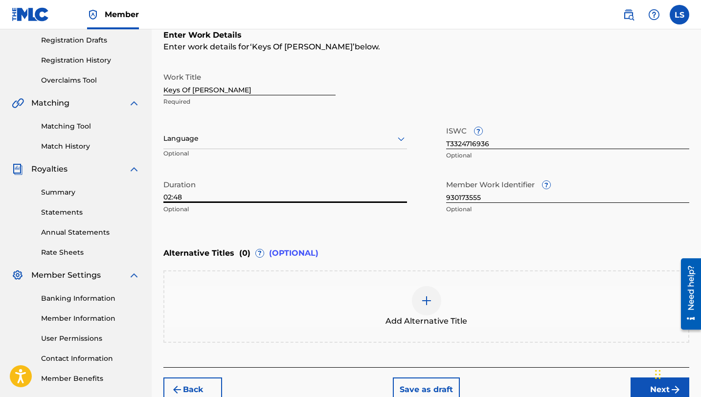
scroll to position [162, 0]
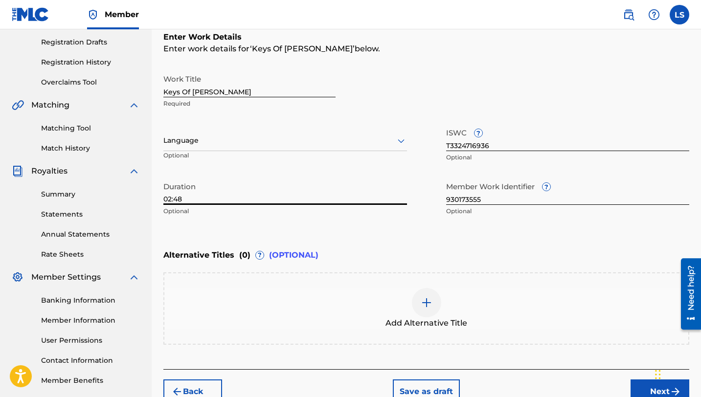
click at [640, 386] on button "Next" at bounding box center [659, 392] width 59 height 24
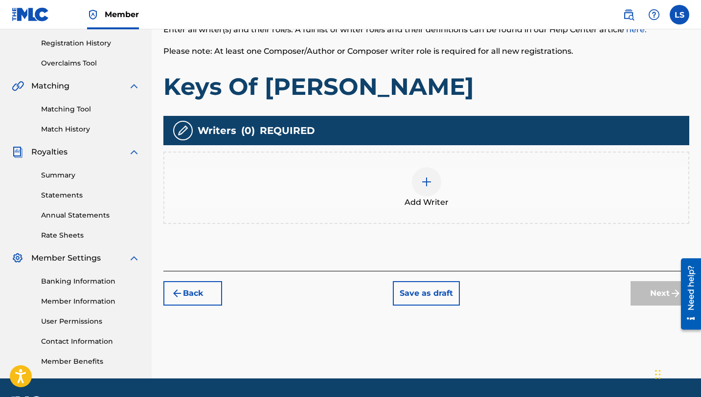
scroll to position [184, 0]
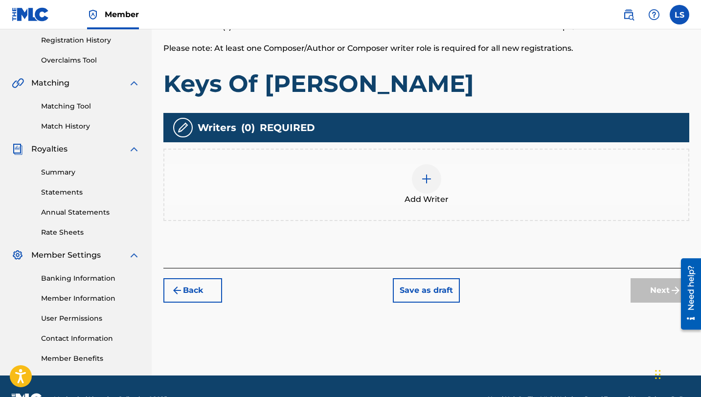
click at [422, 180] on img at bounding box center [427, 179] width 12 height 12
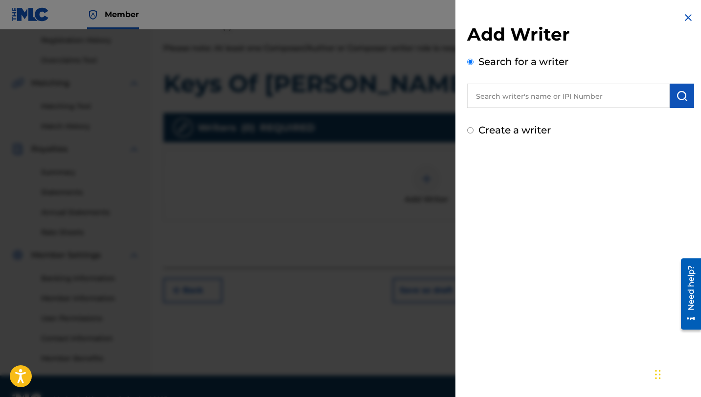
click at [525, 93] on input "text" at bounding box center [568, 96] width 202 height 24
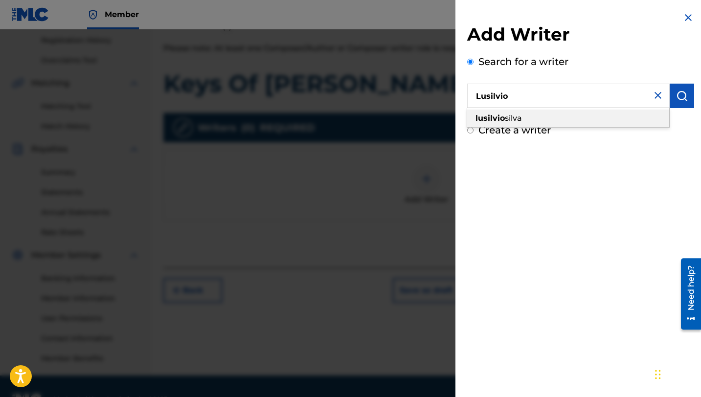
click at [488, 116] on strong "lusilvio" at bounding box center [489, 117] width 29 height 9
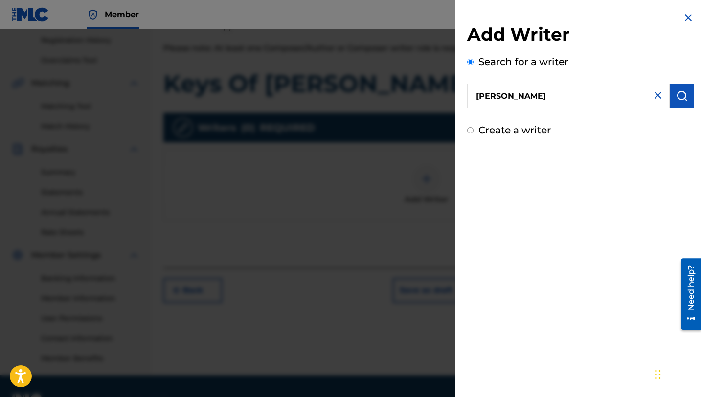
click at [670, 96] on button "submit" at bounding box center [682, 96] width 24 height 24
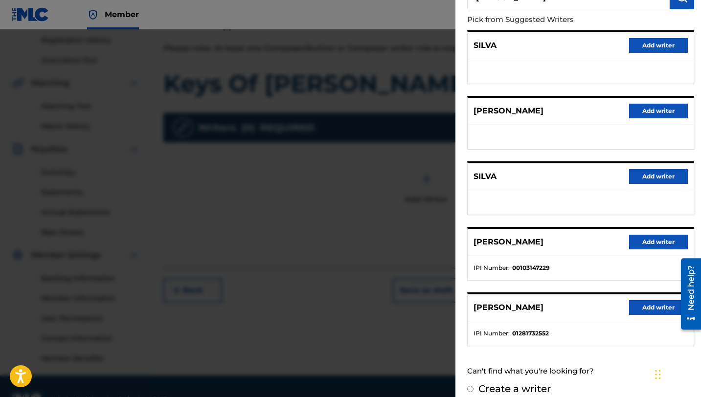
scroll to position [110, 0]
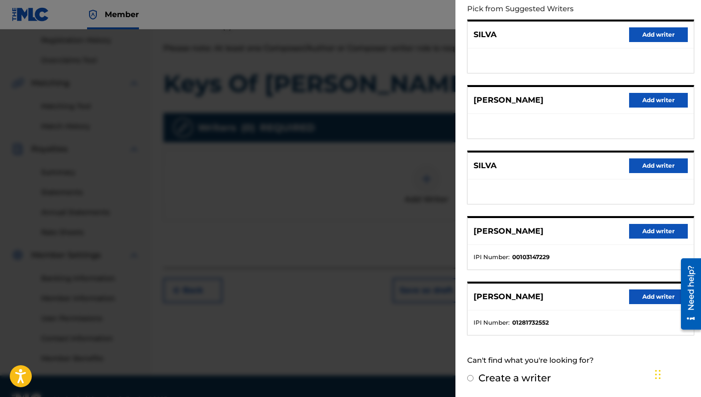
click at [634, 296] on button "Add writer" at bounding box center [658, 297] width 59 height 15
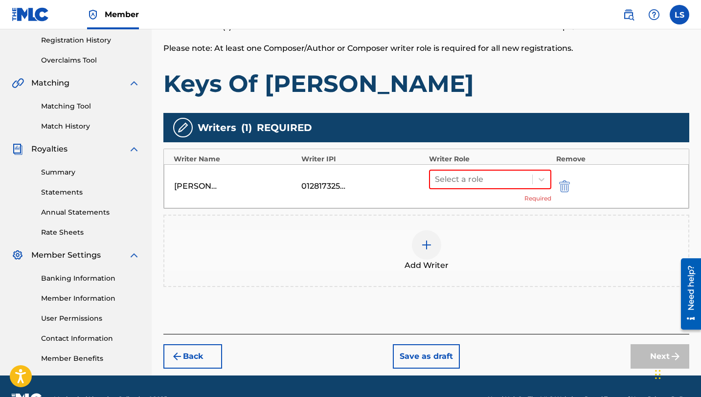
scroll to position [209, 0]
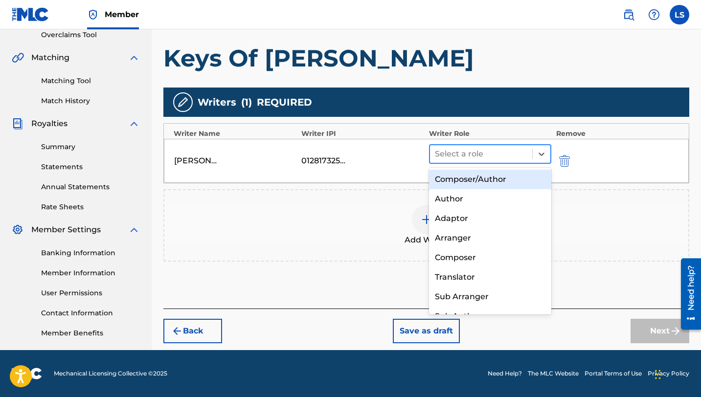
click at [464, 152] on div at bounding box center [481, 154] width 92 height 14
click at [464, 175] on div "Composer/Author" at bounding box center [490, 180] width 122 height 20
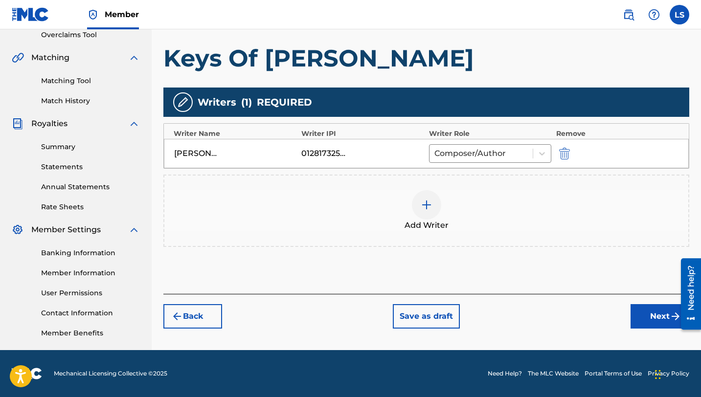
click at [644, 321] on button "Next" at bounding box center [659, 316] width 59 height 24
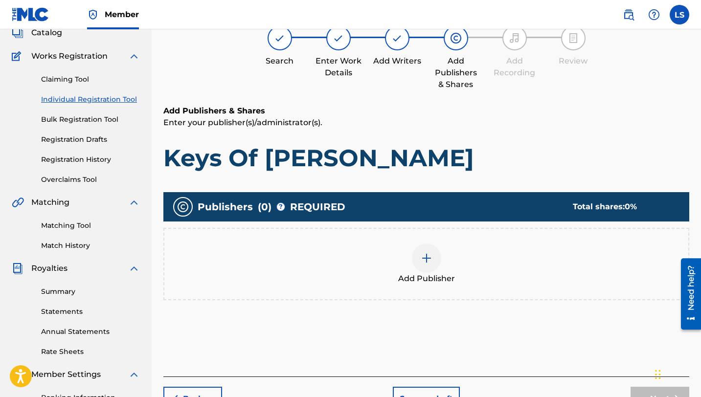
scroll to position [71, 0]
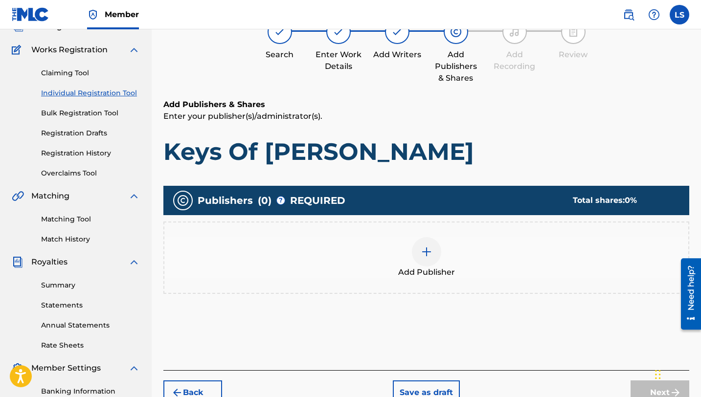
click at [434, 275] on span "Add Publisher" at bounding box center [426, 273] width 57 height 12
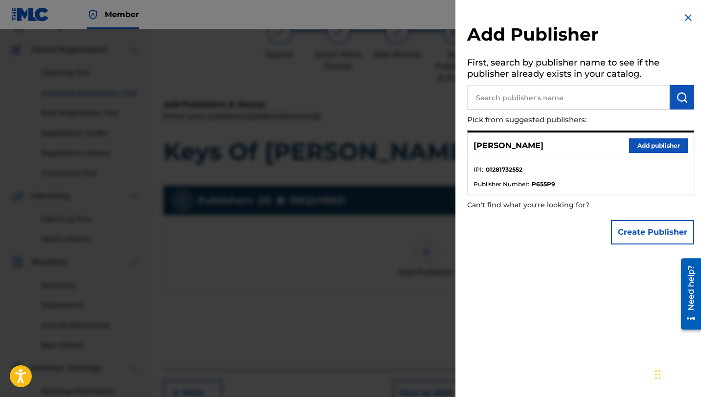
click at [666, 146] on button "Add publisher" at bounding box center [658, 145] width 59 height 15
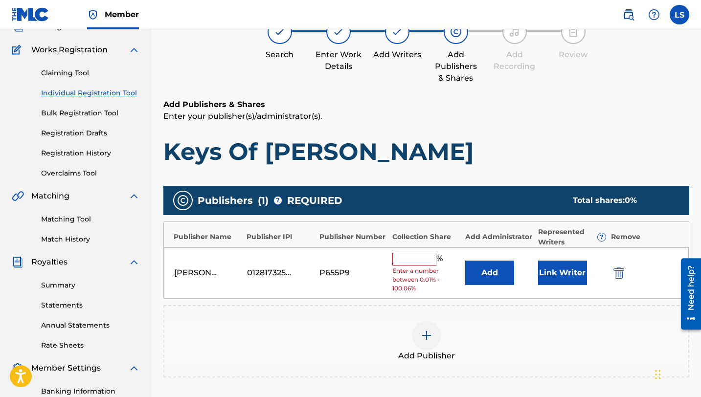
scroll to position [209, 0]
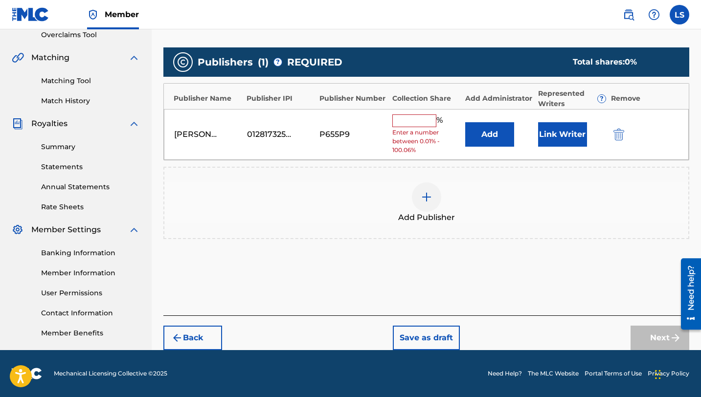
click at [412, 117] on input "text" at bounding box center [414, 120] width 44 height 13
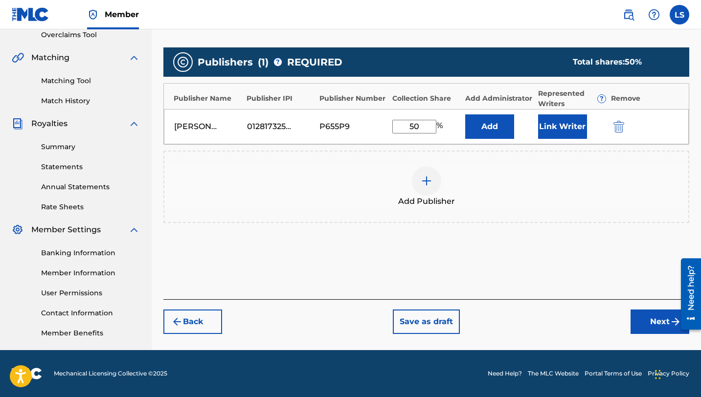
click at [572, 131] on button "Link Writer" at bounding box center [562, 126] width 49 height 24
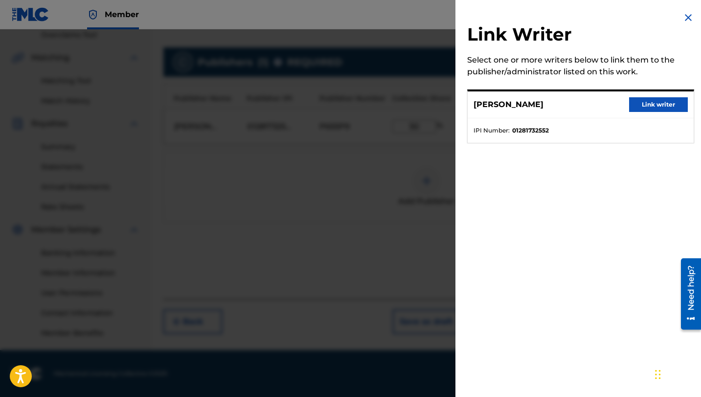
click at [652, 109] on button "Link writer" at bounding box center [658, 104] width 59 height 15
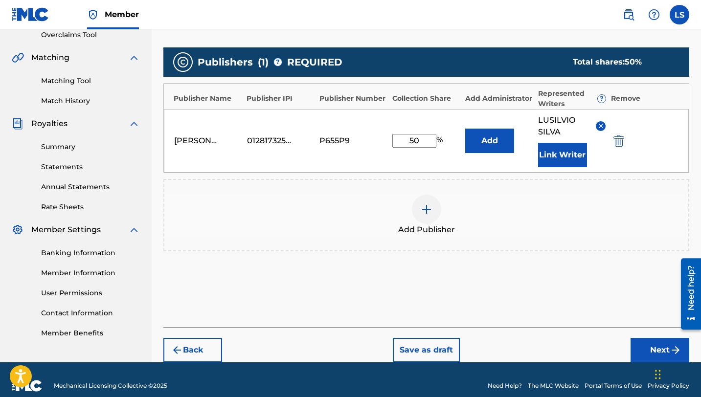
scroll to position [222, 0]
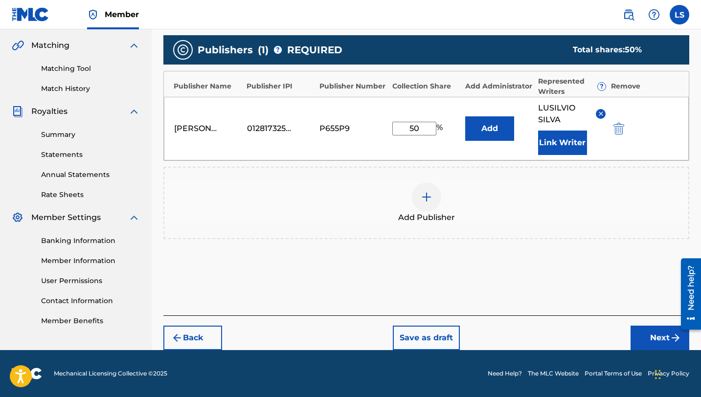
click at [650, 329] on button "Next" at bounding box center [659, 338] width 59 height 24
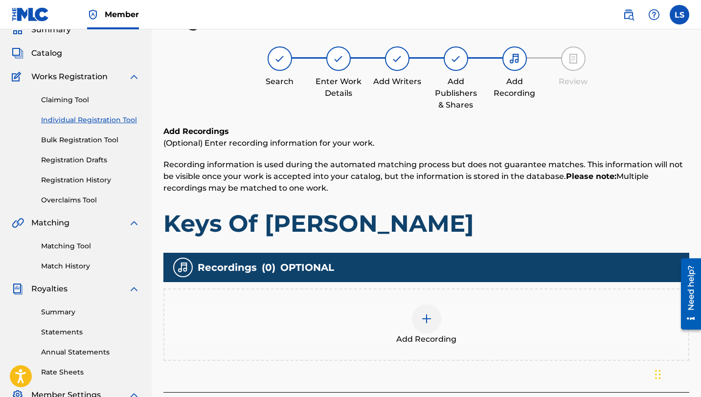
scroll to position [209, 0]
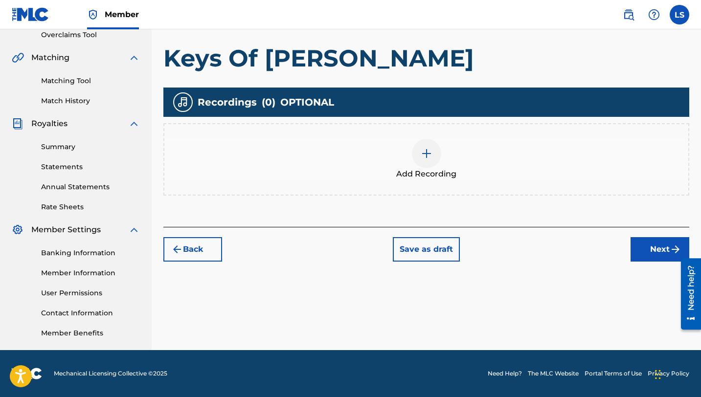
click at [428, 156] on img at bounding box center [427, 154] width 12 height 12
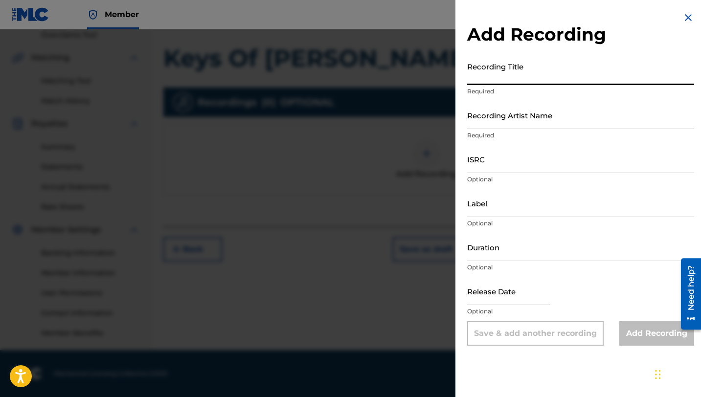
click at [484, 80] on input "Recording Title" at bounding box center [580, 71] width 227 height 28
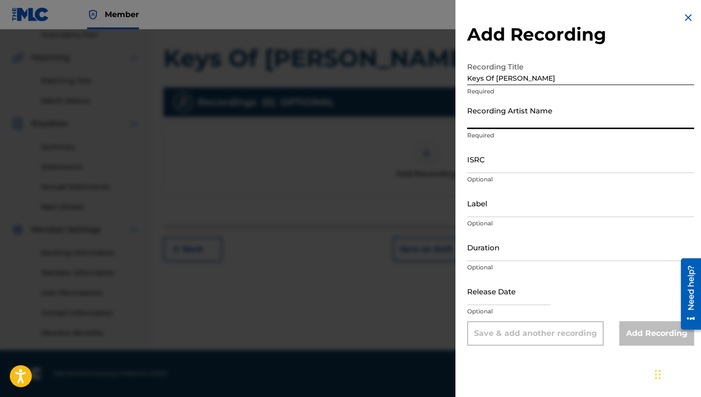
click at [514, 125] on input "Recording Artist Name" at bounding box center [580, 115] width 227 height 28
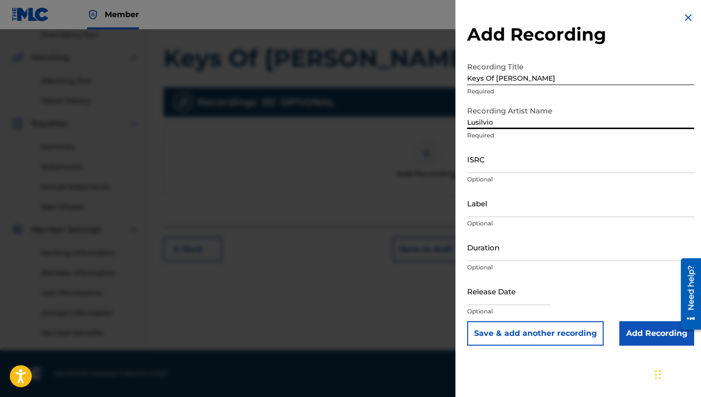
click at [490, 164] on input "ISRC" at bounding box center [580, 159] width 227 height 28
paste input "QZNWX2593242"
click at [490, 212] on input "Label" at bounding box center [580, 203] width 227 height 28
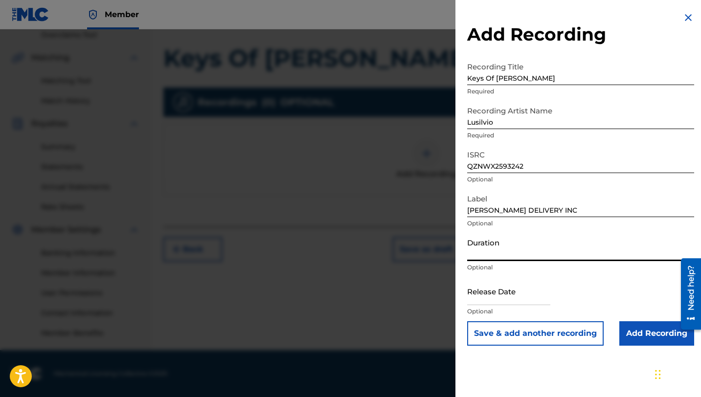
click at [493, 255] on input "Duration" at bounding box center [580, 247] width 227 height 28
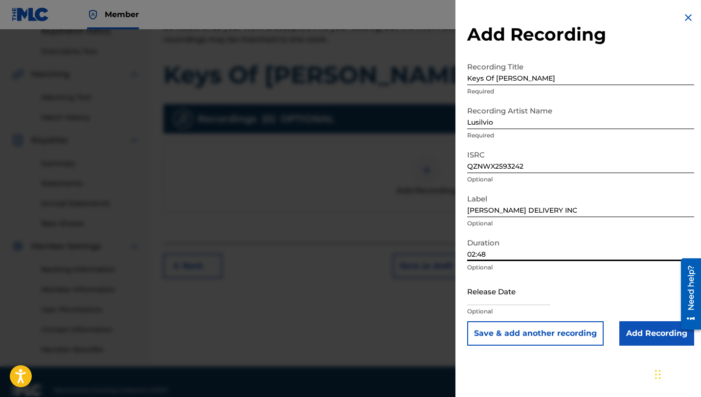
click at [496, 299] on input "text" at bounding box center [508, 291] width 83 height 28
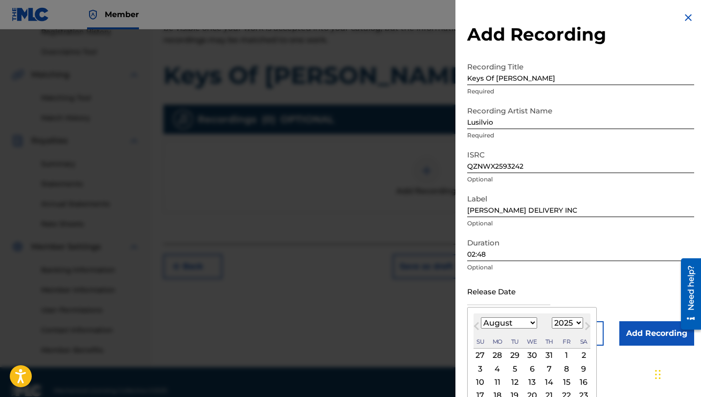
click at [516, 319] on select "January February March April May June July August September October November De…" at bounding box center [509, 322] width 56 height 11
click at [481, 317] on select "January February March April May June July August September October November De…" at bounding box center [509, 322] width 56 height 11
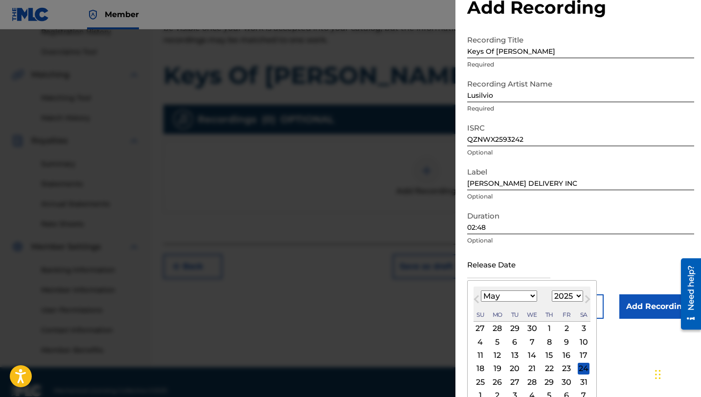
scroll to position [38, 0]
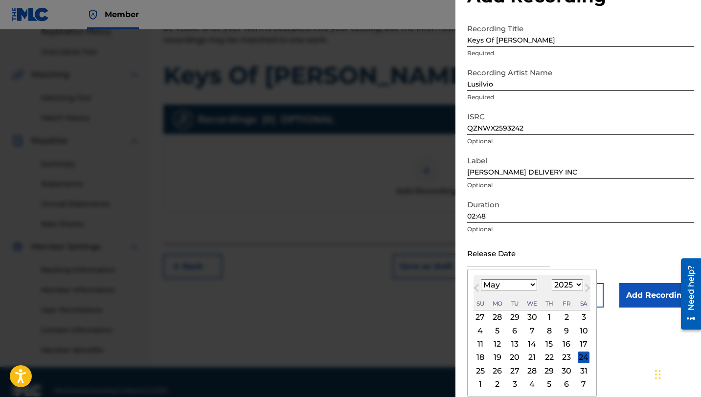
click at [580, 333] on div "10" at bounding box center [584, 331] width 12 height 12
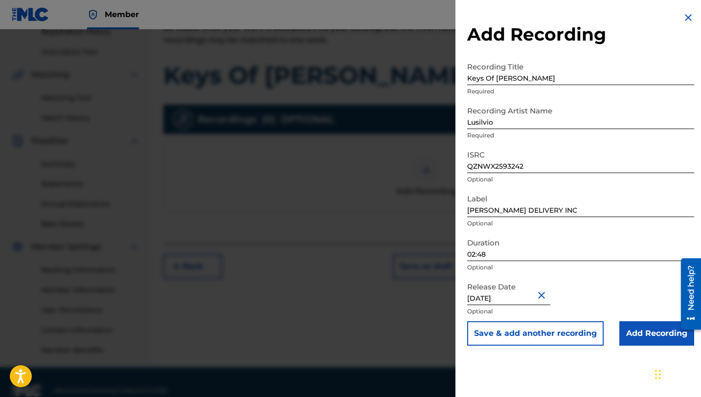
click at [640, 327] on input "Add Recording" at bounding box center [656, 333] width 75 height 24
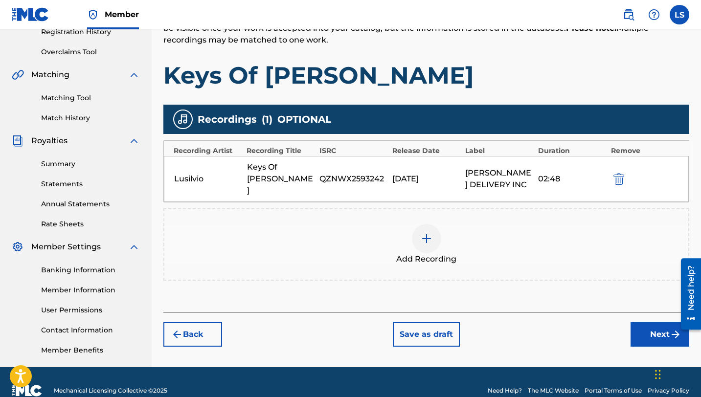
click at [643, 322] on button "Next" at bounding box center [659, 334] width 59 height 24
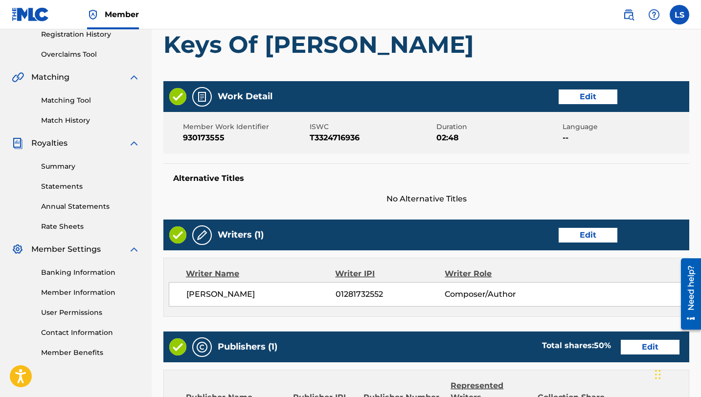
scroll to position [441, 0]
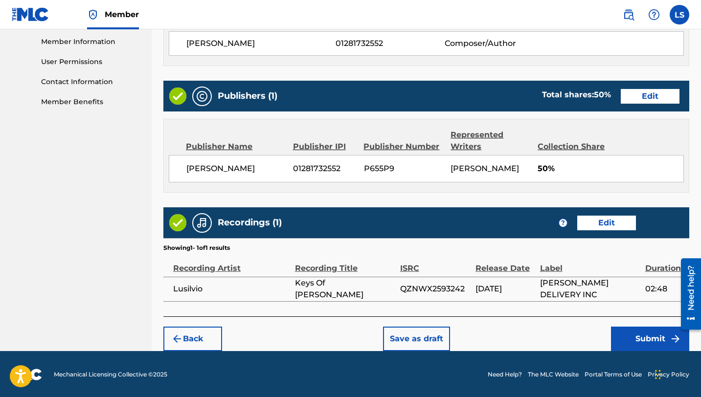
click at [632, 330] on button "Submit" at bounding box center [650, 339] width 78 height 24
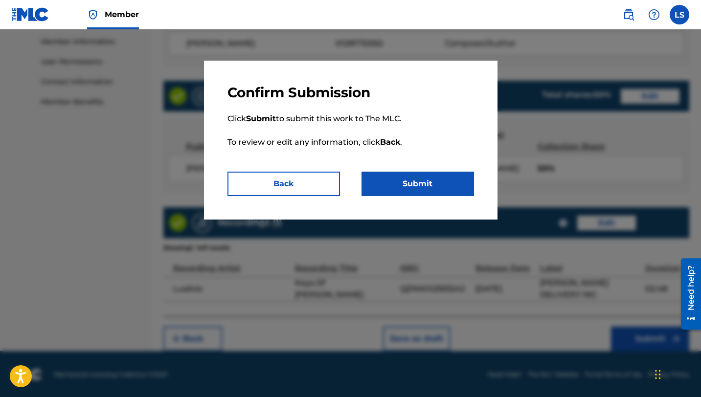
click at [420, 184] on button "Submit" at bounding box center [417, 184] width 112 height 24
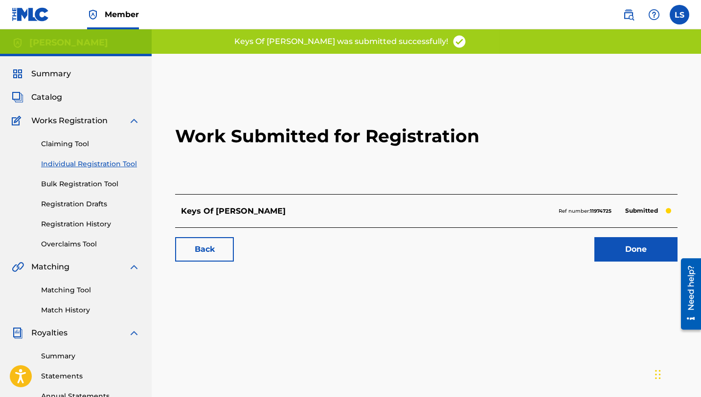
click at [624, 246] on link "Done" at bounding box center [635, 249] width 83 height 24
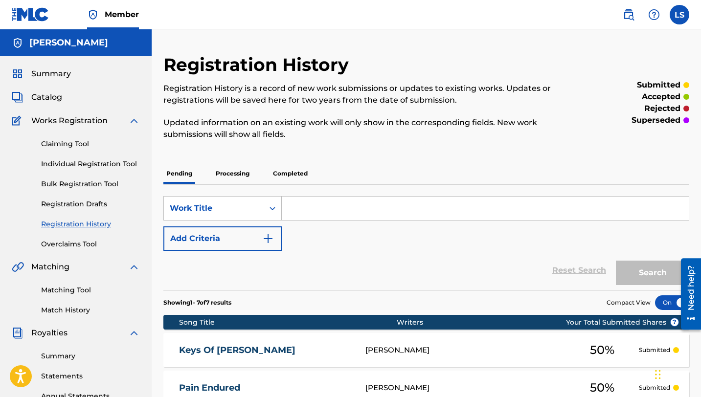
click at [52, 166] on link "Individual Registration Tool" at bounding box center [90, 164] width 99 height 10
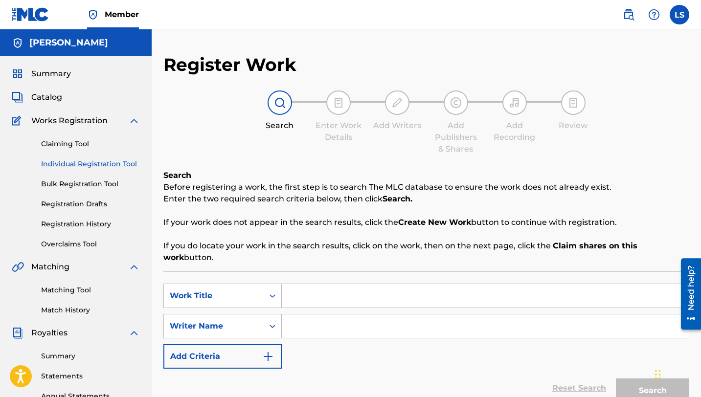
click at [347, 289] on input "Search Form" at bounding box center [485, 295] width 407 height 23
click at [324, 314] on input "Search Form" at bounding box center [485, 325] width 407 height 23
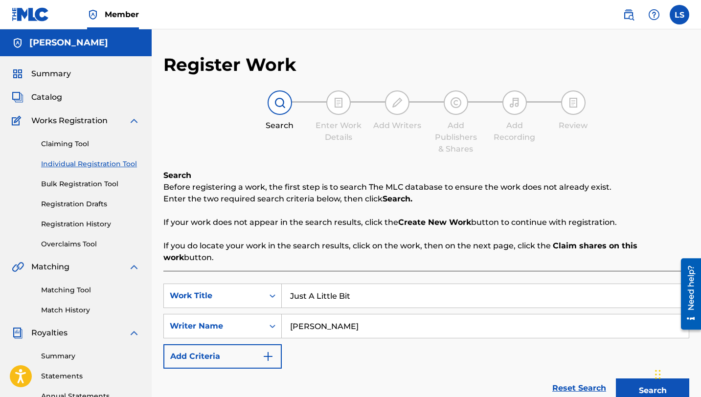
click at [632, 379] on button "Search" at bounding box center [652, 391] width 73 height 24
click at [626, 379] on button "Search" at bounding box center [652, 391] width 73 height 24
click at [620, 379] on button "Search" at bounding box center [652, 391] width 73 height 24
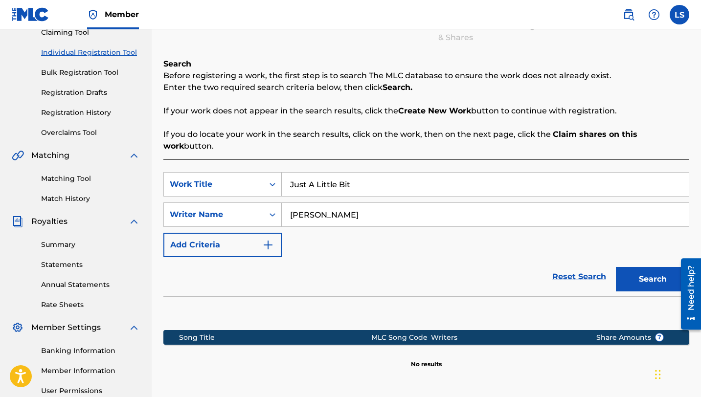
scroll to position [209, 0]
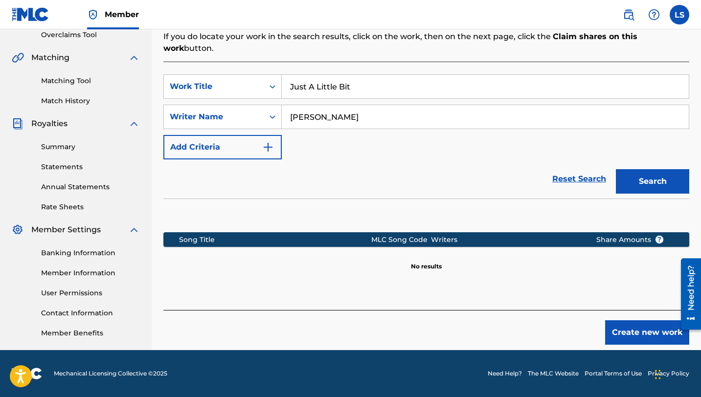
click at [614, 320] on button "Create new work" at bounding box center [647, 332] width 84 height 24
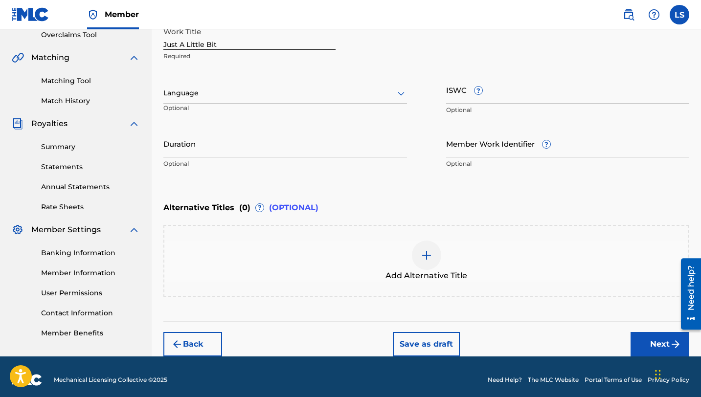
click at [211, 94] on div at bounding box center [285, 93] width 244 height 12
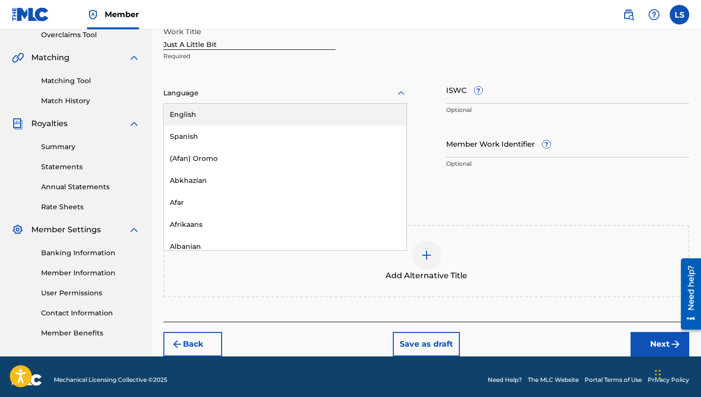
click at [214, 106] on div "English" at bounding box center [285, 115] width 243 height 22
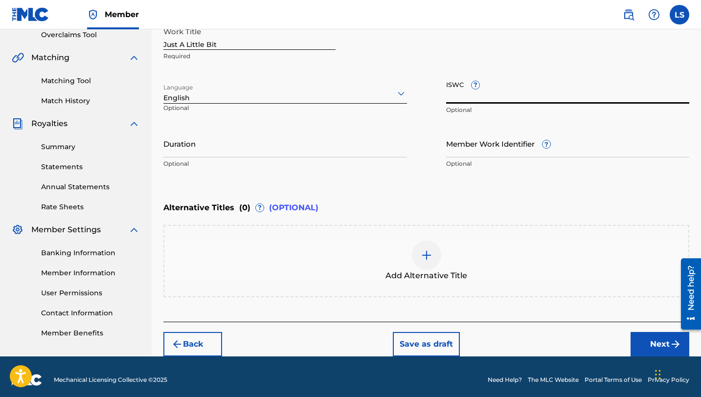
paste input "T3324716936"
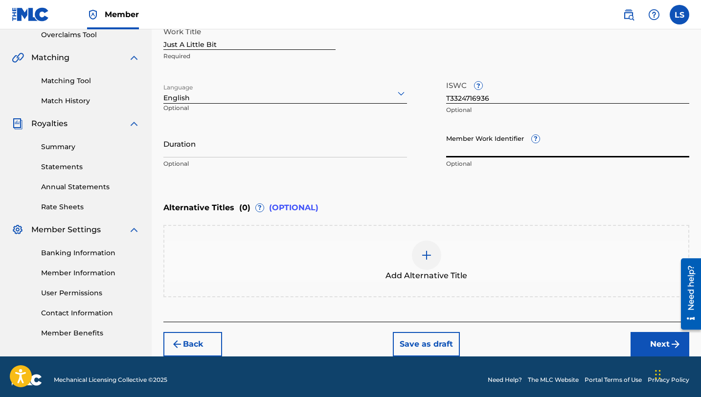
paste input "930173555"
click at [175, 155] on input "Duration" at bounding box center [285, 144] width 244 height 28
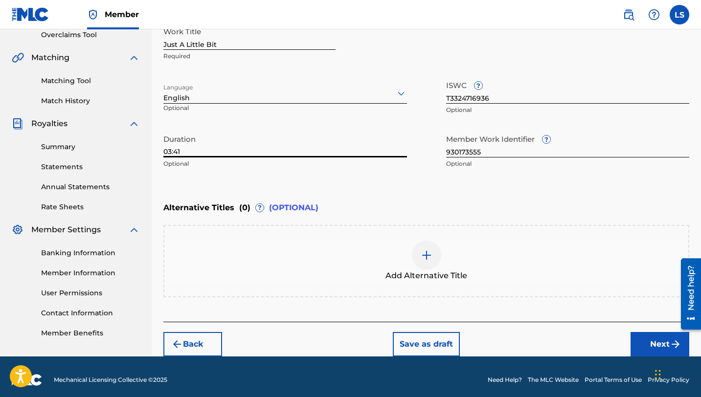
click at [636, 339] on button "Next" at bounding box center [659, 344] width 59 height 24
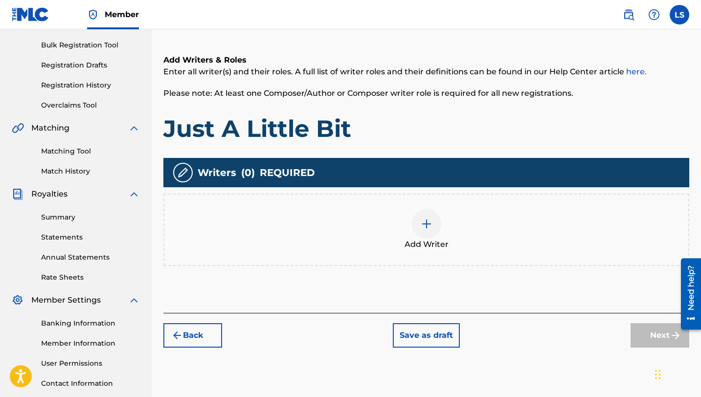
scroll to position [143, 0]
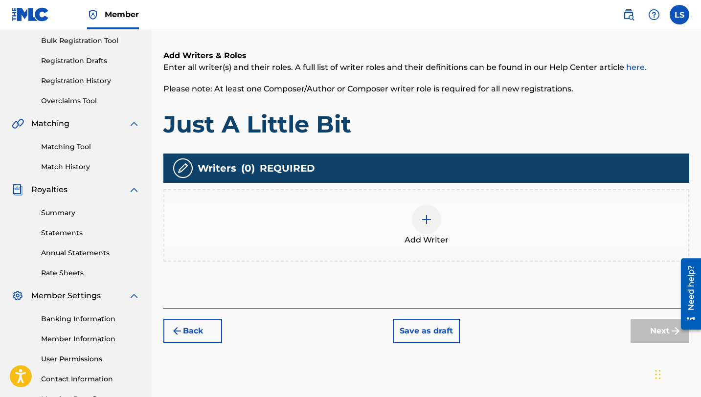
click at [441, 224] on div "Add Writer" at bounding box center [426, 225] width 524 height 41
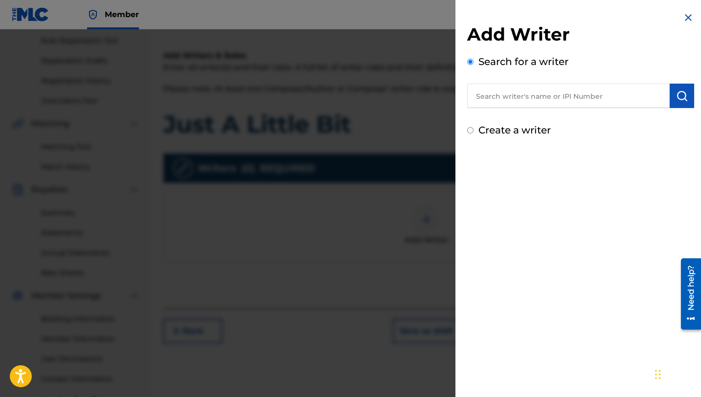
click at [492, 94] on input "text" at bounding box center [568, 96] width 202 height 24
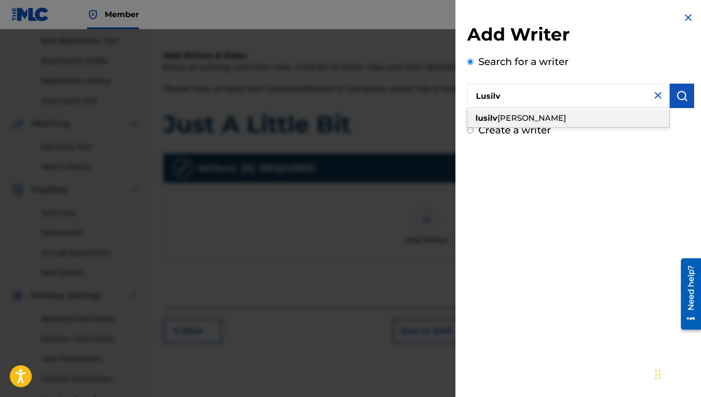
drag, startPoint x: 513, startPoint y: 116, endPoint x: 546, endPoint y: 105, distance: 35.0
click at [513, 116] on span "[PERSON_NAME]" at bounding box center [531, 117] width 68 height 9
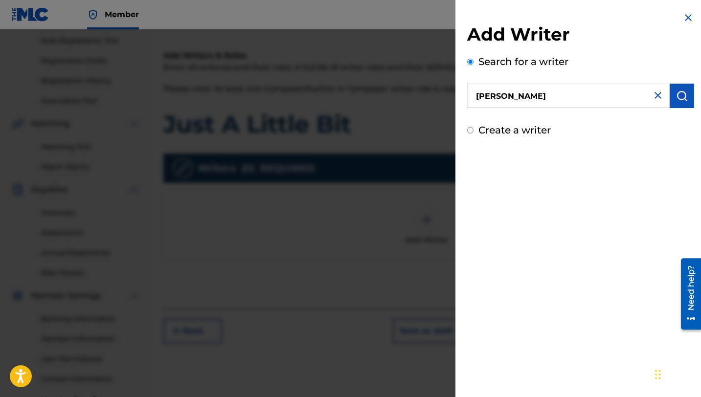
click at [676, 94] on img "submit" at bounding box center [682, 96] width 12 height 12
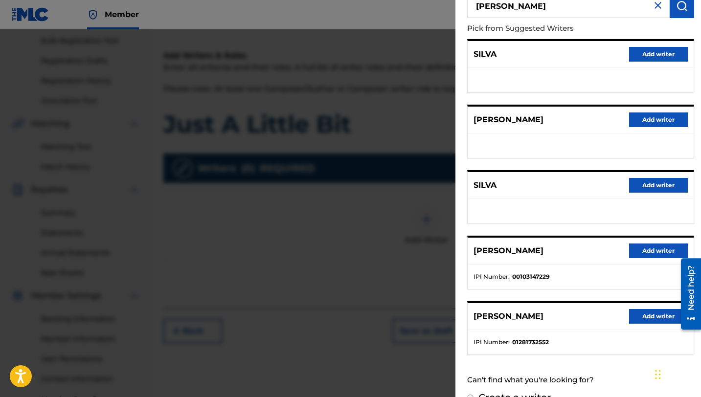
scroll to position [110, 0]
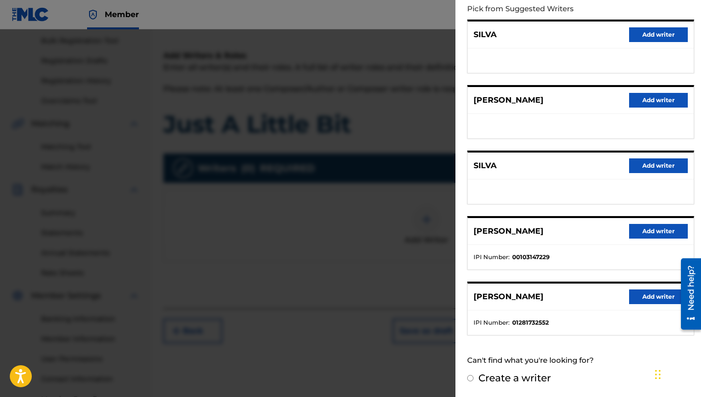
click at [646, 296] on button "Add writer" at bounding box center [658, 297] width 59 height 15
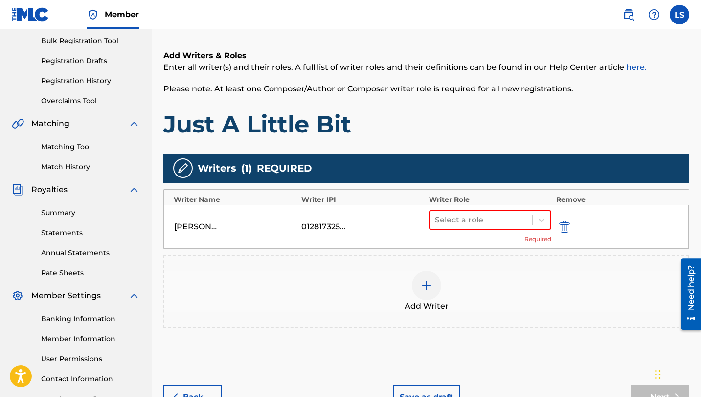
scroll to position [209, 0]
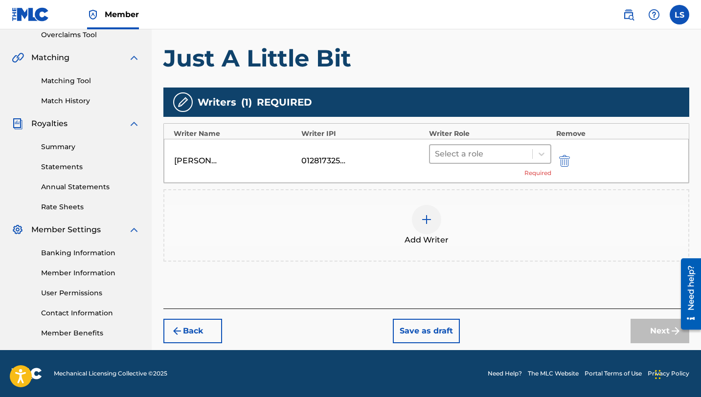
click at [459, 148] on div at bounding box center [481, 154] width 92 height 14
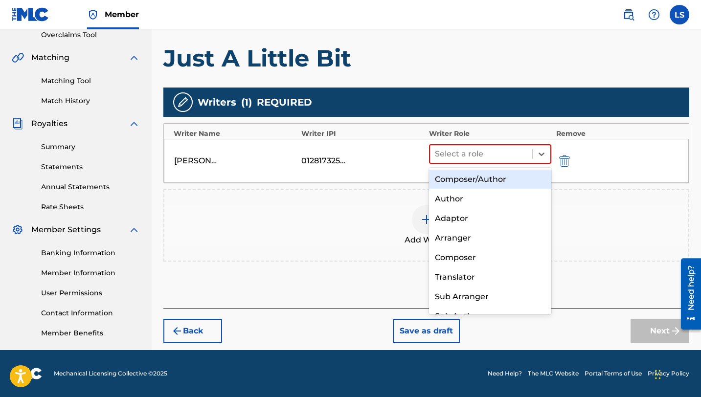
click at [467, 178] on div "Composer/Author" at bounding box center [490, 180] width 122 height 20
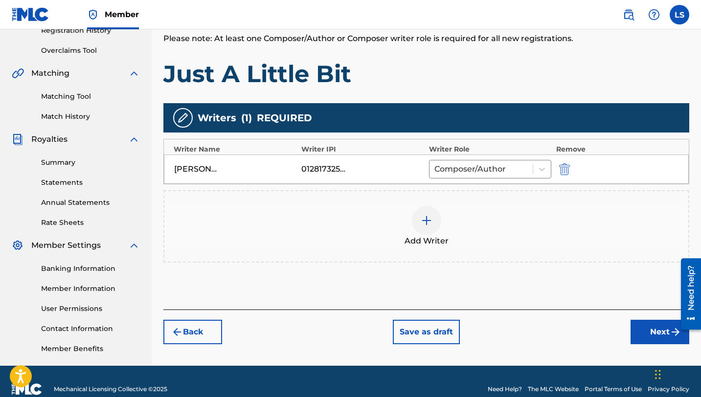
click at [649, 336] on button "Next" at bounding box center [659, 332] width 59 height 24
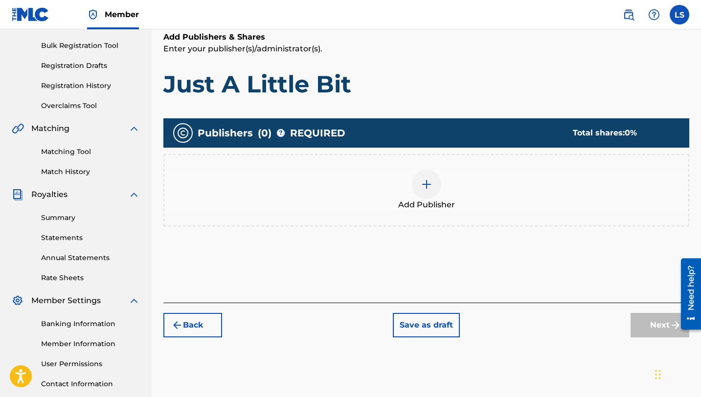
scroll to position [209, 0]
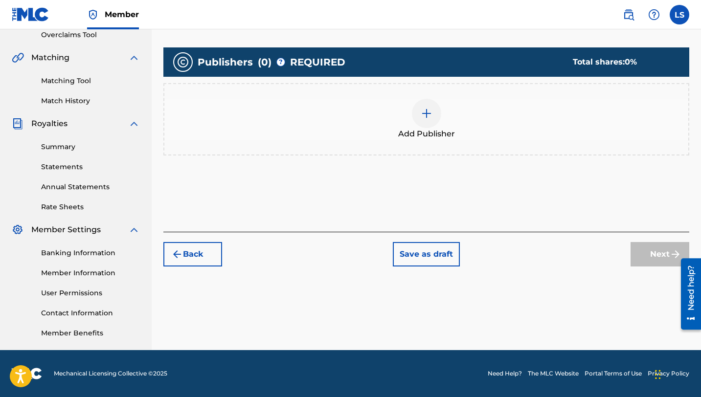
click at [426, 118] on img at bounding box center [427, 114] width 12 height 12
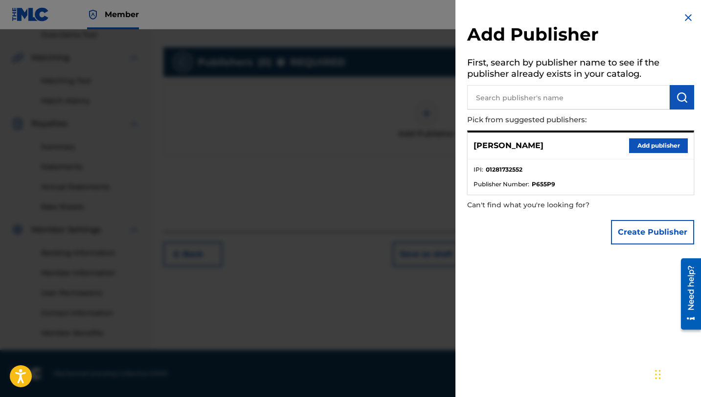
click at [657, 148] on button "Add publisher" at bounding box center [658, 145] width 59 height 15
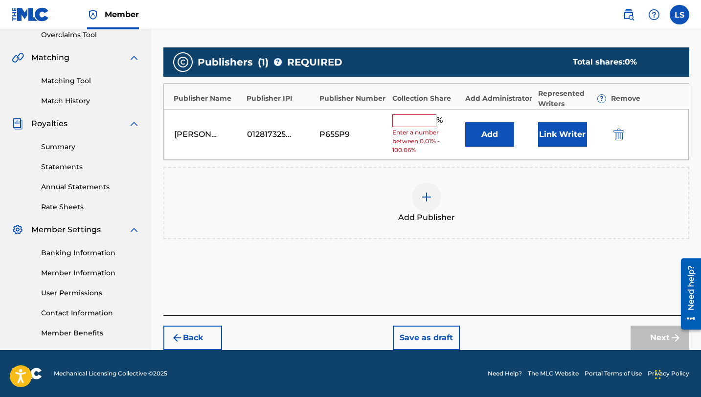
click at [435, 123] on input "text" at bounding box center [414, 120] width 44 height 13
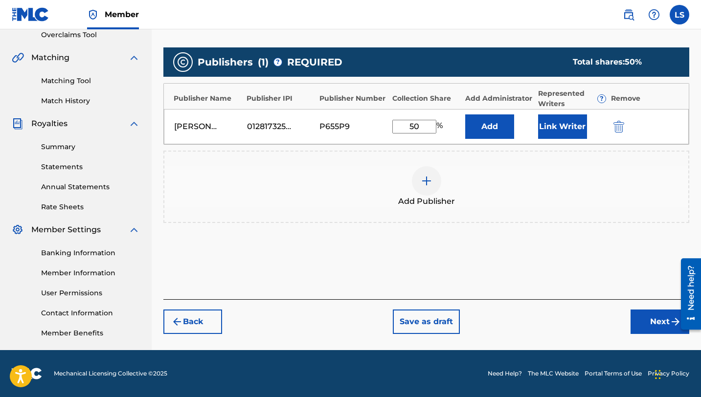
click at [550, 126] on button "Link Writer" at bounding box center [562, 126] width 49 height 24
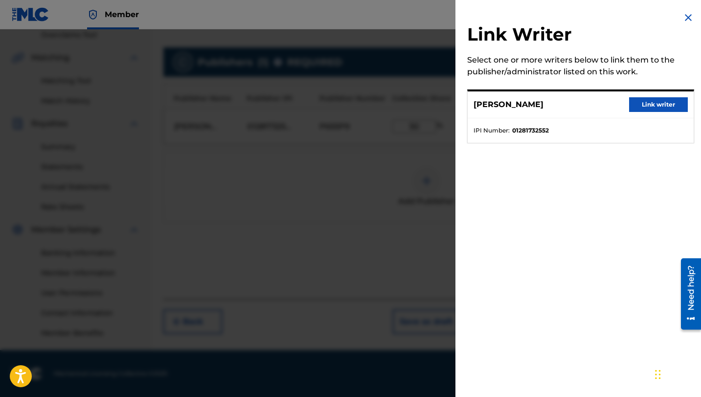
click at [642, 103] on button "Link writer" at bounding box center [658, 104] width 59 height 15
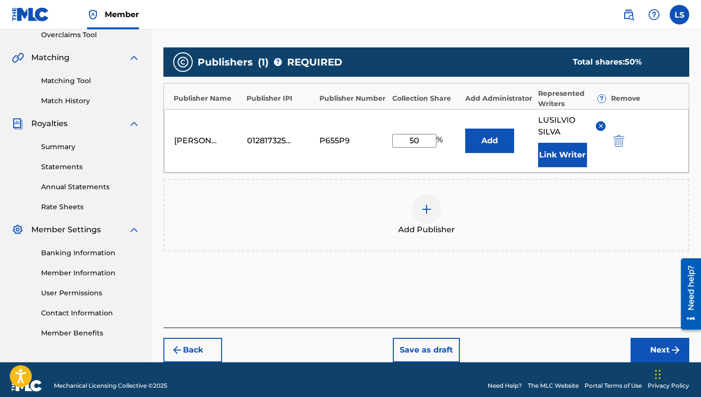
scroll to position [222, 0]
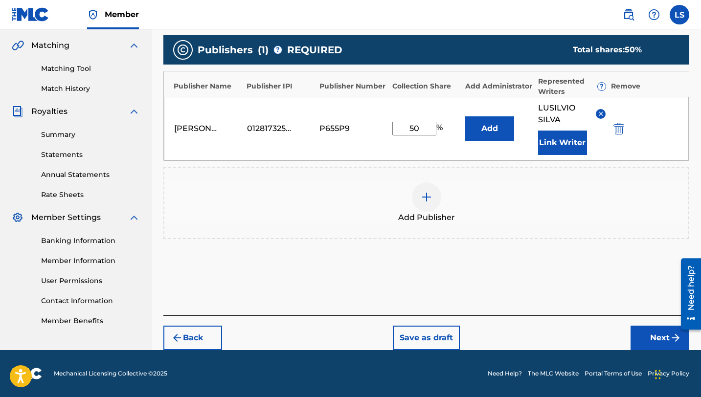
click at [658, 337] on button "Next" at bounding box center [659, 338] width 59 height 24
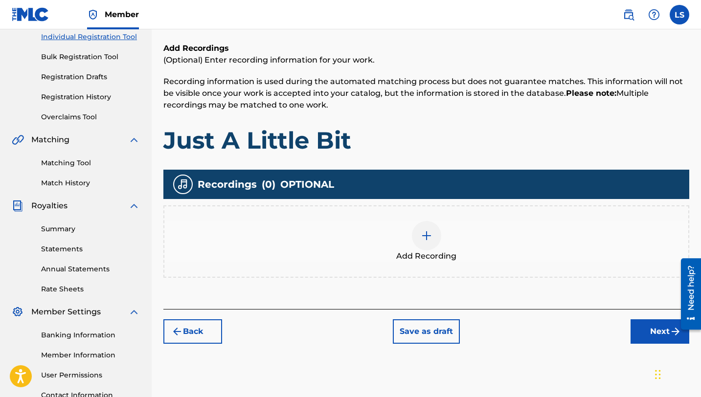
scroll to position [44, 0]
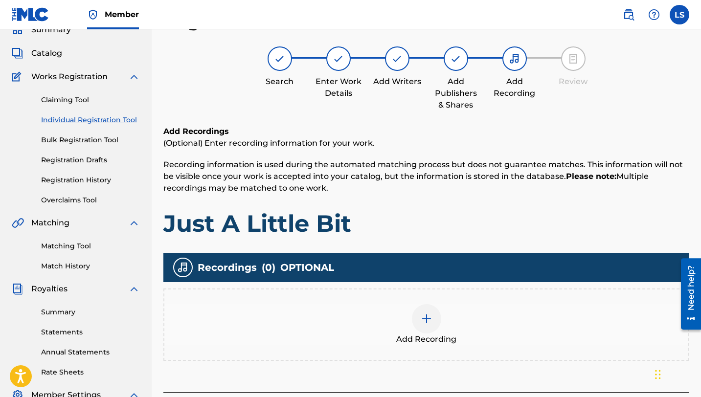
click at [427, 319] on img at bounding box center [427, 319] width 12 height 12
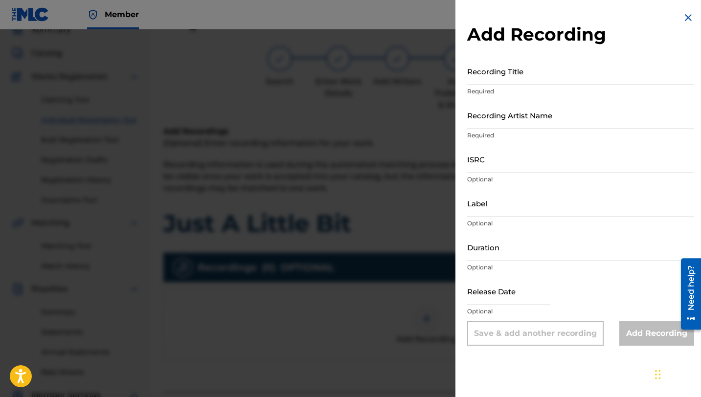
click at [517, 79] on input "Recording Title" at bounding box center [580, 71] width 227 height 28
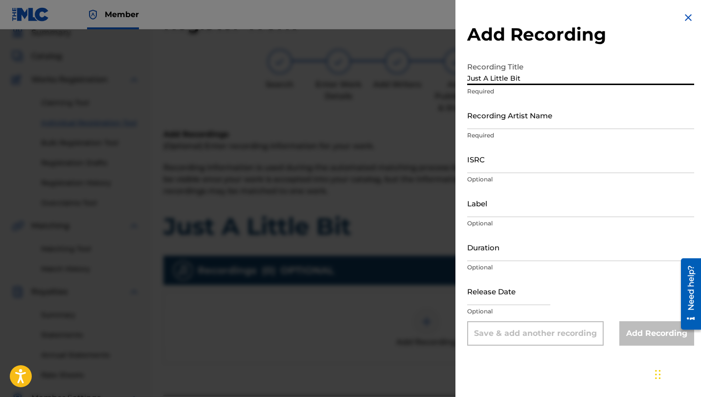
scroll to position [43, 0]
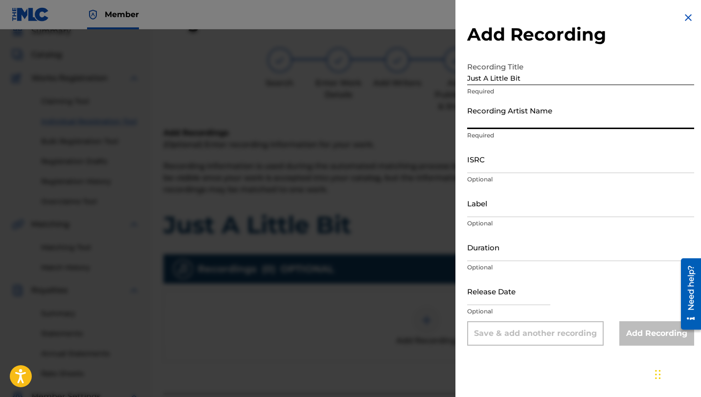
click at [512, 126] on input "Recording Artist Name" at bounding box center [580, 115] width 227 height 28
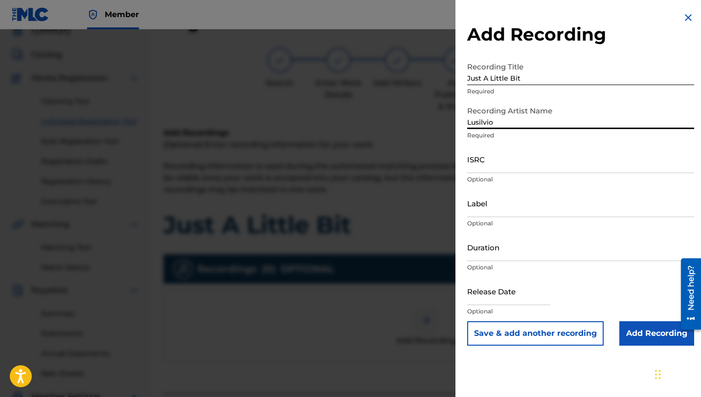
scroll to position [0, 0]
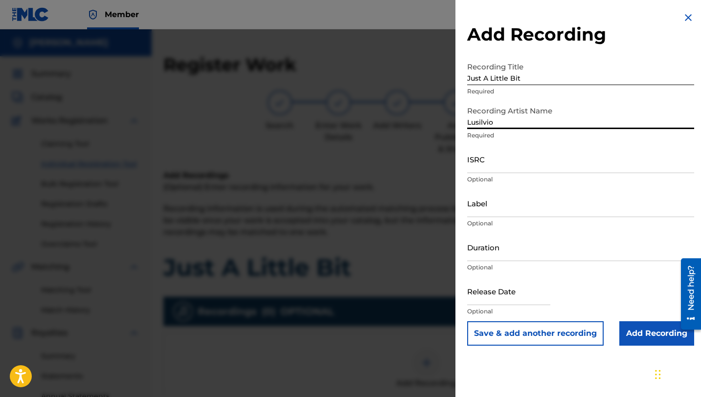
click at [494, 167] on input "ISRC" at bounding box center [580, 159] width 227 height 28
paste input "T3324716709"
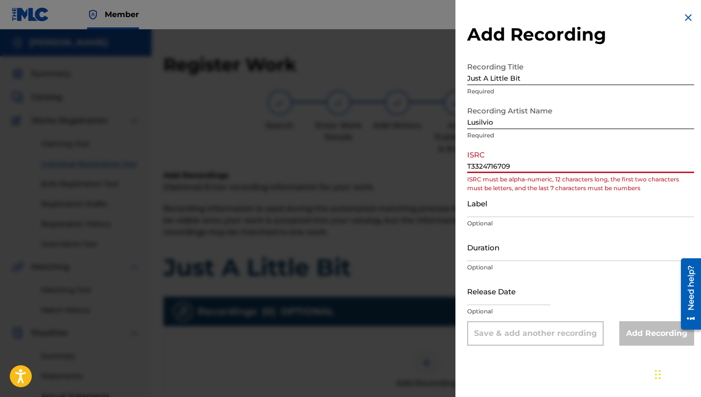
drag, startPoint x: 524, startPoint y: 164, endPoint x: 403, endPoint y: 170, distance: 122.0
click at [403, 170] on div "Add Recording Recording Title Just A Little Bit Required Recording Artist Name …" at bounding box center [350, 213] width 701 height 368
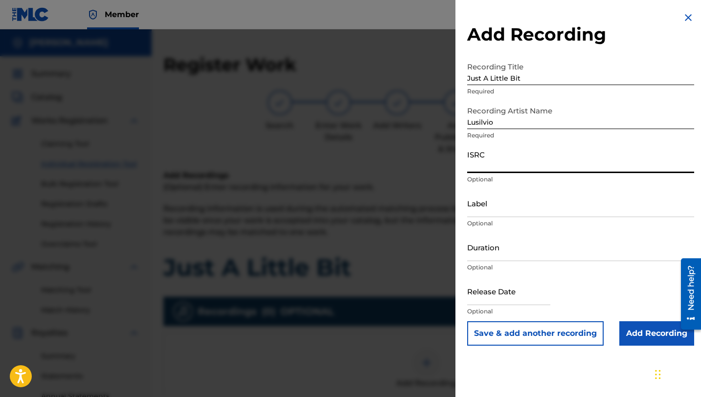
paste input "QZNWX2554799"
click at [496, 215] on input "Label" at bounding box center [580, 203] width 227 height 28
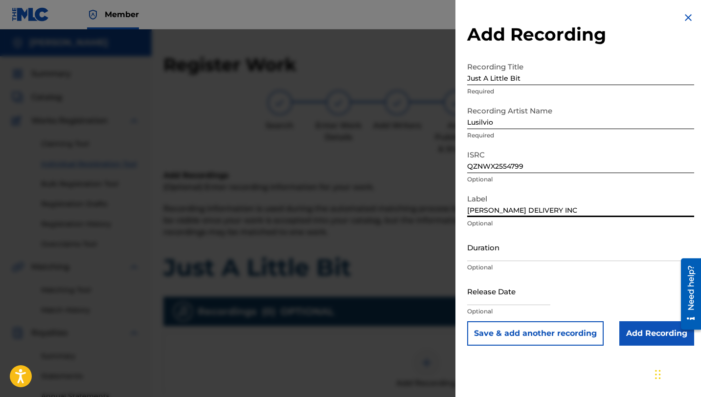
click at [495, 256] on input "Duration" at bounding box center [580, 247] width 227 height 28
click at [507, 301] on input "text" at bounding box center [508, 291] width 83 height 28
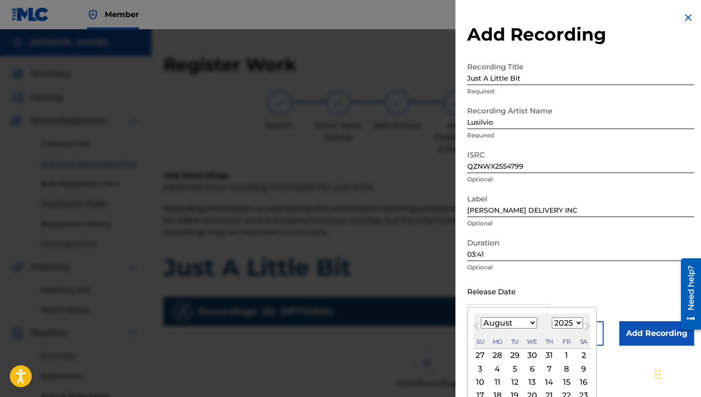
click at [586, 268] on p "Optional" at bounding box center [580, 267] width 227 height 9
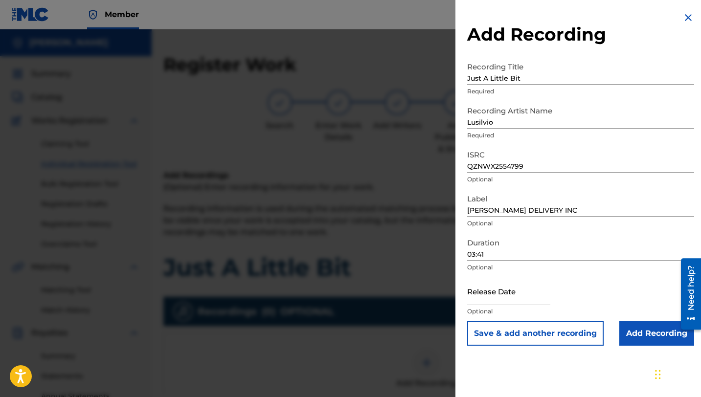
click at [488, 303] on input "text" at bounding box center [508, 291] width 83 height 28
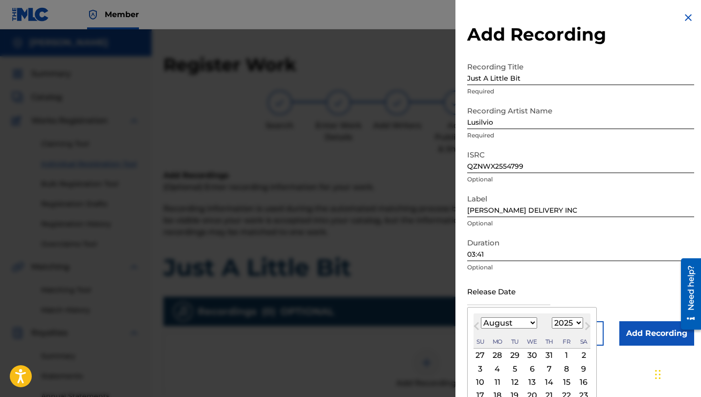
click at [507, 323] on select "January February March April May June July August September October November De…" at bounding box center [509, 322] width 56 height 11
click at [481, 317] on select "January February March April May June July August September October November De…" at bounding box center [509, 322] width 56 height 11
click at [561, 368] on div "9" at bounding box center [567, 369] width 12 height 12
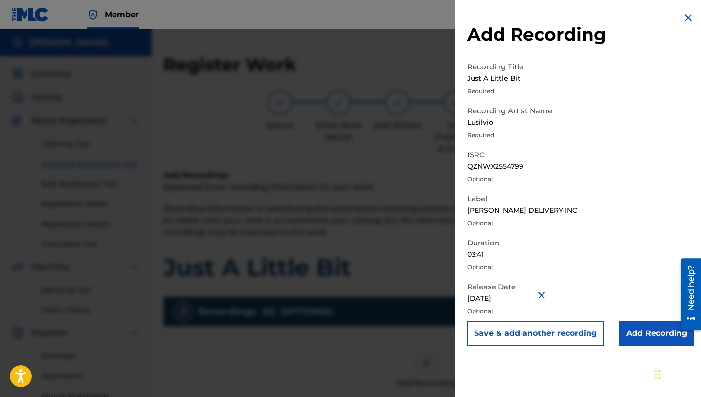
click at [638, 331] on input "Add Recording" at bounding box center [656, 333] width 75 height 24
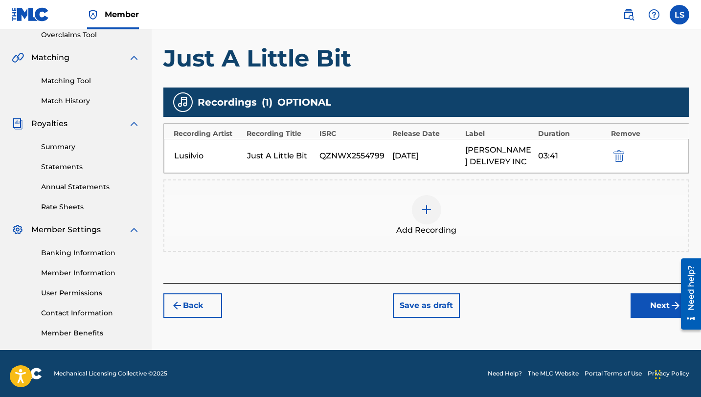
click at [646, 297] on button "Next" at bounding box center [659, 305] width 59 height 24
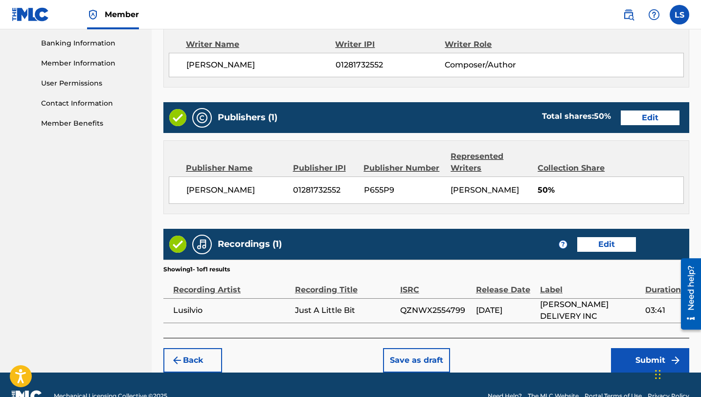
scroll to position [441, 0]
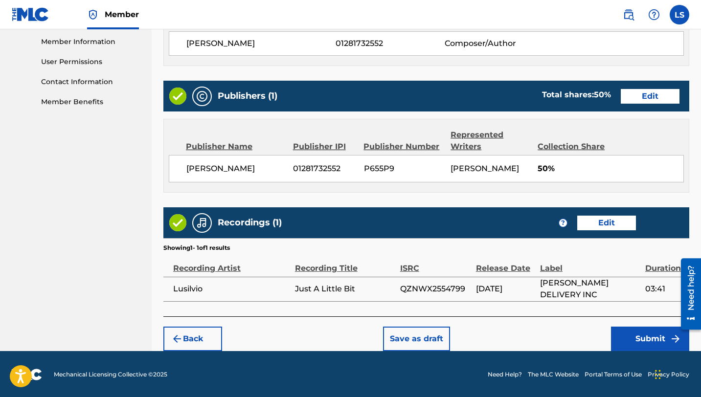
click at [641, 341] on button "Submit" at bounding box center [650, 339] width 78 height 24
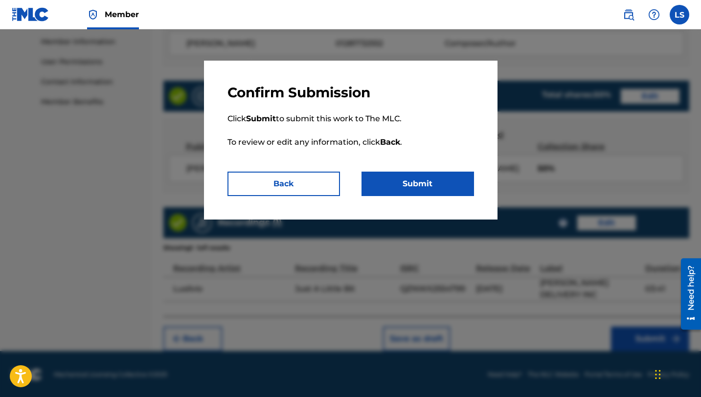
click at [421, 188] on button "Submit" at bounding box center [417, 184] width 112 height 24
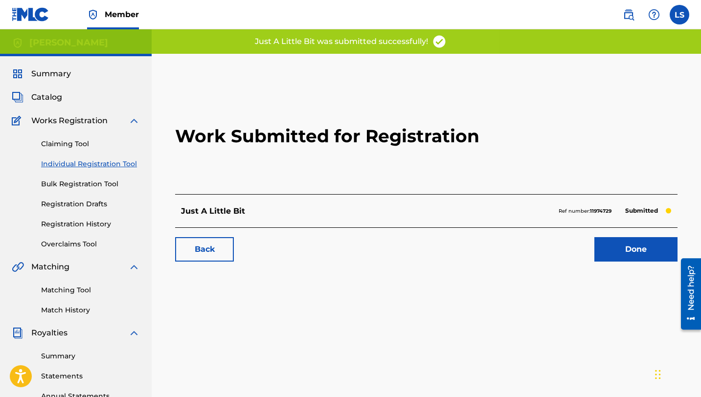
click at [624, 249] on link "Done" at bounding box center [635, 249] width 83 height 24
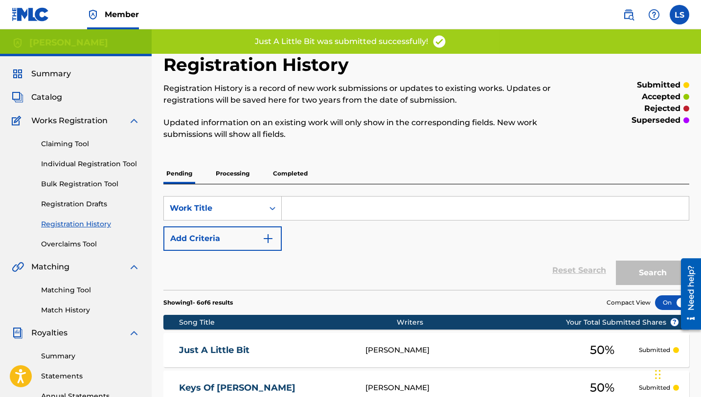
click at [59, 163] on link "Individual Registration Tool" at bounding box center [90, 164] width 99 height 10
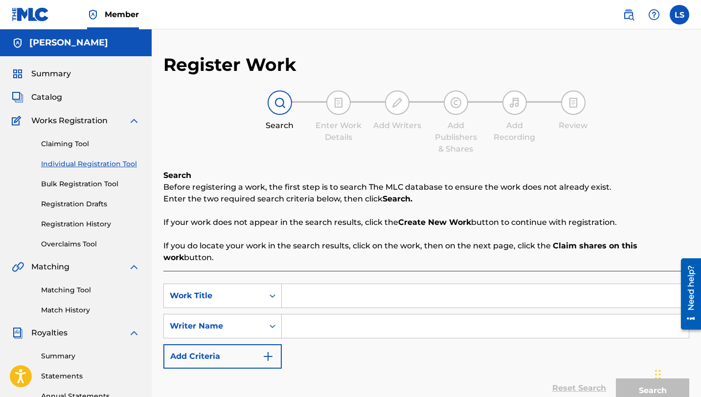
click at [316, 284] on input "Search Form" at bounding box center [485, 295] width 407 height 23
click at [330, 314] on input "Search Form" at bounding box center [485, 325] width 407 height 23
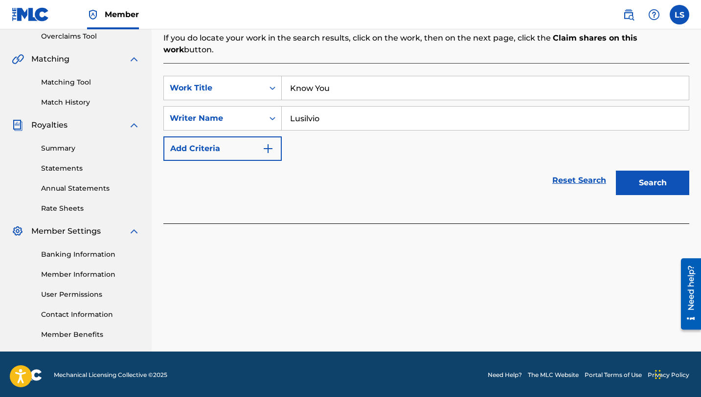
scroll to position [209, 0]
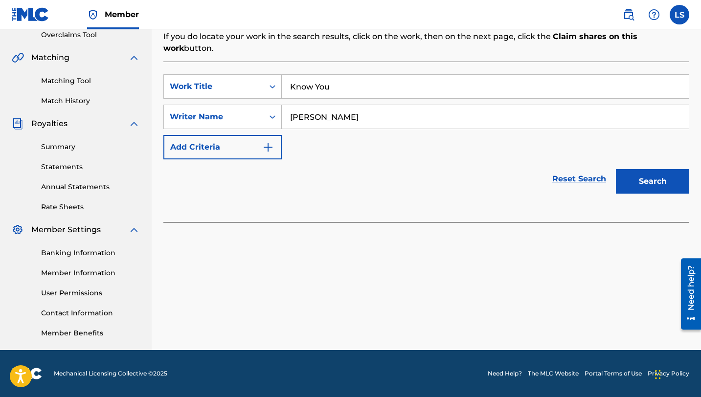
click at [647, 178] on button "Search" at bounding box center [652, 181] width 73 height 24
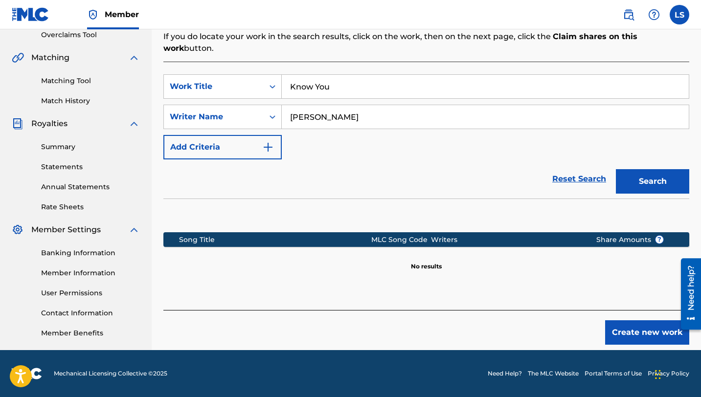
click at [624, 320] on button "Create new work" at bounding box center [647, 332] width 84 height 24
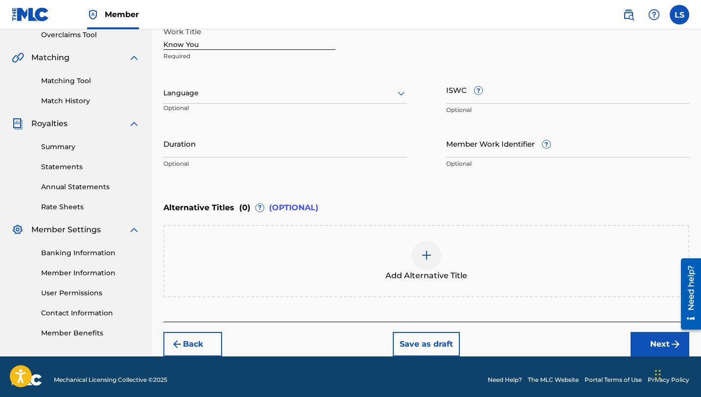
click at [201, 94] on div at bounding box center [285, 93] width 244 height 12
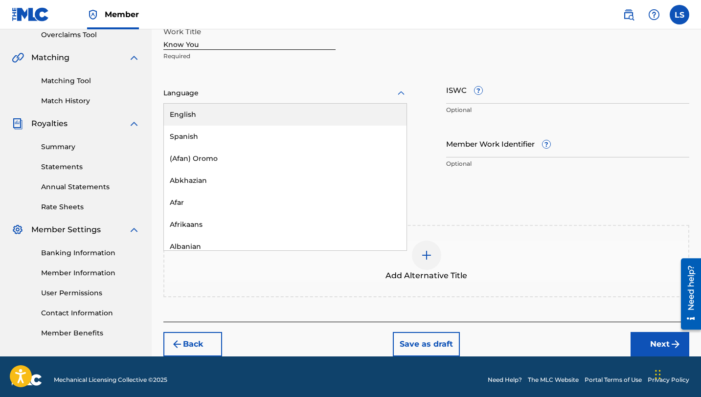
click at [219, 114] on div "English" at bounding box center [285, 115] width 243 height 22
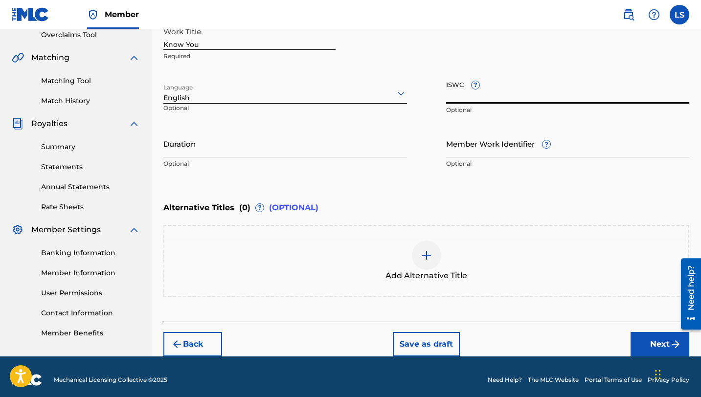
paste input "T3324716787"
click at [176, 147] on input "Duration" at bounding box center [285, 144] width 244 height 28
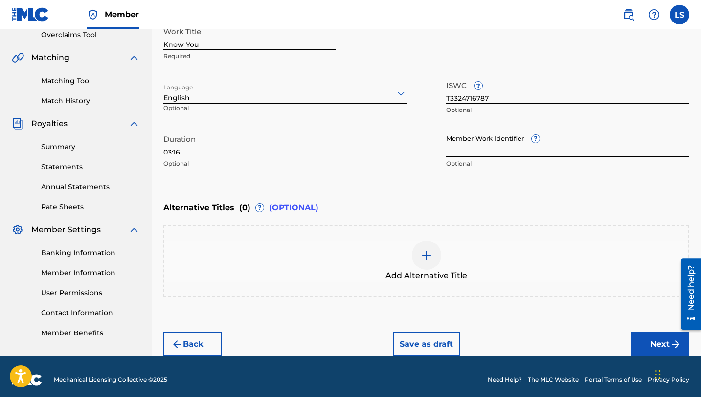
paste input "930173552"
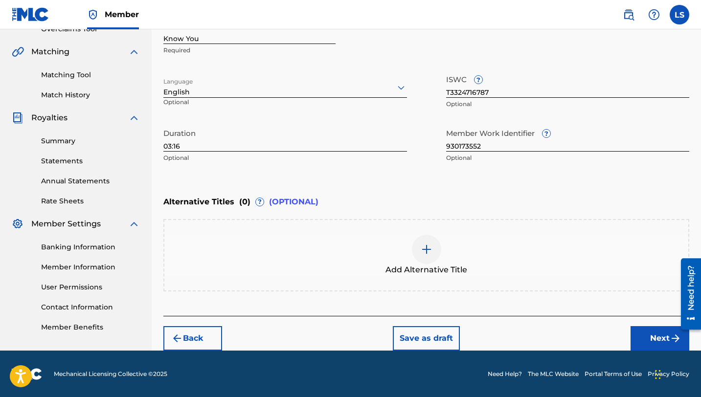
click at [642, 338] on button "Next" at bounding box center [659, 338] width 59 height 24
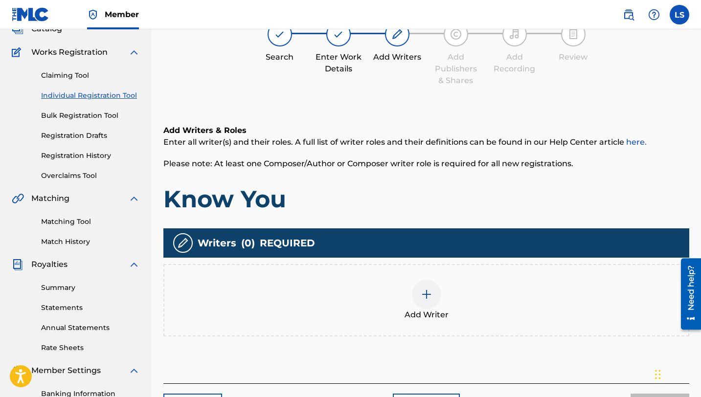
scroll to position [44, 0]
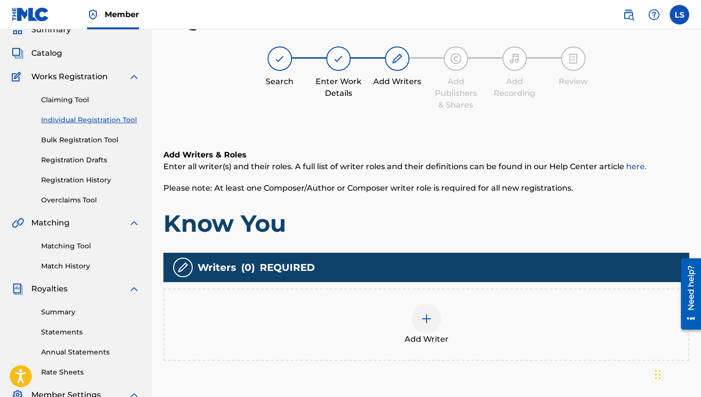
click at [433, 322] on div at bounding box center [426, 318] width 29 height 29
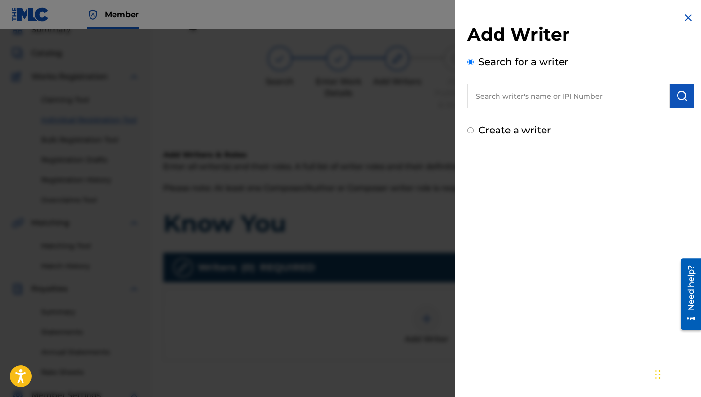
click at [480, 94] on input "text" at bounding box center [568, 96] width 202 height 24
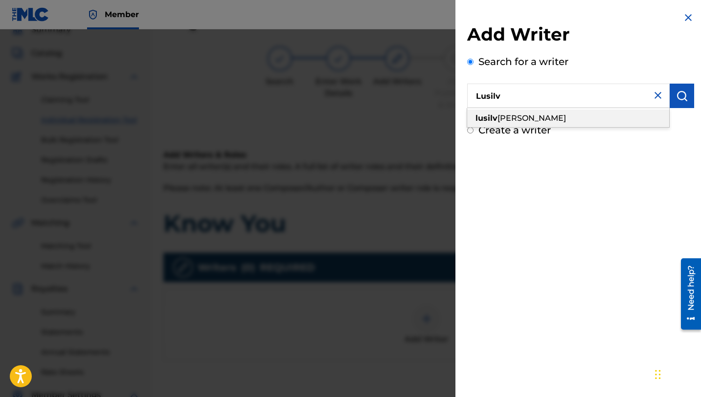
click at [522, 116] on span "[PERSON_NAME]" at bounding box center [531, 117] width 68 height 9
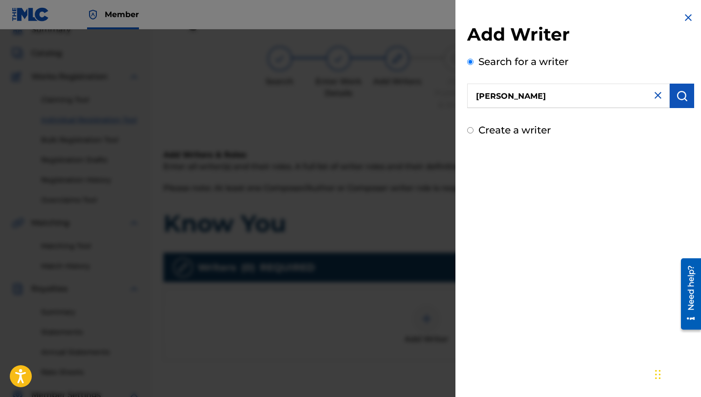
click at [677, 102] on button "submit" at bounding box center [682, 96] width 24 height 24
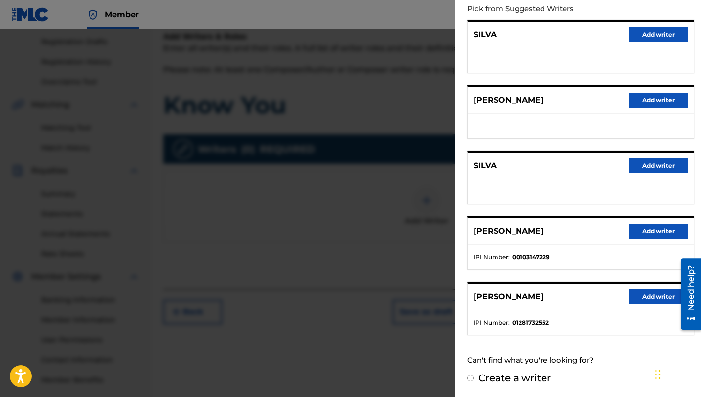
scroll to position [184, 0]
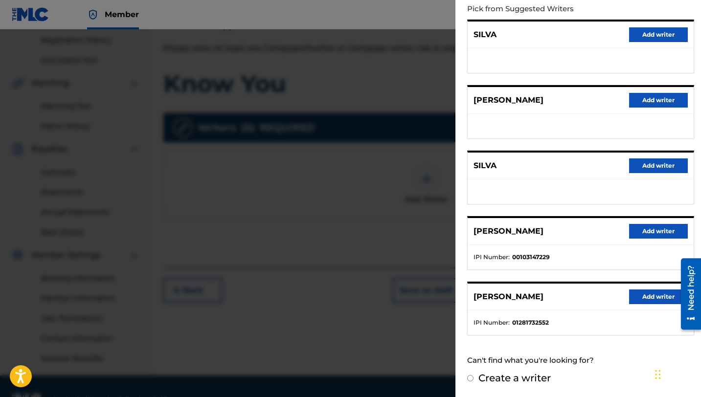
click at [647, 294] on button "Add writer" at bounding box center [658, 297] width 59 height 15
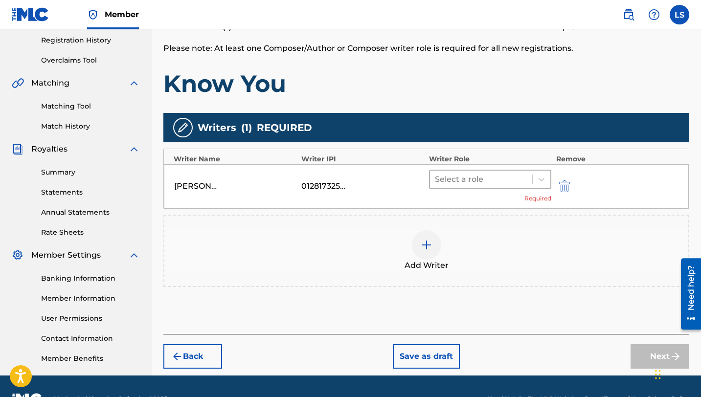
click at [471, 177] on div at bounding box center [481, 180] width 92 height 14
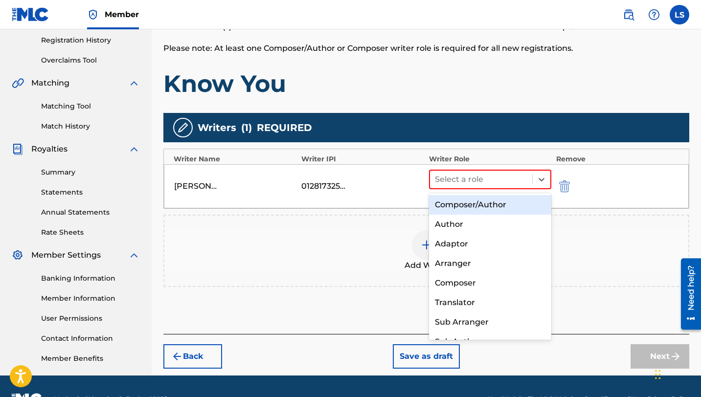
scroll to position [3, 0]
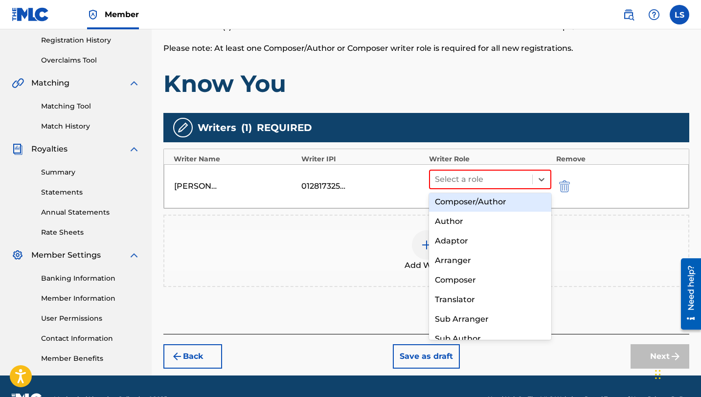
click at [473, 202] on div "Composer/Author" at bounding box center [490, 202] width 122 height 20
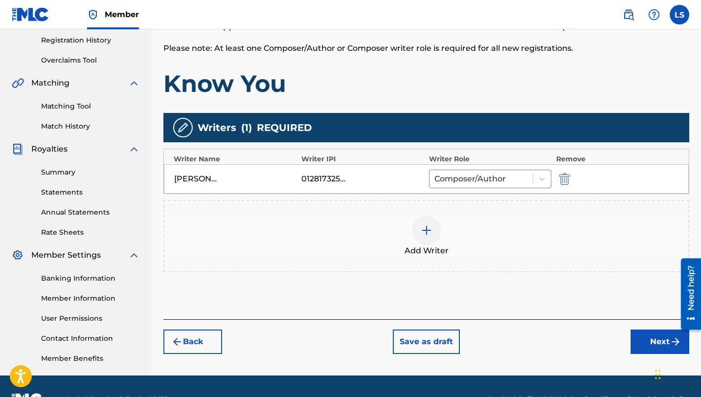
scroll to position [209, 0]
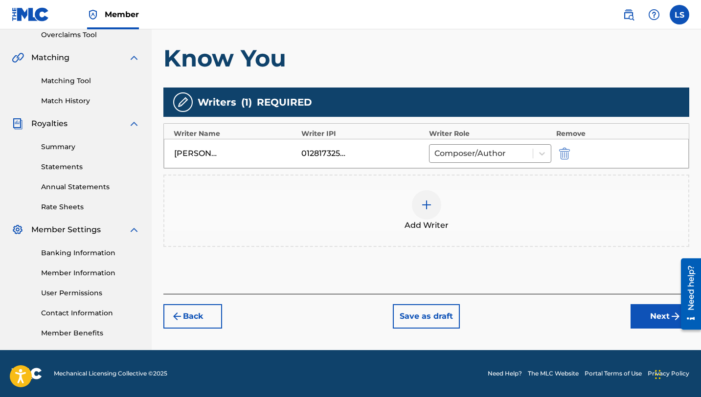
click at [653, 322] on button "Next" at bounding box center [659, 316] width 59 height 24
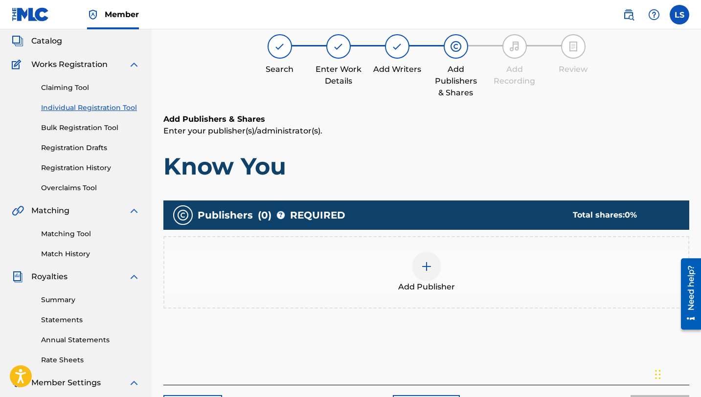
scroll to position [44, 0]
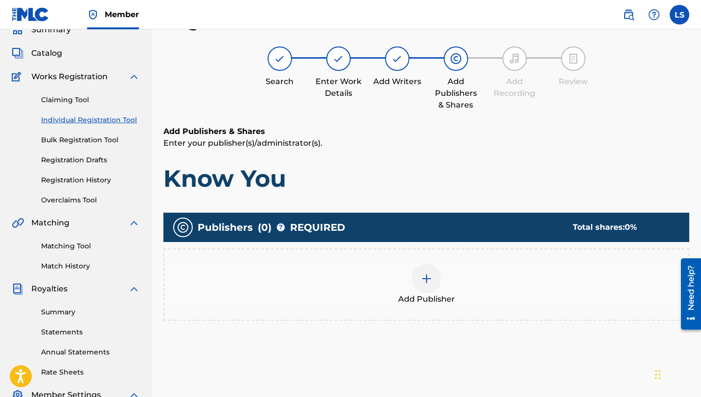
click at [426, 283] on img at bounding box center [427, 279] width 12 height 12
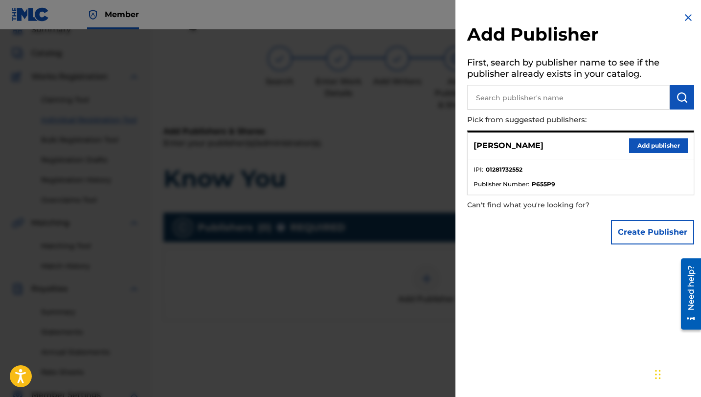
click at [639, 149] on button "Add publisher" at bounding box center [658, 145] width 59 height 15
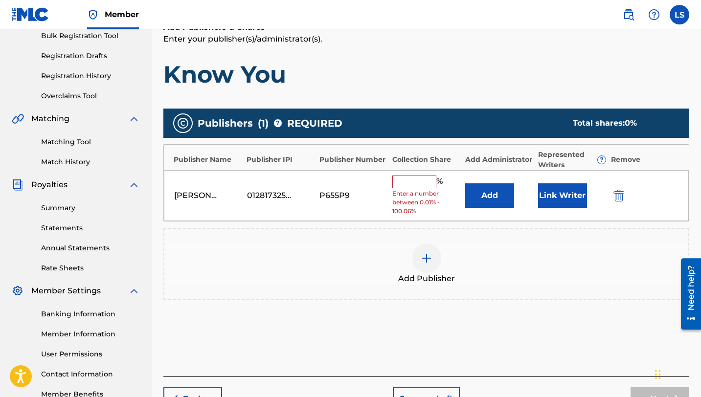
scroll to position [209, 0]
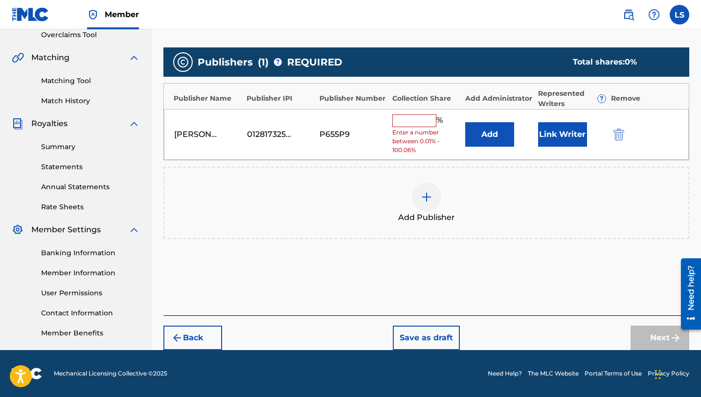
click at [404, 118] on input "text" at bounding box center [414, 120] width 44 height 13
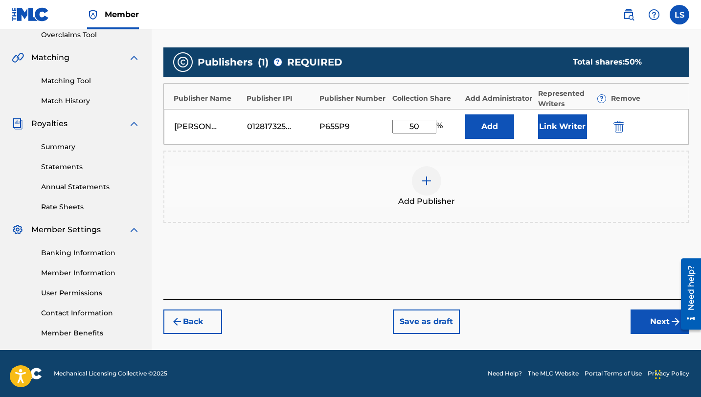
click at [562, 130] on button "Link Writer" at bounding box center [562, 126] width 49 height 24
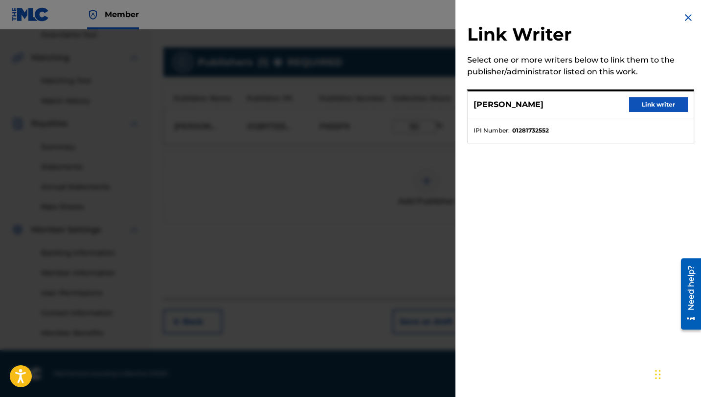
click at [664, 100] on button "Link writer" at bounding box center [658, 104] width 59 height 15
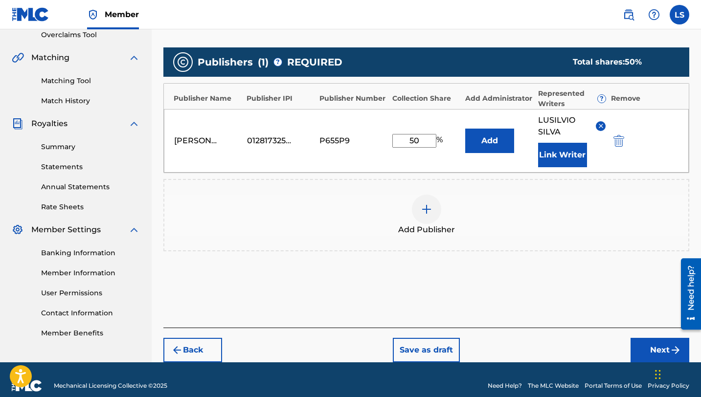
scroll to position [222, 0]
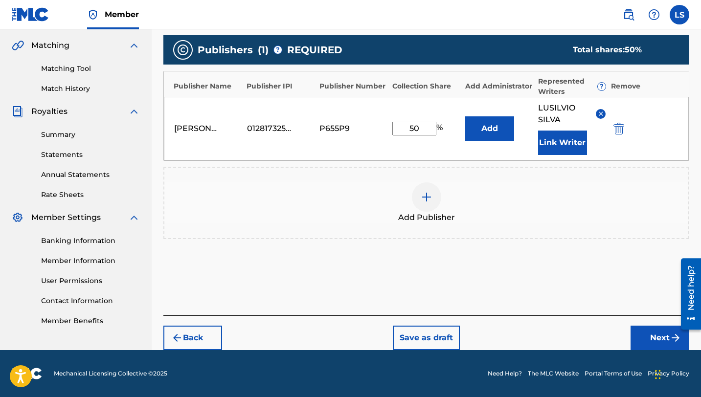
click at [654, 333] on button "Next" at bounding box center [659, 338] width 59 height 24
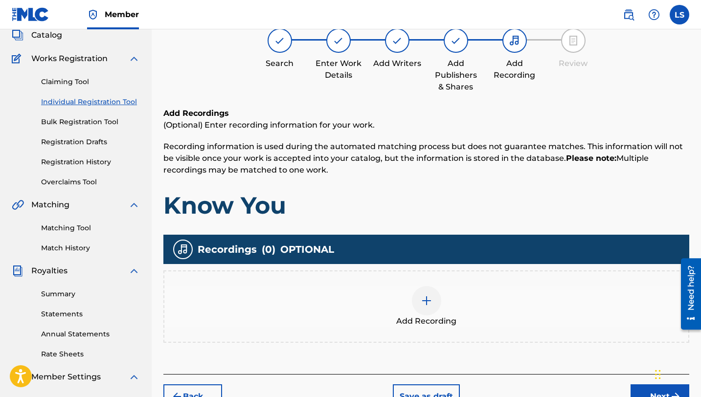
scroll to position [44, 0]
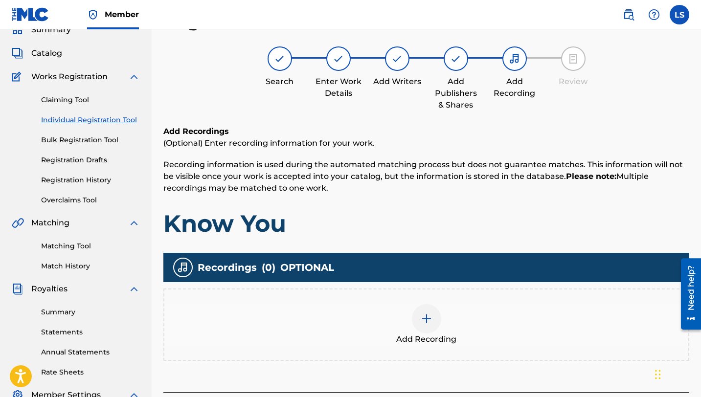
click at [421, 327] on div at bounding box center [426, 318] width 29 height 29
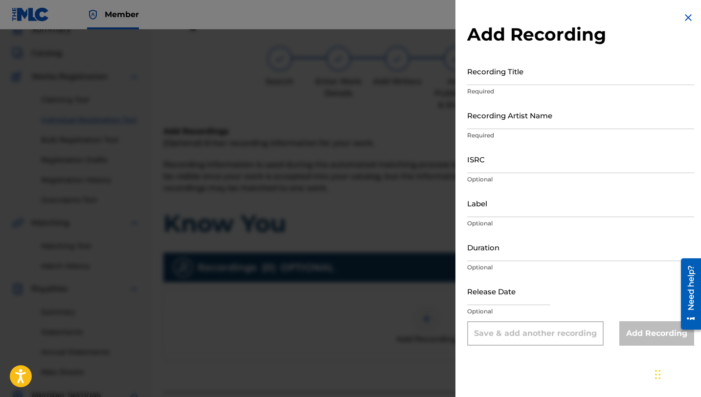
click at [476, 84] on input "Recording Title" at bounding box center [580, 71] width 227 height 28
click at [498, 126] on input "Recording Artist Name" at bounding box center [580, 115] width 227 height 28
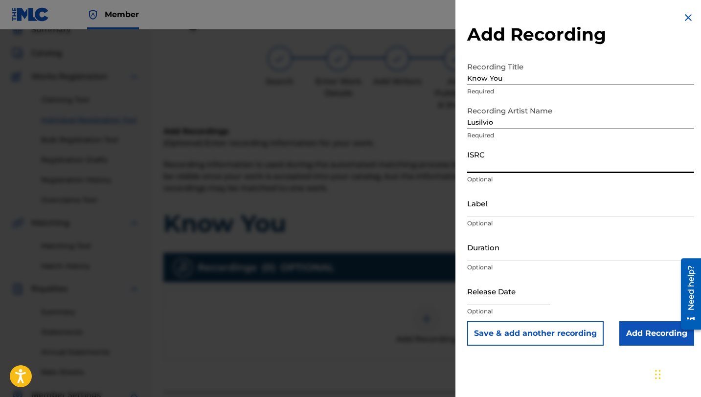
paste input "QZNWX2554799"
click at [515, 212] on input "Label" at bounding box center [580, 203] width 227 height 28
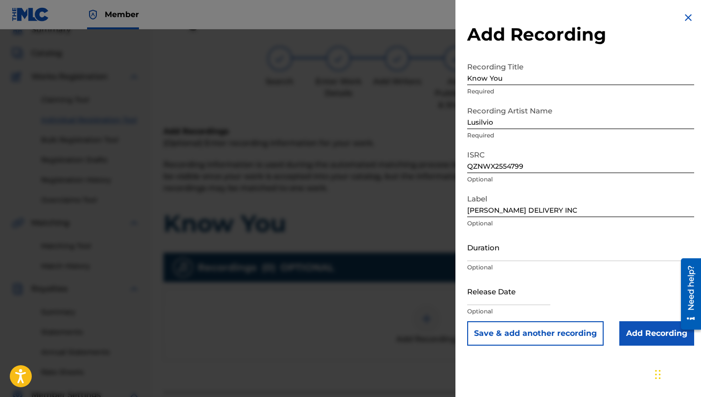
click at [520, 262] on div "Duration Optional" at bounding box center [580, 255] width 227 height 44
click at [500, 248] on input "Duration" at bounding box center [580, 247] width 227 height 28
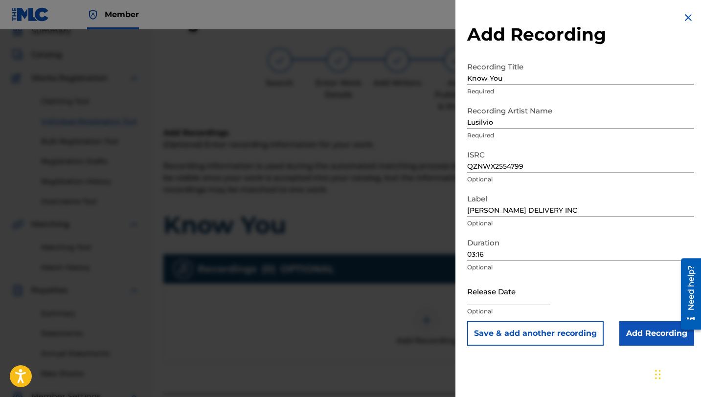
click at [632, 332] on input "Add Recording" at bounding box center [656, 333] width 75 height 24
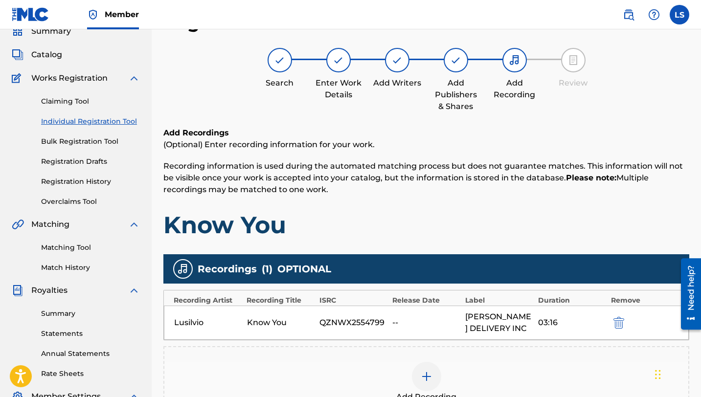
scroll to position [209, 0]
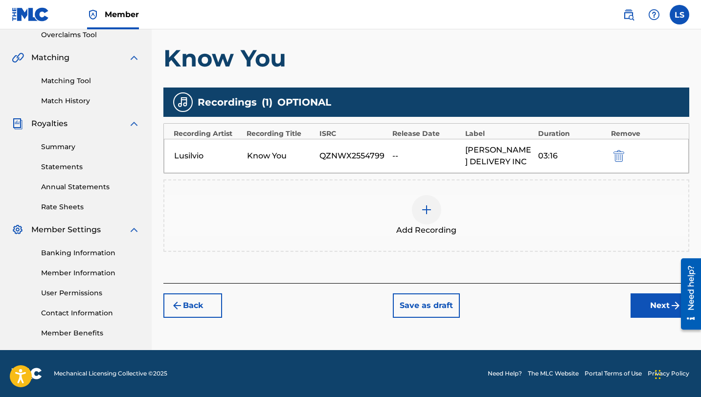
click at [649, 314] on button "Next" at bounding box center [659, 305] width 59 height 24
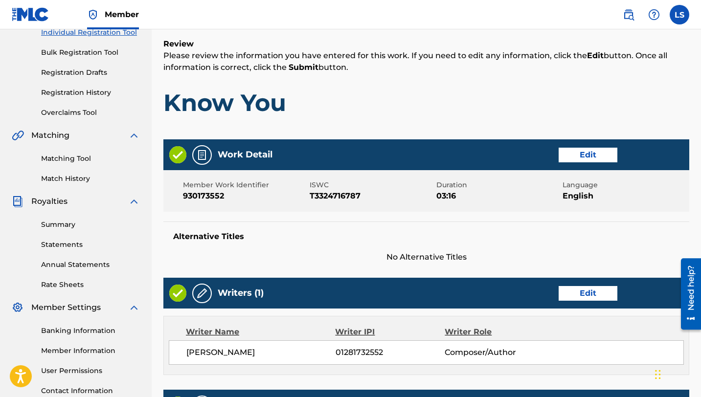
scroll to position [441, 0]
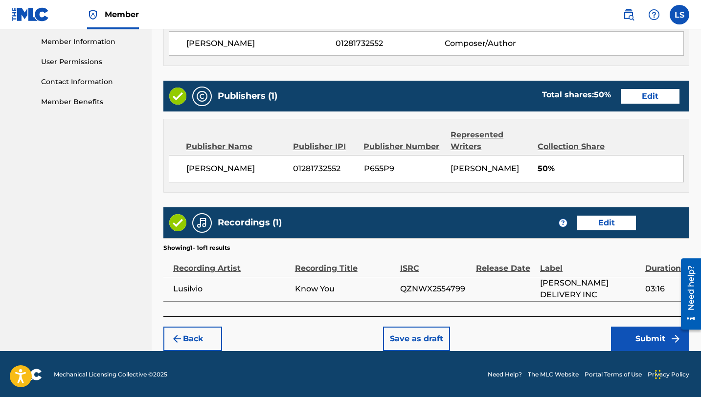
click at [629, 327] on button "Submit" at bounding box center [650, 339] width 78 height 24
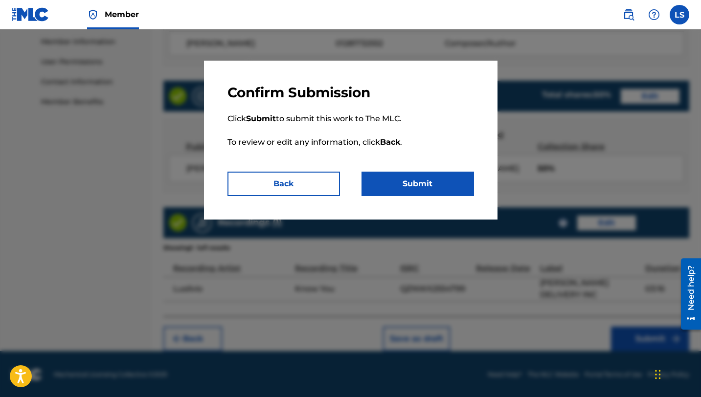
click at [428, 178] on button "Submit" at bounding box center [417, 184] width 112 height 24
